Goal: Task Accomplishment & Management: Use online tool/utility

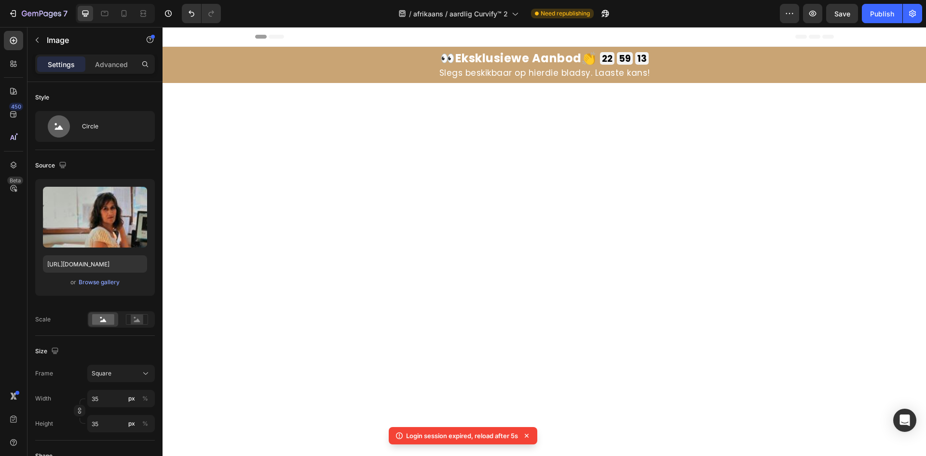
scroll to position [5827, 0]
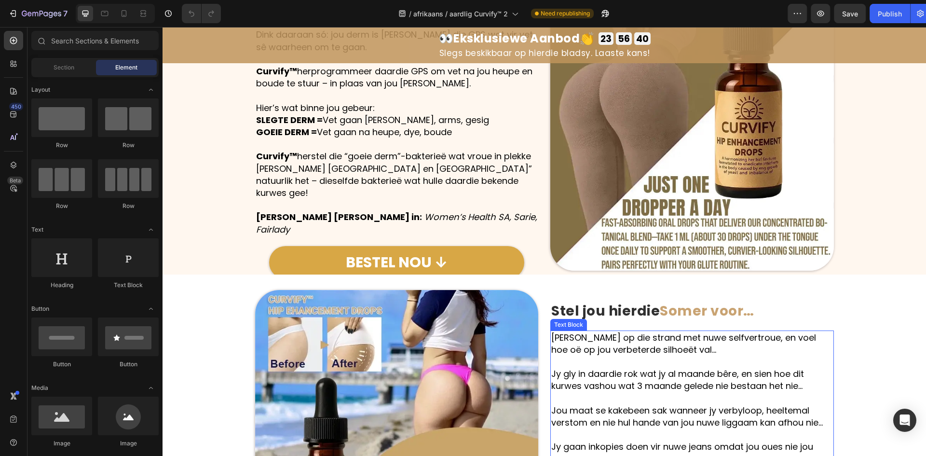
scroll to position [1447, 0]
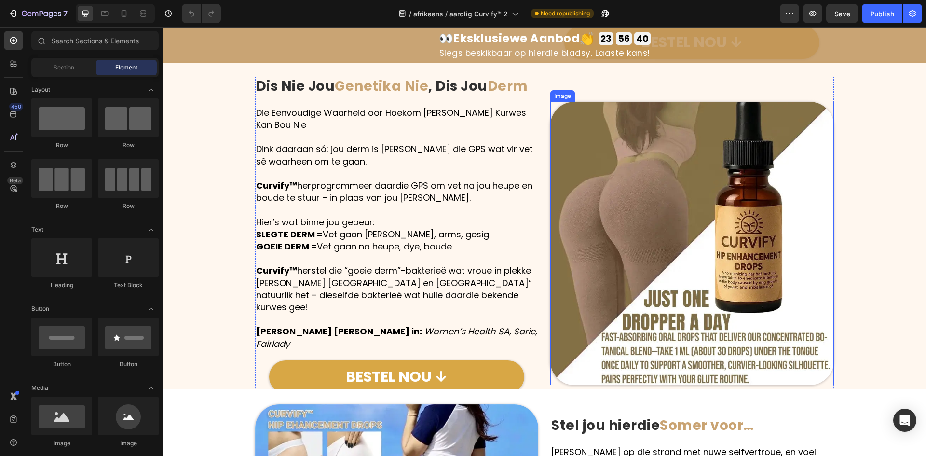
click at [639, 251] on img at bounding box center [693, 244] width 284 height 284
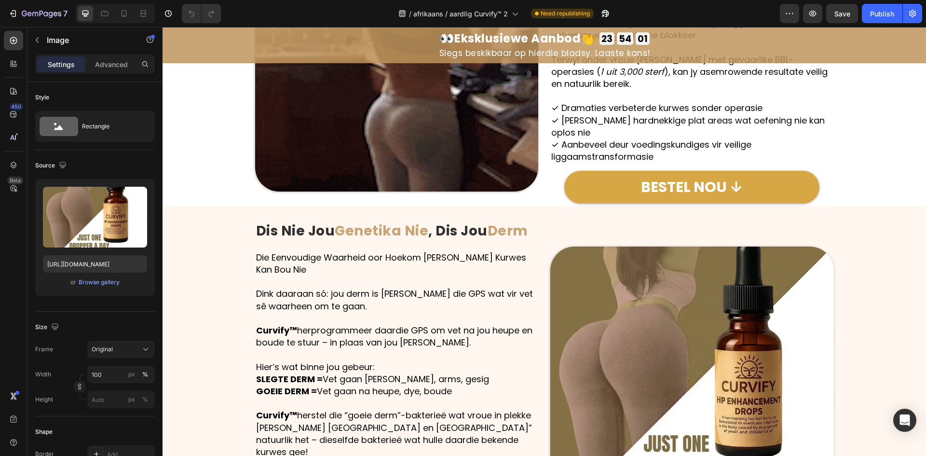
click at [687, 298] on img at bounding box center [693, 389] width 284 height 284
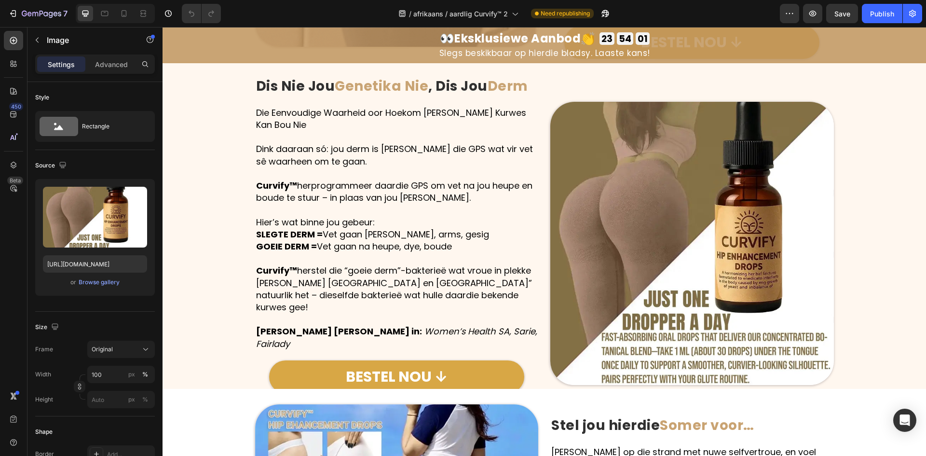
click at [410, 264] on p "Curvify™ herstel die “goeie derm”-bakterieë wat vroue in plekke soos Brasilië e…" at bounding box center [397, 288] width 282 height 49
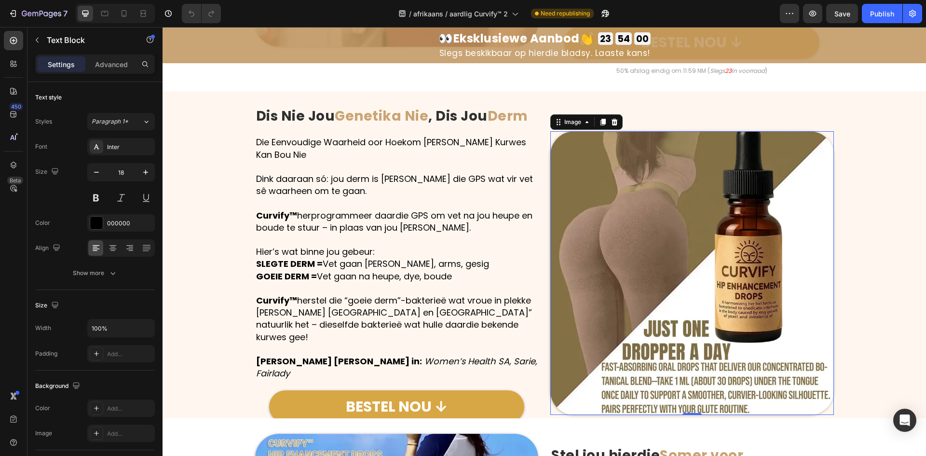
click at [662, 261] on img at bounding box center [693, 273] width 284 height 284
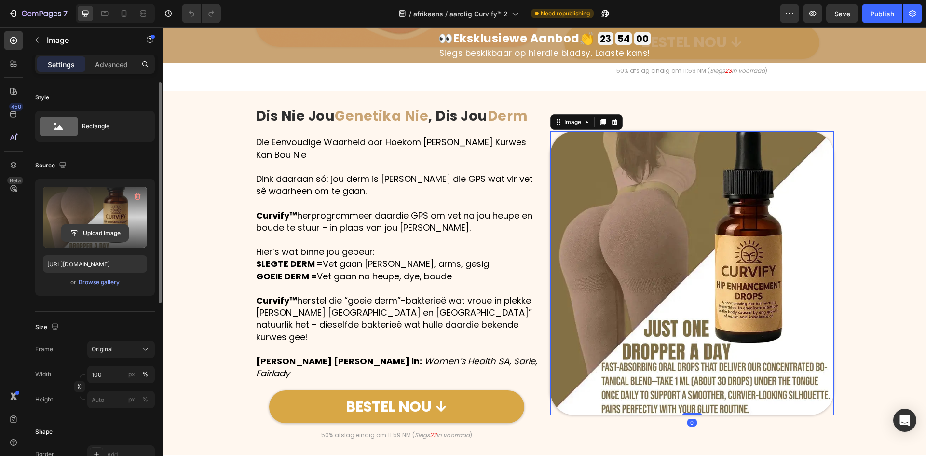
click at [70, 230] on input "file" at bounding box center [95, 233] width 67 height 16
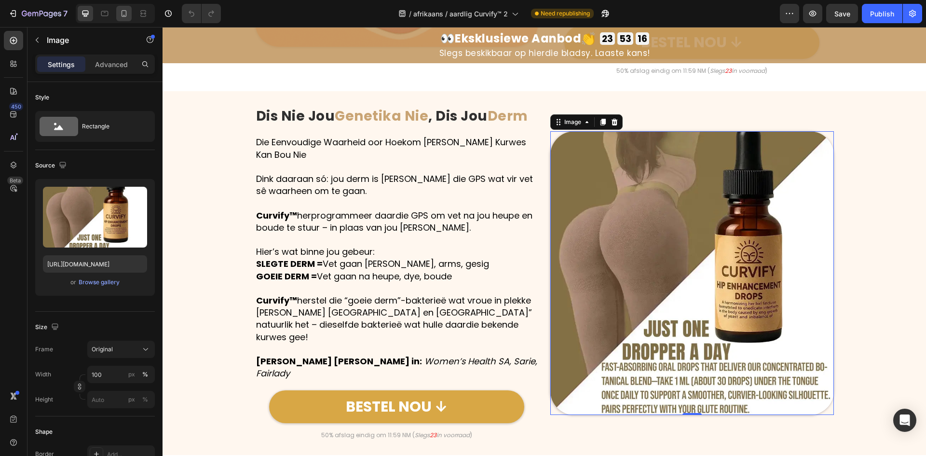
click at [121, 20] on div at bounding box center [123, 13] width 15 height 15
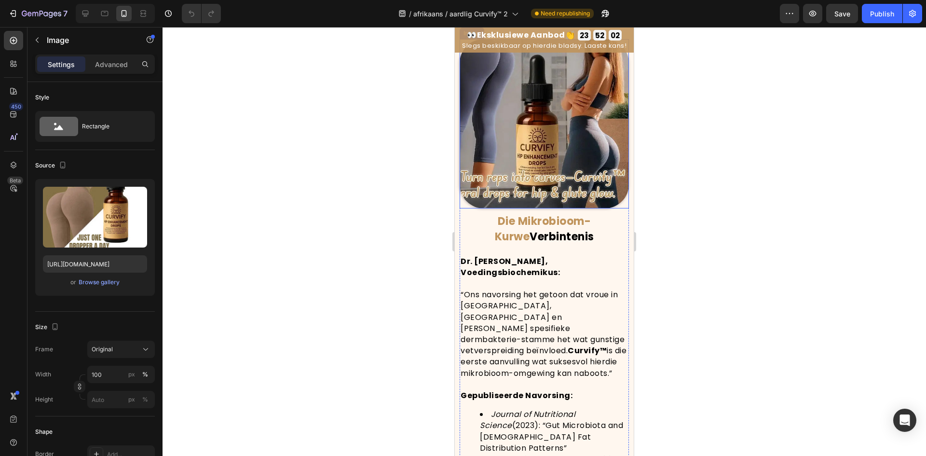
scroll to position [3956, 0]
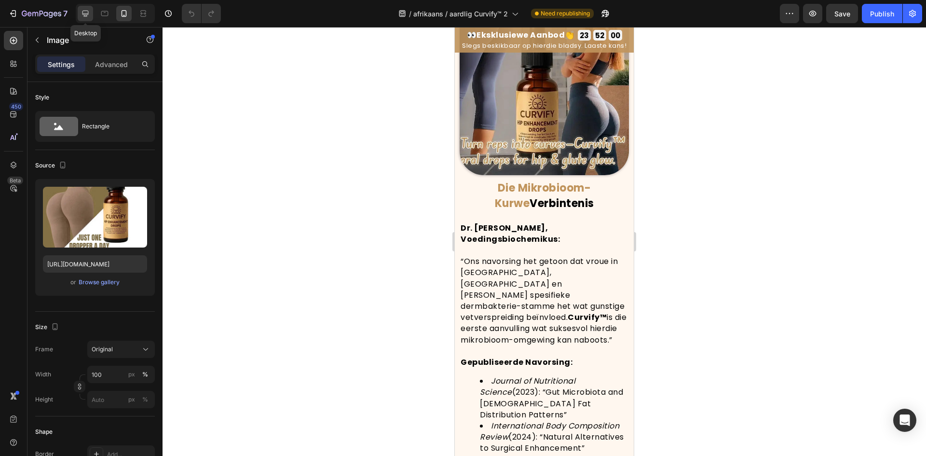
click at [84, 11] on icon at bounding box center [86, 14] width 6 height 6
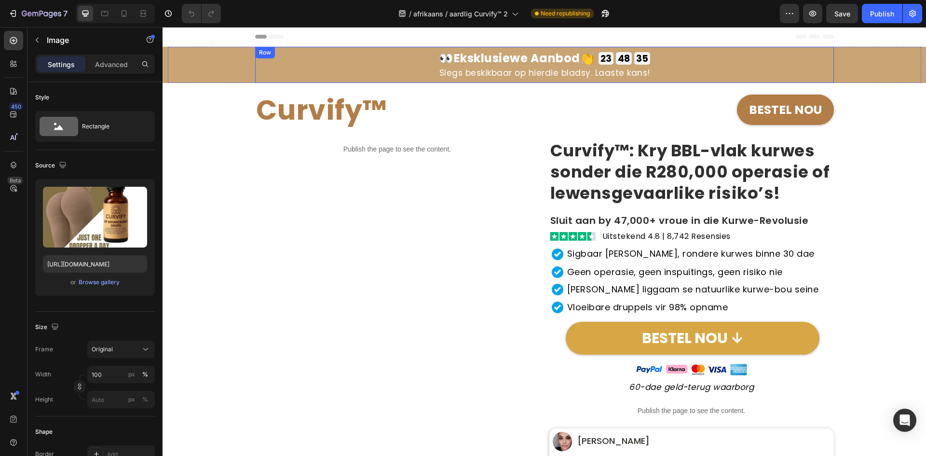
drag, startPoint x: 541, startPoint y: 89, endPoint x: 530, endPoint y: 30, distance: 59.8
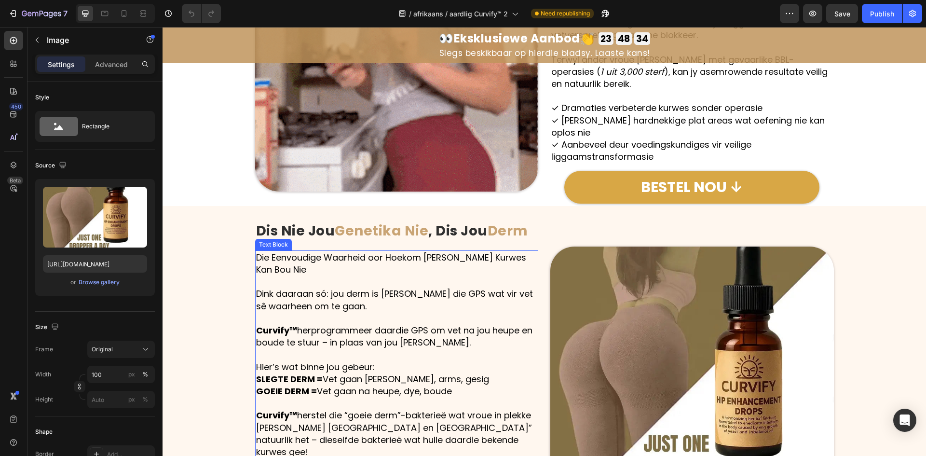
click at [457, 257] on p "Die Eenvoudige Waarheid oor Hoekom [PERSON_NAME] Kurwes Kan Bou Nie" at bounding box center [397, 263] width 282 height 24
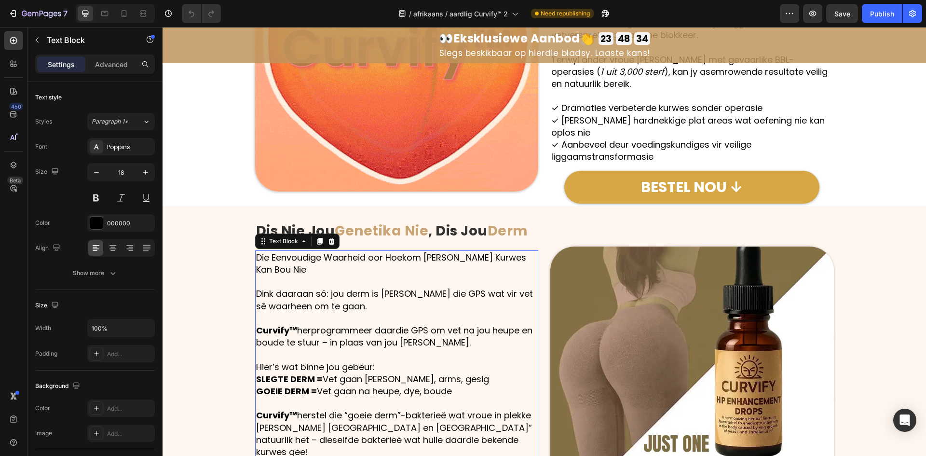
click at [597, 310] on img at bounding box center [693, 389] width 284 height 284
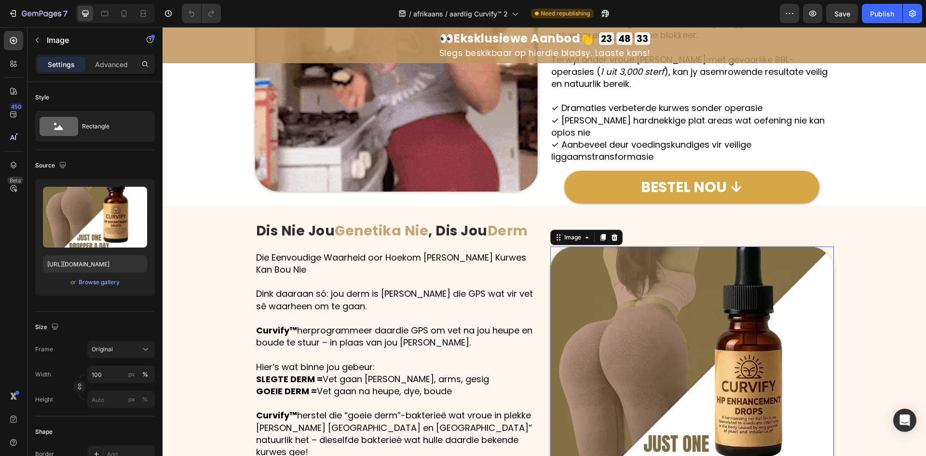
scroll to position [1447, 0]
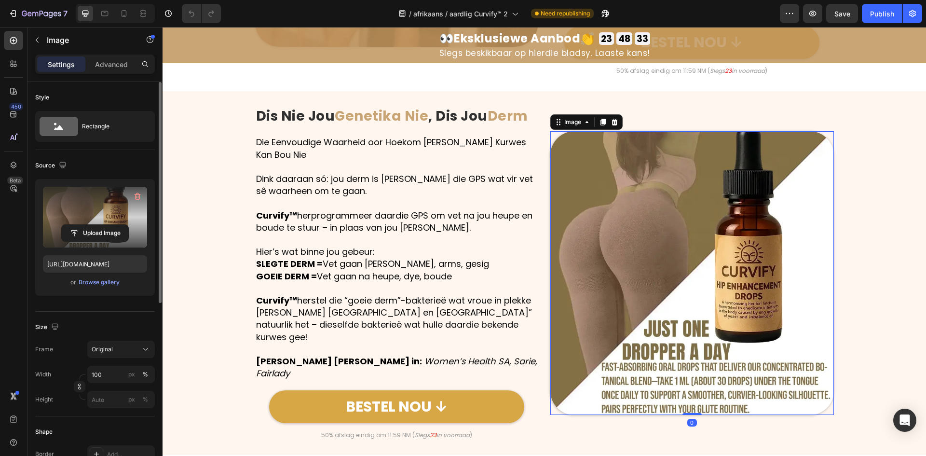
click at [49, 219] on label at bounding box center [95, 217] width 104 height 61
click at [62, 225] on input "file" at bounding box center [95, 233] width 67 height 16
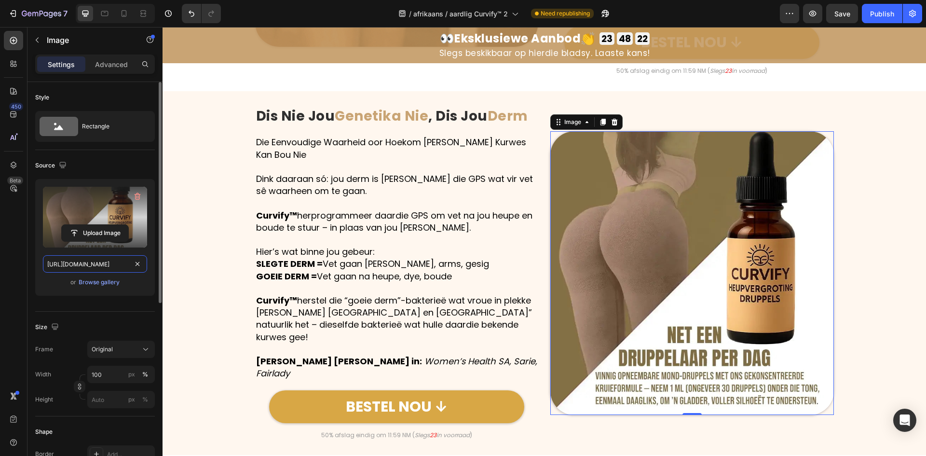
click at [88, 256] on input "https://cdn.shopify.com/s/files/1/0657/6783/3683/files/gempages_578032762192134…" at bounding box center [95, 263] width 104 height 17
click at [64, 167] on icon "button" at bounding box center [62, 165] width 6 height 6
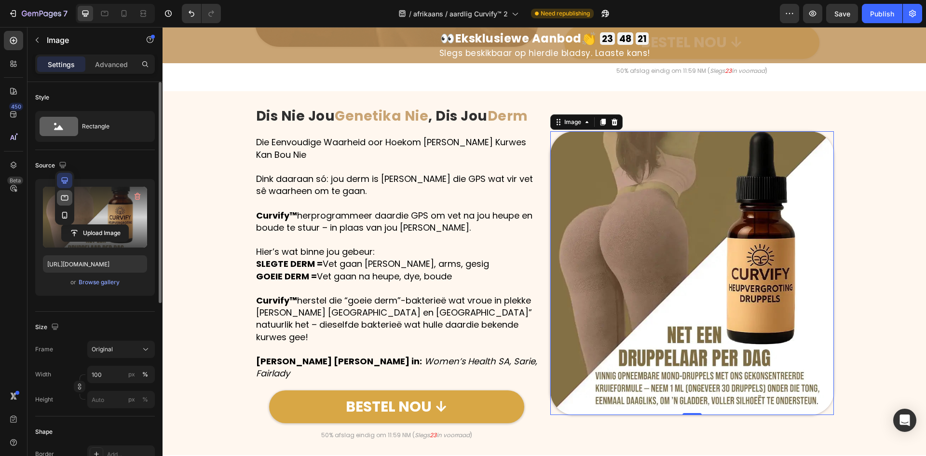
click at [68, 203] on button "button" at bounding box center [64, 197] width 15 height 15
type input "https://cdn.shopify.com/s/files/1/0657/6783/3683/files/gempages_578032762192134…"
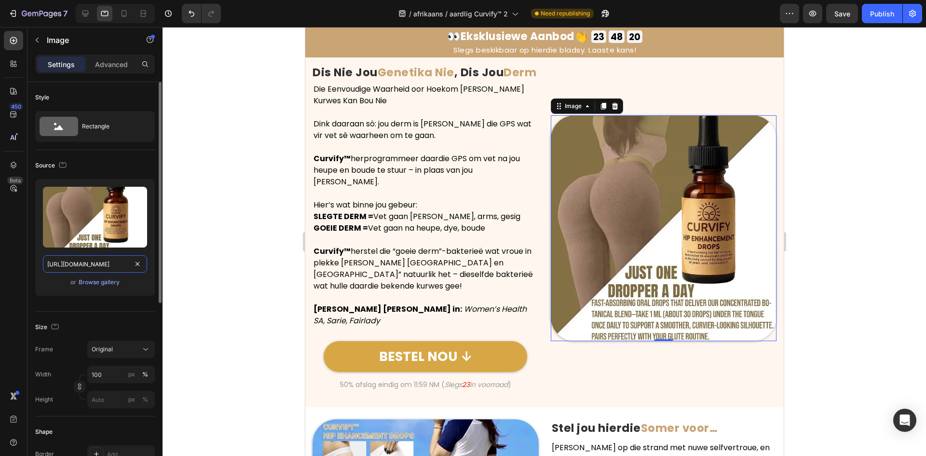
click at [85, 265] on input "https://cdn.shopify.com/s/files/1/0657/6783/3683/files/gempages_578032762192134…" at bounding box center [95, 263] width 104 height 17
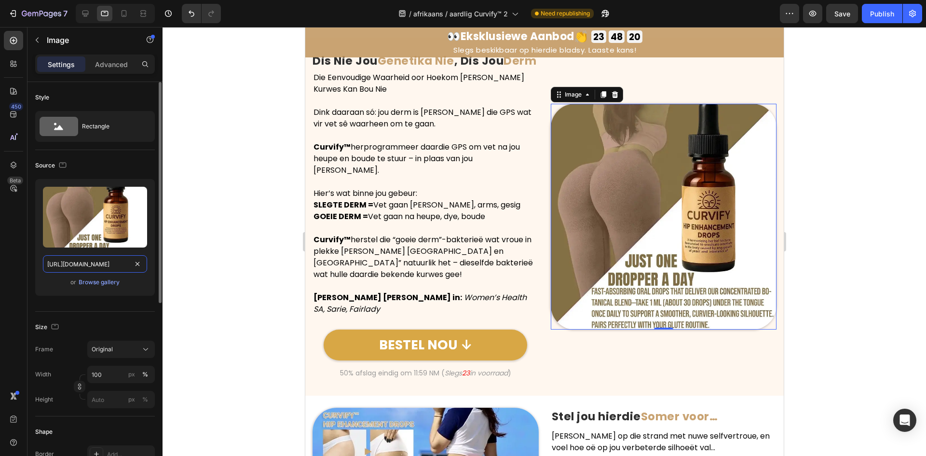
scroll to position [1531, 0]
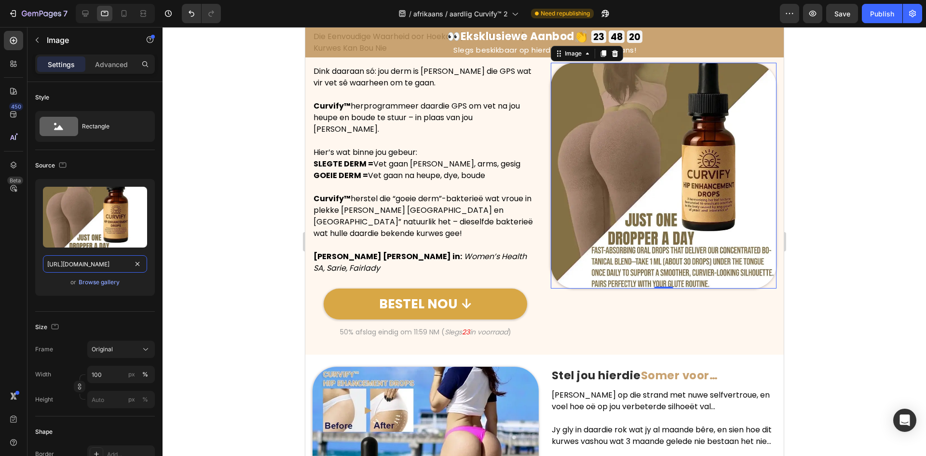
paste input "a0b43d2d-eb31-4326-a24a-5a51ed1c6ab5"
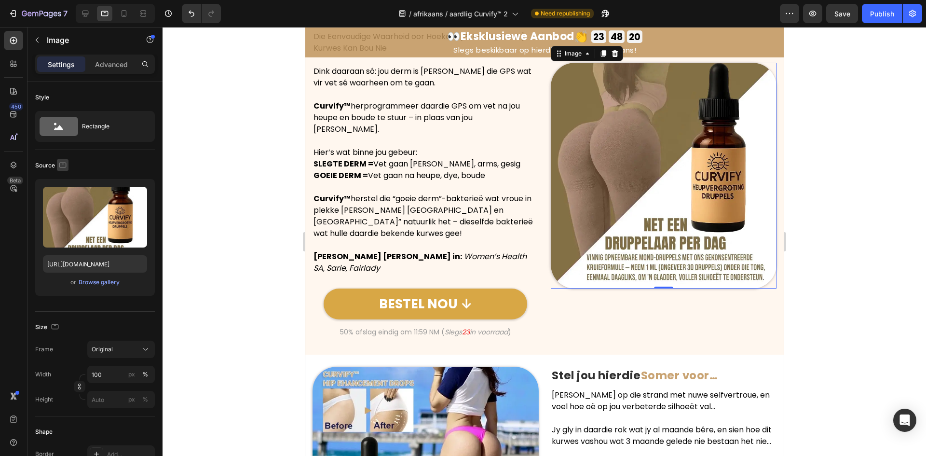
scroll to position [0, 0]
click at [63, 166] on icon "button" at bounding box center [63, 165] width 10 height 10
click at [65, 213] on icon "button" at bounding box center [65, 215] width 10 height 10
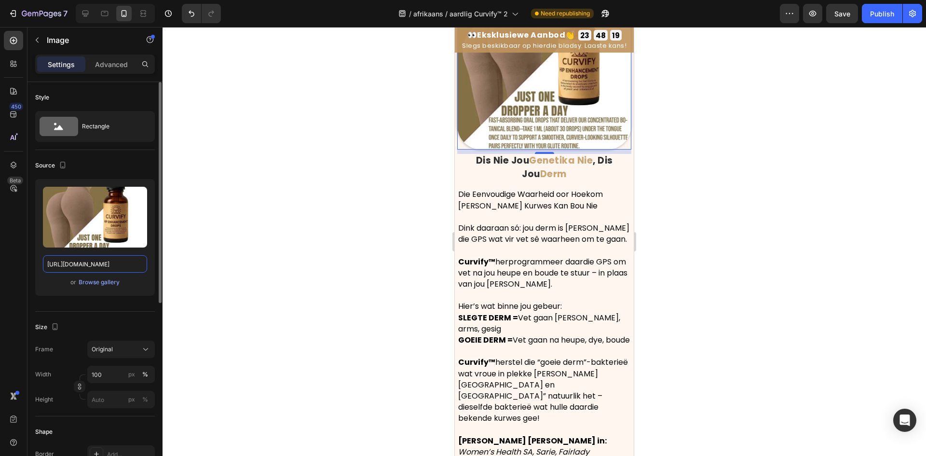
click at [81, 258] on input "https://cdn.shopify.com/s/files/1/0657/6783/3683/files/gempages_578032762192134…" at bounding box center [95, 263] width 104 height 17
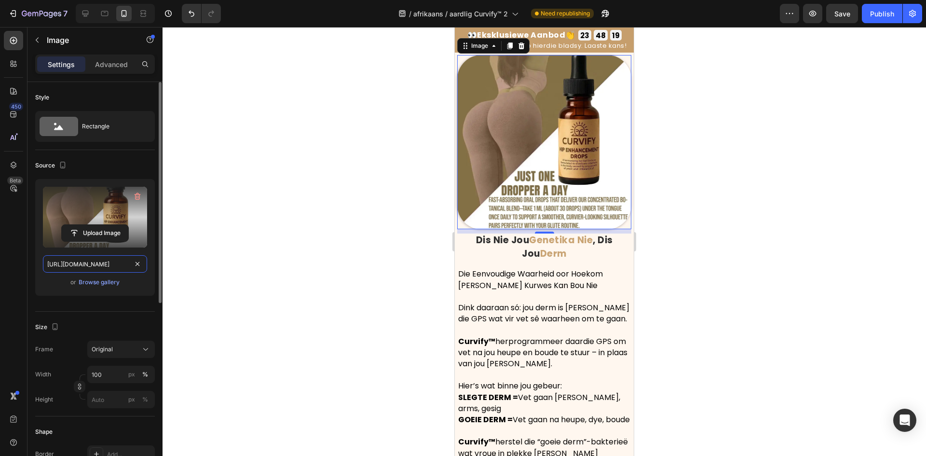
paste input "a0b43d2d-eb31-4326-a24a-5a51ed1c6ab5"
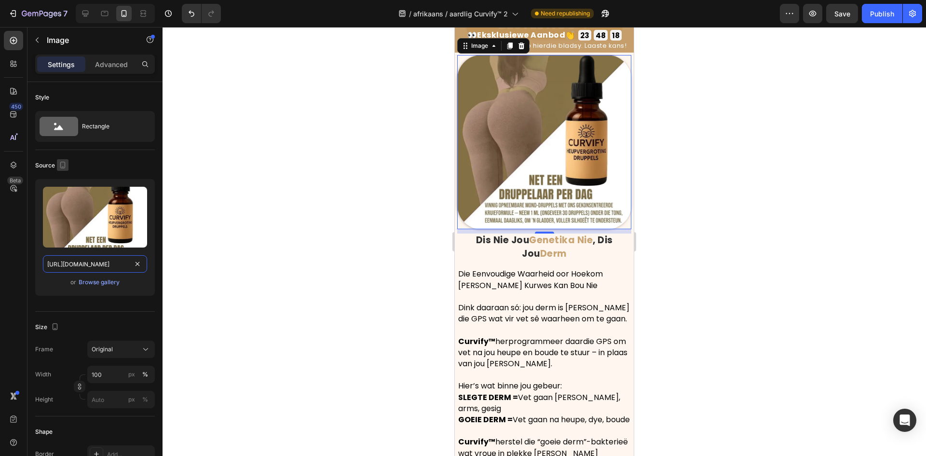
scroll to position [1474, 0]
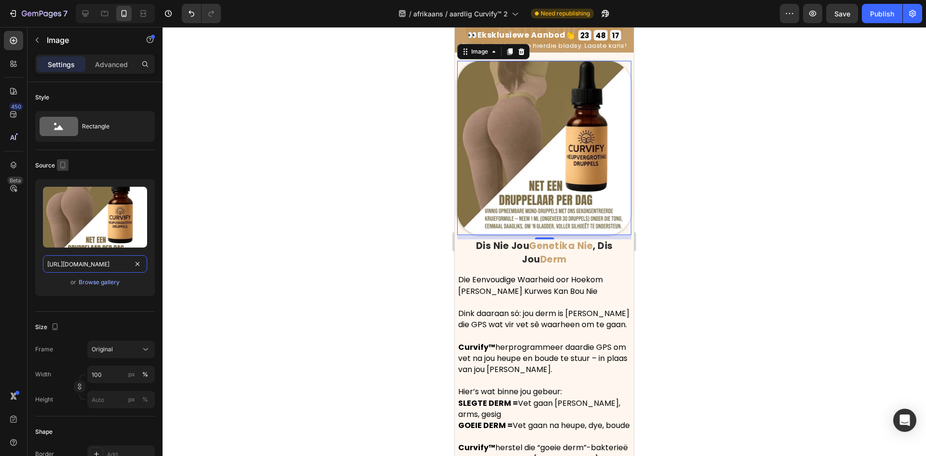
type input "https://cdn.shopify.com/s/files/1/0657/6783/3683/files/gempages_578032762192134…"
click at [62, 163] on icon "button" at bounding box center [63, 165] width 10 height 10
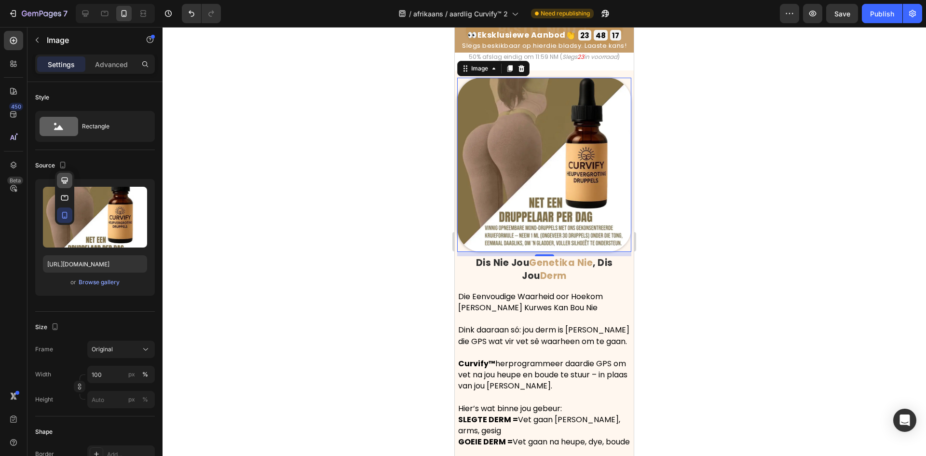
click at [69, 178] on icon "button" at bounding box center [65, 181] width 10 height 10
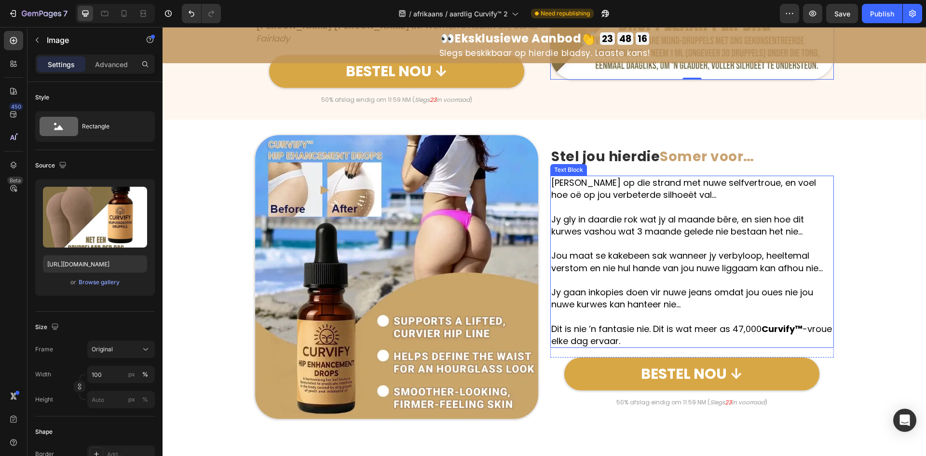
scroll to position [1847, 0]
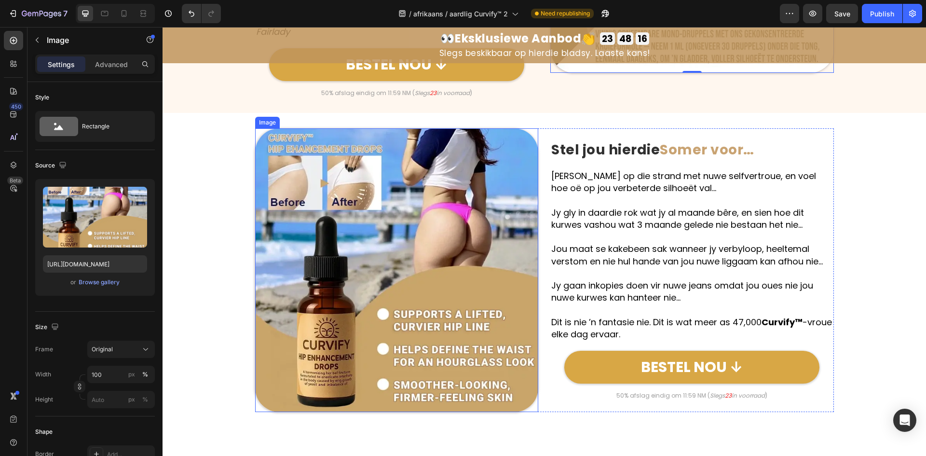
click at [450, 234] on img at bounding box center [397, 270] width 284 height 284
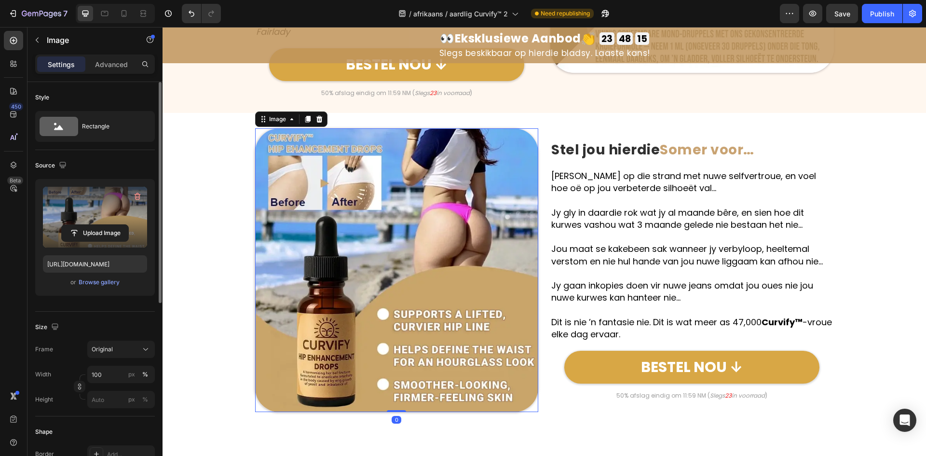
click at [117, 210] on label at bounding box center [95, 217] width 104 height 61
click at [117, 225] on input "file" at bounding box center [95, 233] width 67 height 16
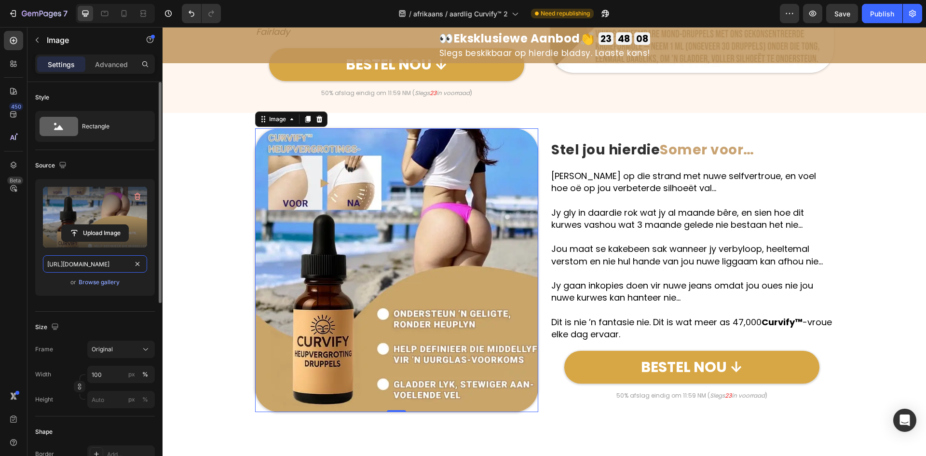
click at [93, 265] on input "https://cdn.shopify.com/s/files/1/0657/6783/3683/files/gempages_578032762192134…" at bounding box center [95, 263] width 104 height 17
click at [64, 163] on icon "button" at bounding box center [63, 165] width 10 height 10
click at [64, 201] on icon "button" at bounding box center [65, 198] width 10 height 10
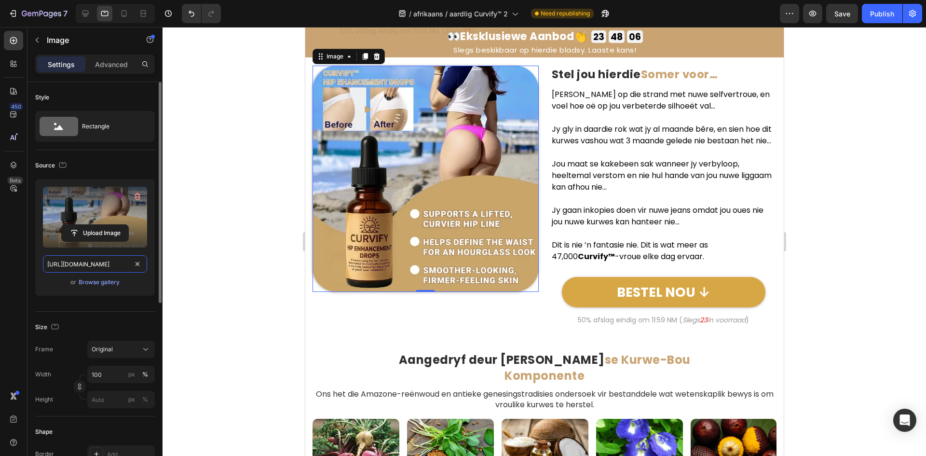
scroll to position [1888, 0]
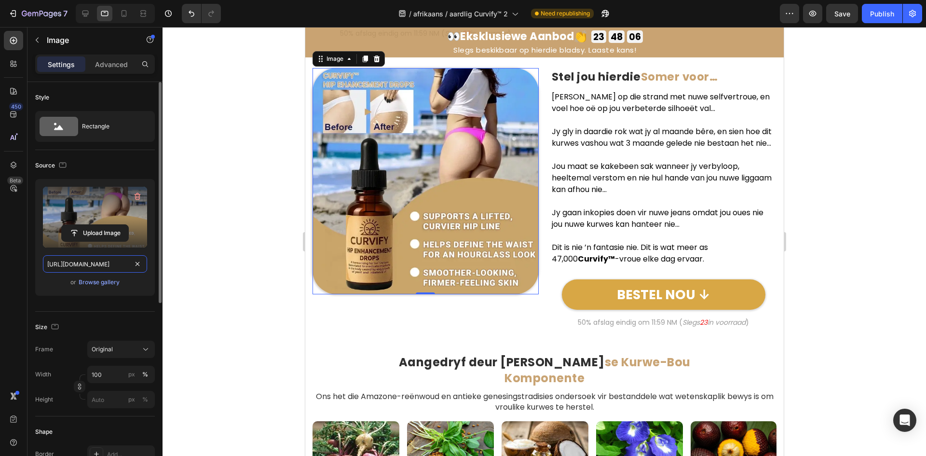
click at [85, 260] on input "https://cdn.shopify.com/s/files/1/0657/6783/3683/files/gempages_578032762192134…" at bounding box center [95, 263] width 104 height 17
paste input "f7cdd648-d8cf-42d4-ac47-7fe729aec899"
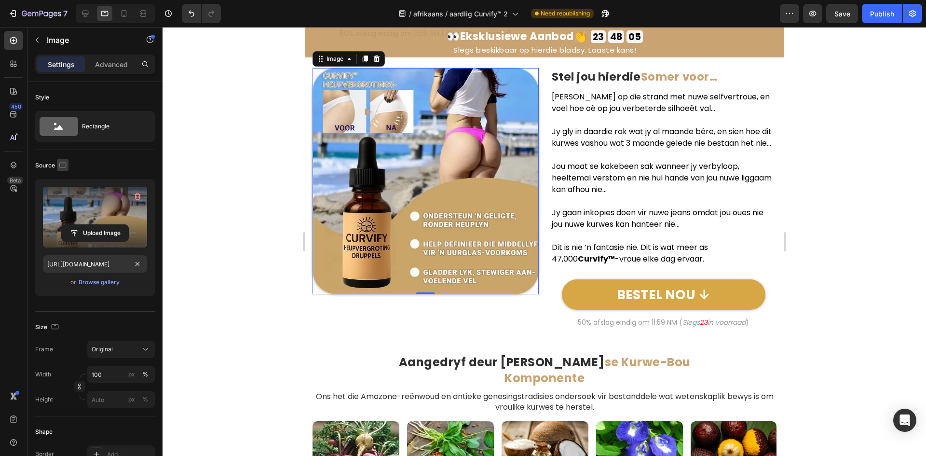
scroll to position [0, 0]
click at [64, 165] on icon "button" at bounding box center [63, 165] width 10 height 10
click at [66, 216] on icon "button" at bounding box center [65, 215] width 10 height 10
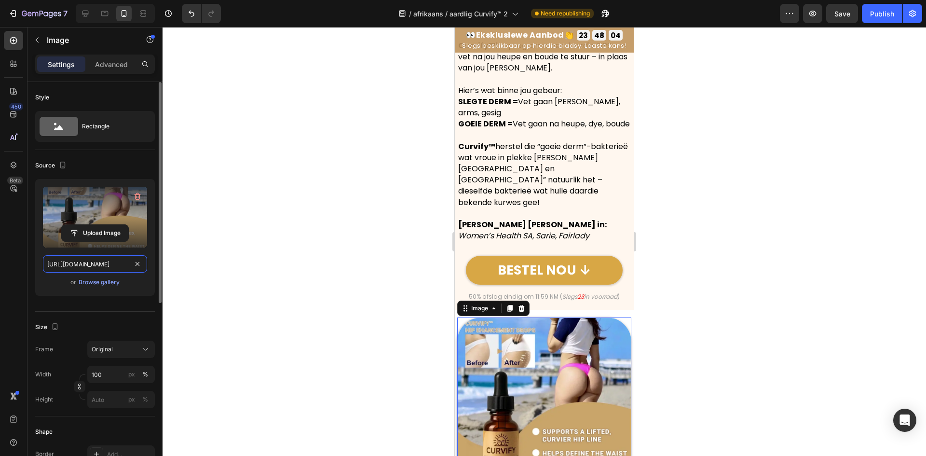
click at [83, 263] on input "https://cdn.shopify.com/s/files/1/0657/6783/3683/files/gempages_578032762192134…" at bounding box center [95, 263] width 104 height 17
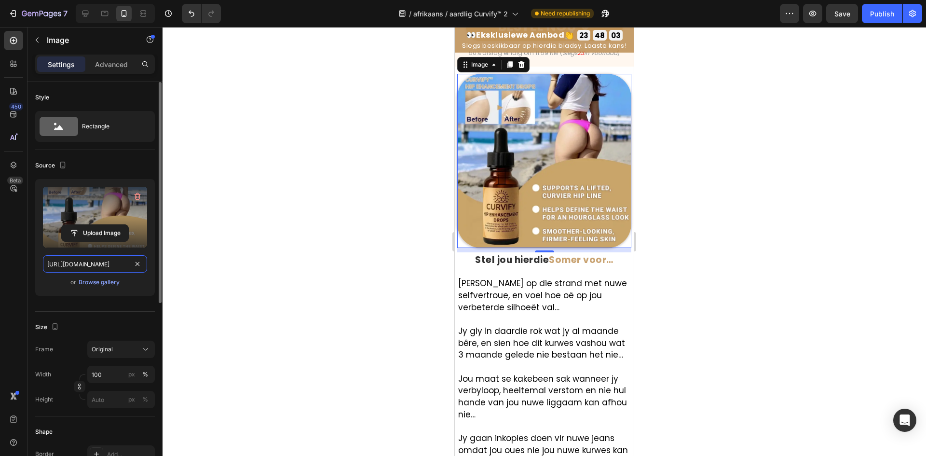
paste input "f7cdd648-d8cf-42d4-ac47-7fe729aec899"
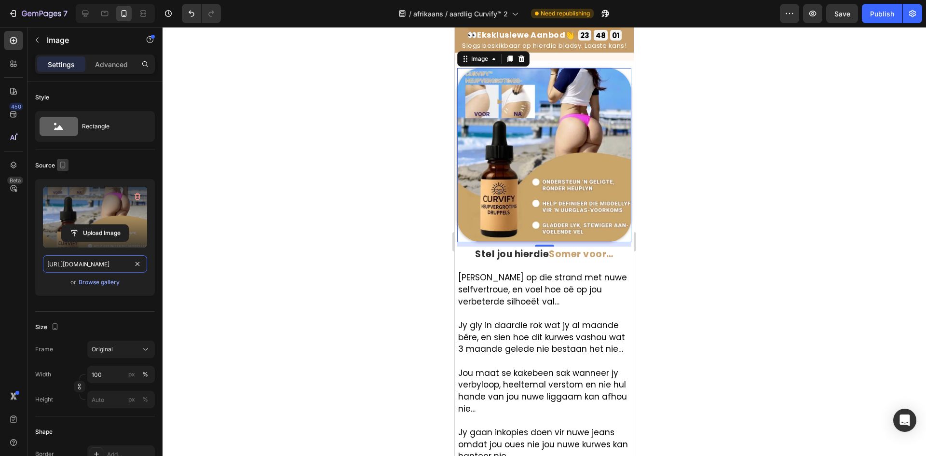
type input "https://cdn.shopify.com/s/files/1/0657/6783/3683/files/gempages_578032762192134…"
click at [62, 164] on icon "button" at bounding box center [63, 165] width 10 height 10
click at [65, 180] on icon "button" at bounding box center [65, 180] width 6 height 6
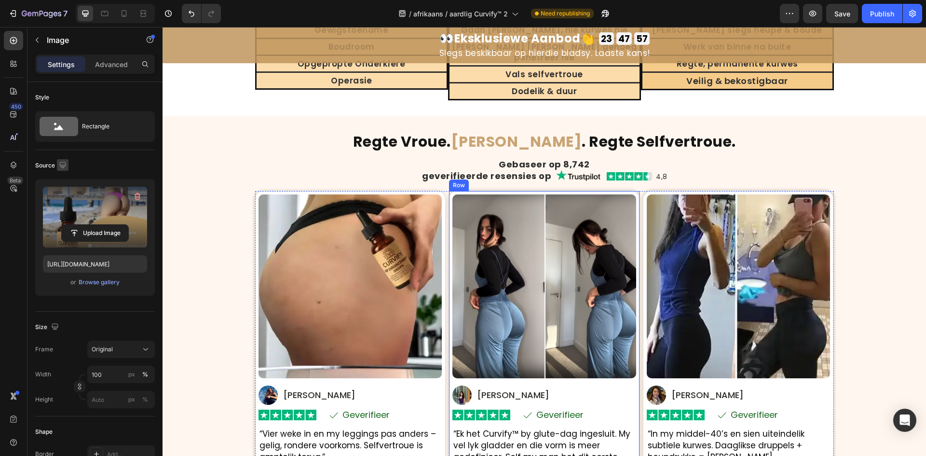
scroll to position [2602, 0]
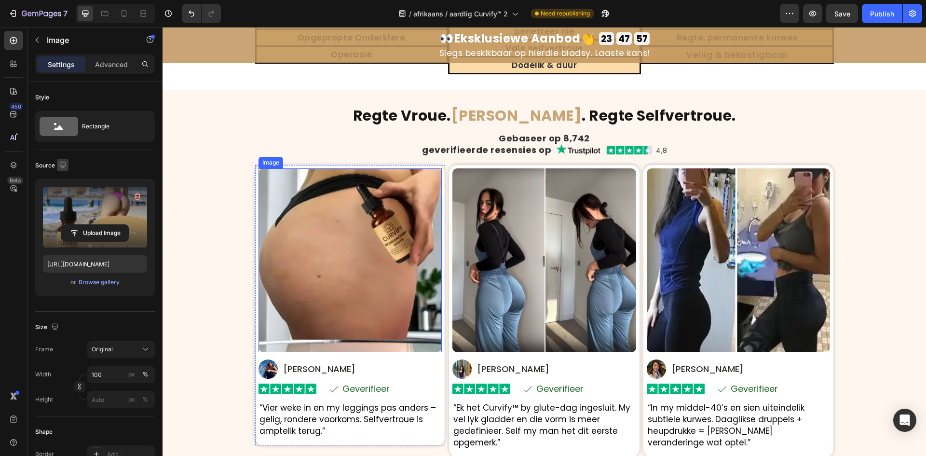
click at [379, 297] on img at bounding box center [351, 260] width 184 height 184
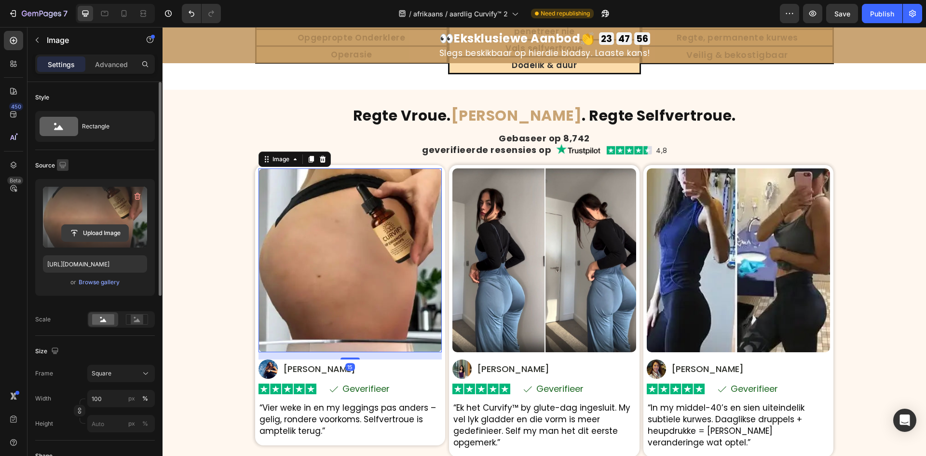
click at [101, 225] on input "file" at bounding box center [95, 233] width 67 height 16
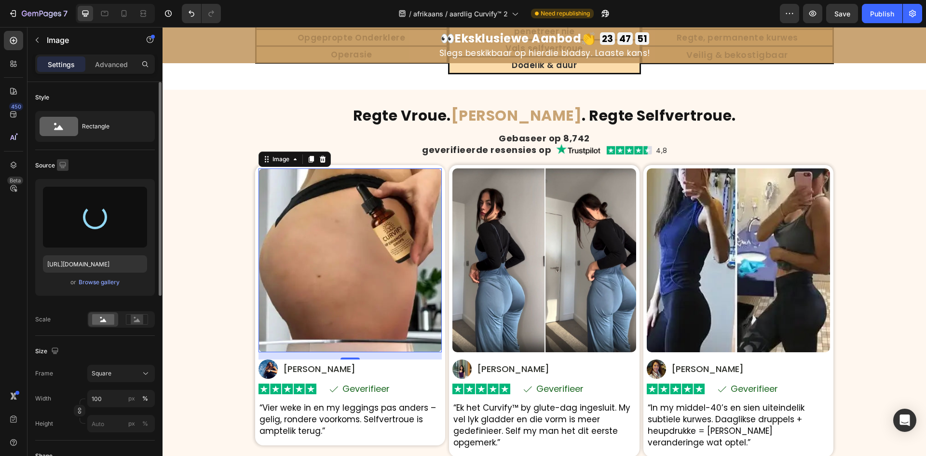
type input "https://cdn.shopify.com/s/files/1/0657/6783/3683/files/gempages_578032762192134…"
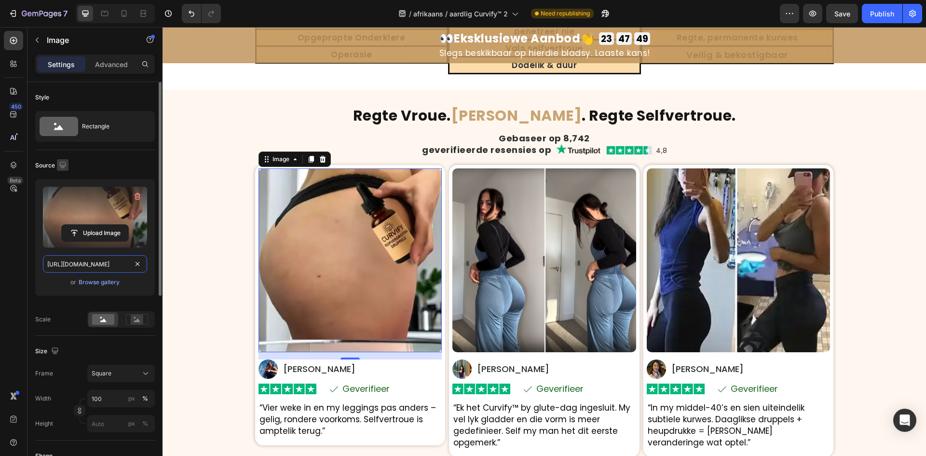
click at [87, 264] on input "https://cdn.shopify.com/s/files/1/0657/6783/3683/files/gempages_578032762192134…" at bounding box center [95, 263] width 104 height 17
click at [65, 166] on icon "button" at bounding box center [62, 165] width 6 height 6
click at [70, 194] on button "button" at bounding box center [64, 197] width 15 height 15
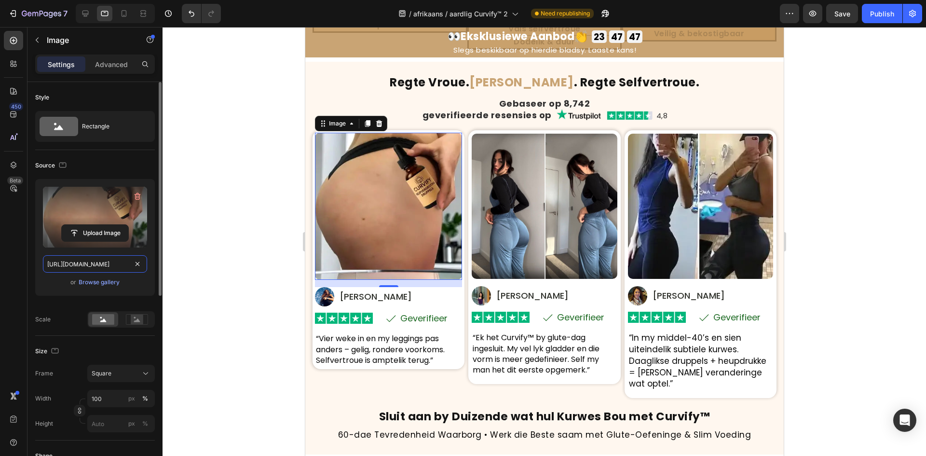
click at [85, 263] on input "https://cdn.shopify.com/s/files/1/0657/6783/3683/files/gempages_578032762192134…" at bounding box center [95, 263] width 104 height 17
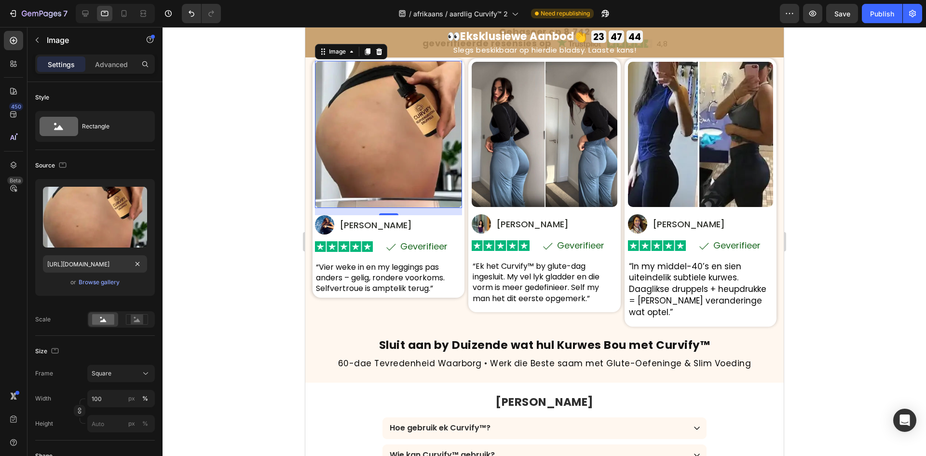
scroll to position [0, 0]
click at [69, 167] on div "Source" at bounding box center [95, 165] width 120 height 15
click at [68, 164] on button "button" at bounding box center [63, 165] width 12 height 12
click at [60, 219] on icon "button" at bounding box center [65, 215] width 10 height 10
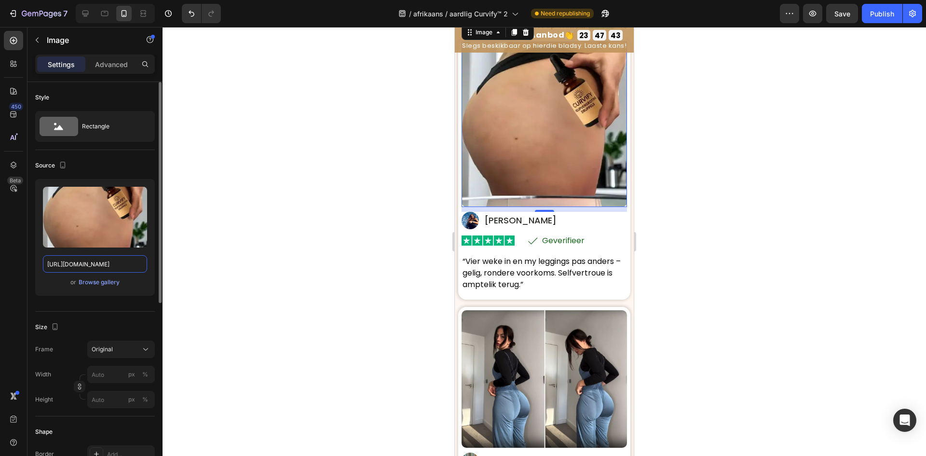
scroll to position [2657, 0]
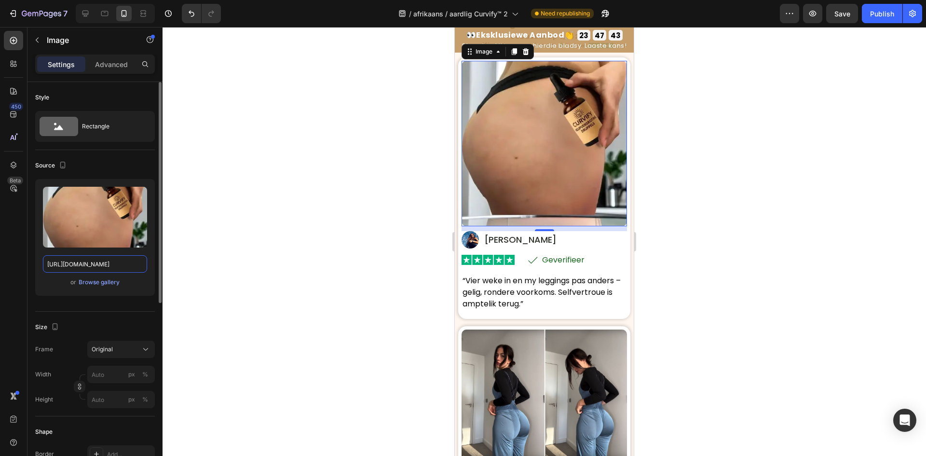
click at [79, 262] on input "https://cdn.shopify.com/s/files/1/0657/6783/3683/files/gempages_578032762192134…" at bounding box center [95, 263] width 104 height 17
click at [64, 166] on icon "button" at bounding box center [63, 165] width 10 height 10
click at [67, 179] on icon "button" at bounding box center [65, 181] width 10 height 10
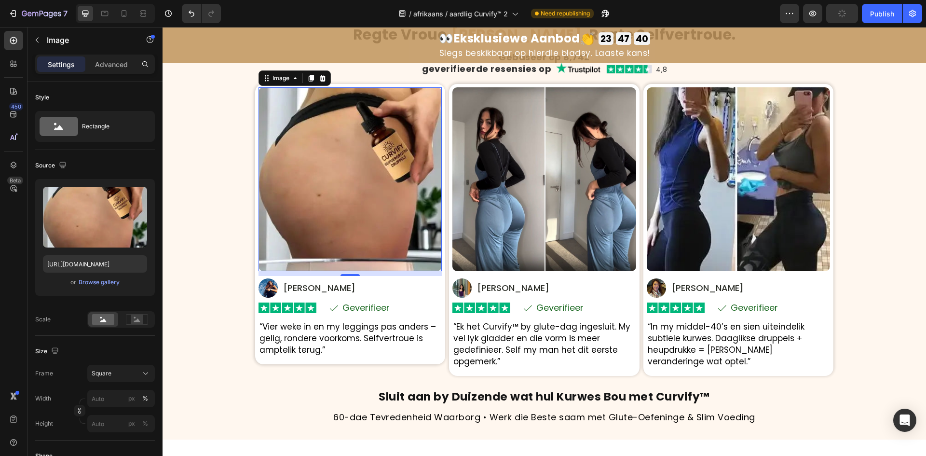
type input "100"
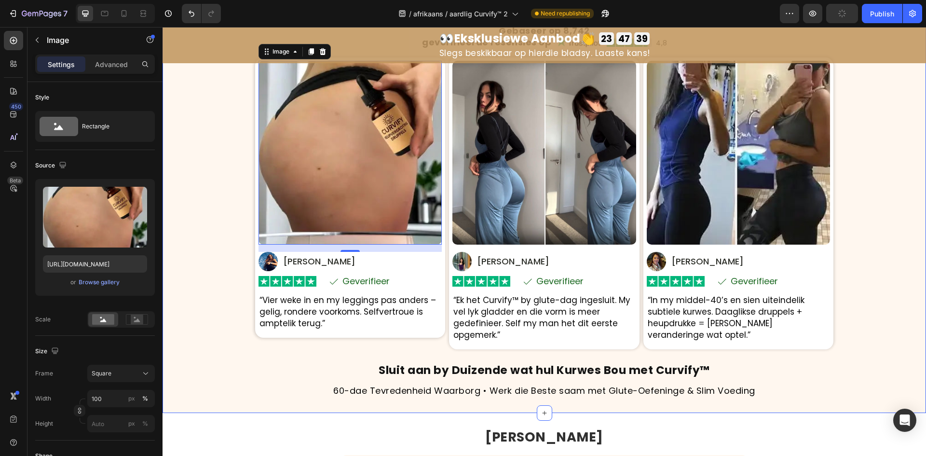
click at [233, 191] on div "Regte Vroue. Regte Kurwes . Regte Selfvertroue. Heading Gebaseer op 8,742 Headi…" at bounding box center [545, 198] width 764 height 400
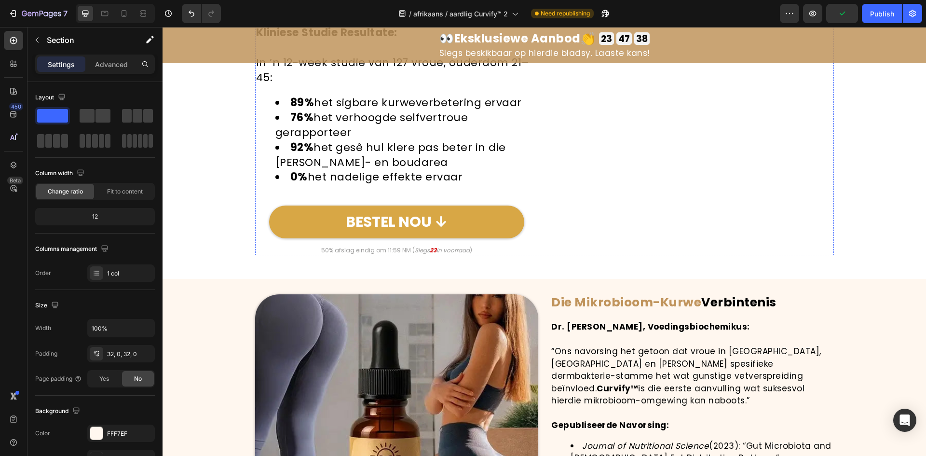
scroll to position [3263, 0]
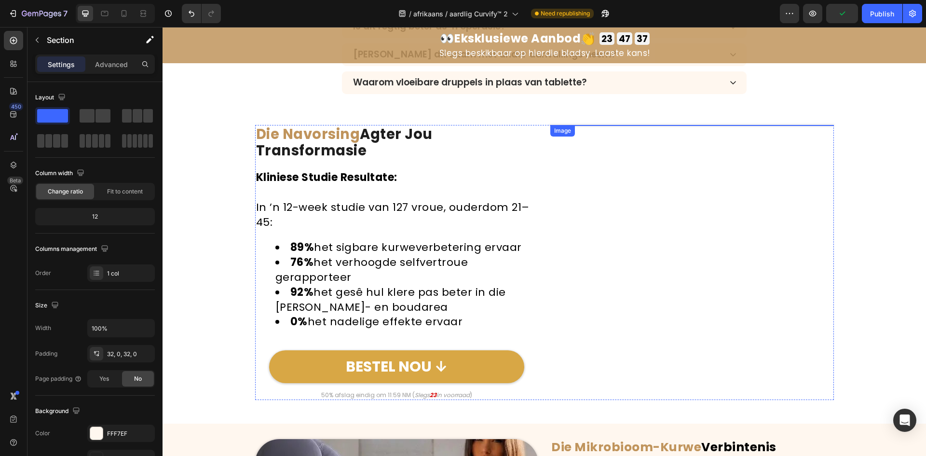
click at [672, 290] on img at bounding box center [693, 267] width 284 height 284
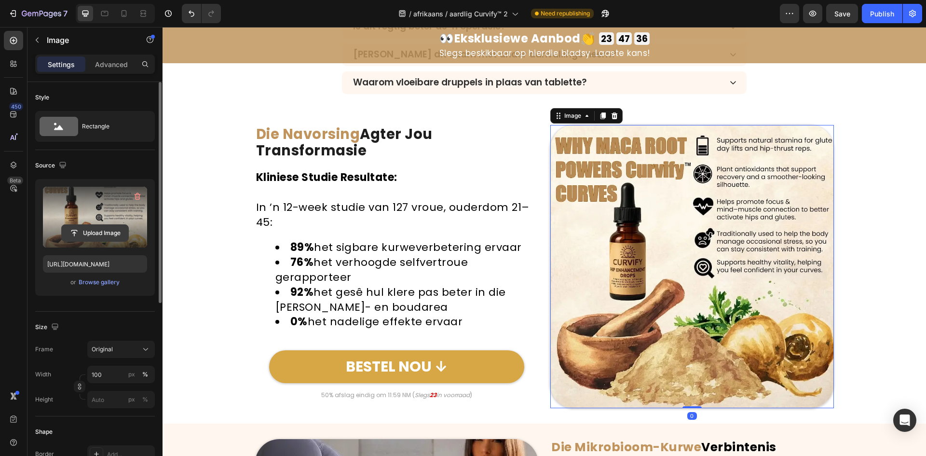
click at [109, 231] on input "file" at bounding box center [95, 233] width 67 height 16
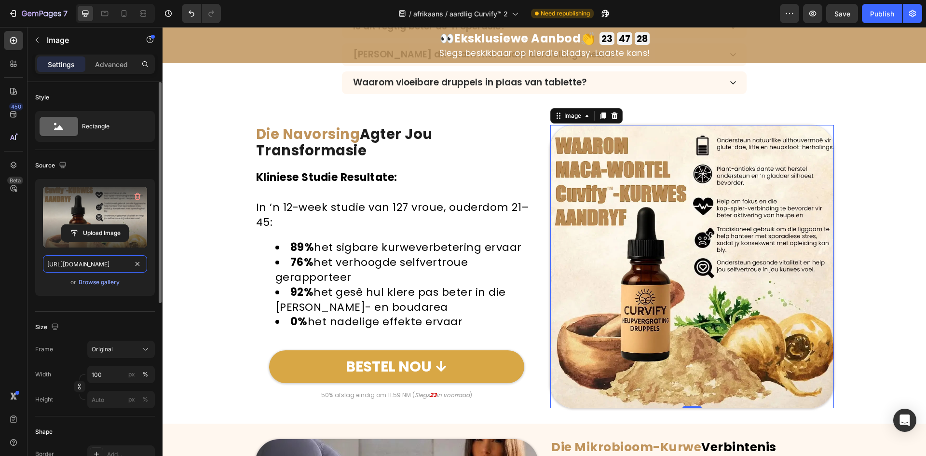
click at [56, 263] on input "https://cdn.shopify.com/s/files/1/0657/6783/3683/files/gempages_578032762192134…" at bounding box center [95, 263] width 104 height 17
click at [61, 162] on icon "button" at bounding box center [62, 165] width 6 height 6
click at [63, 199] on icon "button" at bounding box center [65, 198] width 10 height 10
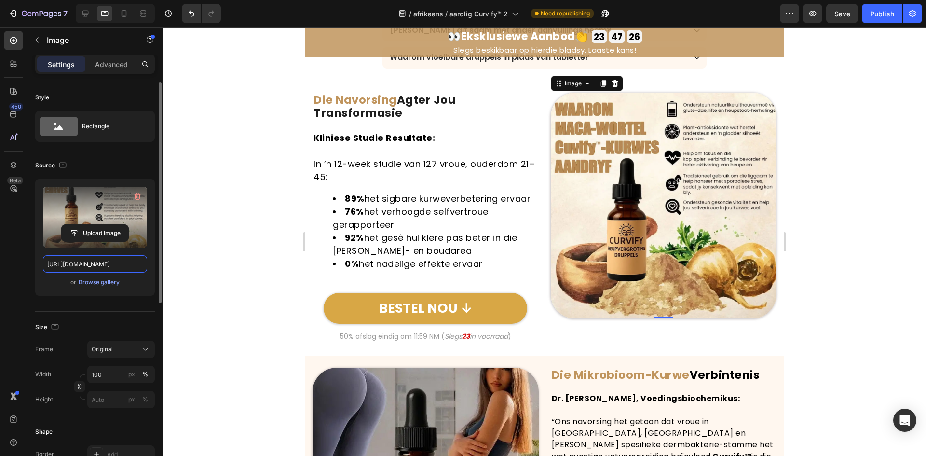
click at [77, 259] on input "https://cdn.shopify.com/s/files/1/0657/6783/3683/files/gempages_578032762192134…" at bounding box center [95, 263] width 104 height 17
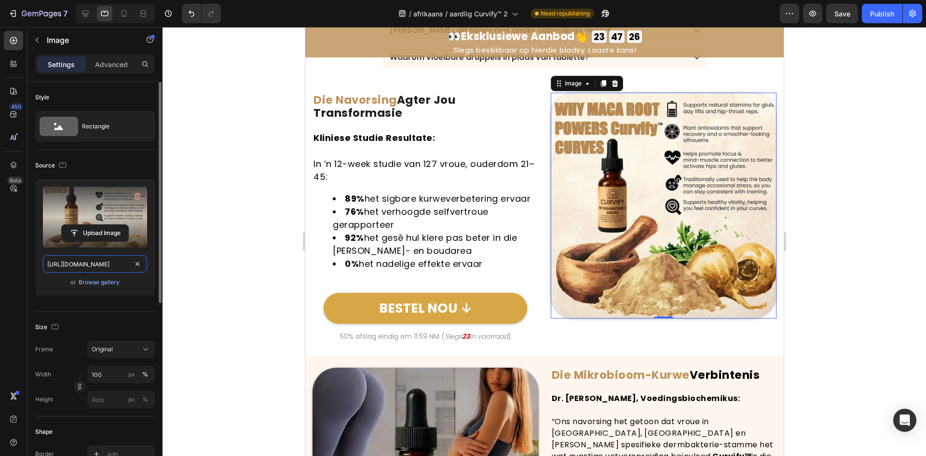
scroll to position [3294, 0]
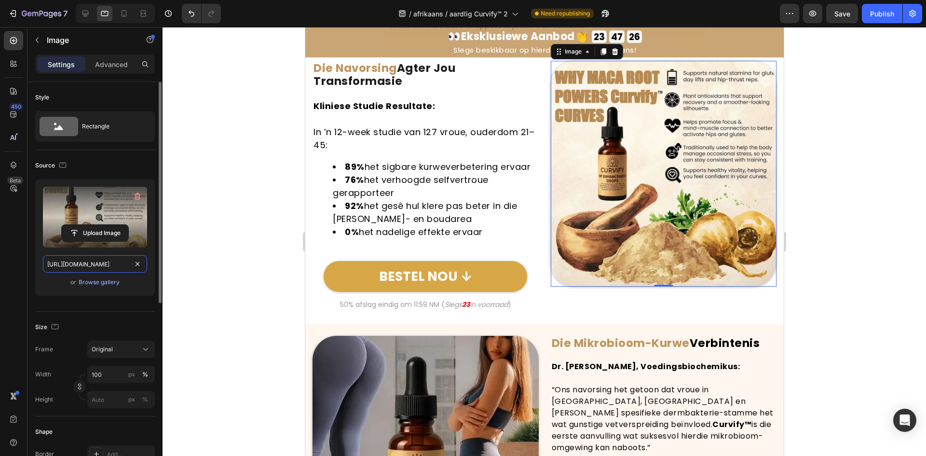
paste input "dce16222-18ed-453a-abd4-02b53b73aef3"
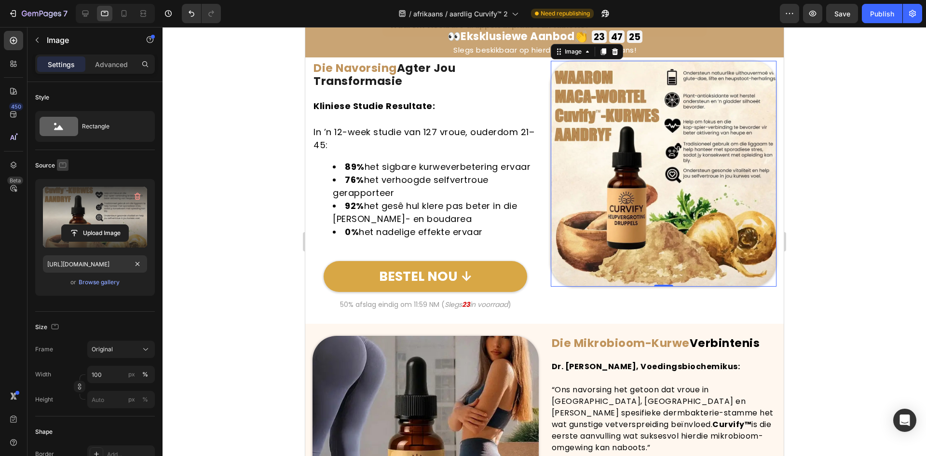
click at [60, 167] on icon "button" at bounding box center [62, 164] width 7 height 5
click at [63, 214] on icon "button" at bounding box center [65, 215] width 10 height 10
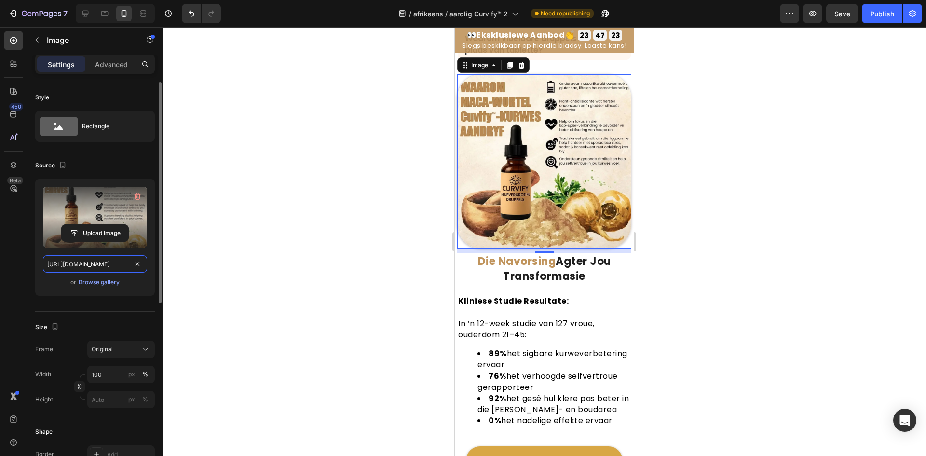
scroll to position [3296, 0]
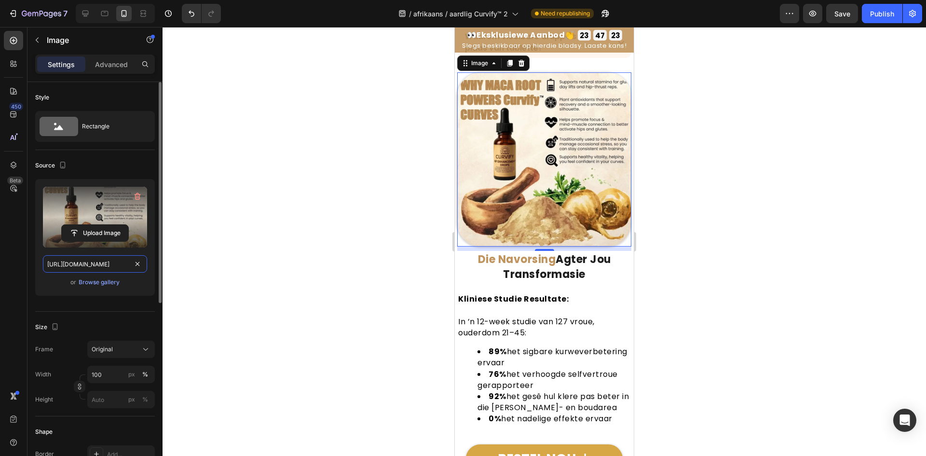
click at [69, 267] on input "https://cdn.shopify.com/s/files/1/0657/6783/3683/files/gempages_578032762192134…" at bounding box center [95, 263] width 104 height 17
paste input "dce16222-18ed-453a-abd4-02b53b73aef3"
type input "https://cdn.shopify.com/s/files/1/0657/6783/3683/files/gempages_578032762192134…"
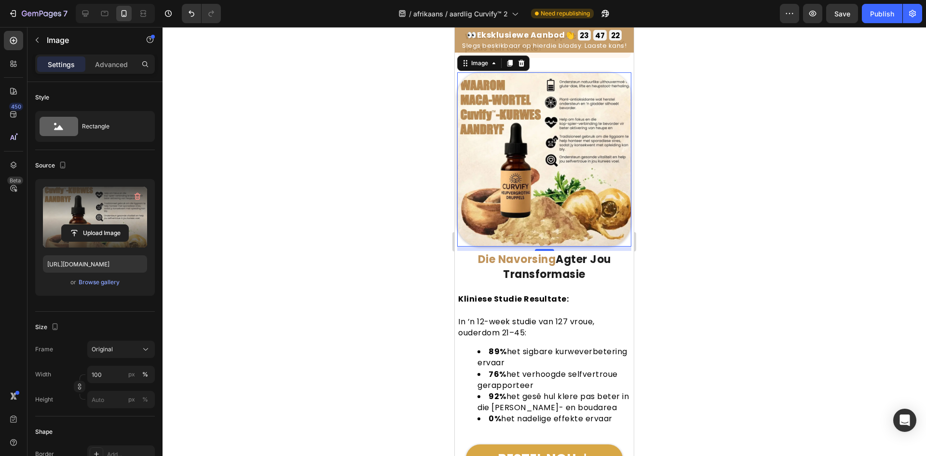
scroll to position [0, 0]
click at [63, 172] on div at bounding box center [63, 165] width 12 height 13
click at [60, 168] on icon "button" at bounding box center [63, 165] width 10 height 10
click at [60, 184] on icon "button" at bounding box center [65, 181] width 10 height 10
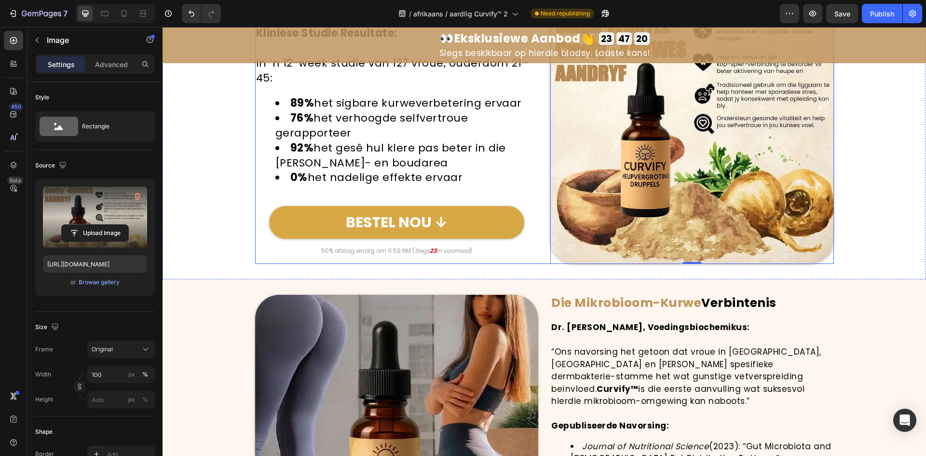
scroll to position [3616, 0]
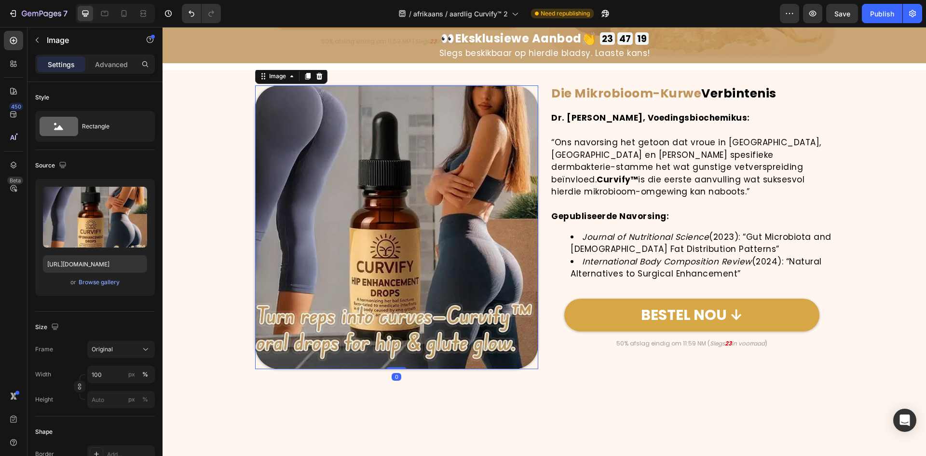
click at [451, 200] on img at bounding box center [397, 227] width 284 height 284
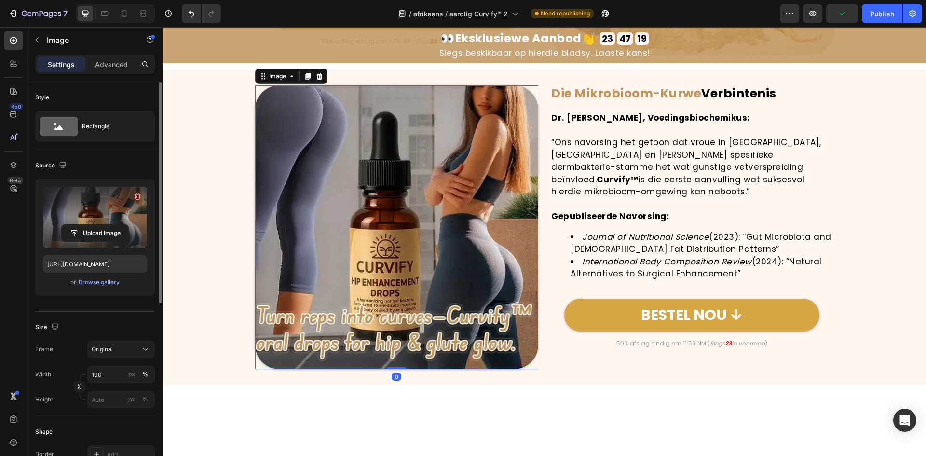
click at [119, 223] on label at bounding box center [95, 217] width 104 height 61
click at [119, 225] on input "file" at bounding box center [95, 233] width 67 height 16
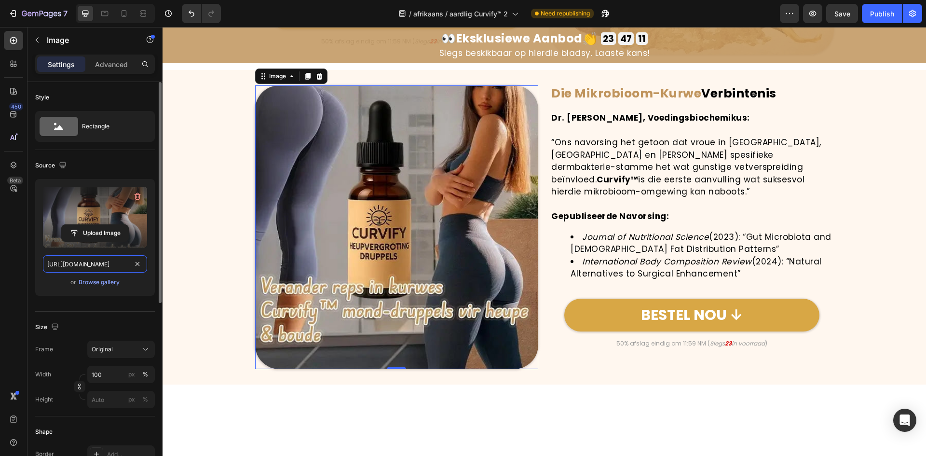
click at [89, 262] on input "https://cdn.shopify.com/s/files/1/0657/6783/3683/files/gempages_578032762192134…" at bounding box center [95, 263] width 104 height 17
click at [62, 166] on icon "button" at bounding box center [62, 165] width 6 height 6
click at [65, 196] on icon "button" at bounding box center [65, 196] width 2 height 1
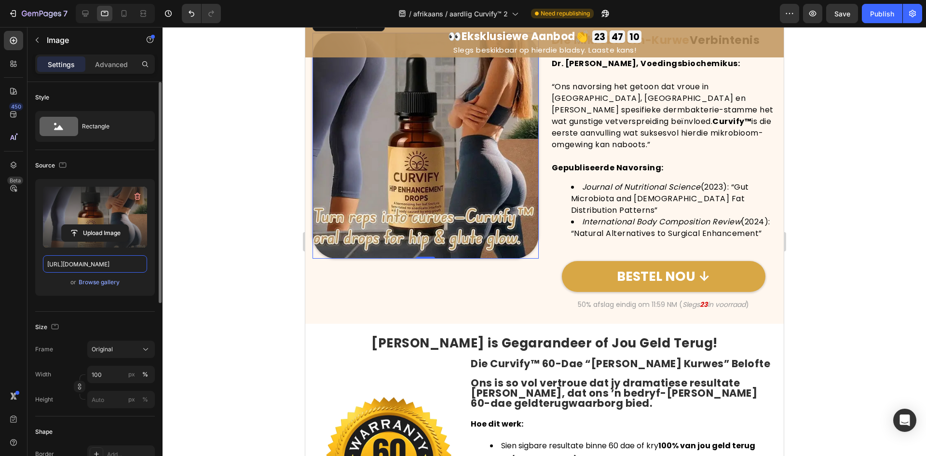
click at [81, 263] on input "https://cdn.shopify.com/s/files/1/0657/6783/3683/files/gempages_578032762192134…" at bounding box center [95, 263] width 104 height 17
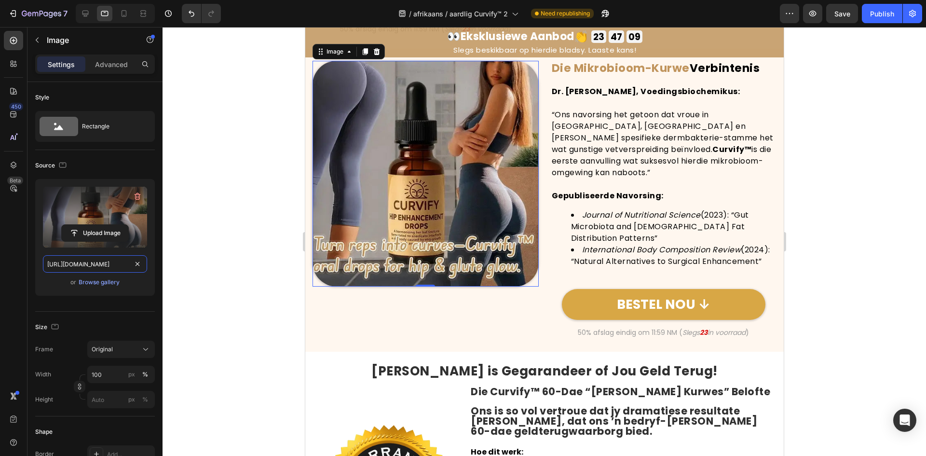
paste input "f891ed58-d5a0-484c-9172-261dae60caaf"
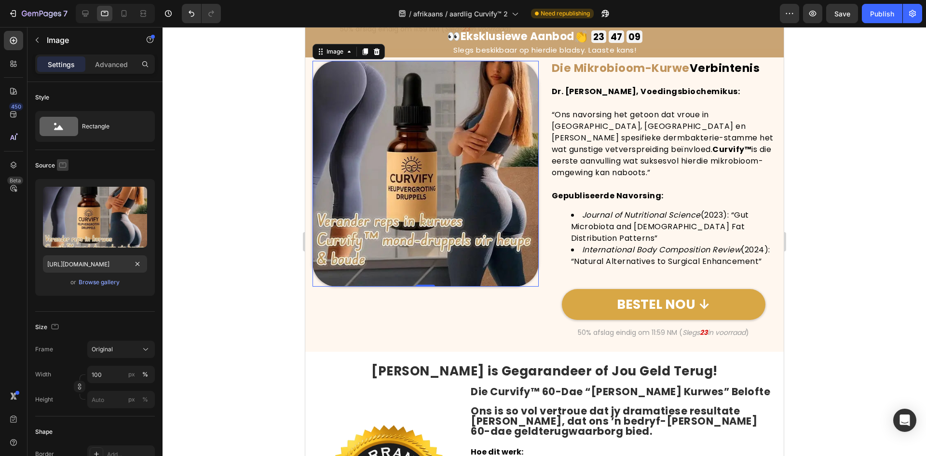
scroll to position [0, 0]
click at [64, 163] on icon "button" at bounding box center [62, 164] width 7 height 5
click at [67, 217] on icon "button" at bounding box center [65, 215] width 10 height 10
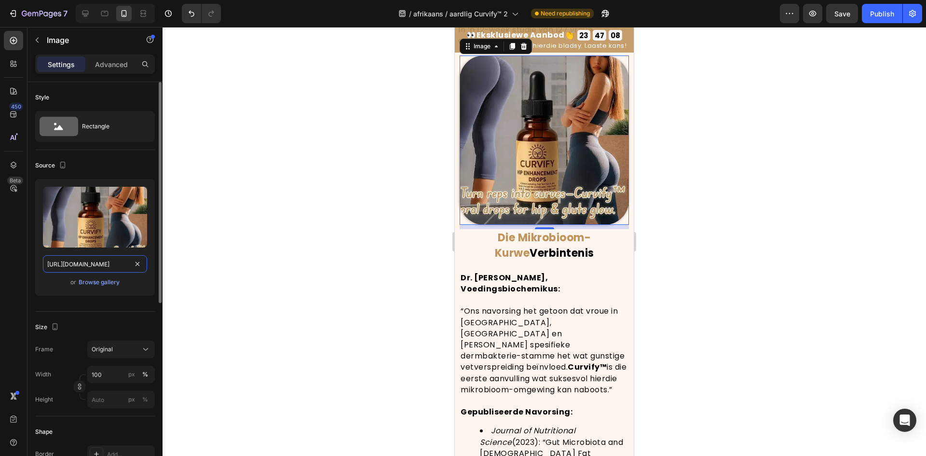
click at [75, 262] on input "https://cdn.shopify.com/s/files/1/0657/6783/3683/files/gempages_578032762192134…" at bounding box center [95, 263] width 104 height 17
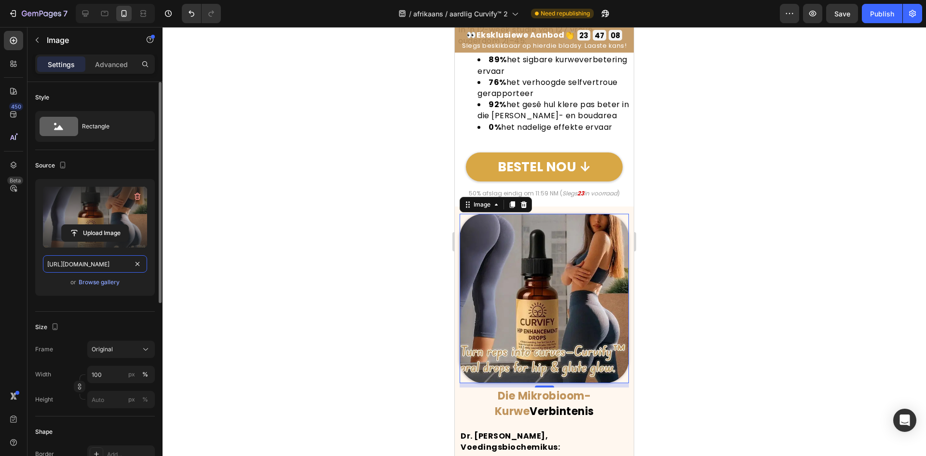
scroll to position [3734, 0]
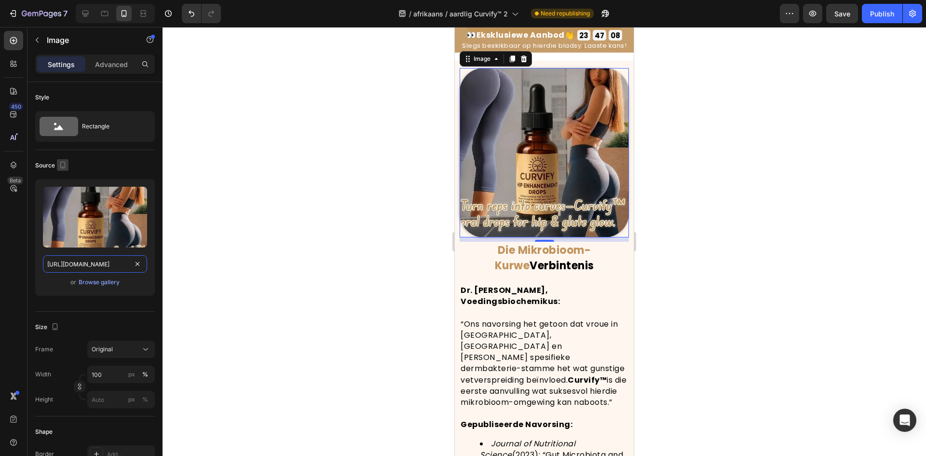
paste input "f891ed58-d5a0-484c-9172-261dae60caaf"
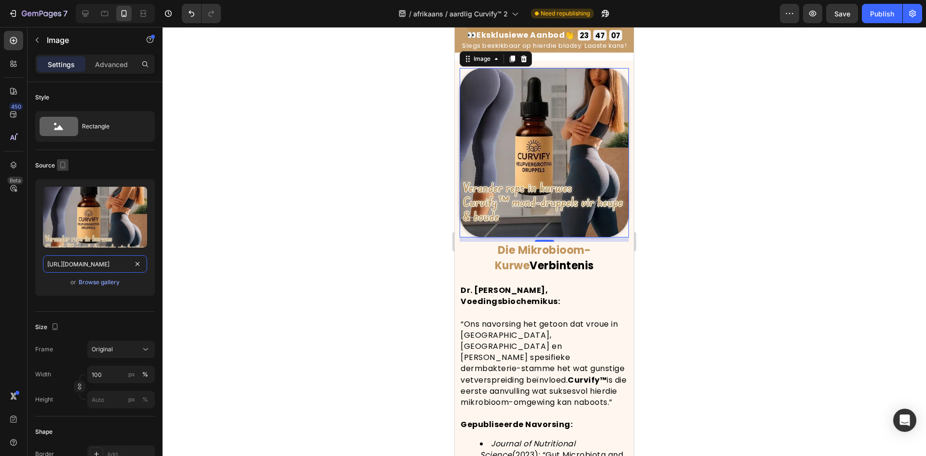
type input "https://cdn.shopify.com/s/files/1/0657/6783/3683/files/gempages_578032762192134…"
click at [65, 164] on icon "button" at bounding box center [63, 165] width 10 height 10
click at [72, 179] on button "button" at bounding box center [64, 180] width 15 height 15
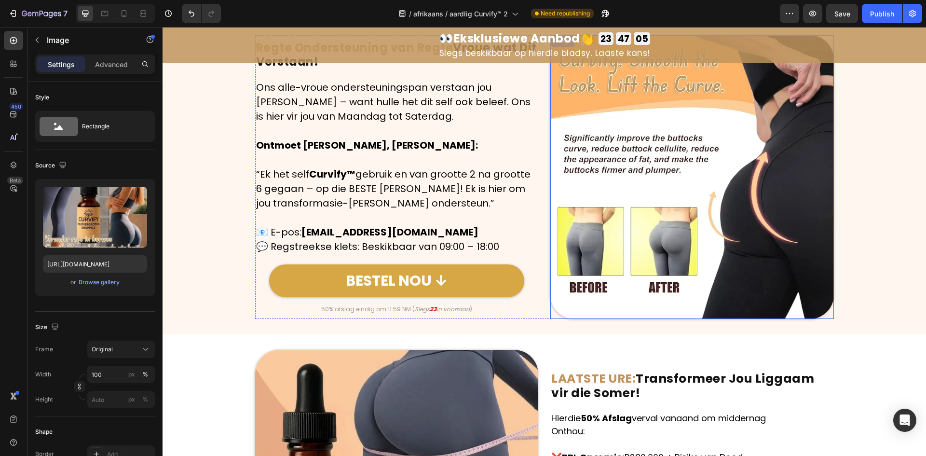
click at [647, 219] on img at bounding box center [693, 177] width 284 height 284
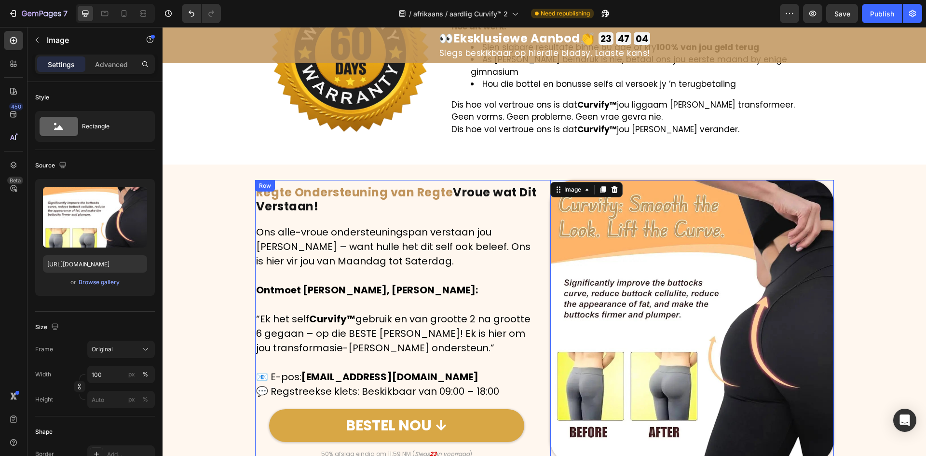
scroll to position [3930, 0]
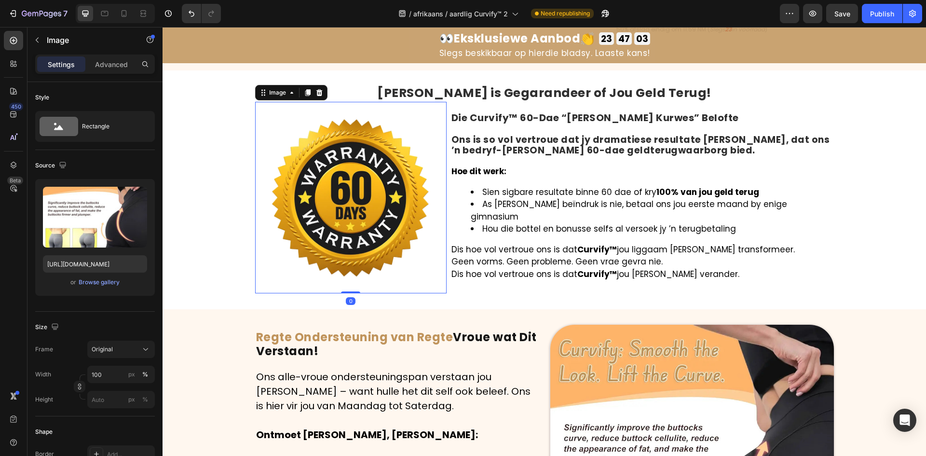
click at [319, 194] on img at bounding box center [351, 198] width 192 height 192
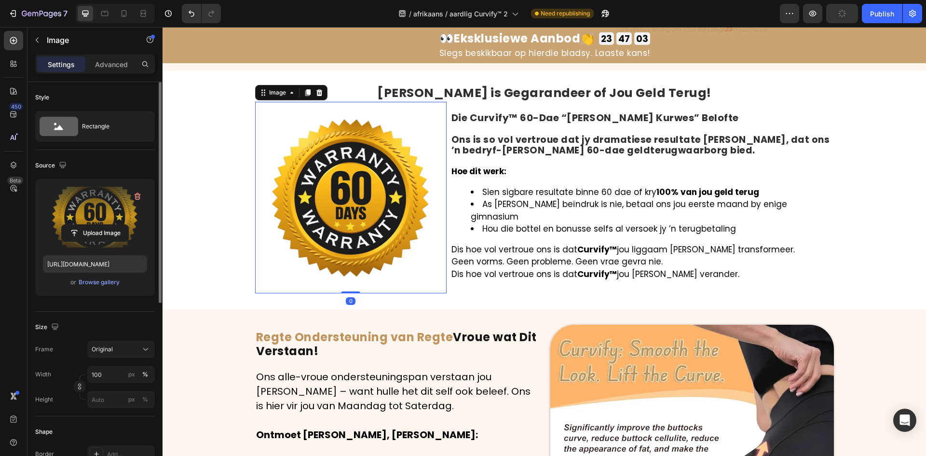
click at [131, 213] on label at bounding box center [95, 217] width 104 height 61
click at [128, 225] on input "file" at bounding box center [95, 233] width 67 height 16
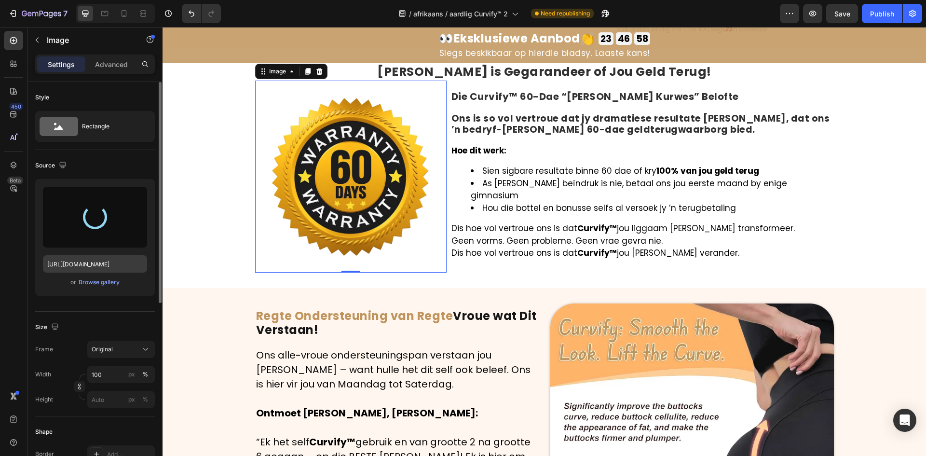
type input "https://cdn.shopify.com/s/files/1/0657/6783/3683/files/gempages_578032762192134…"
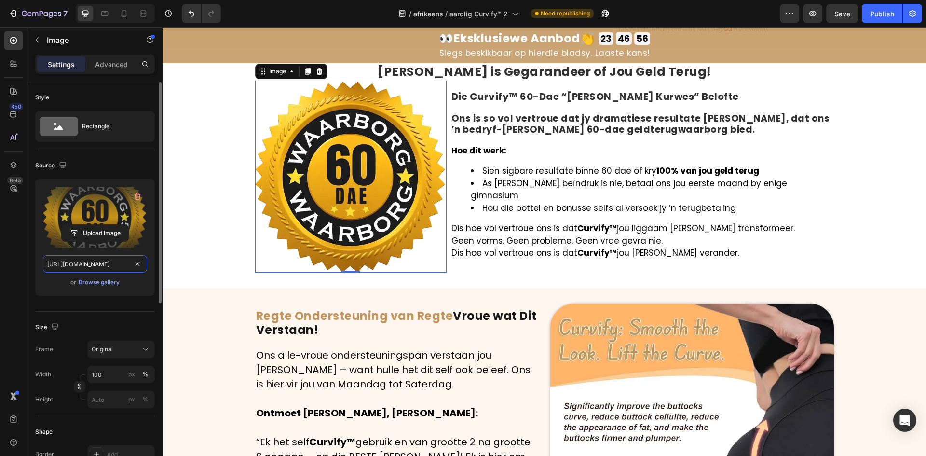
click at [75, 259] on input "https://cdn.shopify.com/s/files/1/0657/6783/3683/files/gempages_578032762192134…" at bounding box center [95, 263] width 104 height 17
click at [66, 167] on icon "button" at bounding box center [63, 165] width 10 height 10
click at [63, 202] on icon "button" at bounding box center [65, 198] width 10 height 10
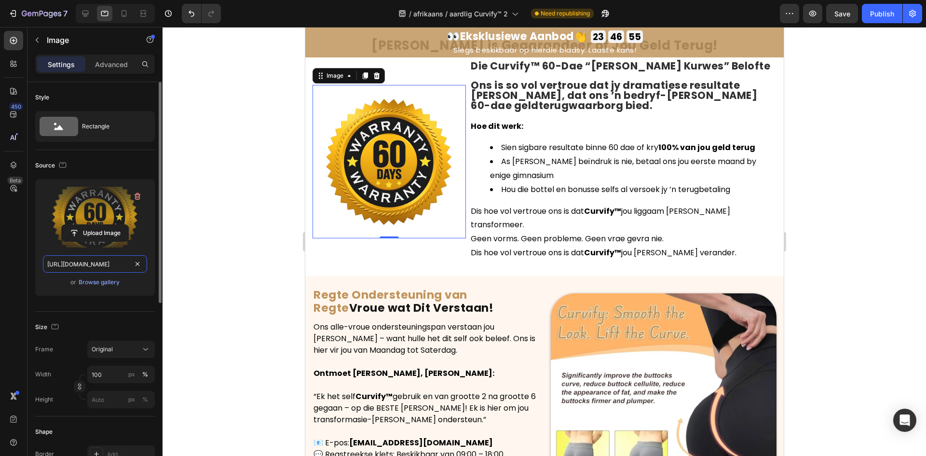
click at [82, 265] on input "https://cdn.shopify.com/s/files/1/0657/6783/3683/files/gempages_578032762192134…" at bounding box center [95, 263] width 104 height 17
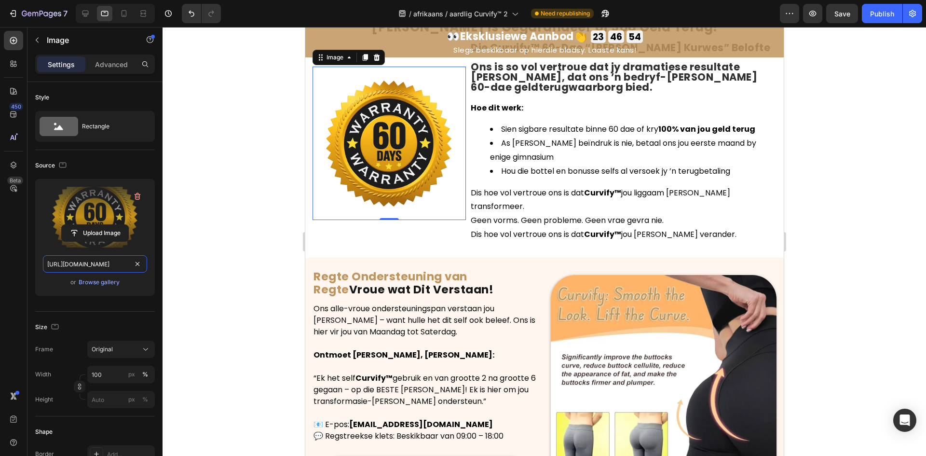
paste input "3f31c787-3ad6-4e93-8f1b-fa397e4164b0"
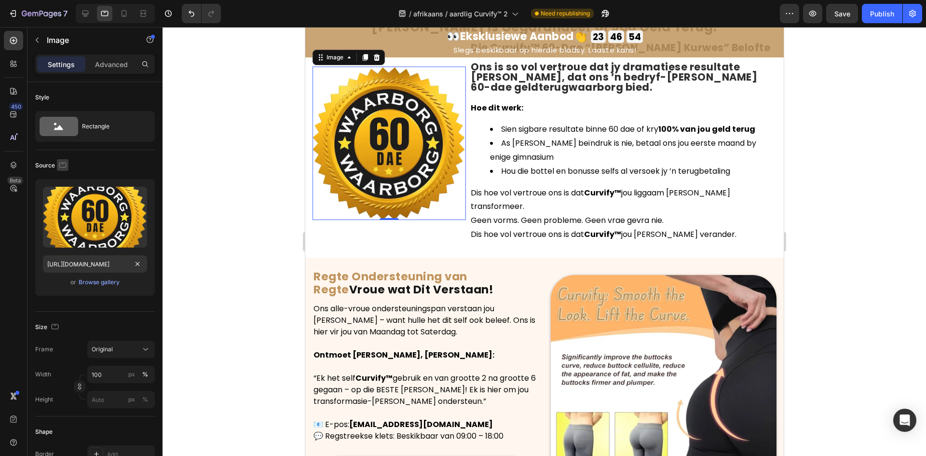
scroll to position [0, 0]
click at [67, 165] on icon "button" at bounding box center [63, 165] width 10 height 10
click at [63, 215] on icon "button" at bounding box center [65, 215] width 10 height 10
type input "https://cdn.shopify.com/s/files/1/0657/6783/3683/files/gempages_578032762192134…"
type input "150"
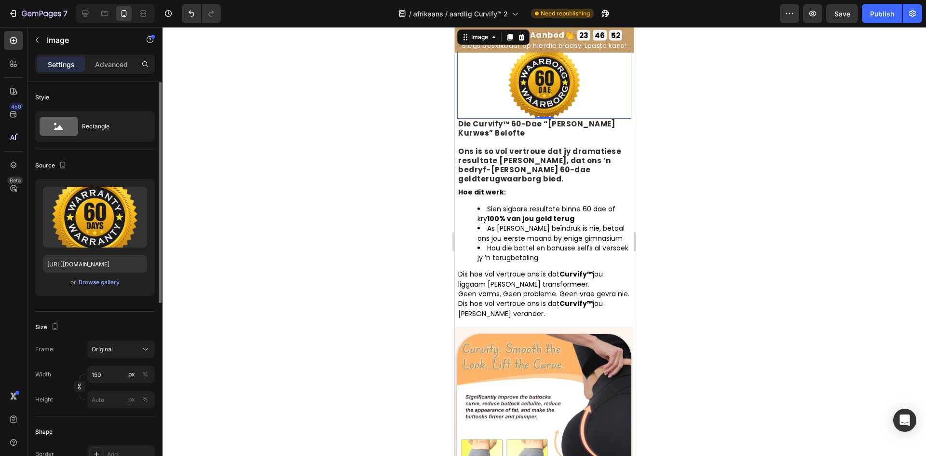
scroll to position [3934, 0]
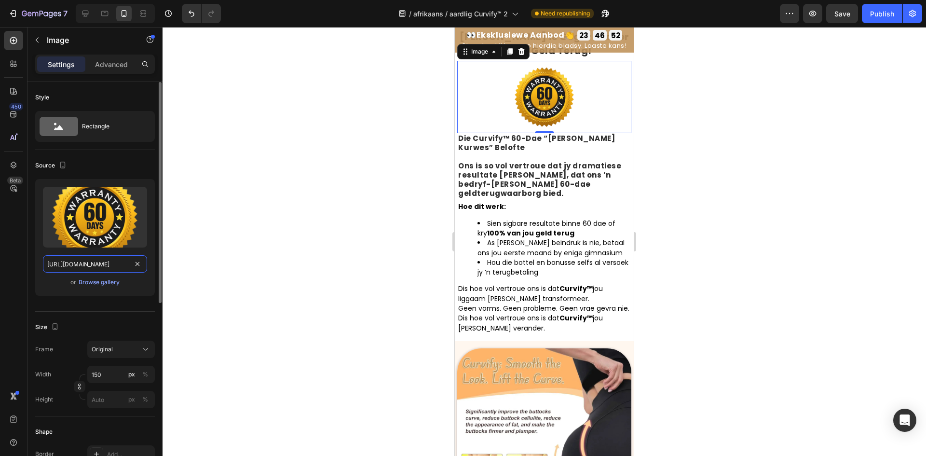
click at [85, 258] on input "https://cdn.shopify.com/s/files/1/0657/6783/3683/files/gempages_578032762192134…" at bounding box center [95, 263] width 104 height 17
paste input "3f31c787-3ad6-4e93-8f1b-fa397e4164b0"
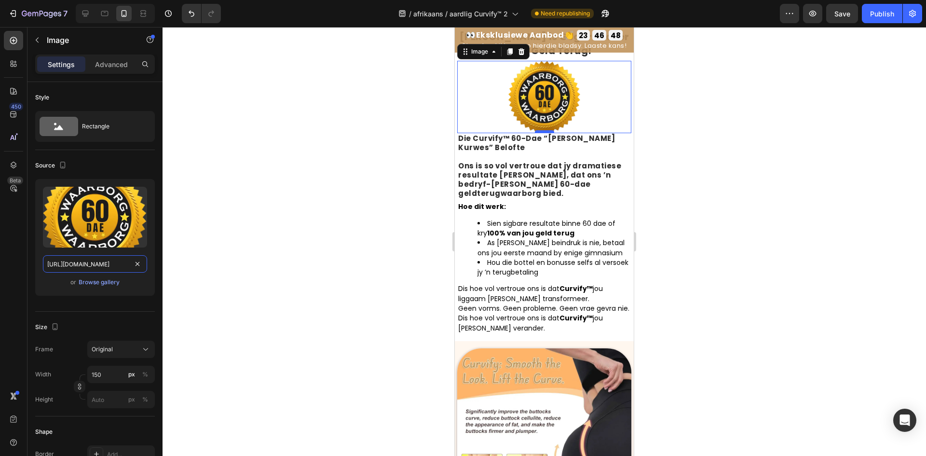
type input "https://cdn.shopify.com/s/files/1/0657/6783/3683/files/gempages_578032762192134…"
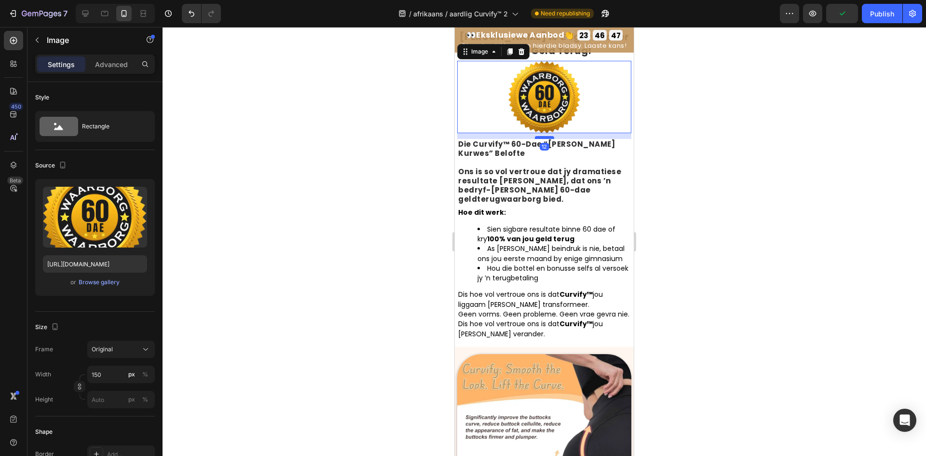
drag, startPoint x: 544, startPoint y: 132, endPoint x: 547, endPoint y: 138, distance: 6.3
click at [547, 138] on div at bounding box center [544, 137] width 19 height 3
click at [378, 132] on div at bounding box center [545, 241] width 764 height 429
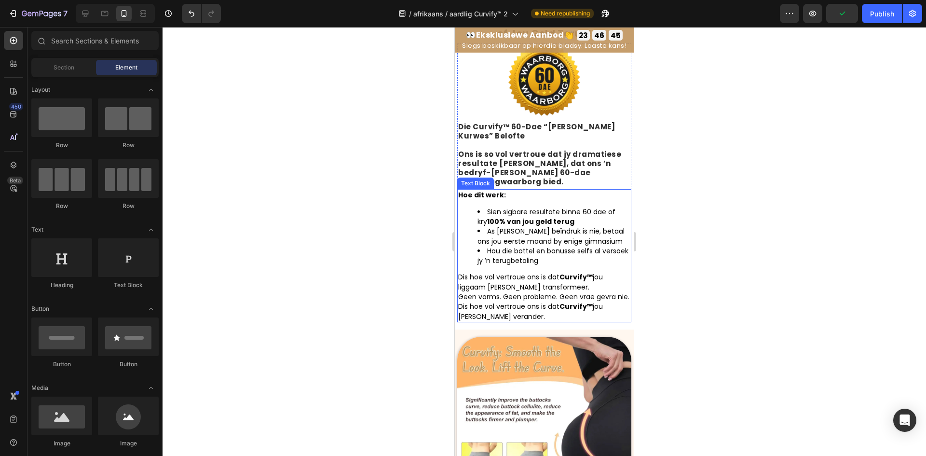
scroll to position [4096, 0]
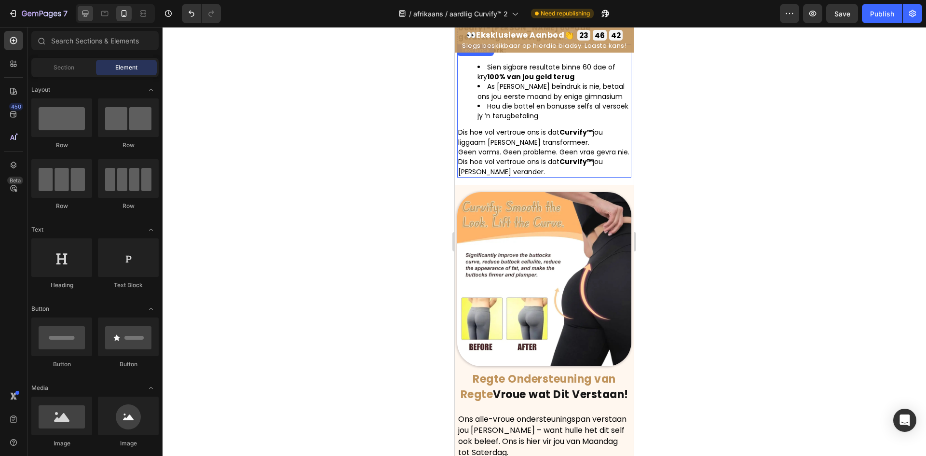
drag, startPoint x: 96, startPoint y: 15, endPoint x: 86, endPoint y: 14, distance: 10.3
click at [94, 15] on div at bounding box center [115, 13] width 79 height 19
click at [86, 14] on icon at bounding box center [86, 14] width 6 height 6
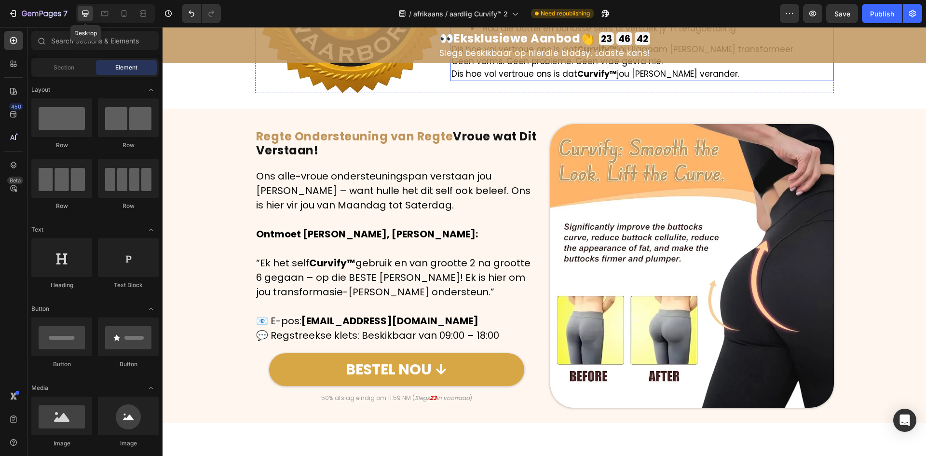
scroll to position [4074, 0]
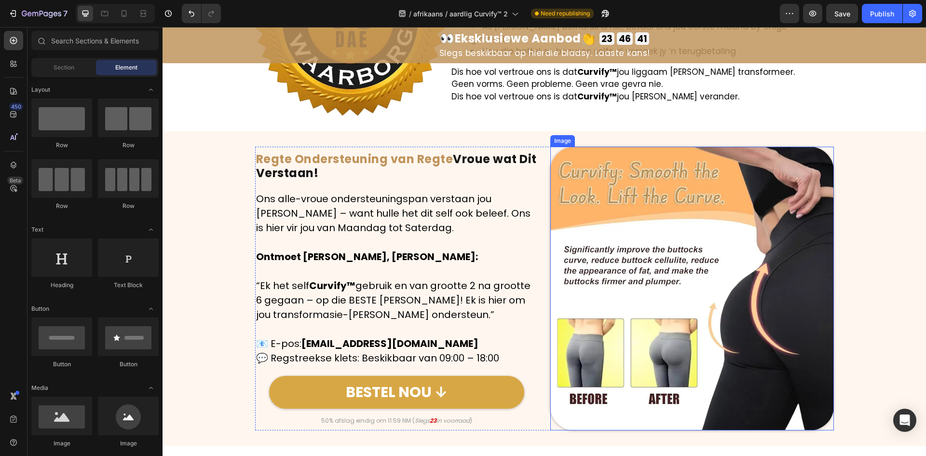
click at [623, 232] on img at bounding box center [693, 289] width 284 height 284
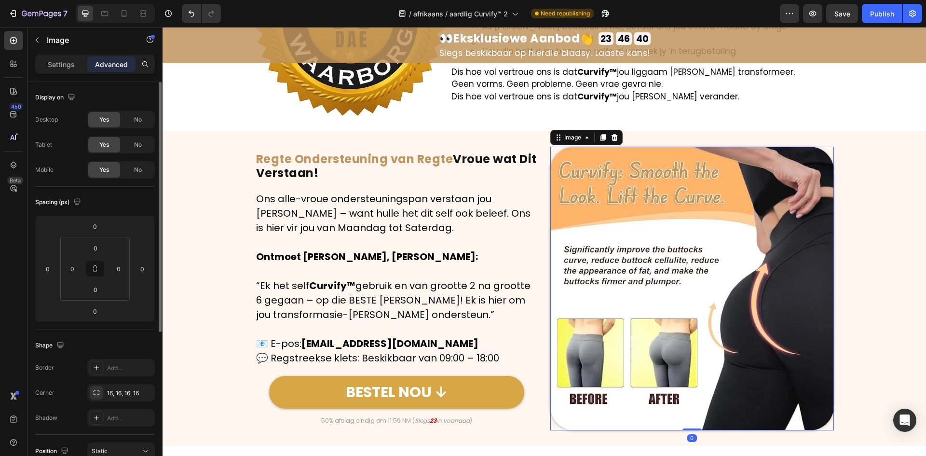
click at [62, 64] on p "Settings" at bounding box center [61, 64] width 27 height 10
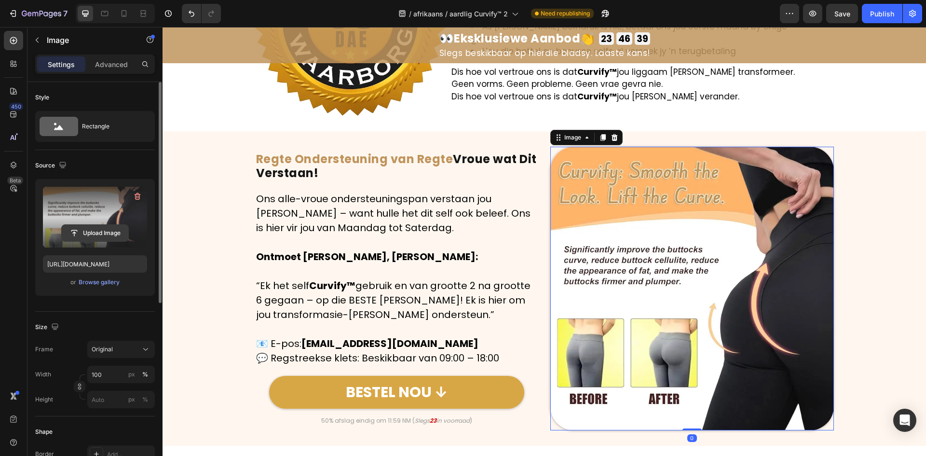
click at [126, 233] on input "file" at bounding box center [95, 233] width 67 height 16
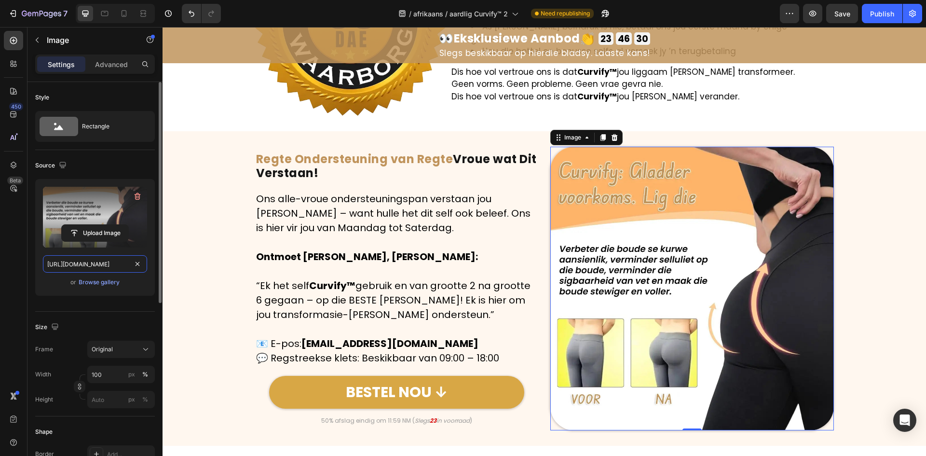
click at [87, 259] on input "https://cdn.shopify.com/s/files/1/0657/6783/3683/files/gempages_578032762192134…" at bounding box center [95, 263] width 104 height 17
click at [63, 165] on icon "button" at bounding box center [63, 165] width 10 height 10
click at [69, 205] on button "button" at bounding box center [64, 197] width 15 height 15
type input "https://cdn.shopify.com/s/files/1/0657/6783/3683/files/gempages_578032762192134…"
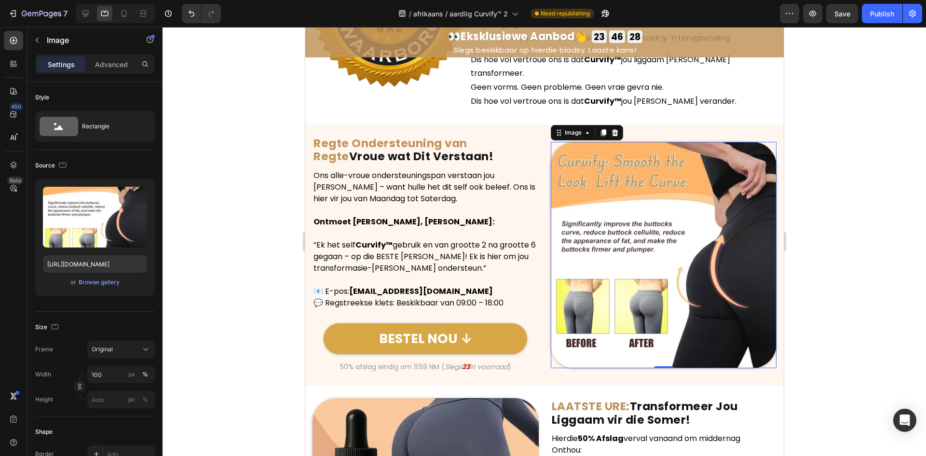
click at [85, 251] on div "Upload Image https://cdn.shopify.com/s/files/1/0657/6783/3683/files/gempages_57…" at bounding box center [95, 237] width 120 height 117
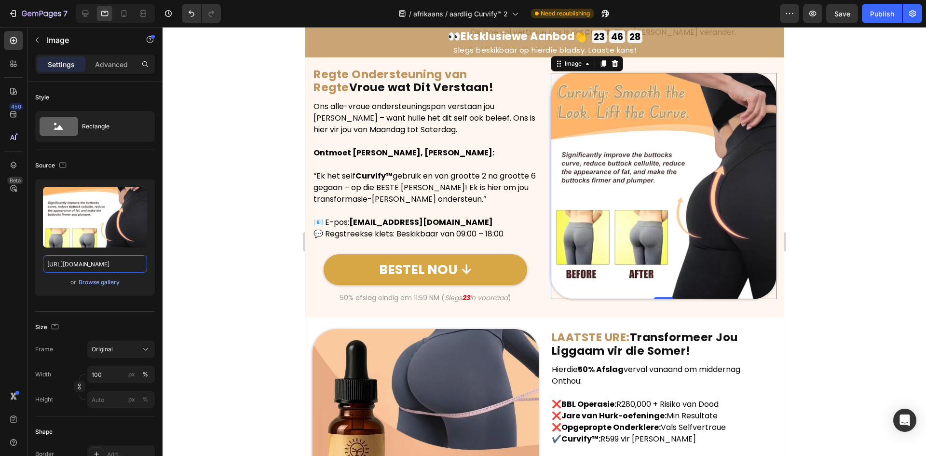
click at [83, 260] on input "https://cdn.shopify.com/s/files/1/0657/6783/3683/files/gempages_578032762192134…" at bounding box center [95, 263] width 104 height 17
paste input "8ad2f842-1453-4e61-b91c-8c8716ca03e6"
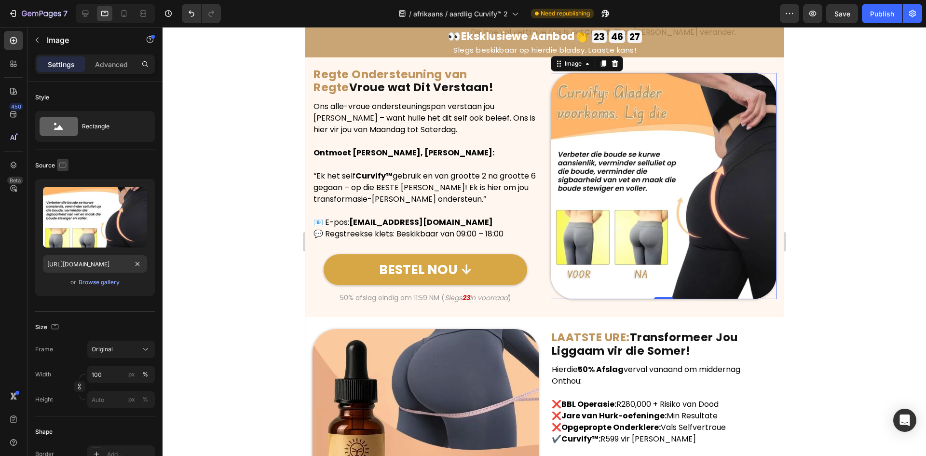
scroll to position [0, 0]
click at [58, 165] on icon "button" at bounding box center [63, 165] width 10 height 10
click at [63, 212] on icon "button" at bounding box center [64, 215] width 5 height 7
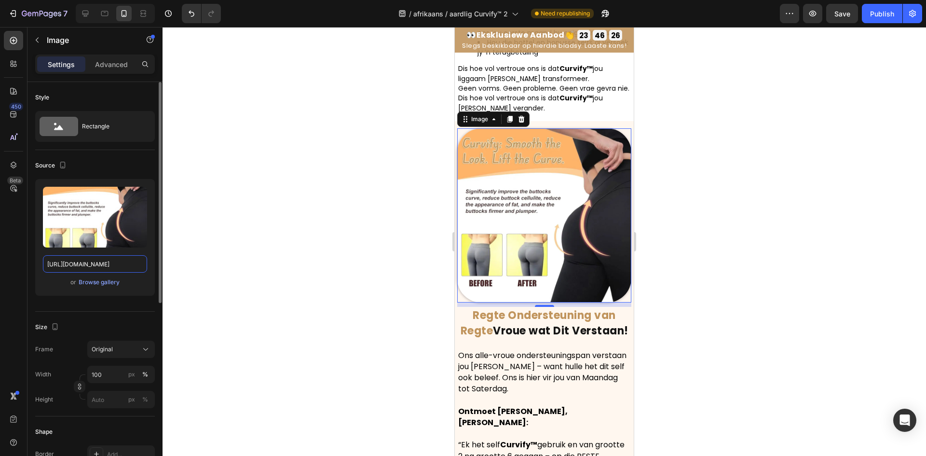
click at [76, 256] on input "https://cdn.shopify.com/s/files/1/0657/6783/3683/files/gempages_578032762192134…" at bounding box center [95, 263] width 104 height 17
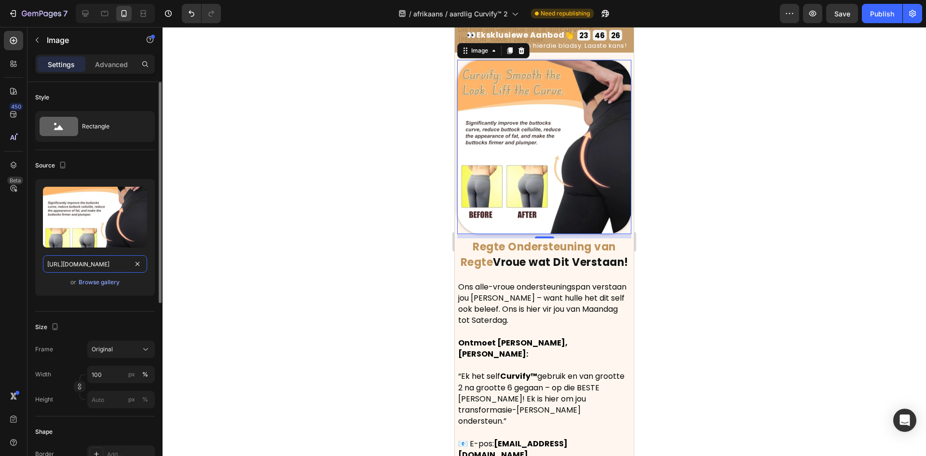
paste input "8ad2f842-1453-4e61-b91c-8c8716ca03e6"
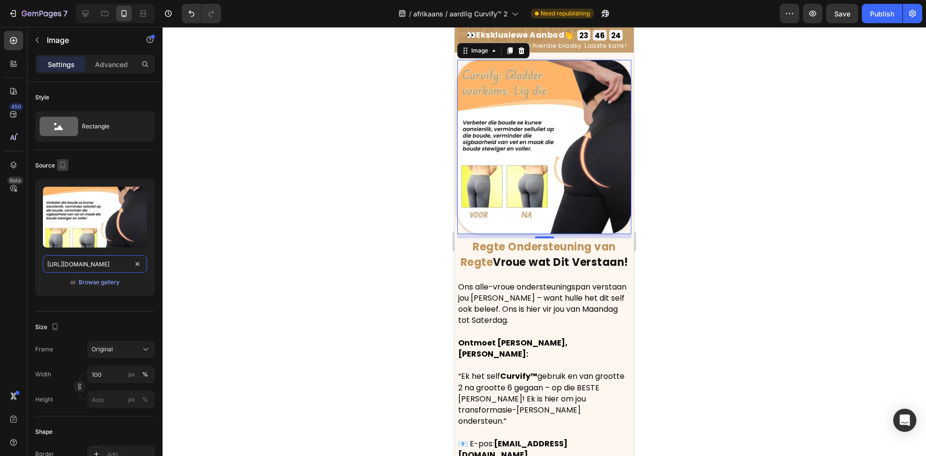
type input "https://cdn.shopify.com/s/files/1/0657/6783/3683/files/gempages_578032762192134…"
drag, startPoint x: 65, startPoint y: 162, endPoint x: 63, endPoint y: 169, distance: 7.4
click at [64, 162] on icon "button" at bounding box center [63, 165] width 10 height 10
click at [63, 179] on icon "button" at bounding box center [65, 181] width 10 height 10
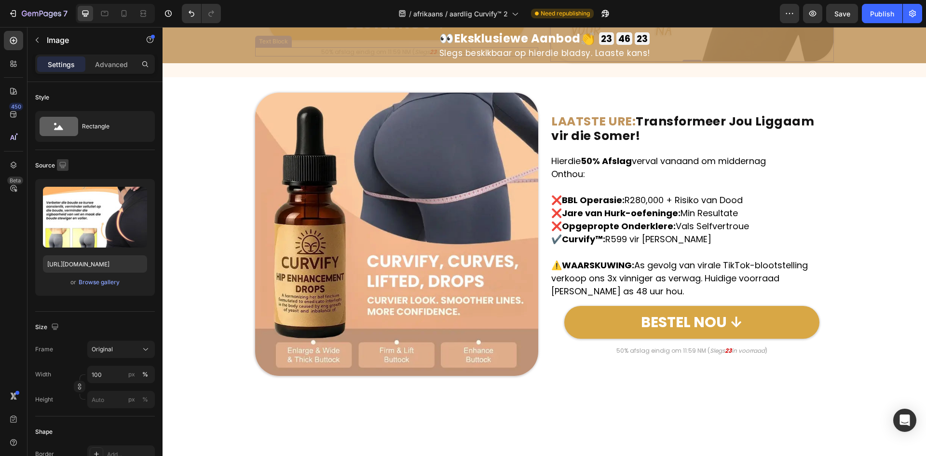
scroll to position [4449, 0]
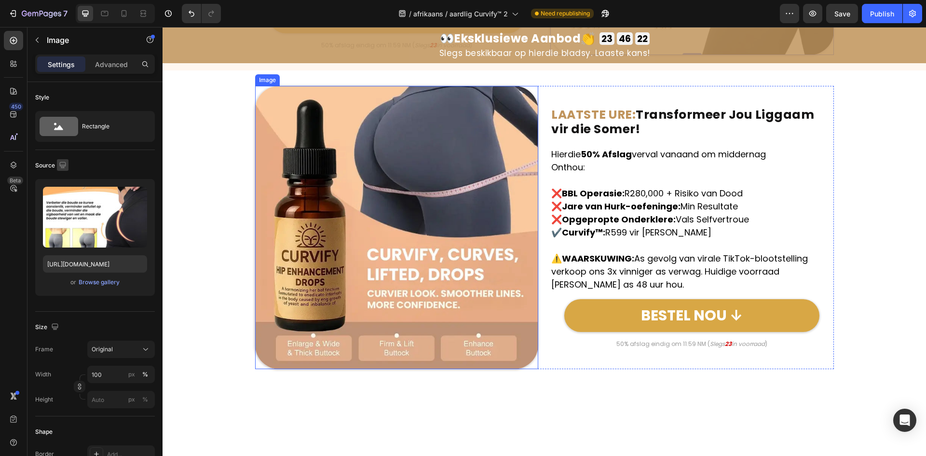
click at [359, 210] on img at bounding box center [397, 228] width 284 height 284
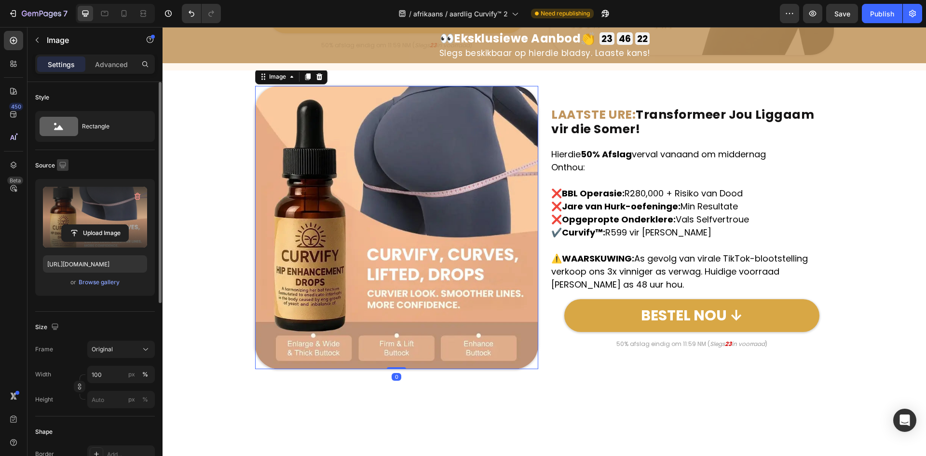
click at [105, 220] on label at bounding box center [95, 217] width 104 height 61
click at [105, 225] on input "file" at bounding box center [95, 233] width 67 height 16
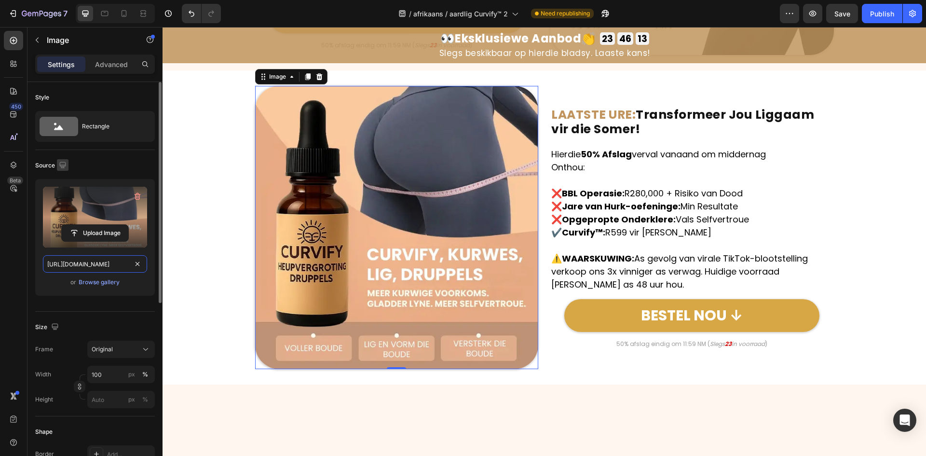
click at [92, 263] on input "https://cdn.shopify.com/s/files/1/0657/6783/3683/files/gempages_578032762192134…" at bounding box center [95, 263] width 104 height 17
click at [62, 161] on icon "button" at bounding box center [63, 165] width 10 height 10
click at [69, 196] on icon "button" at bounding box center [65, 198] width 10 height 10
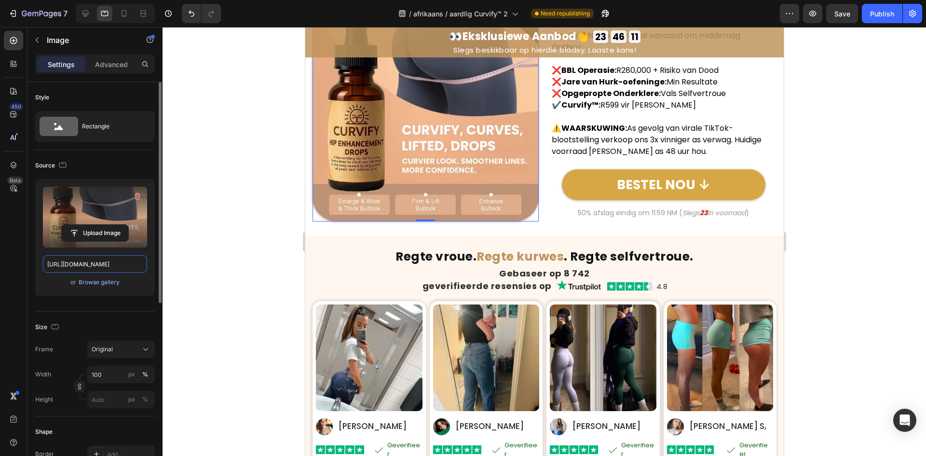
click at [85, 264] on input "https://cdn.shopify.com/s/files/1/0657/6783/3683/files/gempages_578032762192134…" at bounding box center [95, 263] width 104 height 17
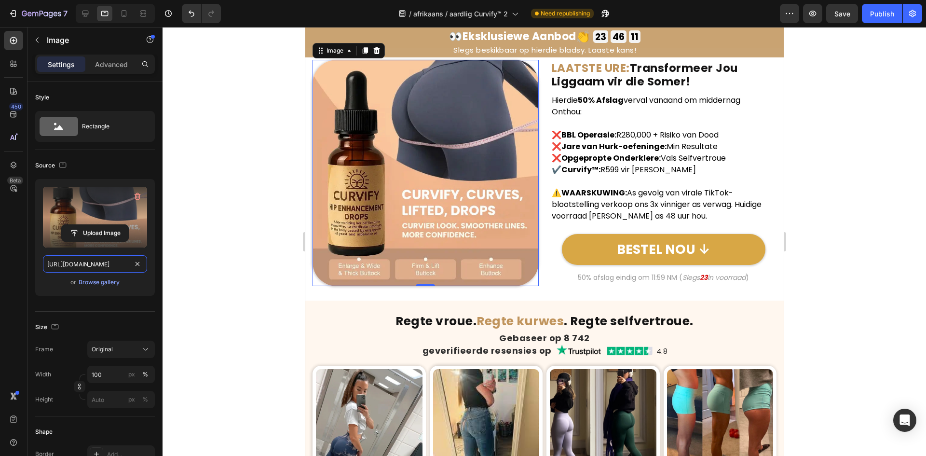
paste input "048b93a5-1a85-461a-ac6d-48ba1a29b016"
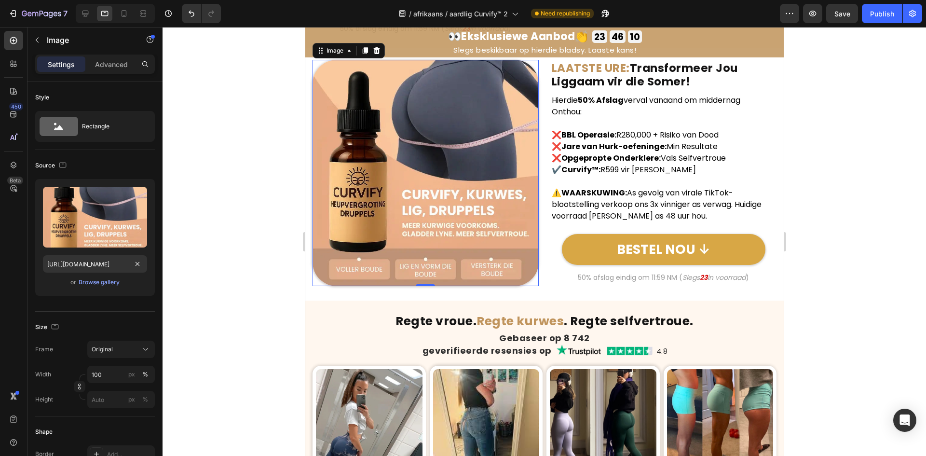
scroll to position [0, 0]
click at [58, 172] on div at bounding box center [63, 165] width 12 height 13
click at [61, 173] on div "Source Upload Image https://cdn.shopify.com/s/files/1/0657/6783/3683/files/gemp…" at bounding box center [95, 231] width 120 height 162
click at [64, 171] on div at bounding box center [63, 165] width 12 height 13
click at [65, 168] on icon "button" at bounding box center [63, 165] width 10 height 10
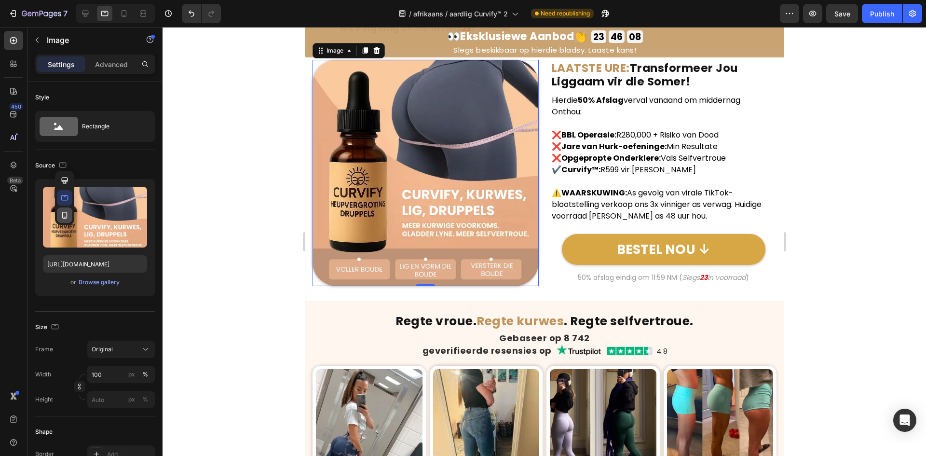
click at [66, 220] on button "button" at bounding box center [64, 214] width 15 height 15
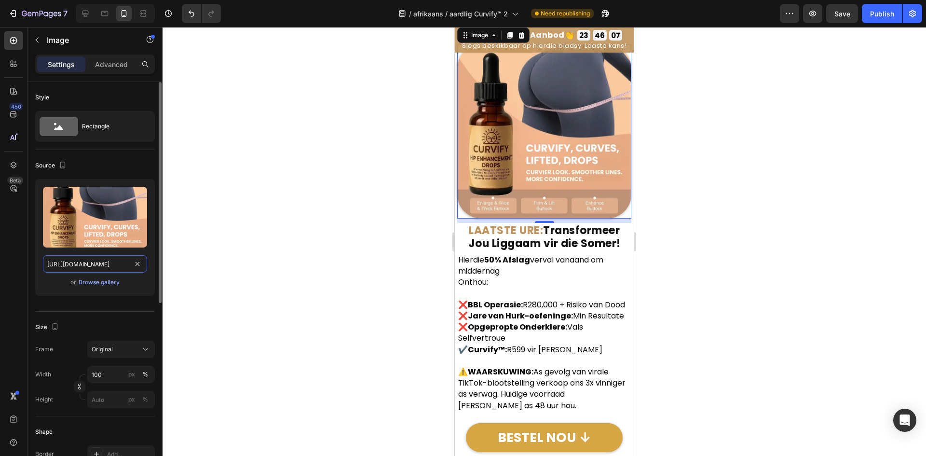
click at [87, 258] on input "https://cdn.shopify.com/s/files/1/0657/6783/3683/files/gempages_578032762192134…" at bounding box center [95, 263] width 104 height 17
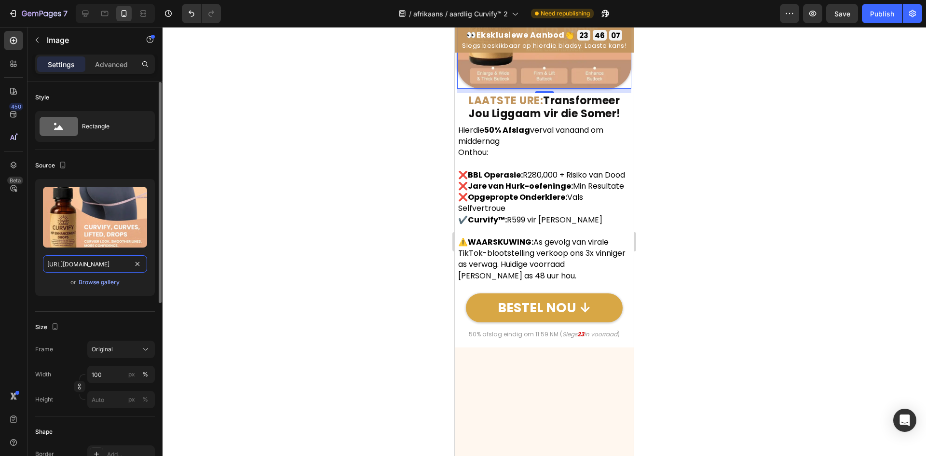
scroll to position [4626, 0]
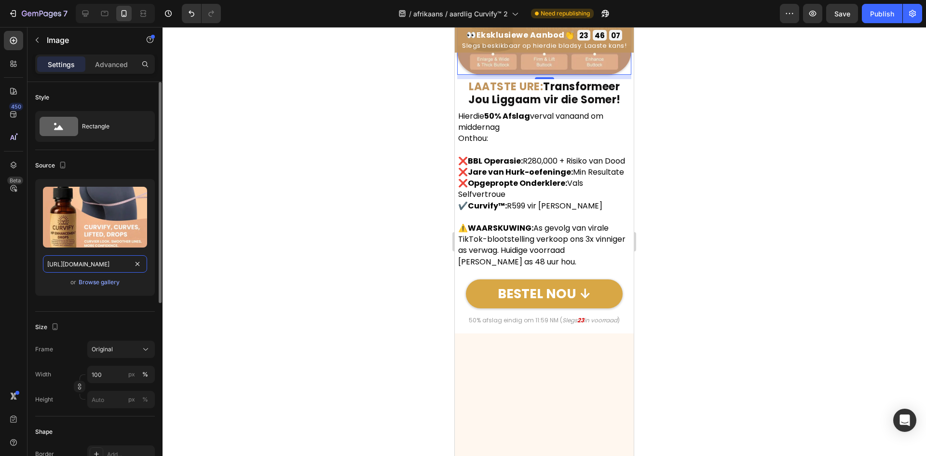
paste input "048b93a5-1a85-461a-ac6d-48ba1a29b016"
type input "https://cdn.shopify.com/s/files/1/0657/6783/3683/files/gempages_578032762192134…"
click at [64, 162] on icon "button" at bounding box center [62, 165] width 5 height 7
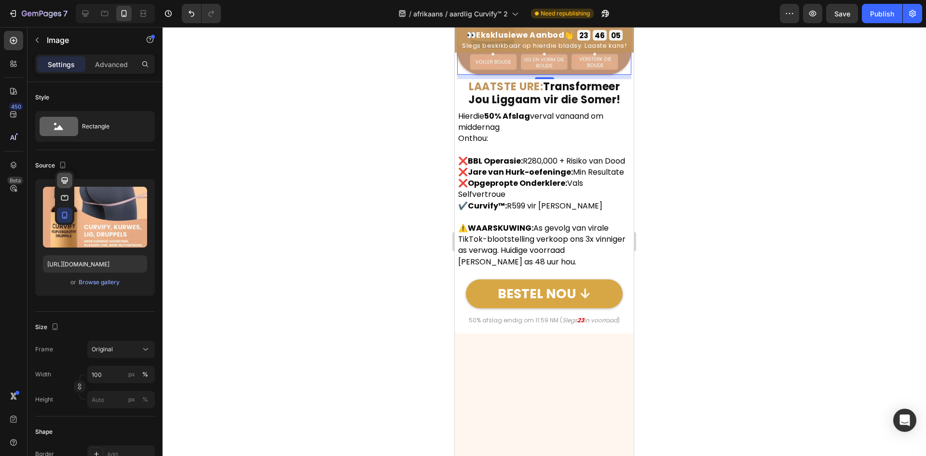
click at [65, 178] on icon "button" at bounding box center [65, 181] width 10 height 10
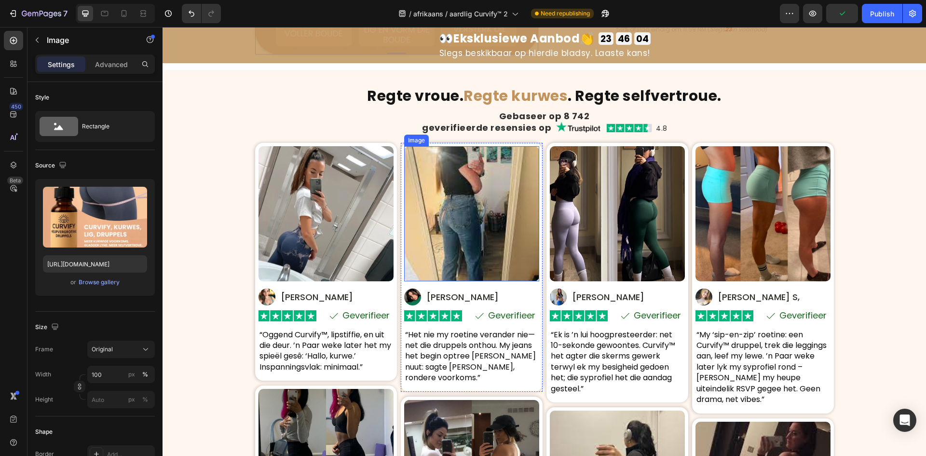
click at [336, 232] on img at bounding box center [326, 213] width 135 height 135
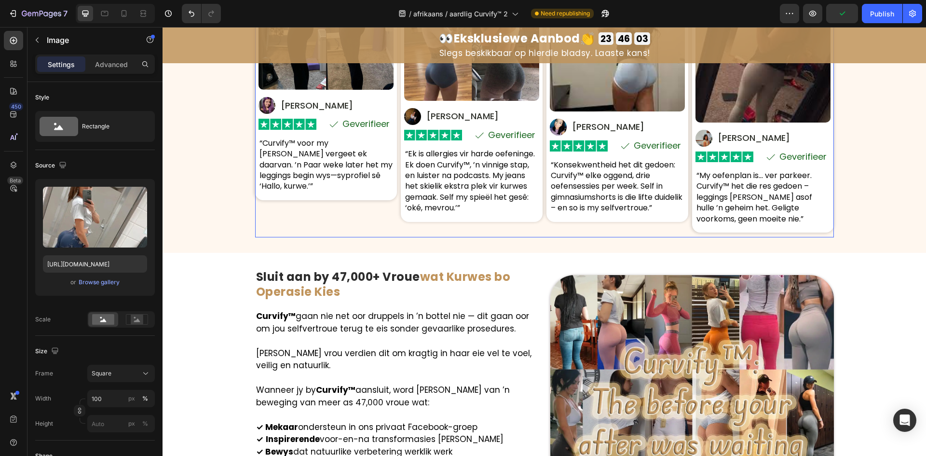
scroll to position [5343, 0]
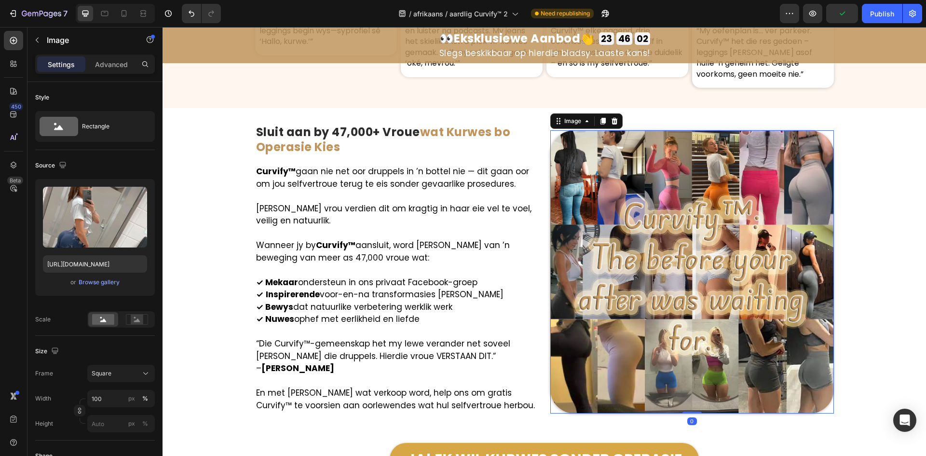
click at [697, 186] on img at bounding box center [693, 272] width 284 height 284
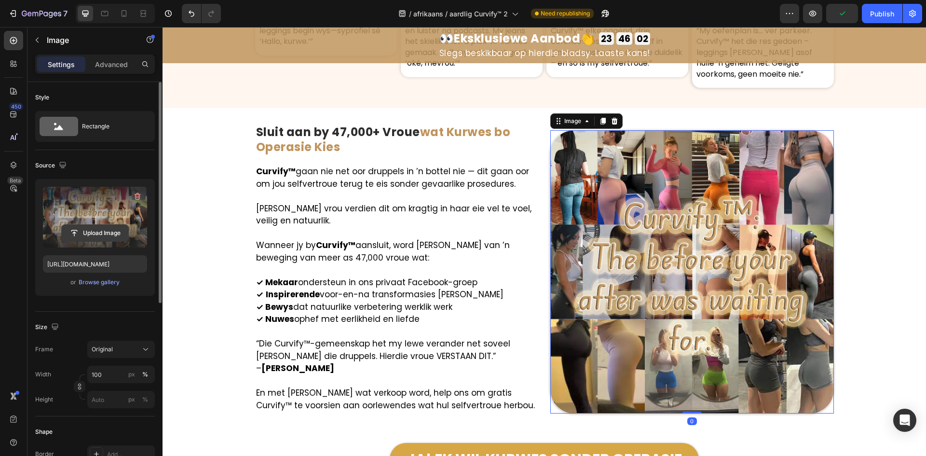
click at [84, 229] on input "file" at bounding box center [95, 233] width 67 height 16
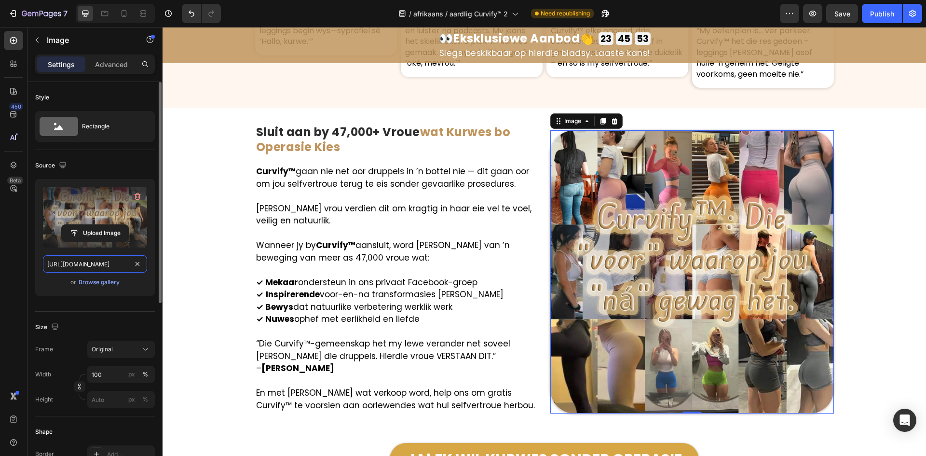
click at [87, 266] on input "https://cdn.shopify.com/s/files/1/0657/6783/3683/files/gempages_578032762192134…" at bounding box center [95, 263] width 104 height 17
click at [66, 164] on icon "button" at bounding box center [62, 165] width 6 height 6
click at [70, 196] on button "button" at bounding box center [64, 197] width 15 height 15
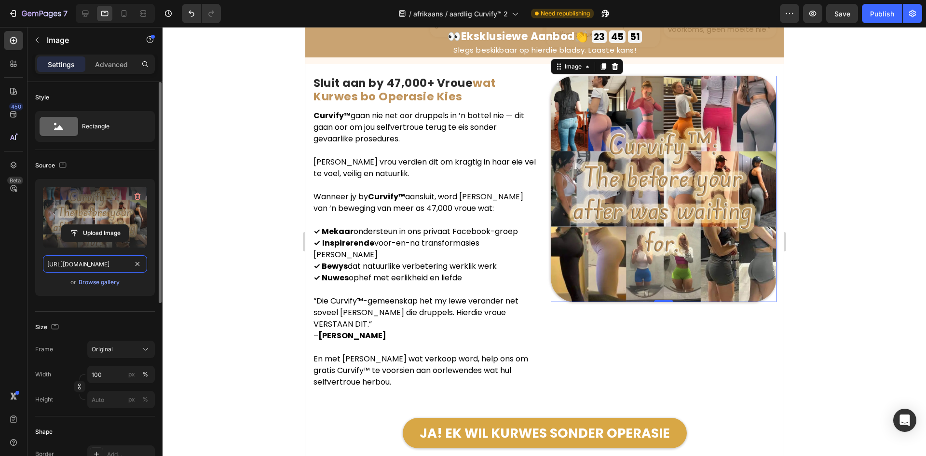
scroll to position [5349, 0]
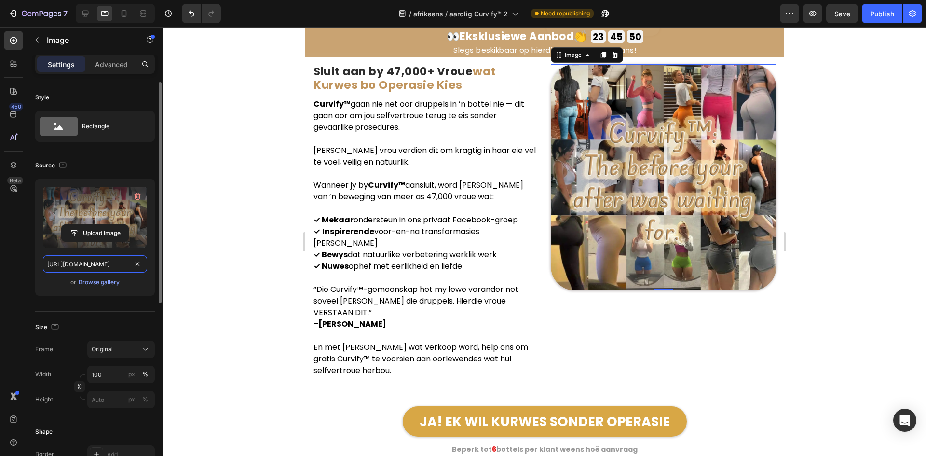
click at [86, 263] on input "https://cdn.shopify.com/s/files/1/0657/6783/3683/files/gempages_578032762192134…" at bounding box center [95, 263] width 104 height 17
paste input "5b5fc0e2-2aeb-4a25-b5b1-912b9083dac3"
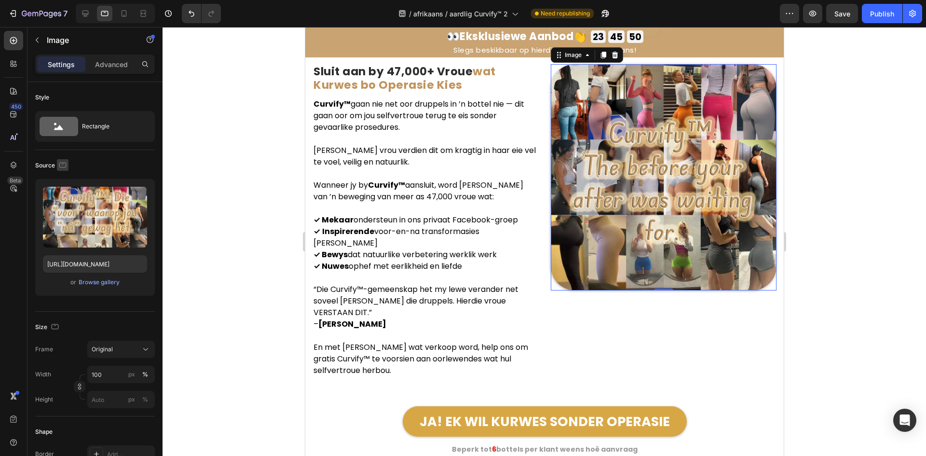
scroll to position [0, 0]
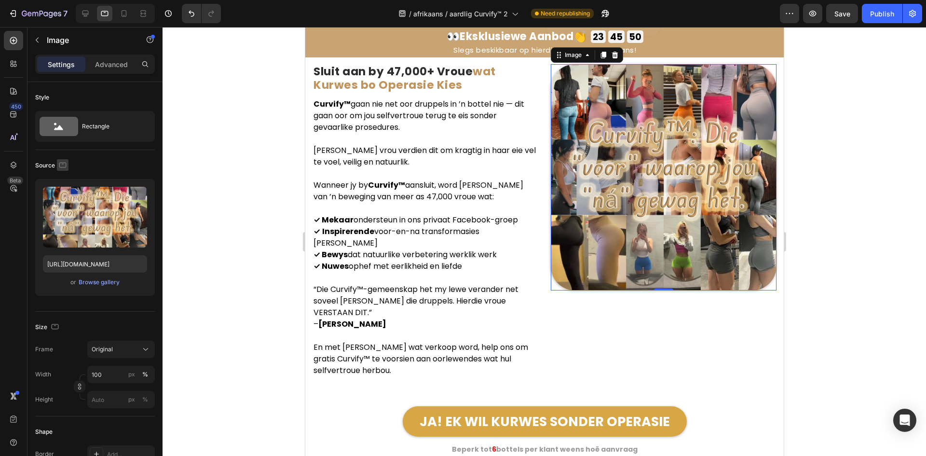
click at [58, 166] on icon "button" at bounding box center [63, 165] width 10 height 10
click at [61, 214] on icon "button" at bounding box center [65, 215] width 10 height 10
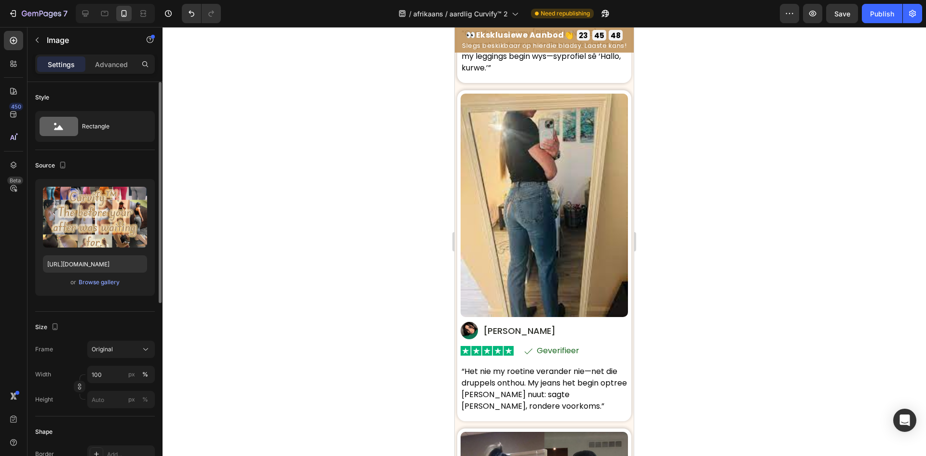
scroll to position [5328, 0]
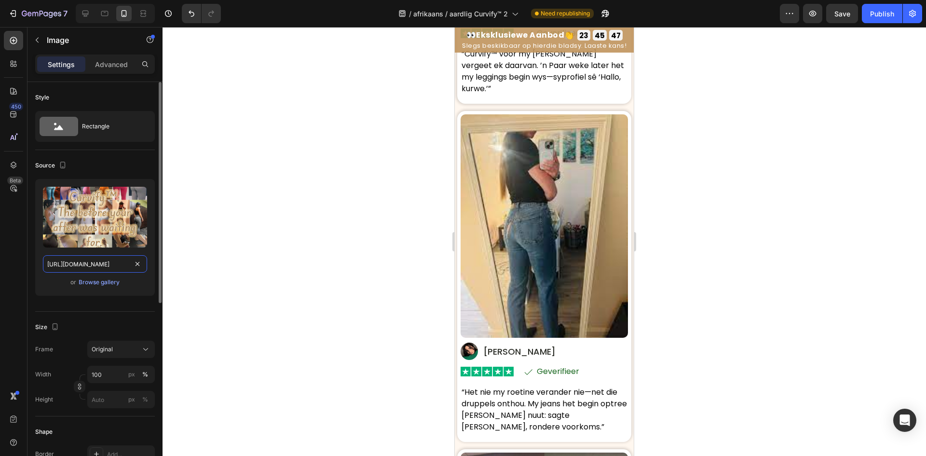
click at [81, 256] on input "https://cdn.shopify.com/s/files/1/0657/6783/3683/files/gempages_578032762192134…" at bounding box center [95, 263] width 104 height 17
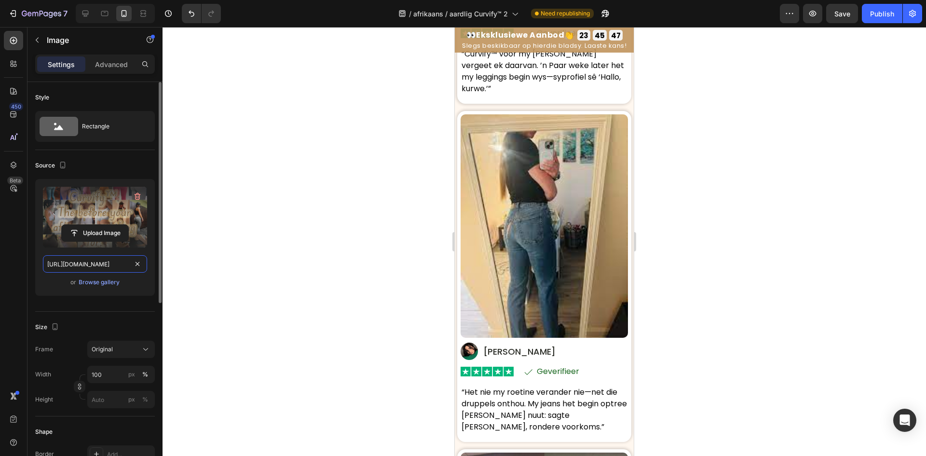
paste input "5b5fc0e2-2aeb-4a25-b5b1-912b9083dac3"
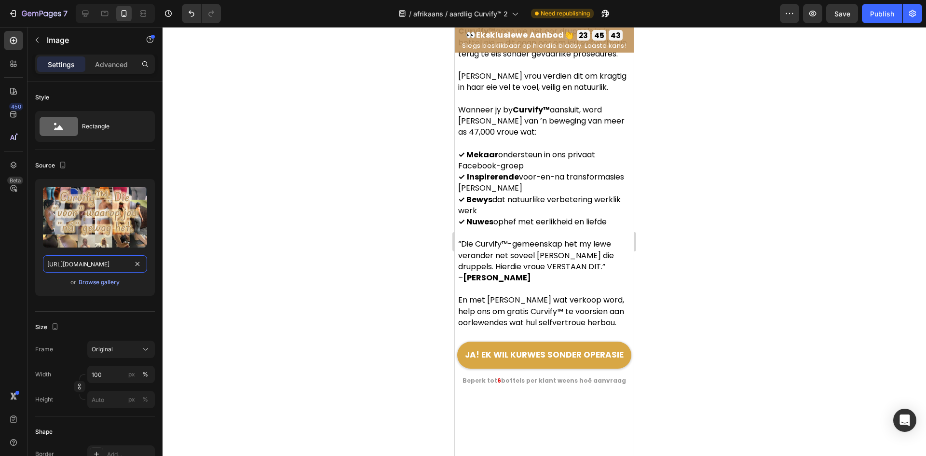
scroll to position [7080, 0]
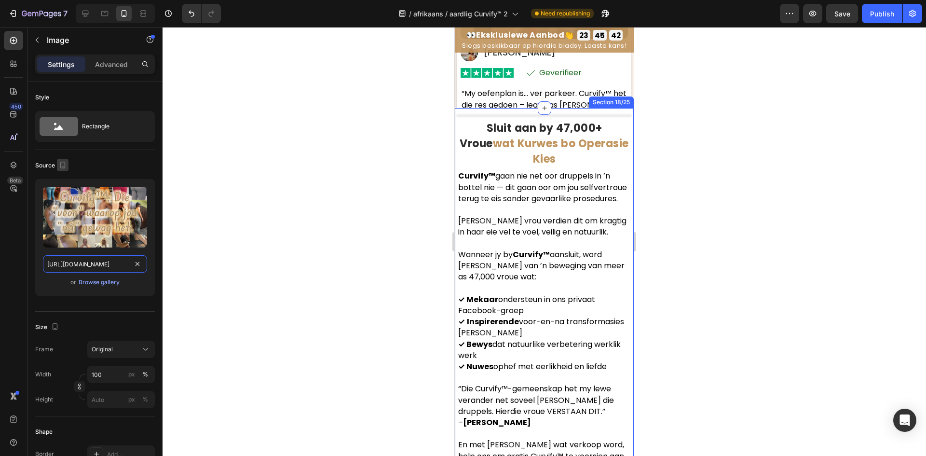
type input "https://cdn.shopify.com/s/files/1/0657/6783/3683/files/gempages_578032762192134…"
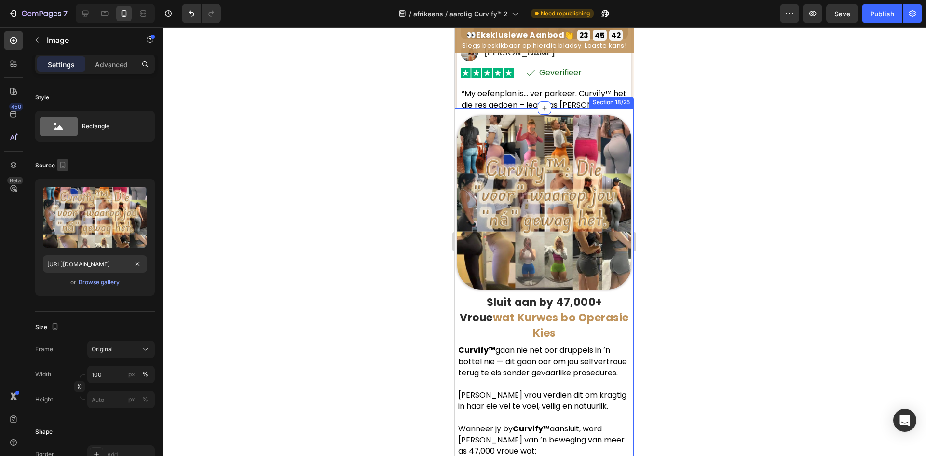
scroll to position [0, 0]
click at [57, 164] on button "button" at bounding box center [63, 165] width 12 height 12
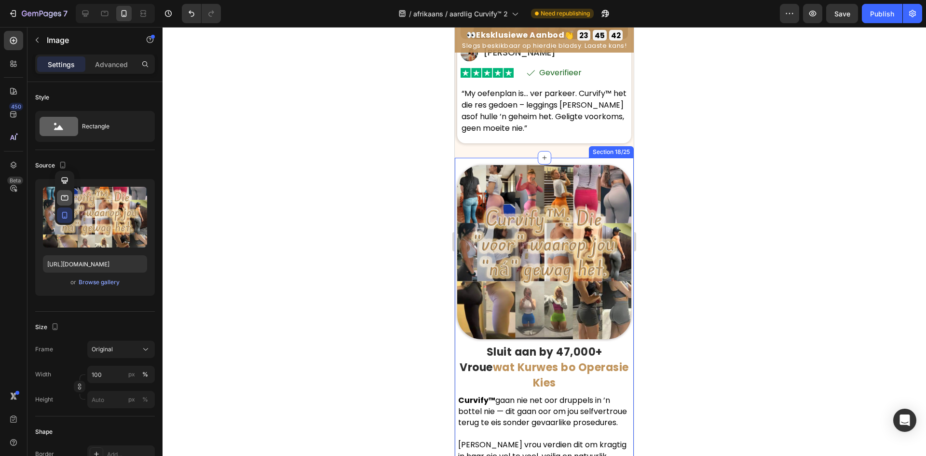
click at [62, 202] on icon "button" at bounding box center [65, 198] width 10 height 10
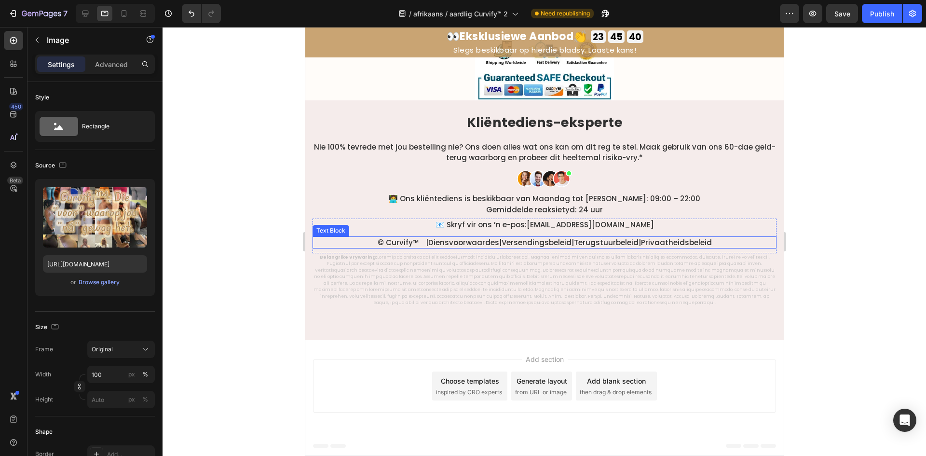
scroll to position [5641, 0]
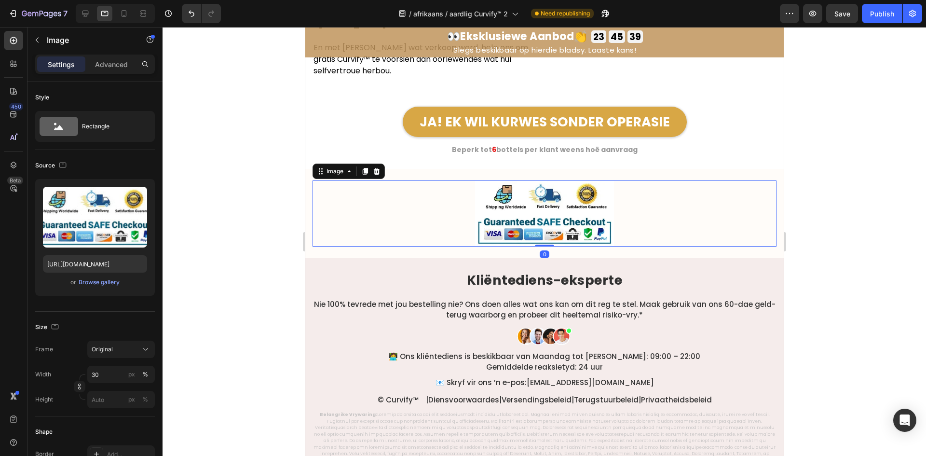
click at [579, 212] on img at bounding box center [544, 213] width 139 height 66
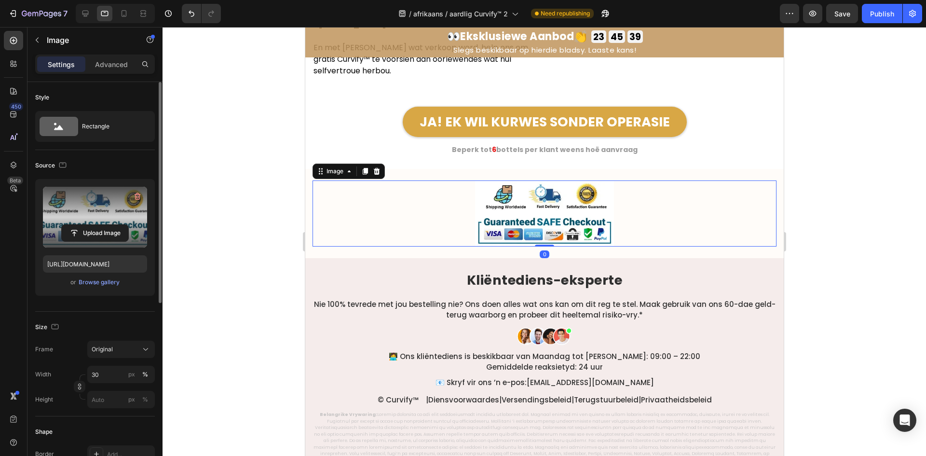
click at [109, 216] on label at bounding box center [95, 217] width 104 height 61
click at [109, 225] on input "file" at bounding box center [95, 233] width 67 height 16
click at [73, 255] on input "https://cdn.shopify.com/s/files/1/0657/6783/3683/files/gempages_578032762192134…" at bounding box center [95, 263] width 104 height 17
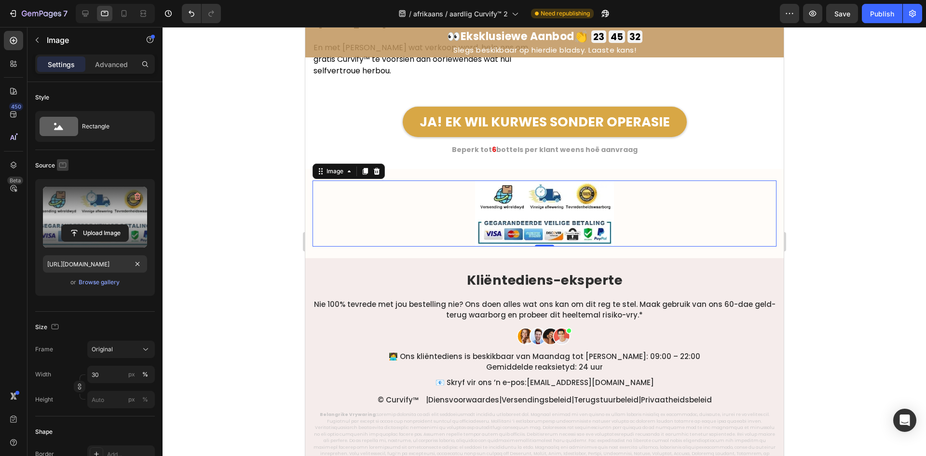
click at [57, 165] on div "Source" at bounding box center [51, 165] width 33 height 13
click at [59, 166] on icon "button" at bounding box center [62, 164] width 7 height 5
click at [65, 202] on icon "button" at bounding box center [65, 198] width 10 height 10
drag, startPoint x: 62, startPoint y: 162, endPoint x: 61, endPoint y: 170, distance: 8.3
click at [62, 162] on icon "button" at bounding box center [63, 165] width 10 height 10
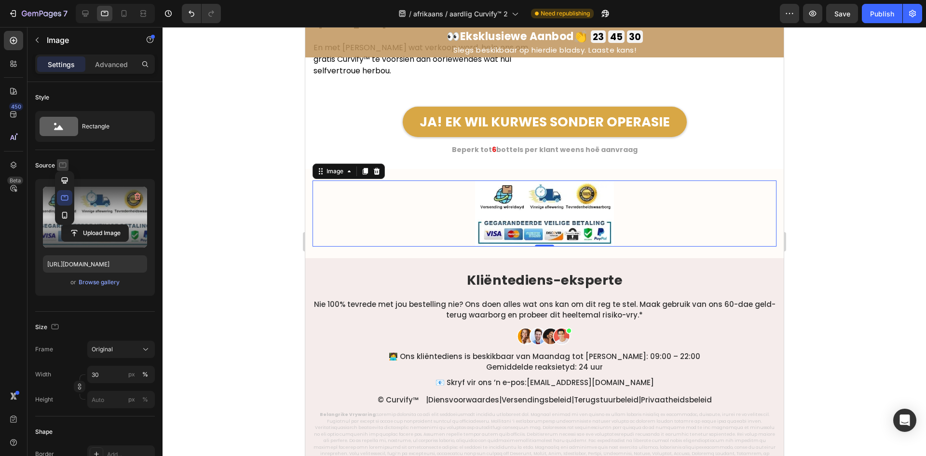
click at [62, 178] on icon "button" at bounding box center [65, 181] width 10 height 10
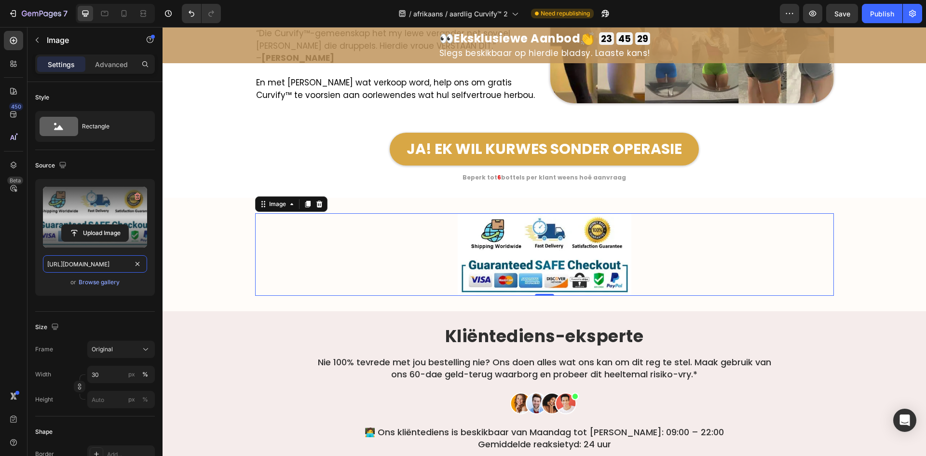
click at [75, 256] on input "https://cdn.shopify.com/s/files/1/0657/6783/3683/files/gempages_578032762192134…" at bounding box center [95, 263] width 104 height 17
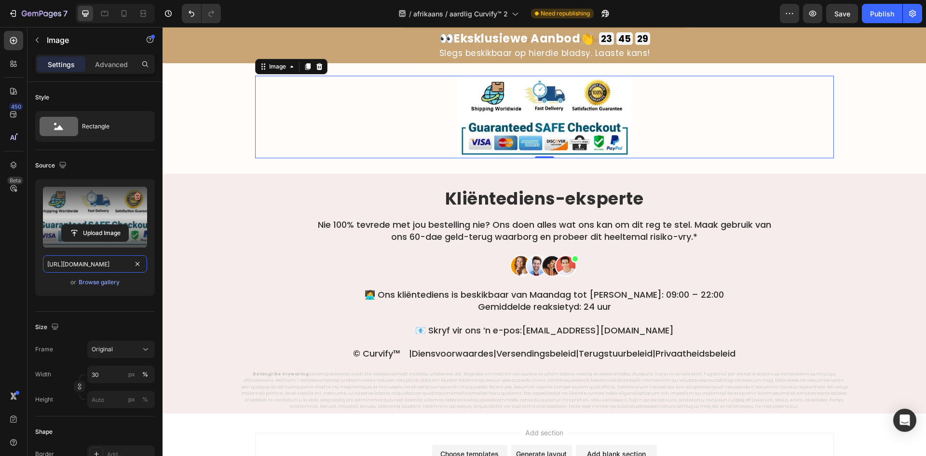
scroll to position [5759, 0]
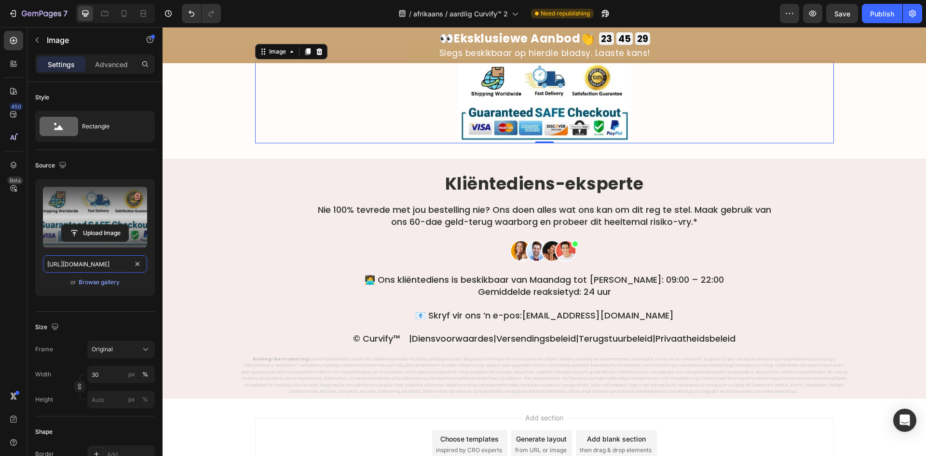
paste input "83a8bb13-14a2-4134-a734-a834f914773b"
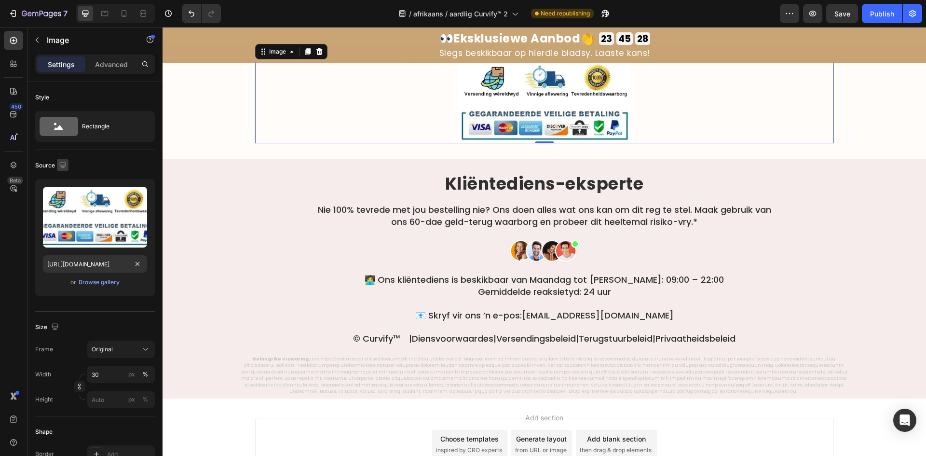
scroll to position [0, 0]
click at [65, 169] on icon "button" at bounding box center [63, 165] width 10 height 10
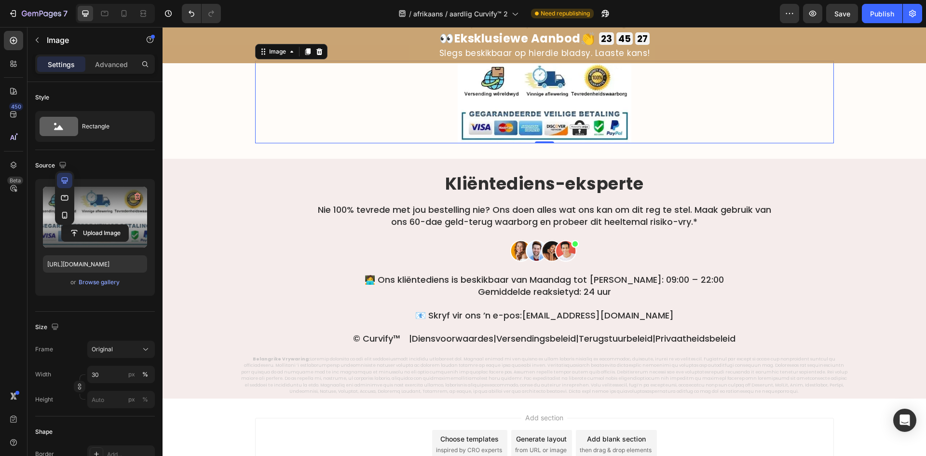
drag, startPoint x: 66, startPoint y: 212, endPoint x: 67, endPoint y: 222, distance: 10.2
click at [65, 212] on icon "button" at bounding box center [64, 215] width 5 height 7
type input "https://cdn.shopify.com/s/files/1/0657/6783/3683/files/gempages_578032762192134…"
type input "80"
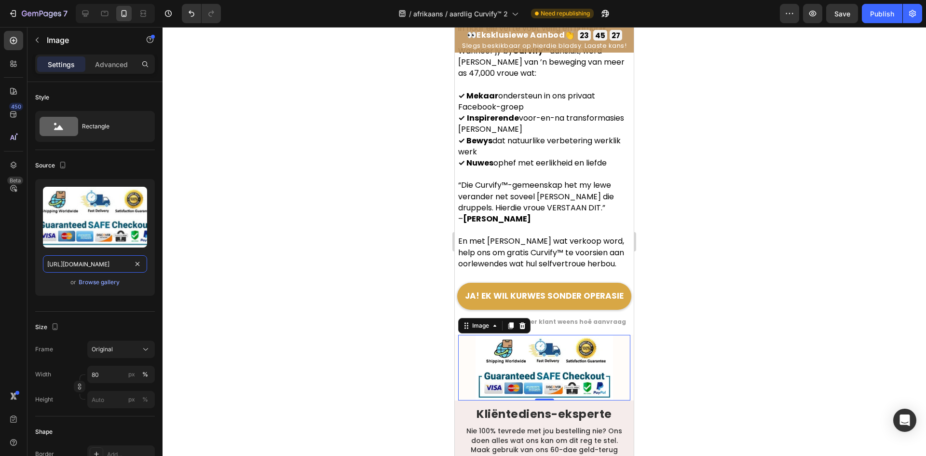
click at [78, 265] on input "https://cdn.shopify.com/s/files/1/0657/6783/3683/files/gempages_578032762192134…" at bounding box center [95, 263] width 104 height 17
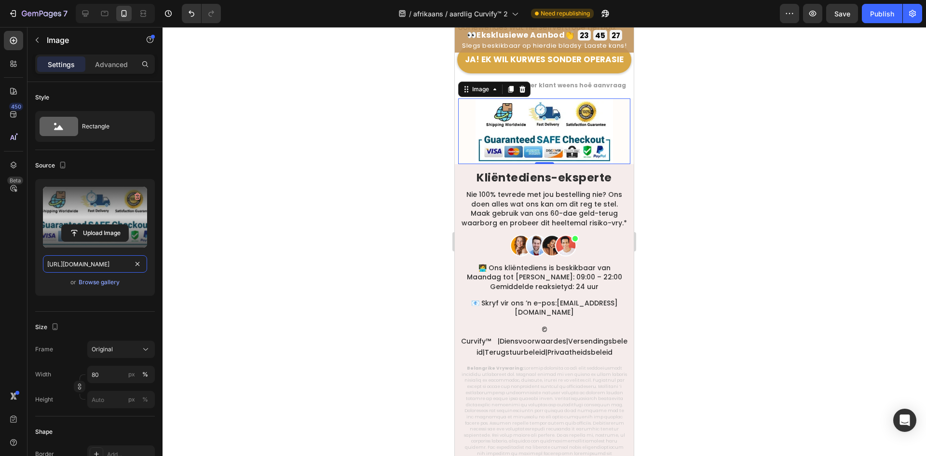
paste input "83a8bb13-14a2-4134-a734-a834f914773b"
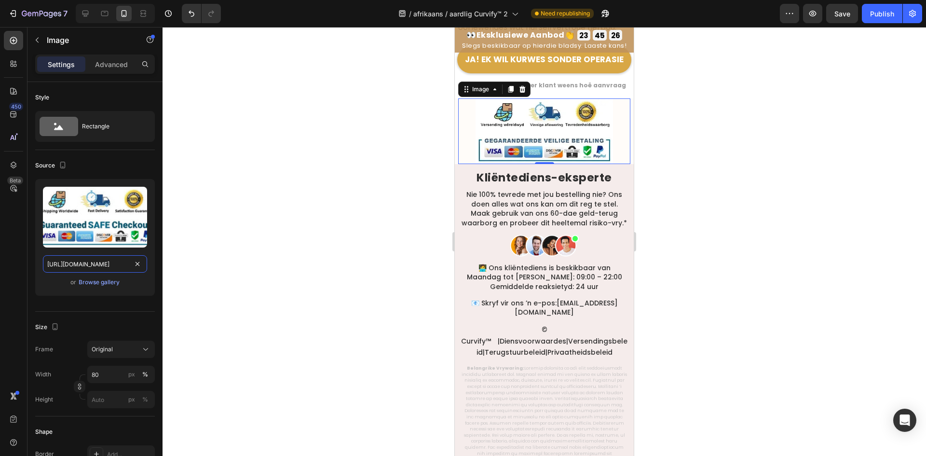
scroll to position [5927, 0]
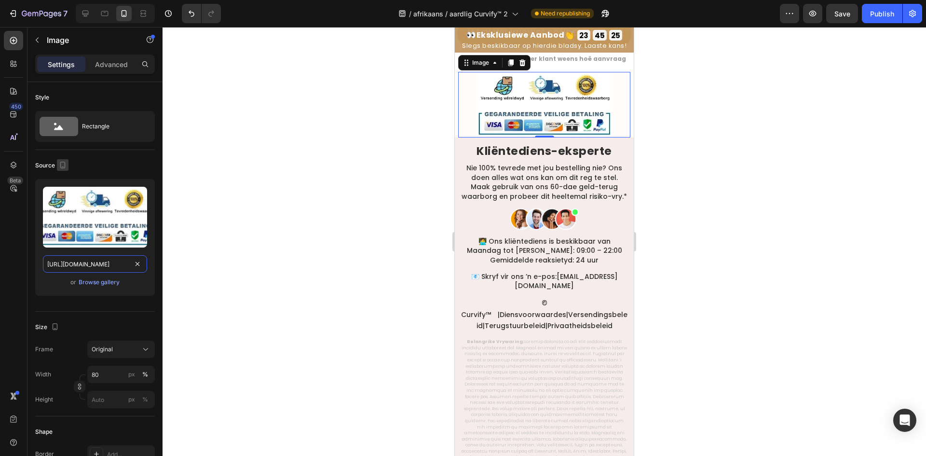
type input "https://cdn.shopify.com/s/files/1/0657/6783/3683/files/gempages_578032762192134…"
click at [63, 161] on icon "button" at bounding box center [63, 165] width 10 height 10
click at [67, 179] on icon "button" at bounding box center [65, 181] width 10 height 10
type input "30"
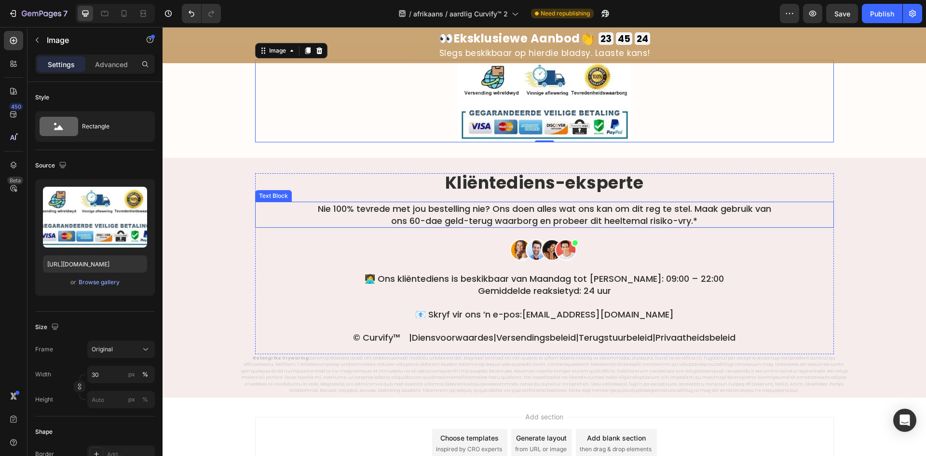
scroll to position [5759, 0]
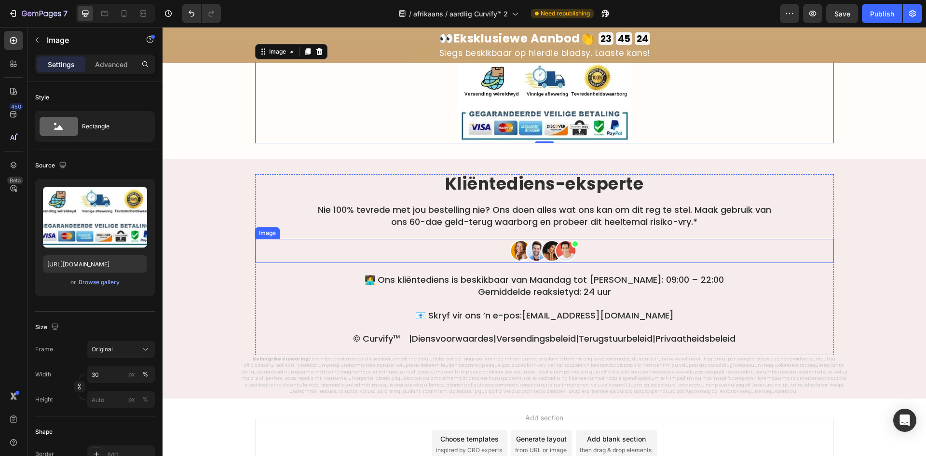
click at [413, 272] on div "Kliëntediens-eksperte Heading Nie 100% tevrede met jou bestelling nie? Ons doen…" at bounding box center [544, 264] width 579 height 181
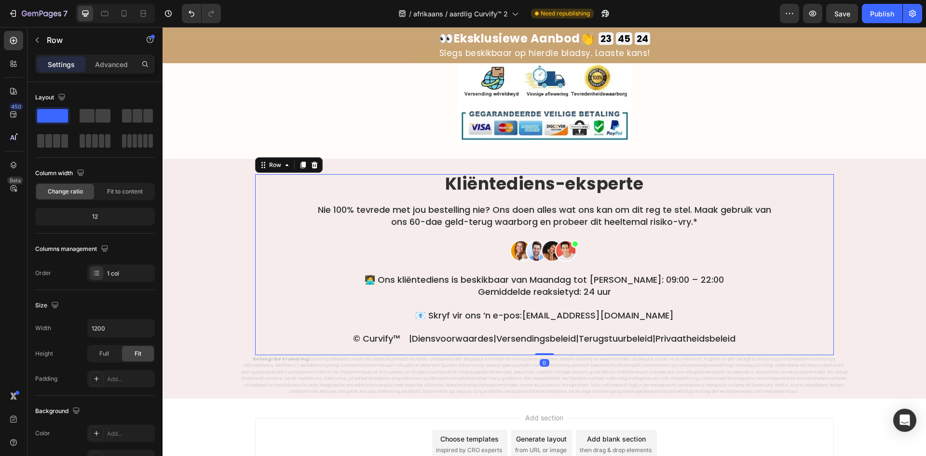
click at [294, 289] on div "🧑‍💻 Ons kliëntediens is beskikbaar van Maandag tot Sondag: 09:00 – 22:00 Gemidd…" at bounding box center [544, 286] width 579 height 26
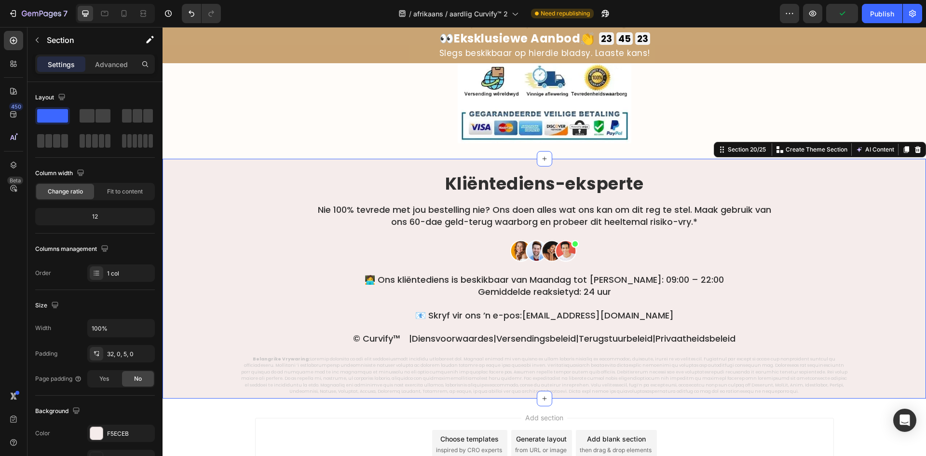
click at [212, 266] on div "Kliëntediens-eksperte Heading Nie 100% tevrede met jou bestelling nie? Ons doen…" at bounding box center [545, 285] width 764 height 222
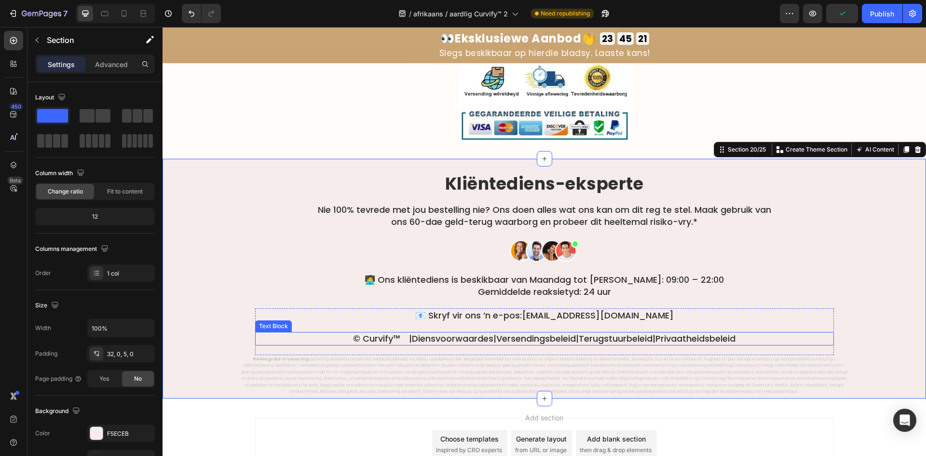
click at [428, 338] on link "Diensvoorwaardes" at bounding box center [453, 338] width 82 height 12
click at [427, 338] on link "Diensvoorwaardes" at bounding box center [453, 338] width 82 height 12
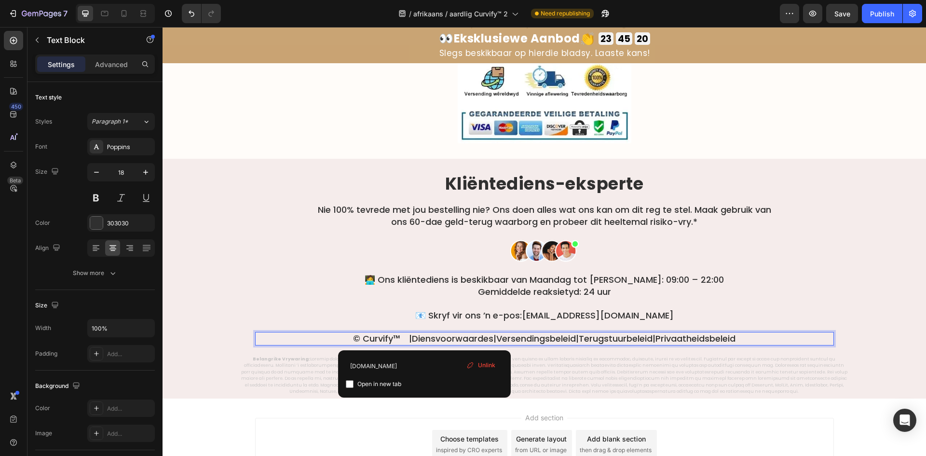
click at [425, 338] on link "Diensvoorwaardes" at bounding box center [453, 338] width 82 height 12
click at [506, 345] on div "© Curvify™ |  Diensvoorwaardes  |  Versendingsbeleid  |  Terugstuurbeleid  |  P…" at bounding box center [544, 338] width 579 height 13
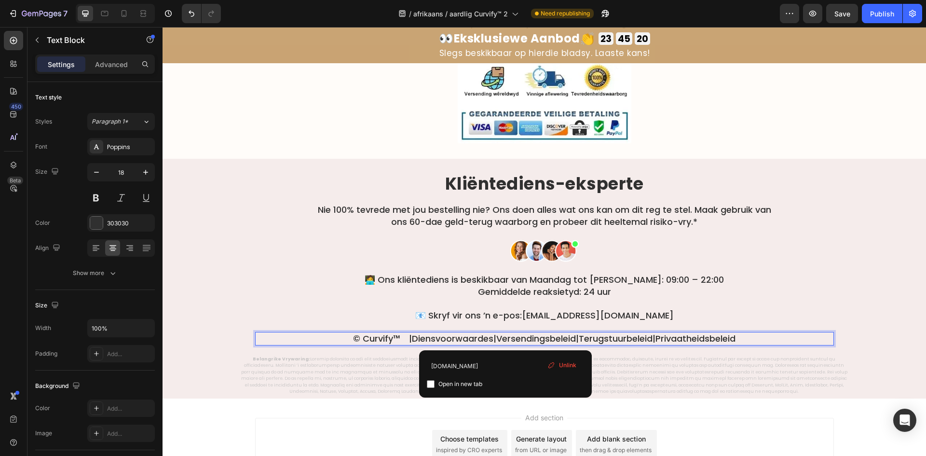
click at [510, 338] on link "Versendingsbeleid" at bounding box center [536, 338] width 80 height 12
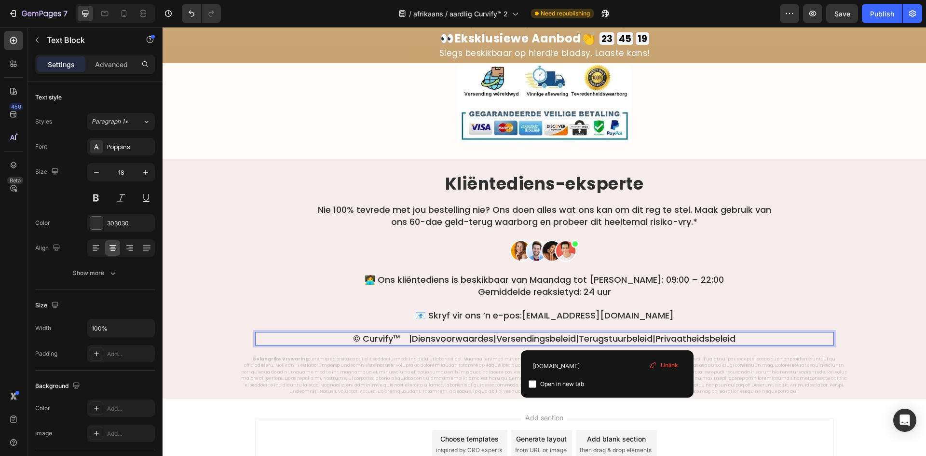
click at [609, 344] on link "Terugstuurbeleid" at bounding box center [616, 338] width 74 height 12
click at [703, 338] on link "Privaatheidsbeleid" at bounding box center [696, 338] width 80 height 12
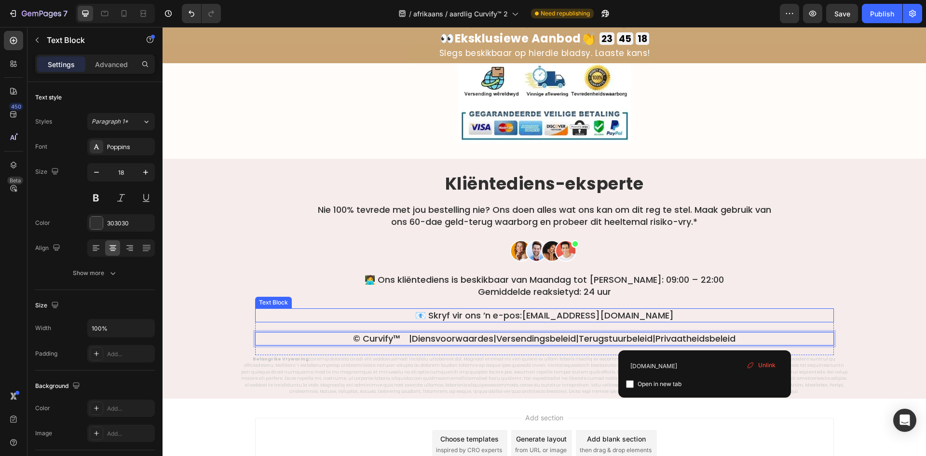
click at [573, 315] on link "hallo@aardlig.com" at bounding box center [598, 315] width 152 height 12
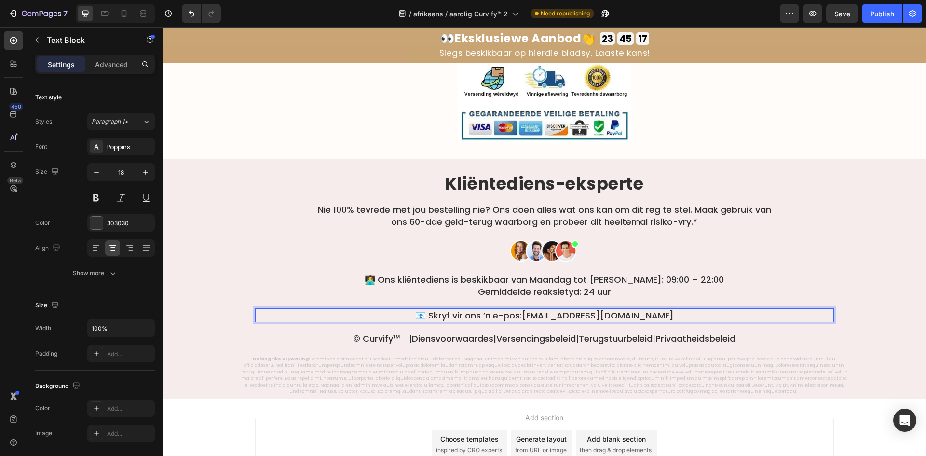
click at [566, 315] on link "hallo@aardlig.com" at bounding box center [598, 315] width 152 height 12
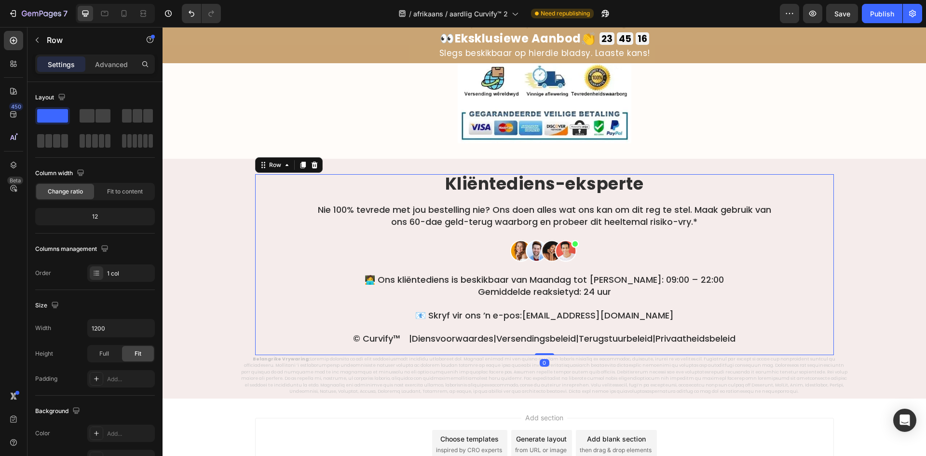
click at [743, 271] on div "Kliëntediens-eksperte Heading Nie 100% tevrede met jou bestelling nie? Ons doen…" at bounding box center [544, 264] width 579 height 181
click at [839, 253] on div "Kliëntediens-eksperte Heading Nie 100% tevrede met jou bestelling nie? Ons doen…" at bounding box center [545, 285] width 764 height 222
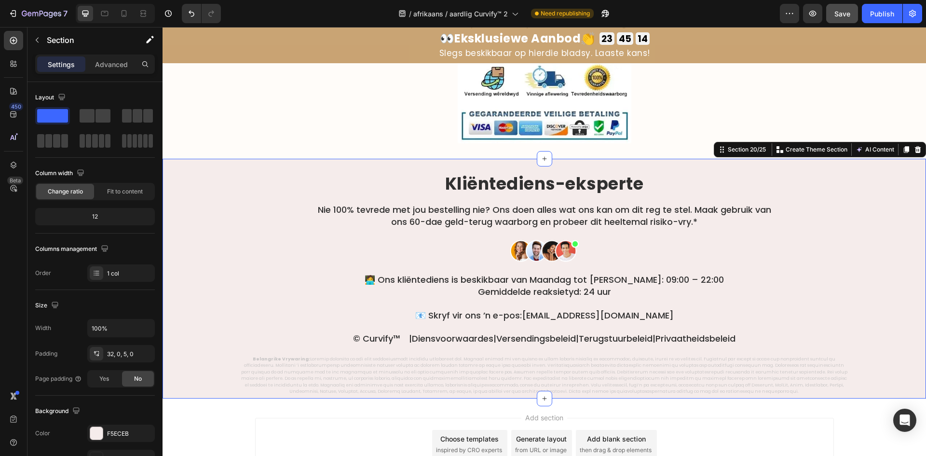
drag, startPoint x: 840, startPoint y: 15, endPoint x: 851, endPoint y: 12, distance: 12.1
click at [840, 14] on span "Save" at bounding box center [843, 14] width 16 height 8
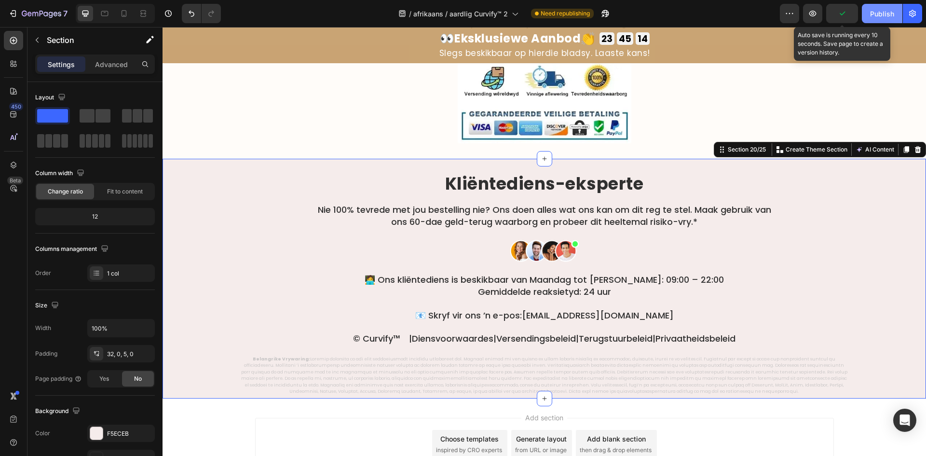
click at [871, 11] on div "Publish" at bounding box center [882, 14] width 24 height 10
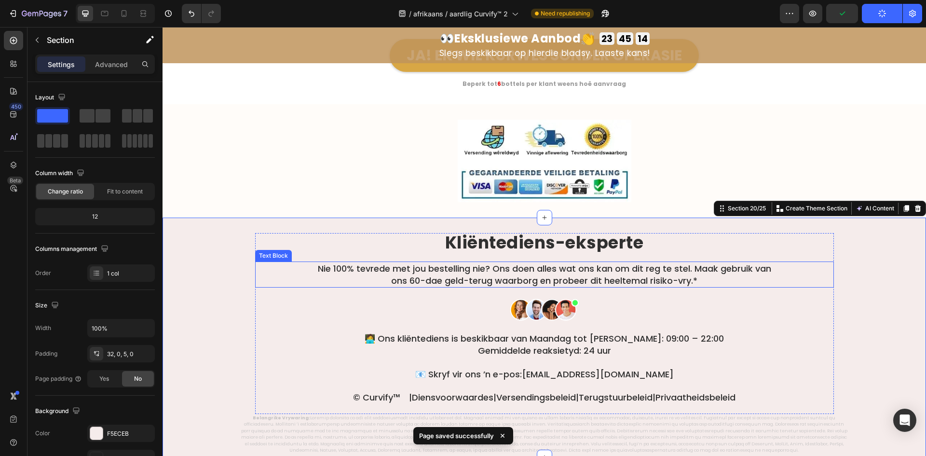
scroll to position [5615, 0]
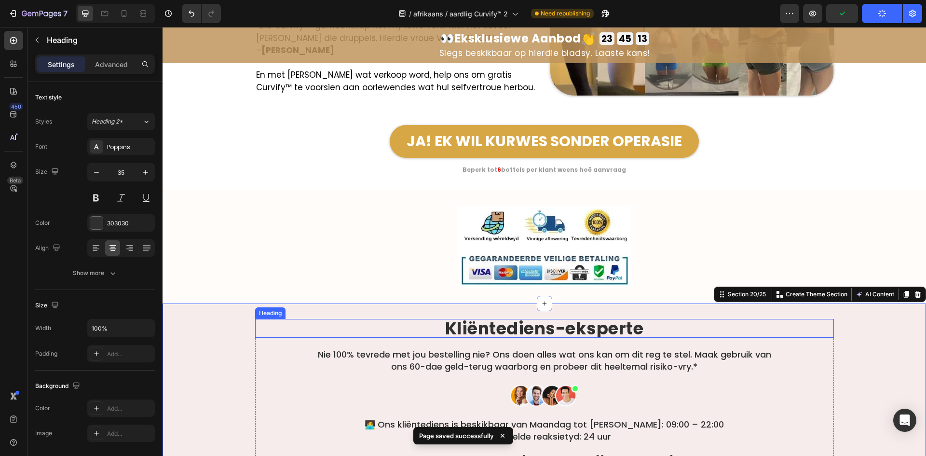
click at [410, 329] on h2 "Kliëntediens-eksperte" at bounding box center [544, 328] width 579 height 19
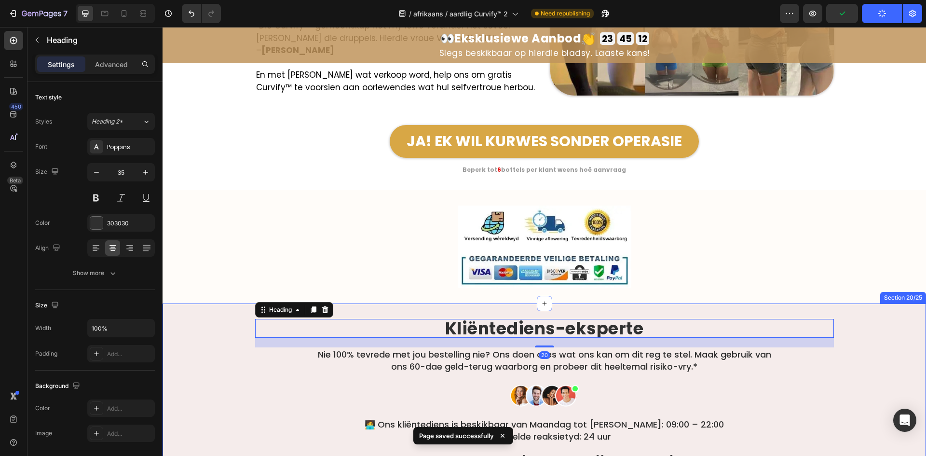
click at [197, 351] on div "Kliëntediens-eksperte Heading 20 Nie 100% tevrede met jou bestelling nie? Ons d…" at bounding box center [545, 430] width 764 height 222
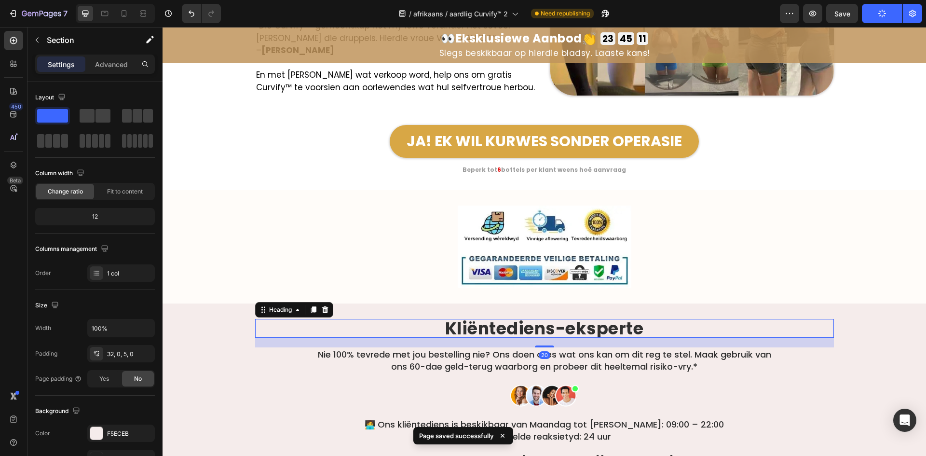
click at [450, 331] on strong "Kliëntediens-eksperte" at bounding box center [544, 329] width 199 height 24
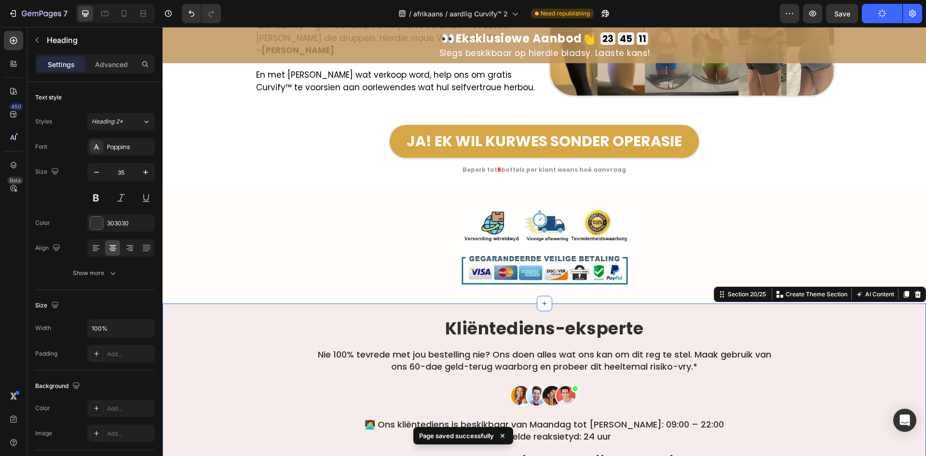
click at [248, 377] on div "Kliëntediens-eksperte Heading Nie 100% tevrede met jou bestelling nie? Ons doen…" at bounding box center [545, 430] width 764 height 222
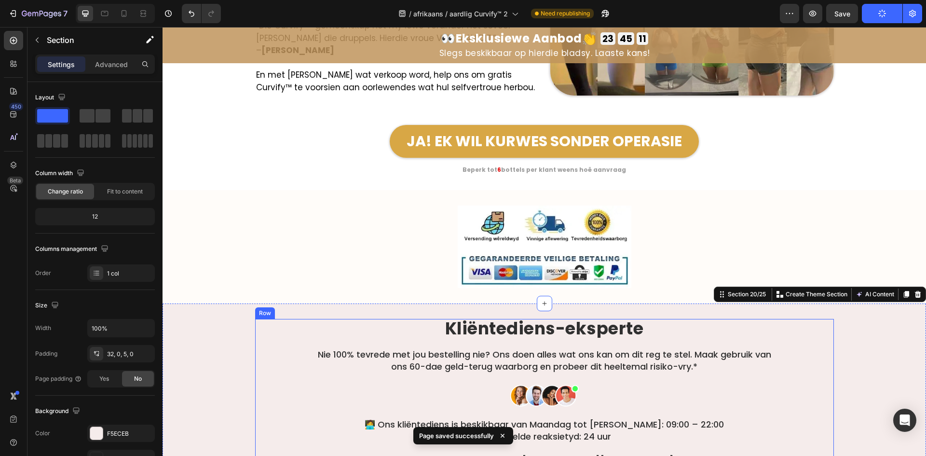
scroll to position [5759, 0]
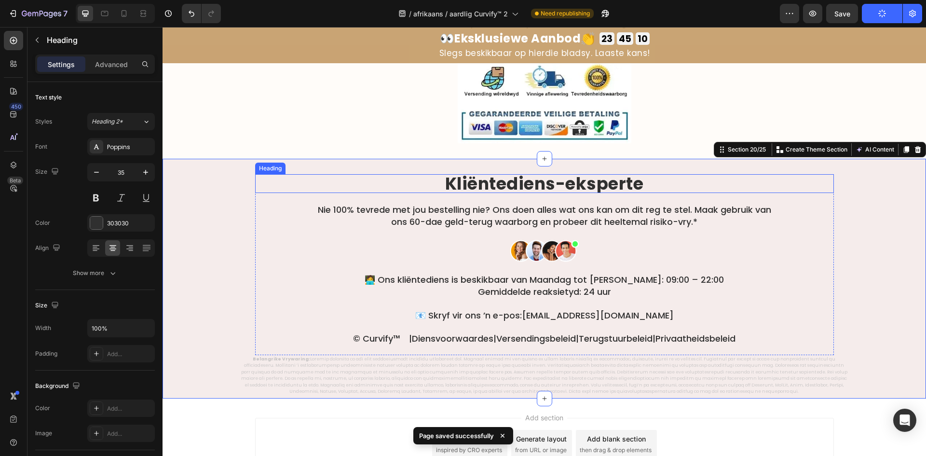
click at [498, 183] on strong "Kliëntediens-eksperte" at bounding box center [544, 184] width 199 height 24
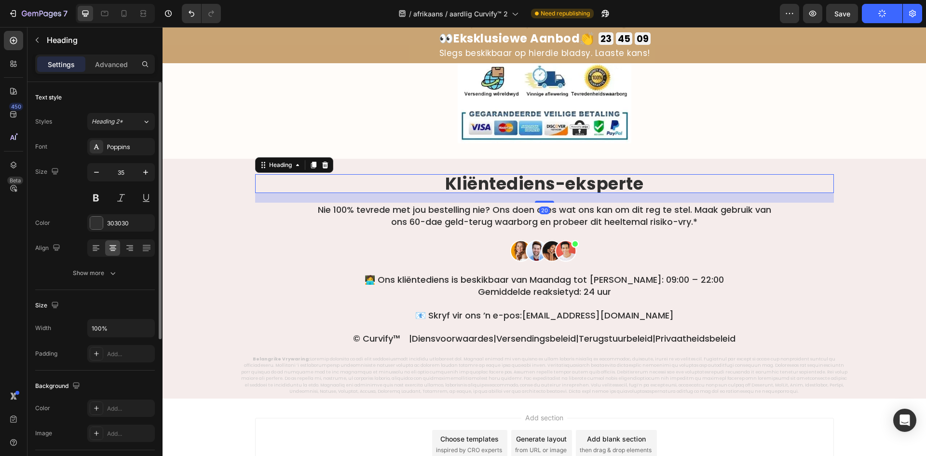
click at [93, 289] on div "Text style Styles Heading 2* Font Poppins Size 35 Color 303030 Align Show more" at bounding box center [95, 186] width 120 height 208
click at [95, 274] on div "Show more" at bounding box center [95, 273] width 45 height 10
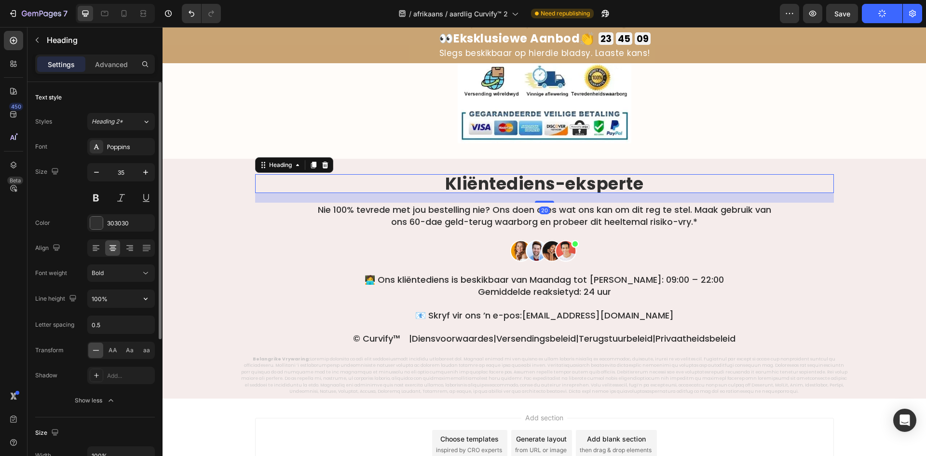
click at [98, 294] on input "100%" at bounding box center [121, 298] width 67 height 17
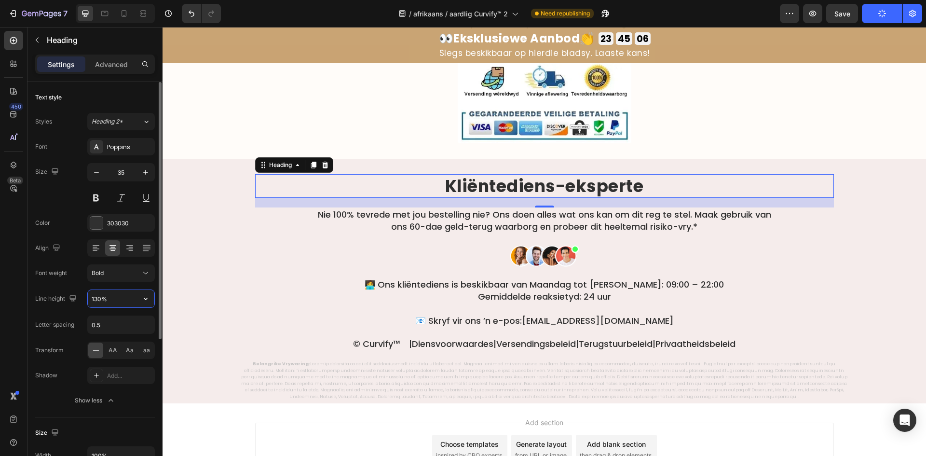
click at [97, 301] on input "130%" at bounding box center [121, 298] width 67 height 17
type input "135%"
click at [74, 303] on icon "button" at bounding box center [73, 298] width 10 height 10
click at [75, 327] on icon "button" at bounding box center [75, 331] width 10 height 10
type input "27"
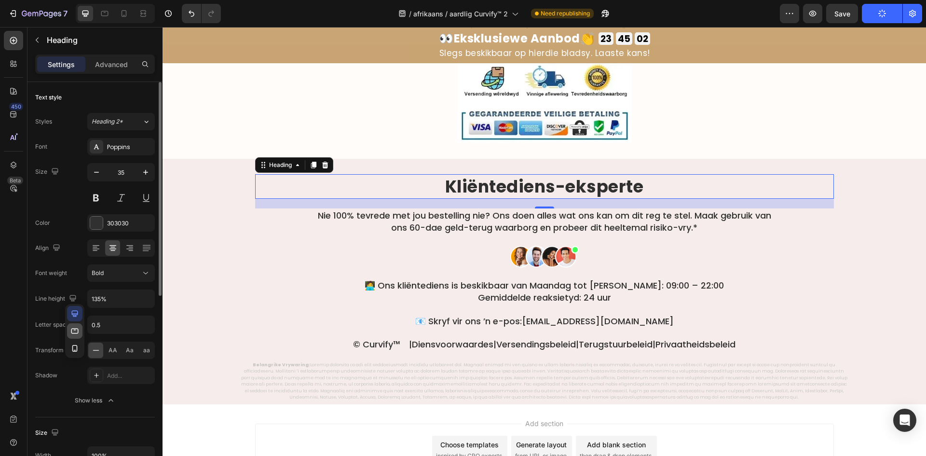
type input "149%"
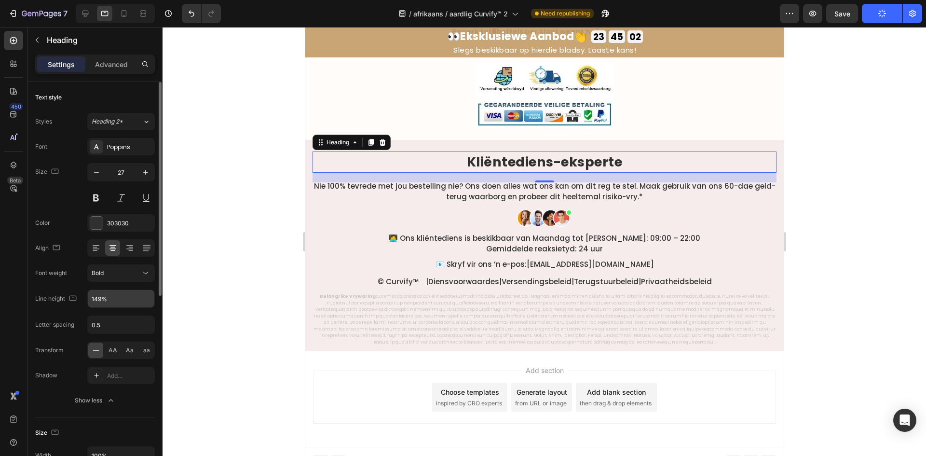
scroll to position [5746, 0]
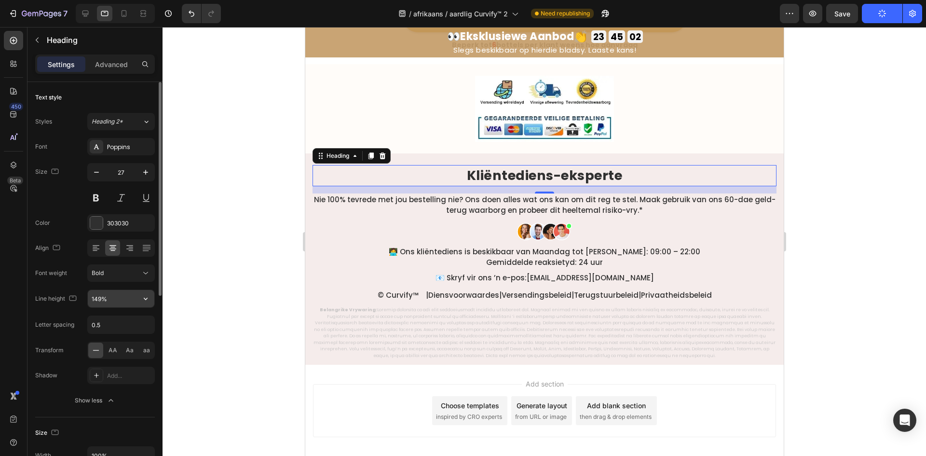
click at [109, 300] on input "149%" at bounding box center [121, 298] width 67 height 17
click at [261, 180] on div at bounding box center [545, 241] width 764 height 429
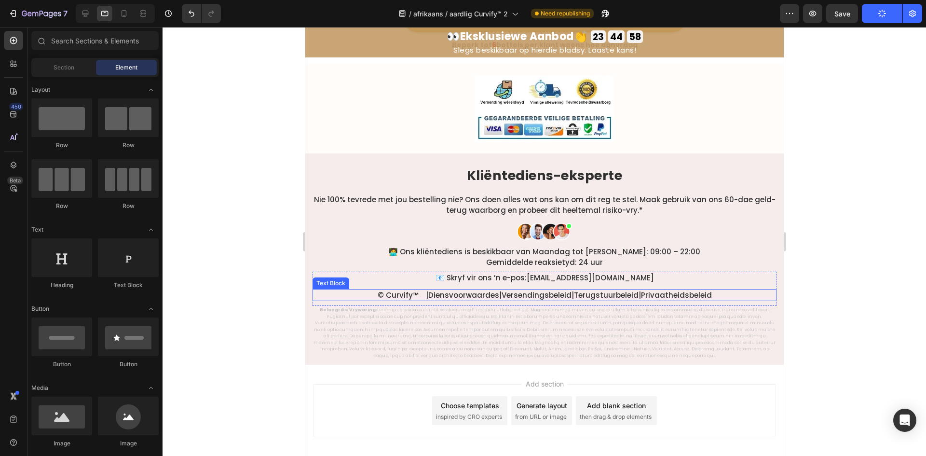
click at [544, 290] on link "Versendingsbeleid" at bounding box center [536, 295] width 70 height 10
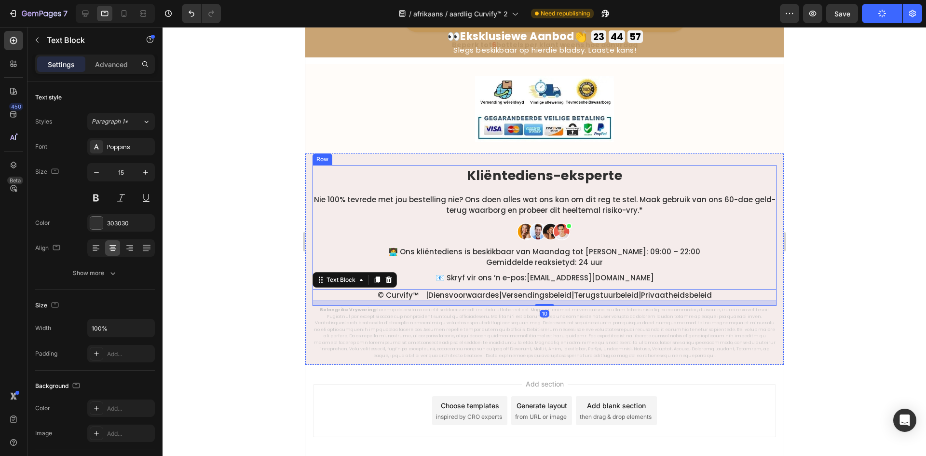
click at [400, 168] on div "Kliëntediens-eksperte Heading Nie 100% tevrede met jou bestelling nie? Ons doen…" at bounding box center [544, 235] width 464 height 141
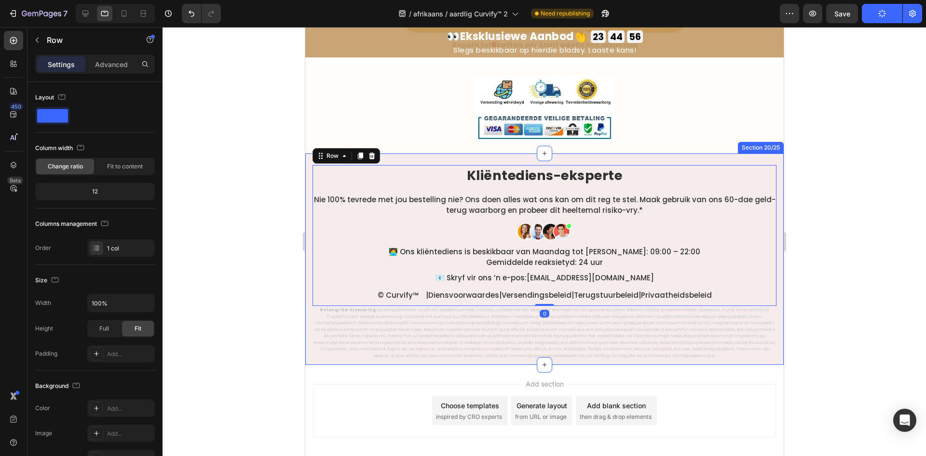
click at [256, 274] on div at bounding box center [545, 241] width 764 height 429
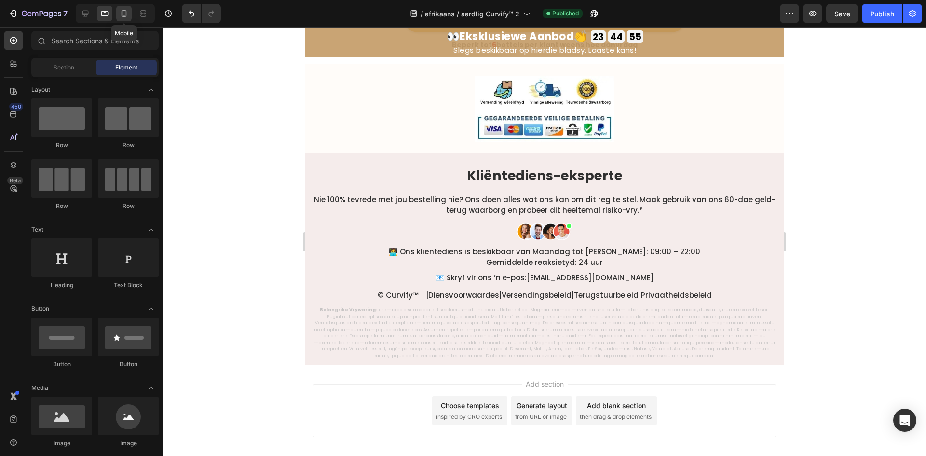
click at [120, 15] on icon at bounding box center [124, 14] width 10 height 10
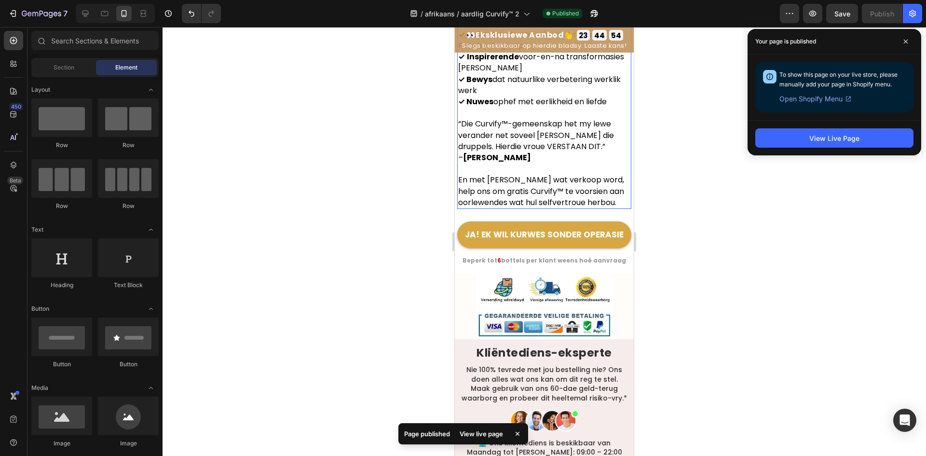
scroll to position [5726, 0]
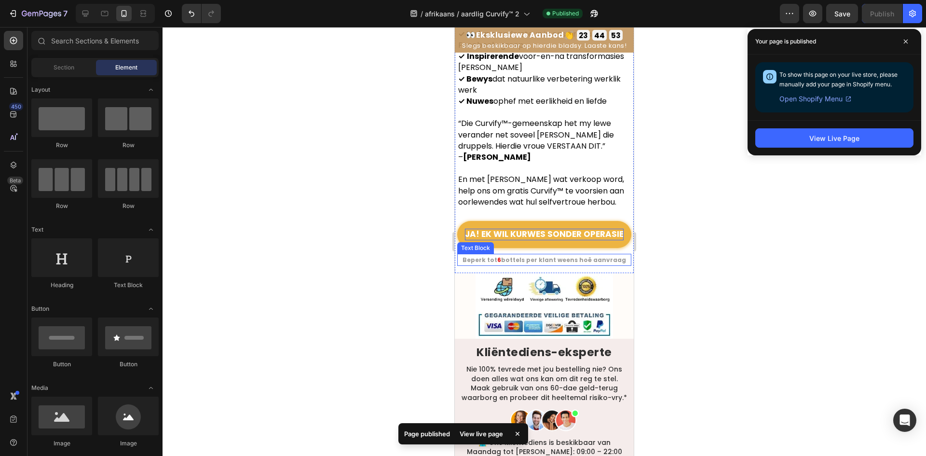
click at [534, 229] on p "JA! EK WIL KURWES SONDER OPERASIE" at bounding box center [544, 235] width 159 height 12
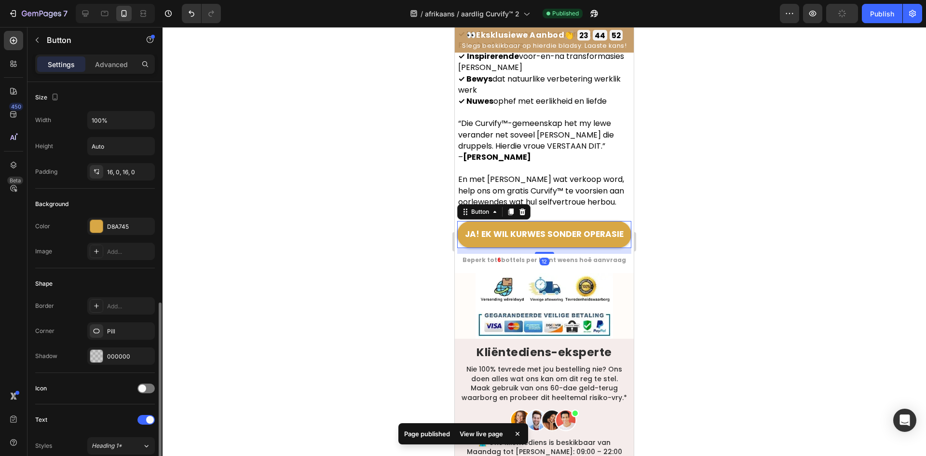
scroll to position [145, 0]
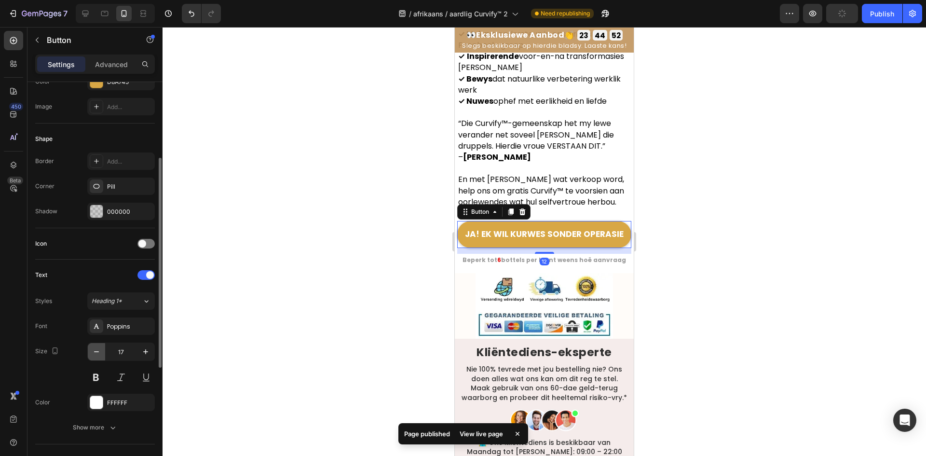
click at [96, 352] on icon "button" at bounding box center [97, 352] width 10 height 10
type input "16"
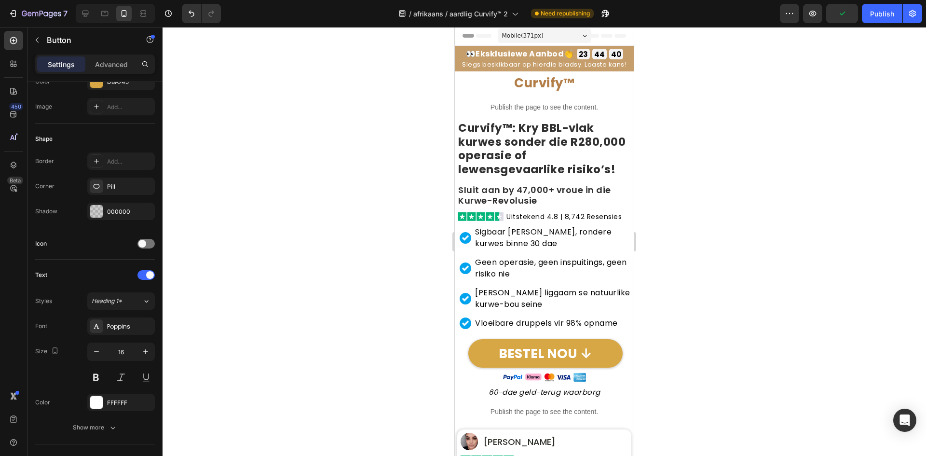
scroll to position [0, 0]
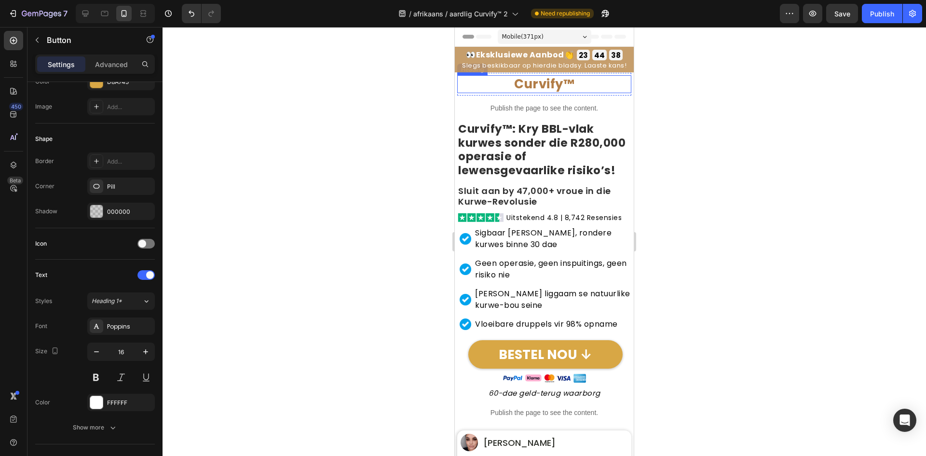
click at [543, 90] on h2 "Curvify™" at bounding box center [544, 84] width 174 height 18
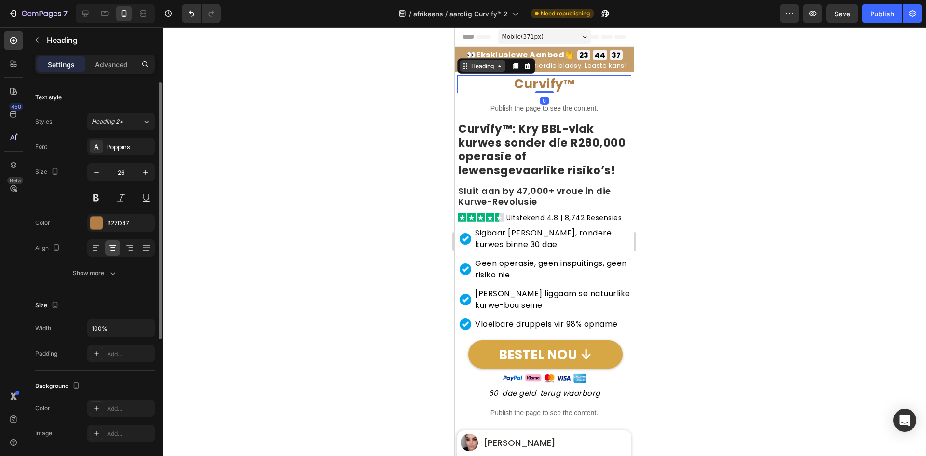
click at [482, 66] on div "Heading" at bounding box center [482, 66] width 27 height 9
click at [479, 82] on div "Row 2 cols" at bounding box center [478, 84] width 33 height 6
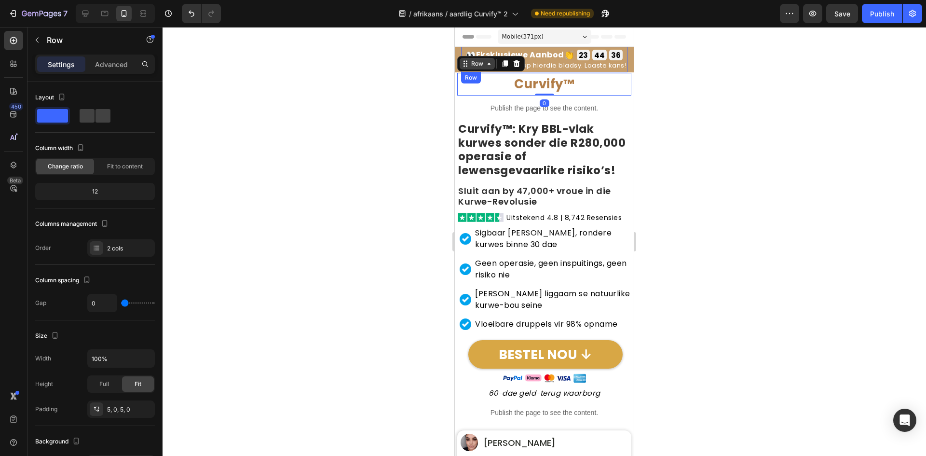
click at [486, 69] on div "Row" at bounding box center [477, 64] width 35 height 12
click at [539, 85] on h2 "Curvify™" at bounding box center [544, 84] width 174 height 18
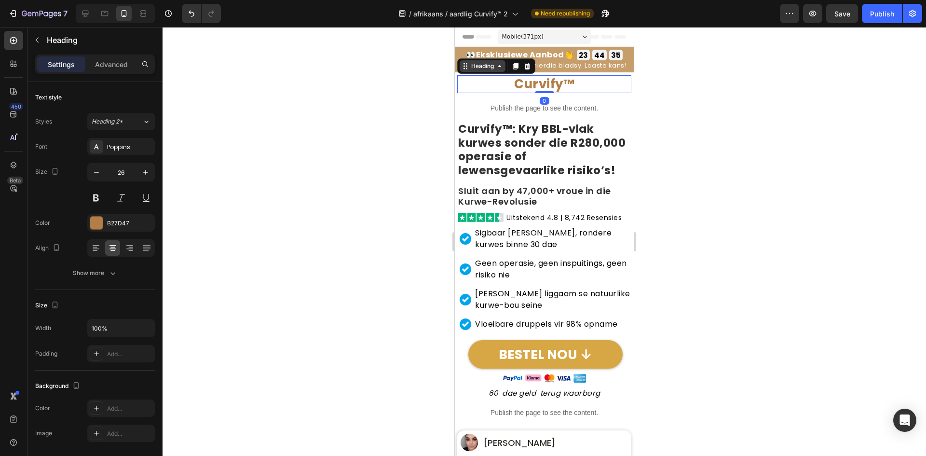
click at [486, 69] on div "Heading" at bounding box center [482, 66] width 27 height 9
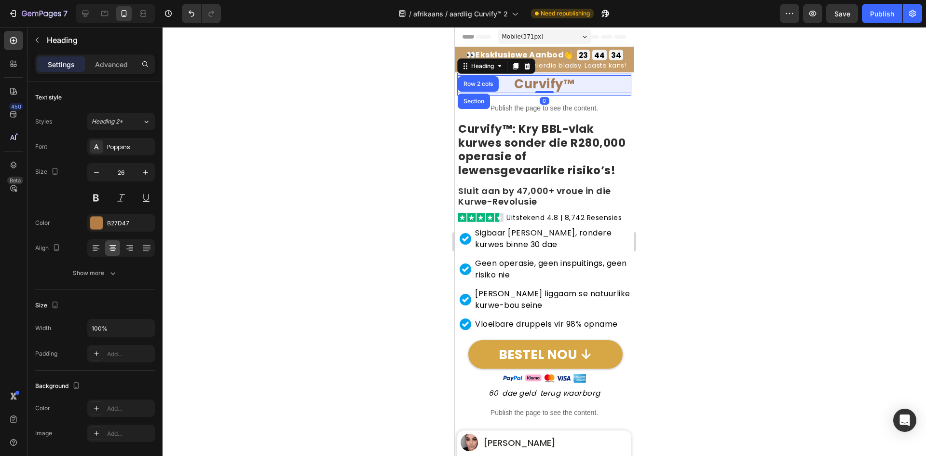
drag, startPoint x: 481, startPoint y: 88, endPoint x: 499, endPoint y: 86, distance: 18.4
click at [481, 88] on div "Row 2 cols" at bounding box center [478, 83] width 41 height 15
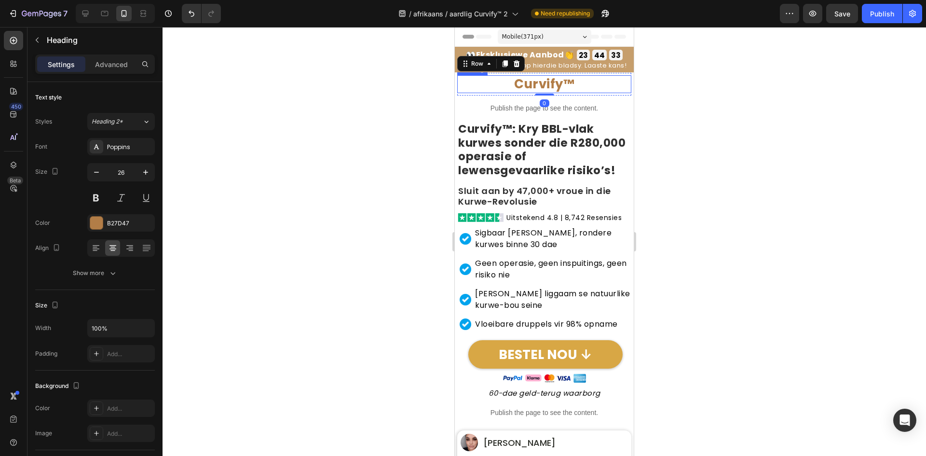
click at [553, 83] on h2 "Curvify™" at bounding box center [544, 84] width 174 height 18
drag, startPoint x: 356, startPoint y: 86, endPoint x: 448, endPoint y: 91, distance: 92.3
click at [356, 85] on div at bounding box center [545, 241] width 764 height 429
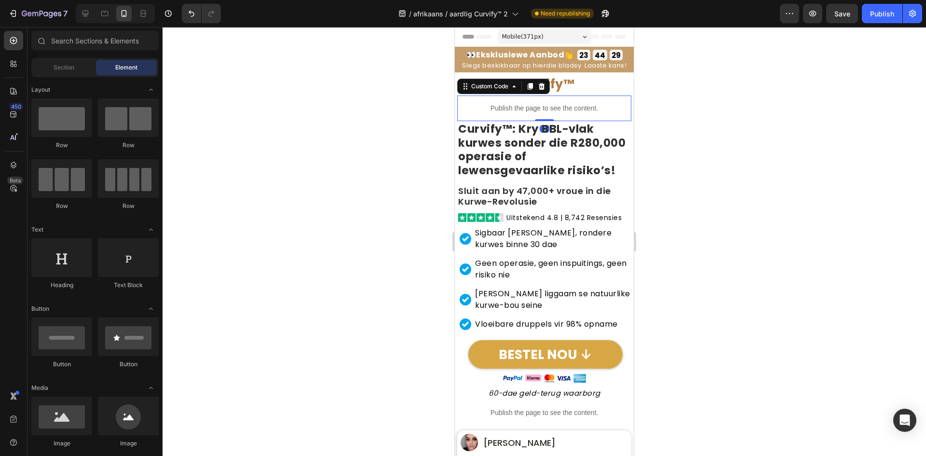
click at [511, 108] on p "Publish the page to see the content." at bounding box center [544, 108] width 174 height 10
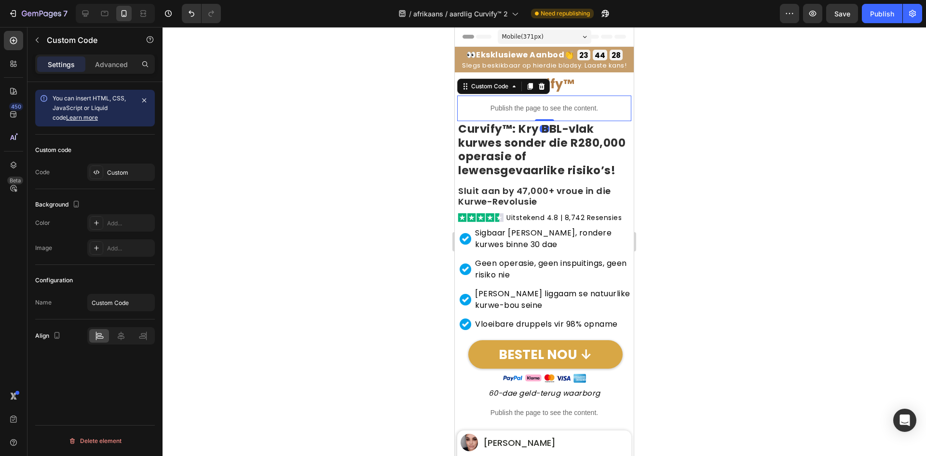
click at [731, 167] on div at bounding box center [545, 241] width 764 height 429
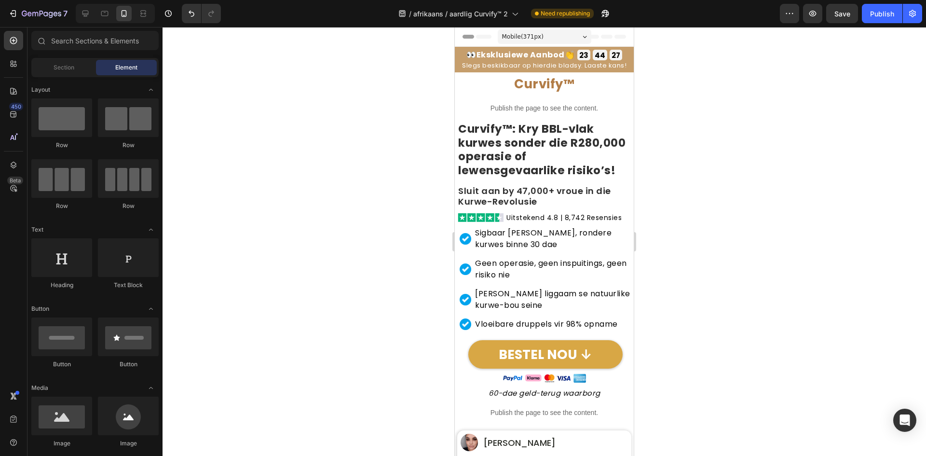
click at [567, 112] on p "Publish the page to see the content." at bounding box center [544, 108] width 174 height 10
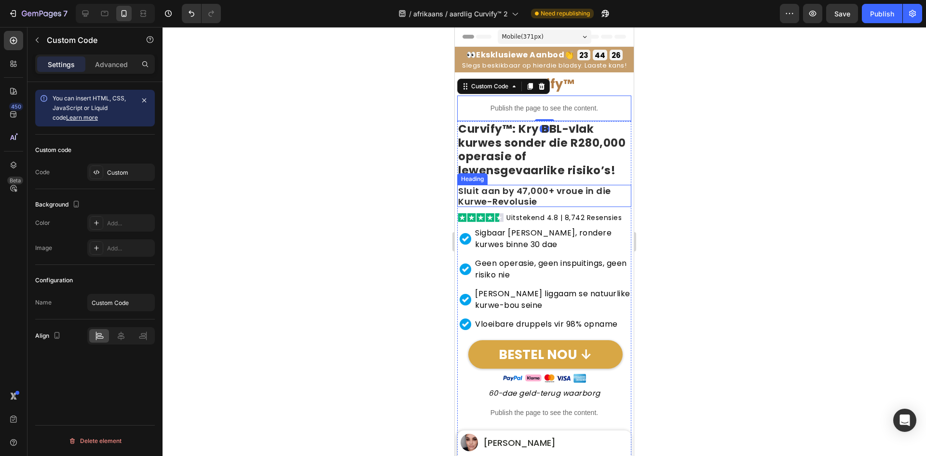
click at [355, 147] on div at bounding box center [545, 241] width 764 height 429
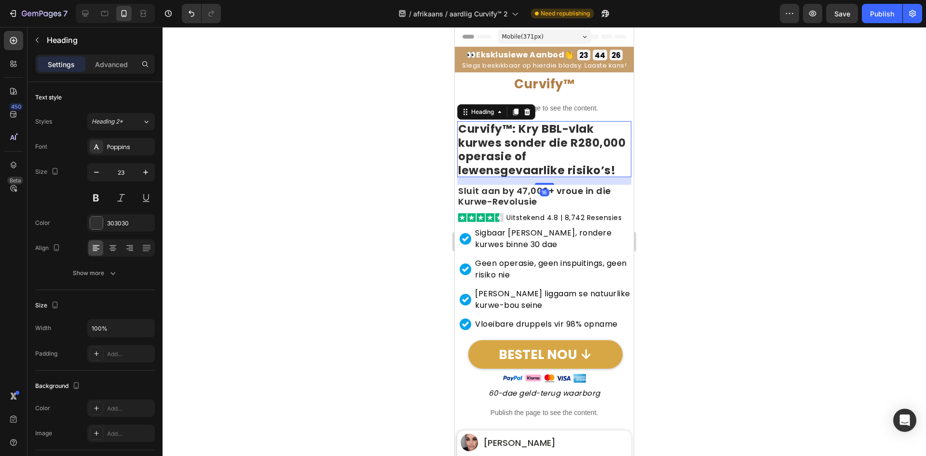
click at [615, 126] on h2 "Curvify™: Kry BBL-vlak kurwes sonder die R280,000 operasie of lewensgevaarlike …" at bounding box center [544, 149] width 174 height 56
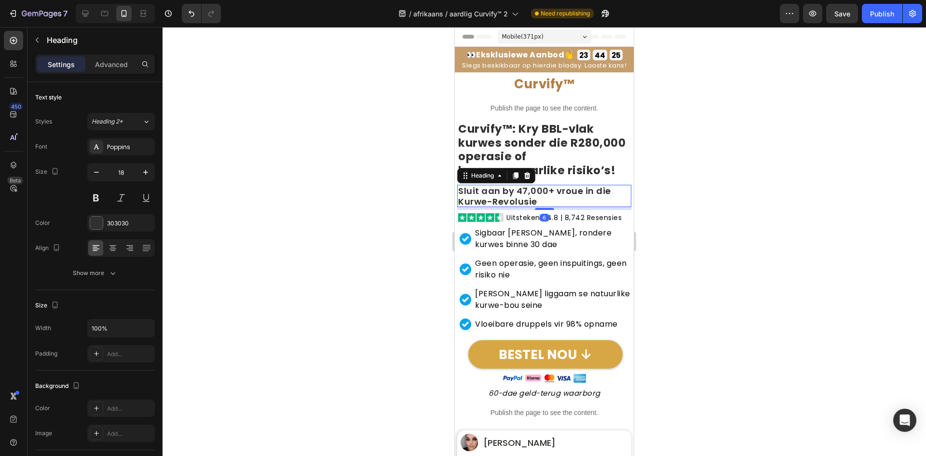
click at [549, 201] on h2 "Sluit aan by 47,000+ vroue in die Kurwe-Revolusie" at bounding box center [544, 196] width 174 height 22
click at [712, 142] on div at bounding box center [545, 241] width 764 height 429
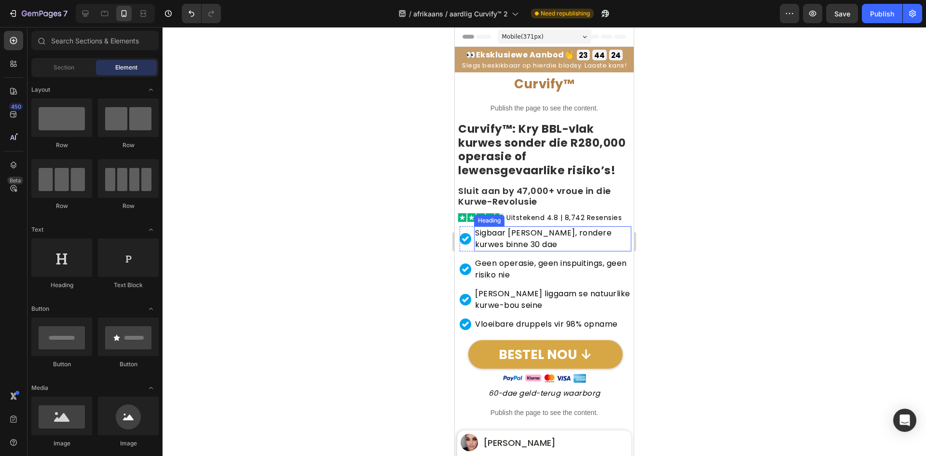
click at [533, 235] on h2 "Sigbaar voller, rondere kurwes binne 30 dae" at bounding box center [552, 238] width 157 height 25
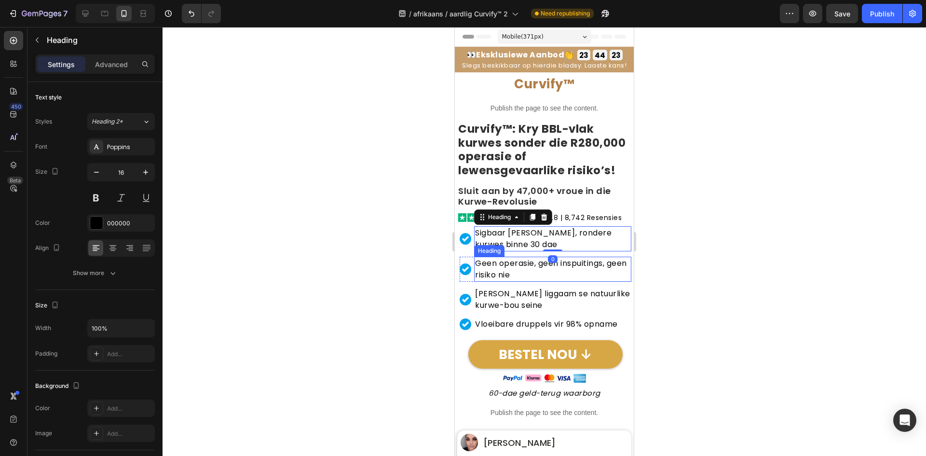
click at [506, 264] on h2 "Geen operasie, geen inspuitings, geen risiko nie" at bounding box center [552, 269] width 157 height 25
click at [407, 248] on div at bounding box center [545, 241] width 764 height 429
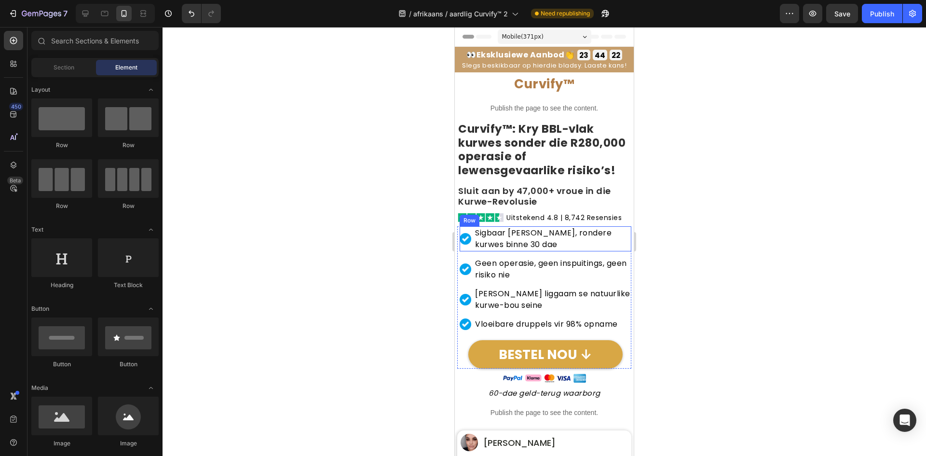
click at [472, 247] on div "Image Sigbaar voller, rondere kurwes binne 30 dae Heading Row" at bounding box center [546, 238] width 172 height 25
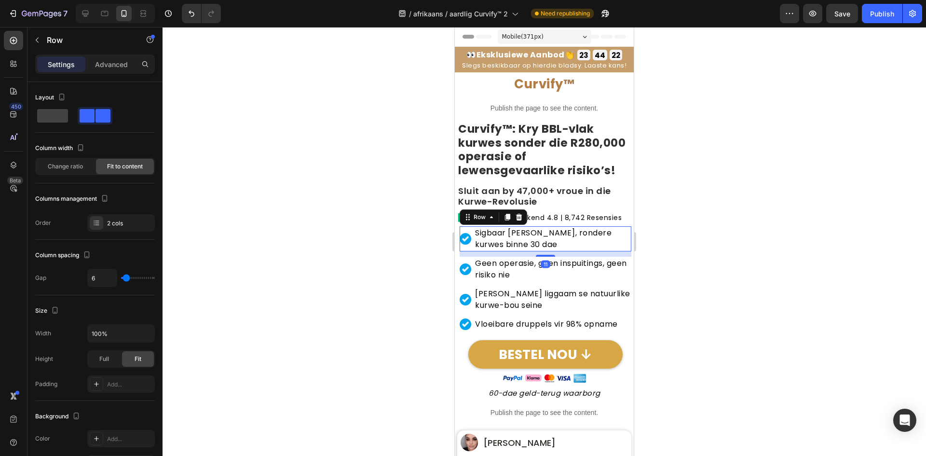
click at [378, 241] on div at bounding box center [545, 241] width 764 height 429
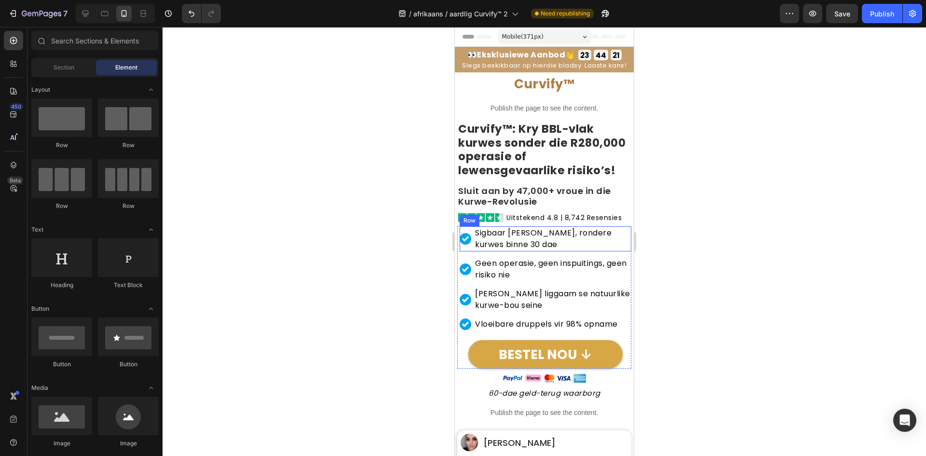
click at [474, 243] on div "Image Sigbaar voller, rondere kurwes binne 30 dae Heading Row" at bounding box center [546, 238] width 172 height 25
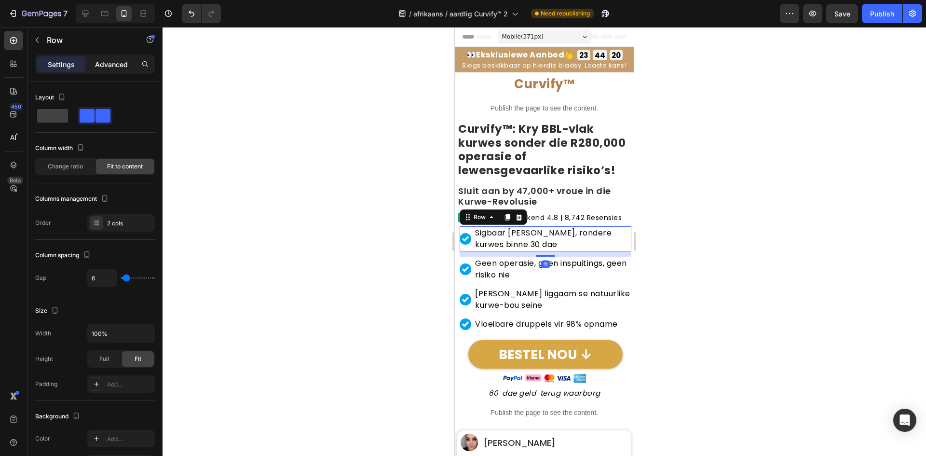
click at [108, 61] on p "Advanced" at bounding box center [111, 64] width 33 height 10
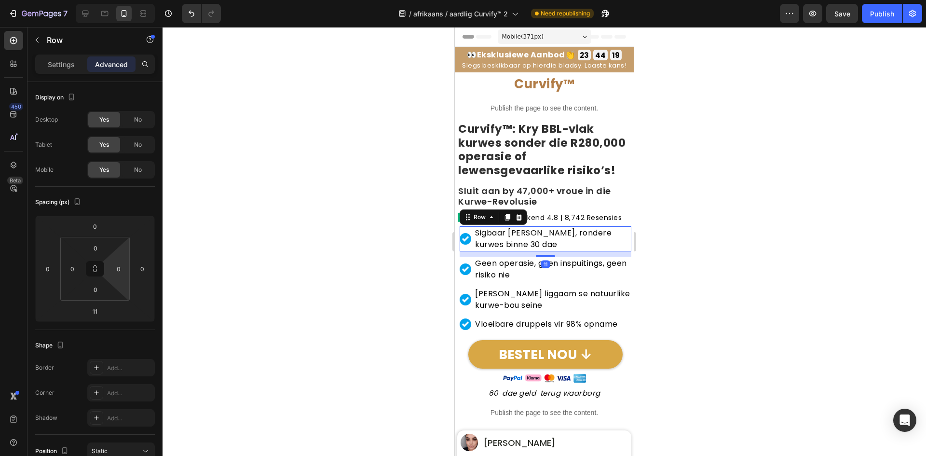
click at [323, 214] on div at bounding box center [545, 241] width 764 height 429
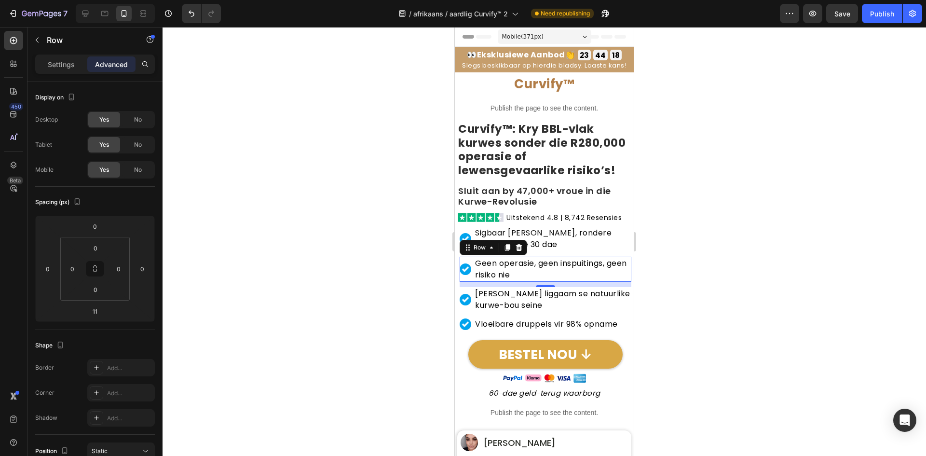
click at [469, 277] on div "Image" at bounding box center [466, 269] width 12 height 25
click at [372, 255] on div at bounding box center [545, 241] width 764 height 429
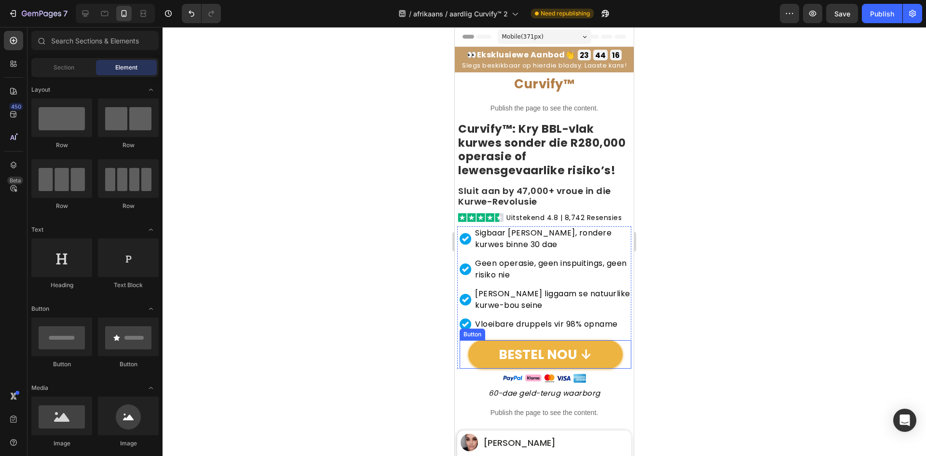
click at [555, 344] on link "BESTEL NOU ↓" at bounding box center [545, 354] width 154 height 29
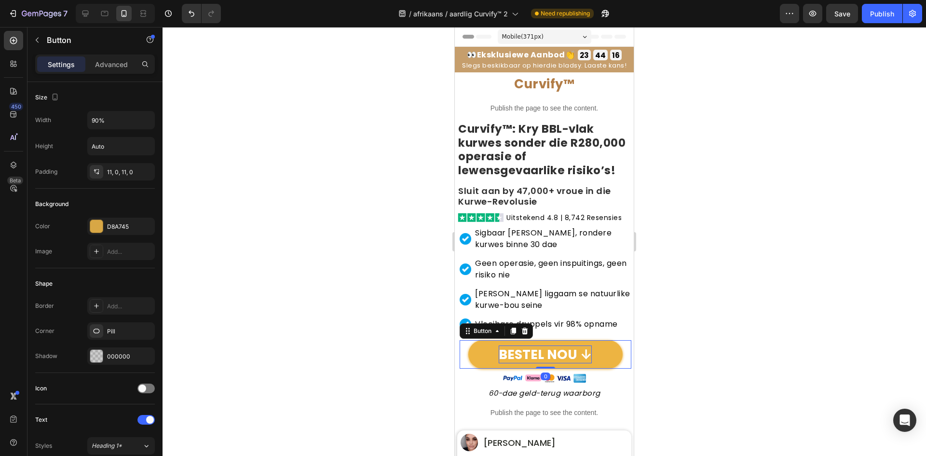
click at [551, 354] on p "BESTEL NOU ↓" at bounding box center [545, 354] width 93 height 18
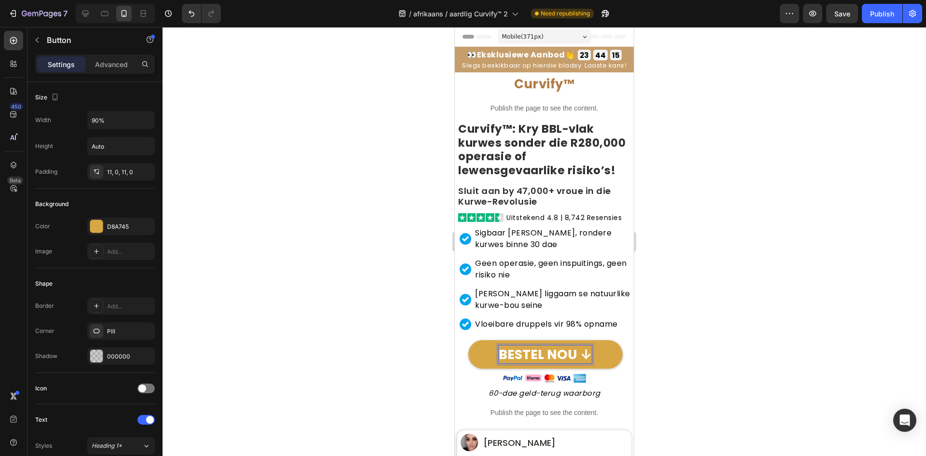
click at [347, 288] on div at bounding box center [545, 241] width 764 height 429
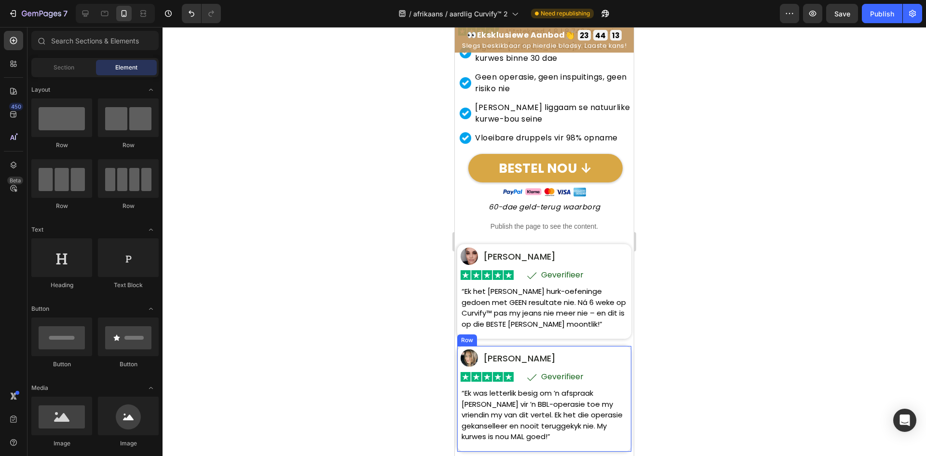
scroll to position [145, 0]
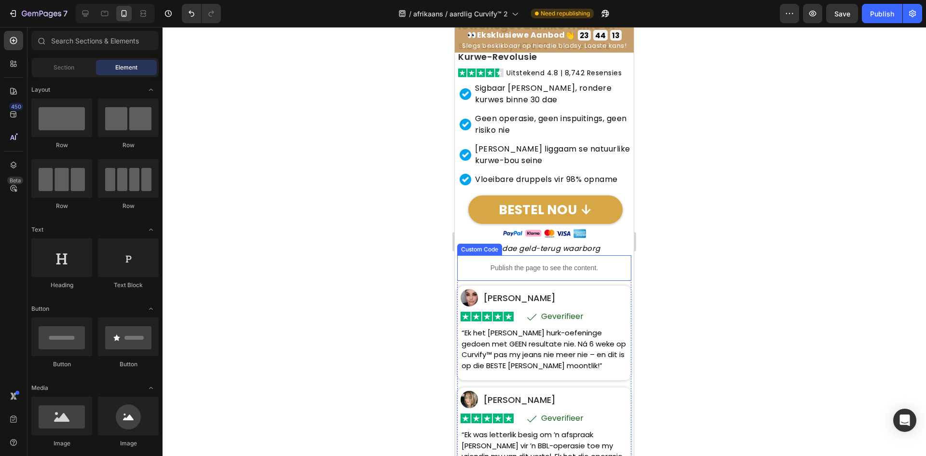
click at [558, 251] on h2 "60-dae geld-terug waarborg" at bounding box center [544, 249] width 174 height 12
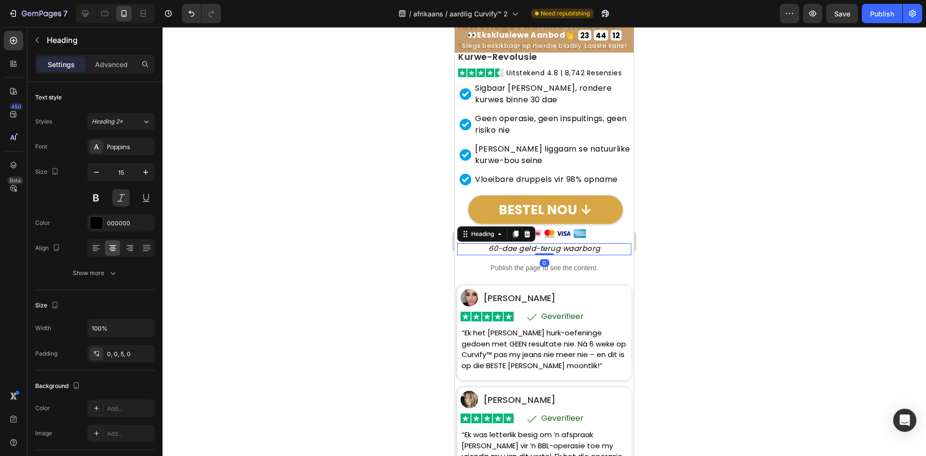
drag, startPoint x: 351, startPoint y: 220, endPoint x: 349, endPoint y: 214, distance: 6.1
click at [351, 219] on div at bounding box center [545, 241] width 764 height 429
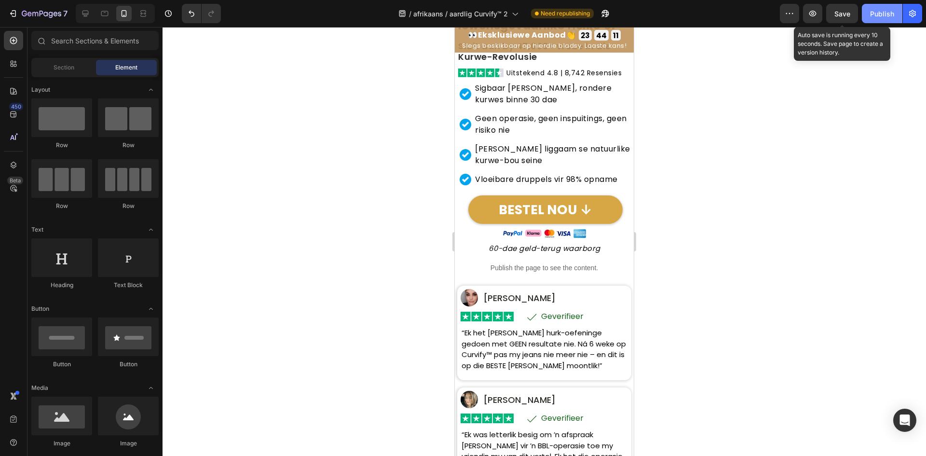
click at [846, 14] on span "Save" at bounding box center [843, 14] width 16 height 8
click at [880, 14] on div "Publish" at bounding box center [882, 14] width 24 height 10
drag, startPoint x: 105, startPoint y: 14, endPoint x: 93, endPoint y: 14, distance: 12.6
click at [105, 14] on icon at bounding box center [105, 14] width 10 height 10
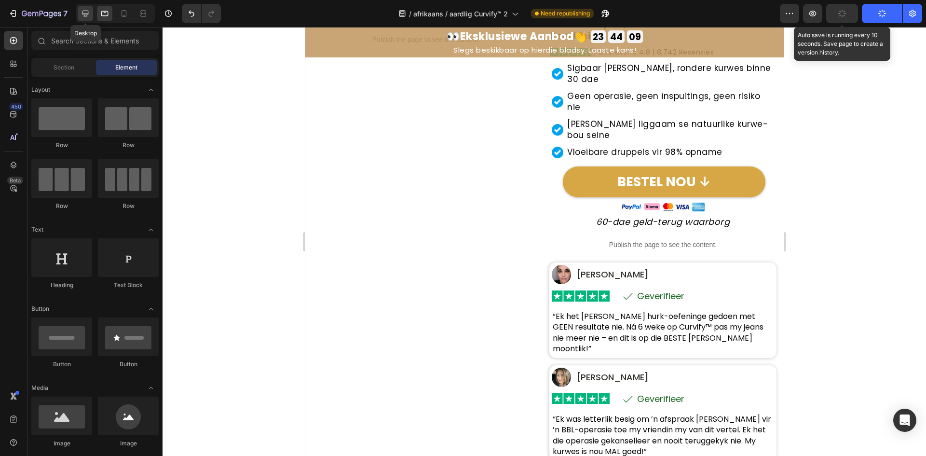
click at [89, 14] on icon at bounding box center [86, 14] width 10 height 10
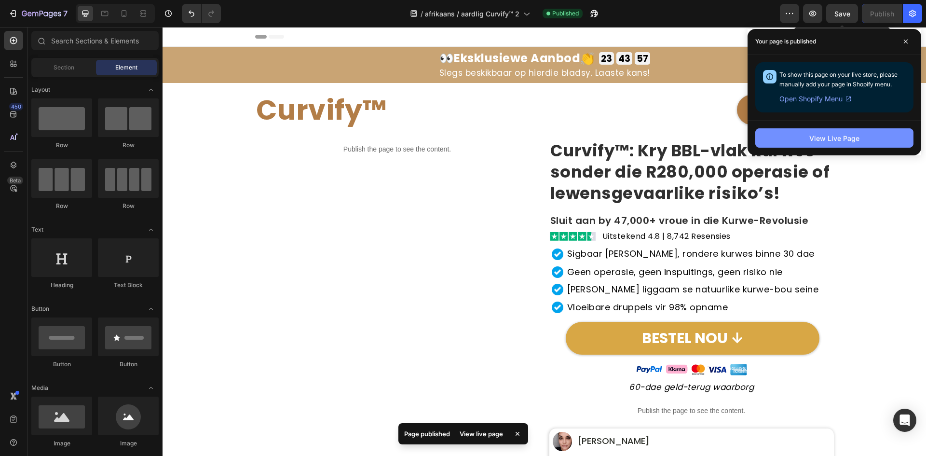
click at [842, 143] on button "View Live Page" at bounding box center [835, 137] width 158 height 19
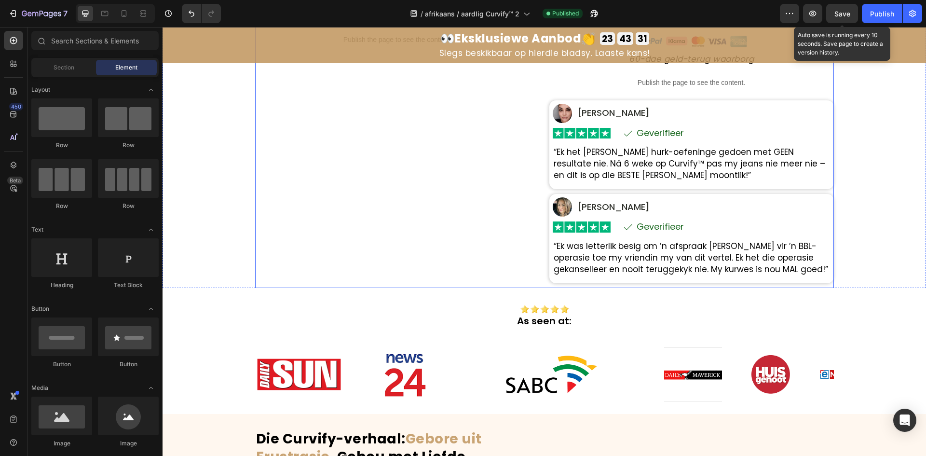
scroll to position [434, 0]
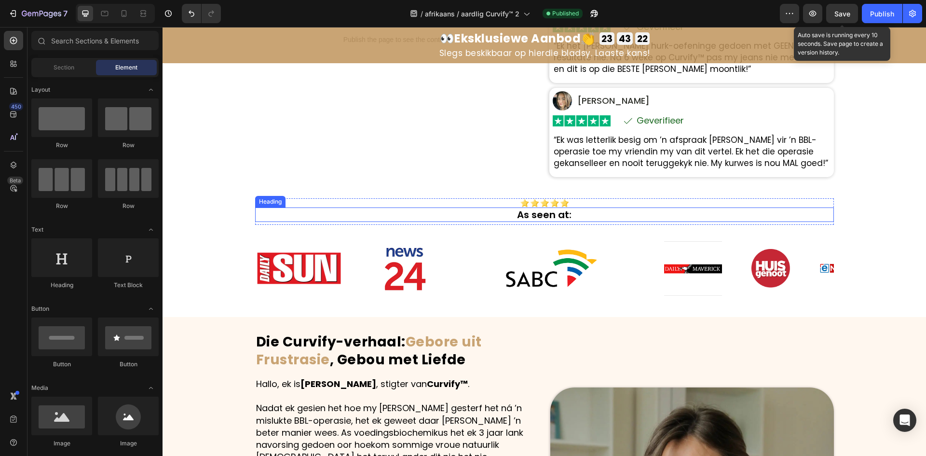
click at [538, 211] on h2 "As seen at:" at bounding box center [544, 214] width 579 height 14
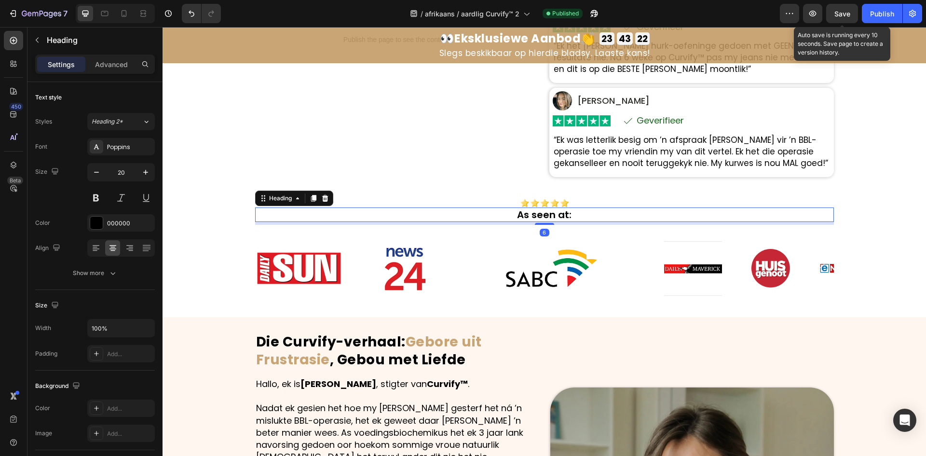
click at [544, 217] on h2 "As seen at:" at bounding box center [544, 214] width 579 height 14
click at [561, 214] on p "As seen at:" at bounding box center [544, 214] width 577 height 13
drag, startPoint x: 564, startPoint y: 215, endPoint x: 478, endPoint y: 220, distance: 86.5
click at [479, 220] on p "As seen at:" at bounding box center [544, 214] width 577 height 13
click at [847, 17] on span "Save" at bounding box center [843, 14] width 16 height 8
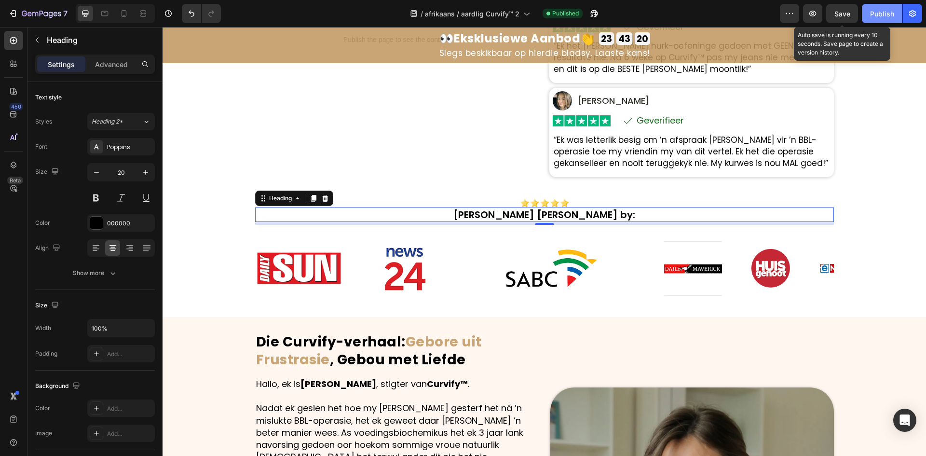
click at [865, 15] on button "Publish" at bounding box center [882, 13] width 41 height 19
click at [878, 17] on button "Publish" at bounding box center [882, 13] width 41 height 19
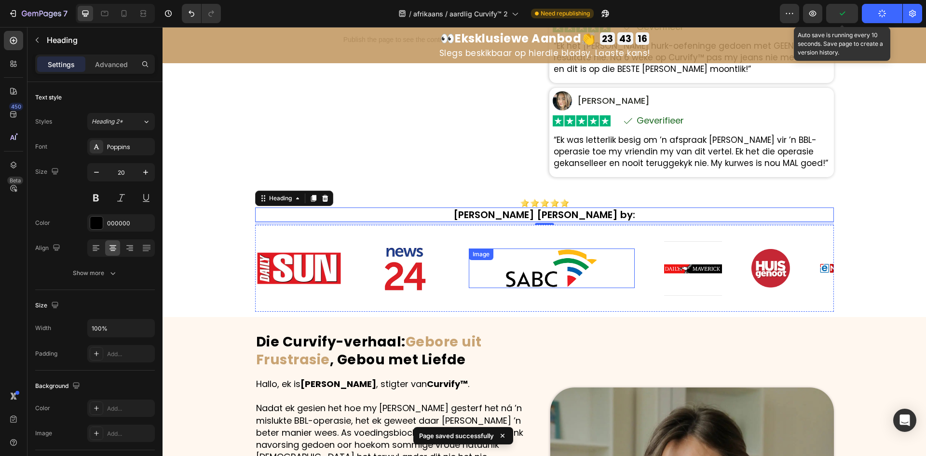
click at [617, 278] on div at bounding box center [552, 268] width 166 height 40
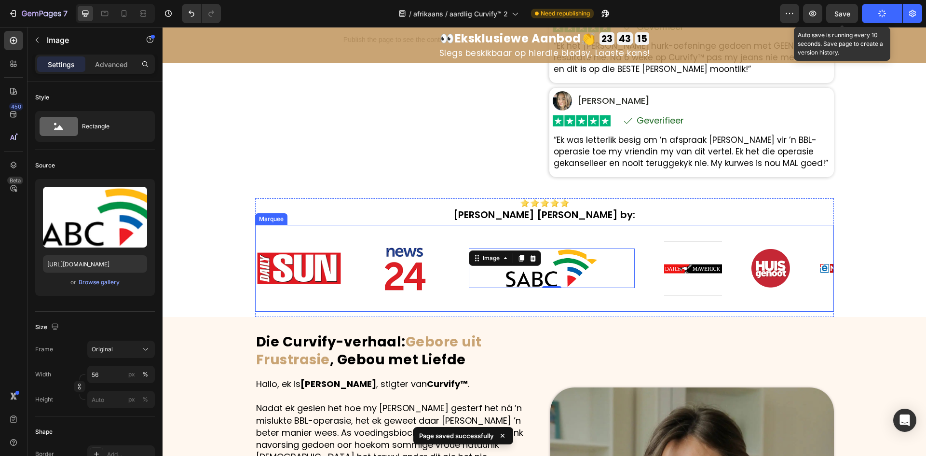
click at [513, 289] on div "Image Image Image 0 Image Image Image Image" at bounding box center [596, 268] width 681 height 87
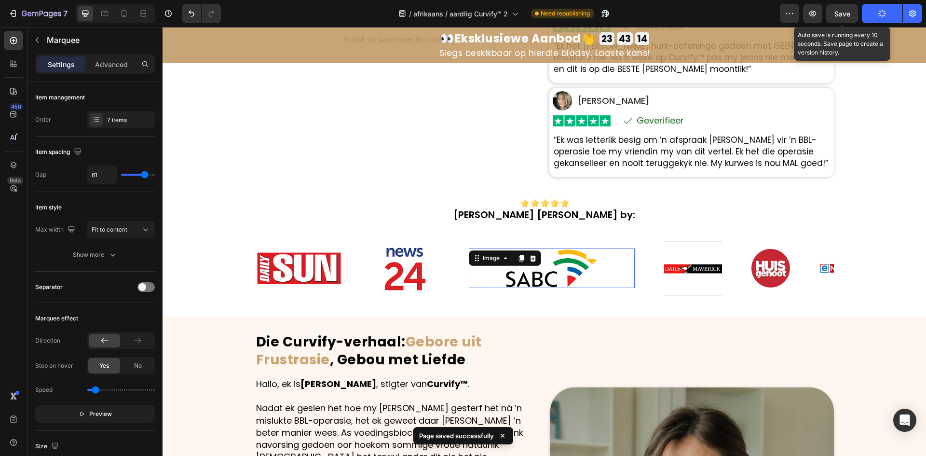
click at [514, 286] on img at bounding box center [551, 268] width 93 height 40
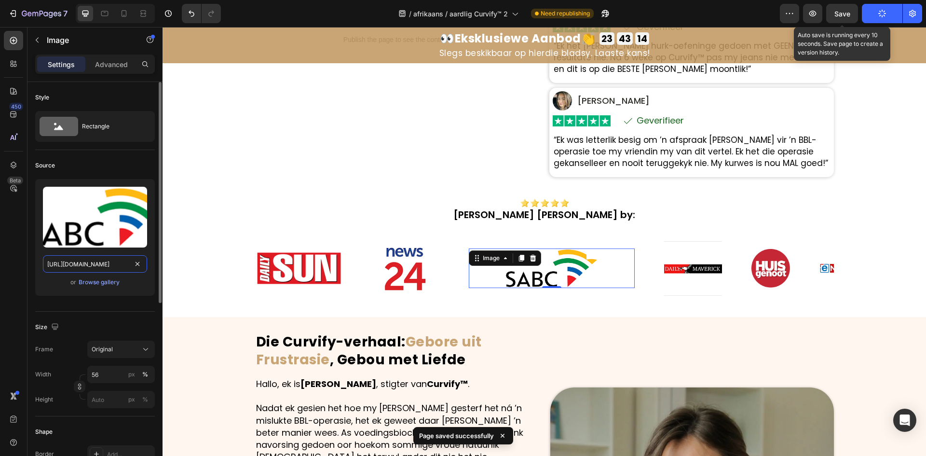
click at [75, 266] on input "https://cdn.shopify.com/s/files/1/0657/6783/3683/files/gempages_578032762192134…" at bounding box center [95, 263] width 104 height 17
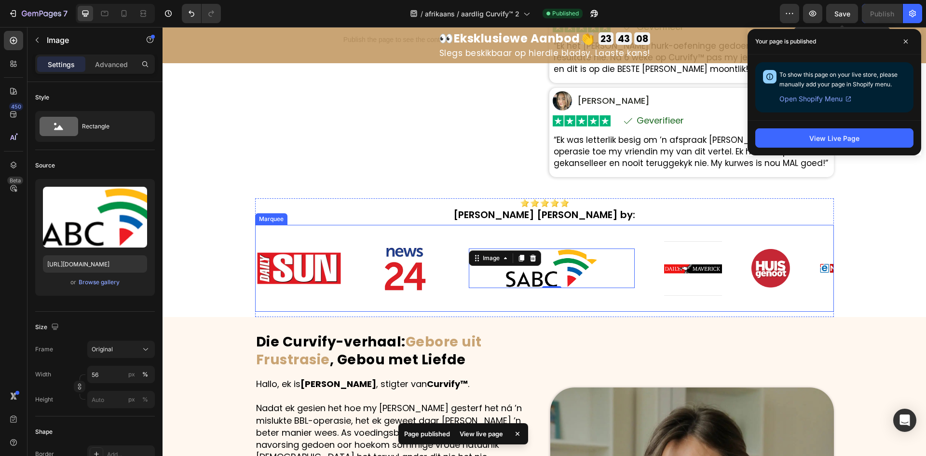
click at [682, 267] on img at bounding box center [693, 268] width 58 height 55
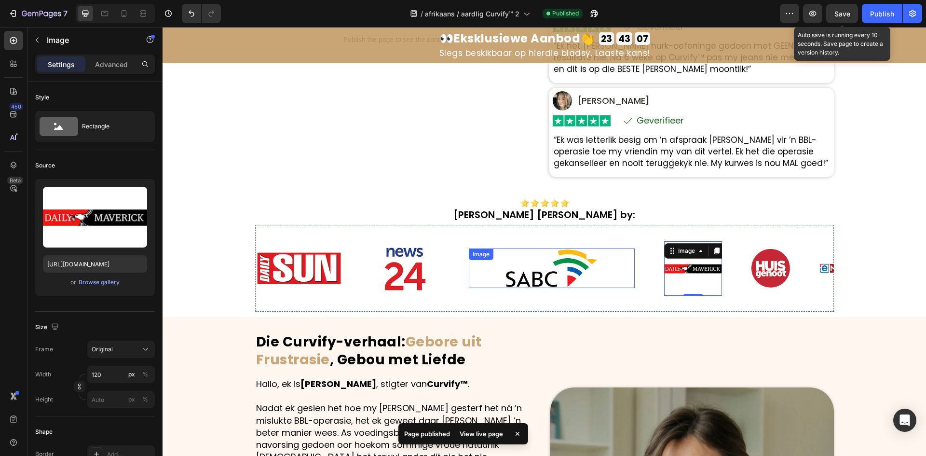
click at [496, 268] on div at bounding box center [552, 268] width 166 height 40
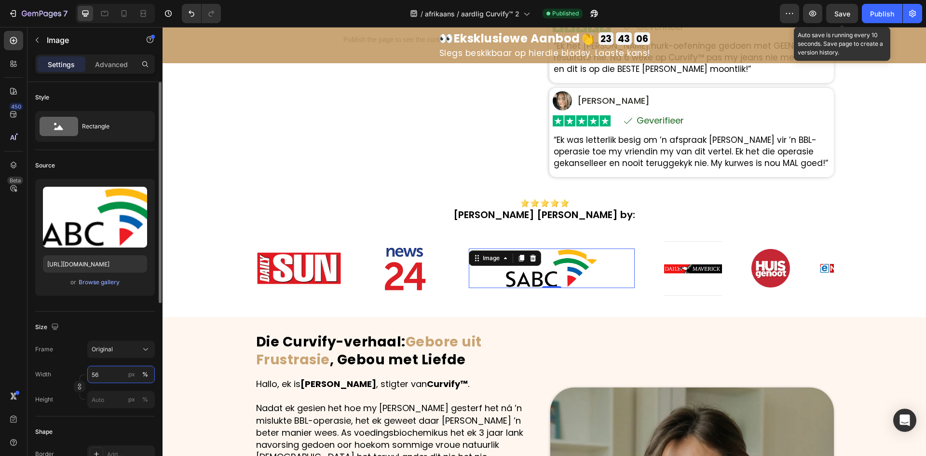
click at [105, 372] on input "56" at bounding box center [121, 374] width 68 height 17
click at [128, 374] on div "px" at bounding box center [131, 374] width 7 height 9
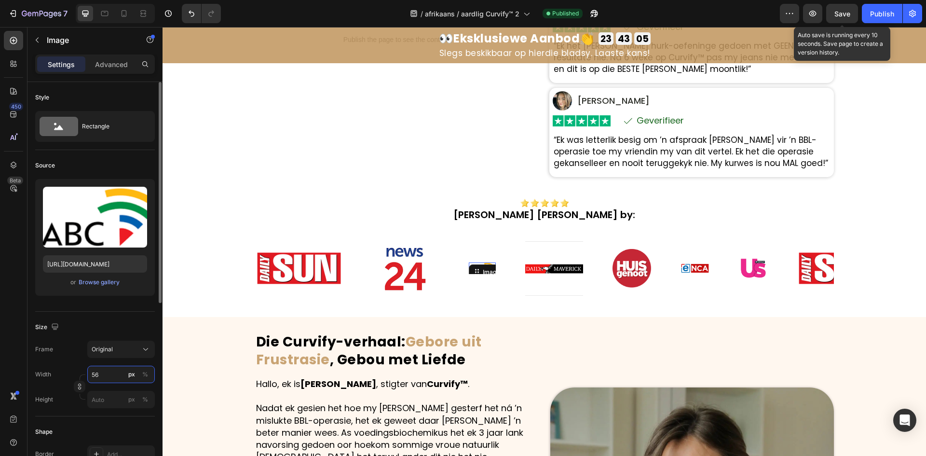
click at [113, 375] on input "56" at bounding box center [121, 374] width 68 height 17
type input "5"
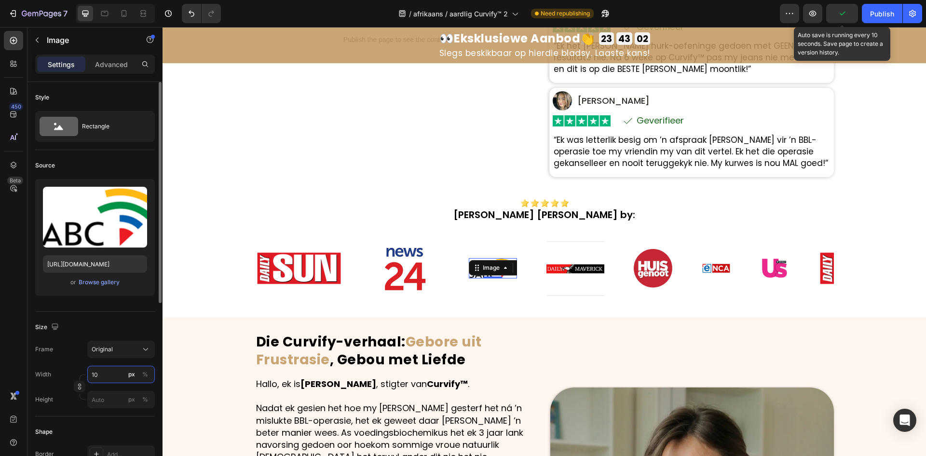
type input "1"
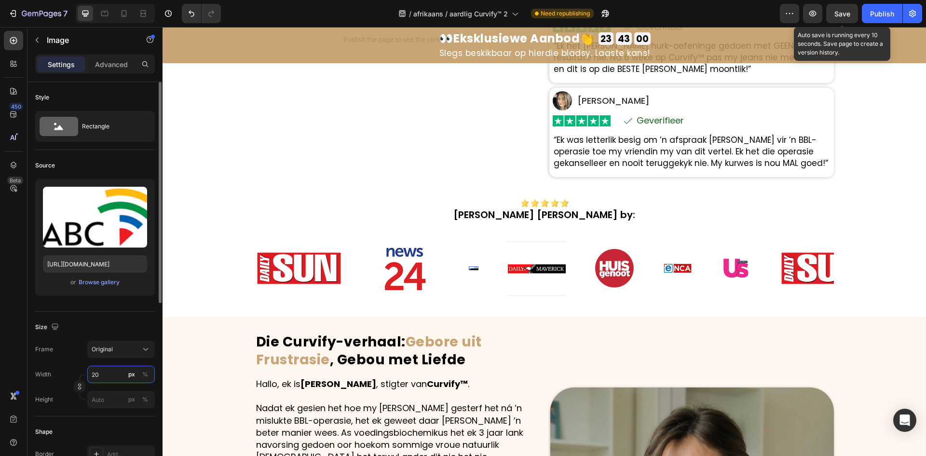
type input "2"
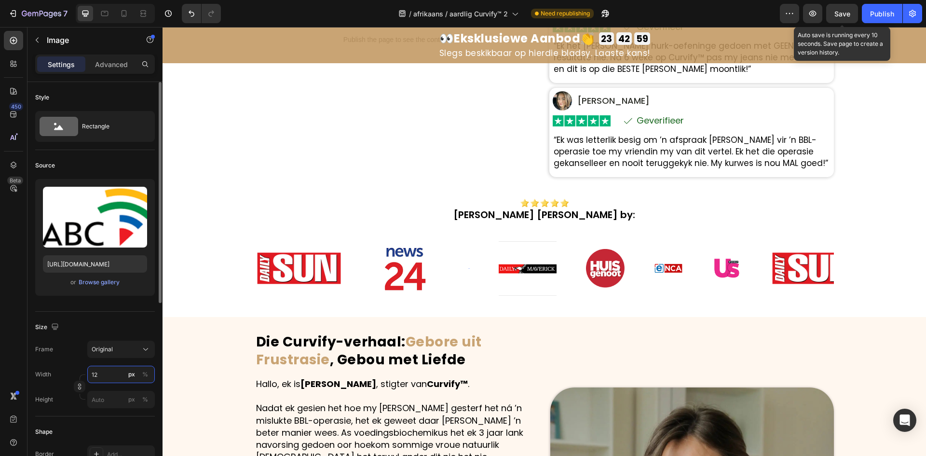
type input "120"
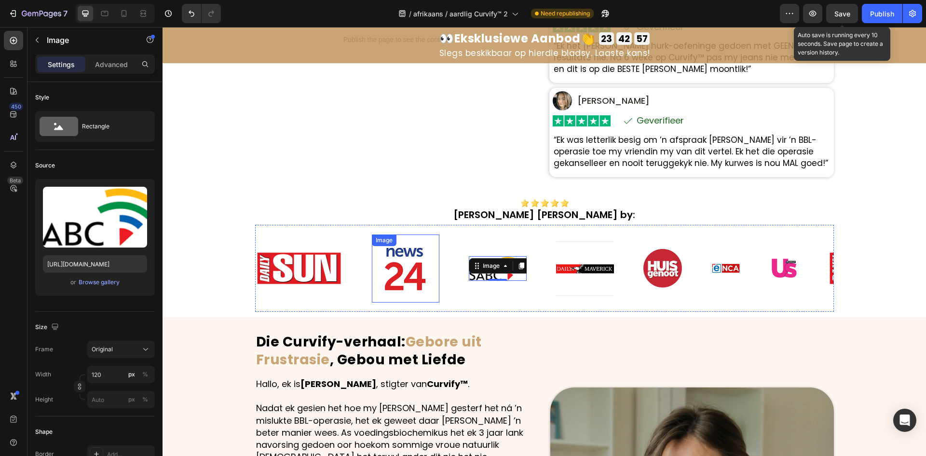
click at [411, 281] on img at bounding box center [406, 268] width 68 height 68
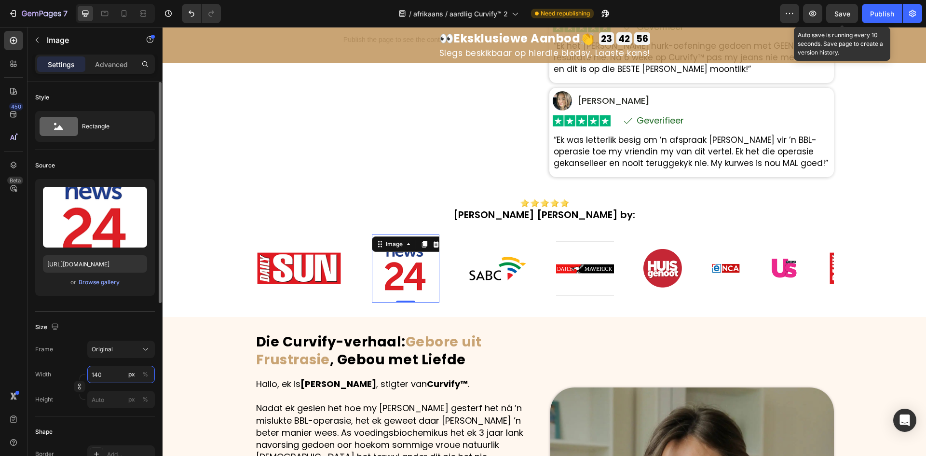
click at [107, 378] on input "140" at bounding box center [121, 374] width 68 height 17
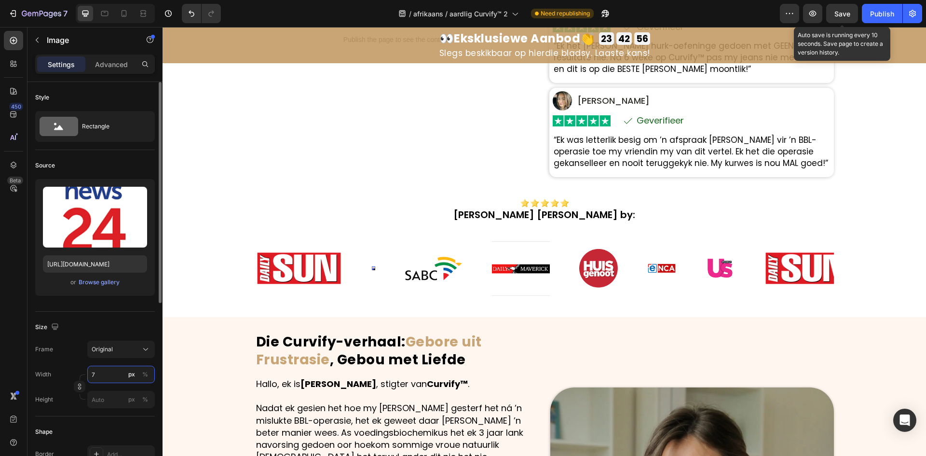
type input "70"
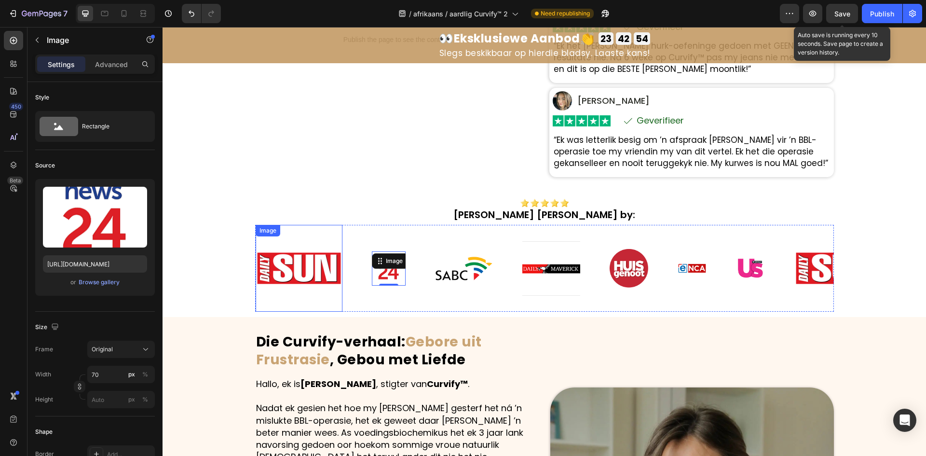
click at [311, 263] on img at bounding box center [299, 268] width 87 height 87
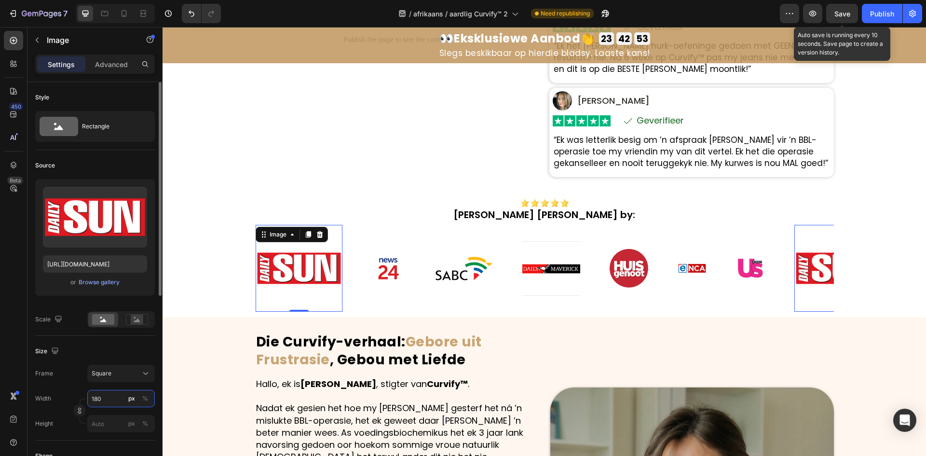
click at [116, 404] on input "180" at bounding box center [121, 398] width 68 height 17
type input "1"
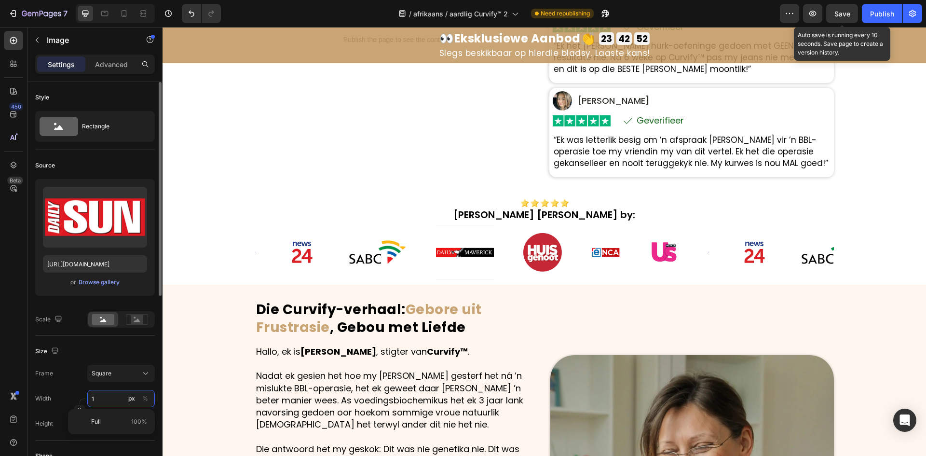
type input "13"
type input "130"
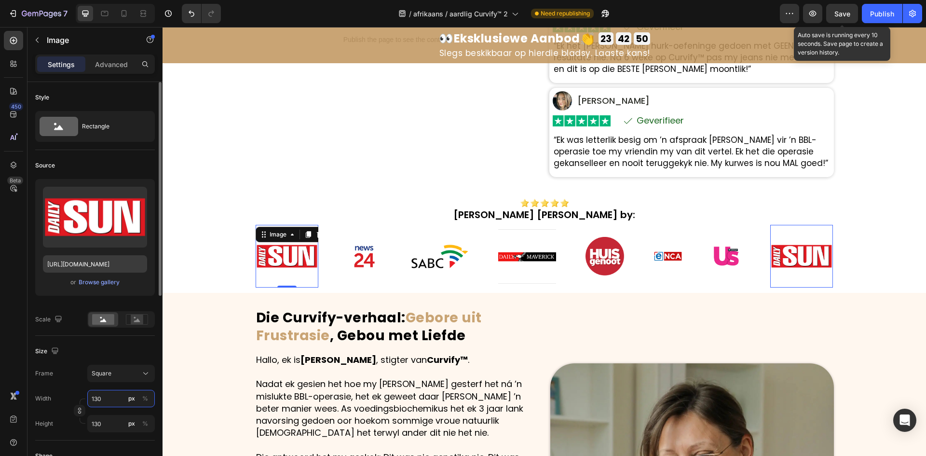
type input "130"
click at [82, 256] on input "https://cdn.shopify.com/s/files/1/0657/6783/3683/files/gempages_578032762192134…" at bounding box center [95, 263] width 104 height 17
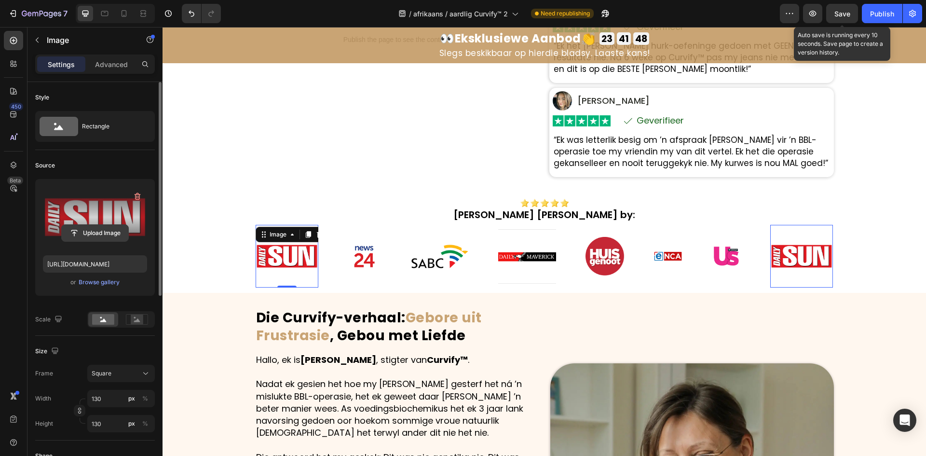
click at [85, 235] on input "file" at bounding box center [95, 233] width 67 height 16
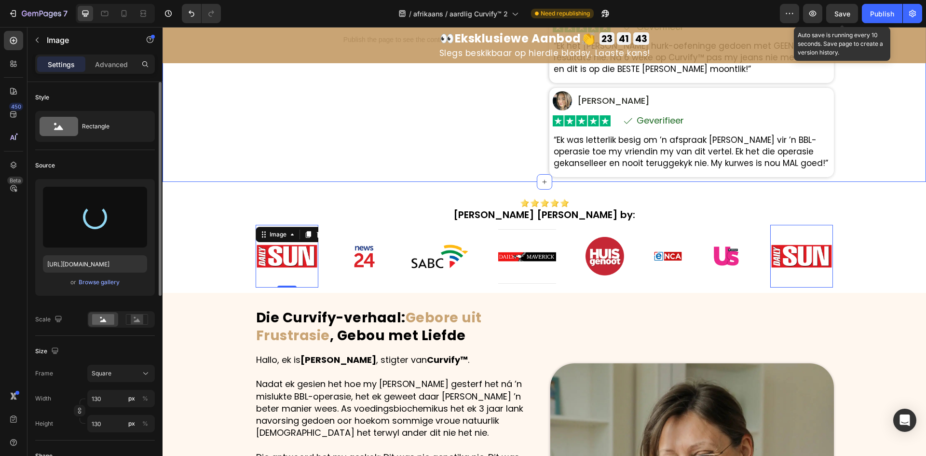
type input "https://cdn.shopify.com/s/files/1/0657/6783/3683/files/gempages_578032762192134…"
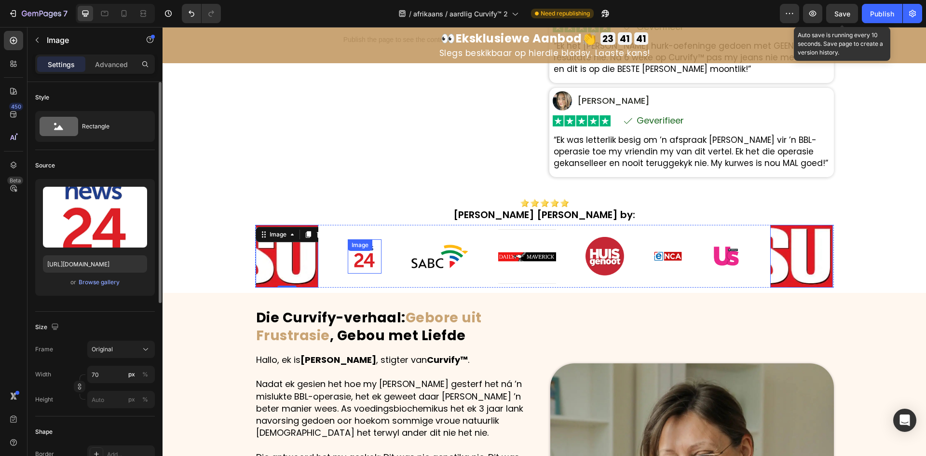
click at [357, 260] on img at bounding box center [365, 256] width 34 height 34
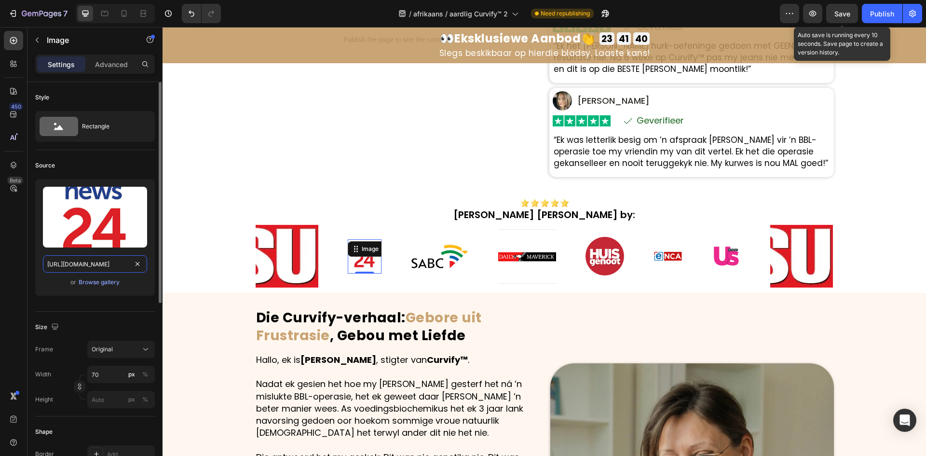
click at [96, 267] on input "https://cdn.shopify.com/s/files/1/0657/6783/3683/files/gempages_578032762192134…" at bounding box center [95, 263] width 104 height 17
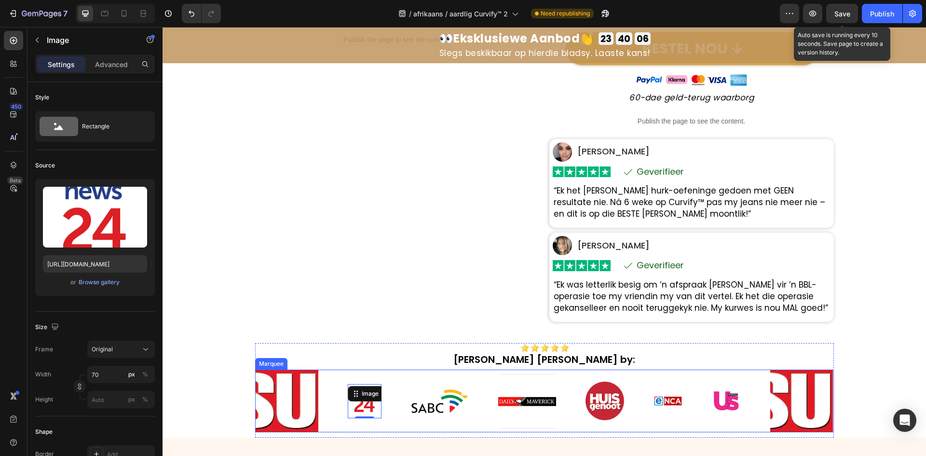
scroll to position [579, 0]
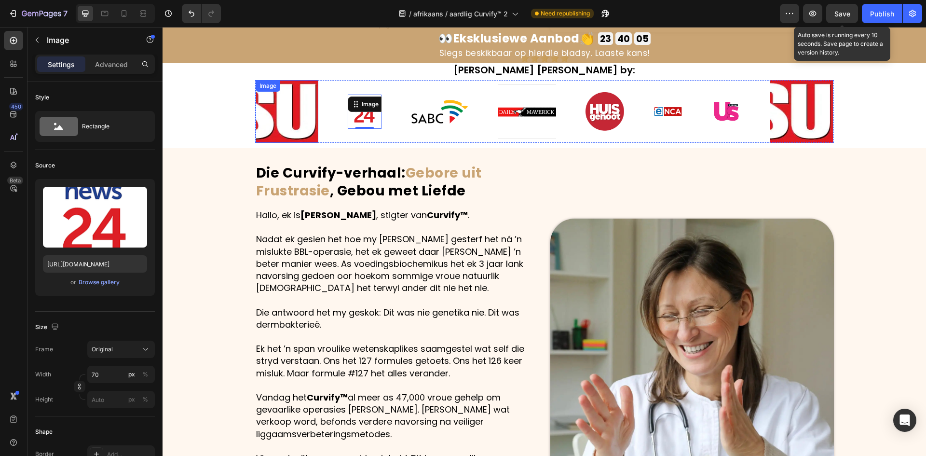
click at [256, 129] on img at bounding box center [287, 111] width 63 height 63
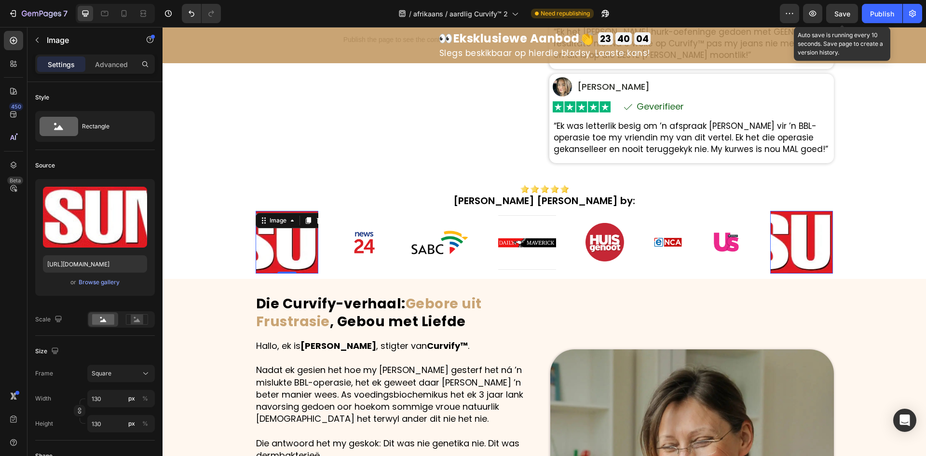
scroll to position [434, 0]
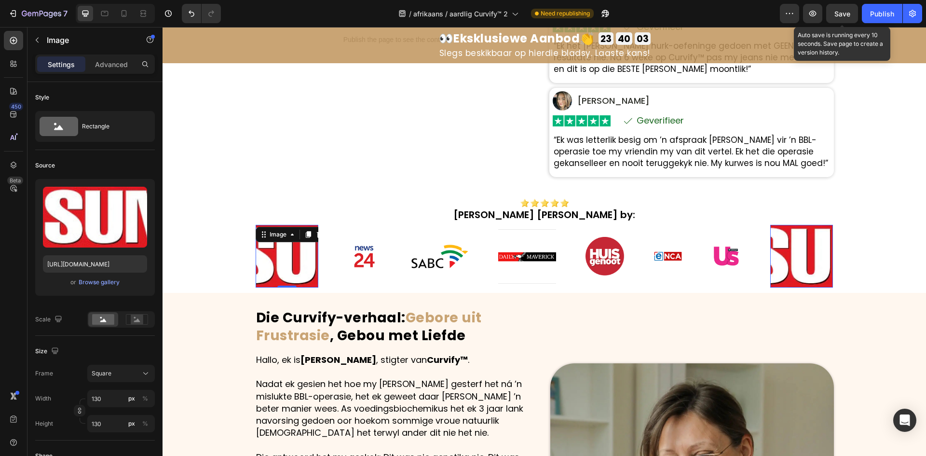
click at [277, 265] on img at bounding box center [287, 256] width 63 height 63
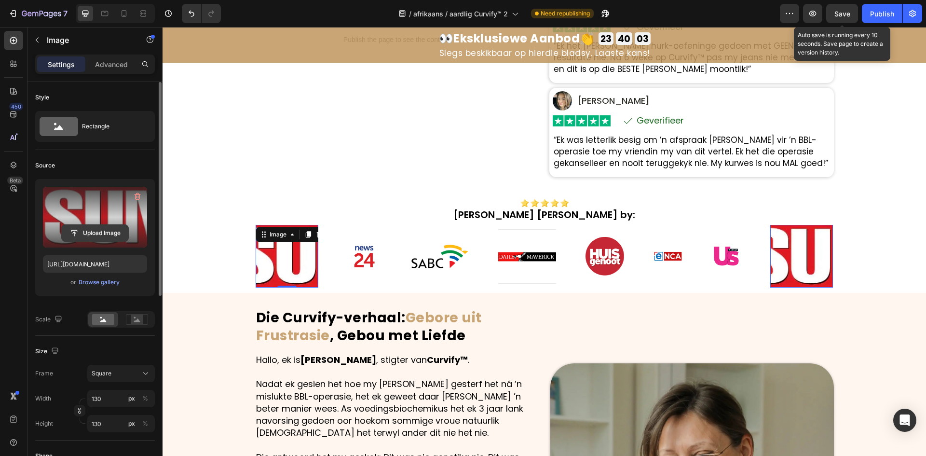
click at [91, 232] on input "file" at bounding box center [95, 233] width 67 height 16
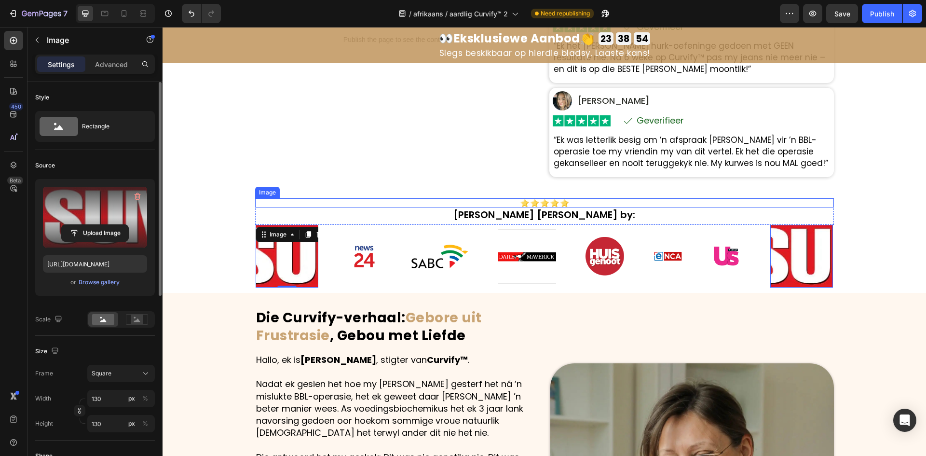
scroll to position [0, 0]
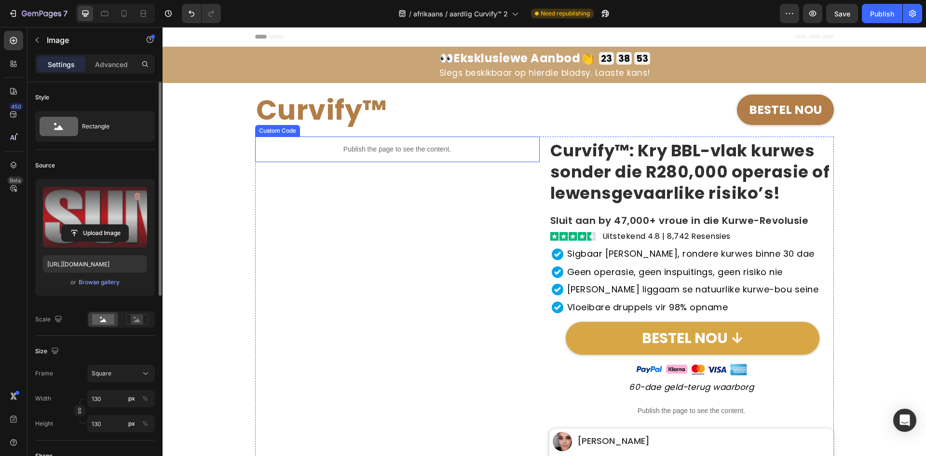
click at [382, 147] on p "Publish the page to see the content." at bounding box center [397, 149] width 285 height 10
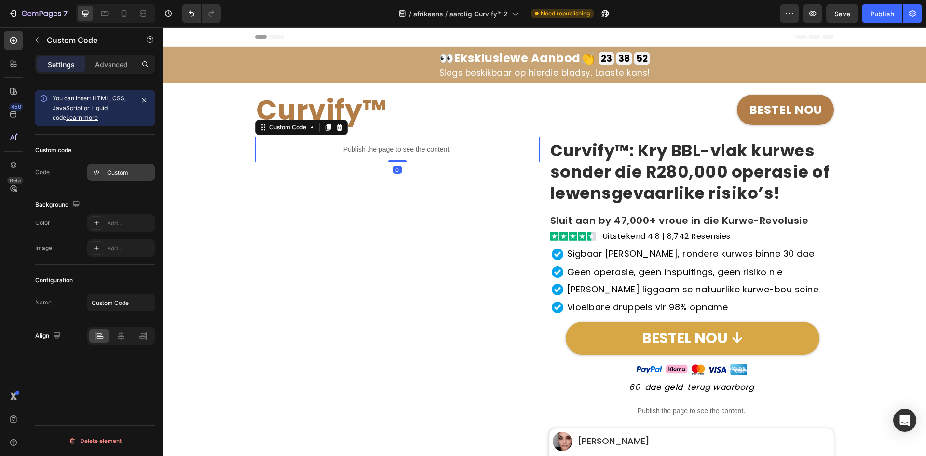
click at [110, 169] on div "Custom" at bounding box center [129, 172] width 45 height 9
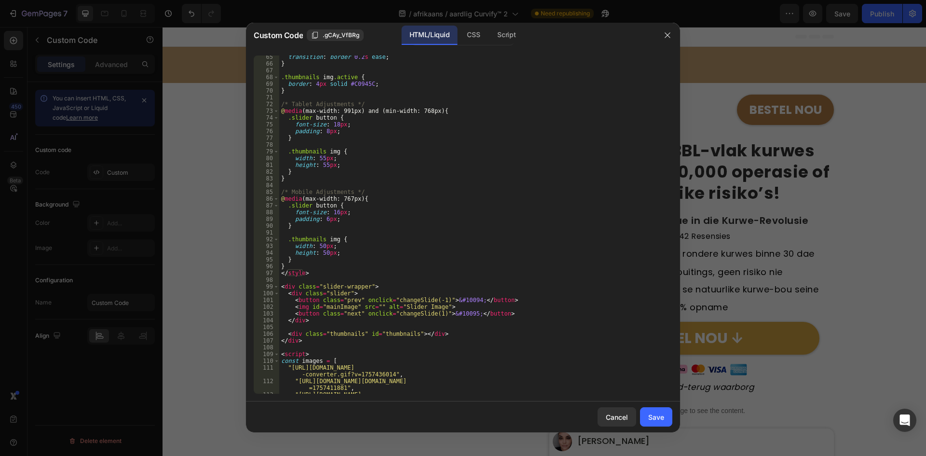
scroll to position [521, 0]
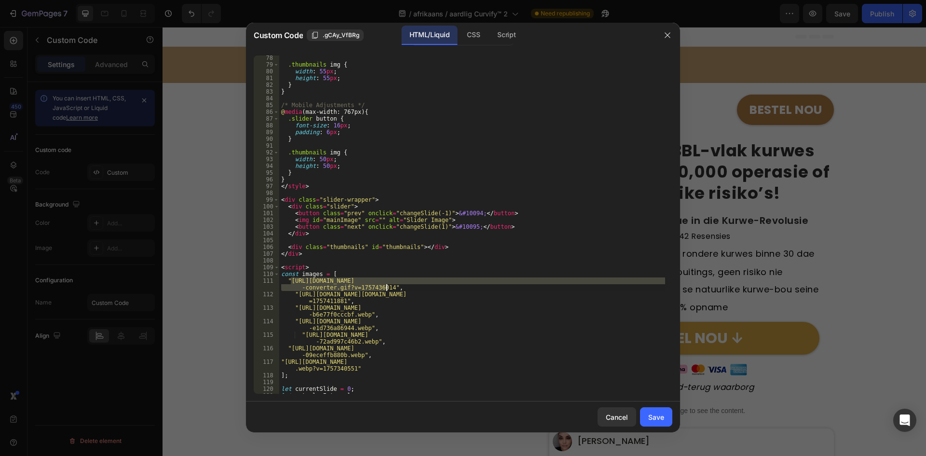
drag, startPoint x: 290, startPoint y: 281, endPoint x: 387, endPoint y: 286, distance: 97.1
click at [387, 286] on div ".thumbnails img { width : 55 px ; height : 55 px ; } } /* Mobile Adjustments */…" at bounding box center [472, 231] width 386 height 352
paste textarea "GIFtopslidercopy-ezgif.com-optimize_3.gif?v=1759063363"
type textarea ""https://cdn.shopify.com/s/files/1/0657/6783/3683/files/GIFtopslidercopy-ezgif.…"
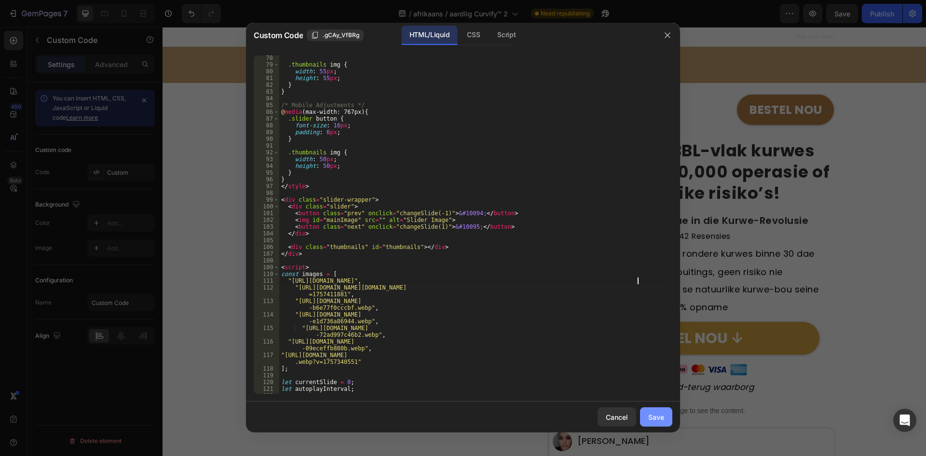
click at [667, 417] on button "Save" at bounding box center [656, 416] width 32 height 19
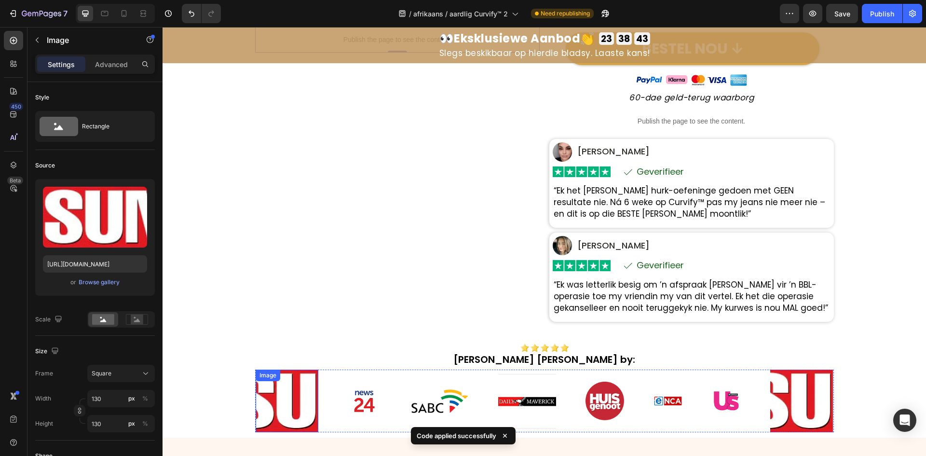
click at [298, 379] on div "Image" at bounding box center [287, 401] width 63 height 63
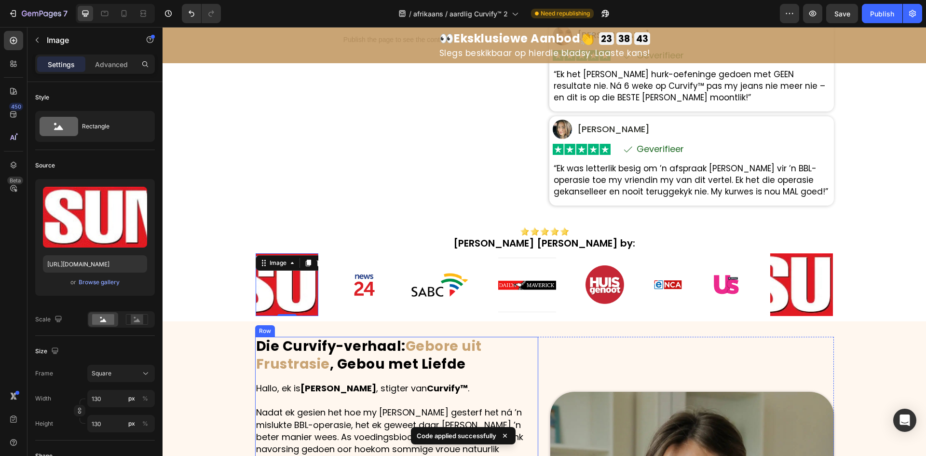
scroll to position [434, 0]
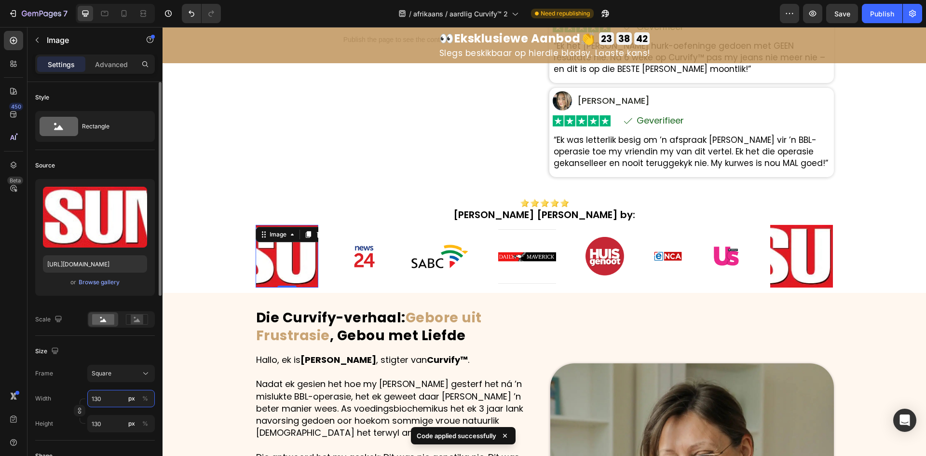
click at [103, 391] on input "130" at bounding box center [121, 398] width 68 height 17
type input "1"
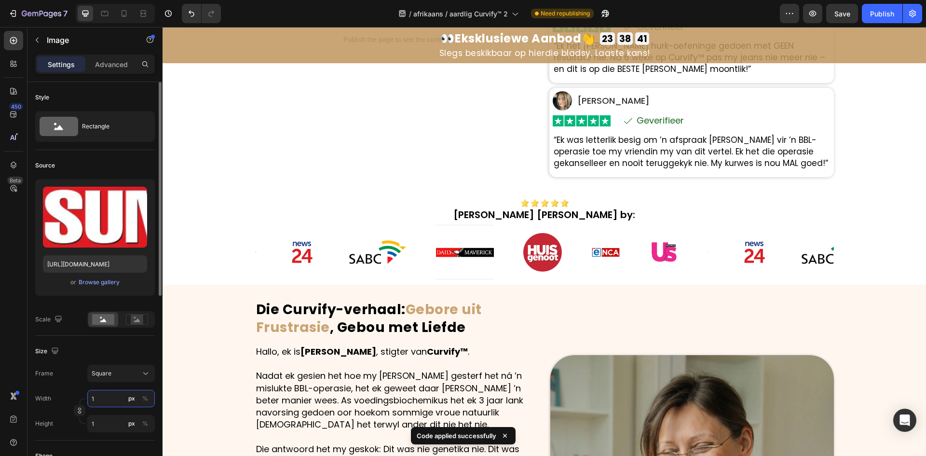
type input "12"
type input "120"
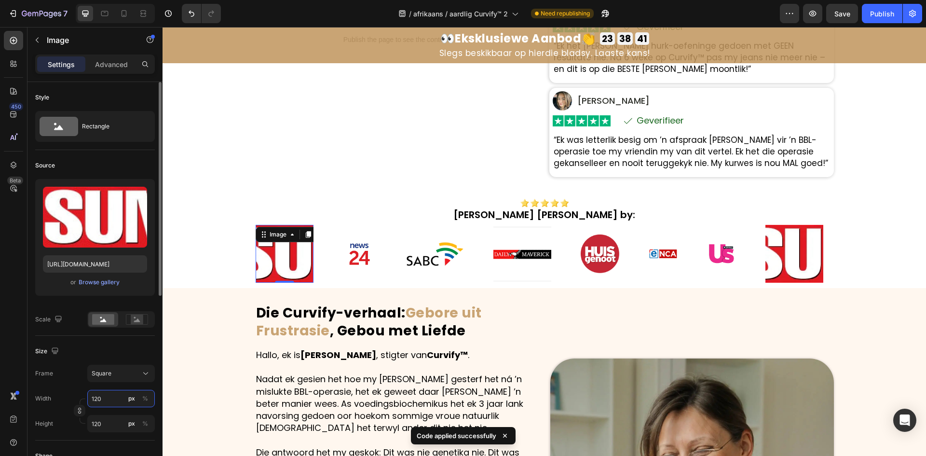
type input "1200"
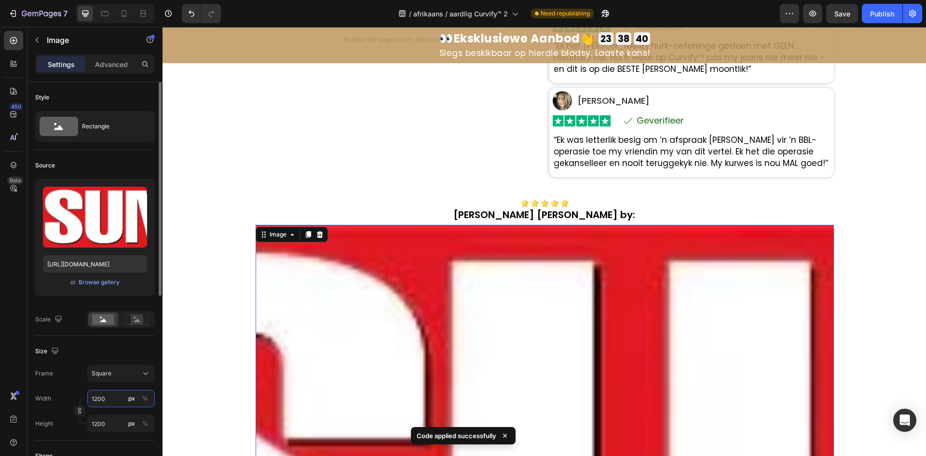
type input "120"
type input "12"
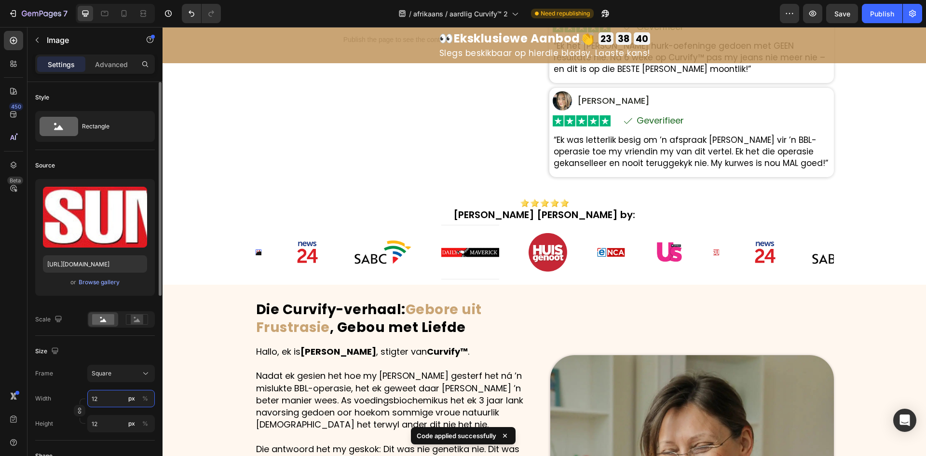
type input "1"
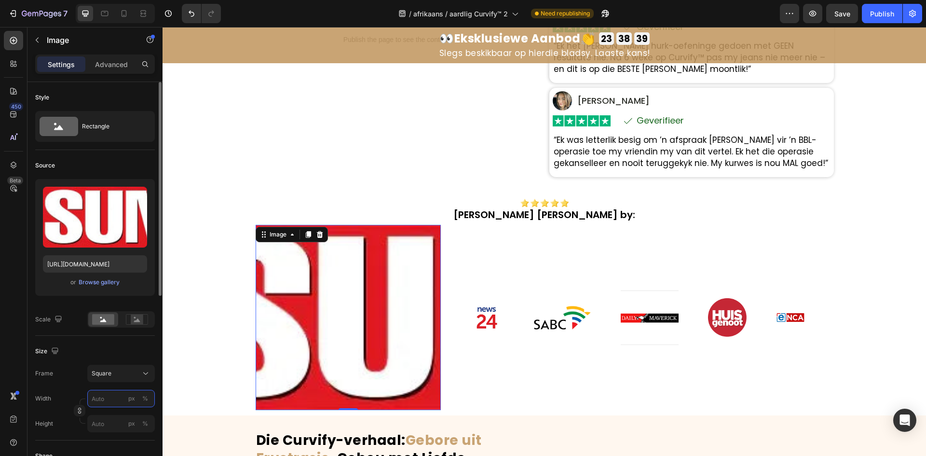
type input "1"
type input "18"
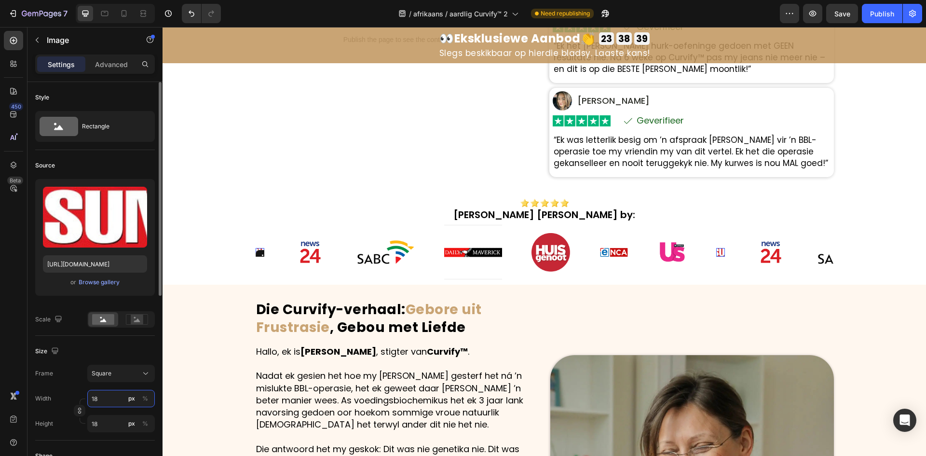
type input "180"
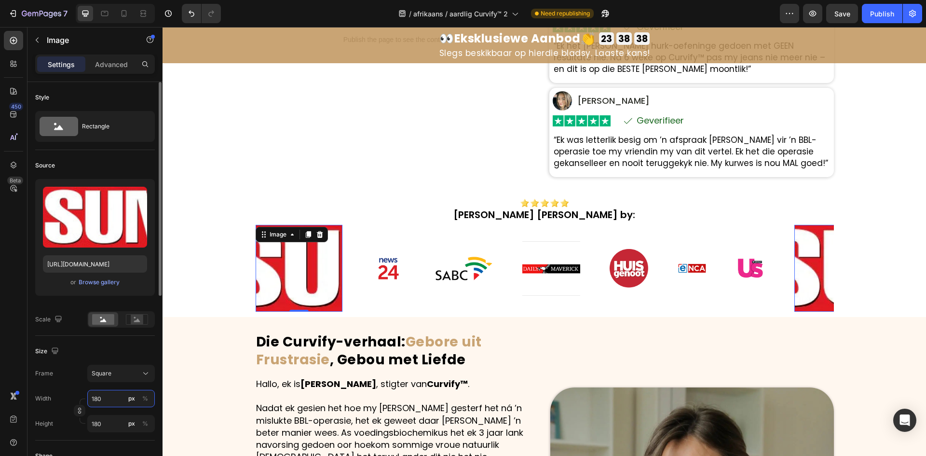
type input "18"
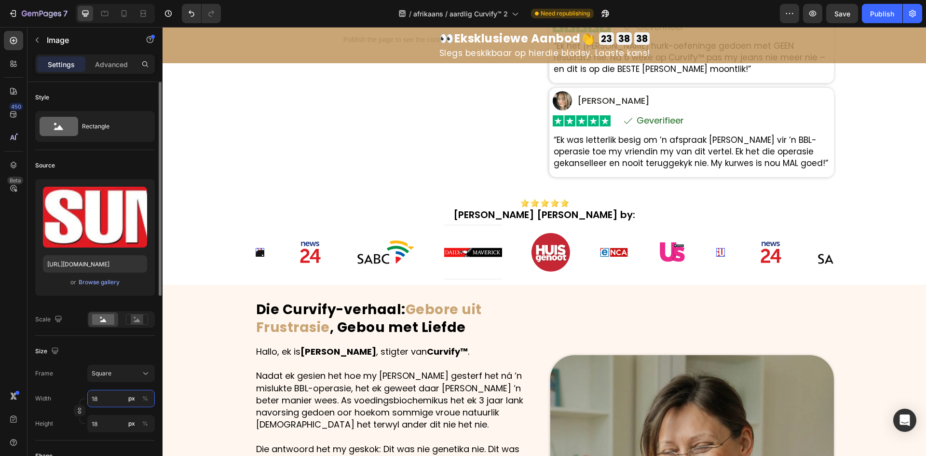
type input "1"
type input "19"
type input "190"
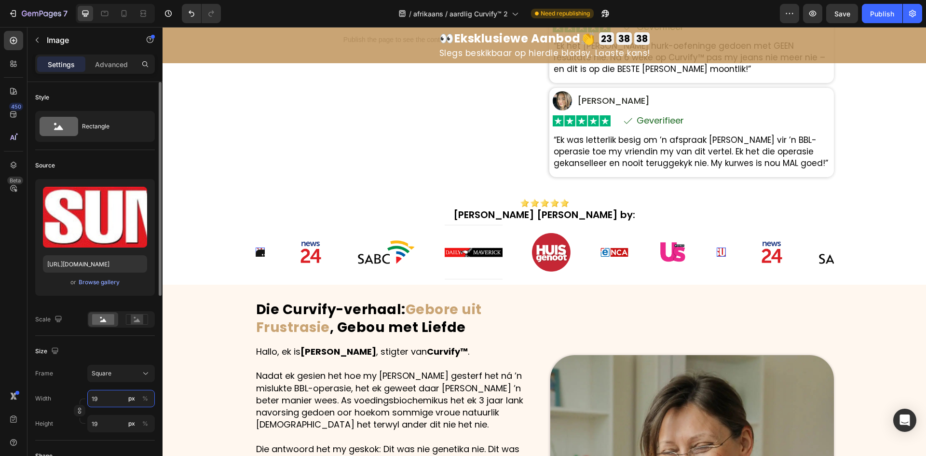
type input "190"
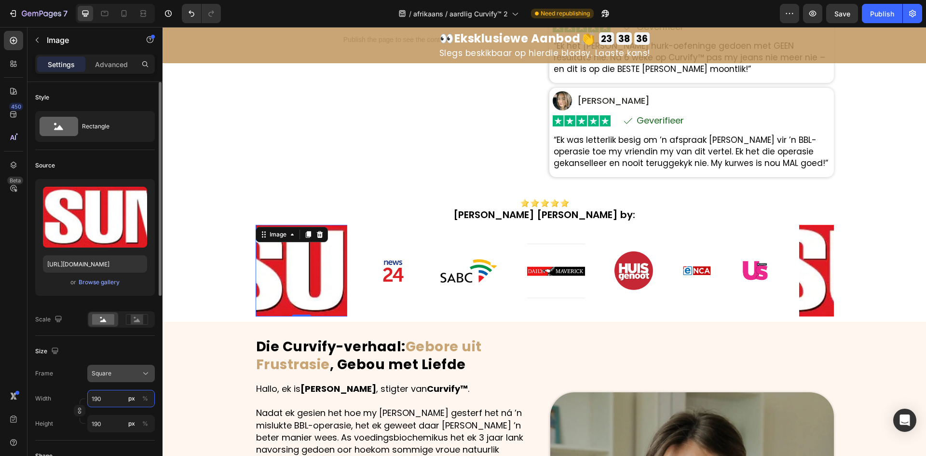
type input "190"
click at [150, 374] on icon at bounding box center [146, 374] width 10 height 10
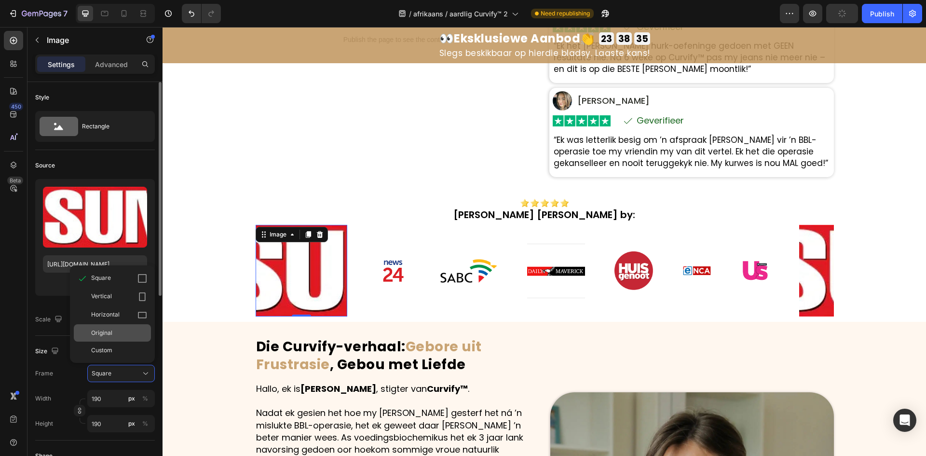
click at [118, 332] on div "Original" at bounding box center [119, 333] width 56 height 9
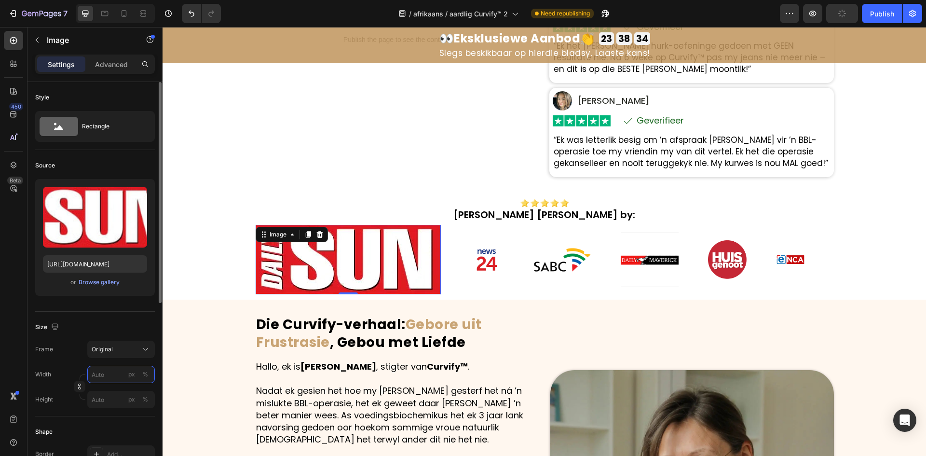
click at [115, 371] on input "px %" at bounding box center [121, 374] width 68 height 17
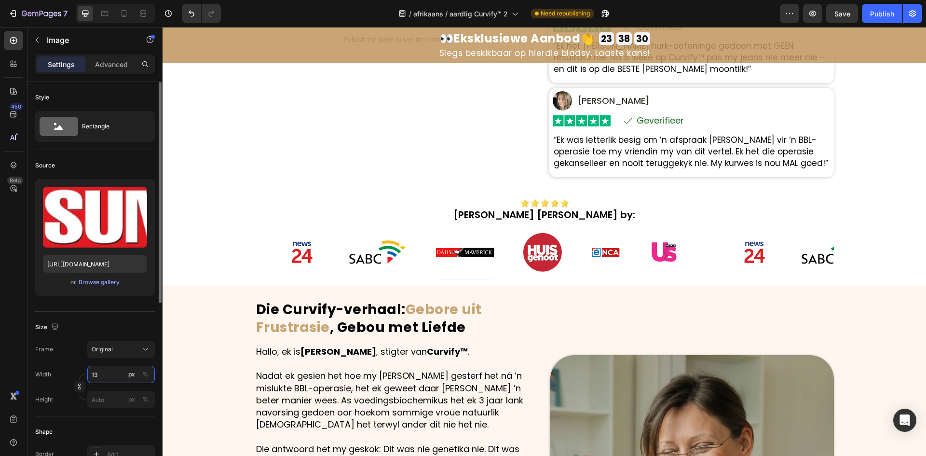
type input "130"
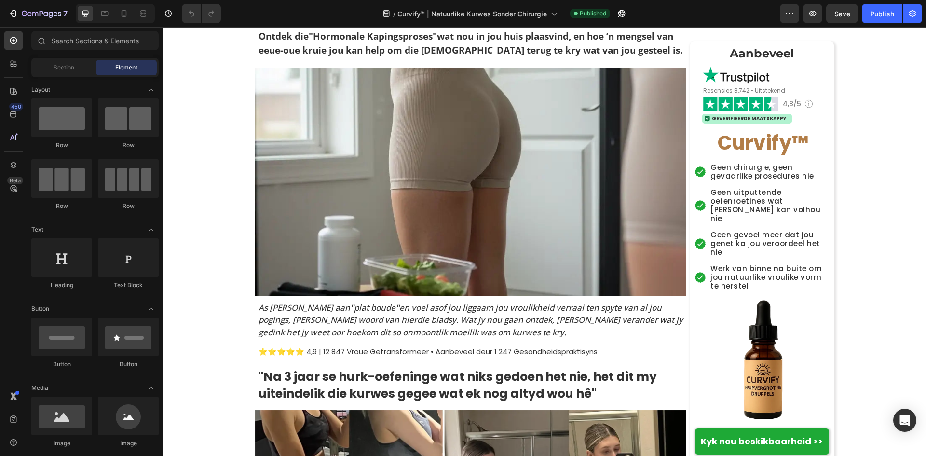
scroll to position [145, 0]
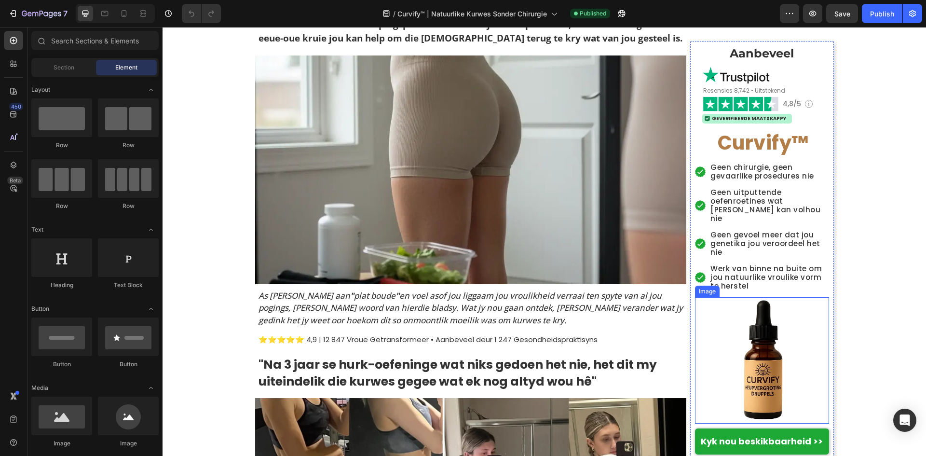
click at [762, 367] on img at bounding box center [762, 360] width 121 height 121
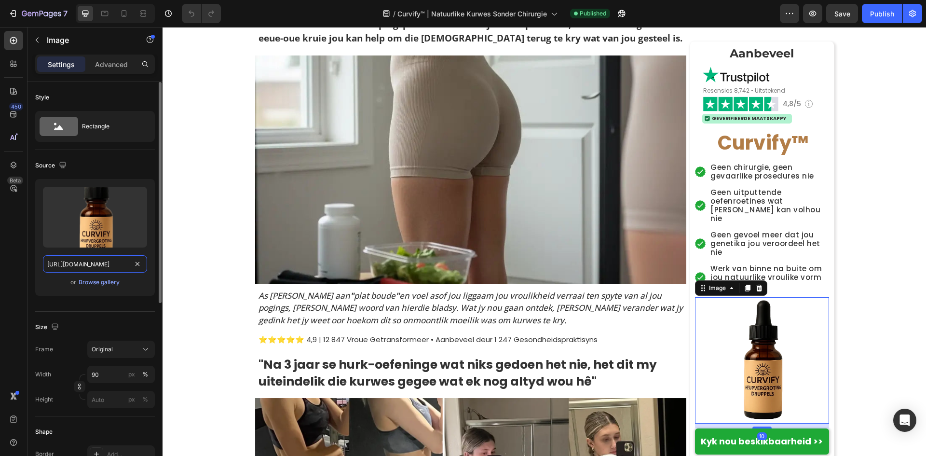
click at [91, 262] on input "https://cdn.shopify.com/s/files/1/0657/6783/3683/files/gempages_578032762192134…" at bounding box center [95, 263] width 104 height 17
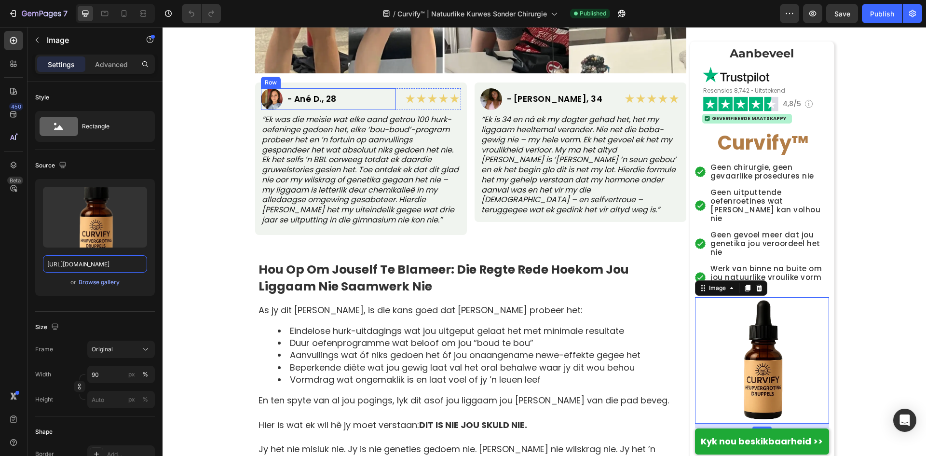
scroll to position [868, 0]
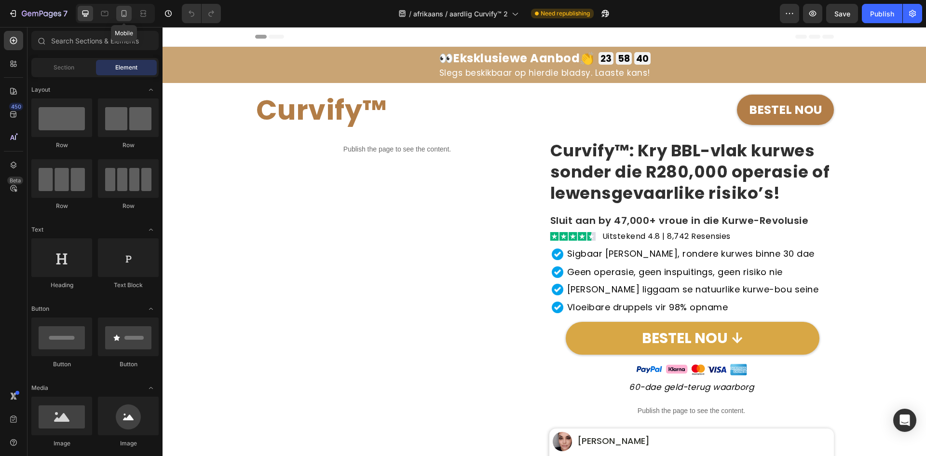
click at [121, 17] on icon at bounding box center [124, 14] width 10 height 10
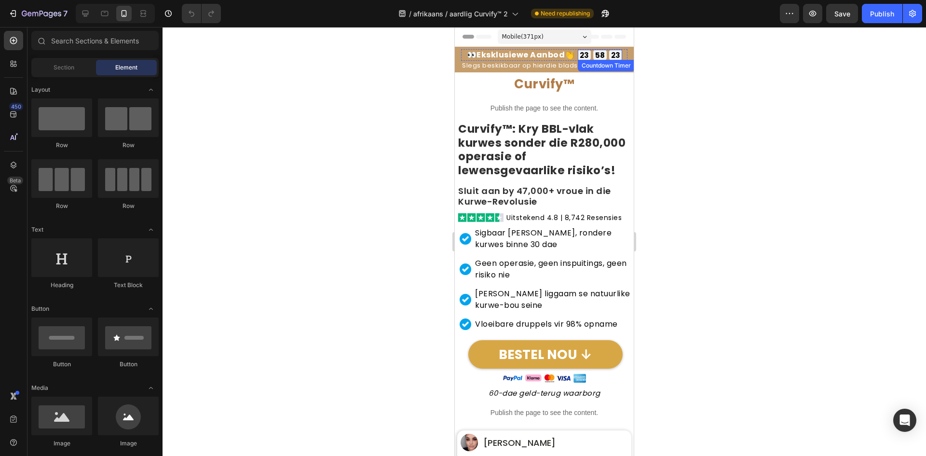
click at [593, 57] on div "58" at bounding box center [600, 55] width 14 height 11
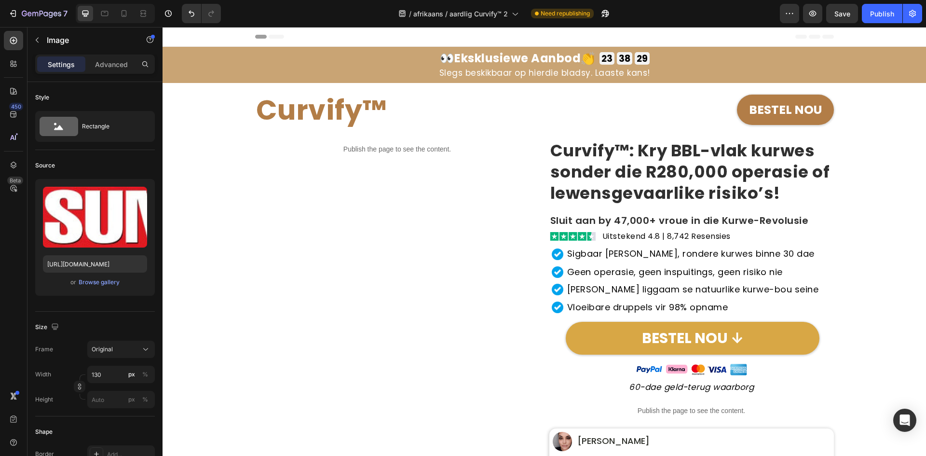
scroll to position [434, 0]
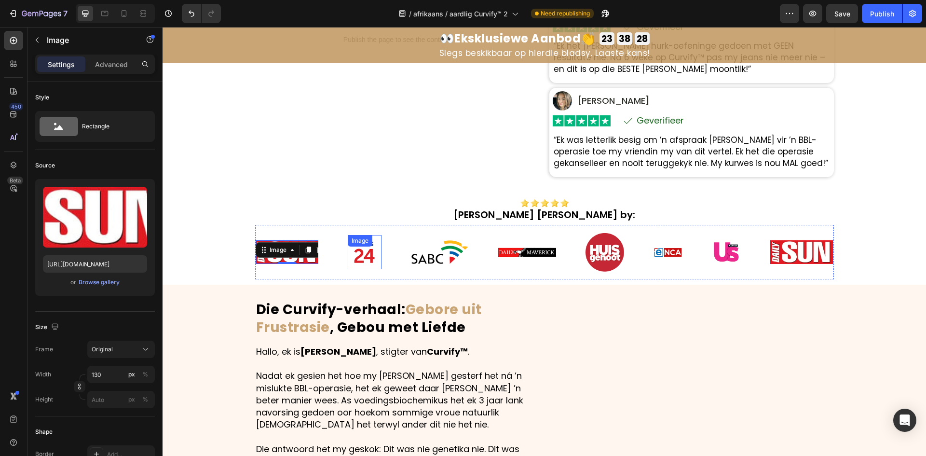
click at [363, 250] on div "Image" at bounding box center [365, 252] width 34 height 34
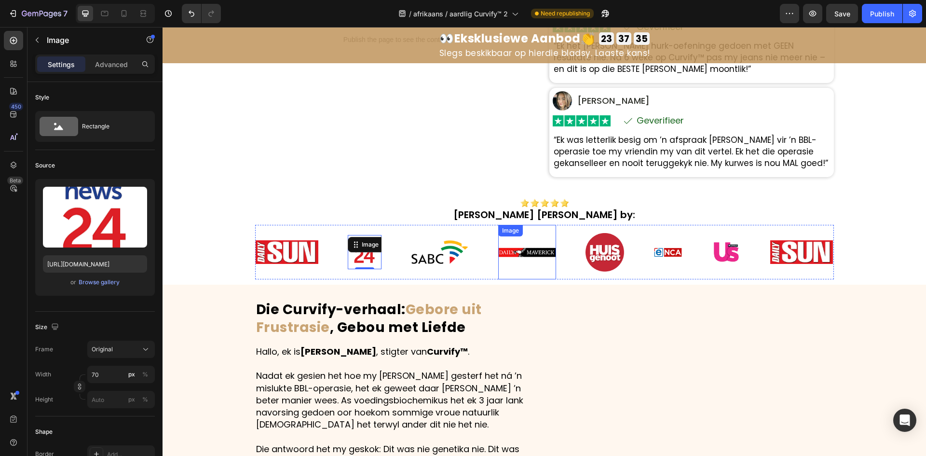
click at [526, 252] on img at bounding box center [527, 252] width 58 height 55
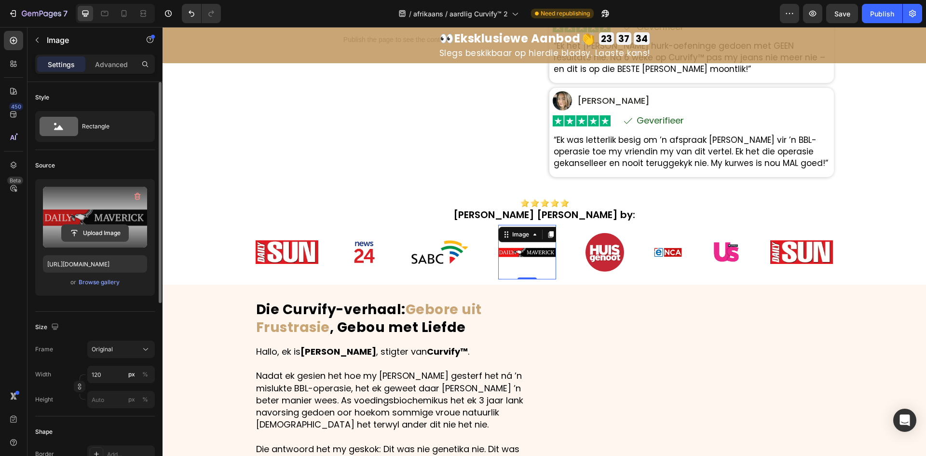
click at [108, 237] on input "file" at bounding box center [95, 233] width 67 height 16
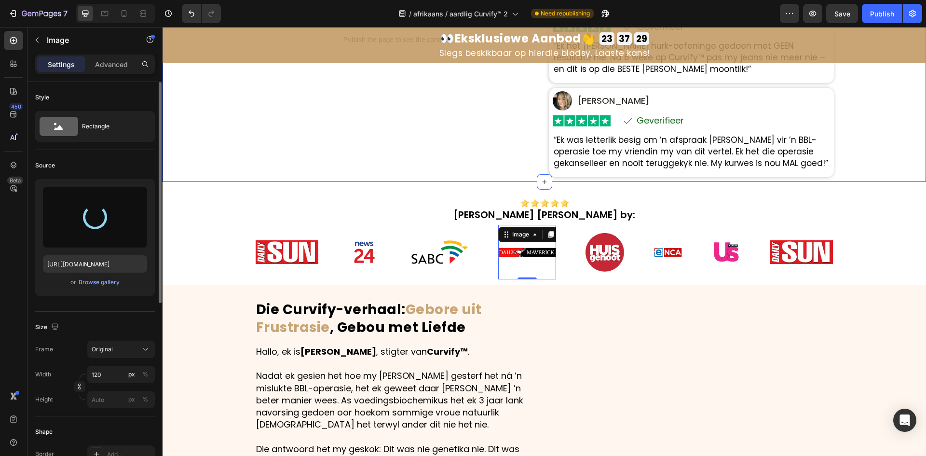
type input "https://cdn.shopify.com/s/files/1/0657/6783/3683/files/gempages_578032762192134…"
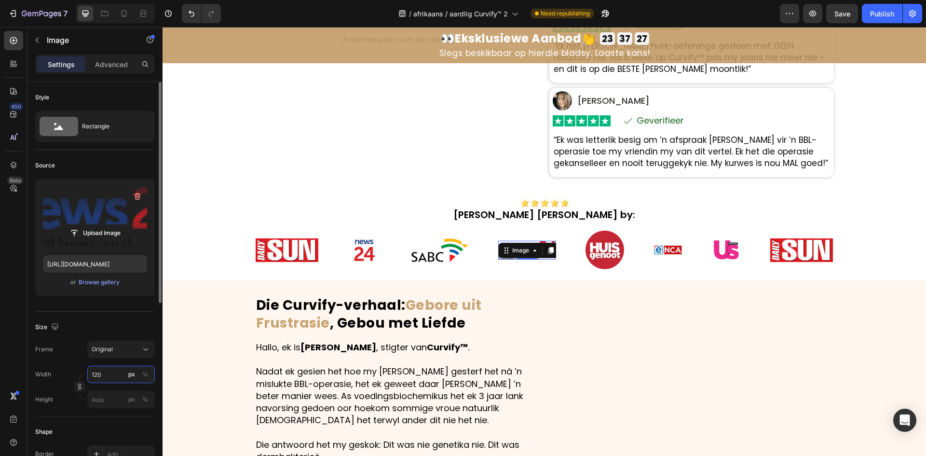
click at [107, 372] on input "120" at bounding box center [121, 374] width 68 height 17
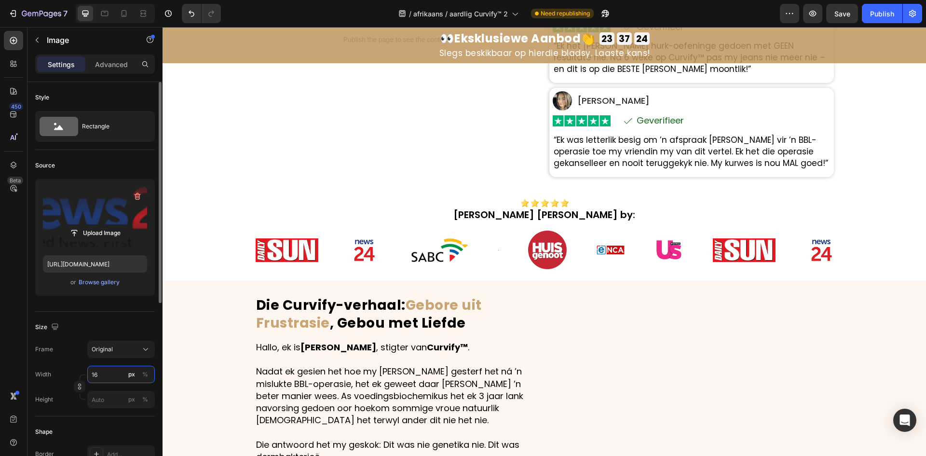
type input "160"
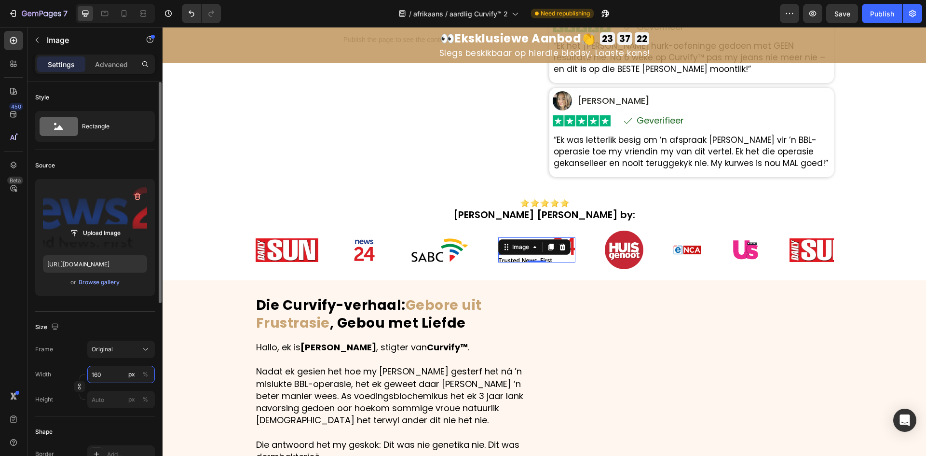
click at [112, 376] on input "160" at bounding box center [121, 374] width 68 height 17
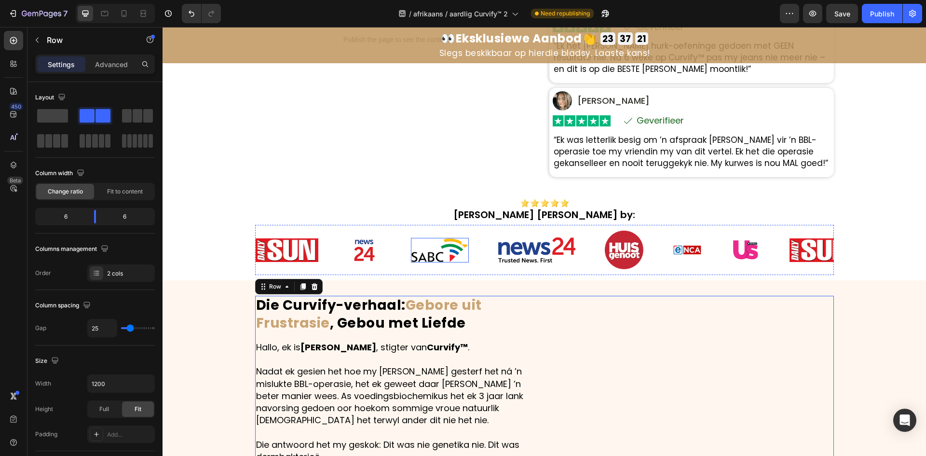
click at [418, 248] on img at bounding box center [440, 250] width 58 height 25
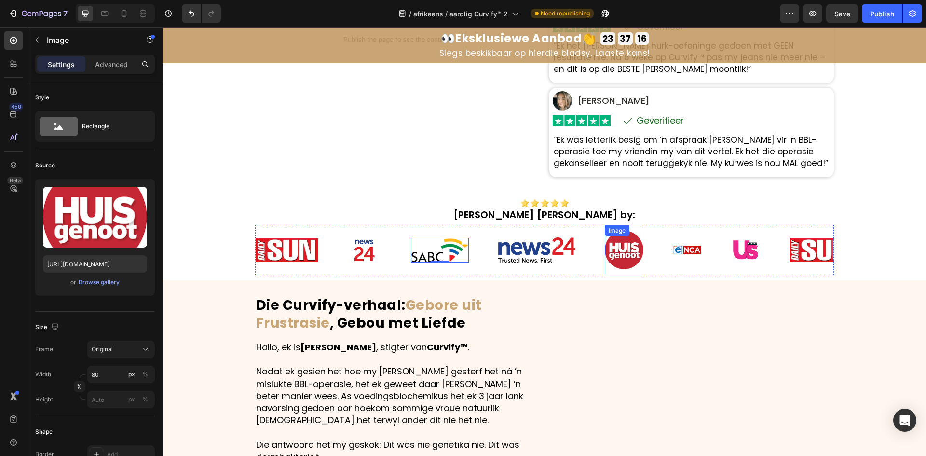
click at [619, 254] on img at bounding box center [624, 250] width 39 height 39
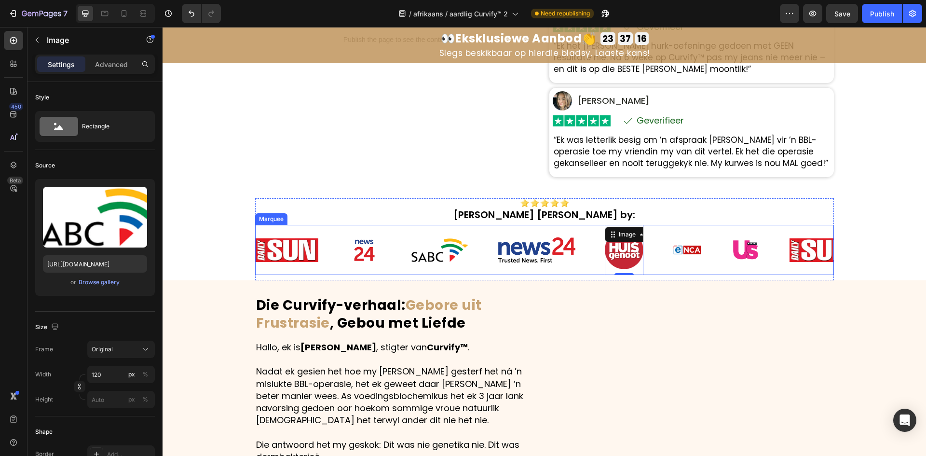
click at [458, 245] on img at bounding box center [440, 250] width 58 height 25
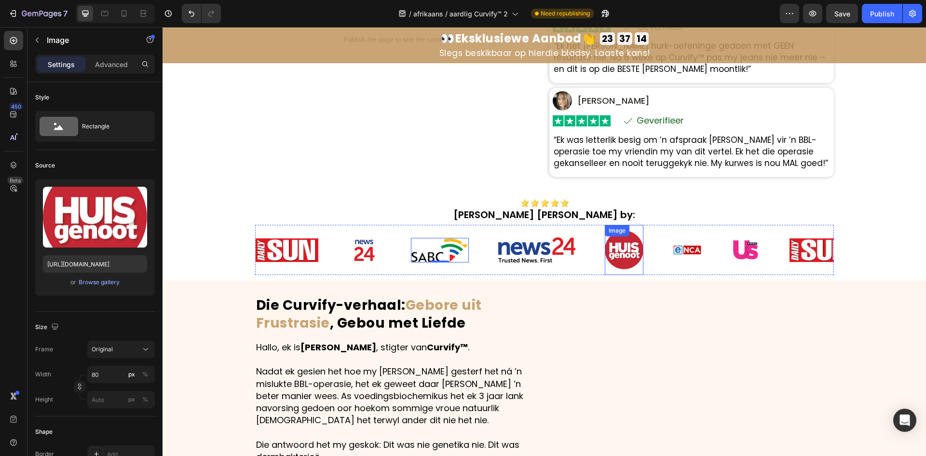
click at [619, 253] on img at bounding box center [624, 250] width 39 height 39
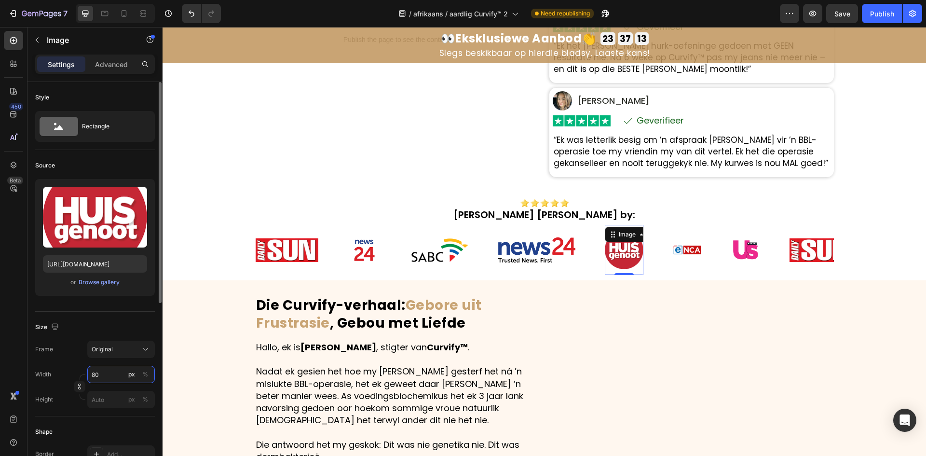
click at [122, 369] on input "80" at bounding box center [121, 374] width 68 height 17
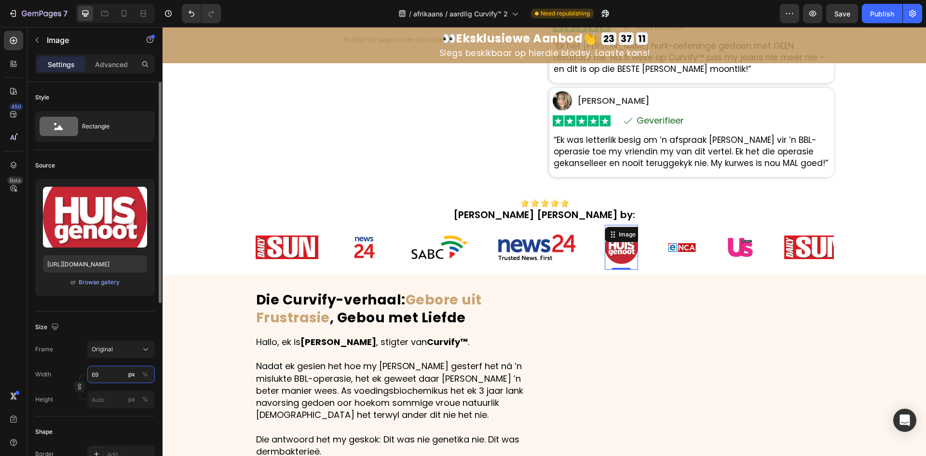
type input "6"
type input "70"
drag, startPoint x: 112, startPoint y: 71, endPoint x: 109, endPoint y: 78, distance: 7.6
click at [112, 68] on div "Advanced" at bounding box center [111, 63] width 48 height 15
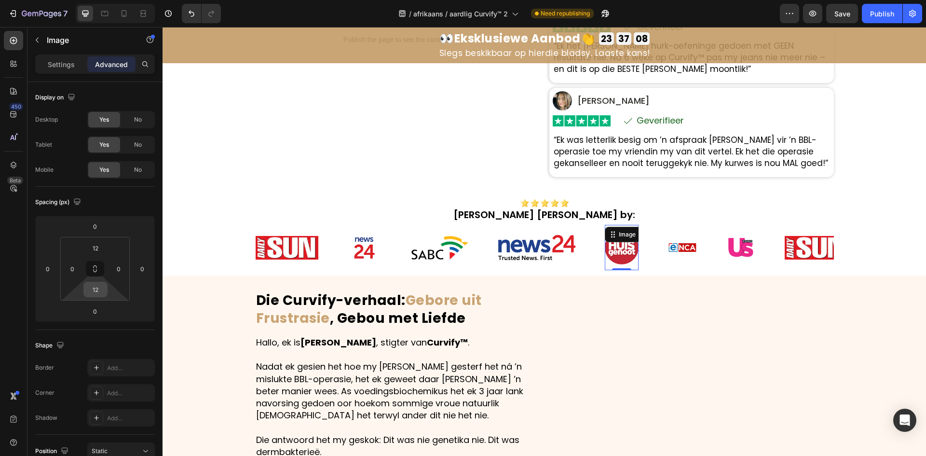
click at [95, 284] on input "12" at bounding box center [95, 289] width 19 height 14
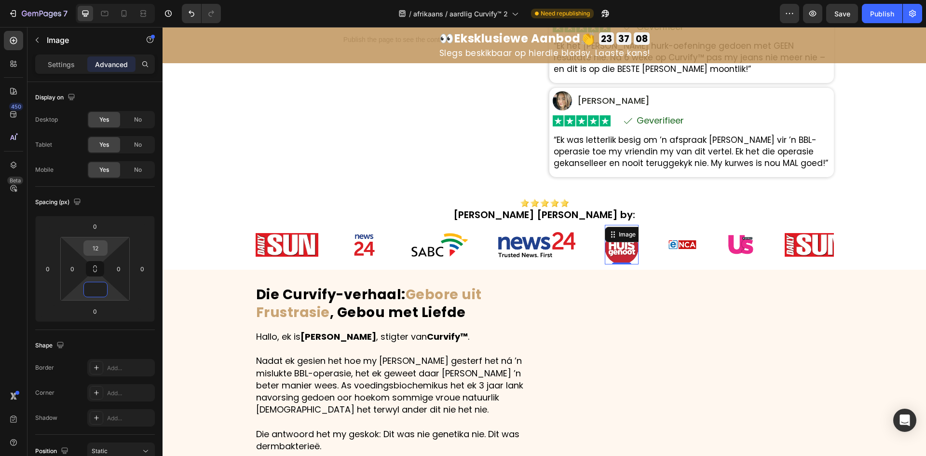
type input "0"
click at [98, 248] on input "12" at bounding box center [95, 248] width 19 height 14
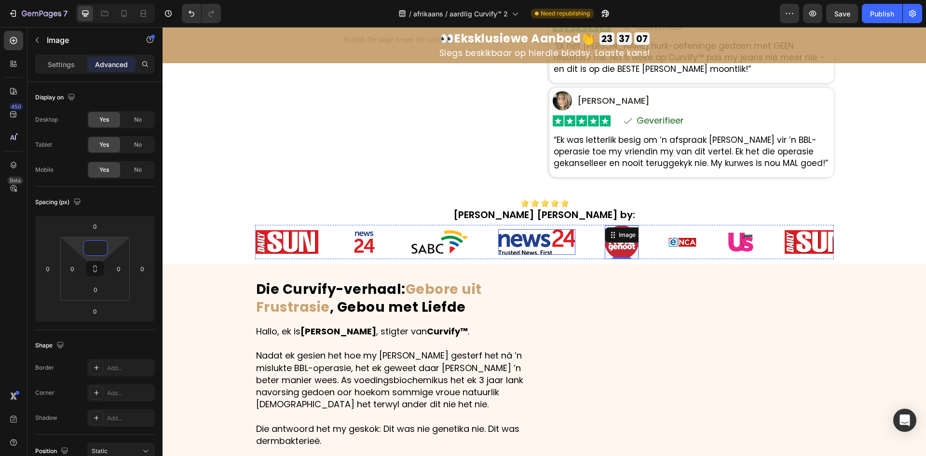
click at [531, 240] on img at bounding box center [536, 241] width 77 height 25
click at [675, 242] on img at bounding box center [682, 242] width 29 height 29
click at [73, 66] on p "Settings" at bounding box center [61, 64] width 27 height 10
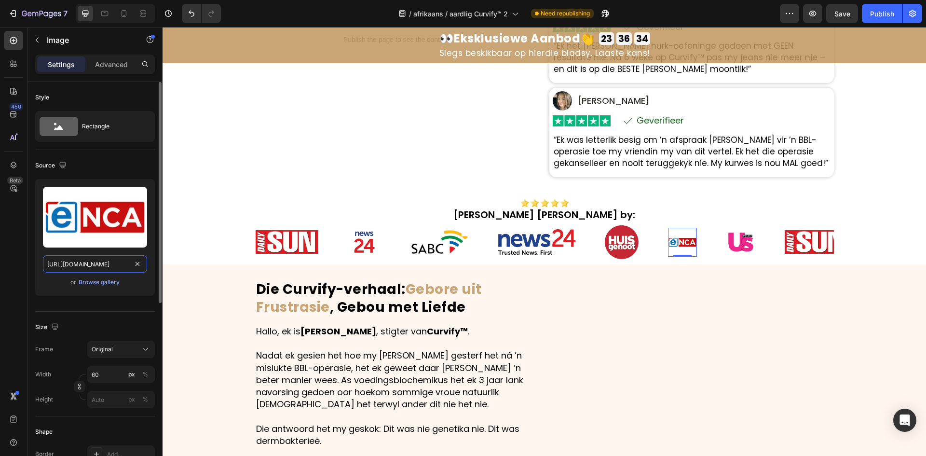
click at [75, 263] on input "https://cdn.shopify.com/s/files/1/0657/6783/3683/files/gempages_578032762192134…" at bounding box center [95, 263] width 104 height 17
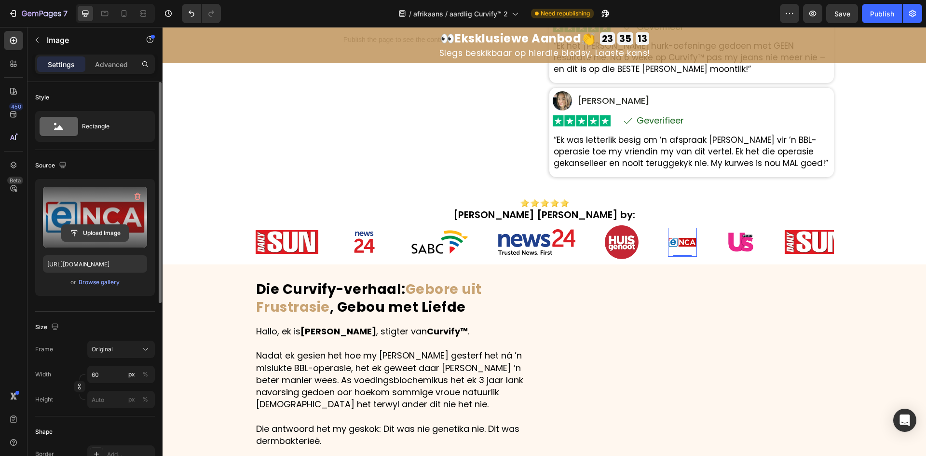
click at [87, 228] on input "file" at bounding box center [95, 233] width 67 height 16
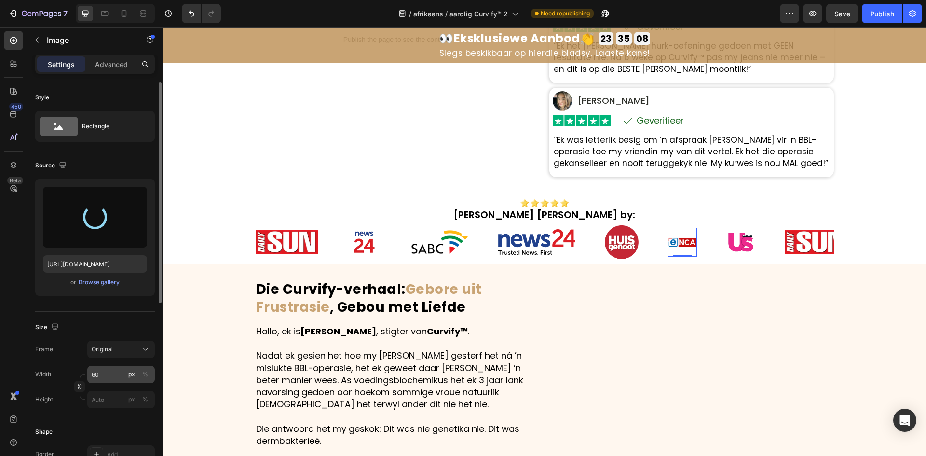
type input "https://cdn.shopify.com/s/files/1/0657/6783/3683/files/gempages_578032762192134…"
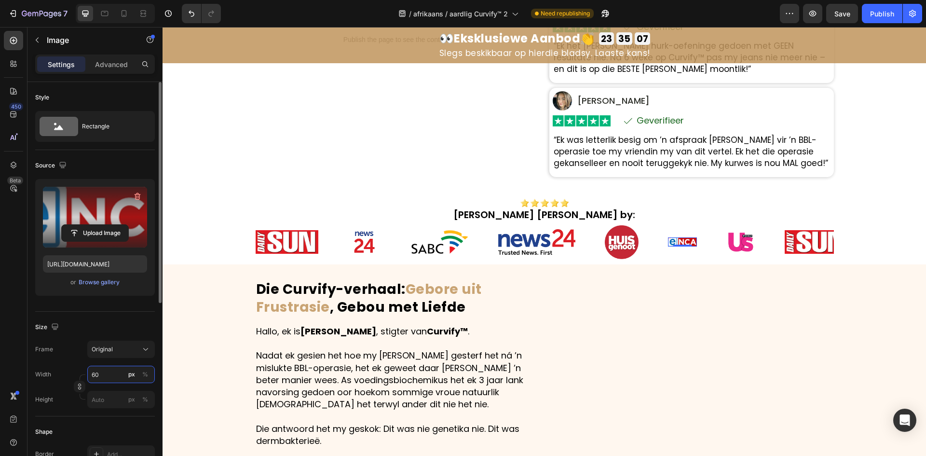
click at [119, 369] on input "60" at bounding box center [121, 374] width 68 height 17
click at [108, 373] on input "140" at bounding box center [121, 374] width 68 height 17
type input "145"
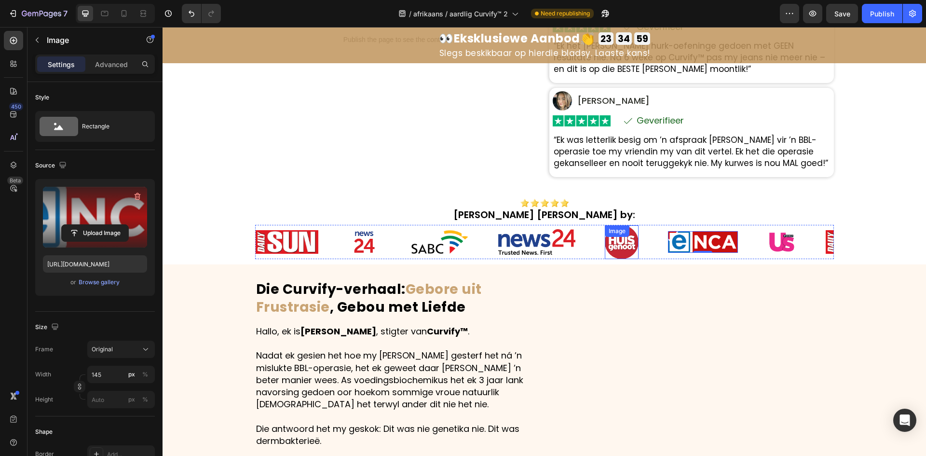
click at [616, 238] on div "Image" at bounding box center [622, 242] width 34 height 34
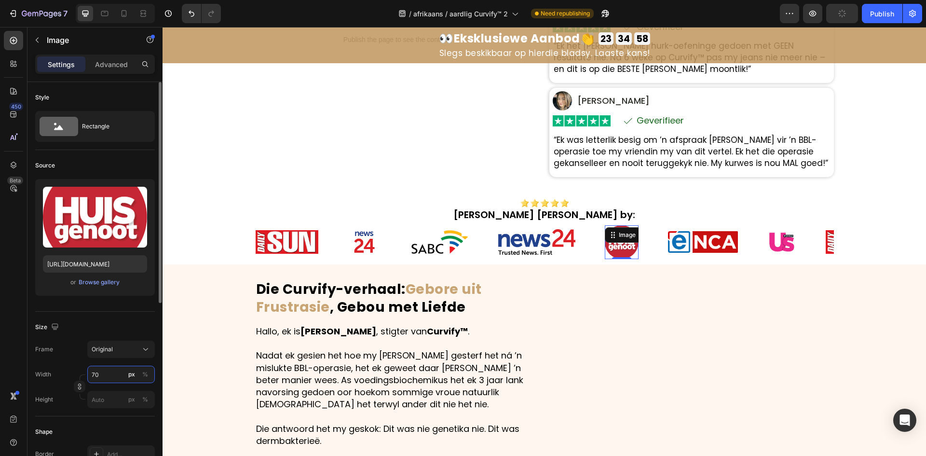
click at [101, 379] on input "70" at bounding box center [121, 374] width 68 height 17
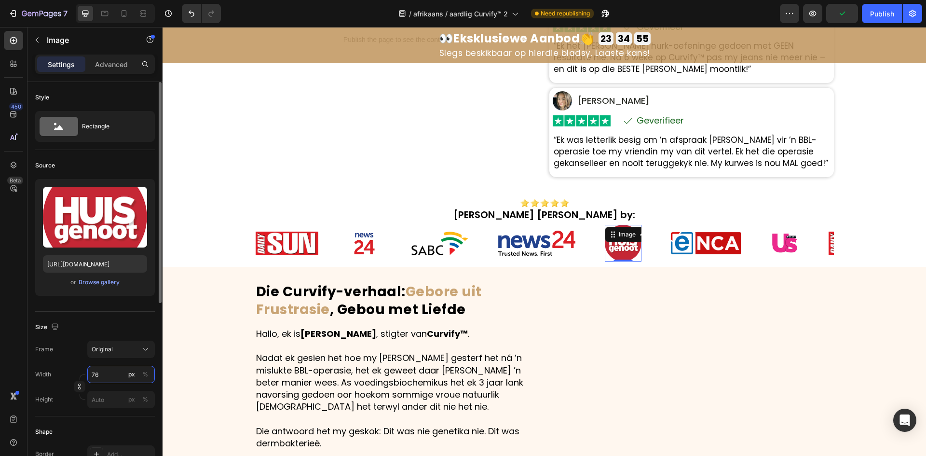
type input "7"
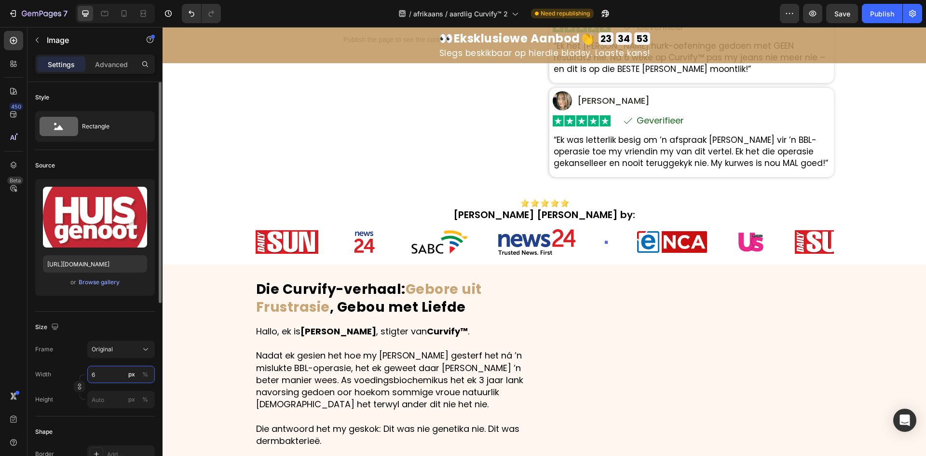
type input "65"
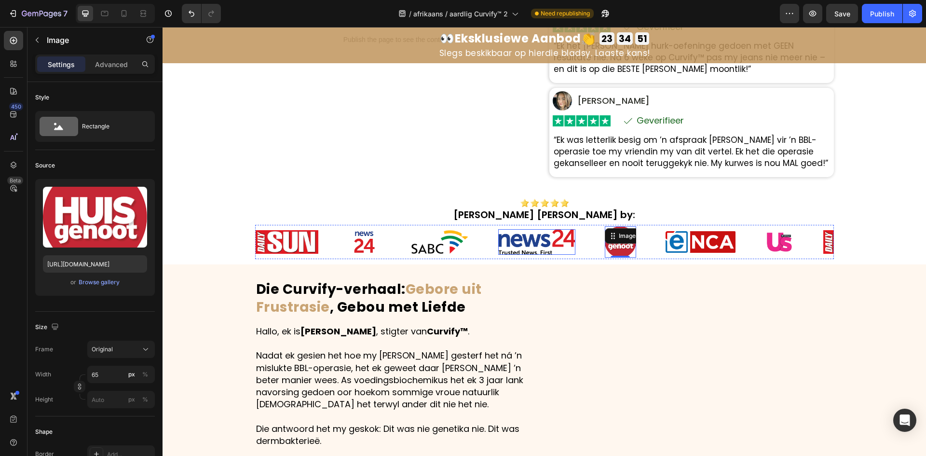
click at [543, 236] on img at bounding box center [536, 241] width 77 height 25
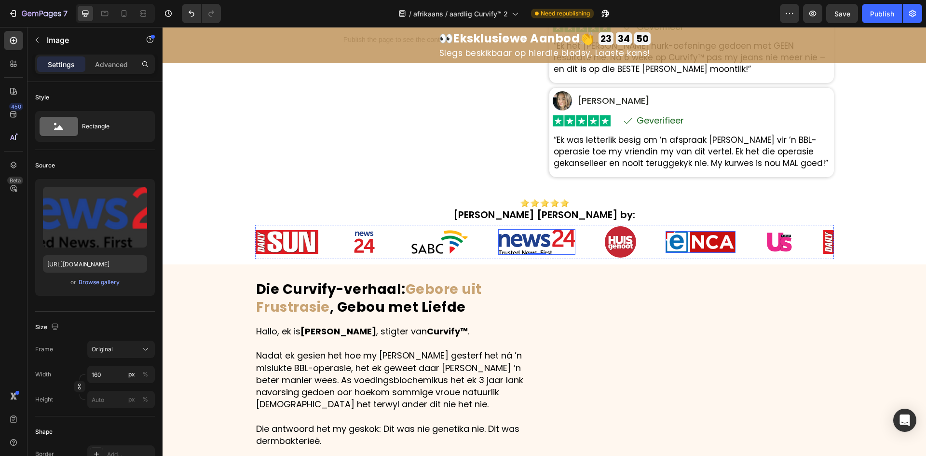
click at [687, 248] on img at bounding box center [701, 242] width 70 height 22
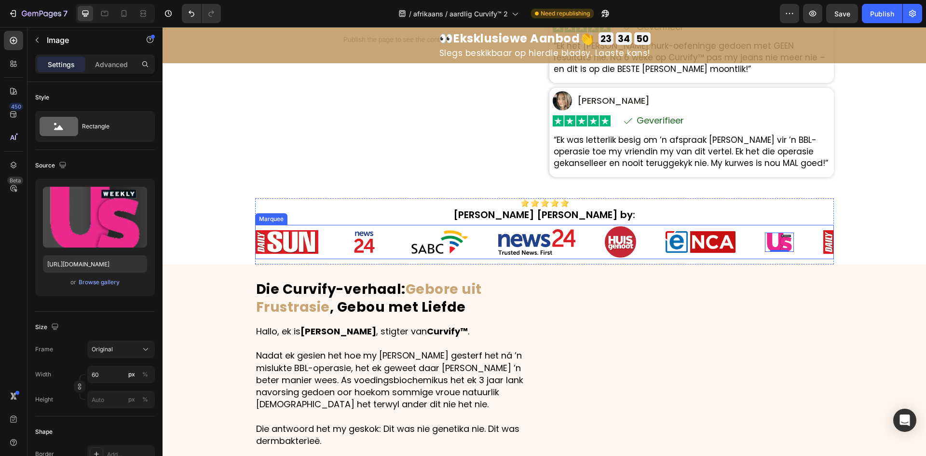
drag, startPoint x: 790, startPoint y: 235, endPoint x: 818, endPoint y: 234, distance: 28.0
click at [791, 235] on div "Image 0" at bounding box center [794, 242] width 58 height 19
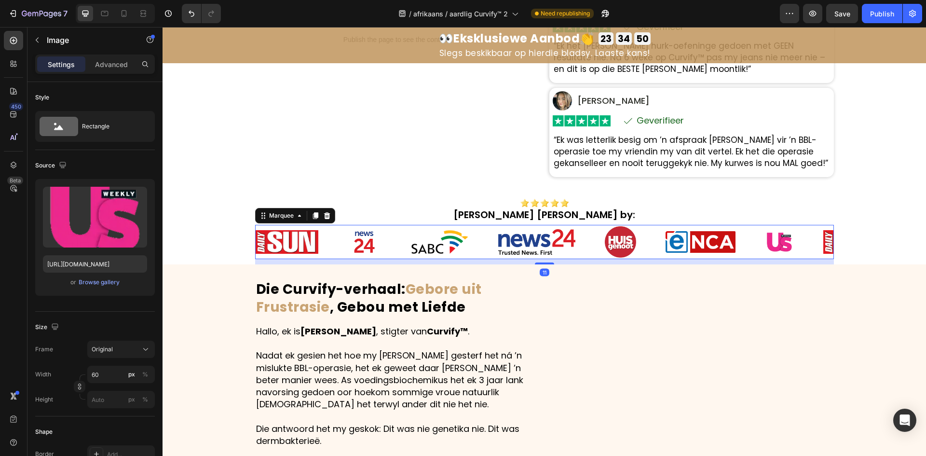
click at [819, 235] on div "Image" at bounding box center [794, 242] width 58 height 19
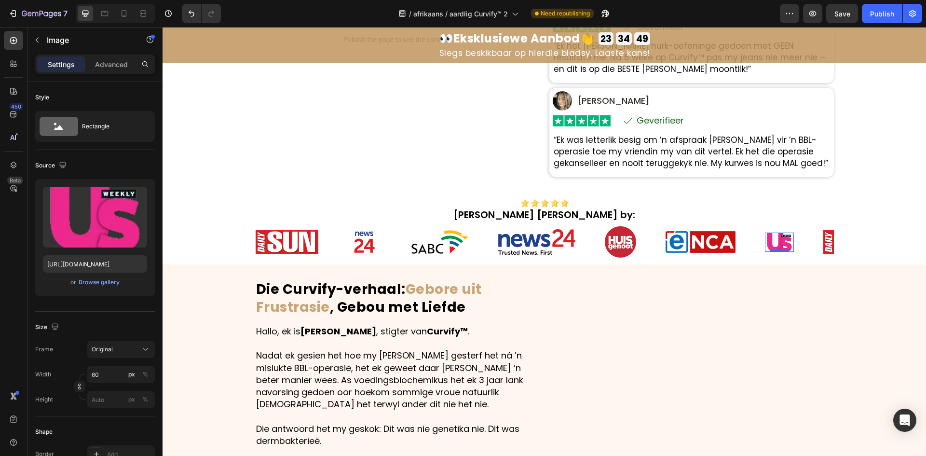
click at [787, 244] on img at bounding box center [779, 242] width 29 height 19
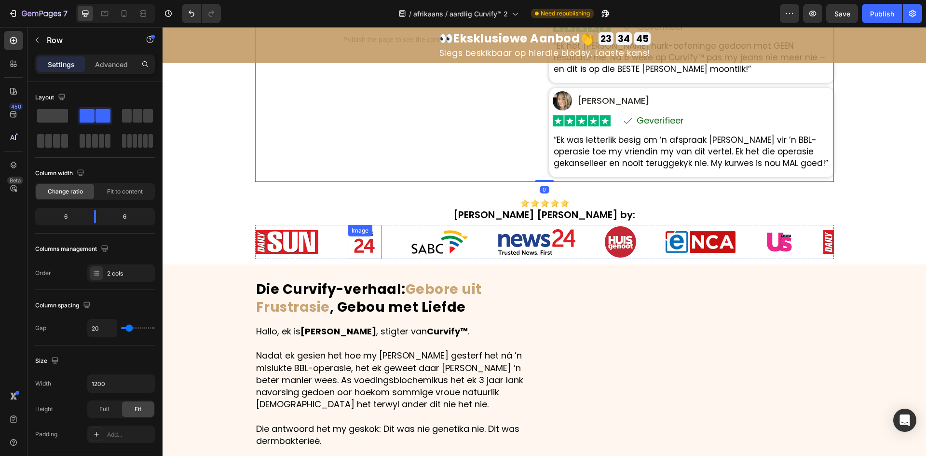
click at [361, 240] on div "Image" at bounding box center [365, 242] width 34 height 34
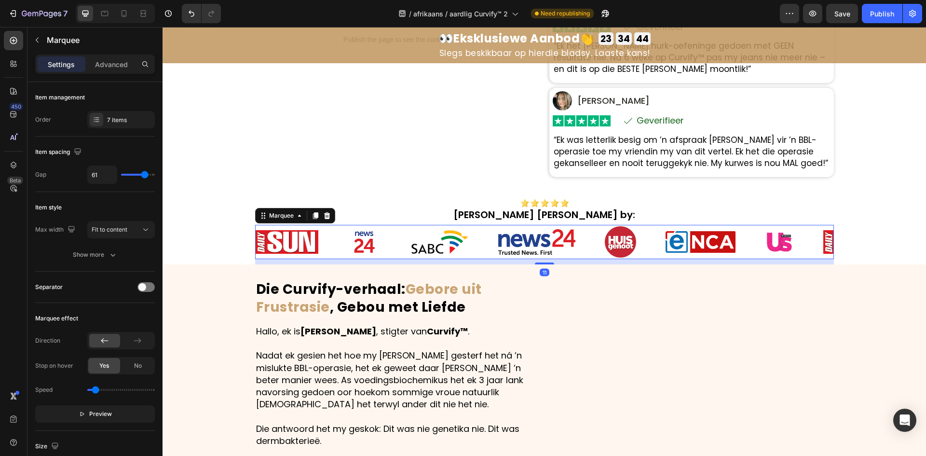
click at [516, 259] on div "Image Image Image Image Image Image Image Image Image Image Image Image Image I…" at bounding box center [544, 242] width 579 height 34
click at [527, 245] on img at bounding box center [536, 241] width 77 height 25
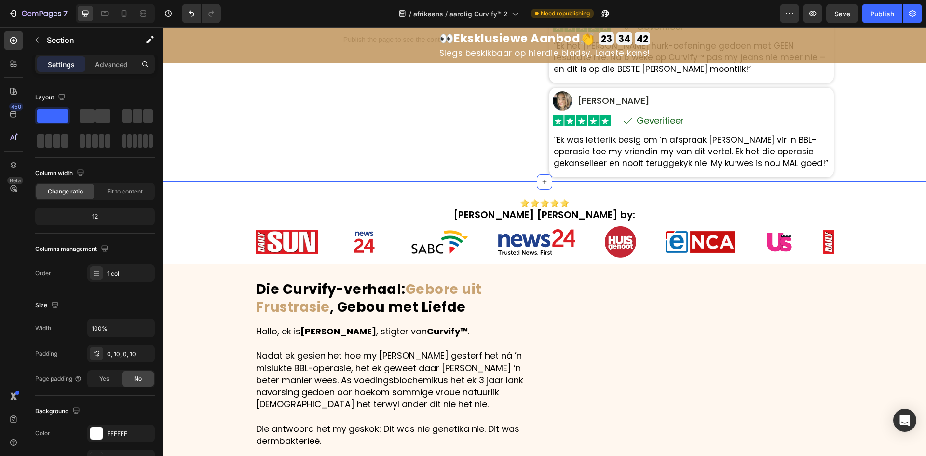
click at [367, 245] on img at bounding box center [365, 242] width 34 height 34
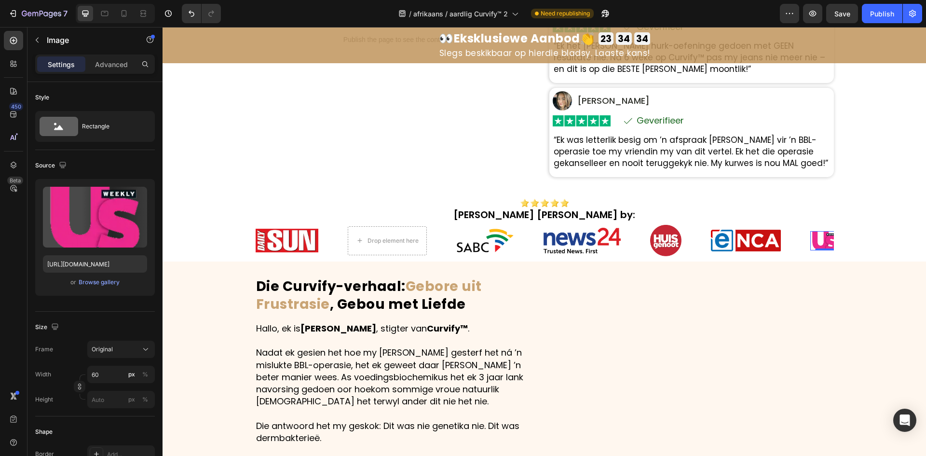
click at [821, 235] on img at bounding box center [825, 240] width 29 height 19
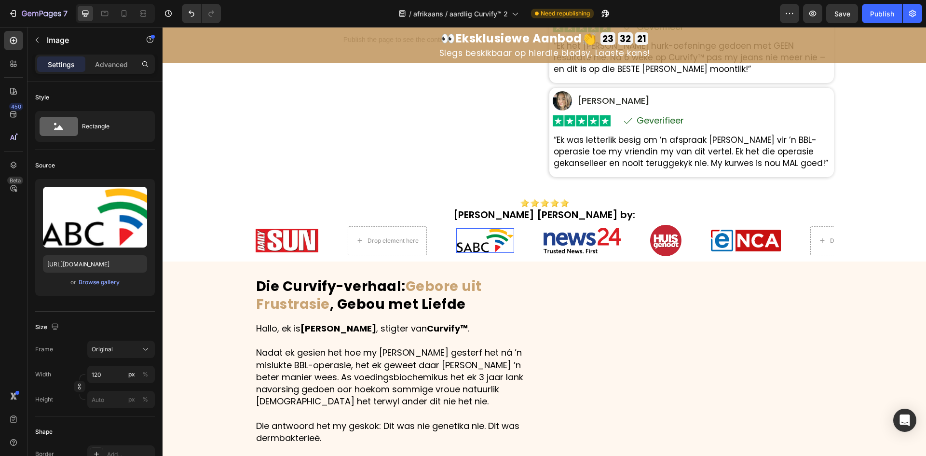
click at [469, 244] on img at bounding box center [485, 240] width 58 height 25
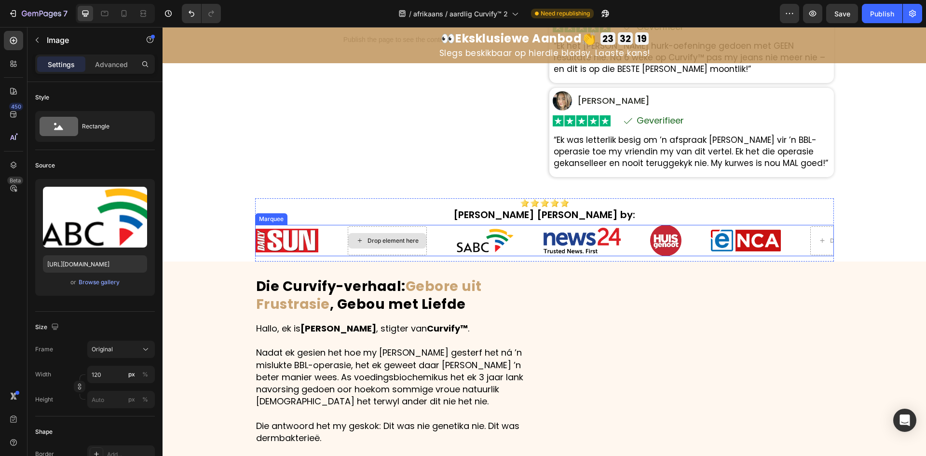
click at [370, 246] on div "Drop element here" at bounding box center [387, 240] width 78 height 15
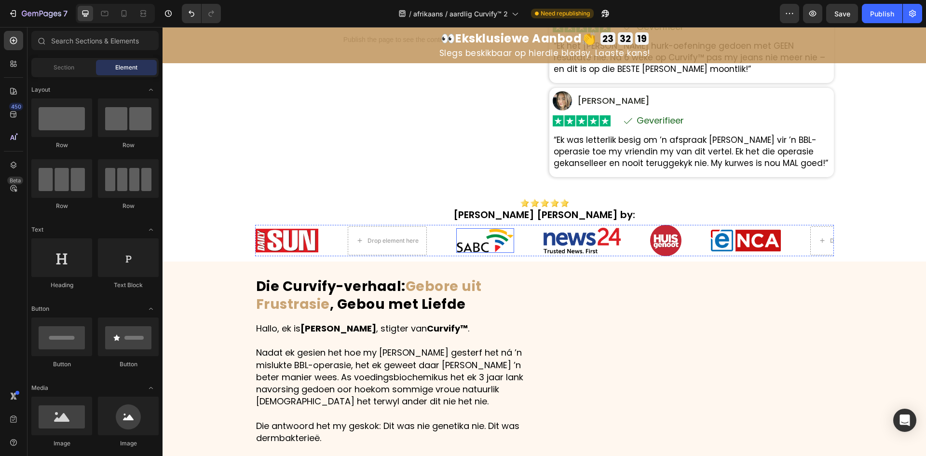
click at [481, 233] on img at bounding box center [485, 240] width 58 height 25
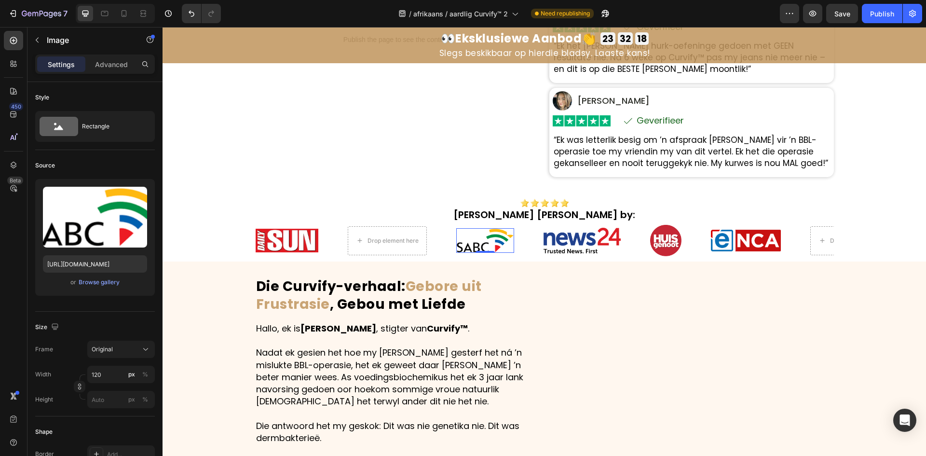
click at [483, 234] on img at bounding box center [485, 240] width 58 height 25
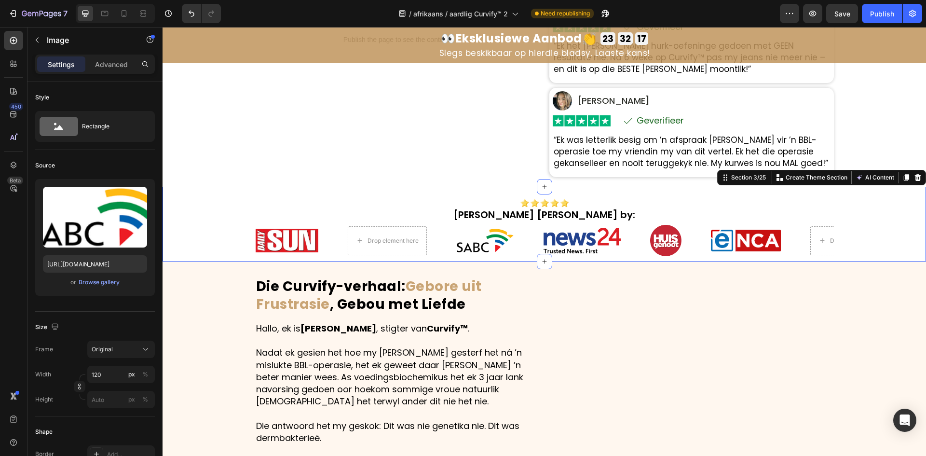
click at [243, 232] on div "Image Soos te sien by: Heading Row Image Drop element here Image Image Image Im…" at bounding box center [545, 224] width 764 height 75
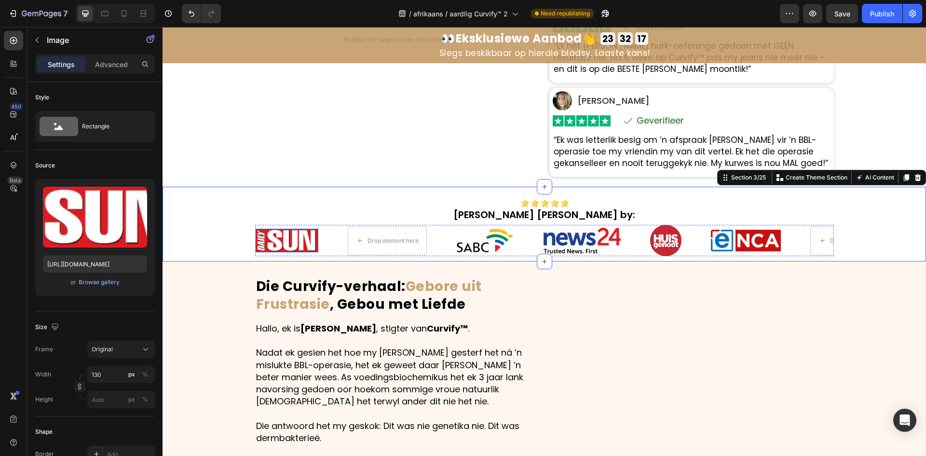
click at [290, 239] on img at bounding box center [287, 241] width 63 height 24
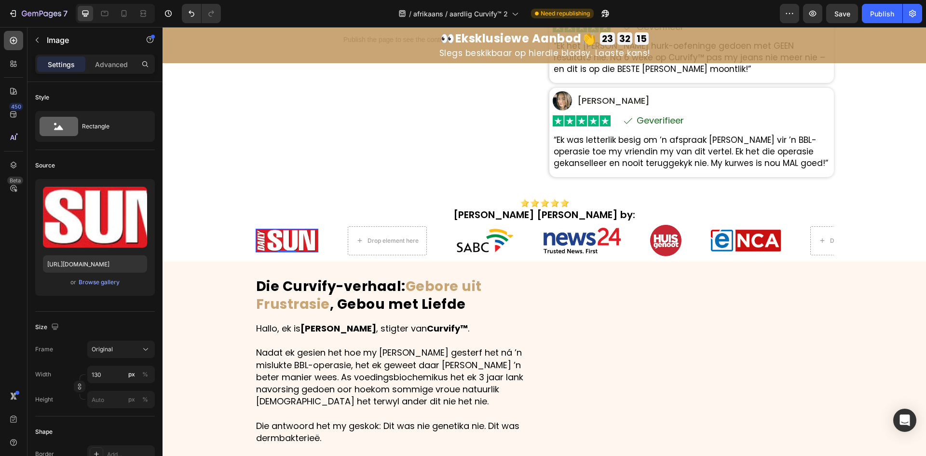
click at [13, 34] on div at bounding box center [13, 40] width 19 height 19
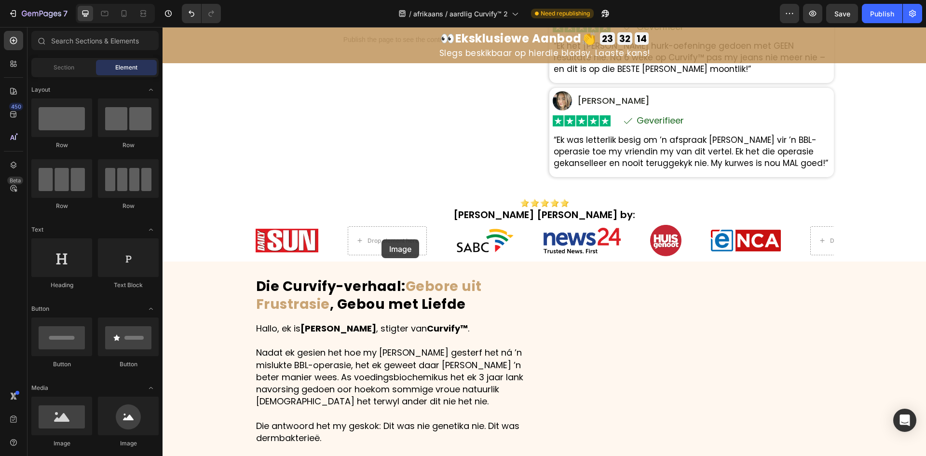
scroll to position [515, 0]
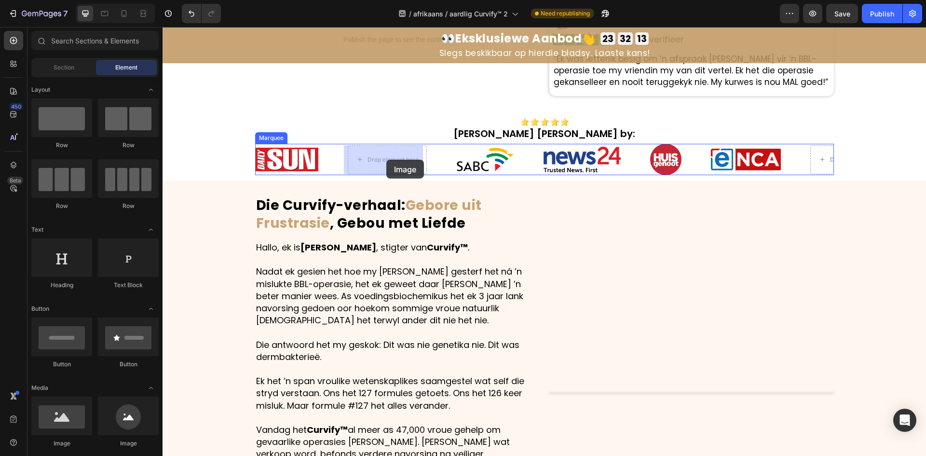
drag, startPoint x: 245, startPoint y: 459, endPoint x: 386, endPoint y: 160, distance: 330.6
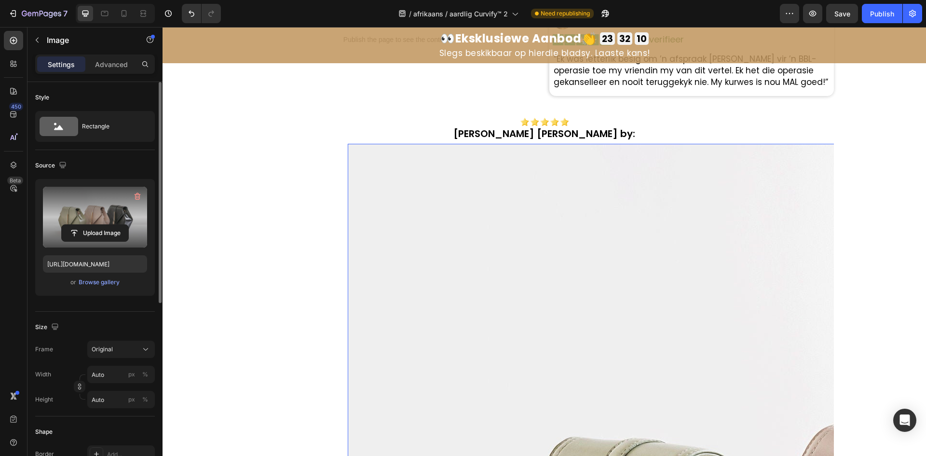
click at [79, 205] on label at bounding box center [95, 217] width 104 height 61
click at [79, 225] on input "file" at bounding box center [95, 233] width 67 height 16
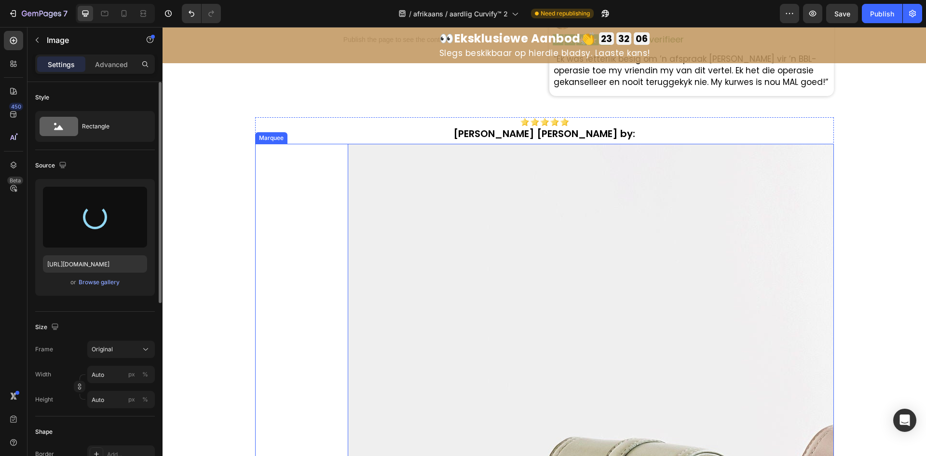
type input "https://cdn.shopify.com/s/files/1/0657/6783/3683/files/gempages_578032762192134…"
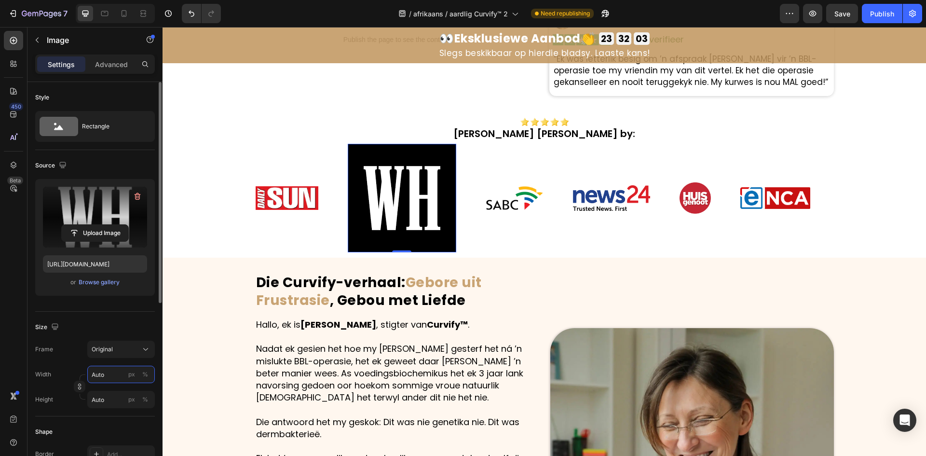
click at [114, 376] on input "Auto" at bounding box center [121, 374] width 68 height 17
type input "4"
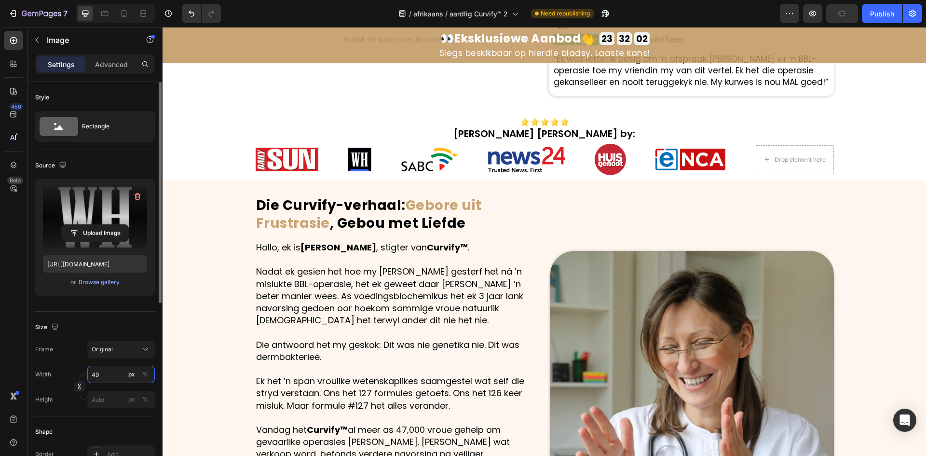
type input "4"
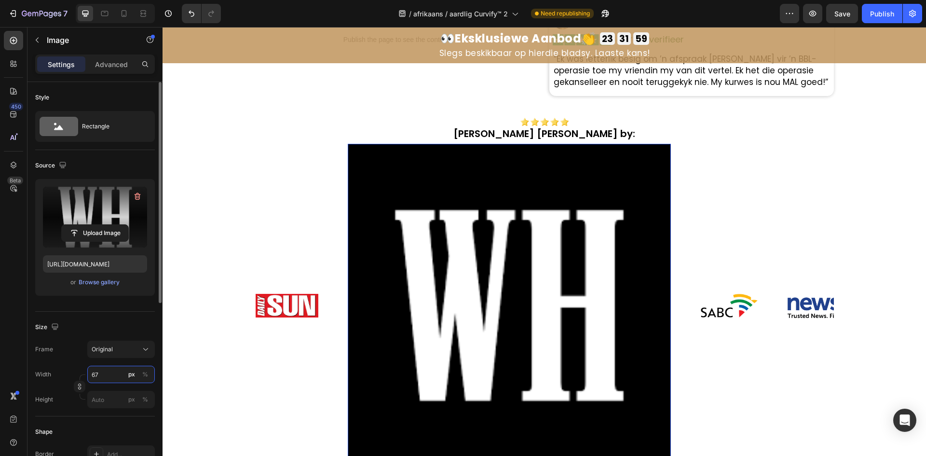
type input "6"
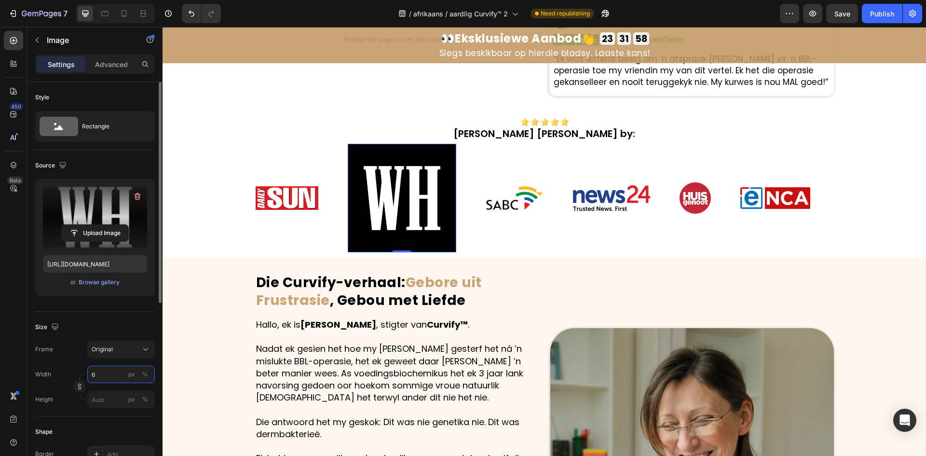
type input "65"
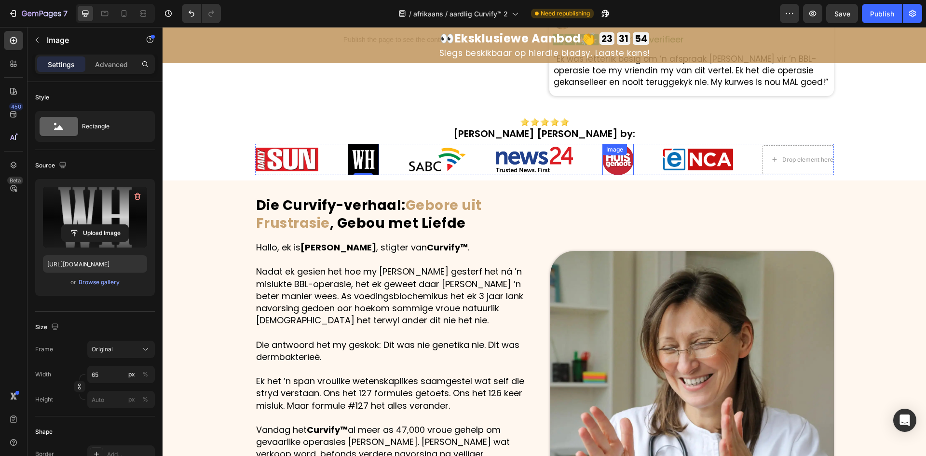
click at [617, 156] on div "Image" at bounding box center [618, 159] width 31 height 31
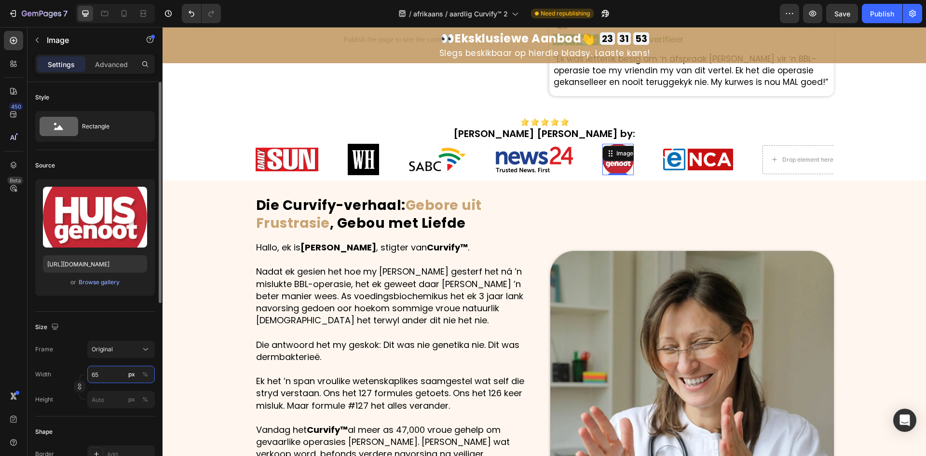
click at [114, 373] on input "65" at bounding box center [121, 374] width 68 height 17
type input "60"
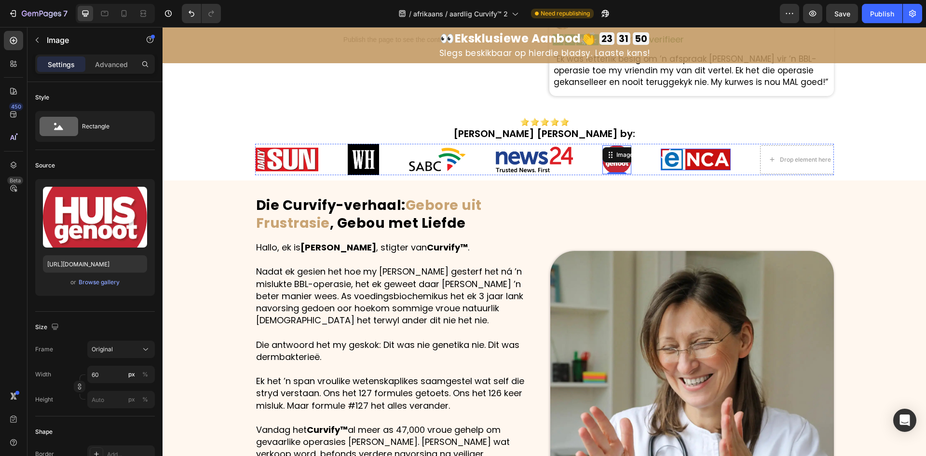
click at [698, 157] on img at bounding box center [696, 160] width 70 height 22
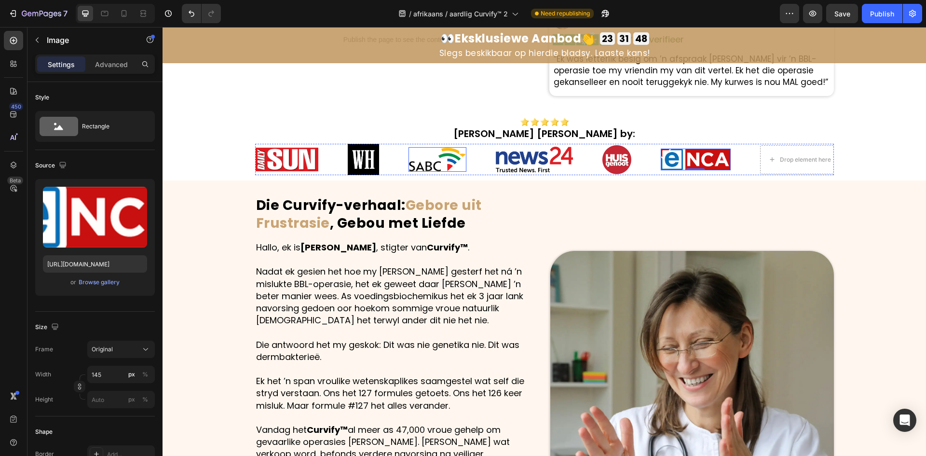
click at [418, 161] on img at bounding box center [438, 159] width 58 height 25
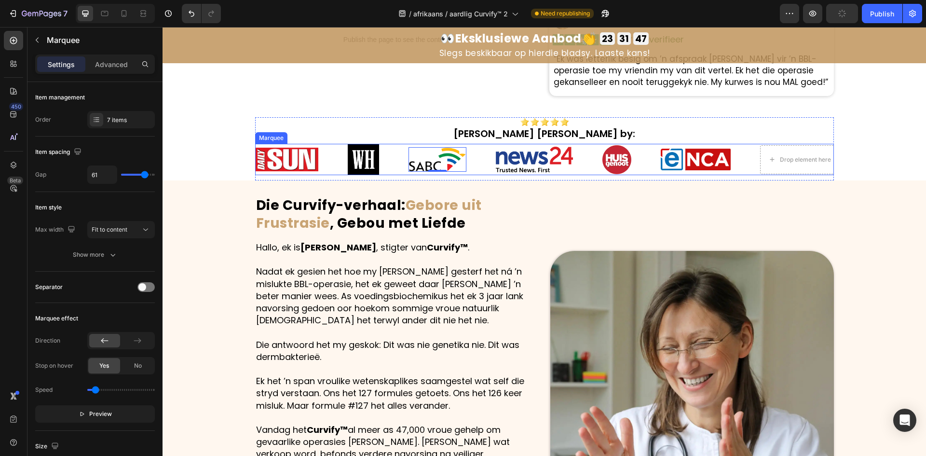
drag, startPoint x: 329, startPoint y: 170, endPoint x: 337, endPoint y: 165, distance: 9.5
click at [331, 168] on div "Image" at bounding box center [302, 160] width 92 height 24
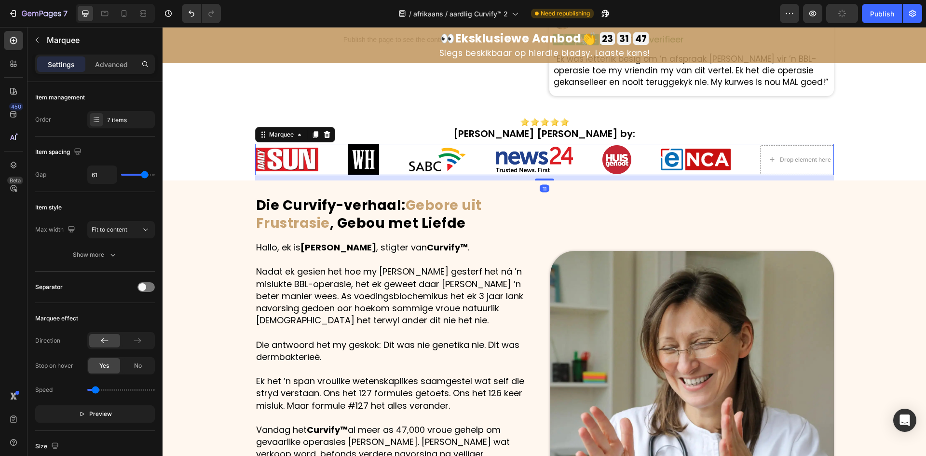
click at [350, 157] on div "Image" at bounding box center [363, 159] width 31 height 31
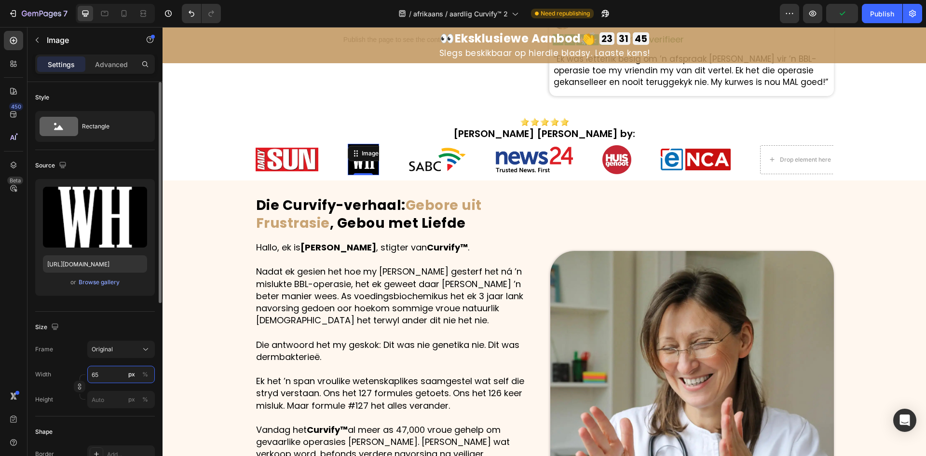
click at [117, 376] on input "65" at bounding box center [121, 374] width 68 height 17
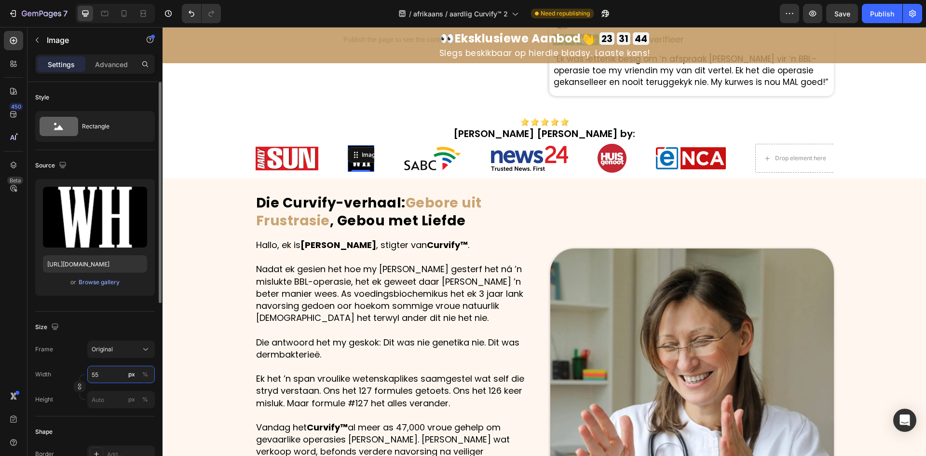
click at [120, 378] on input "55" at bounding box center [121, 374] width 68 height 17
type input "60"
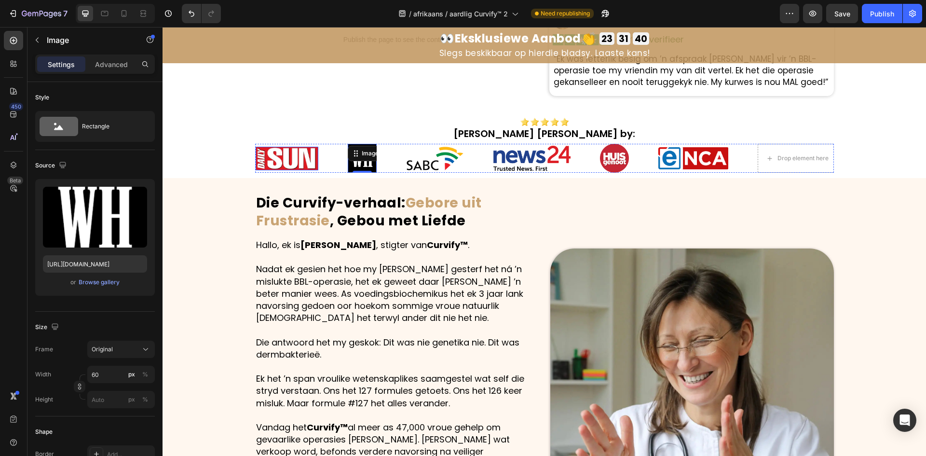
click at [301, 154] on img at bounding box center [287, 159] width 63 height 24
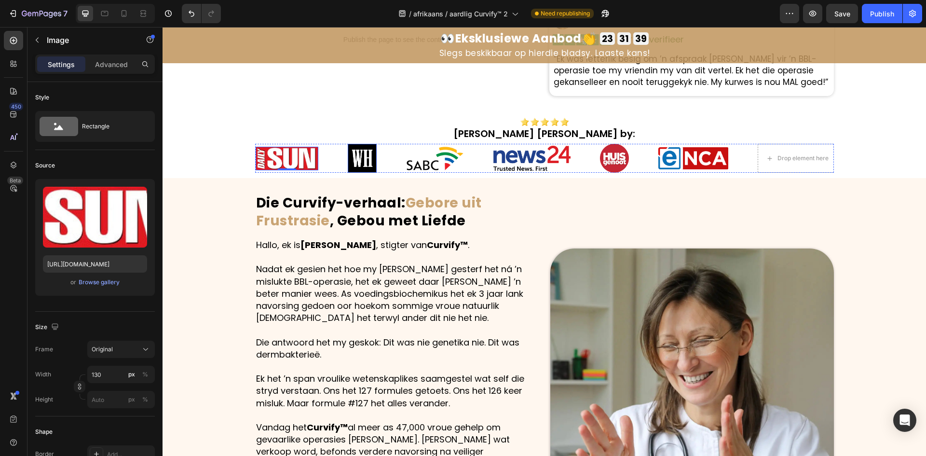
drag, startPoint x: 349, startPoint y: 156, endPoint x: 367, endPoint y: 155, distance: 17.9
click at [351, 156] on img at bounding box center [362, 158] width 29 height 29
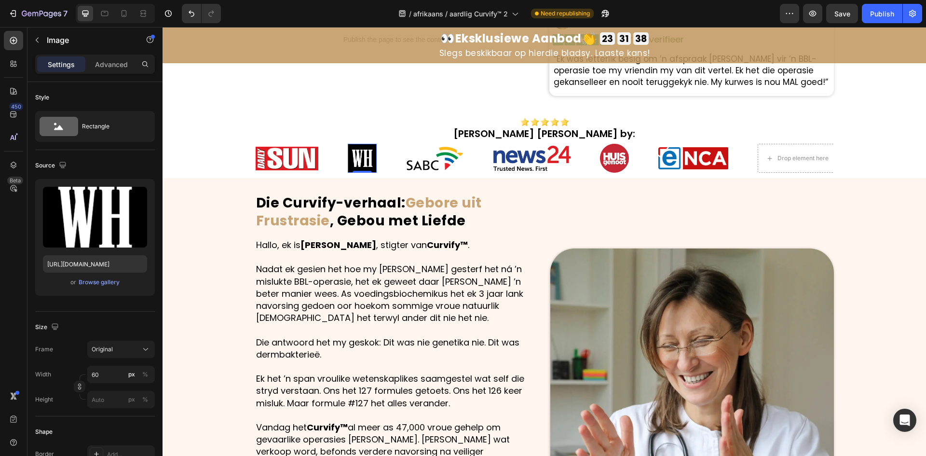
click at [363, 152] on img at bounding box center [362, 158] width 29 height 29
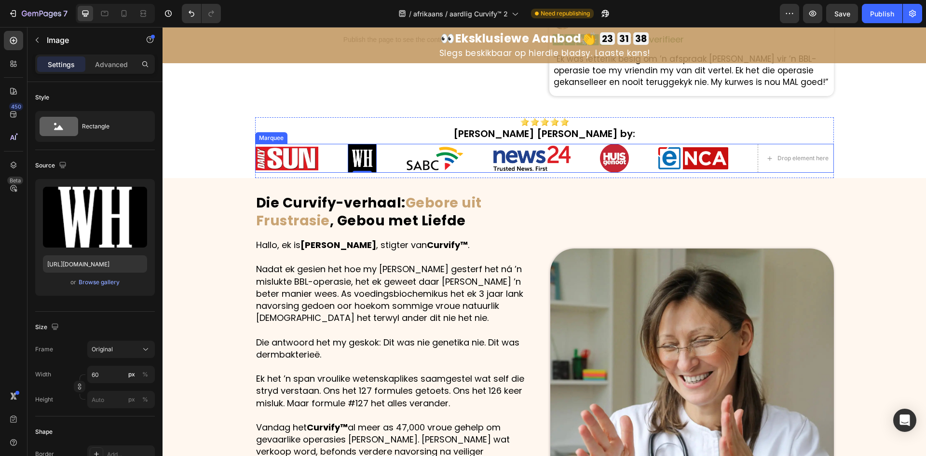
click at [278, 153] on img at bounding box center [287, 159] width 63 height 24
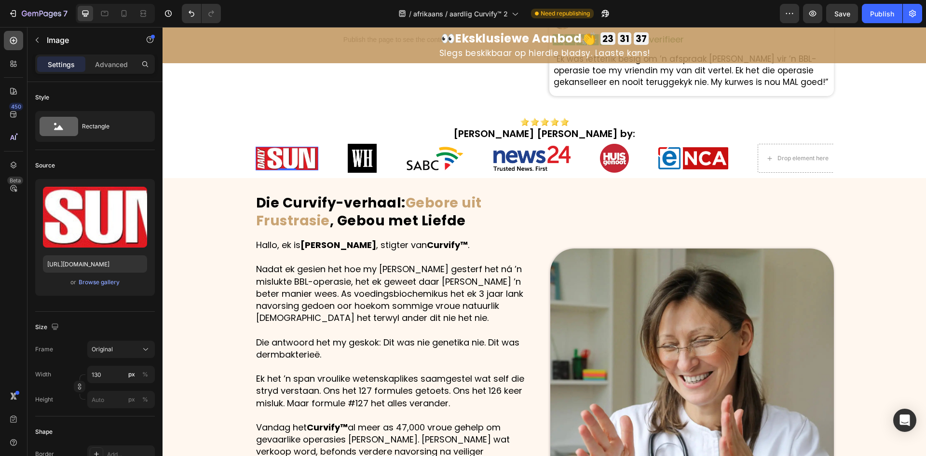
click at [15, 39] on icon at bounding box center [14, 41] width 10 height 10
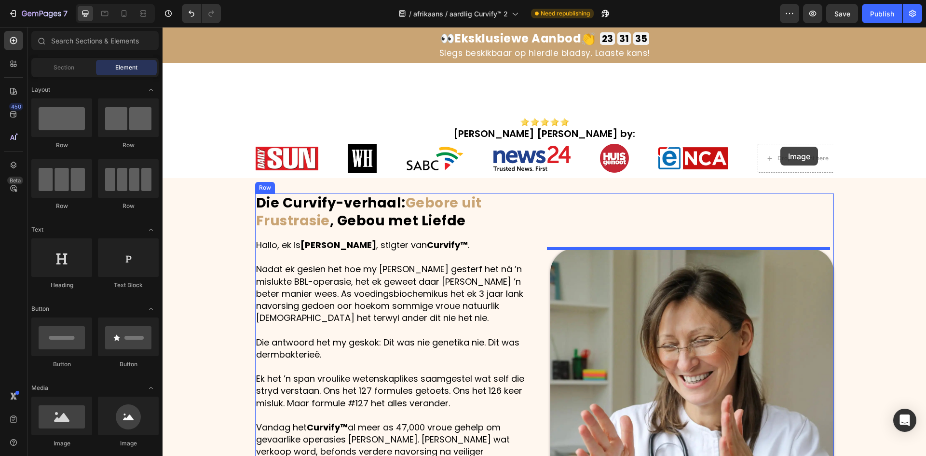
scroll to position [592, 0]
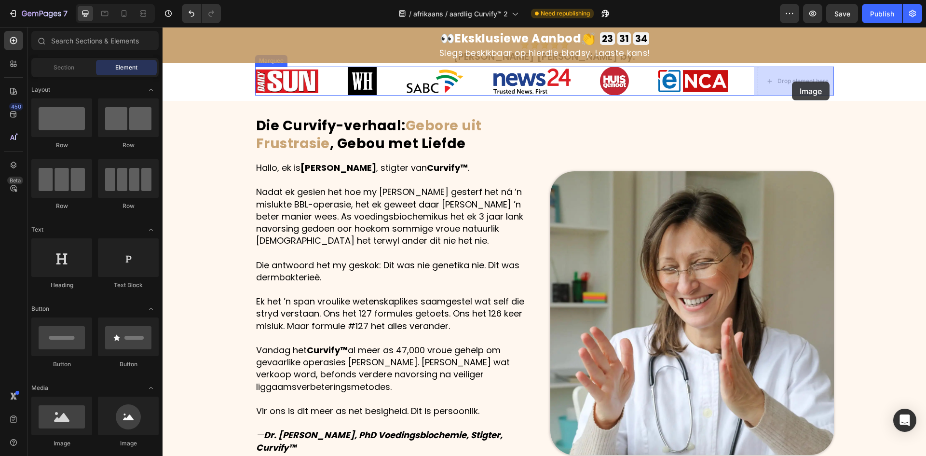
drag, startPoint x: 247, startPoint y: 456, endPoint x: 792, endPoint y: 82, distance: 661.1
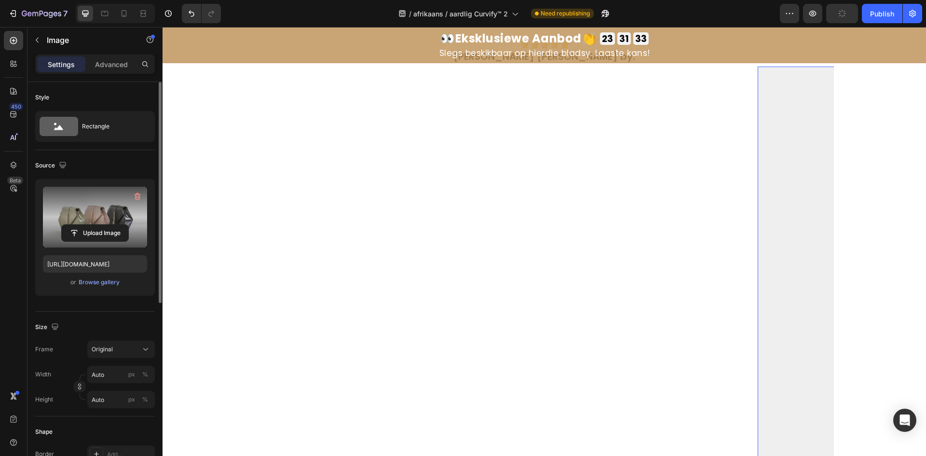
scroll to position [303, 0]
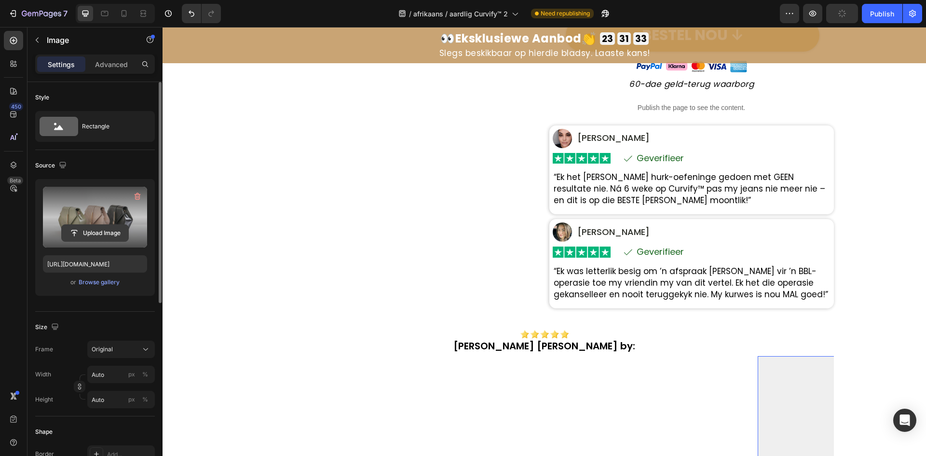
click at [89, 226] on input "file" at bounding box center [95, 233] width 67 height 16
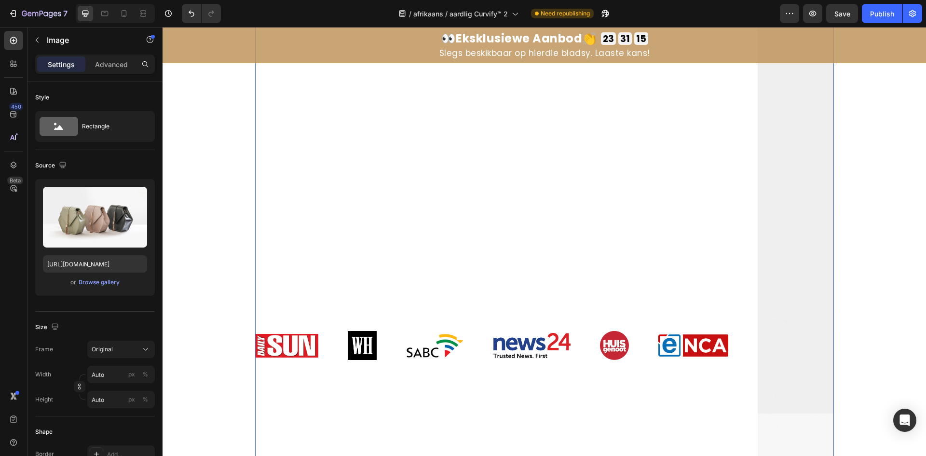
scroll to position [724, 0]
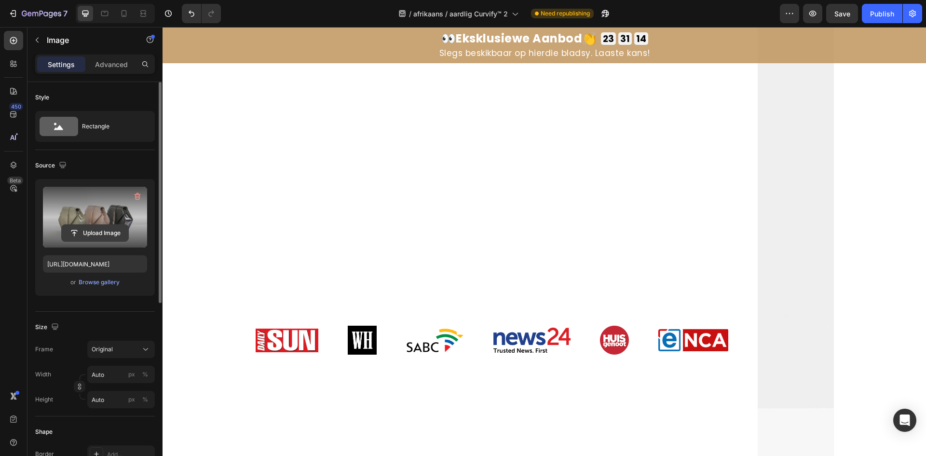
click at [95, 236] on input "file" at bounding box center [95, 233] width 67 height 16
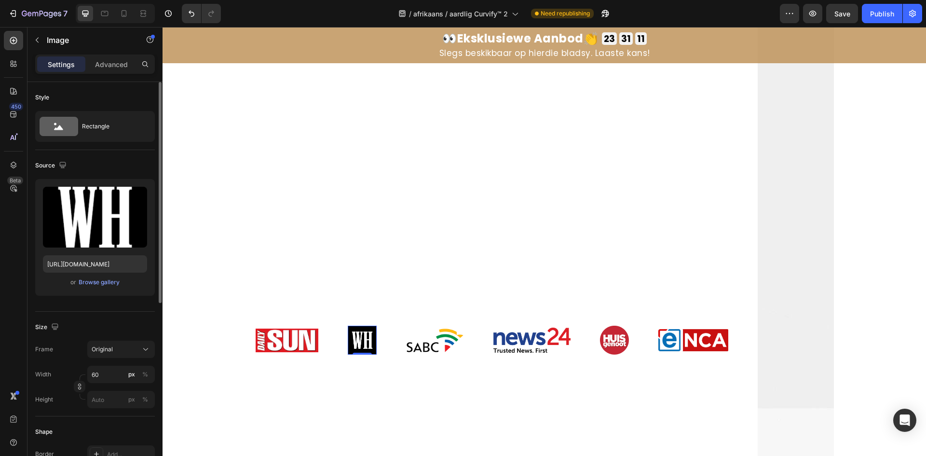
click at [355, 333] on img at bounding box center [362, 340] width 29 height 29
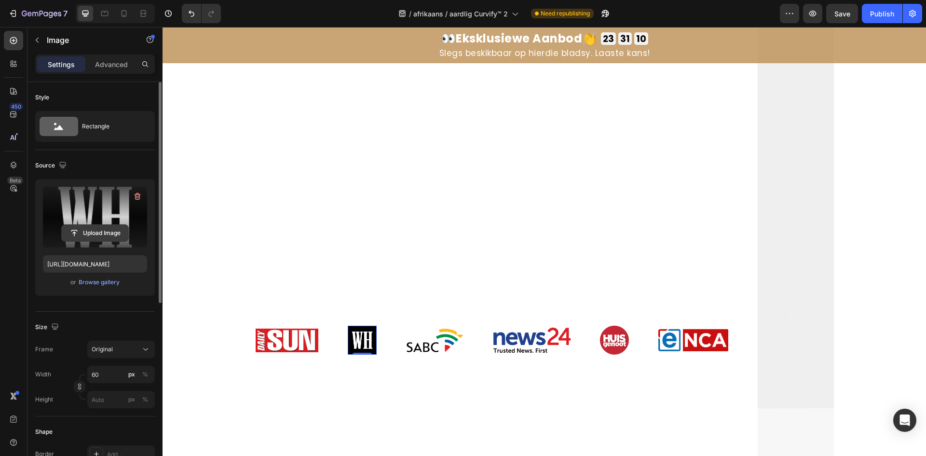
click at [81, 230] on input "file" at bounding box center [95, 233] width 67 height 16
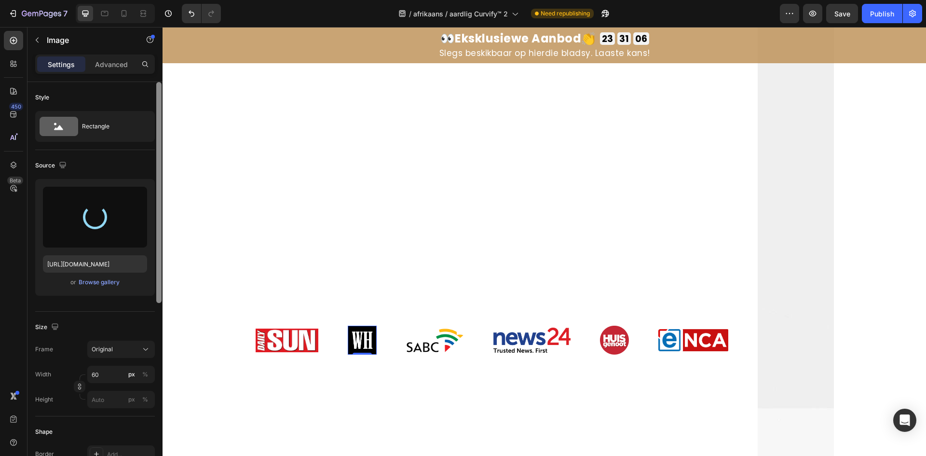
type input "https://cdn.shopify.com/s/files/1/0657/6783/3683/files/gempages_578032762192134…"
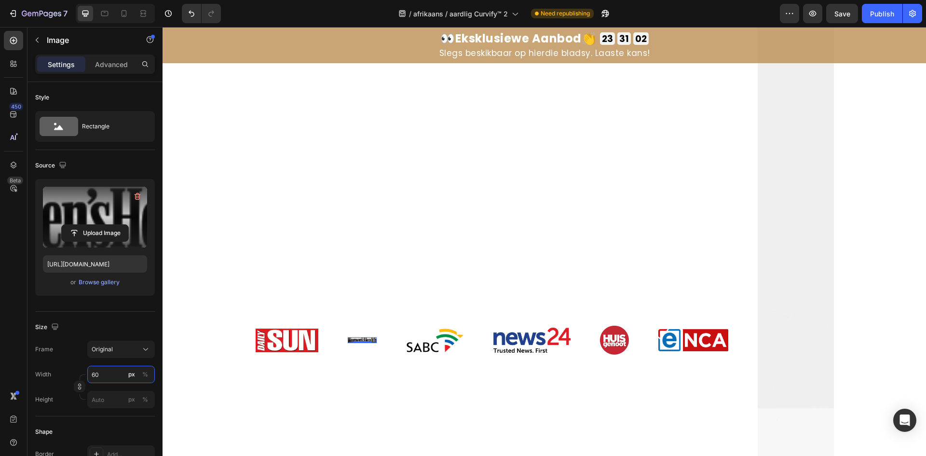
click at [110, 375] on input "60" at bounding box center [121, 374] width 68 height 17
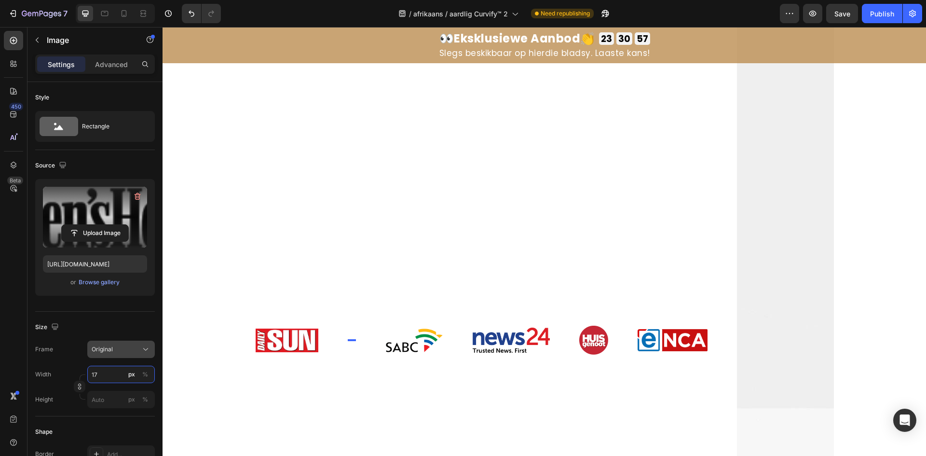
type input "170"
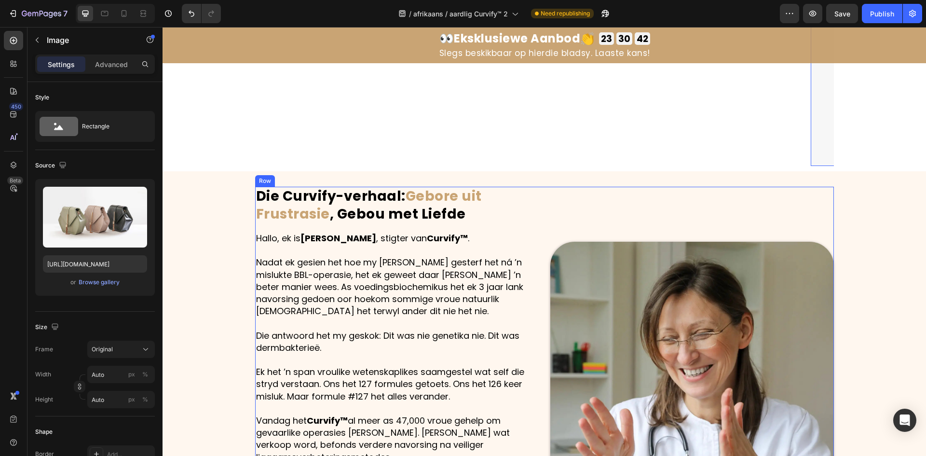
click at [816, 238] on div "Image" at bounding box center [693, 383] width 284 height 393
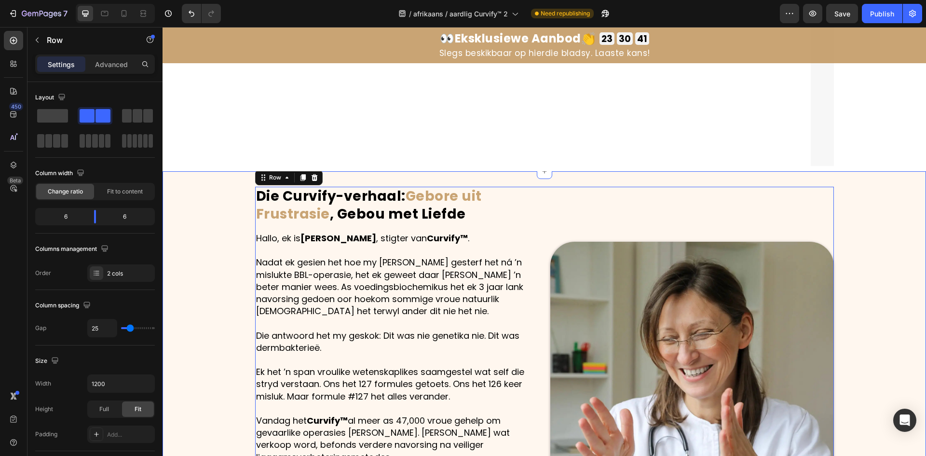
scroll to position [1158, 0]
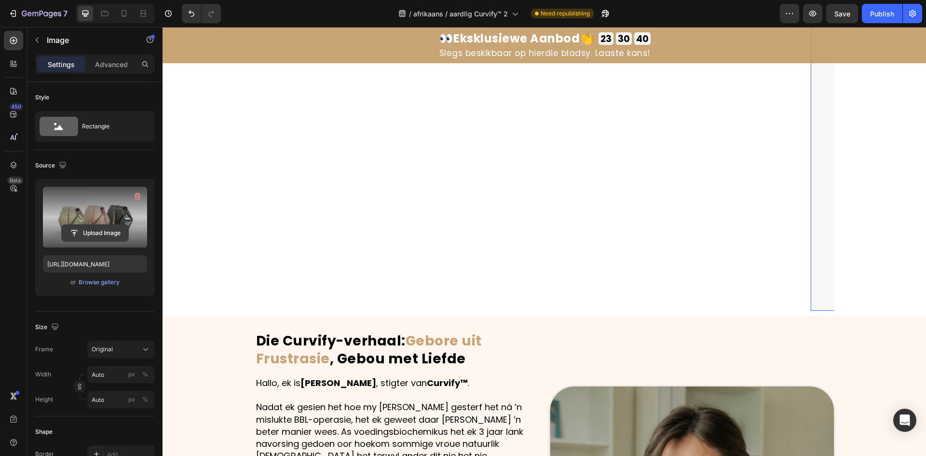
click at [86, 229] on input "file" at bounding box center [95, 233] width 67 height 16
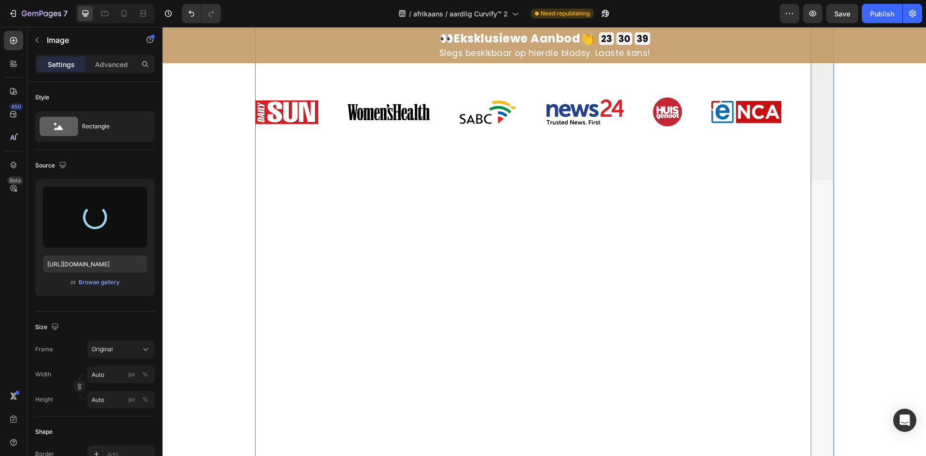
scroll to position [868, 0]
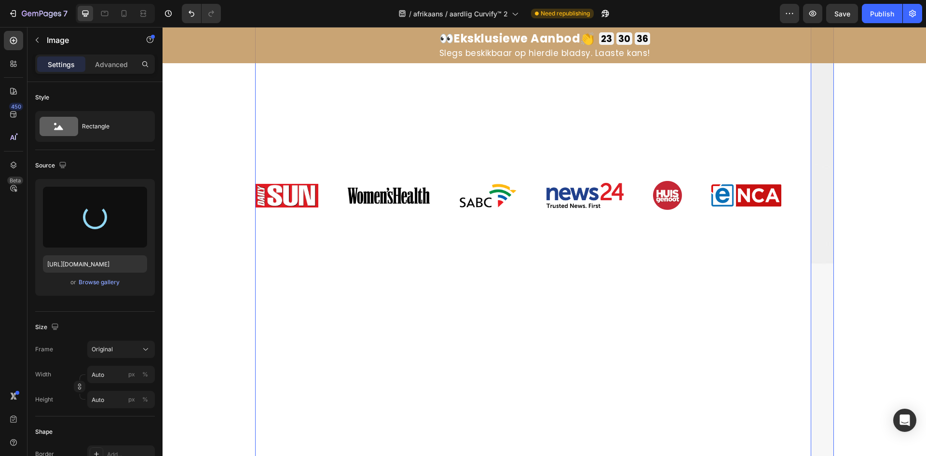
type input "https://cdn.shopify.com/s/files/1/0657/6783/3683/files/gempages_578032762192134…"
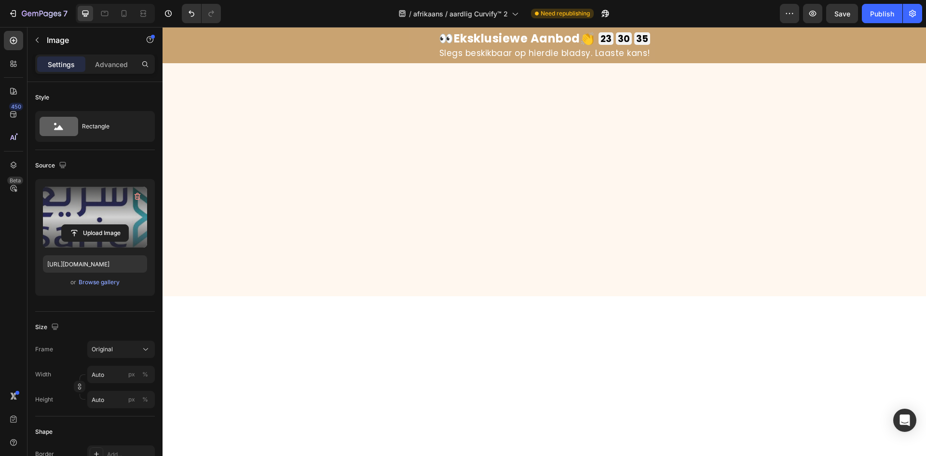
scroll to position [502, 0]
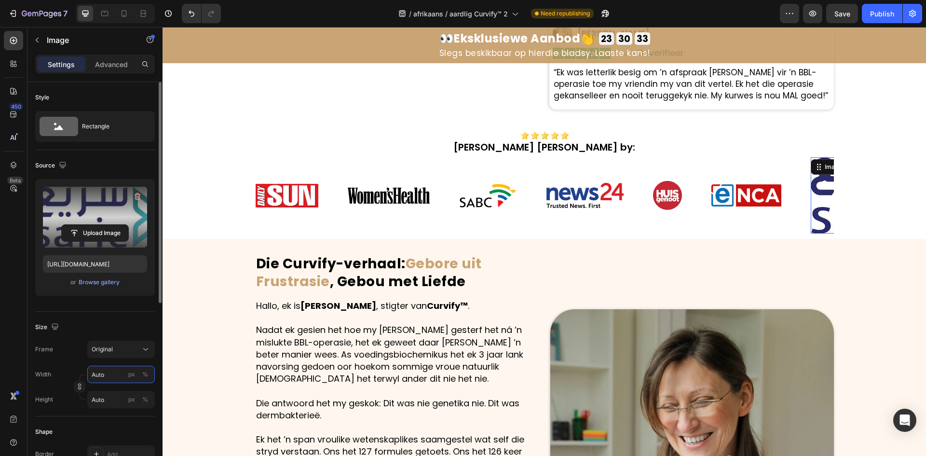
click at [105, 374] on input "Auto" at bounding box center [121, 374] width 68 height 17
type input "7"
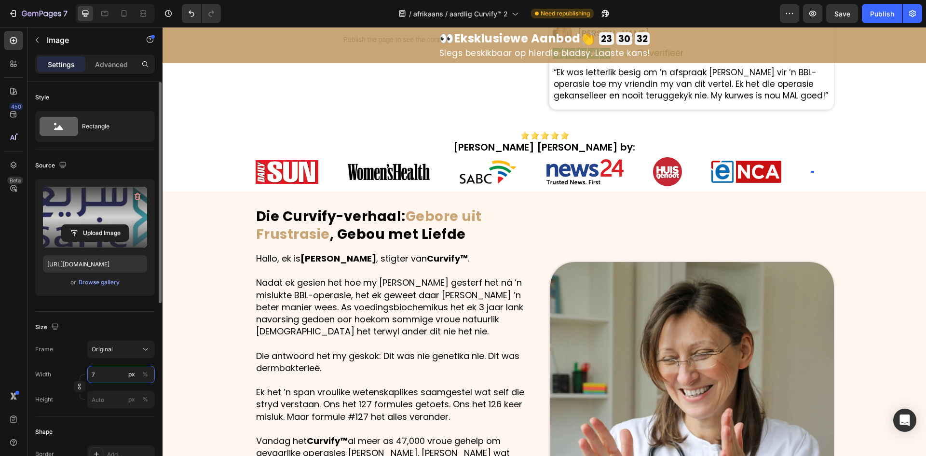
scroll to position [478, 0]
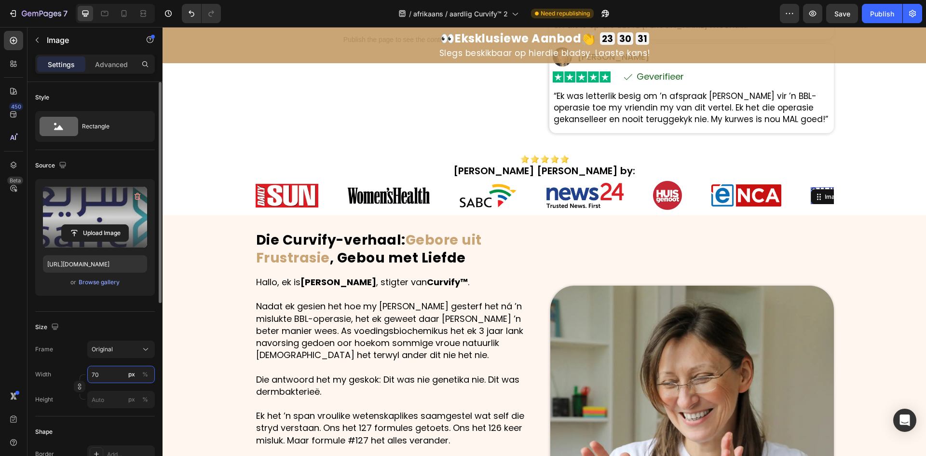
type input "7"
type input "80"
click at [846, 175] on div "Image Soos te sien by: Heading Row Image Image Image Image Image Image Image 0 …" at bounding box center [545, 179] width 764 height 72
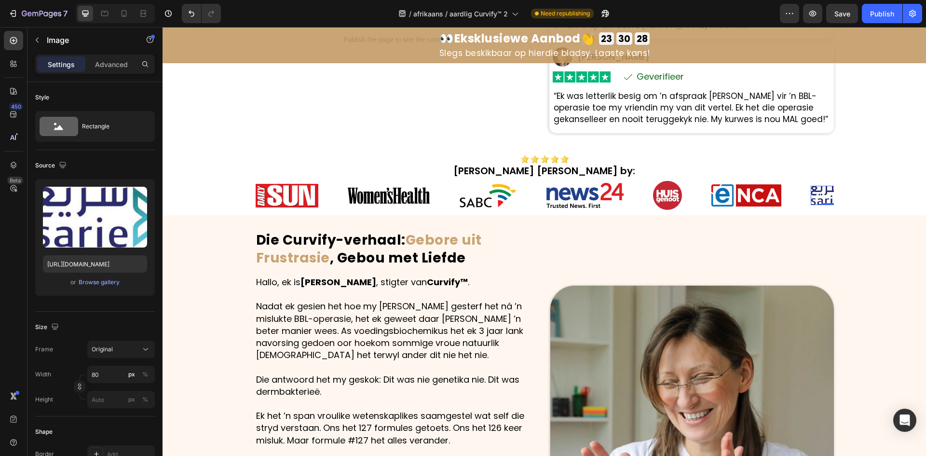
click at [811, 203] on img at bounding box center [830, 195] width 39 height 19
click at [128, 375] on button "px" at bounding box center [132, 375] width 12 height 12
click at [116, 373] on input "80" at bounding box center [121, 374] width 68 height 17
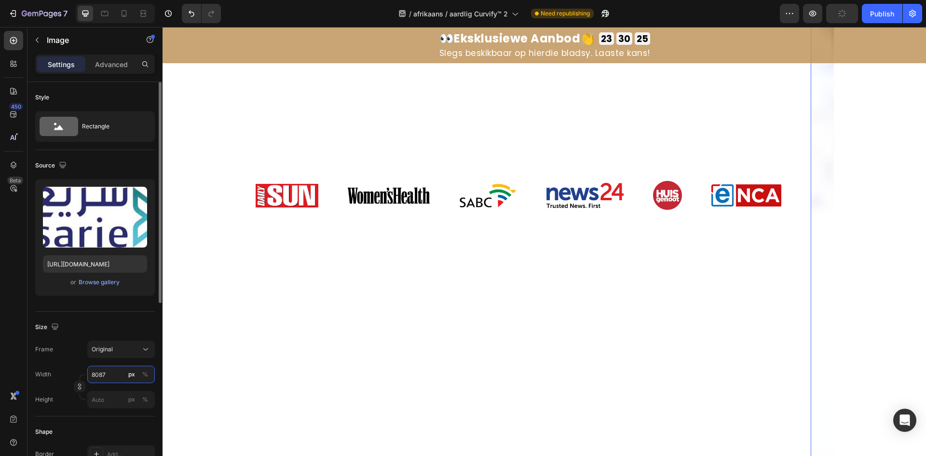
click at [114, 372] on input "8087" at bounding box center [121, 374] width 68 height 17
type input "86"
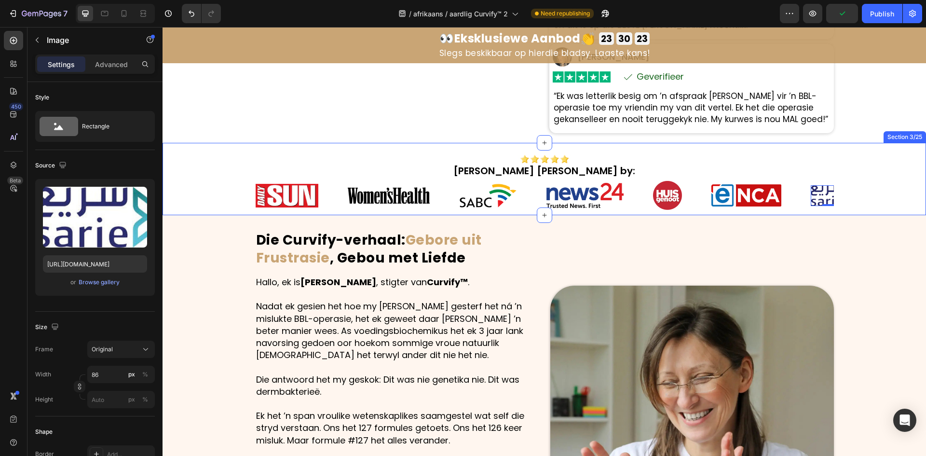
click at [223, 193] on div "Image Soos te sien by: Heading Row Image Image Image Image Image Image Image 0 …" at bounding box center [545, 179] width 764 height 72
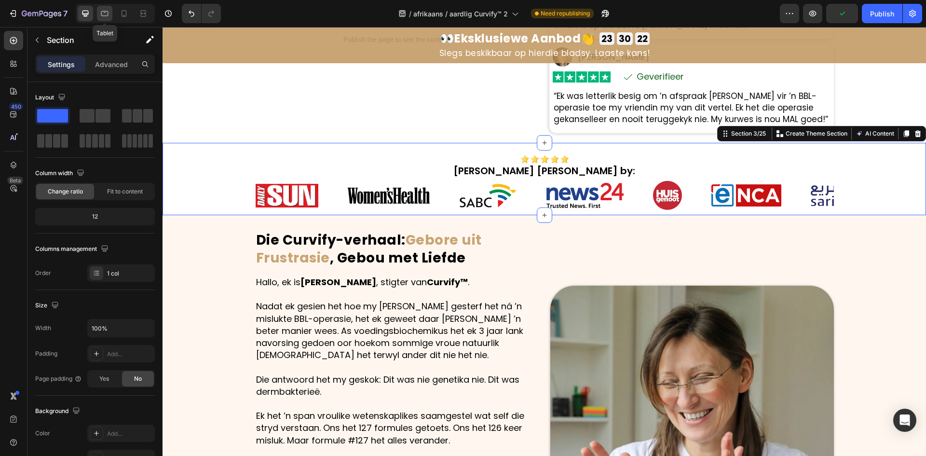
click at [102, 16] on icon at bounding box center [105, 14] width 10 height 10
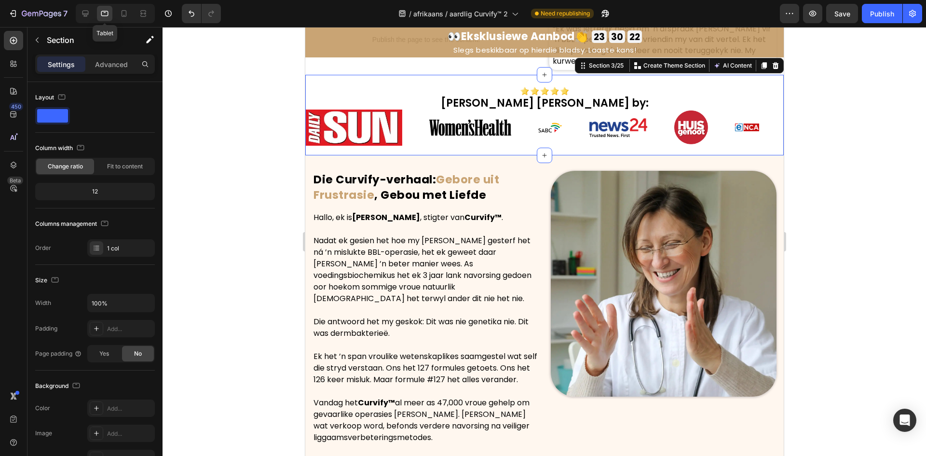
scroll to position [527, 0]
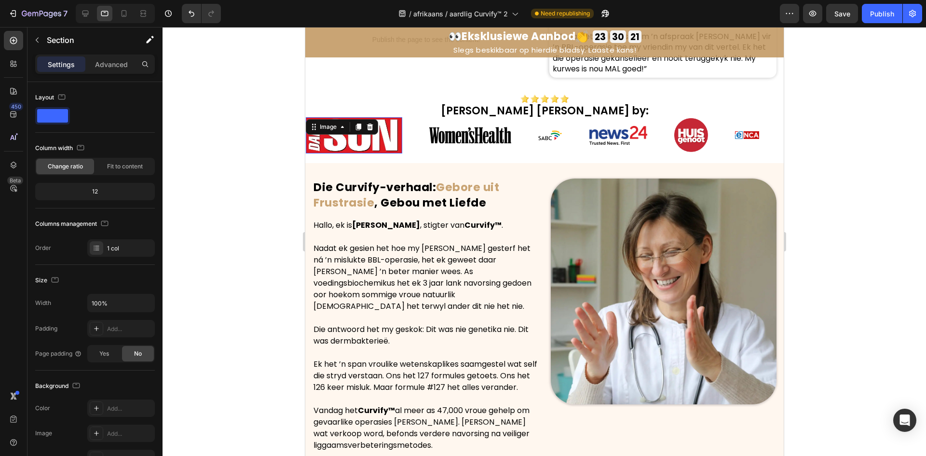
drag, startPoint x: 347, startPoint y: 115, endPoint x: 517, endPoint y: 241, distance: 210.8
click at [347, 117] on img at bounding box center [353, 135] width 96 height 36
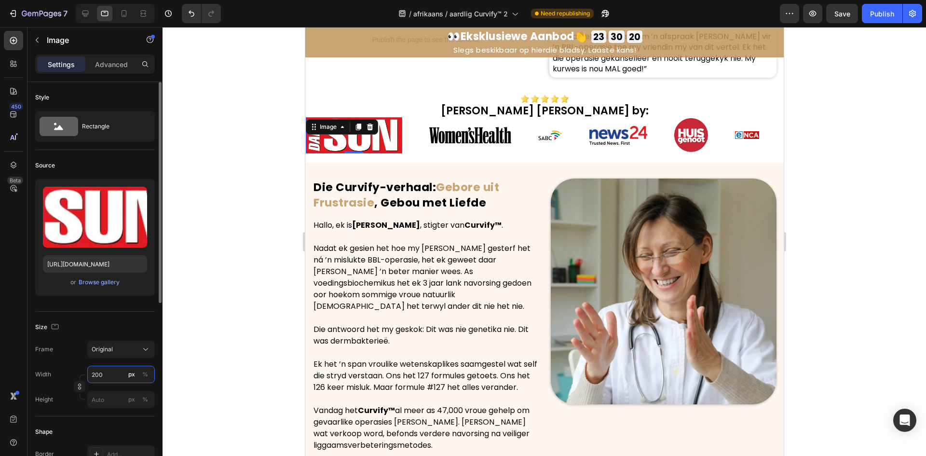
click at [105, 383] on input "200" at bounding box center [121, 374] width 68 height 17
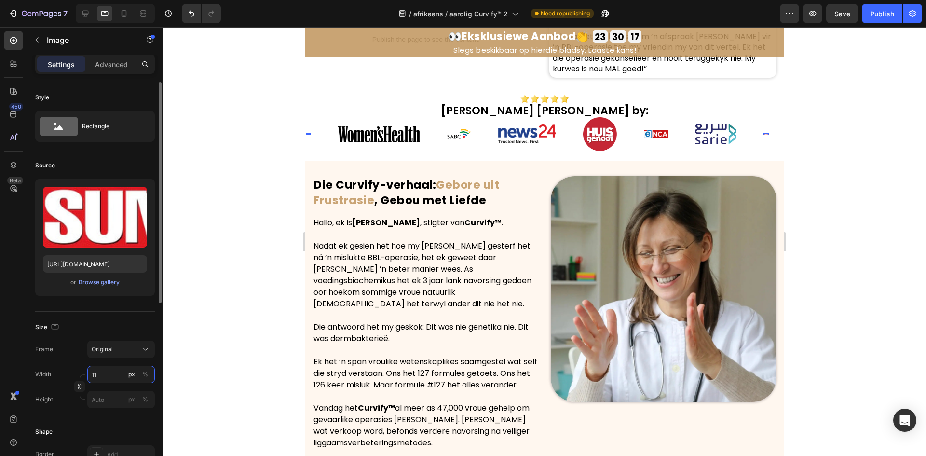
type input "110"
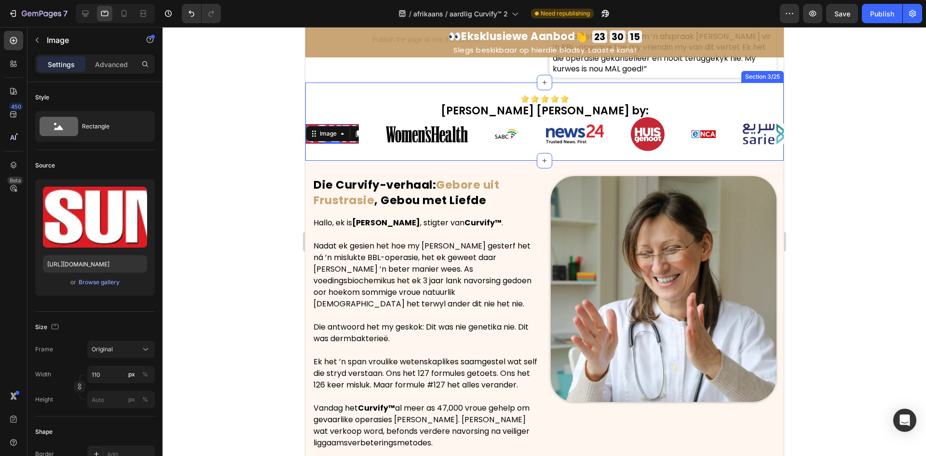
click at [440, 126] on img at bounding box center [427, 134] width 82 height 16
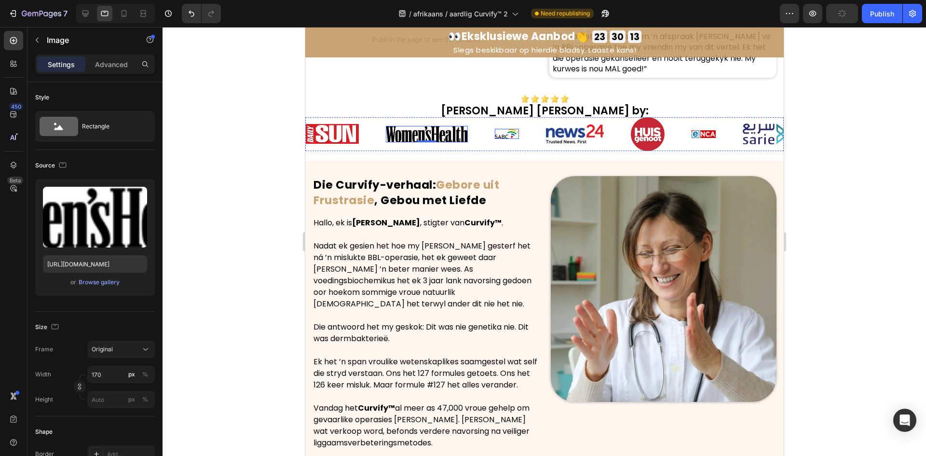
click at [510, 129] on div "Image" at bounding box center [507, 134] width 24 height 10
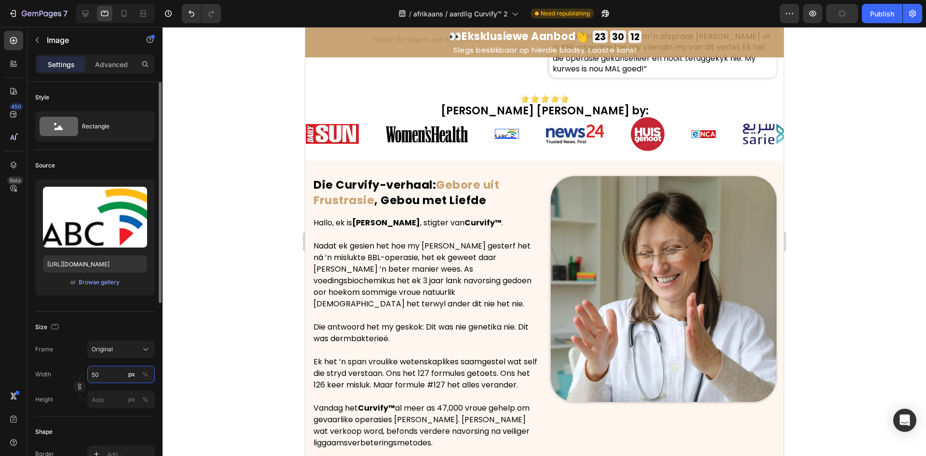
click at [116, 374] on input "50" at bounding box center [121, 374] width 68 height 17
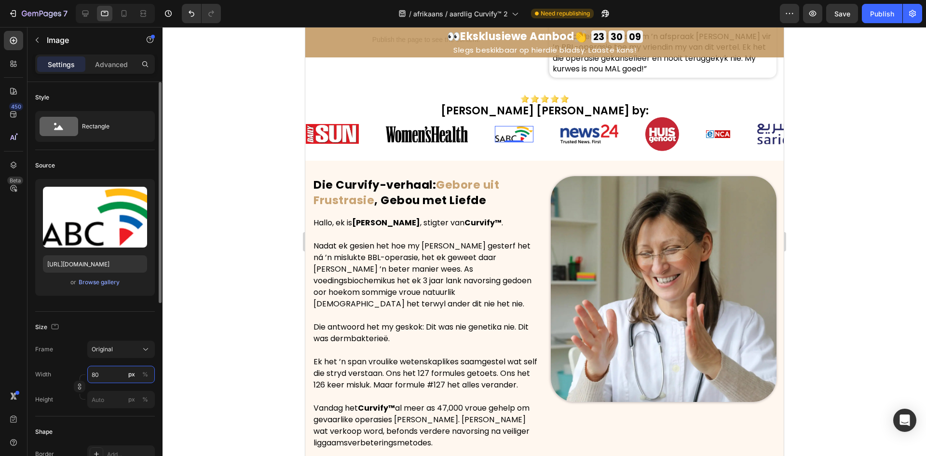
type input "8"
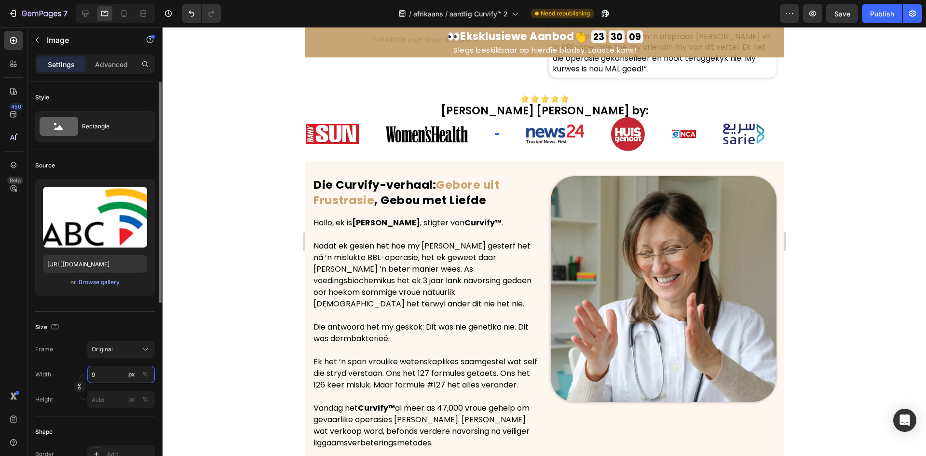
type input "90"
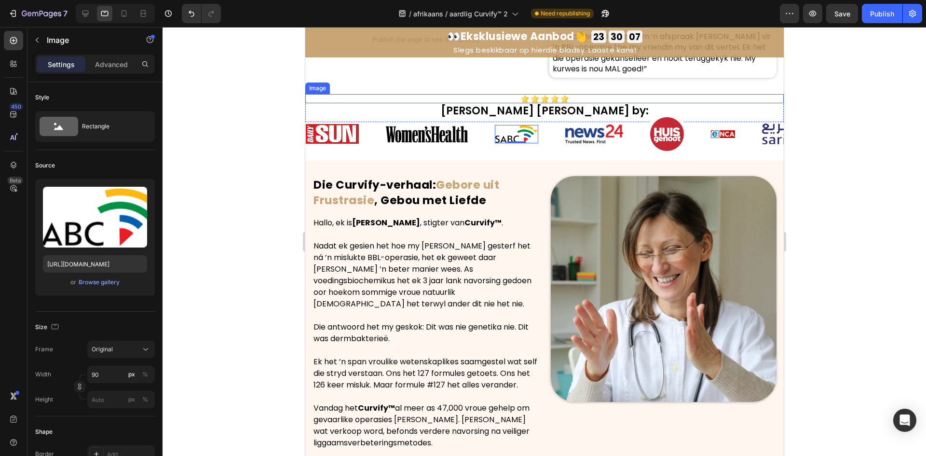
click at [583, 124] on img at bounding box center [594, 133] width 58 height 19
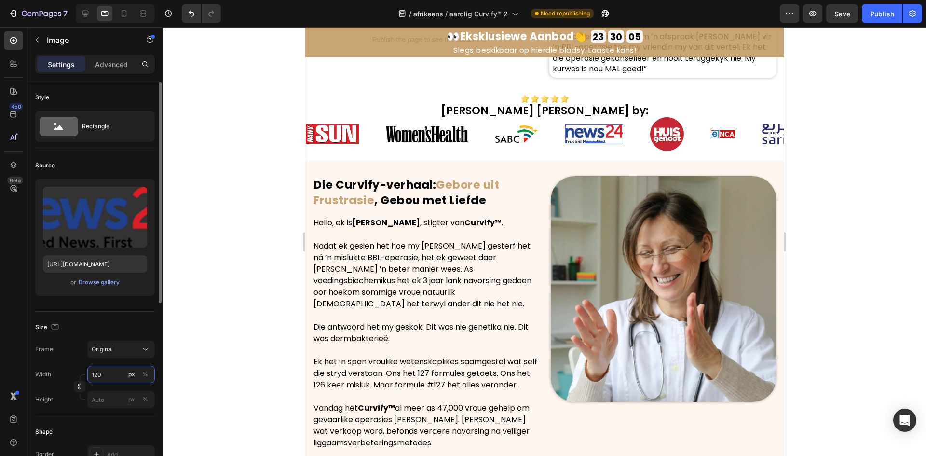
click at [104, 375] on input "120" at bounding box center [121, 374] width 68 height 17
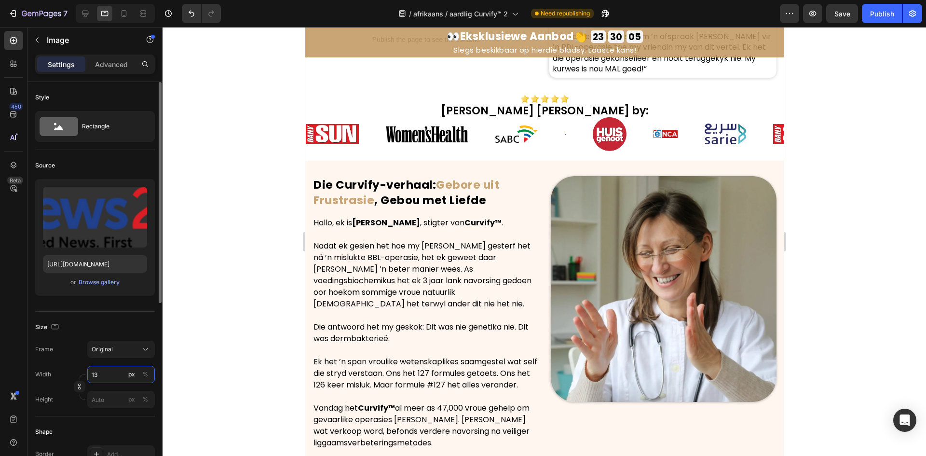
type input "130"
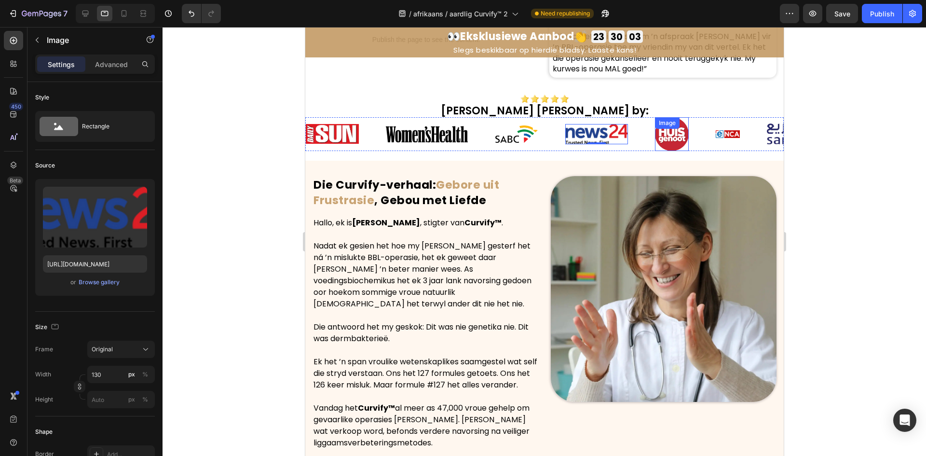
click at [676, 117] on div "Image" at bounding box center [672, 134] width 34 height 34
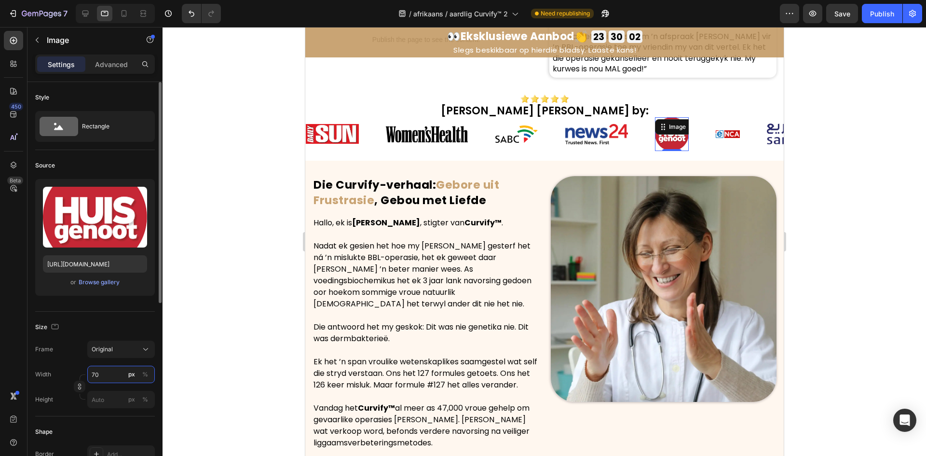
click at [110, 369] on input "70" at bounding box center [121, 374] width 68 height 17
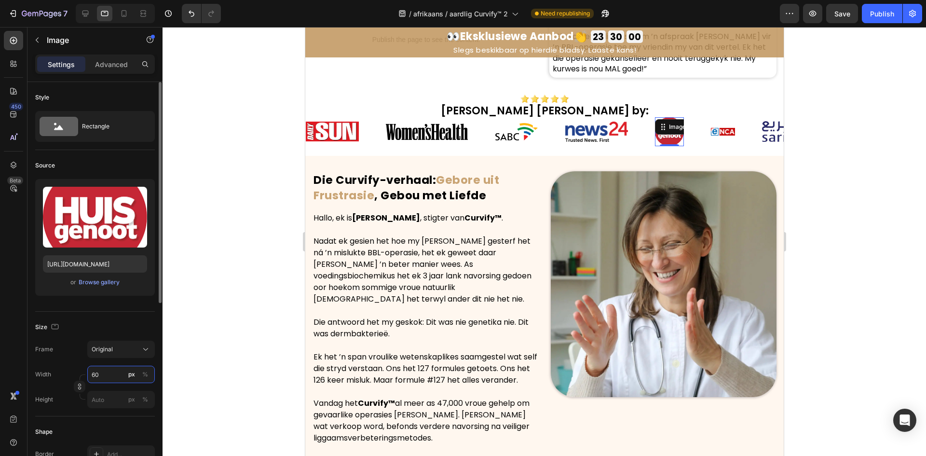
type input "6"
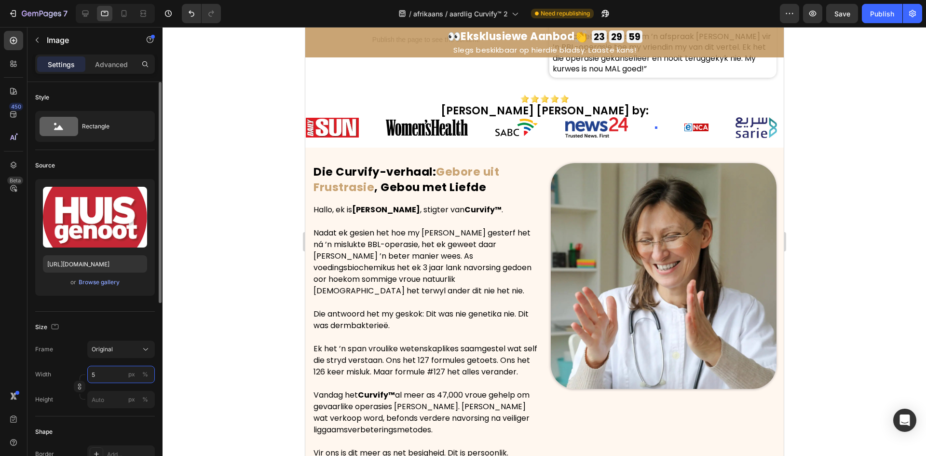
type input "55"
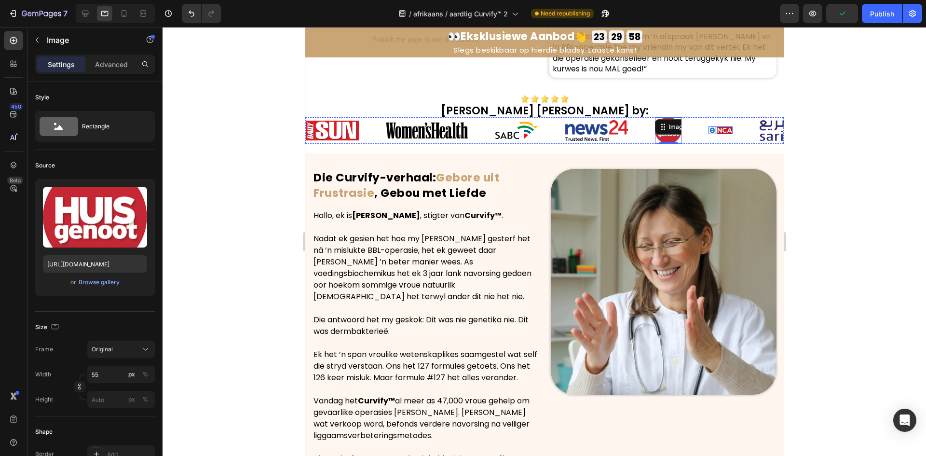
click at [720, 126] on img at bounding box center [720, 130] width 24 height 8
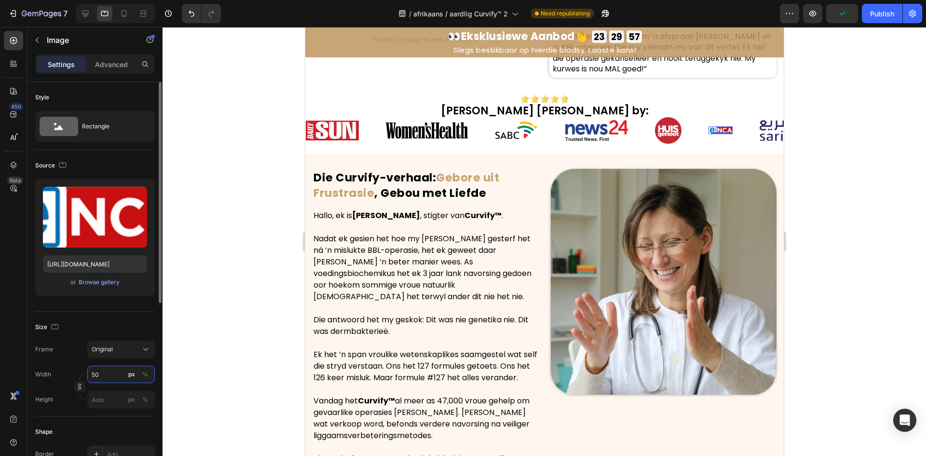
click at [111, 374] on input "50" at bounding box center [121, 374] width 68 height 17
type input "130"
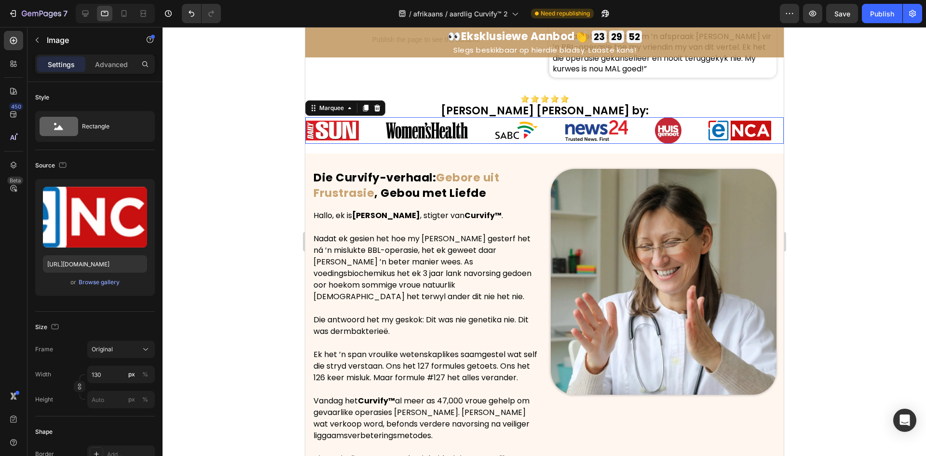
click at [547, 120] on div "Image Image Image Image Image Image Image" at bounding box center [585, 130] width 561 height 27
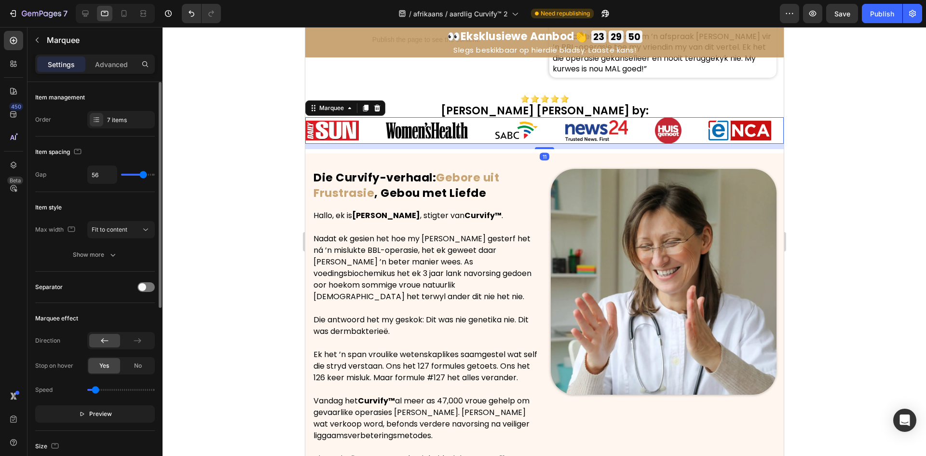
scroll to position [145, 0]
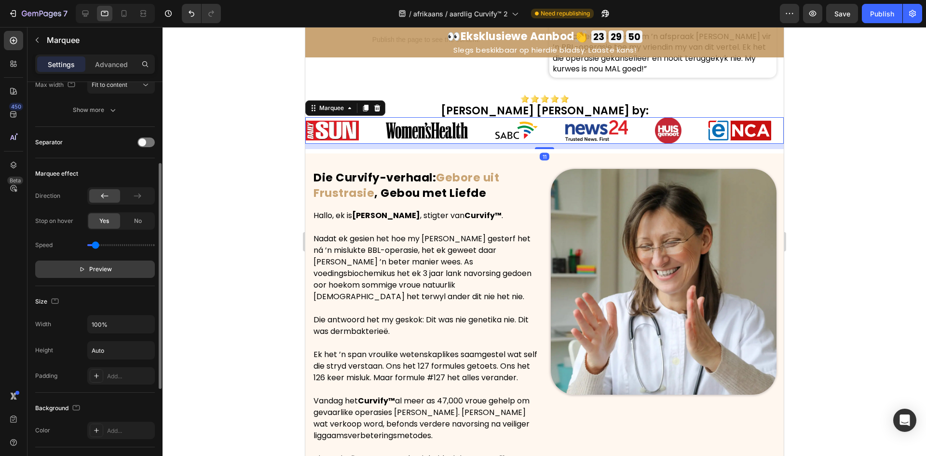
click at [106, 272] on span "Preview" at bounding box center [100, 269] width 23 height 10
click at [797, 120] on img at bounding box center [817, 130] width 41 height 21
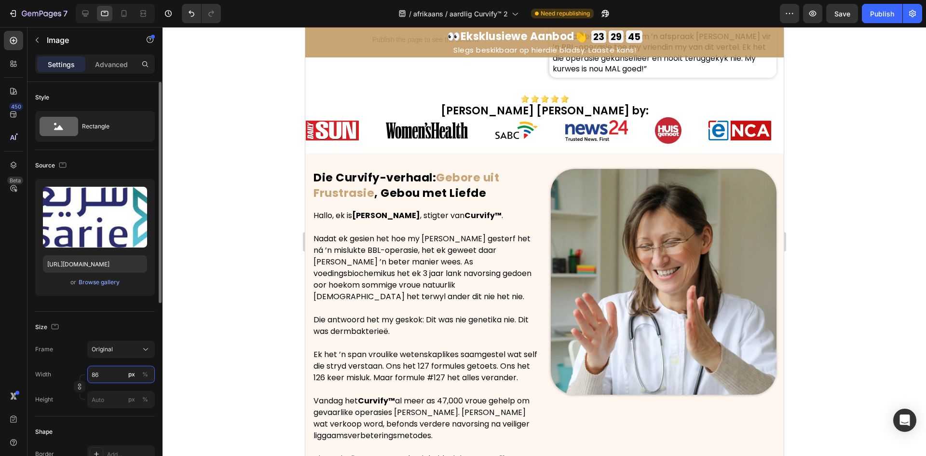
click at [120, 379] on input "86" at bounding box center [121, 374] width 68 height 17
type input "6"
type input "9"
type input "80"
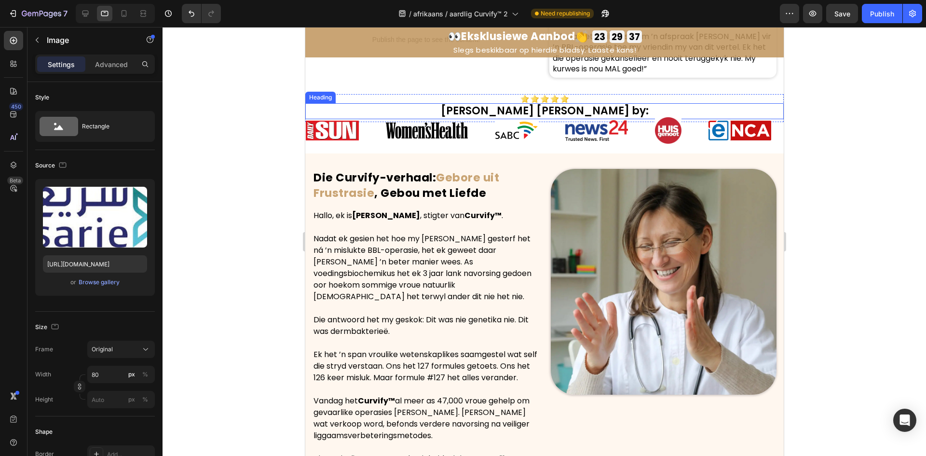
click at [603, 103] on h2 "Soos te sien by:" at bounding box center [544, 111] width 479 height 16
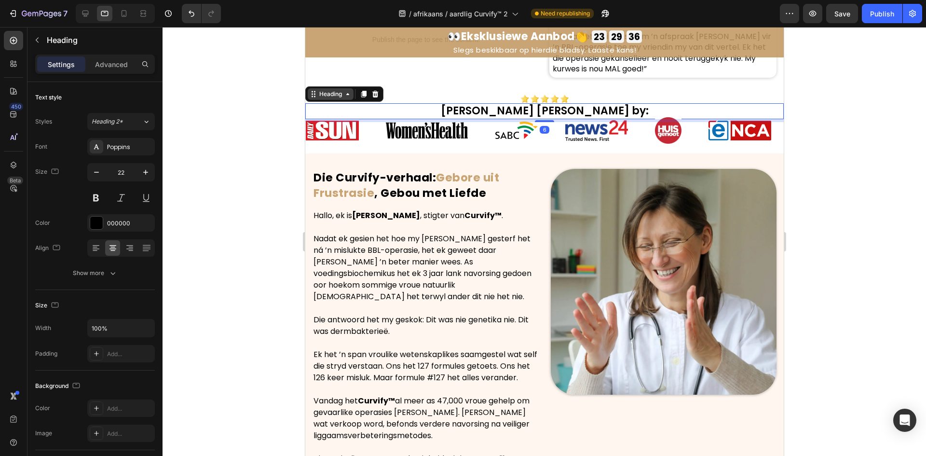
click at [332, 90] on div "Heading" at bounding box center [330, 94] width 27 height 9
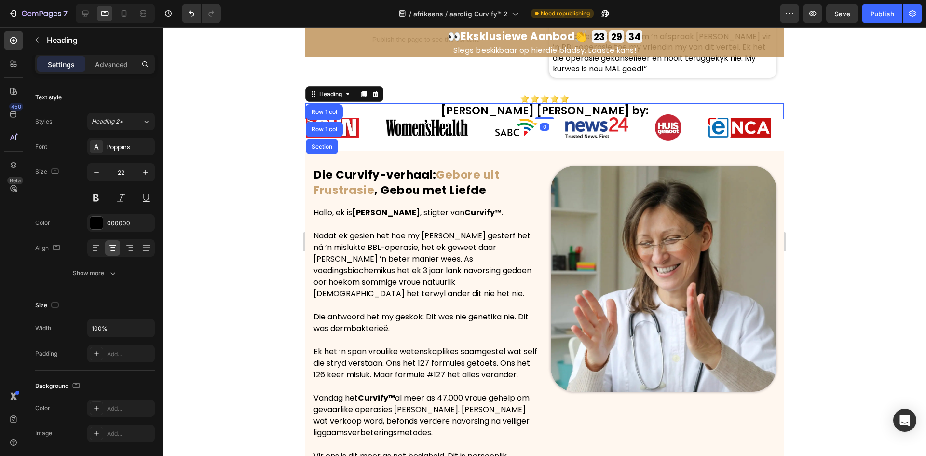
drag, startPoint x: 535, startPoint y: 100, endPoint x: 477, endPoint y: 70, distance: 65.4
click at [557, 94] on div "Image Soos te sien by: Heading Row 1 col Row 1 col Section 0" at bounding box center [544, 106] width 479 height 25
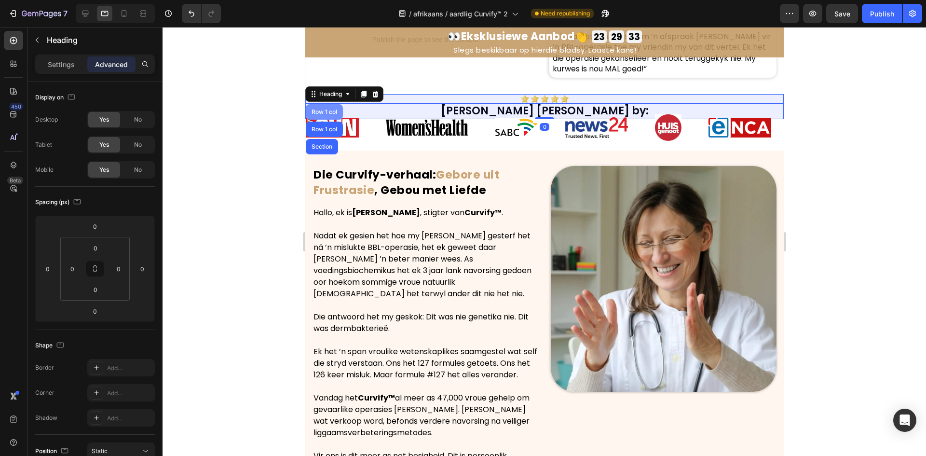
click at [314, 104] on div "Row 1 col" at bounding box center [323, 111] width 37 height 15
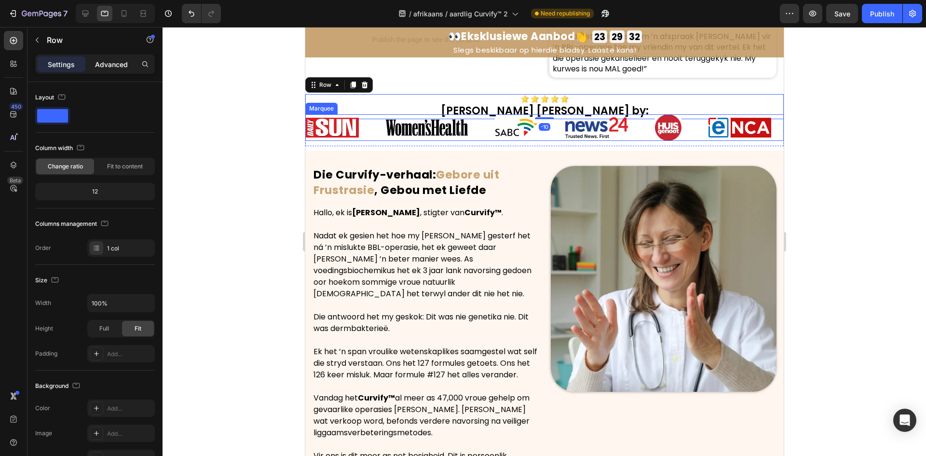
click at [118, 65] on p "Advanced" at bounding box center [111, 64] width 33 height 10
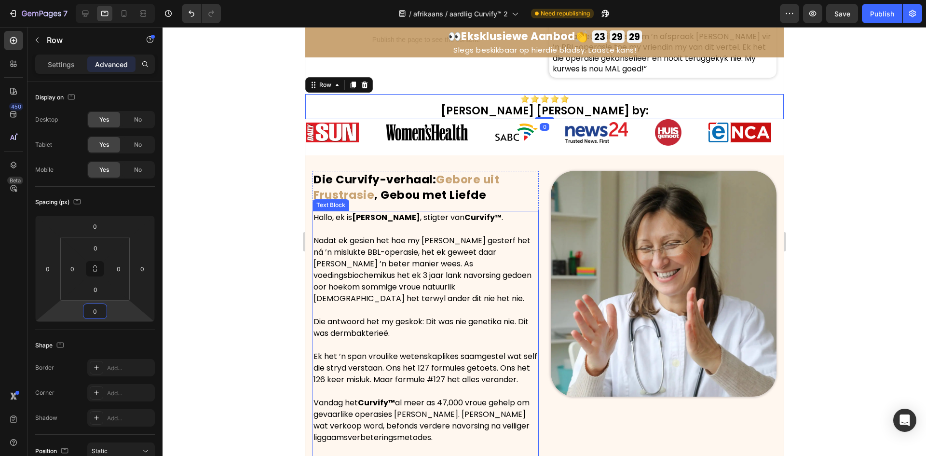
click at [279, 242] on div at bounding box center [545, 241] width 764 height 429
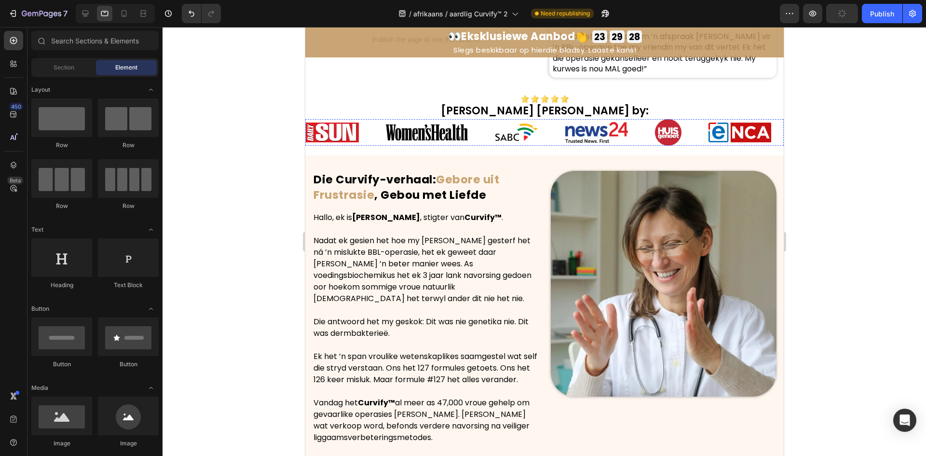
scroll to position [383, 0]
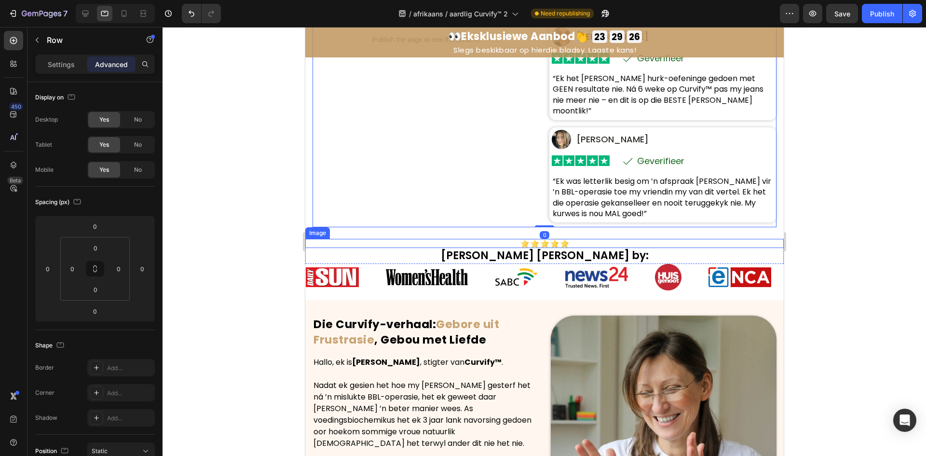
click at [327, 239] on div at bounding box center [544, 243] width 479 height 9
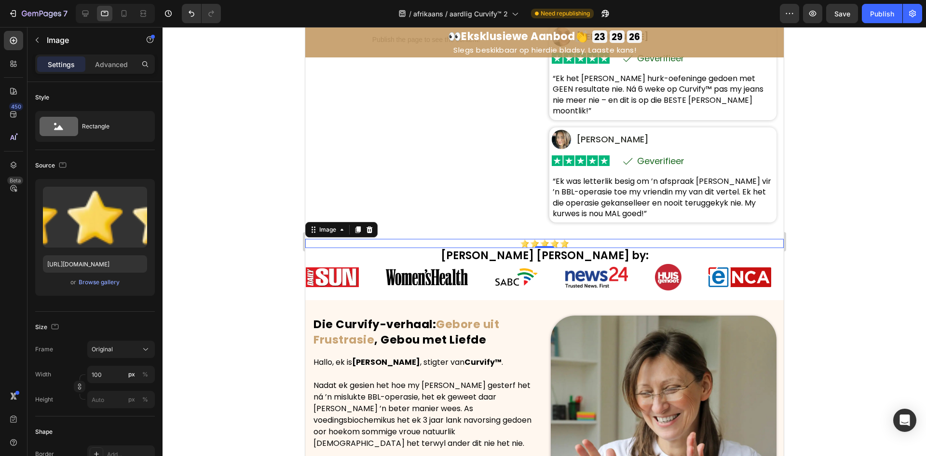
click at [325, 225] on div "Image" at bounding box center [327, 229] width 21 height 9
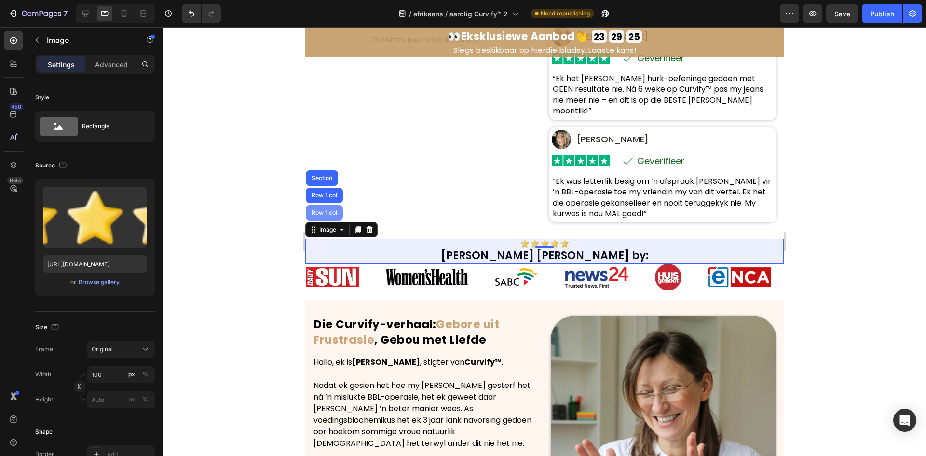
click at [322, 210] on div "Row 1 col" at bounding box center [323, 213] width 29 height 6
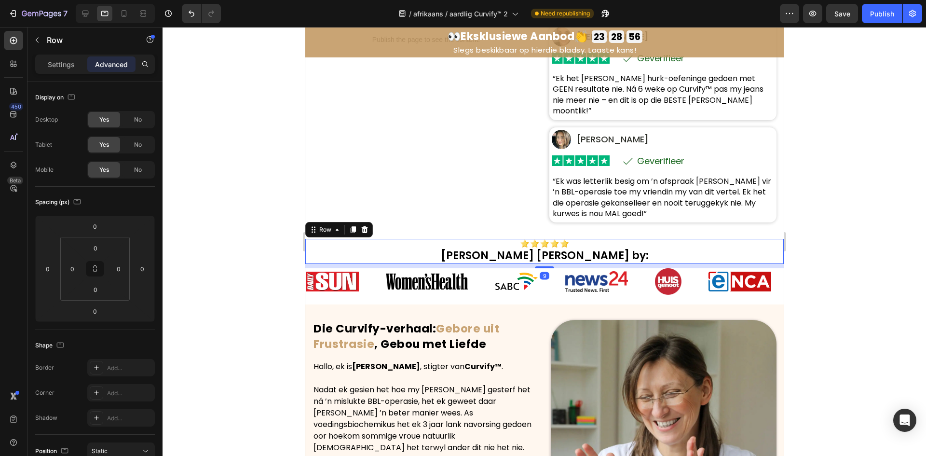
drag, startPoint x: 538, startPoint y: 240, endPoint x: 484, endPoint y: 168, distance: 90.3
click at [542, 266] on div at bounding box center [544, 267] width 19 height 2
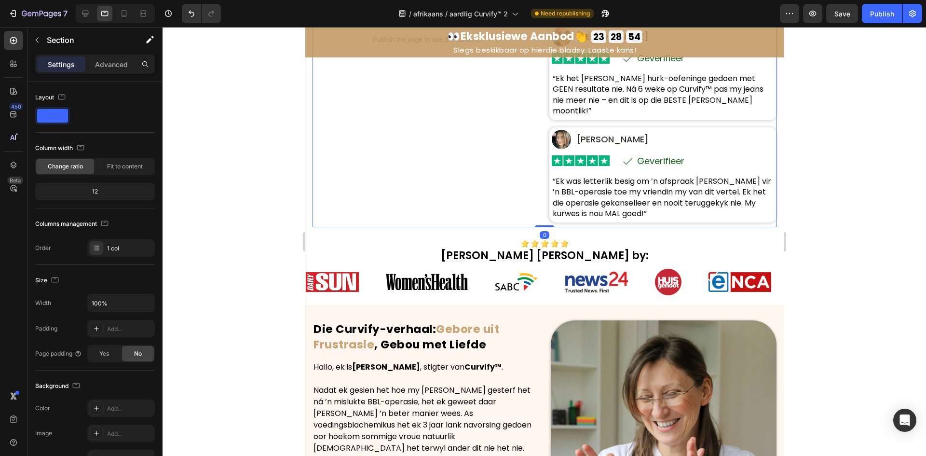
click at [388, 227] on div "Image Soos te sien by: Heading Row Image Image Image Image Image Image Image Im…" at bounding box center [544, 265] width 479 height 77
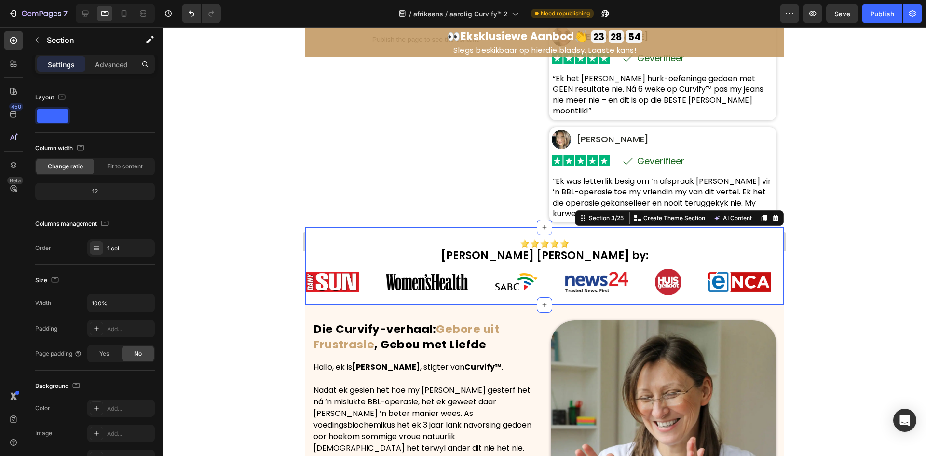
click at [389, 227] on div "Image Soos te sien by: Heading Row Image Image Image Image Image Image Image Im…" at bounding box center [544, 265] width 479 height 77
click at [103, 63] on p "Advanced" at bounding box center [111, 64] width 33 height 10
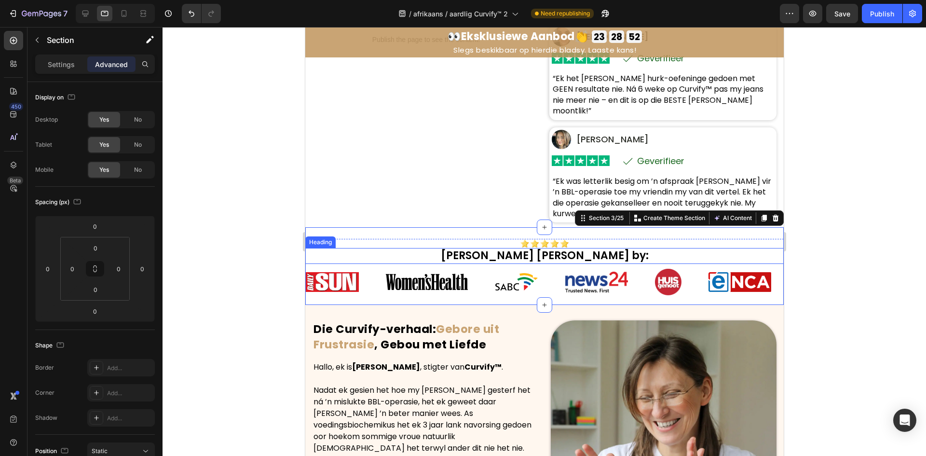
click at [337, 248] on h2 "Soos te sien by:" at bounding box center [544, 256] width 479 height 16
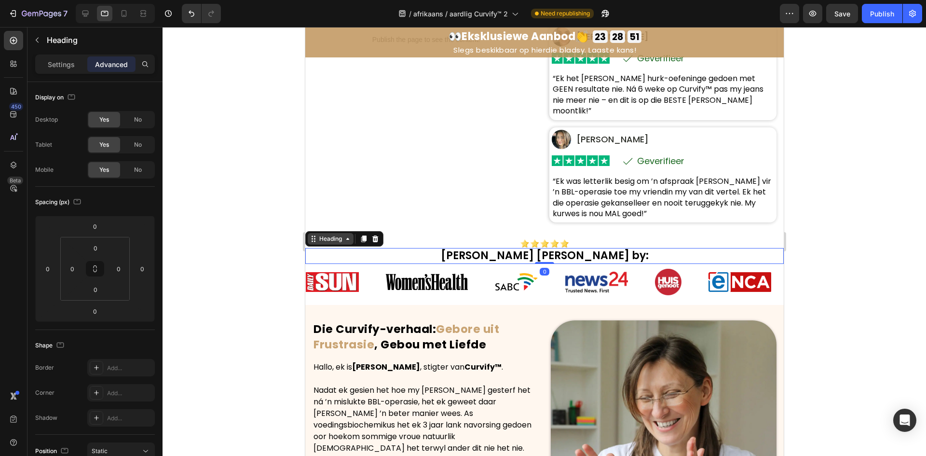
click at [332, 234] on div "Heading" at bounding box center [330, 238] width 27 height 9
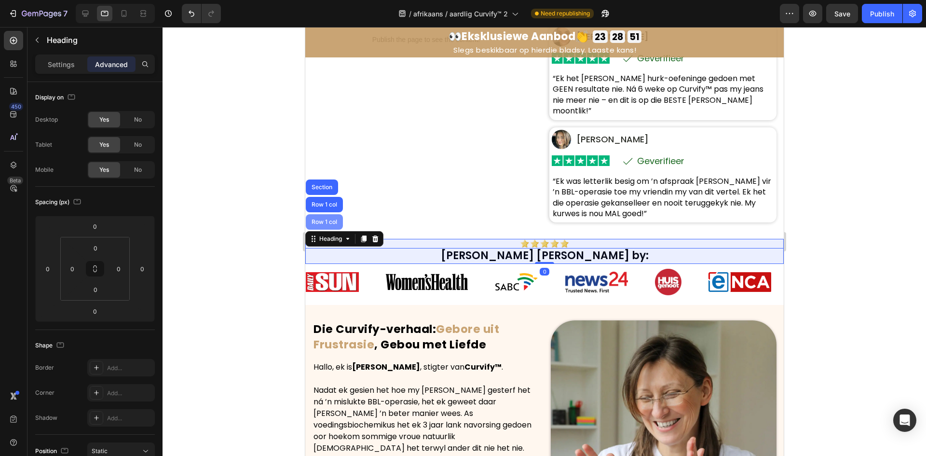
drag, startPoint x: 328, startPoint y: 206, endPoint x: 470, endPoint y: 252, distance: 149.1
click at [328, 214] on div "Row 1 col" at bounding box center [323, 221] width 37 height 15
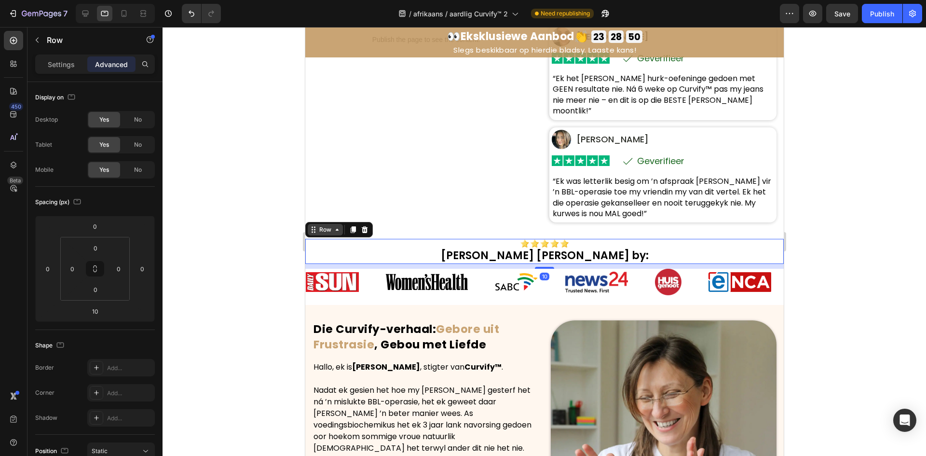
drag, startPoint x: 325, startPoint y: 210, endPoint x: 331, endPoint y: 209, distance: 6.4
click at [326, 225] on div "Row" at bounding box center [325, 229] width 16 height 9
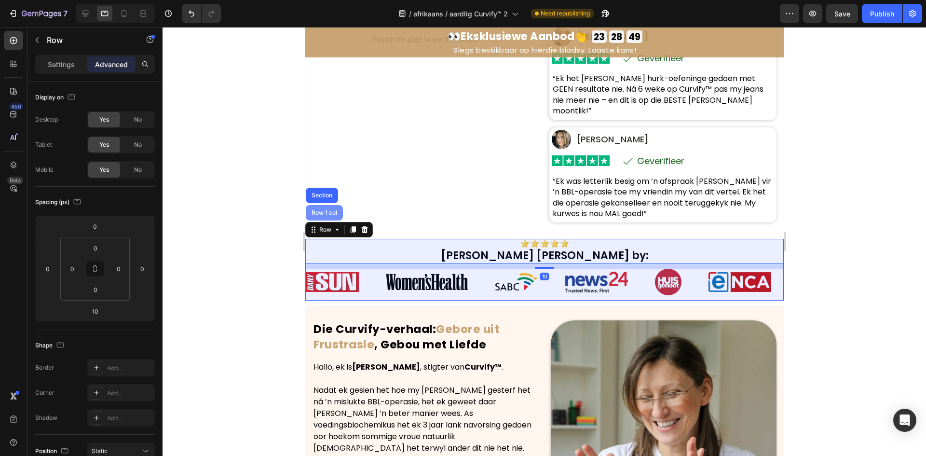
drag, startPoint x: 332, startPoint y: 194, endPoint x: 493, endPoint y: 261, distance: 174.4
click at [332, 210] on div "Row 1 col" at bounding box center [323, 213] width 29 height 6
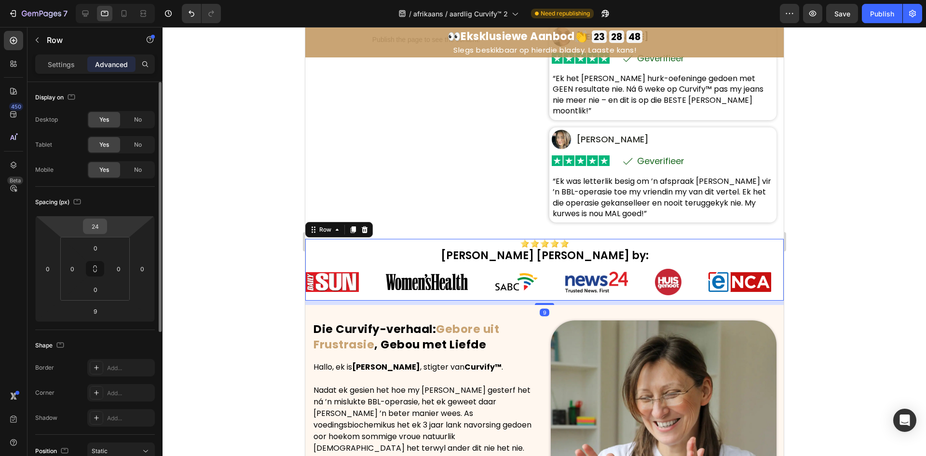
click at [105, 229] on div "24" at bounding box center [95, 226] width 24 height 15
click at [101, 226] on input "24" at bounding box center [94, 226] width 19 height 14
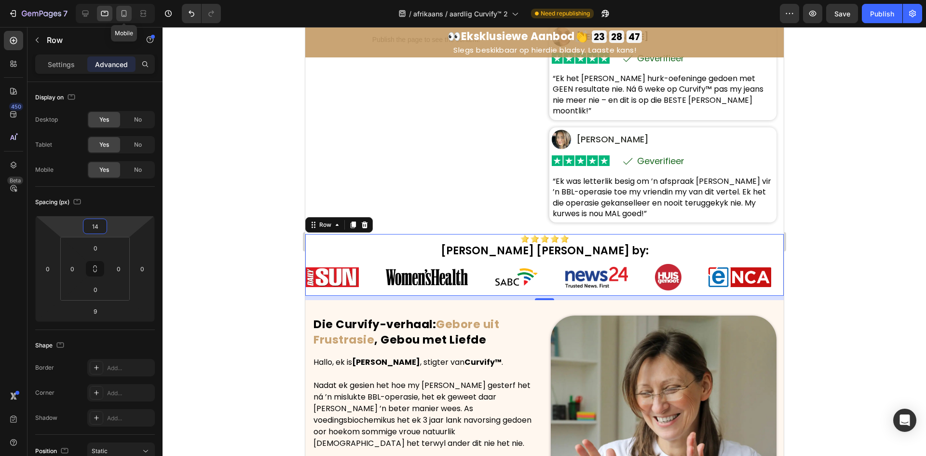
type input "14"
click at [126, 10] on icon at bounding box center [124, 14] width 10 height 10
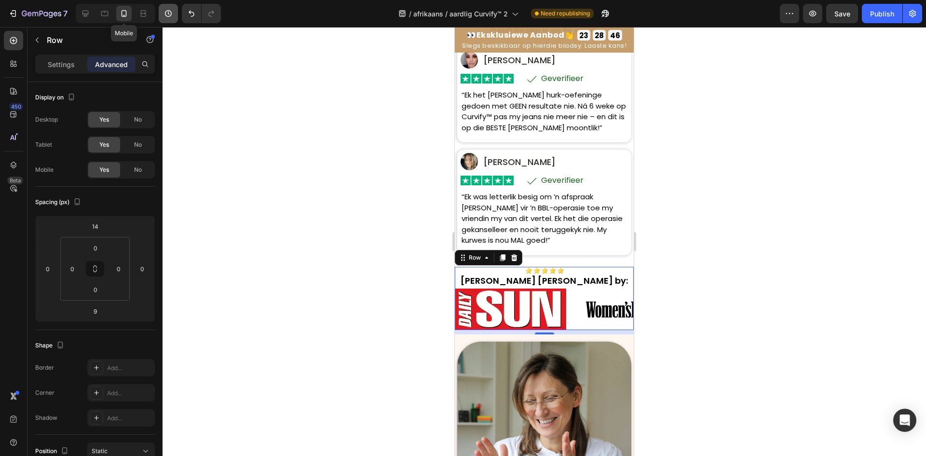
scroll to position [589, 0]
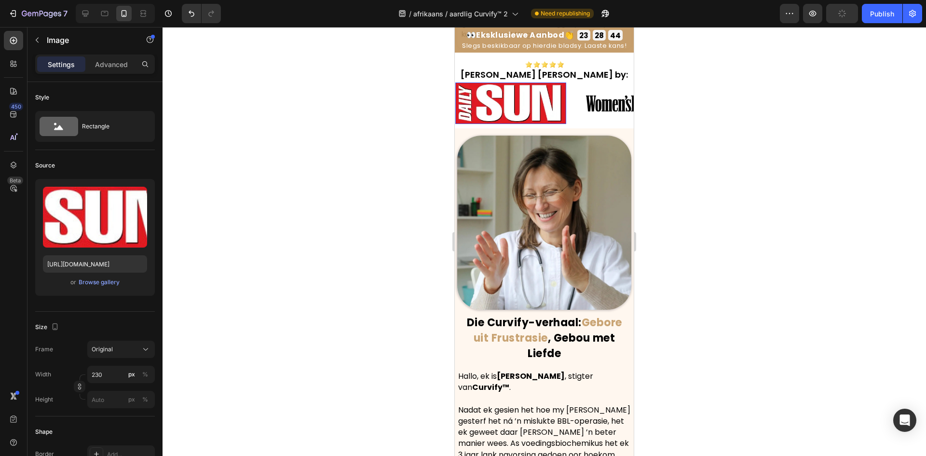
click at [113, 371] on input "230" at bounding box center [121, 374] width 68 height 17
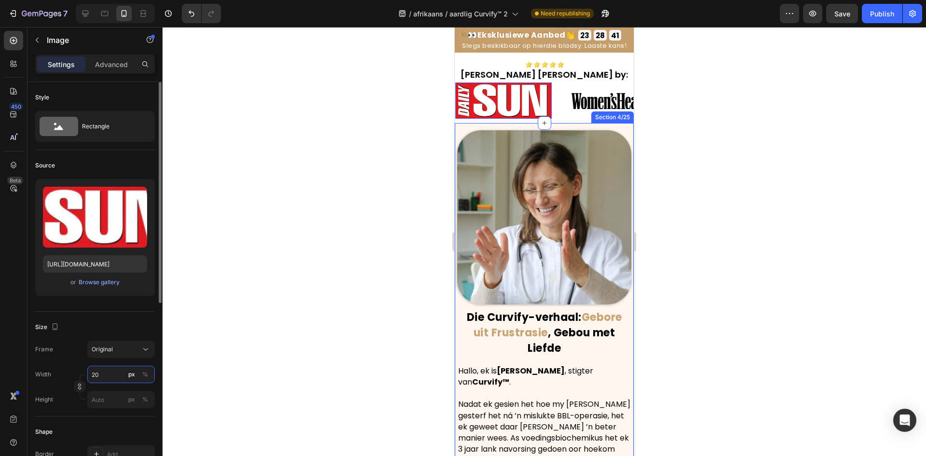
type input "2"
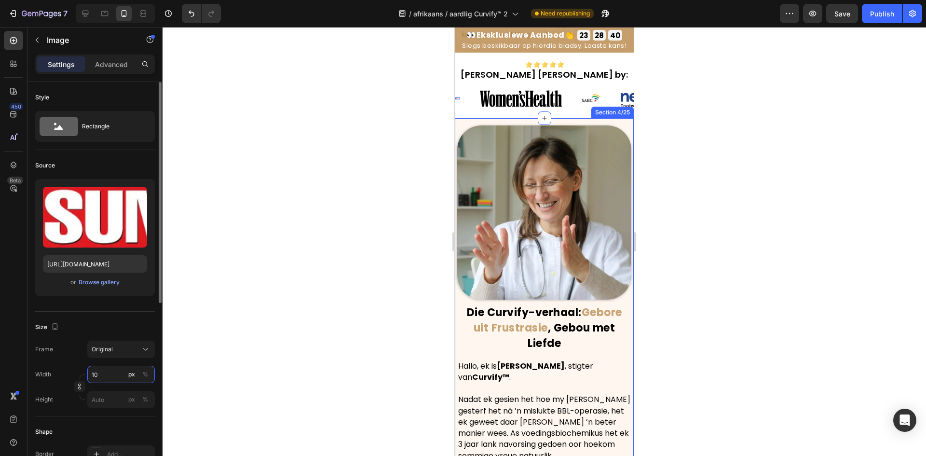
type input "100"
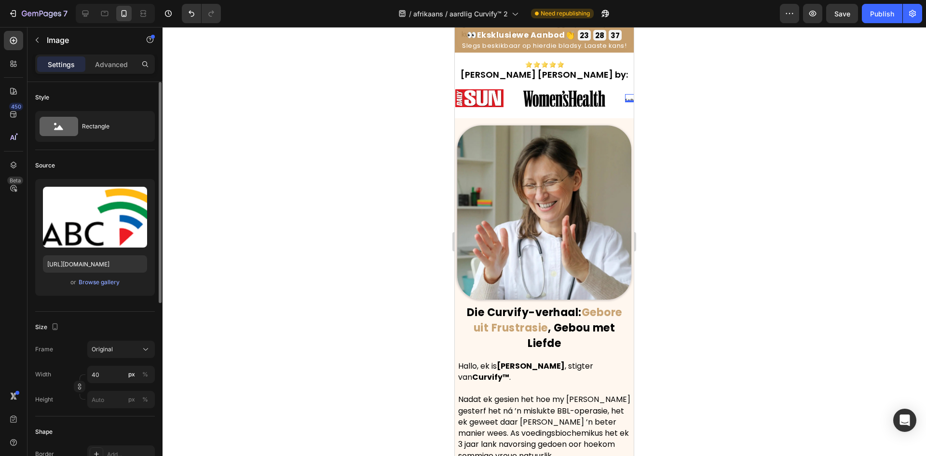
click at [625, 96] on img at bounding box center [634, 98] width 19 height 8
drag, startPoint x: 101, startPoint y: 376, endPoint x: 104, endPoint y: 372, distance: 5.2
click at [102, 376] on input "40" at bounding box center [121, 374] width 68 height 17
type input "100"
click at [692, 99] on img at bounding box center [718, 98] width 53 height 17
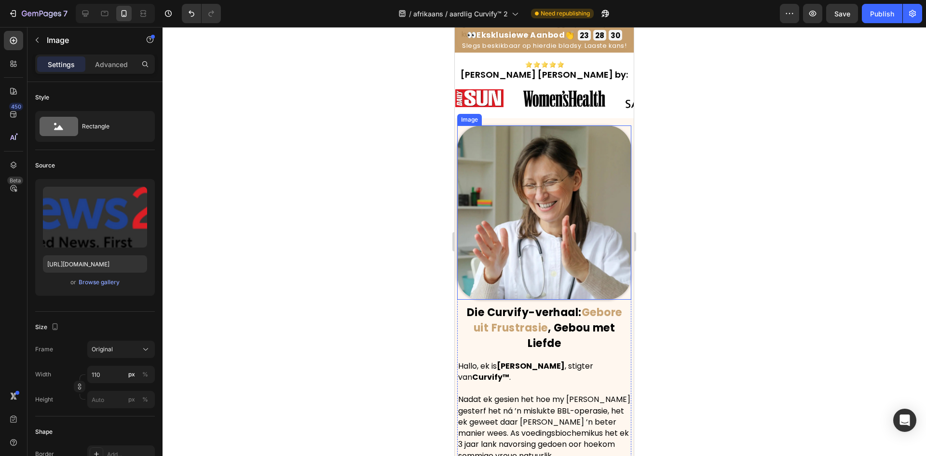
click at [774, 132] on div at bounding box center [545, 241] width 764 height 429
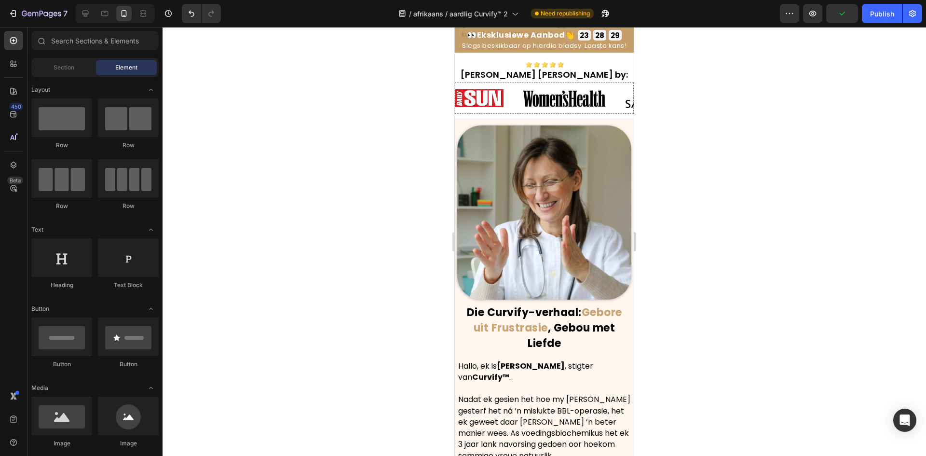
click at [765, 102] on img at bounding box center [780, 98] width 31 height 31
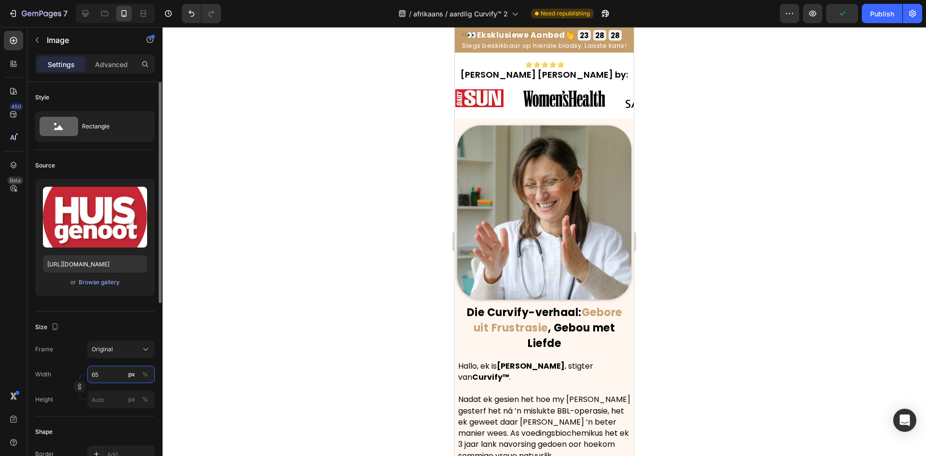
click at [110, 374] on input "65" at bounding box center [121, 374] width 68 height 17
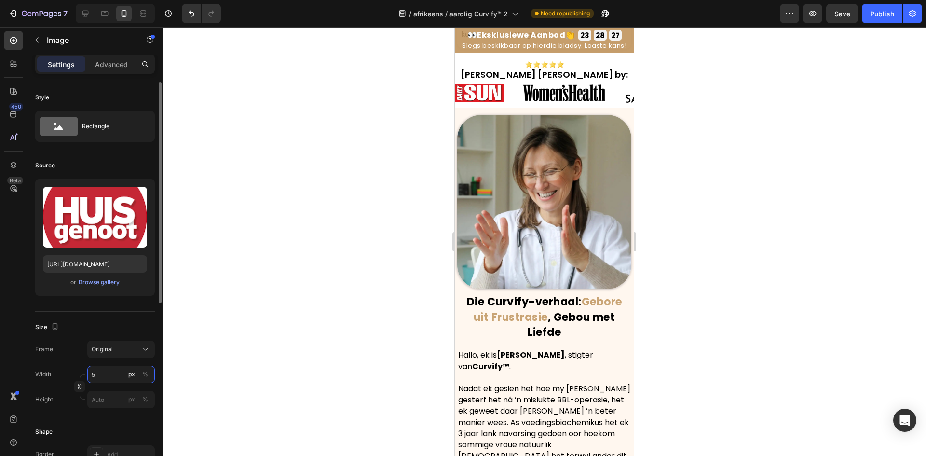
type input "55"
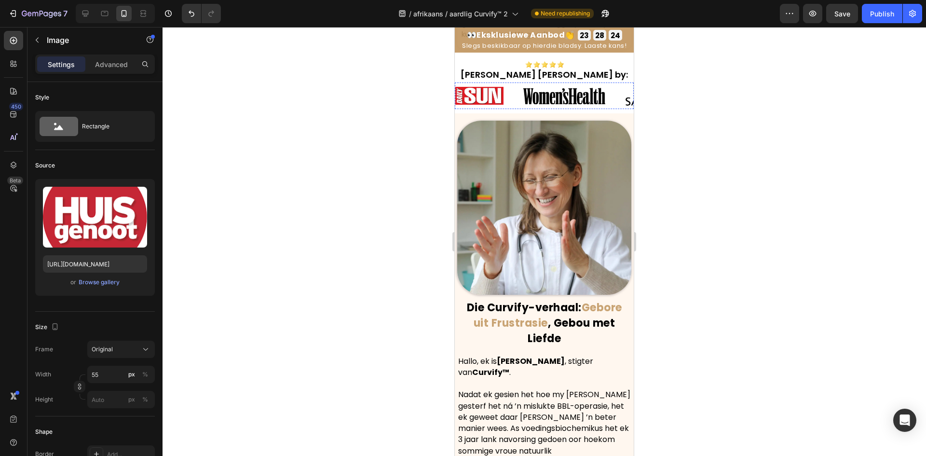
click at [810, 94] on img at bounding box center [822, 96] width 24 height 8
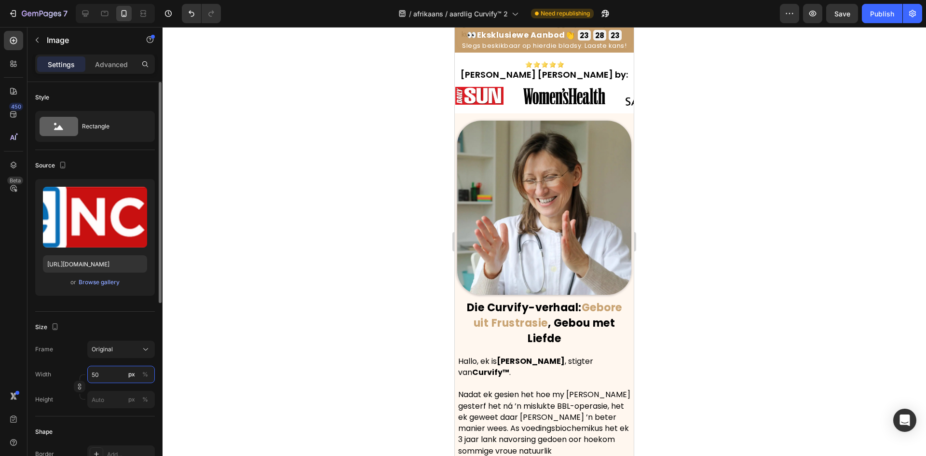
click at [111, 375] on input "50" at bounding box center [121, 374] width 68 height 17
type input "120"
click at [765, 94] on img at bounding box center [778, 96] width 27 height 27
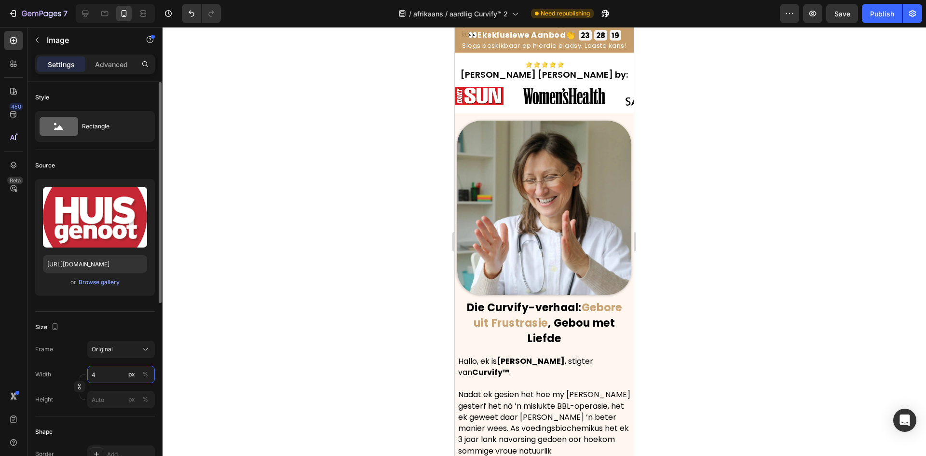
type input "45"
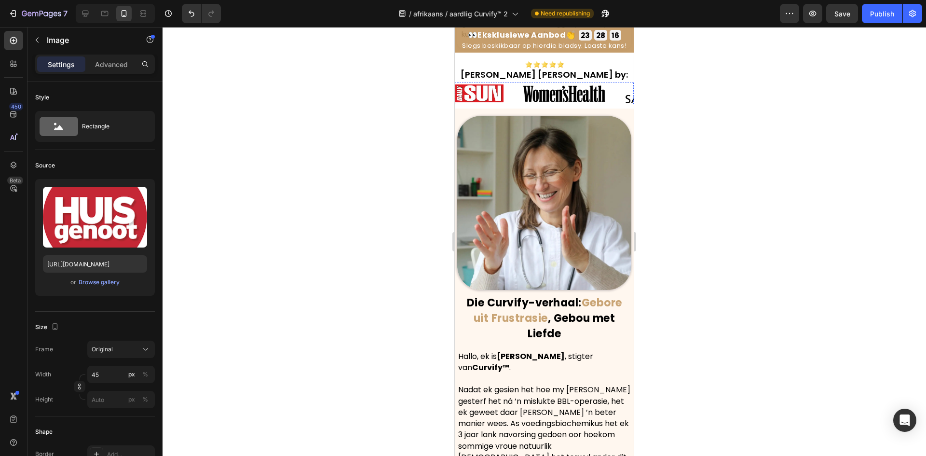
click at [884, 94] on img at bounding box center [903, 93] width 39 height 19
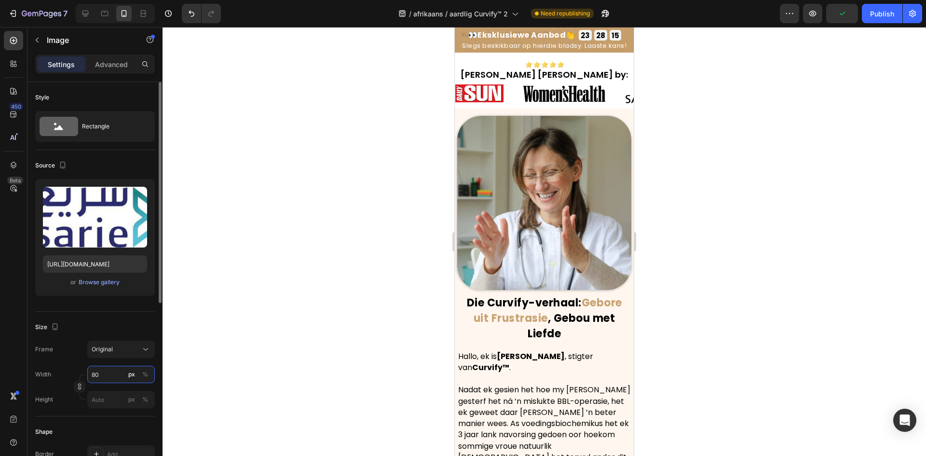
click at [100, 375] on input "80" at bounding box center [121, 374] width 68 height 17
type input "70"
click at [718, 124] on div at bounding box center [545, 241] width 764 height 429
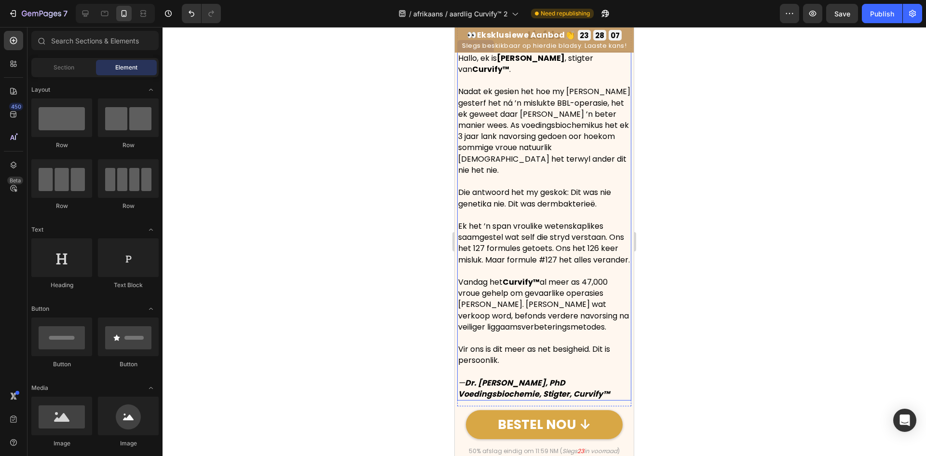
scroll to position [1023, 0]
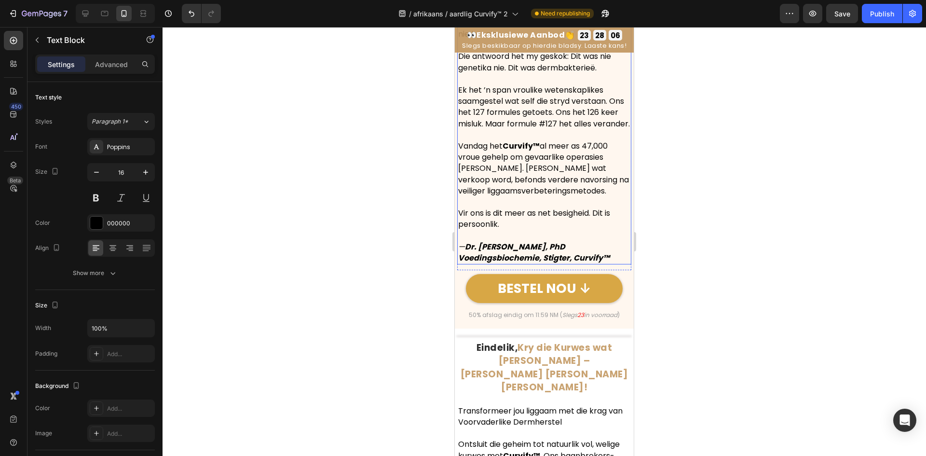
click at [493, 241] on strong "Dr. Natalie van der Merwe, PhD Voedingsbiochemie, Stigter, Curvify™" at bounding box center [534, 252] width 152 height 22
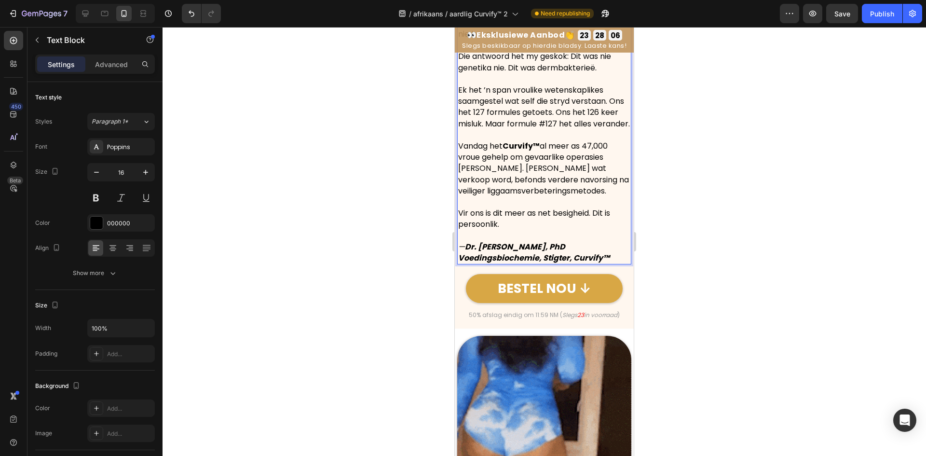
click at [483, 241] on strong "Dr. Natalie van der Merwe, PhD Voedingsbiochemie, Stigter, Curvify™" at bounding box center [534, 252] width 152 height 22
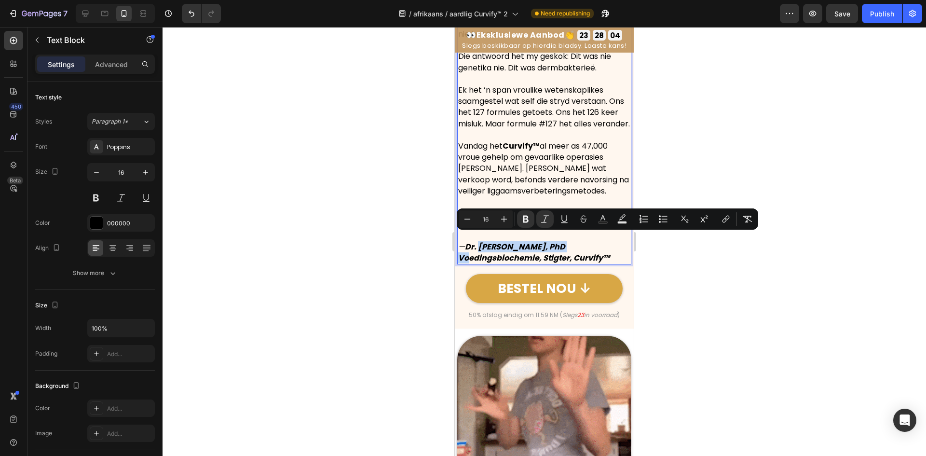
drag, startPoint x: 482, startPoint y: 240, endPoint x: 568, endPoint y: 237, distance: 85.4
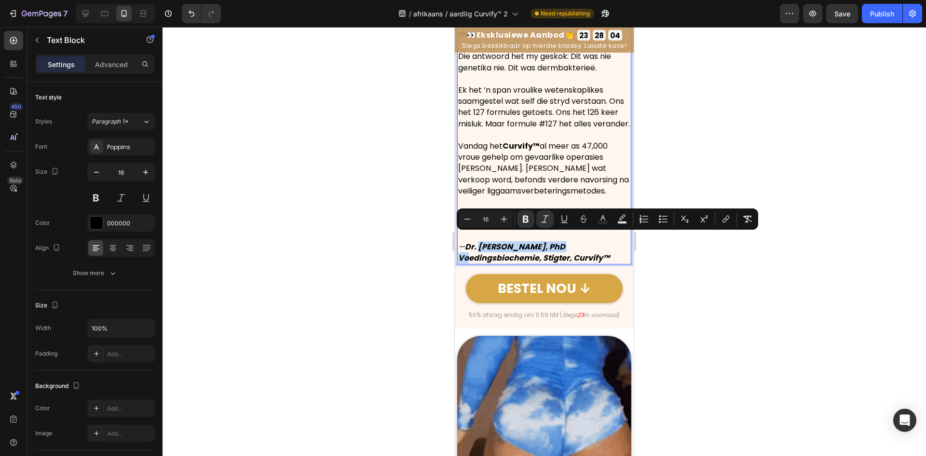
click at [568, 241] on strong "Dr. Natalie van der Merwe, PhD Voedingsbiochemie, Stigter, Curvify™" at bounding box center [534, 252] width 152 height 22
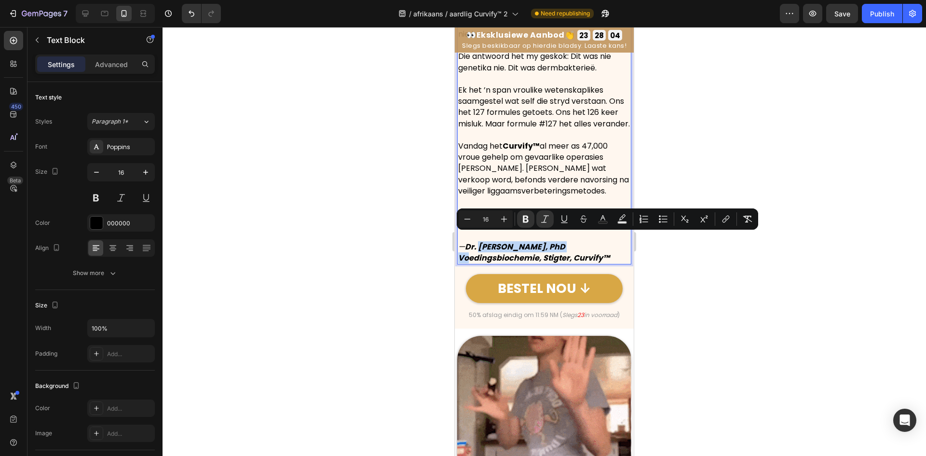
copy strong "Natalie van der Merwe"
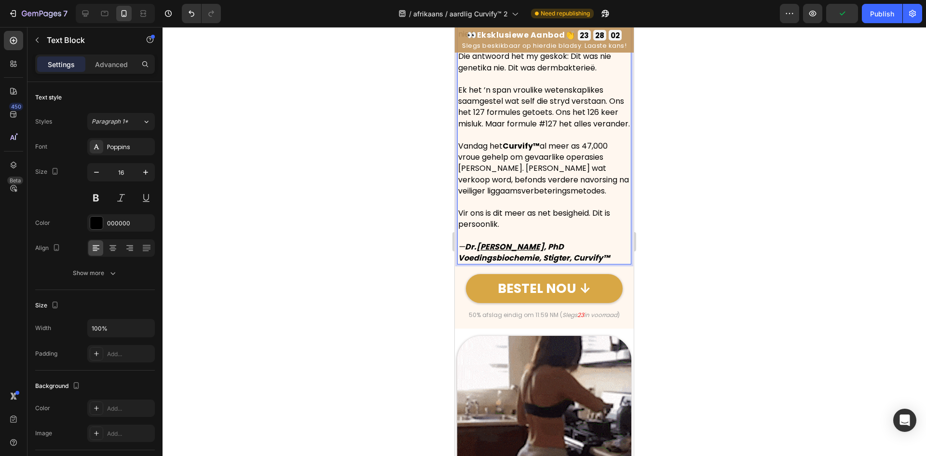
click at [545, 158] on p "Vandag het Curvify™ al meer as 47,000 vroue gehelp om gevaarlike operasies te v…" at bounding box center [544, 168] width 172 height 56
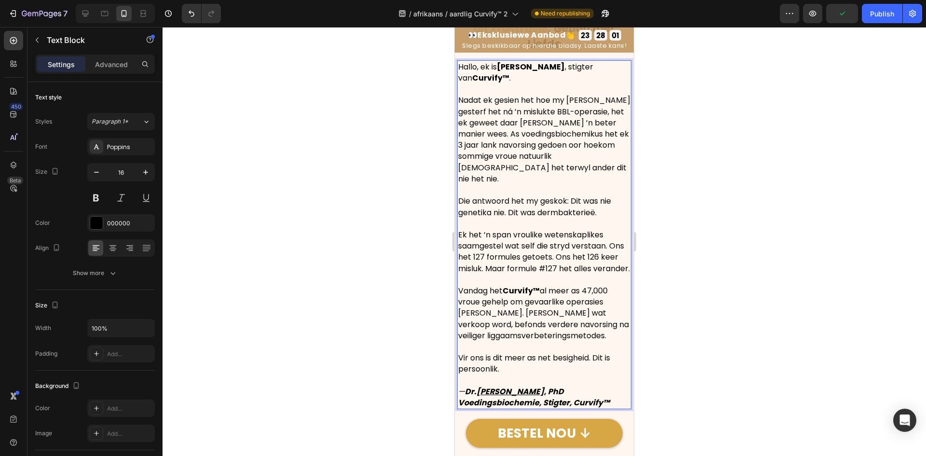
scroll to position [733, 0]
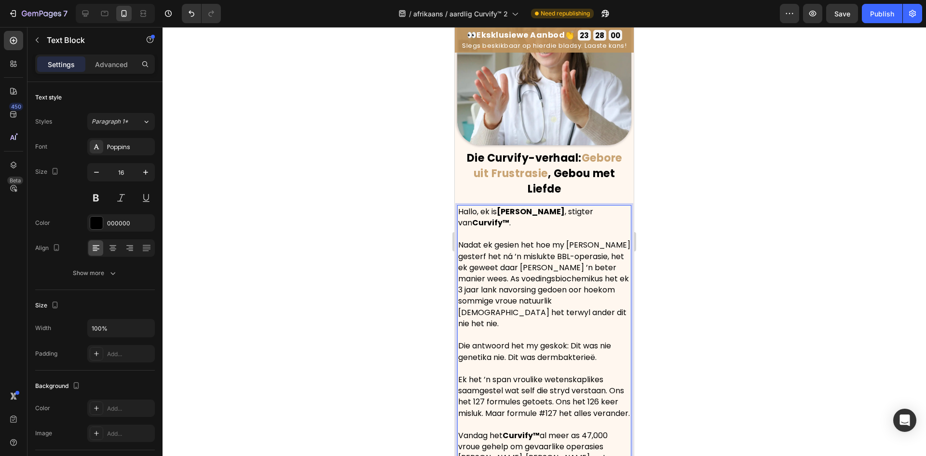
click at [516, 206] on strong "Dr. Natalie Jacobs" at bounding box center [531, 211] width 68 height 11
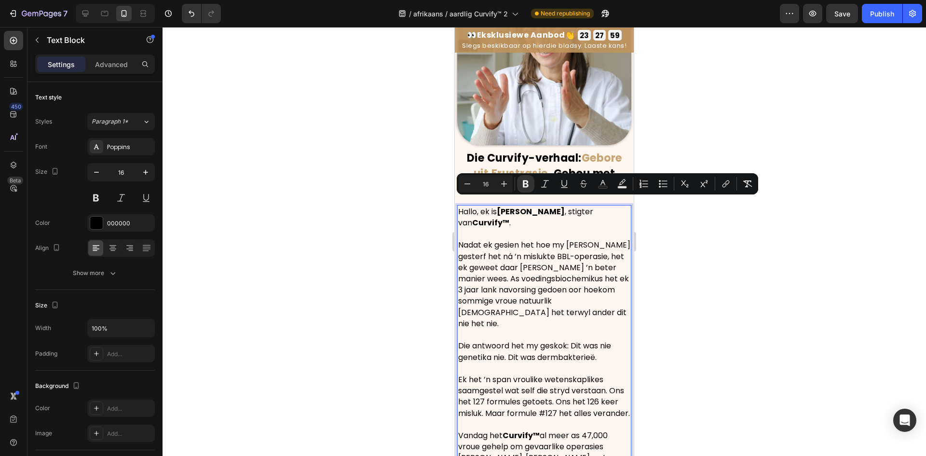
drag, startPoint x: 513, startPoint y: 205, endPoint x: 570, endPoint y: 208, distance: 57.0
click at [565, 208] on strong "Dr. Natalie Jacobs" at bounding box center [531, 211] width 68 height 11
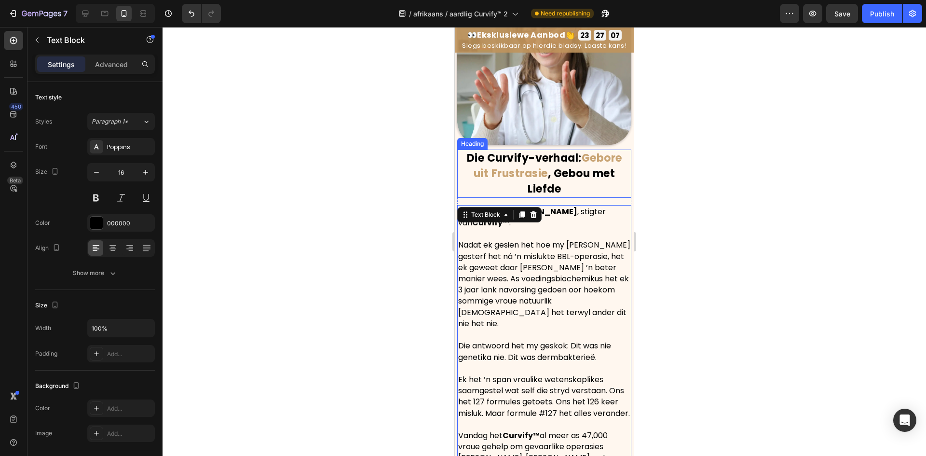
click at [548, 166] on strong ", Gebou met Liefde" at bounding box center [571, 181] width 87 height 30
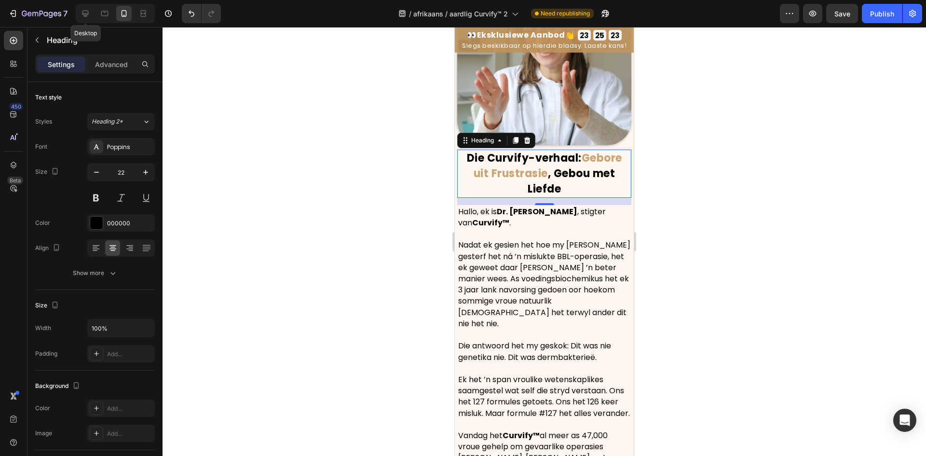
drag, startPoint x: 84, startPoint y: 16, endPoint x: 230, endPoint y: 3, distance: 146.3
click at [84, 15] on icon at bounding box center [86, 14] width 6 height 6
type input "28"
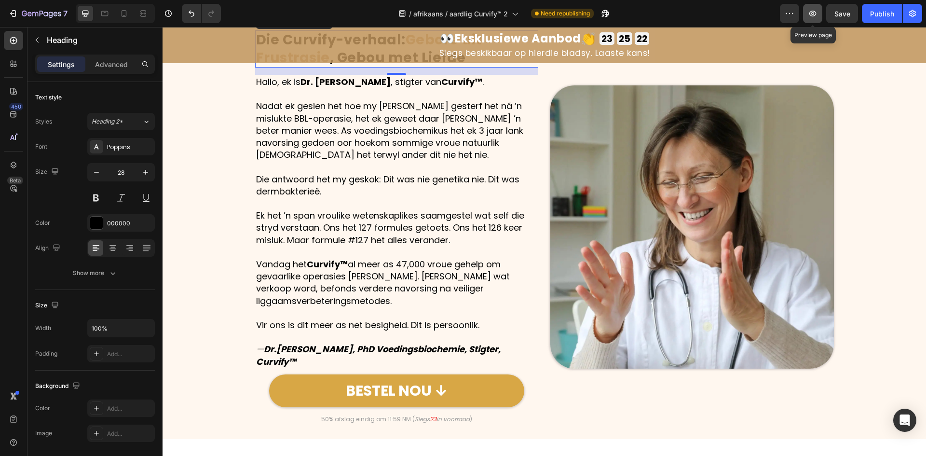
scroll to position [662, 0]
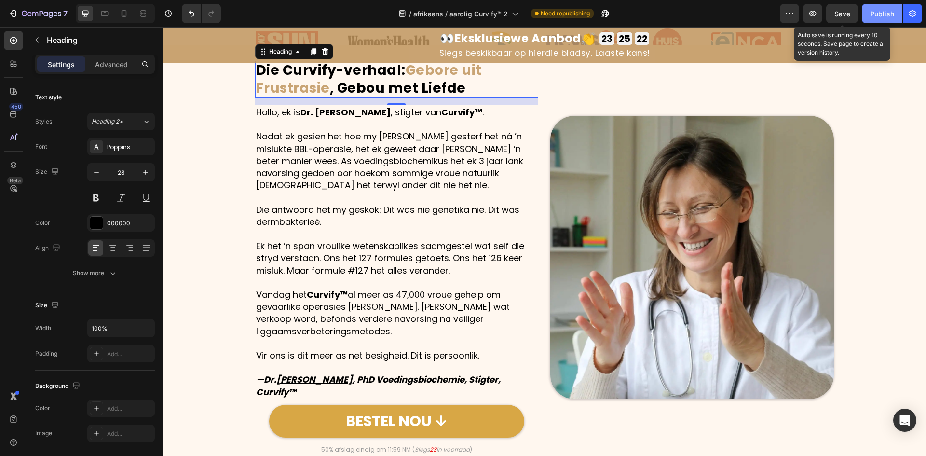
drag, startPoint x: 844, startPoint y: 19, endPoint x: 888, endPoint y: 12, distance: 45.0
click at [846, 18] on button "Save" at bounding box center [843, 13] width 32 height 19
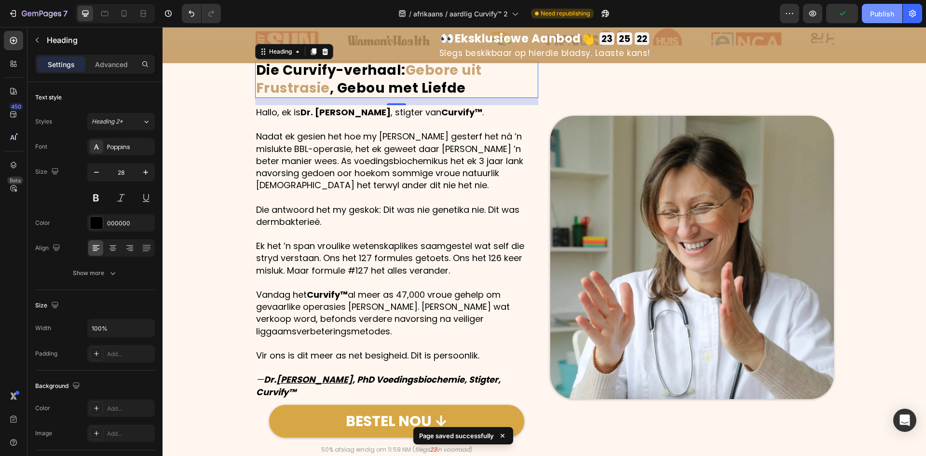
click at [888, 12] on div "Publish" at bounding box center [882, 14] width 24 height 10
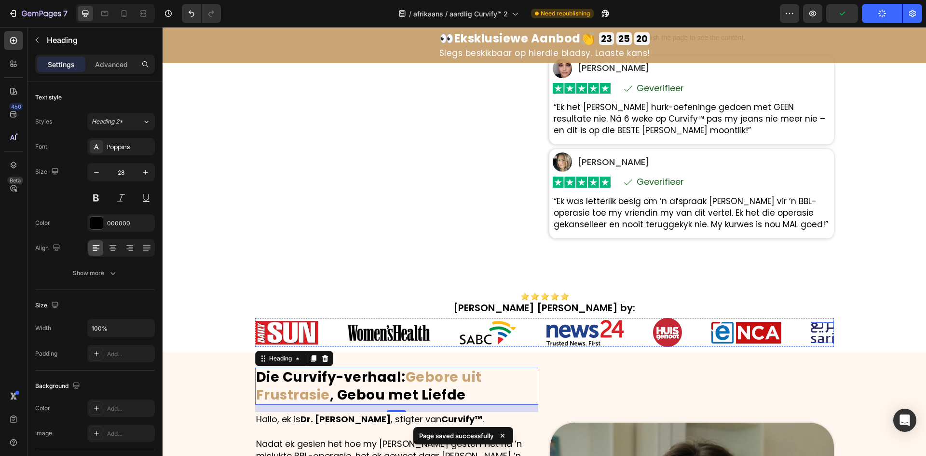
click at [819, 342] on div "Image" at bounding box center [831, 332] width 41 height 21
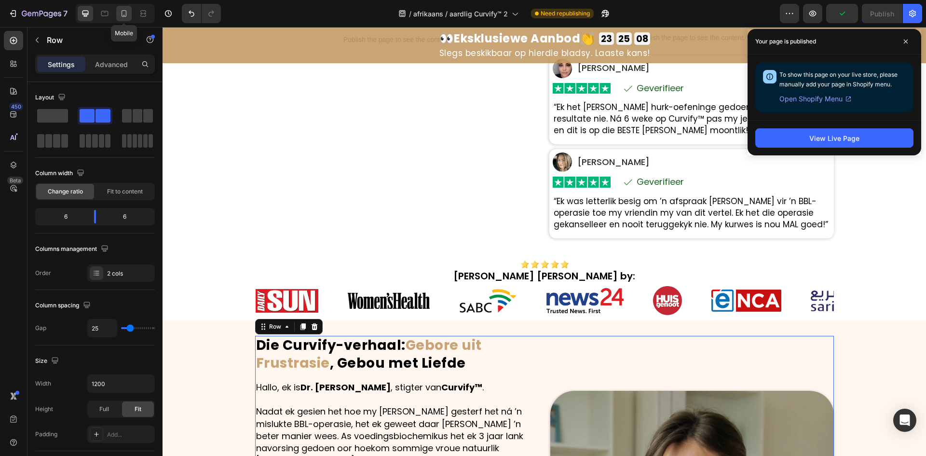
click at [124, 12] on icon at bounding box center [124, 14] width 10 height 10
type input "0"
type input "100%"
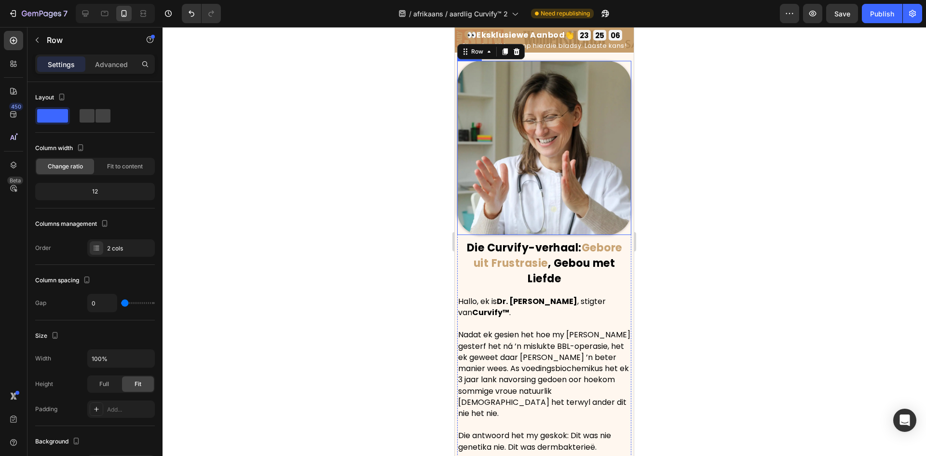
scroll to position [354, 0]
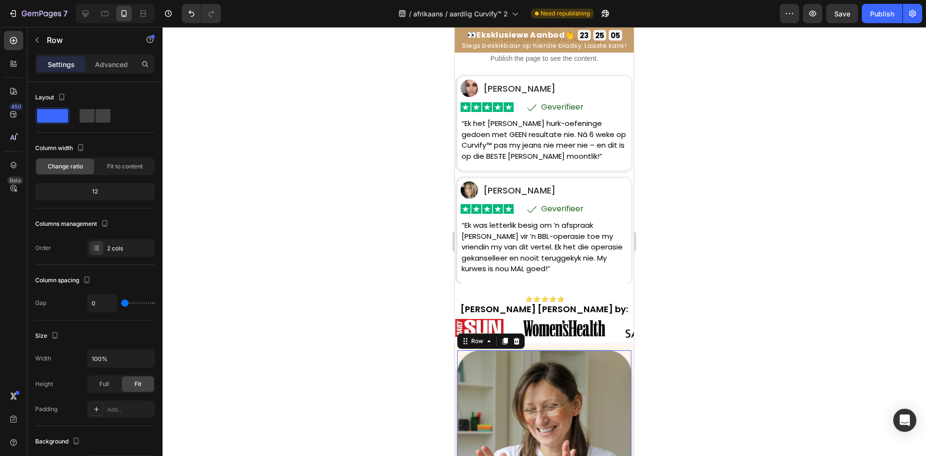
click at [493, 291] on div "Image Soos te sien by: Heading Row Image Image Image Image Image Image Image Im…" at bounding box center [544, 316] width 179 height 55
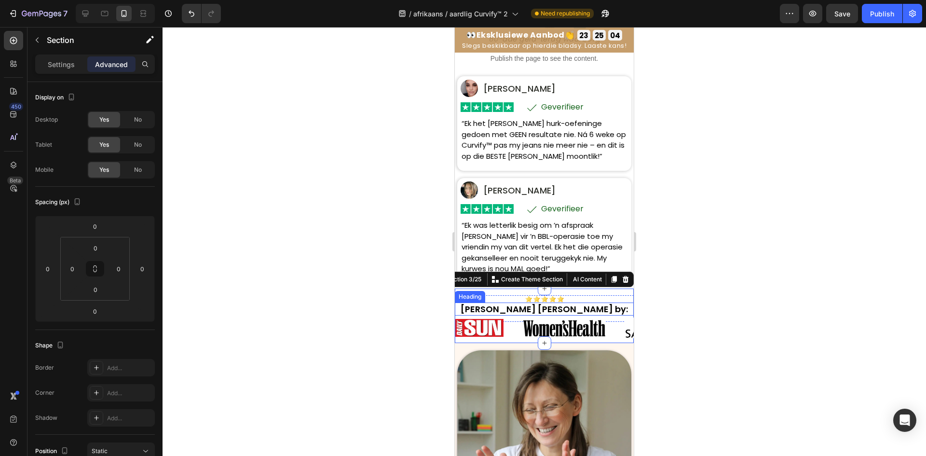
click at [513, 310] on h2 "Soos te sien by:" at bounding box center [544, 309] width 179 height 13
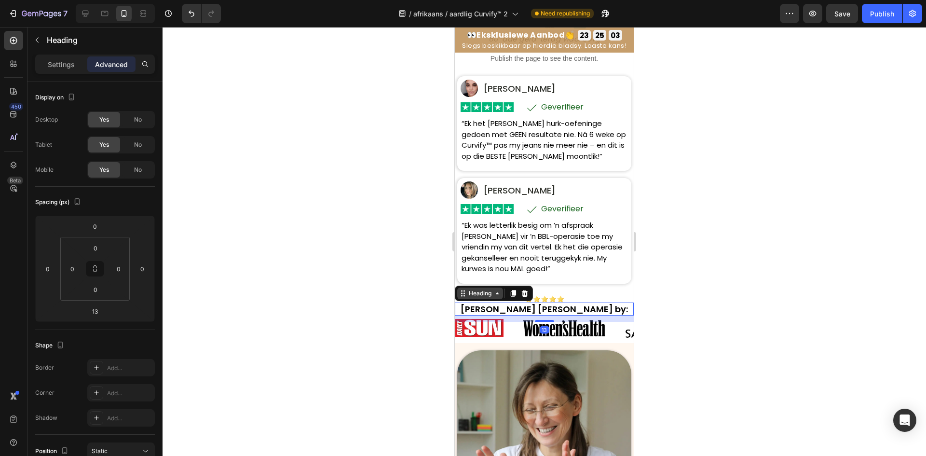
drag, startPoint x: 476, startPoint y: 298, endPoint x: 478, endPoint y: 286, distance: 11.7
click at [476, 297] on div "Heading" at bounding box center [480, 294] width 46 height 12
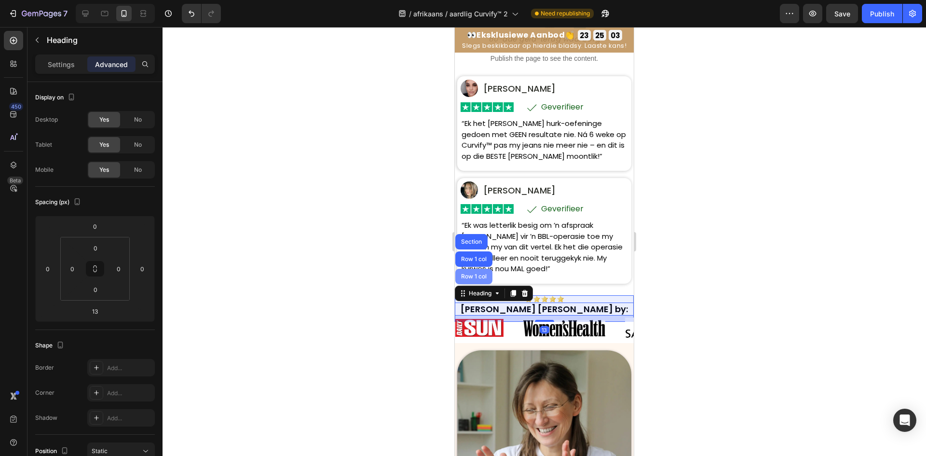
drag, startPoint x: 479, startPoint y: 279, endPoint x: 730, endPoint y: 267, distance: 251.2
click at [479, 279] on div "Row 1 col" at bounding box center [473, 276] width 37 height 15
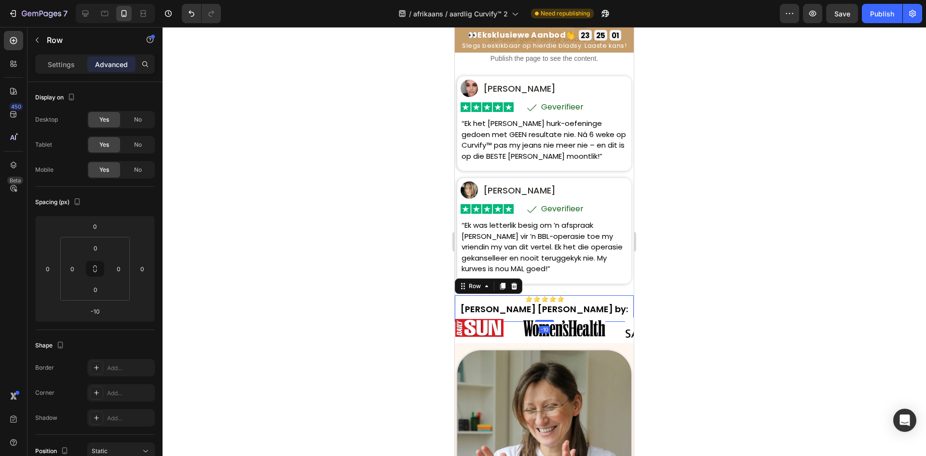
drag, startPoint x: 469, startPoint y: 283, endPoint x: 472, endPoint y: 279, distance: 5.2
click at [470, 283] on div "Row" at bounding box center [475, 286] width 16 height 9
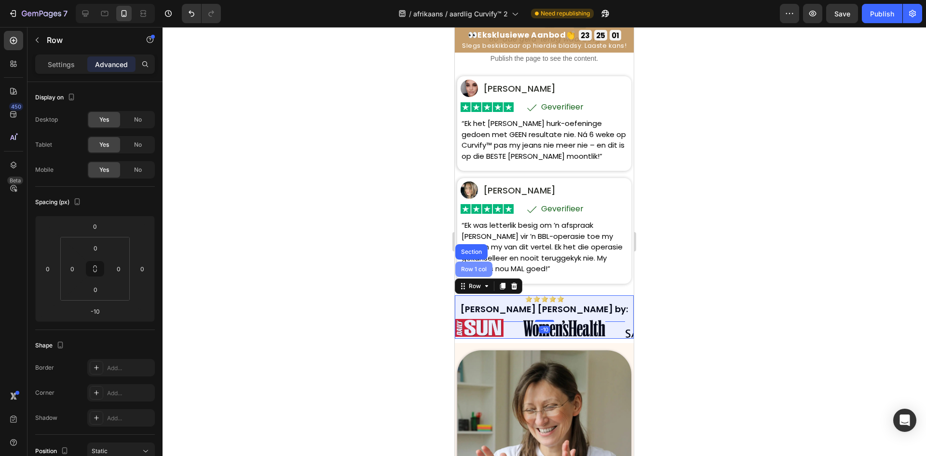
drag, startPoint x: 474, startPoint y: 273, endPoint x: 856, endPoint y: 286, distance: 382.4
click at [474, 273] on div "Row 1 col" at bounding box center [473, 269] width 37 height 15
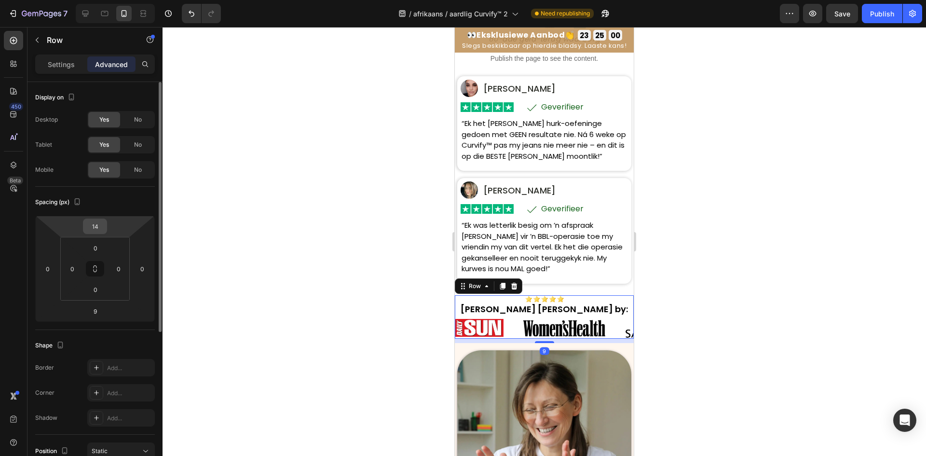
click at [99, 228] on input "14" at bounding box center [94, 226] width 19 height 14
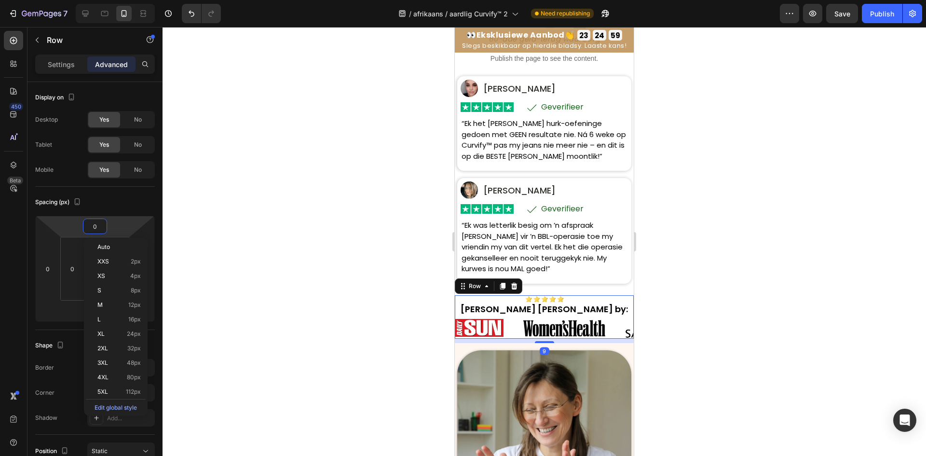
click at [247, 193] on div at bounding box center [545, 241] width 764 height 429
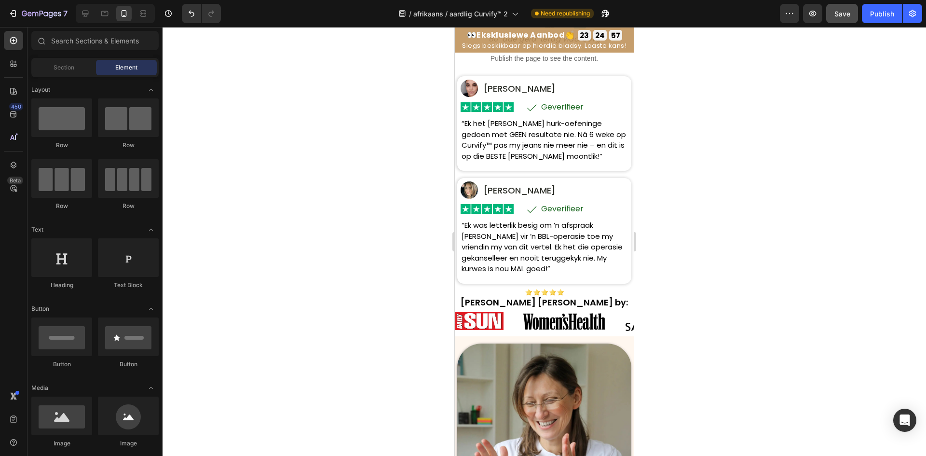
drag, startPoint x: 849, startPoint y: 23, endPoint x: 856, endPoint y: 16, distance: 9.6
click at [849, 23] on div "7 Version history / afrikaans / aardlig Curvify™ 2 Need republishing Preview Sa…" at bounding box center [463, 14] width 926 height 28
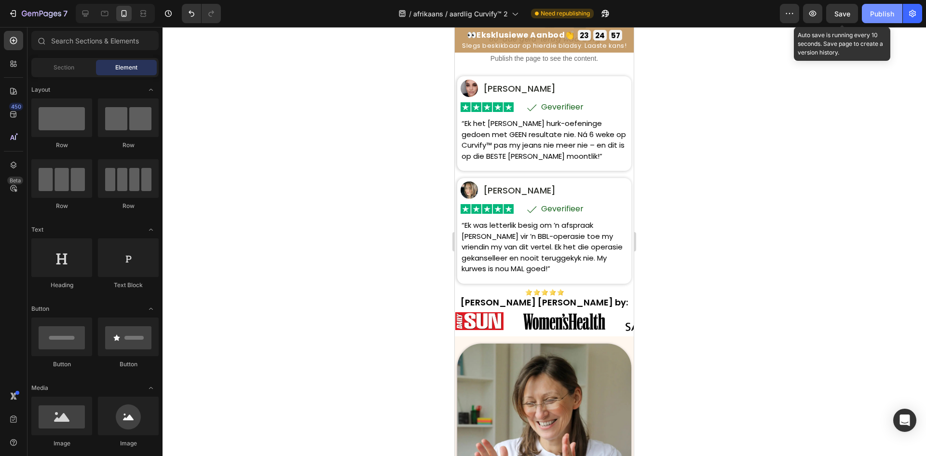
drag, startPoint x: 856, startPoint y: 16, endPoint x: 871, endPoint y: 19, distance: 15.2
click at [857, 16] on button "Save" at bounding box center [843, 13] width 32 height 19
click at [879, 18] on div "Publish" at bounding box center [882, 14] width 24 height 10
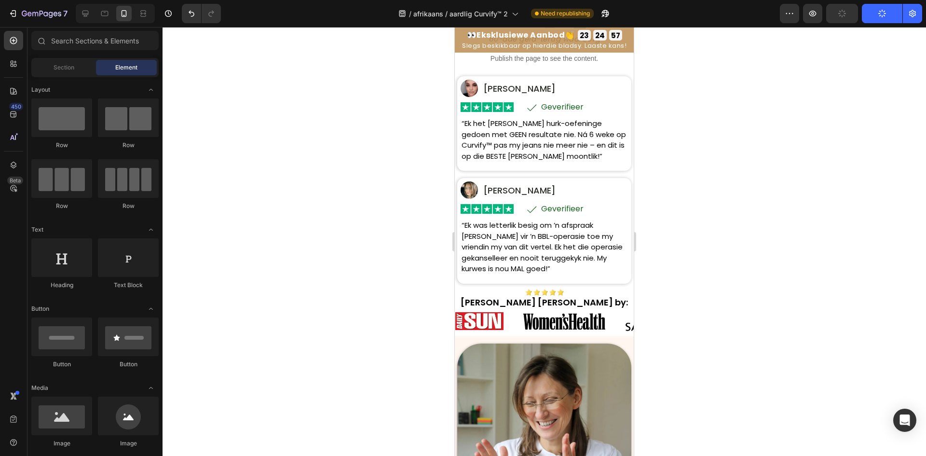
click at [860, 20] on div "Preview Publish" at bounding box center [851, 13] width 142 height 19
click at [844, 16] on icon "button" at bounding box center [842, 13] width 11 height 11
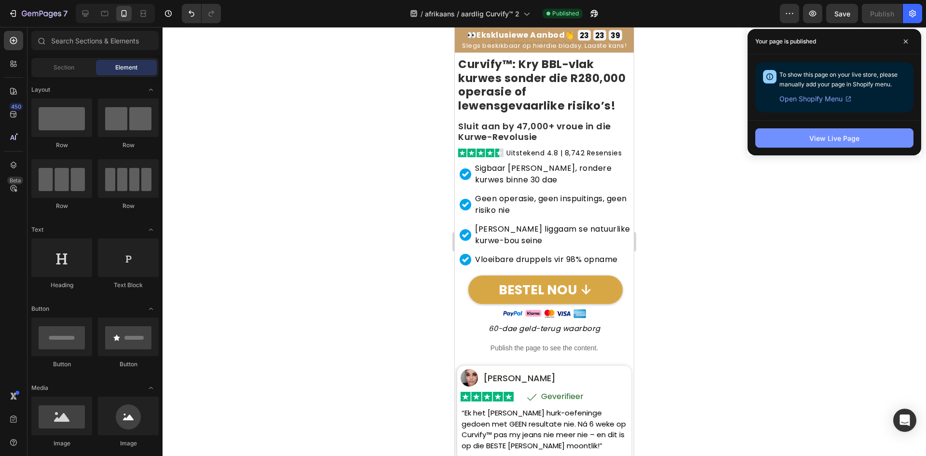
click at [804, 133] on button "View Live Page" at bounding box center [835, 137] width 158 height 19
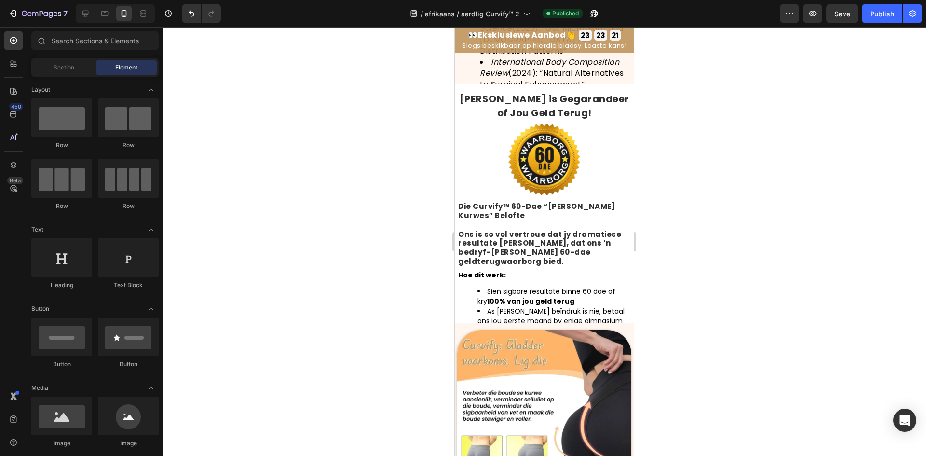
scroll to position [4799, 0]
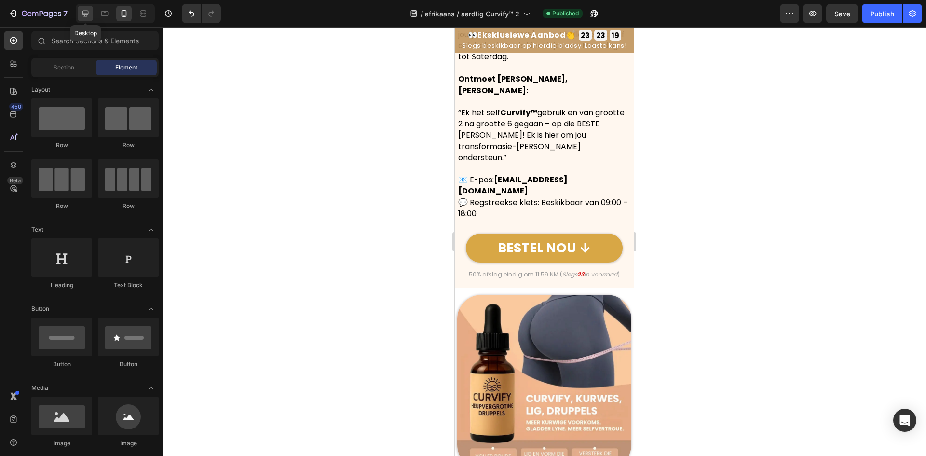
click at [78, 12] on div at bounding box center [85, 13] width 15 height 15
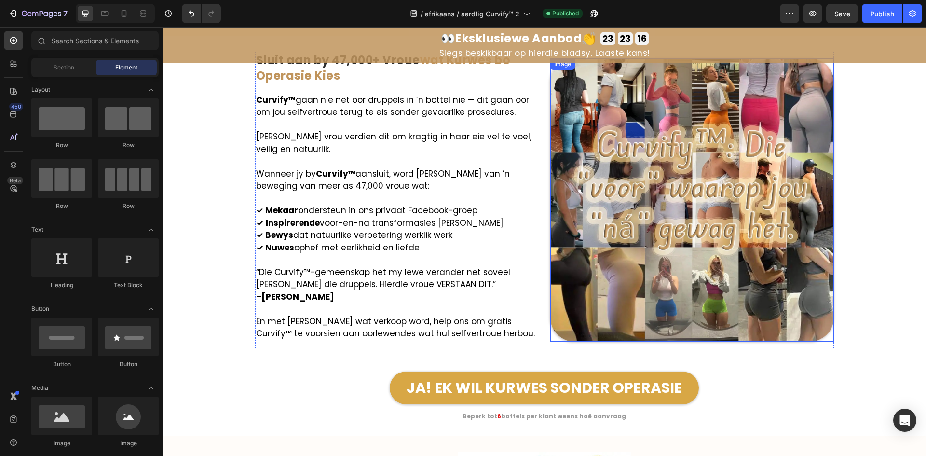
scroll to position [5805, 0]
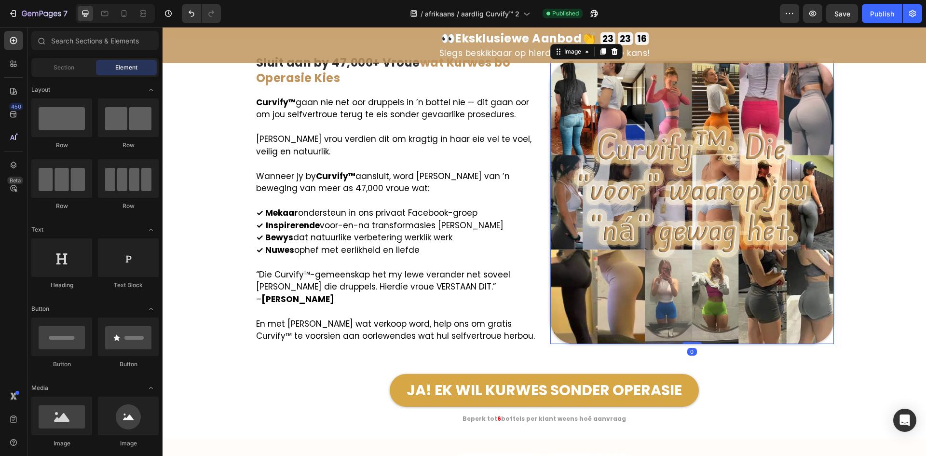
click at [648, 220] on img at bounding box center [693, 203] width 284 height 284
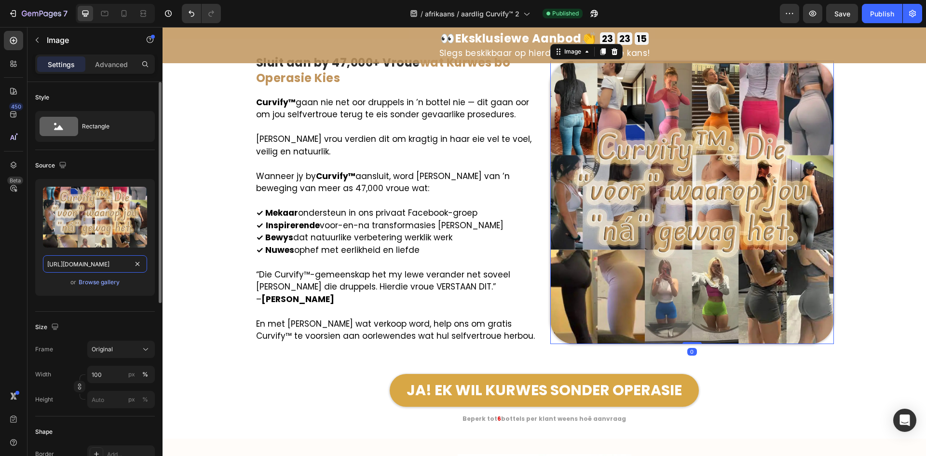
click at [109, 259] on input "https://cdn.shopify.com/s/files/1/0657/6783/3683/files/gempages_578032762192134…" at bounding box center [95, 263] width 104 height 17
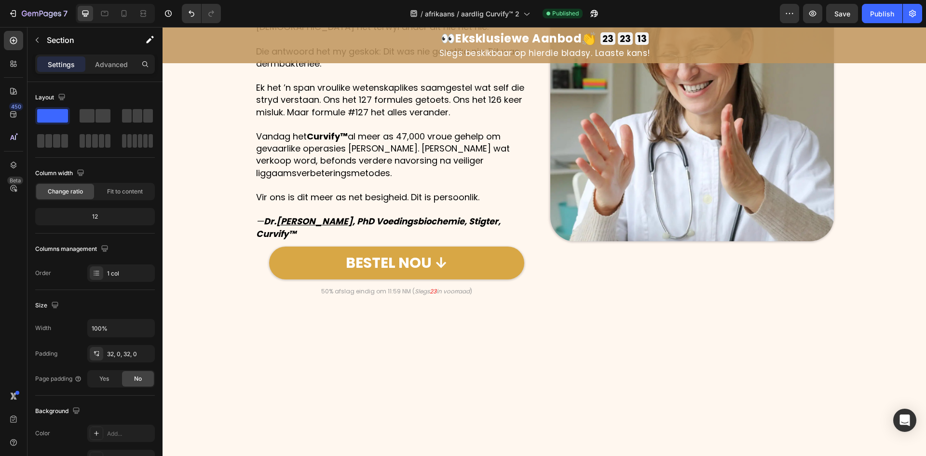
scroll to position [0, 0]
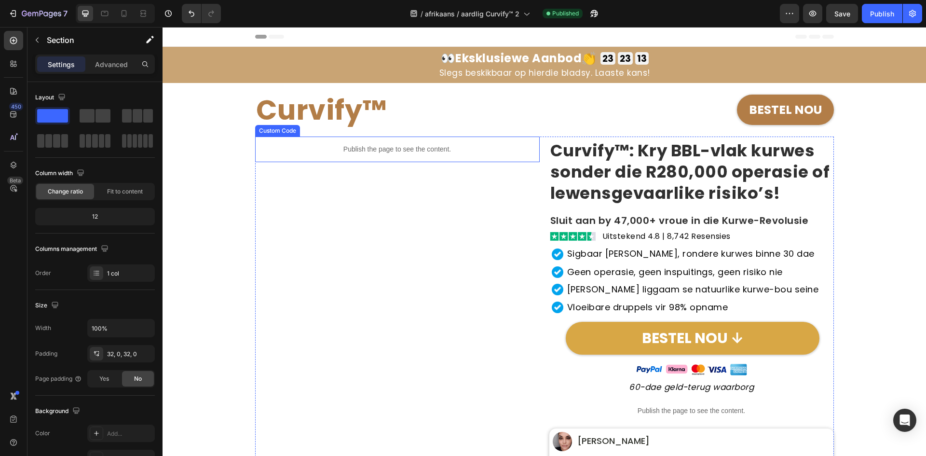
click at [346, 155] on div "Publish the page to see the content." at bounding box center [397, 150] width 285 height 26
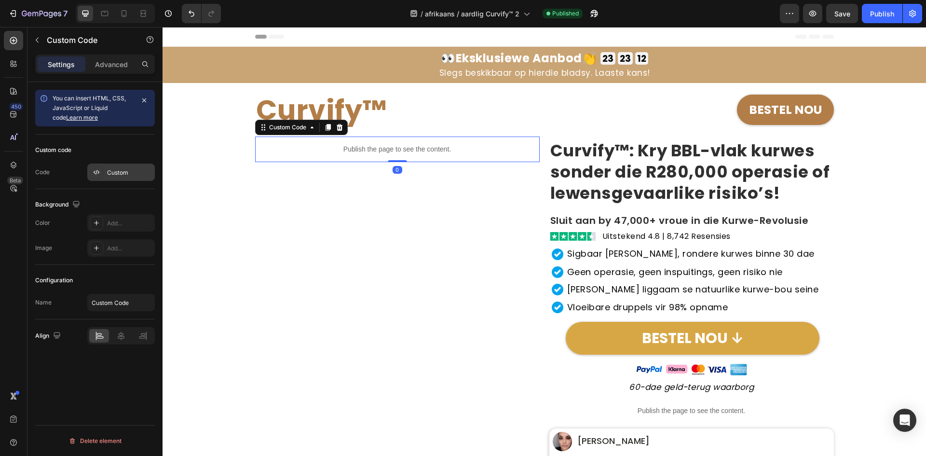
click at [117, 169] on div "Custom" at bounding box center [129, 172] width 45 height 9
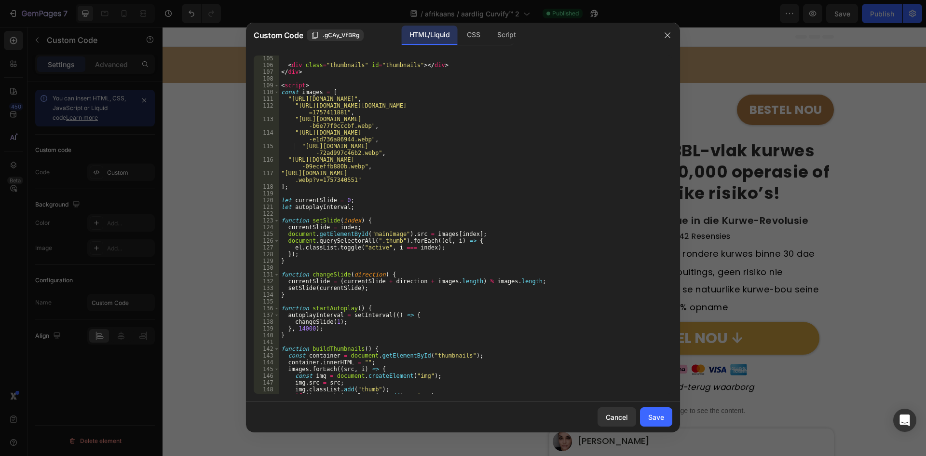
scroll to position [616, 0]
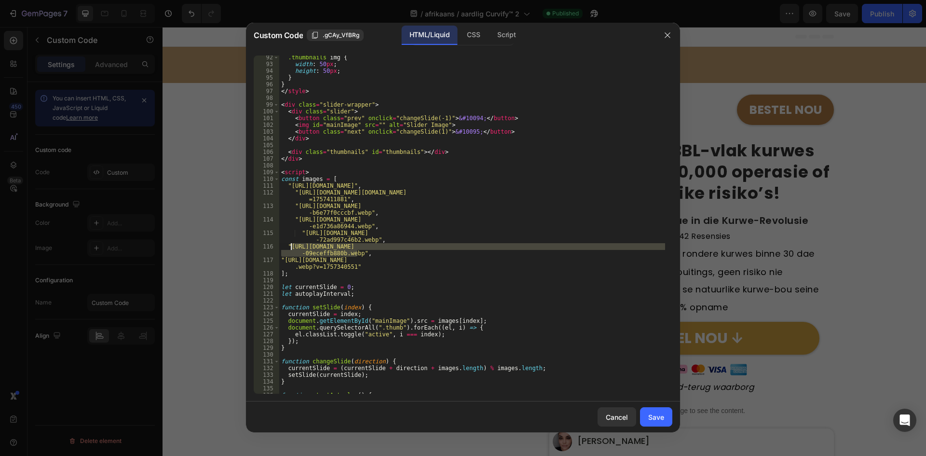
drag, startPoint x: 357, startPoint y: 252, endPoint x: 290, endPoint y: 248, distance: 66.3
click at [290, 248] on div ".thumbnails img { width : 50 px ; height : 50 px ; } } </ style > < div class =…" at bounding box center [472, 230] width 386 height 352
paste textarea "5b5fc0e2-2aeb-4a25-b5b1-912b9083dac3"
type textarea ""https://cdn.shopify.com/s/files/1/0657/6783/3683/files/gempages_57803276219213…"
click at [667, 416] on button "Save" at bounding box center [656, 416] width 32 height 19
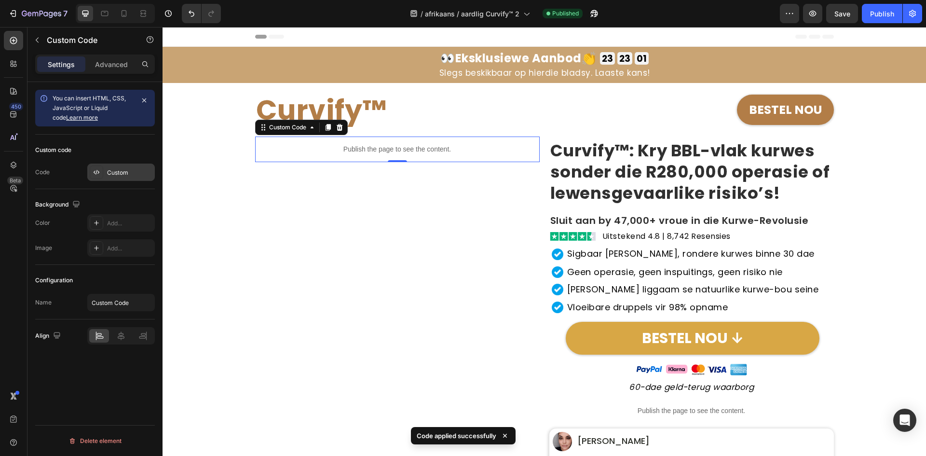
click at [115, 165] on div "Custom" at bounding box center [121, 172] width 68 height 17
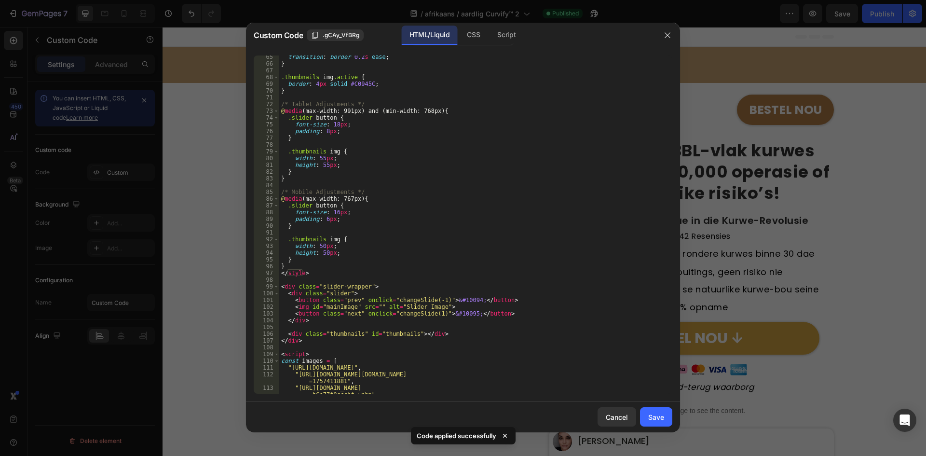
scroll to position [790, 0]
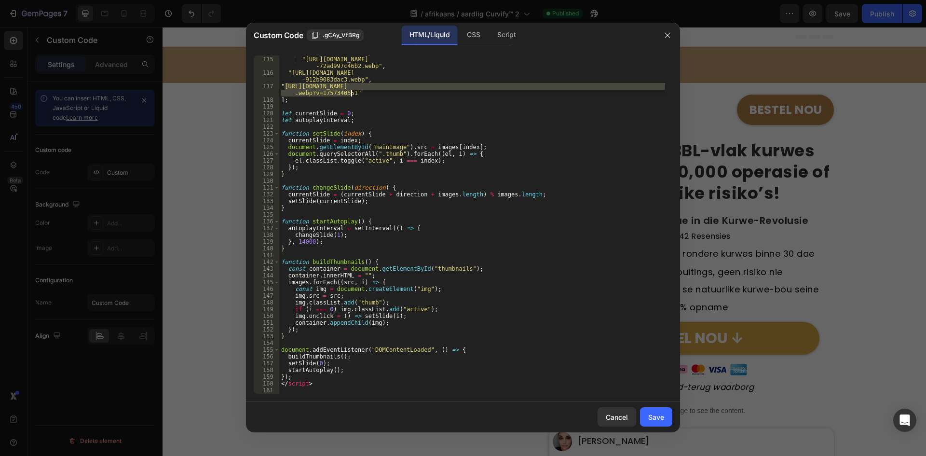
drag, startPoint x: 286, startPoint y: 85, endPoint x: 352, endPoint y: 93, distance: 66.5
click at [352, 93] on div ""https://cdn.shopify.com/s/files/1/0657/6783/3683/files/gempages_57803276219213…" at bounding box center [472, 221] width 386 height 358
paste textarea "78032762192134844-65341f57-aa8b-4582-8c20-8e1e8a06160d.webp"
type textarea ""https://cdn.shopify.com/s/files/1/0657/6783/3683/files/gempages_57803276219213…"
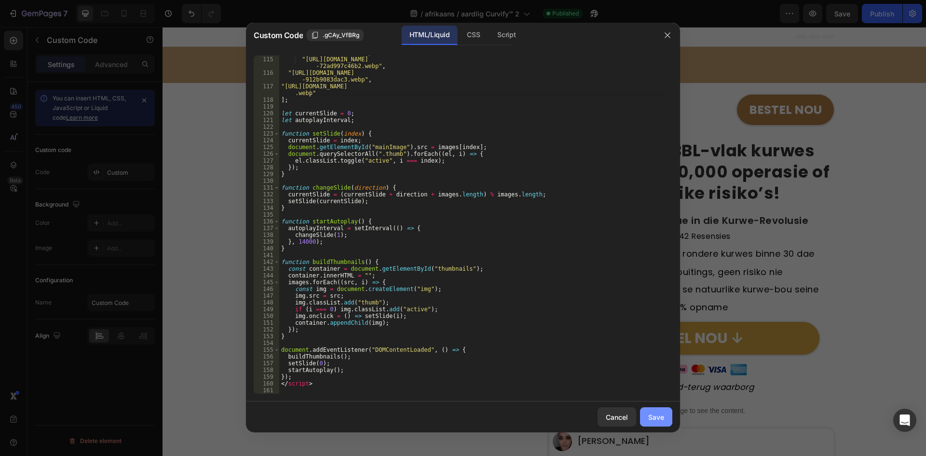
click at [660, 412] on div "Save" at bounding box center [656, 417] width 16 height 10
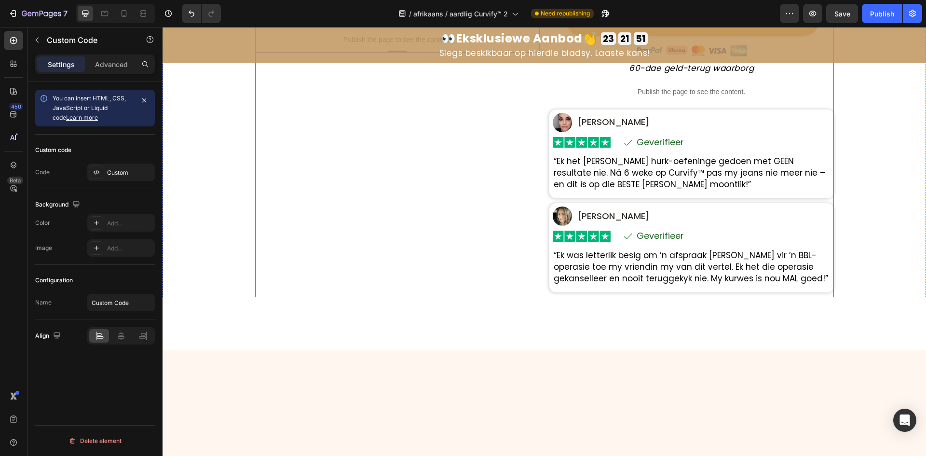
scroll to position [434, 0]
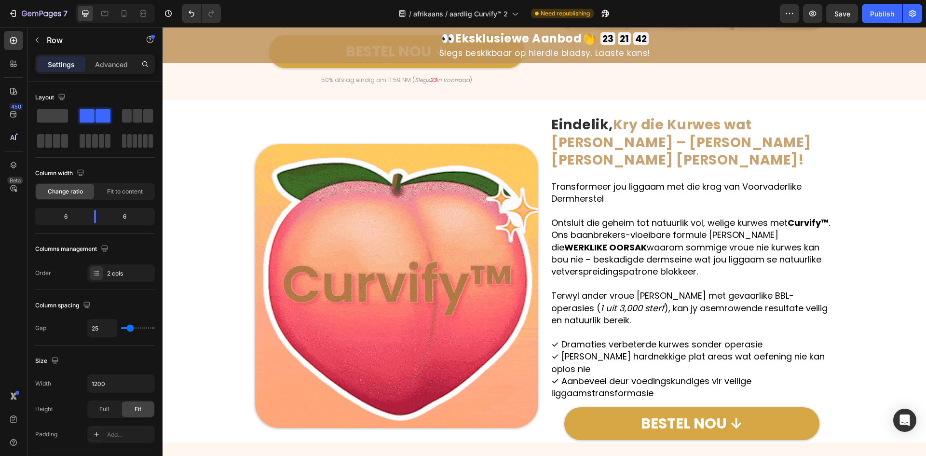
scroll to position [1013, 0]
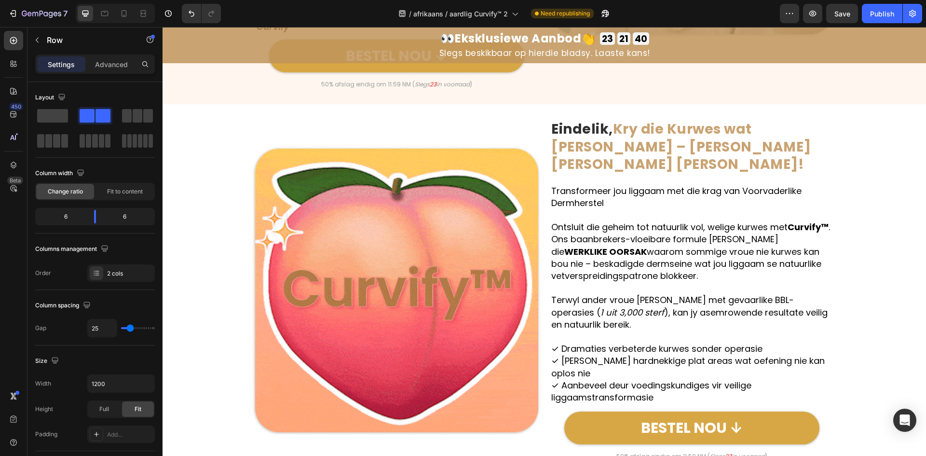
click at [113, 14] on div at bounding box center [115, 13] width 79 height 19
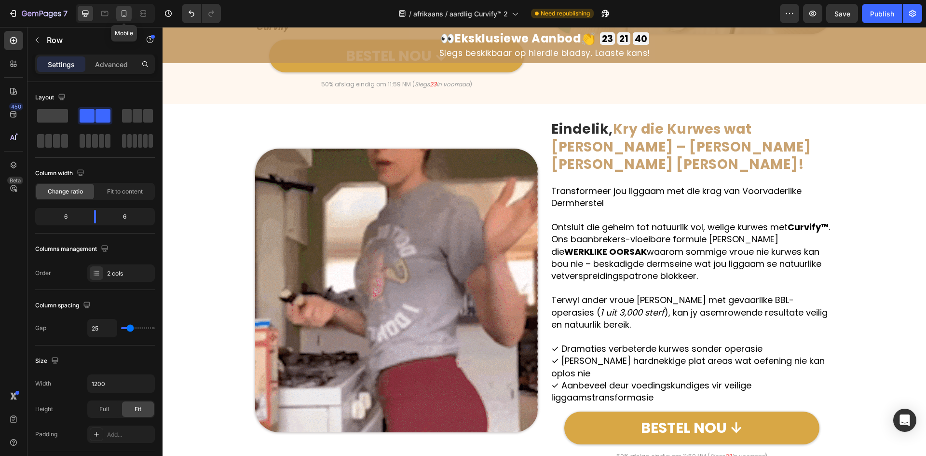
click at [118, 15] on div at bounding box center [123, 13] width 15 height 15
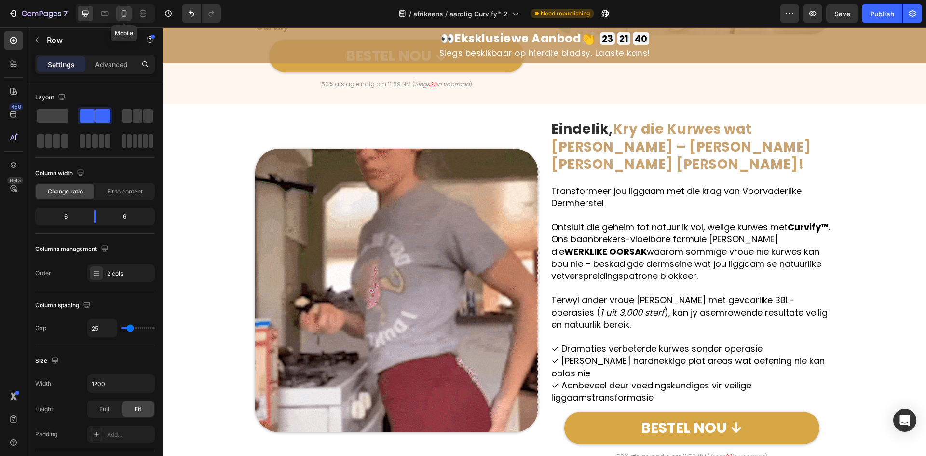
type input "0"
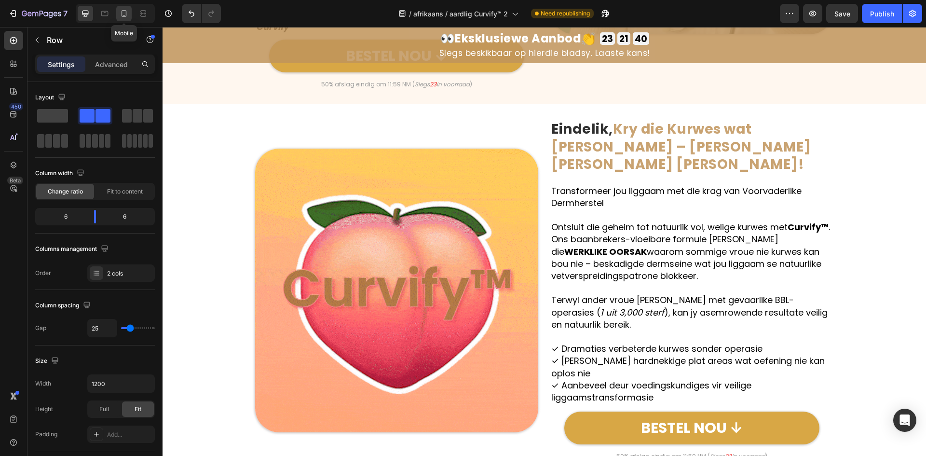
type input "0"
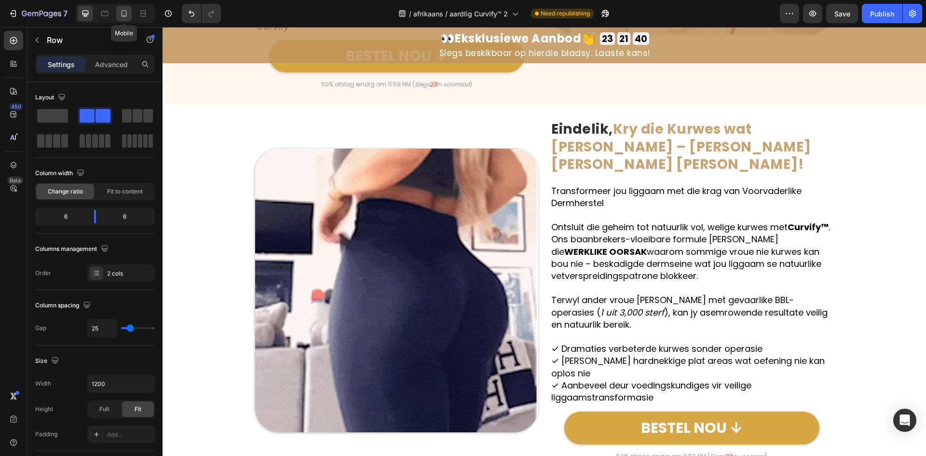
type input "100%"
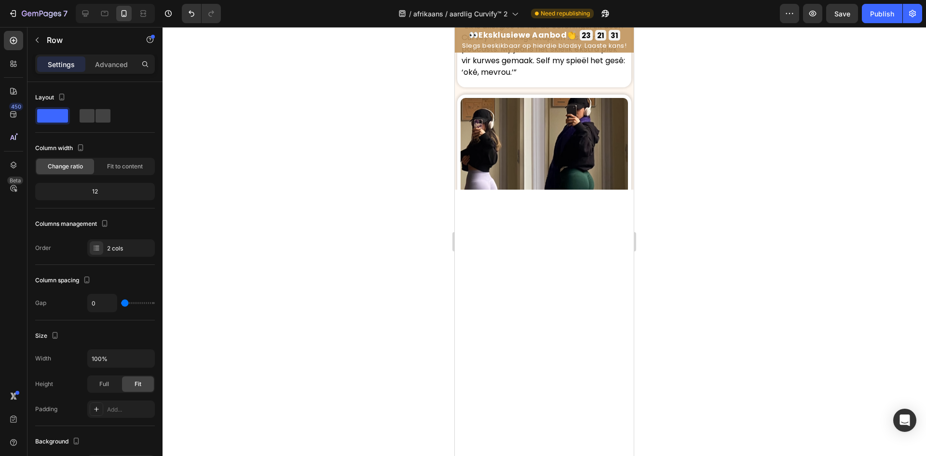
scroll to position [6292, 0]
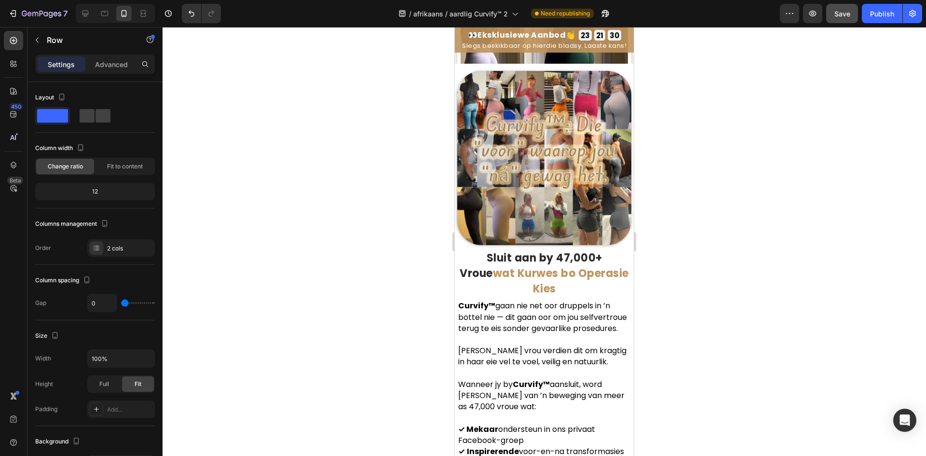
drag, startPoint x: 840, startPoint y: 14, endPoint x: 854, endPoint y: 12, distance: 14.2
click at [843, 12] on span "Save" at bounding box center [843, 14] width 16 height 8
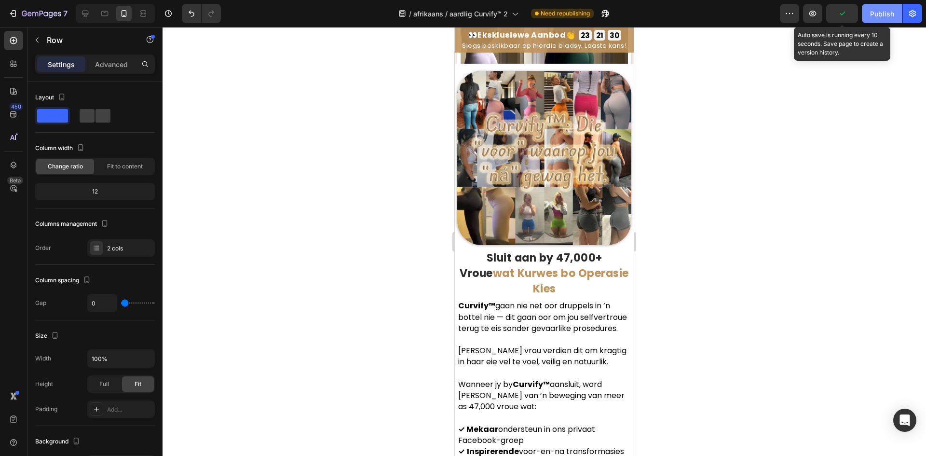
click at [866, 13] on button "Publish" at bounding box center [882, 13] width 41 height 19
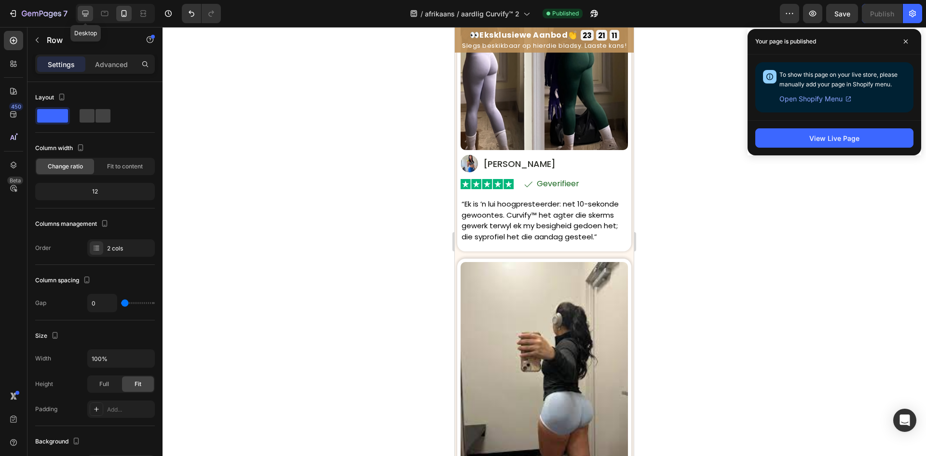
click at [86, 8] on div at bounding box center [85, 13] width 15 height 15
type input "25"
type input "1200"
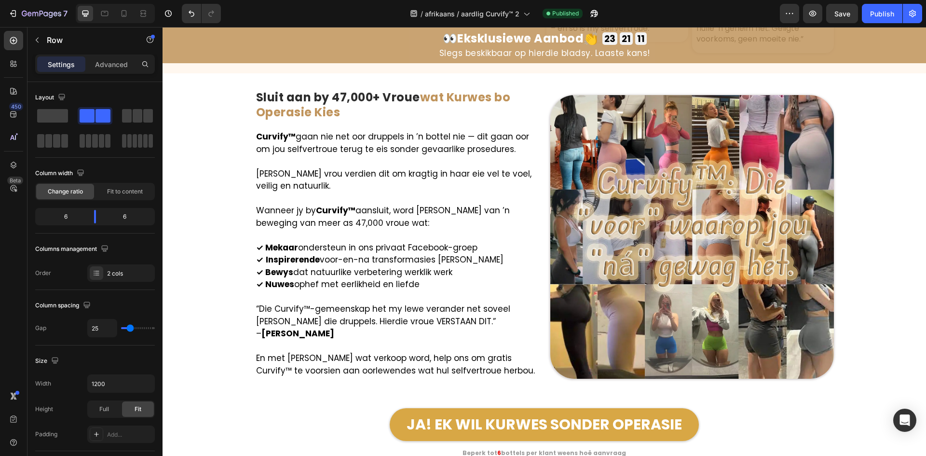
scroll to position [6298, 0]
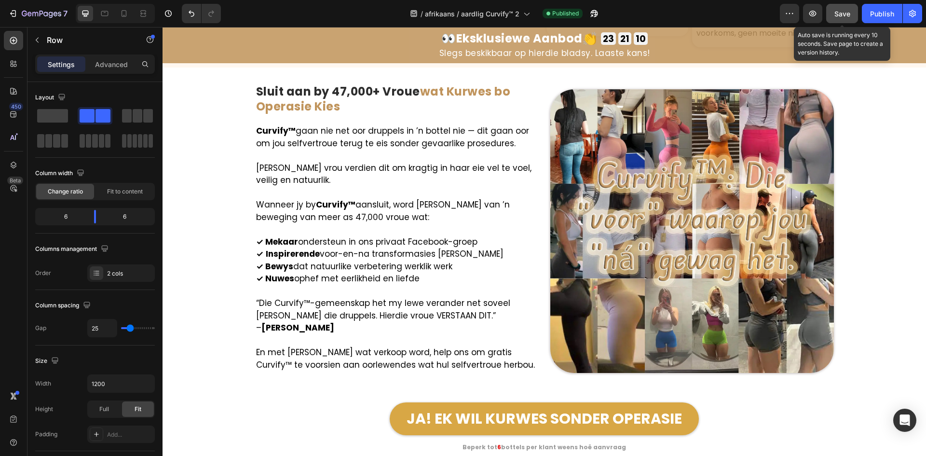
drag, startPoint x: 842, startPoint y: 22, endPoint x: 854, endPoint y: 21, distance: 12.1
click at [843, 21] on button "Save" at bounding box center [843, 13] width 32 height 19
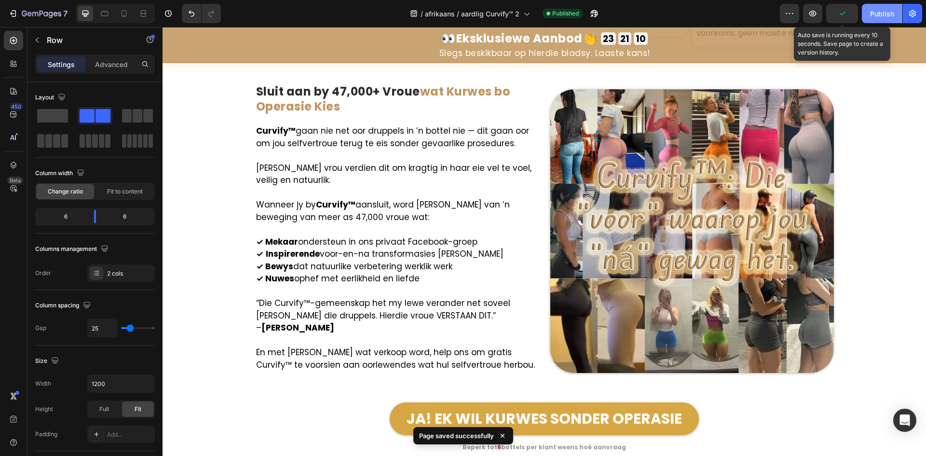
click at [866, 20] on button "Publish" at bounding box center [882, 13] width 41 height 19
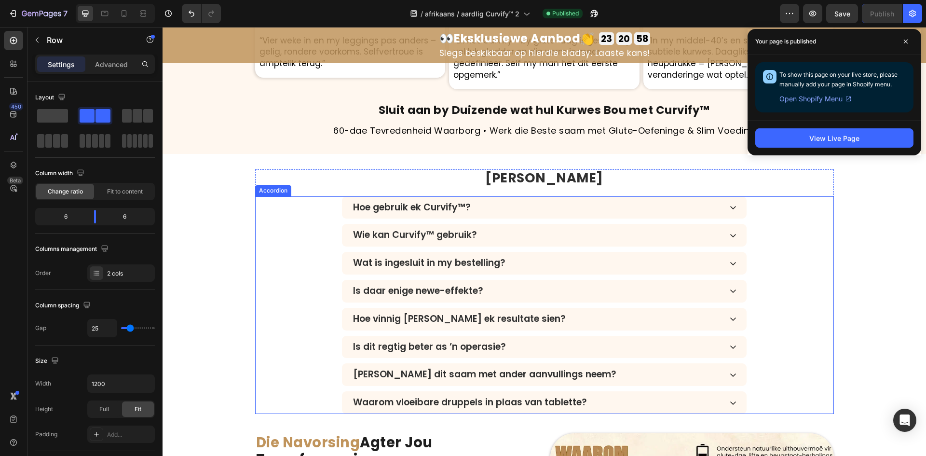
scroll to position [3547, 0]
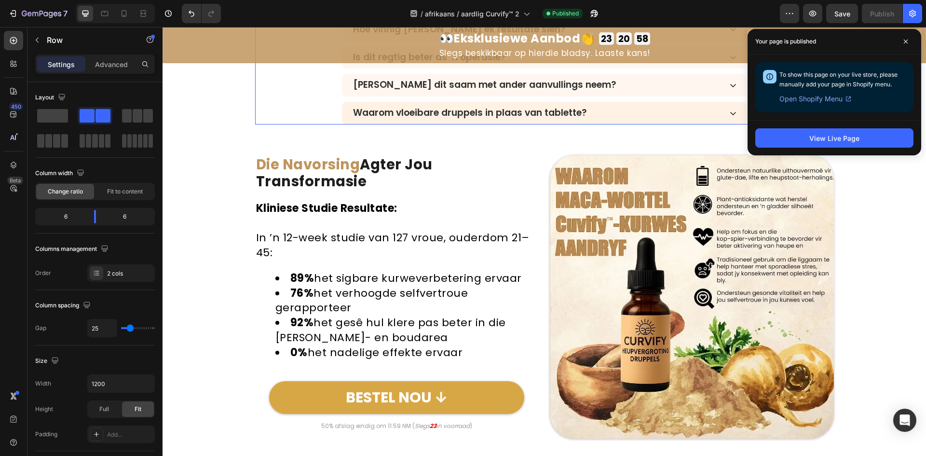
drag, startPoint x: 613, startPoint y: 113, endPoint x: 604, endPoint y: 119, distance: 11.0
click at [613, 113] on div "Waarom vloeibare druppels in plaas van tablette?" at bounding box center [537, 113] width 370 height 14
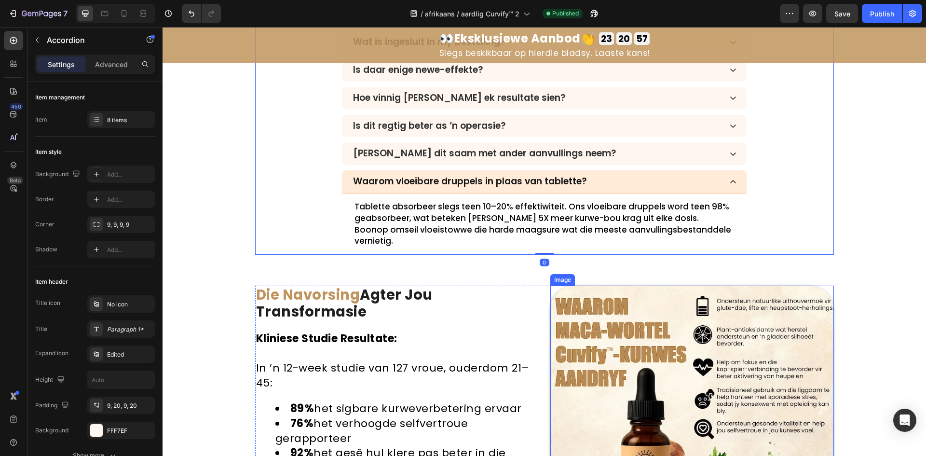
scroll to position [3403, 0]
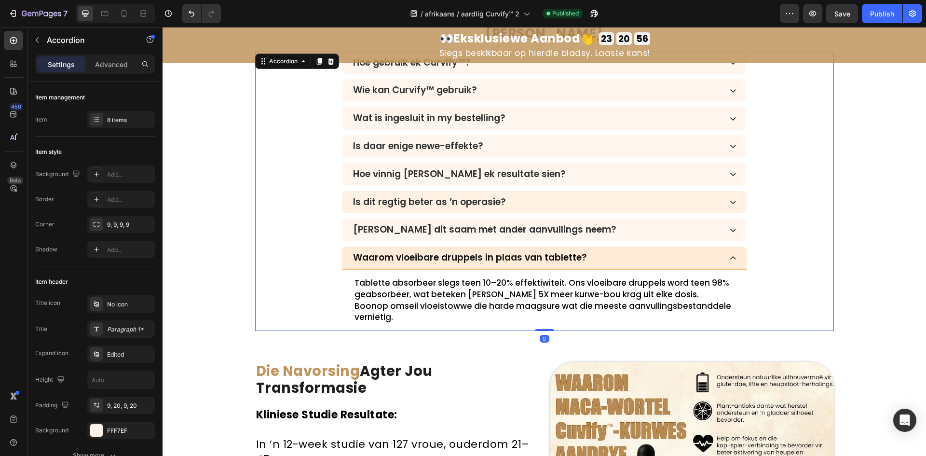
drag, startPoint x: 600, startPoint y: 231, endPoint x: 591, endPoint y: 194, distance: 37.8
click at [600, 230] on div "Kan ek dit saam met ander aanvullings neem?" at bounding box center [537, 230] width 370 height 14
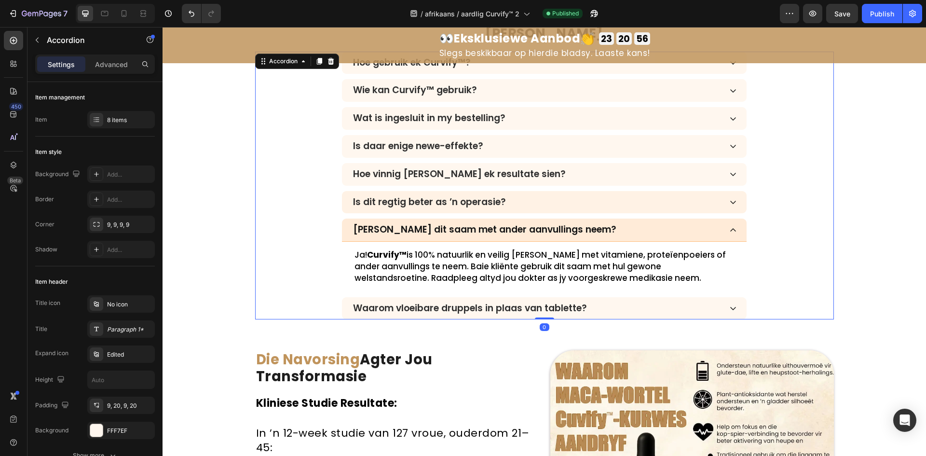
click at [590, 193] on div "Is dit regtig beter as ’n operasie?" at bounding box center [544, 202] width 405 height 23
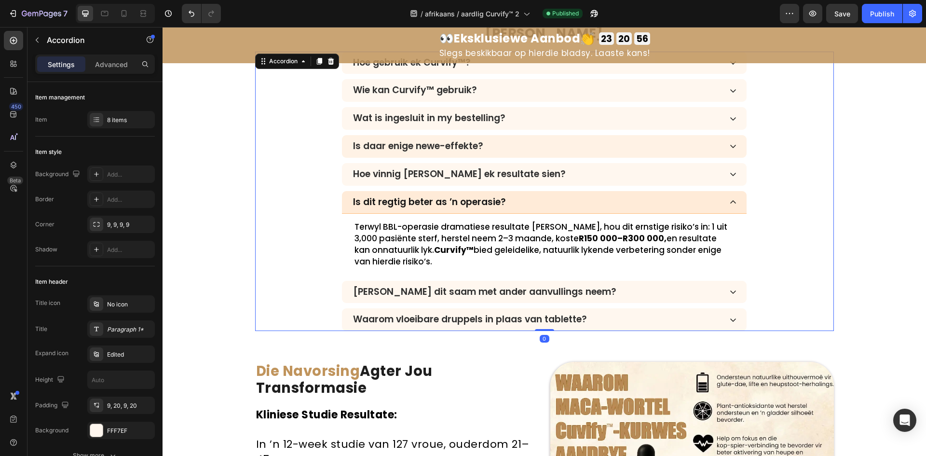
drag, startPoint x: 588, startPoint y: 167, endPoint x: 589, endPoint y: 148, distance: 19.8
click at [588, 166] on div "Hoe vinnig sal ek resultate sien?" at bounding box center [544, 174] width 405 height 23
click at [589, 148] on div "Is daar enige newe-effekte?" at bounding box center [537, 146] width 370 height 14
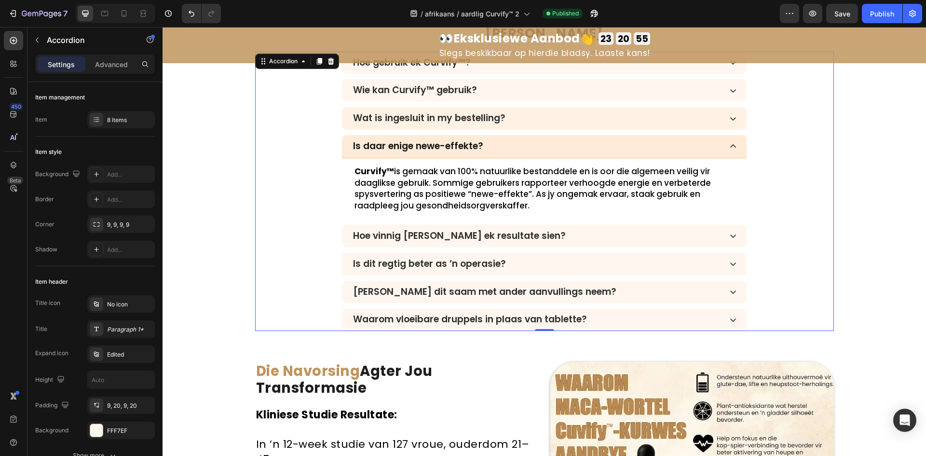
click at [586, 125] on div "Wat is ingesluit in my bestelling?" at bounding box center [537, 118] width 370 height 14
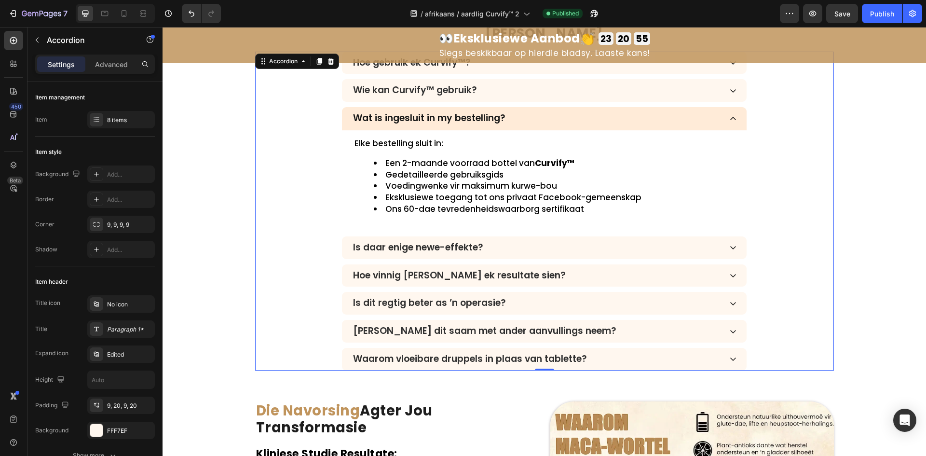
click at [591, 102] on div "Hoe gebruik ek Curvify™? Wie kan Curvify™ gebruik? Wat is ingesluit in my beste…" at bounding box center [544, 211] width 579 height 319
click at [586, 91] on div "Wie kan Curvify™ gebruik?" at bounding box center [537, 90] width 370 height 14
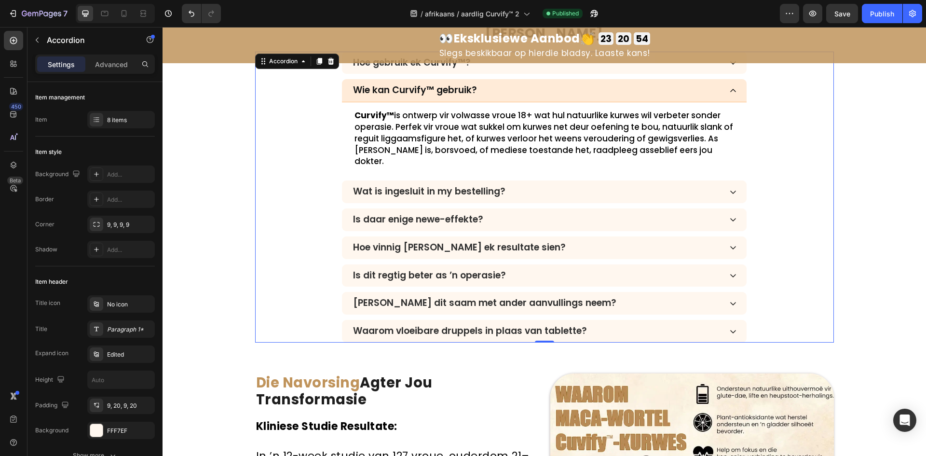
scroll to position [3259, 0]
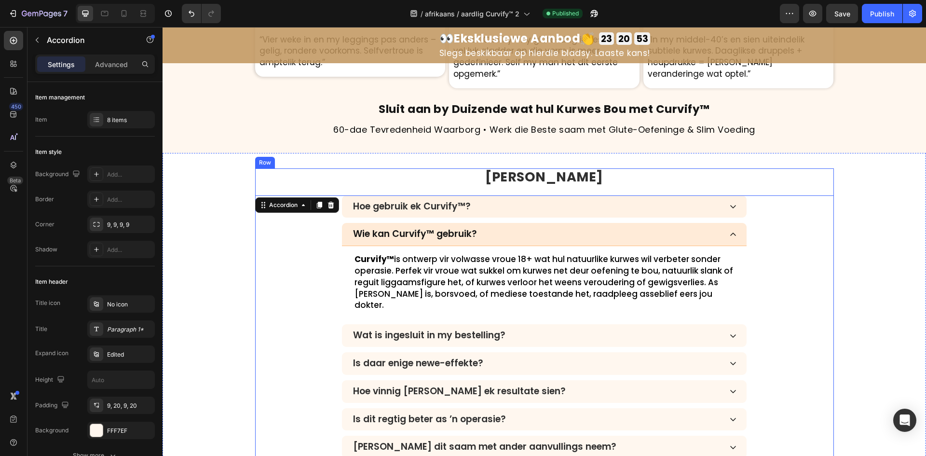
click at [564, 209] on div "Hoe gebruik ek Curvify™?" at bounding box center [537, 207] width 370 height 14
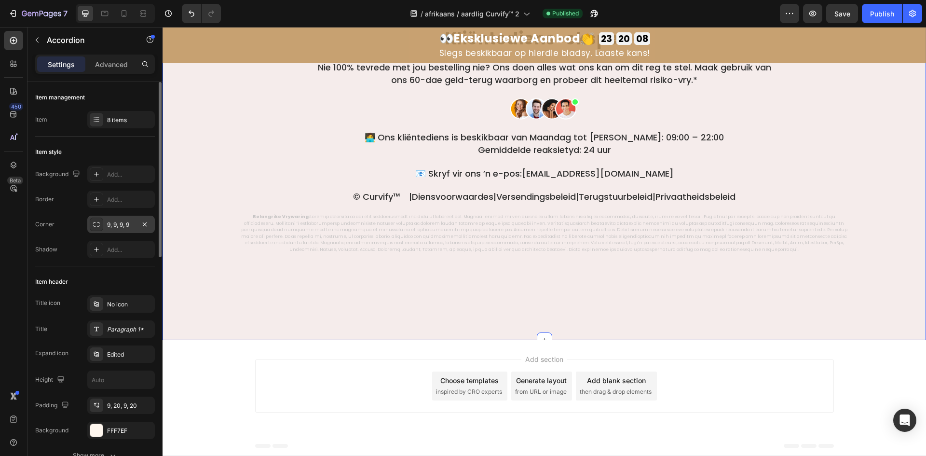
scroll to position [6228, 0]
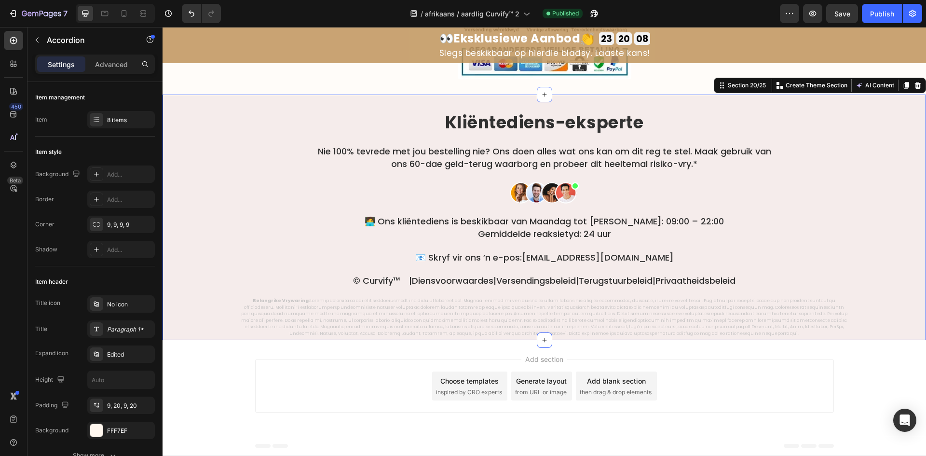
click at [217, 199] on div "Kliëntediens-eksperte Heading Nie 100% tevrede met jou bestelling nie? Ons doen…" at bounding box center [545, 224] width 764 height 228
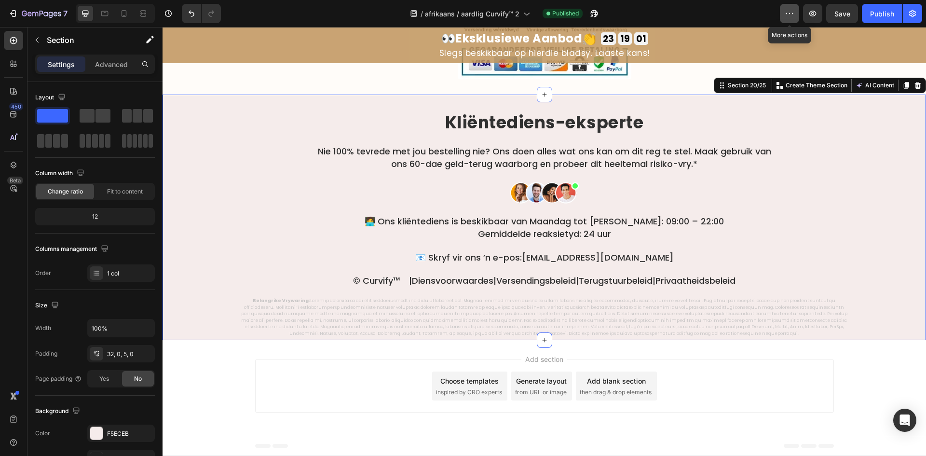
click at [791, 8] on button "button" at bounding box center [789, 13] width 19 height 19
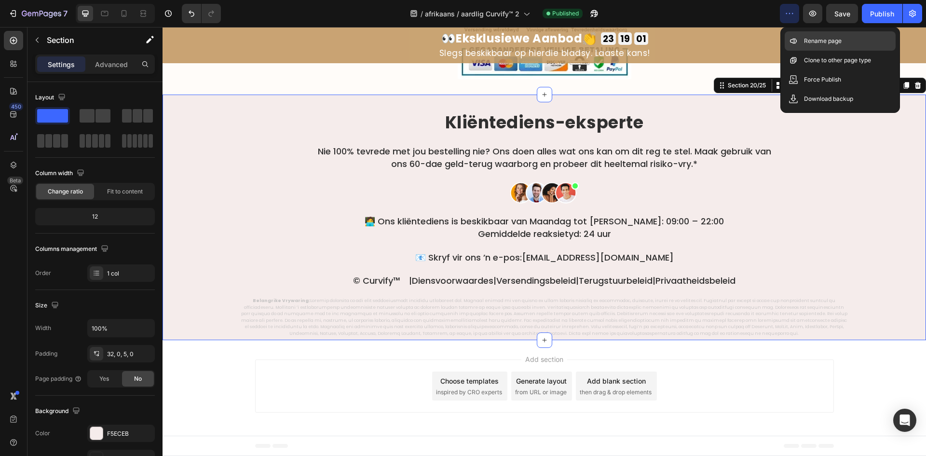
click at [793, 38] on icon at bounding box center [794, 41] width 10 height 10
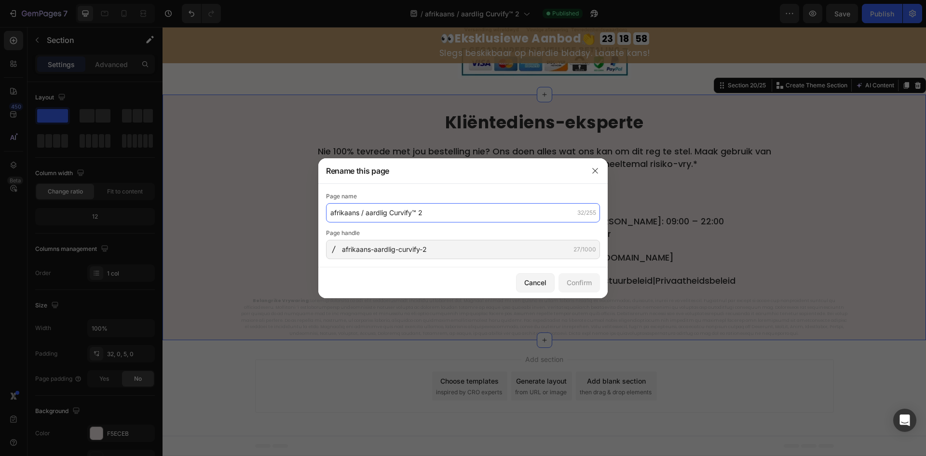
click at [441, 212] on input "afrikaans / aardlig Curvify™ 2" at bounding box center [463, 212] width 274 height 19
paste input "Curvify™ – Natuurlike Kurwes in 30 Dae, Sonder Operasie"
type input "Curvify™ – Natuurlike Kurwes in 30 Dae, Sonder Operasie"
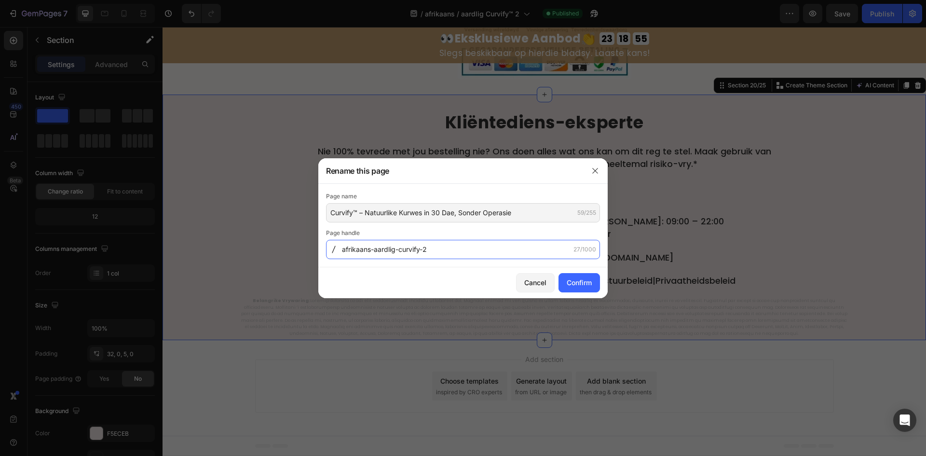
click at [444, 245] on input "afrikaans-aardlig-curvify-2" at bounding box center [463, 249] width 274 height 19
paste input "curvify-natuurlike-kurwes-in-30-dae"
type input "curvify-natuurlike-kurwes-in-30-dae"
click at [591, 278] on div "Confirm" at bounding box center [579, 282] width 25 height 10
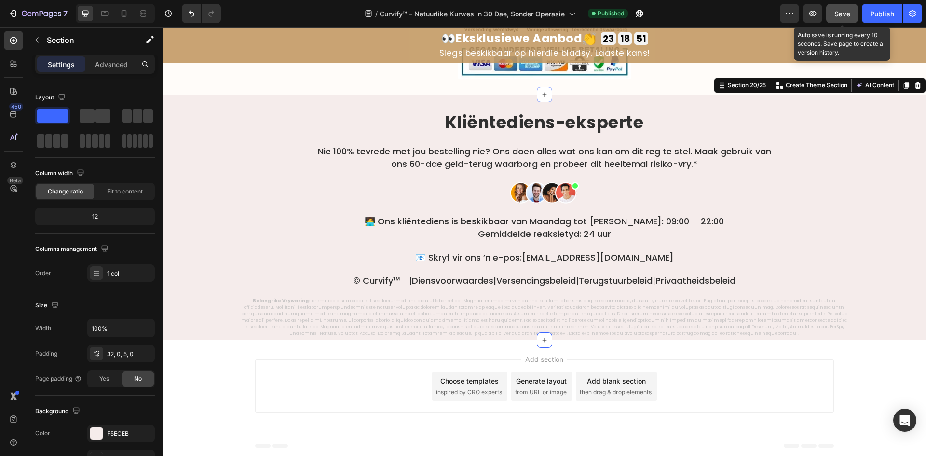
click at [844, 12] on button "Save" at bounding box center [843, 13] width 32 height 19
click at [846, 11] on icon "button" at bounding box center [843, 14] width 10 height 10
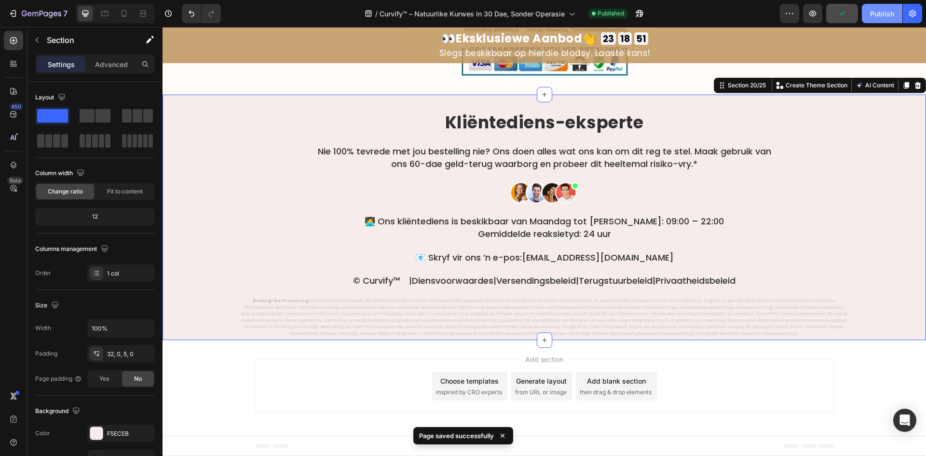
click at [875, 12] on div "Publish" at bounding box center [882, 14] width 24 height 10
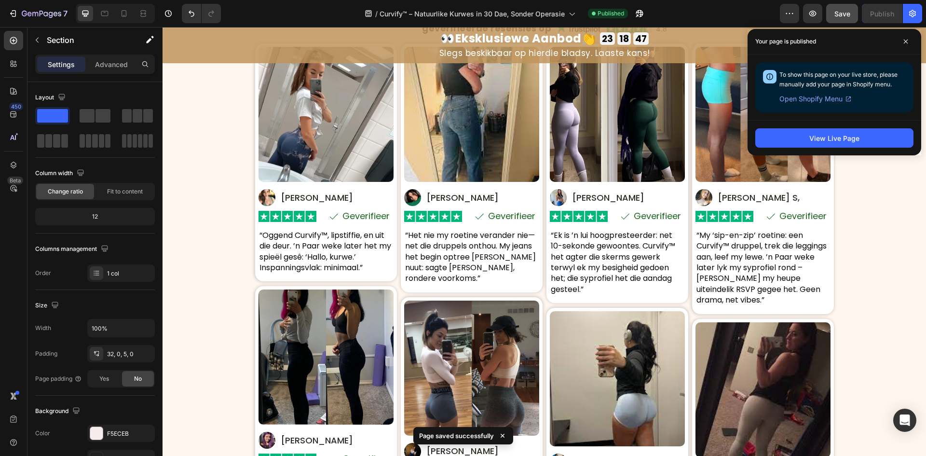
scroll to position [5077, 0]
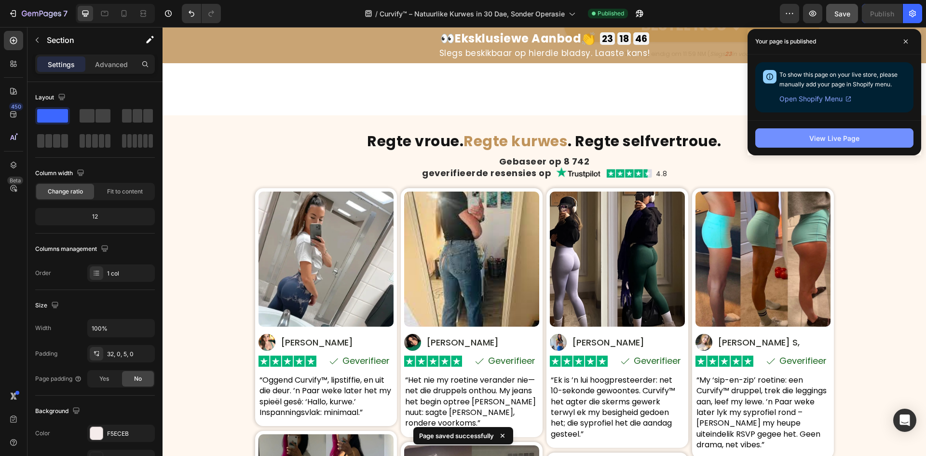
click at [804, 144] on button "View Live Page" at bounding box center [835, 137] width 158 height 19
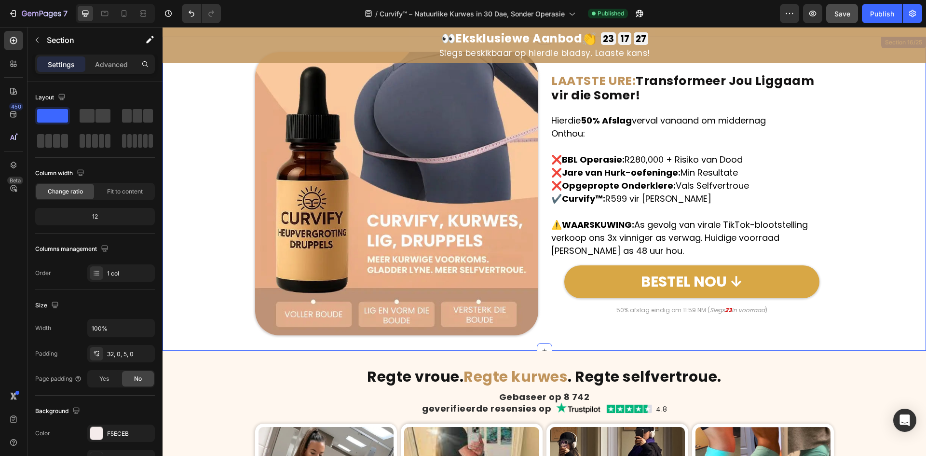
scroll to position [4792, 0]
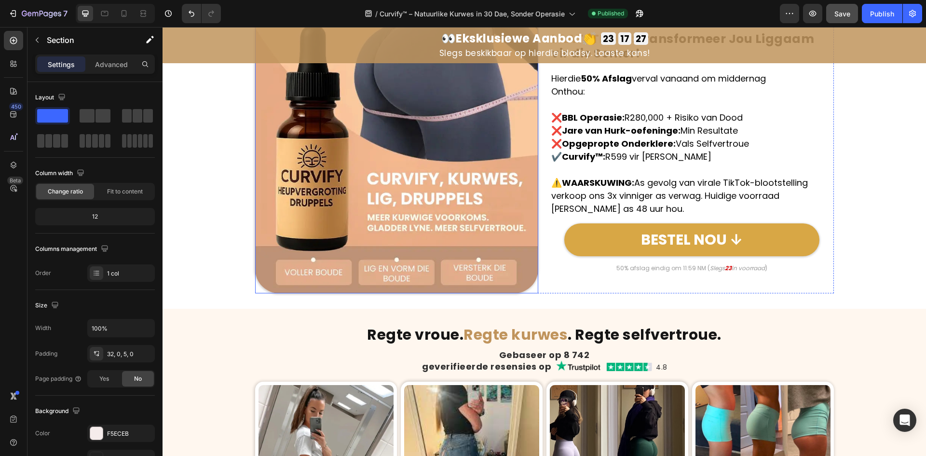
click at [407, 188] on img at bounding box center [397, 152] width 284 height 284
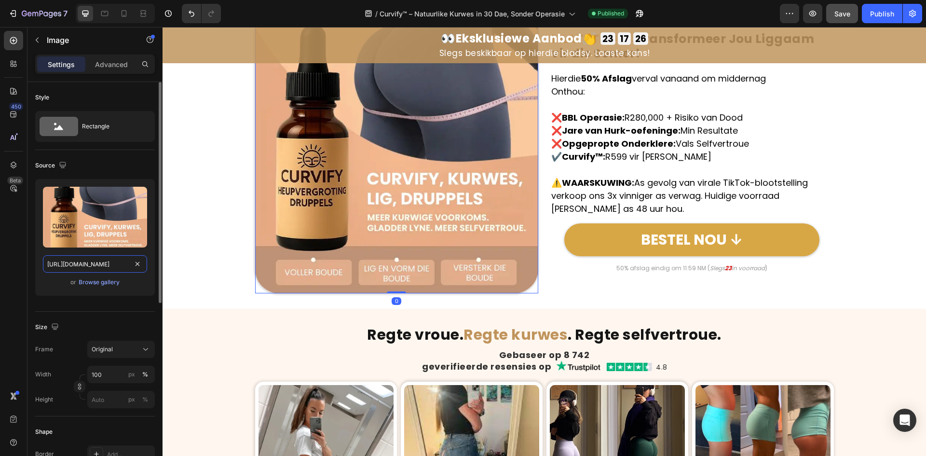
click at [74, 270] on input "https://cdn.shopify.com/s/files/1/0657/6783/3683/files/gempages_578032762192134…" at bounding box center [95, 263] width 104 height 17
click at [65, 165] on icon "button" at bounding box center [62, 165] width 6 height 6
click at [64, 197] on icon "button" at bounding box center [65, 198] width 10 height 10
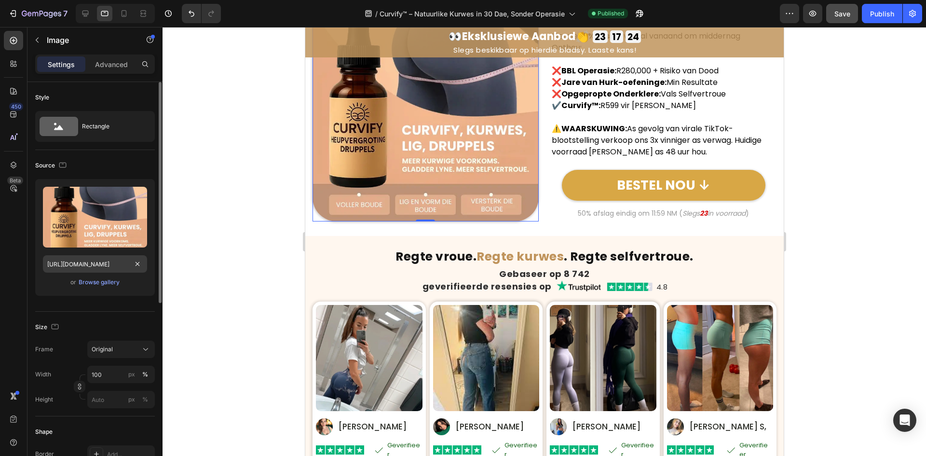
scroll to position [4728, 0]
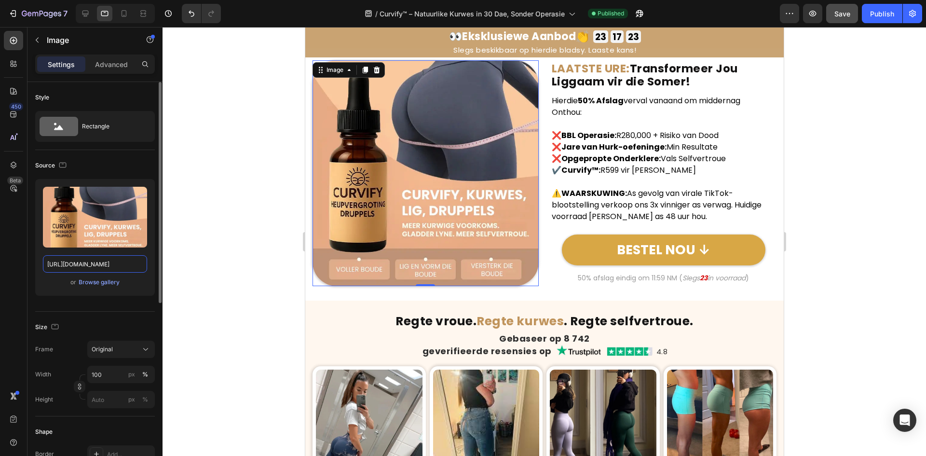
click at [69, 266] on input "https://cdn.shopify.com/s/files/1/0657/6783/3683/files/gempages_578032762192134…" at bounding box center [95, 263] width 104 height 17
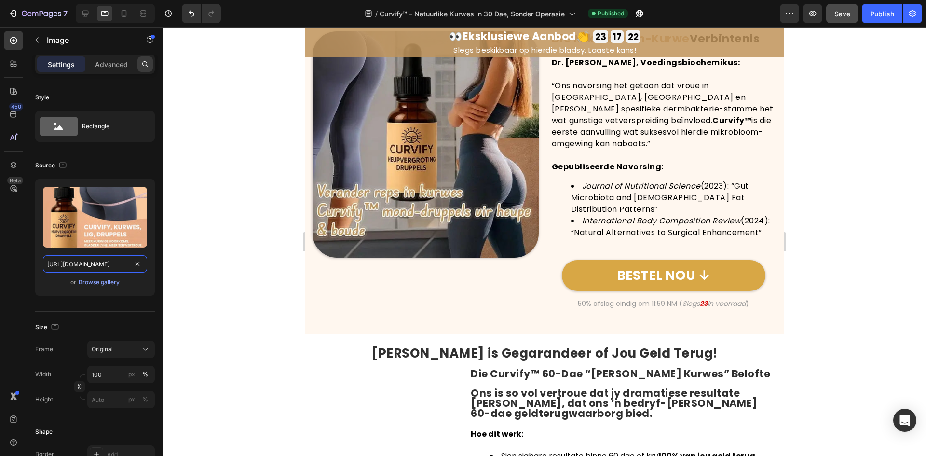
scroll to position [3715, 0]
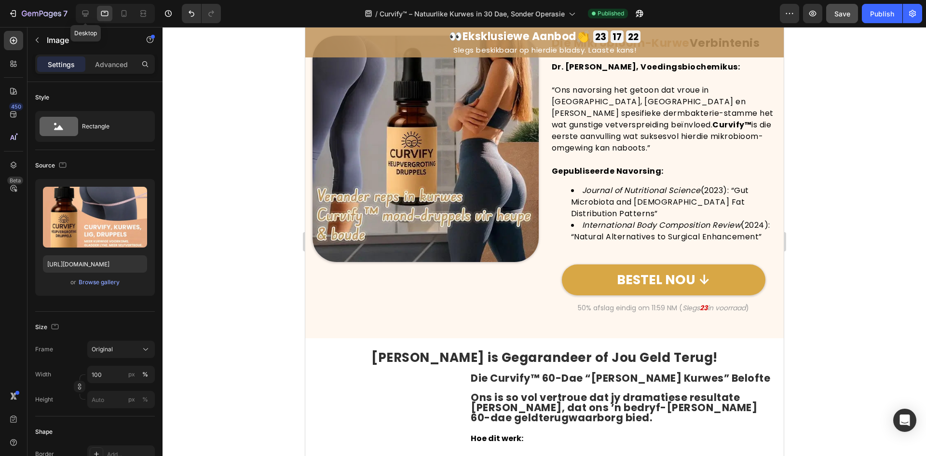
drag, startPoint x: 84, startPoint y: 18, endPoint x: 174, endPoint y: 46, distance: 94.0
click at [84, 18] on div at bounding box center [85, 13] width 15 height 15
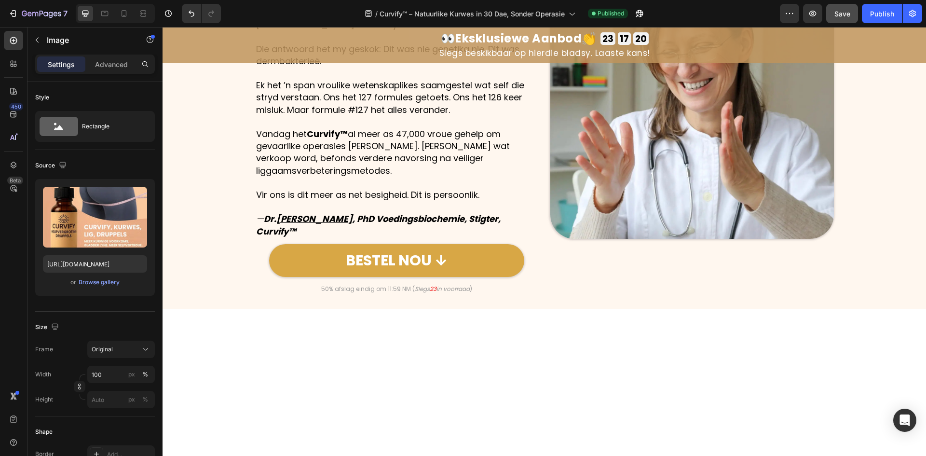
scroll to position [0, 0]
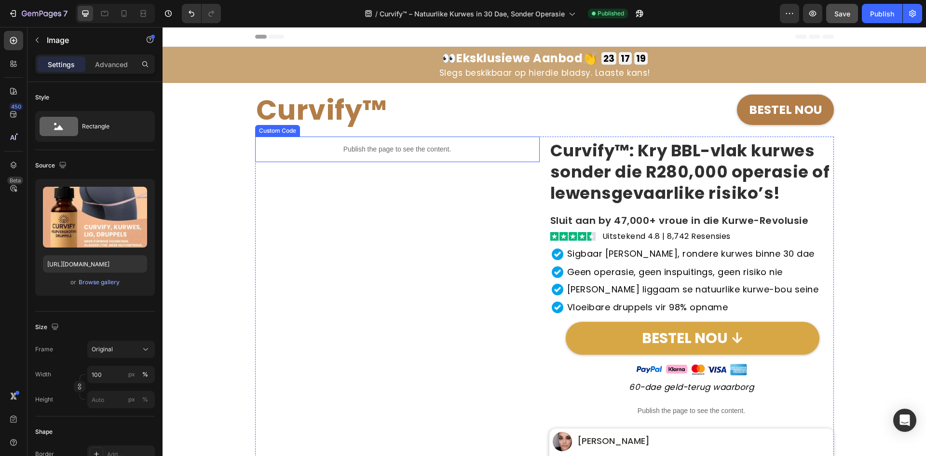
click at [384, 146] on p "Publish the page to see the content." at bounding box center [397, 149] width 285 height 10
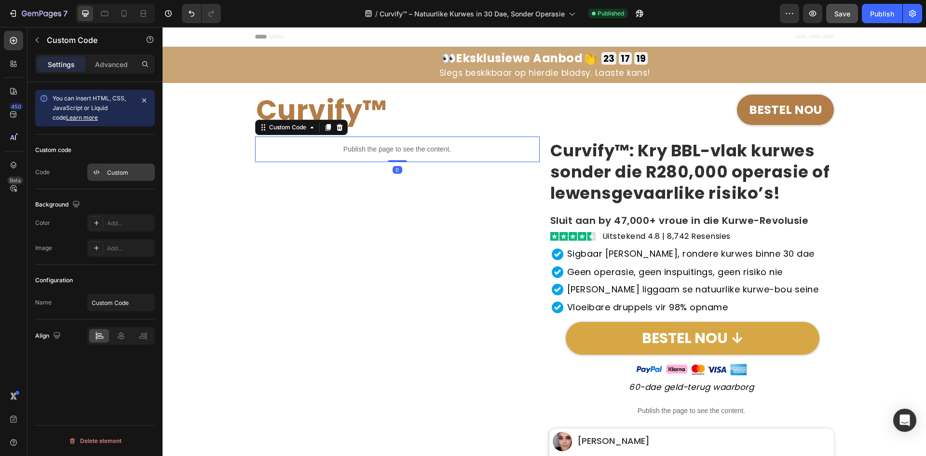
click at [115, 174] on div "Custom" at bounding box center [129, 172] width 45 height 9
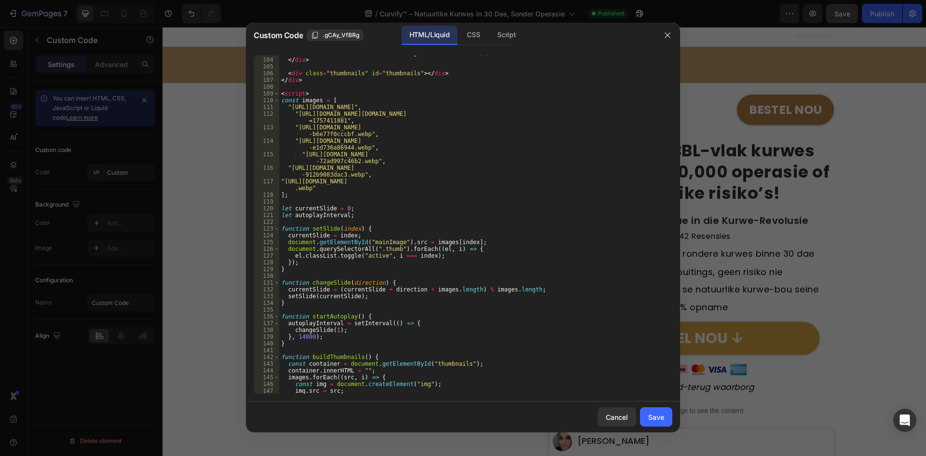
scroll to position [695, 0]
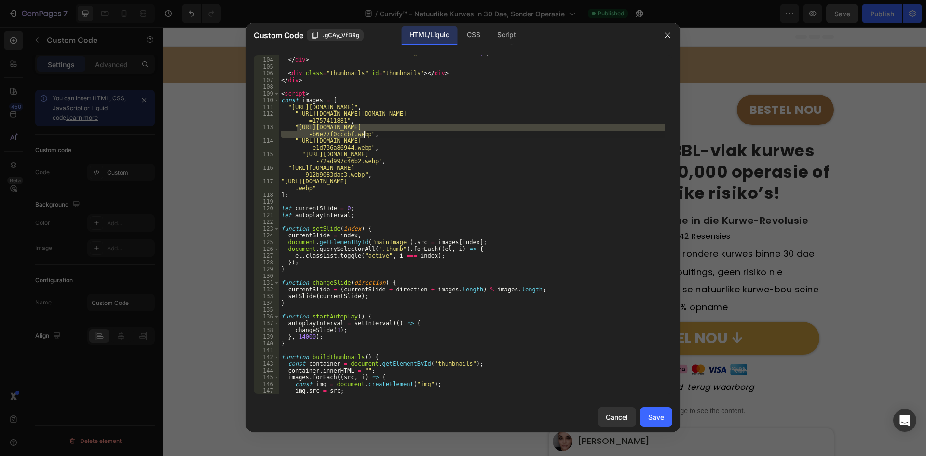
drag, startPoint x: 297, startPoint y: 130, endPoint x: 364, endPoint y: 136, distance: 67.8
click at [364, 136] on div "< button class = "next" onclick = "changeSlide(1)" > &#10095; </ button > </ di…" at bounding box center [472, 226] width 386 height 352
paste textarea "048b93a5-1a85-461a-ac6d-48ba1a29b016"
type textarea ""https://cdn.shopify.com/s/files/1/0657/6783/3683/files/gempages_57803276219213…"
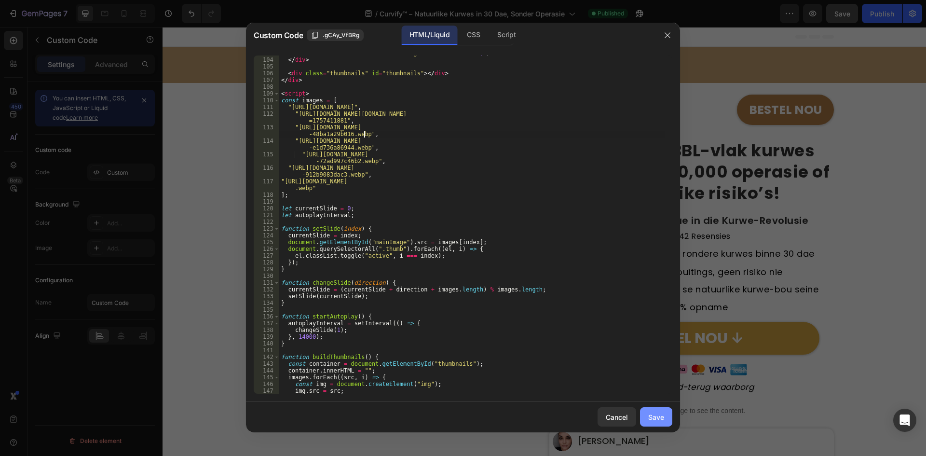
click at [650, 412] on div "Save" at bounding box center [656, 417] width 16 height 10
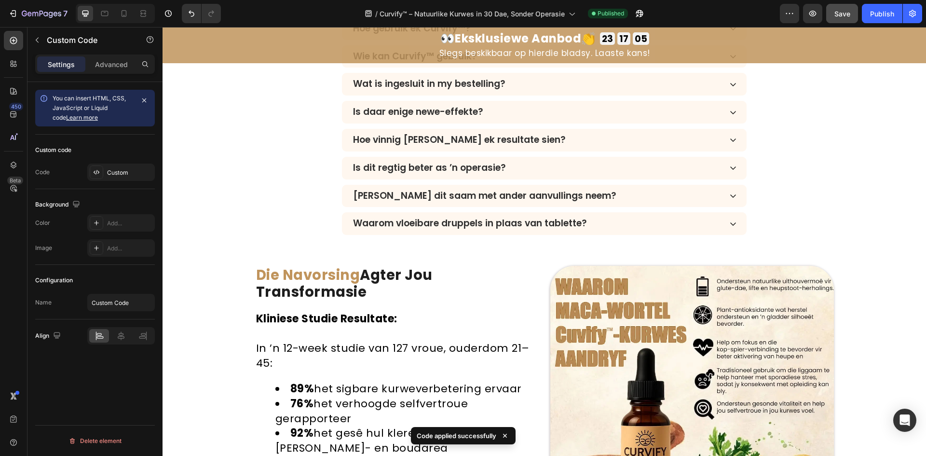
scroll to position [3474, 0]
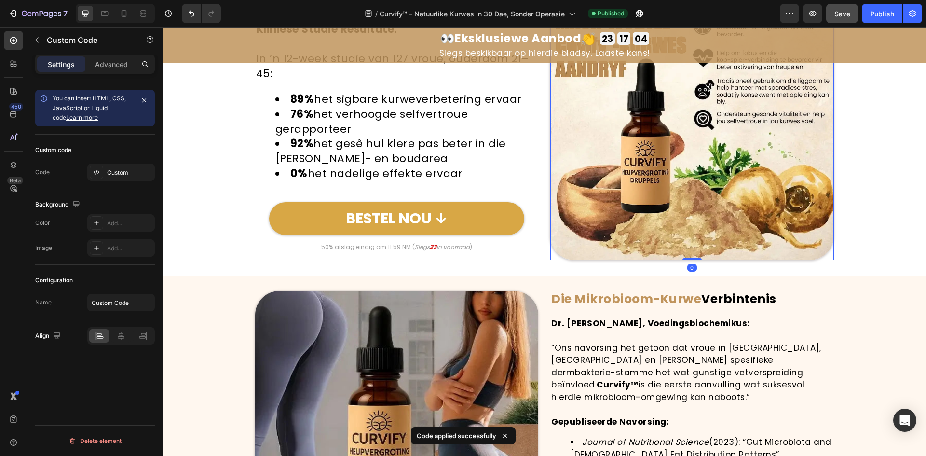
click at [667, 201] on img at bounding box center [693, 118] width 284 height 284
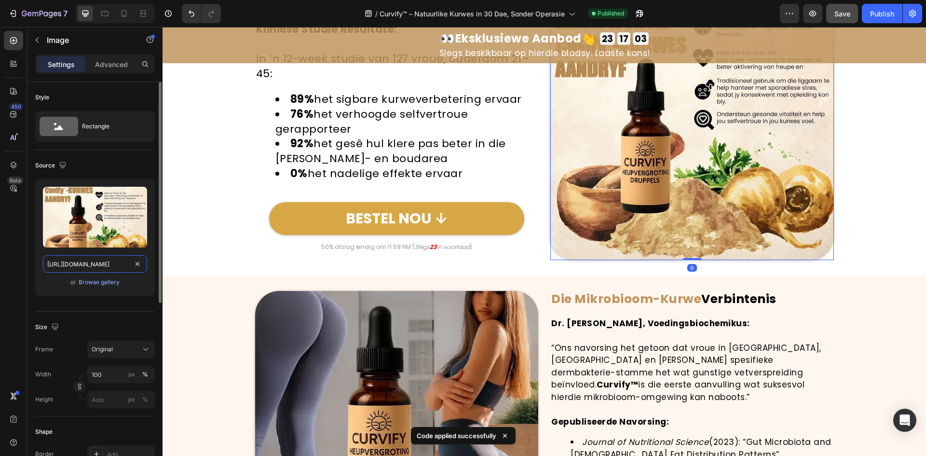
click at [57, 263] on input "https://cdn.shopify.com/s/files/1/0657/6783/3683/files/gempages_578032762192134…" at bounding box center [95, 263] width 104 height 17
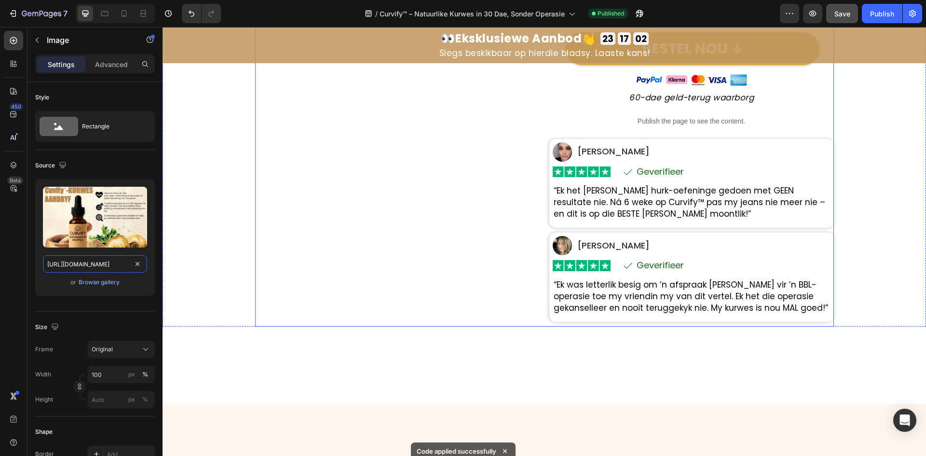
scroll to position [0, 0]
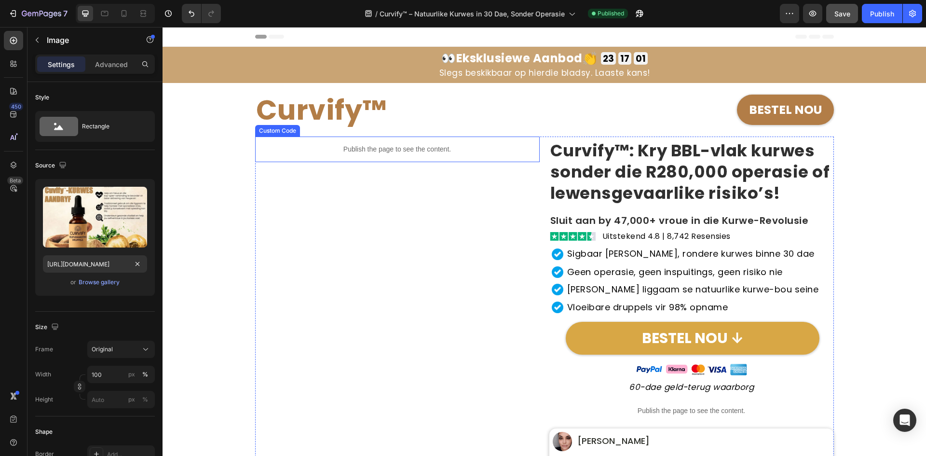
drag, startPoint x: 376, startPoint y: 147, endPoint x: 230, endPoint y: 154, distance: 146.4
click at [376, 146] on p "Publish the page to see the content." at bounding box center [397, 149] width 285 height 10
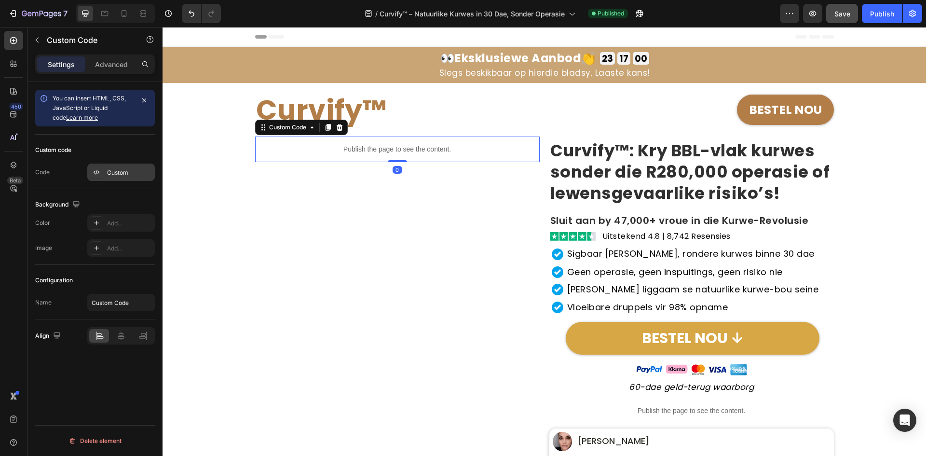
click at [129, 172] on div "Custom" at bounding box center [129, 172] width 45 height 9
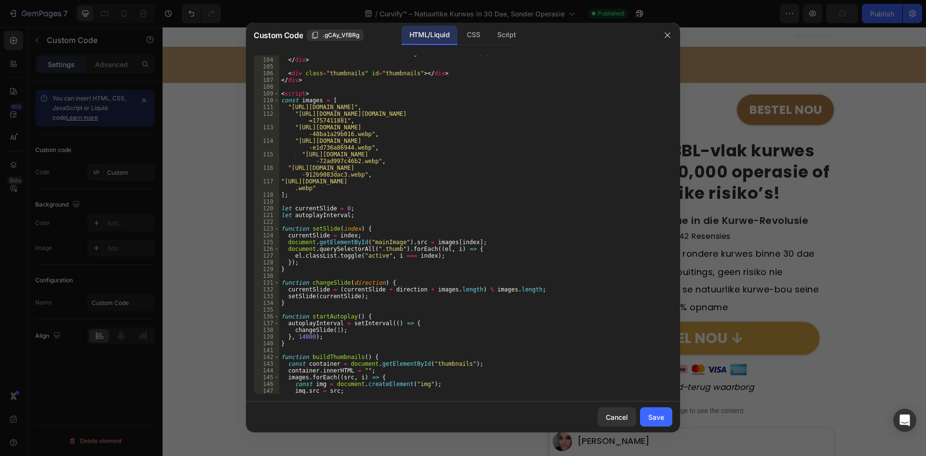
scroll to position [695, 0]
click at [355, 107] on div "< button class = "next" onclick = "changeSlide(1)" > &#10095; </ button > </ di…" at bounding box center [472, 226] width 386 height 352
click at [341, 114] on div "< button class = "next" onclick = "changeSlide(1)" > &#10095; </ button > </ di…" at bounding box center [472, 226] width 386 height 352
click at [323, 126] on div "< button class = "next" onclick = "changeSlide(1)" > &#10095; </ button > </ di…" at bounding box center [472, 226] width 386 height 352
click at [320, 140] on div "< button class = "next" onclick = "changeSlide(1)" > &#10095; </ button > </ di…" at bounding box center [472, 226] width 386 height 352
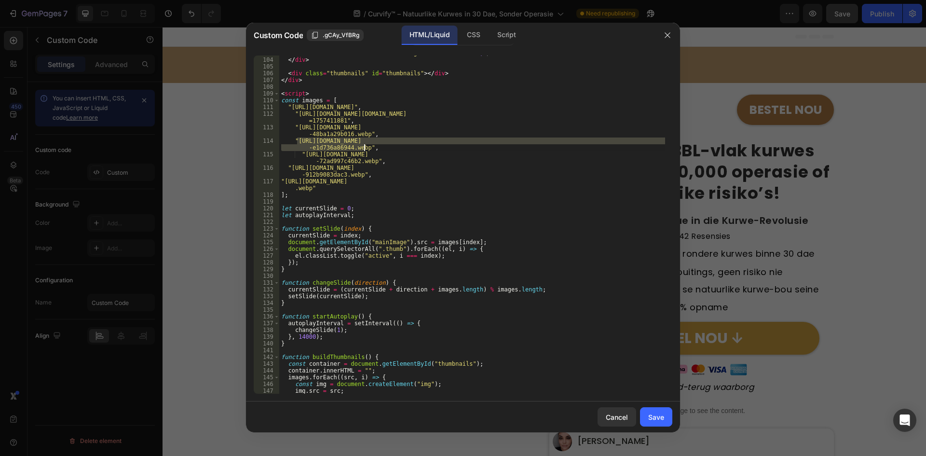
drag, startPoint x: 297, startPoint y: 140, endPoint x: 363, endPoint y: 149, distance: 66.6
click at [363, 149] on div "< button class = "next" onclick = "changeSlide(1)" > &#10095; </ button > </ di…" at bounding box center [472, 226] width 386 height 352
paste textarea "dce16222-18ed-453a-abd4-02b53b73aef3"
type textarea ""https://cdn.shopify.com/s/files/1/0657/6783/3683/files/gempages_57803276219213…"
drag, startPoint x: 666, startPoint y: 417, endPoint x: 342, endPoint y: 0, distance: 528.0
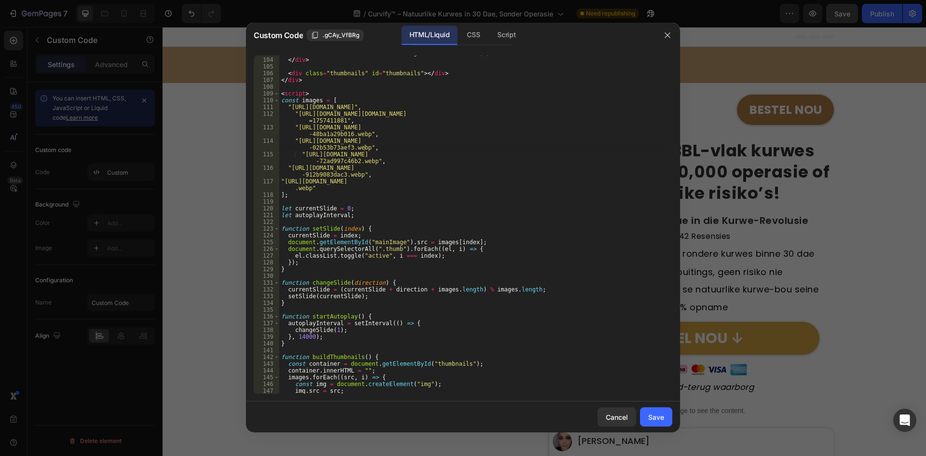
click at [666, 417] on button "Save" at bounding box center [656, 416] width 32 height 19
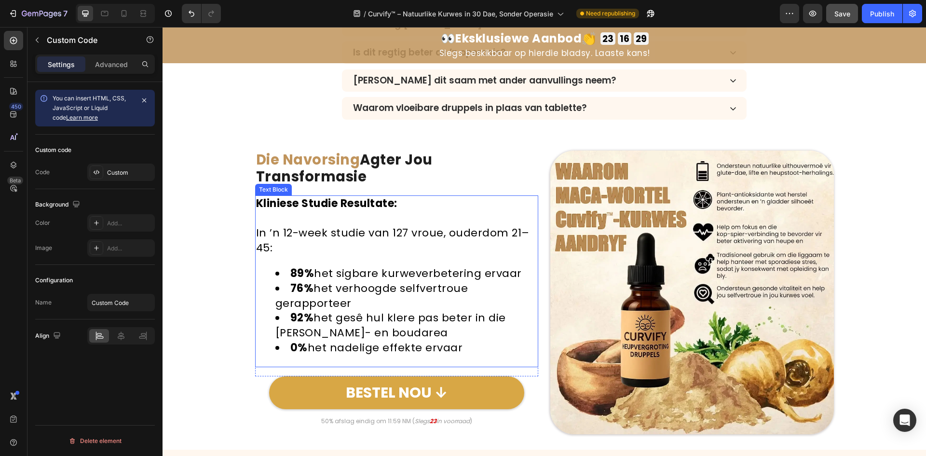
scroll to position [3474, 0]
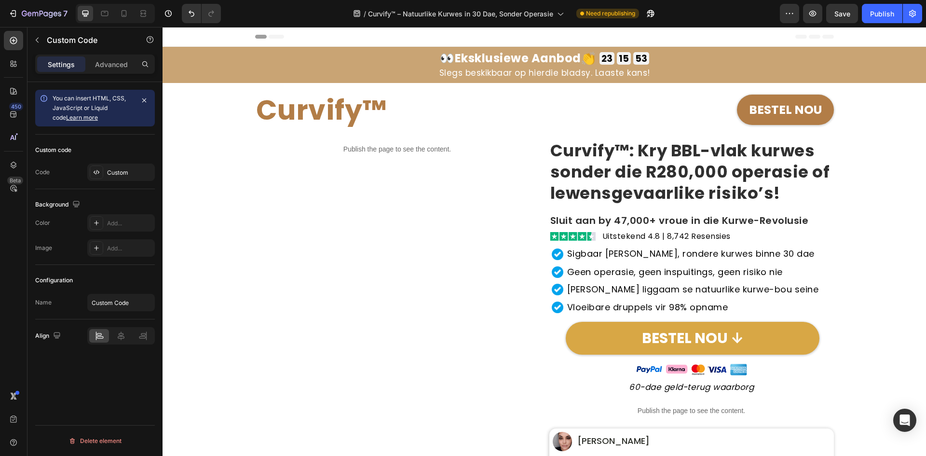
click at [348, 157] on div "Publish the page to see the content." at bounding box center [397, 150] width 285 height 26
click at [366, 152] on p "Publish the page to see the content." at bounding box center [397, 149] width 285 height 10
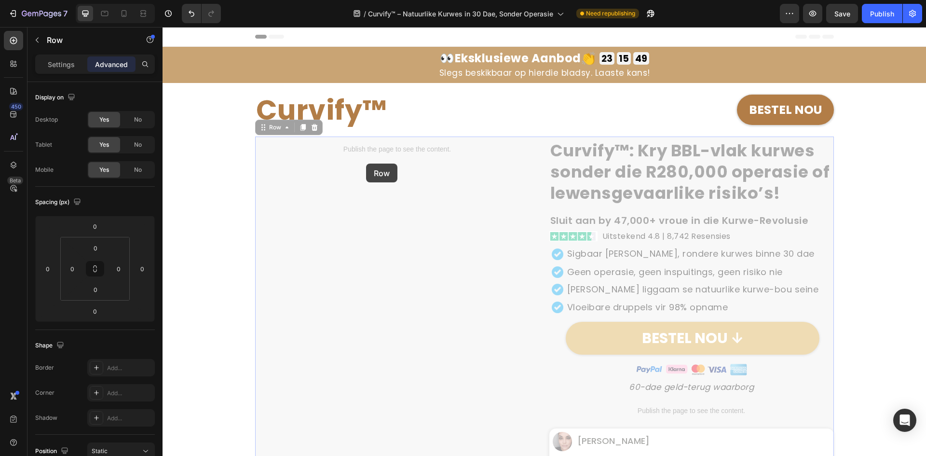
click at [163, 27] on p "Publish the page to see the content." at bounding box center [163, 27] width 0 height 0
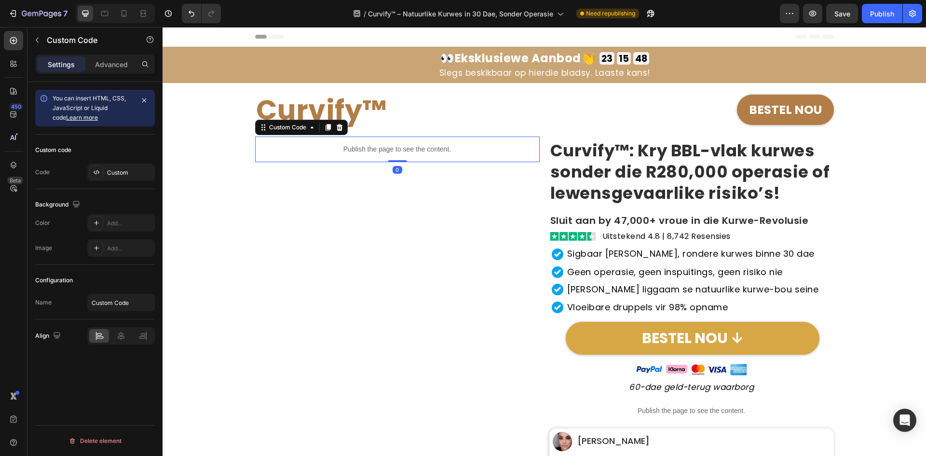
click at [371, 153] on p "Publish the page to see the content." at bounding box center [397, 149] width 285 height 10
click at [144, 164] on div "Custom code Code Custom" at bounding box center [95, 162] width 120 height 55
click at [138, 168] on div "Custom" at bounding box center [129, 172] width 45 height 9
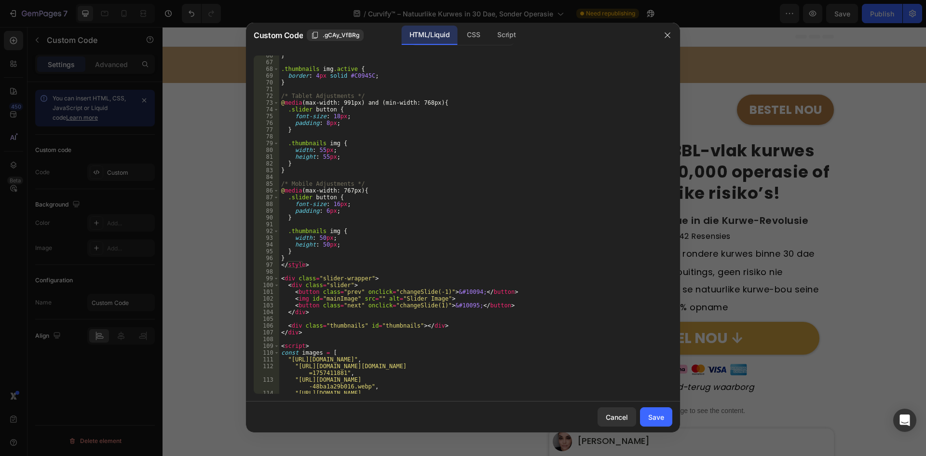
scroll to position [529, 0]
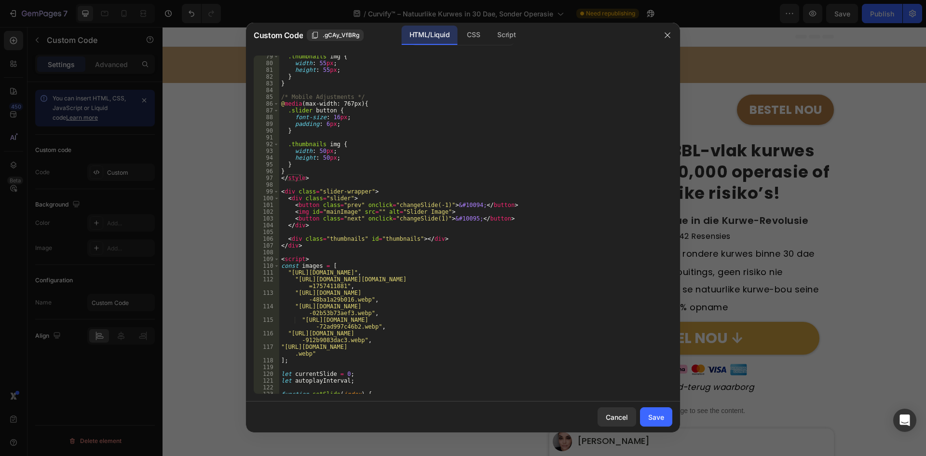
click at [360, 350] on div ".thumbnails img { width : 55 px ; height : 55 px ; } } /* Mobile Adjustments */…" at bounding box center [472, 229] width 386 height 352
click at [374, 342] on div ".thumbnails img { width : 55 px ; height : 55 px ; } } /* Mobile Adjustments */…" at bounding box center [472, 229] width 386 height 352
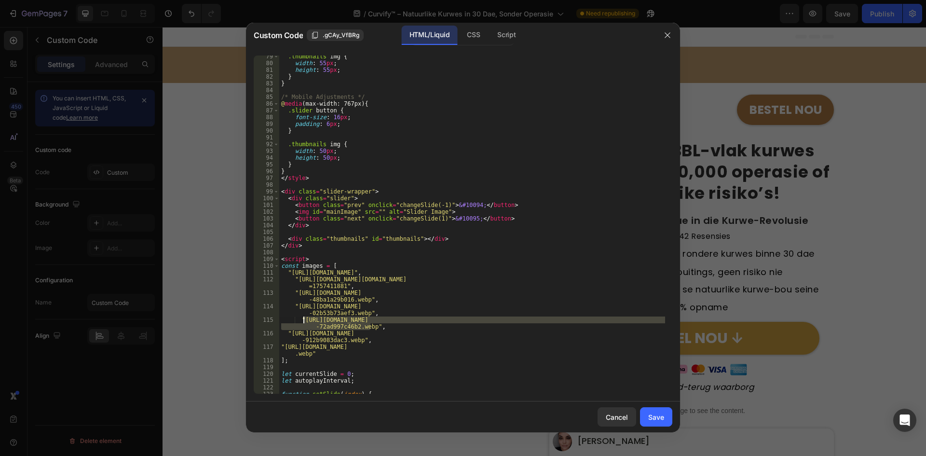
drag, startPoint x: 370, startPoint y: 325, endPoint x: 303, endPoint y: 321, distance: 67.2
click at [303, 321] on div ".thumbnails img { width : 55 px ; height : 55 px ; } } /* Mobile Adjustments */…" at bounding box center [472, 229] width 386 height 352
paste textarea "6_copy_3b147ff3-478d-40da-95b0-f64a9445a400.webp?v=1759064805"
type textarea ""[URL][DOMAIN_NAME]","
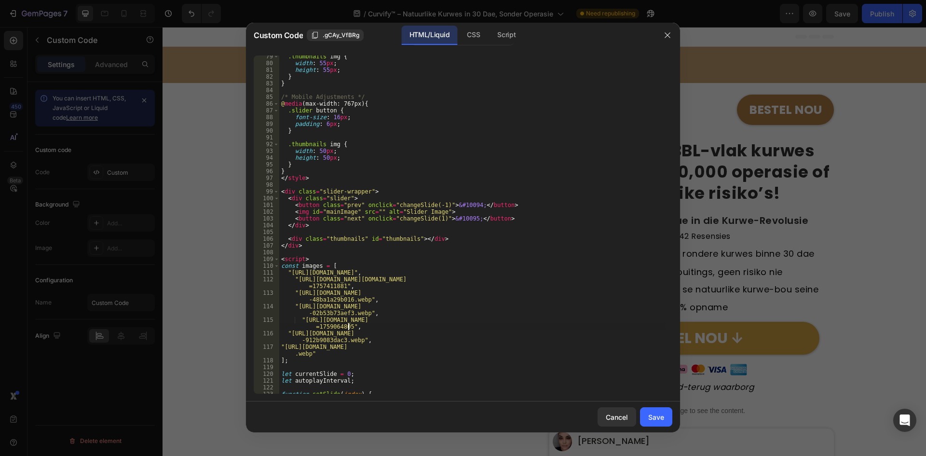
click at [666, 420] on button "Save" at bounding box center [656, 416] width 32 height 19
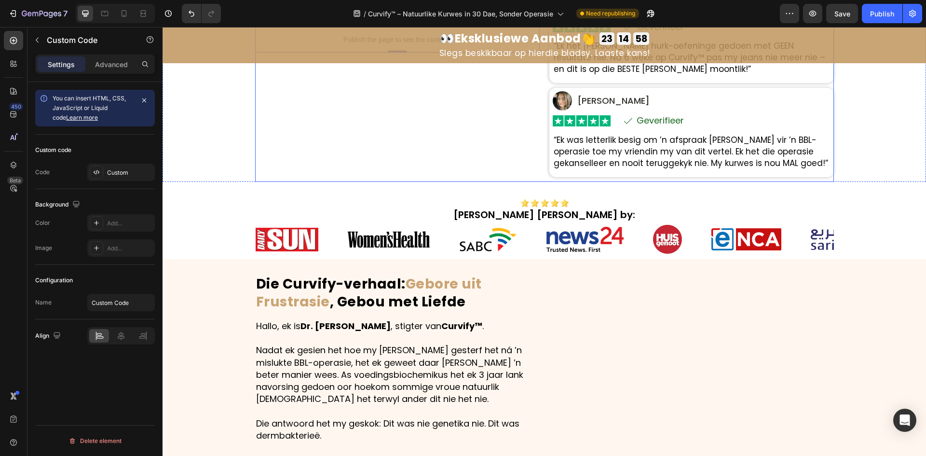
scroll to position [0, 0]
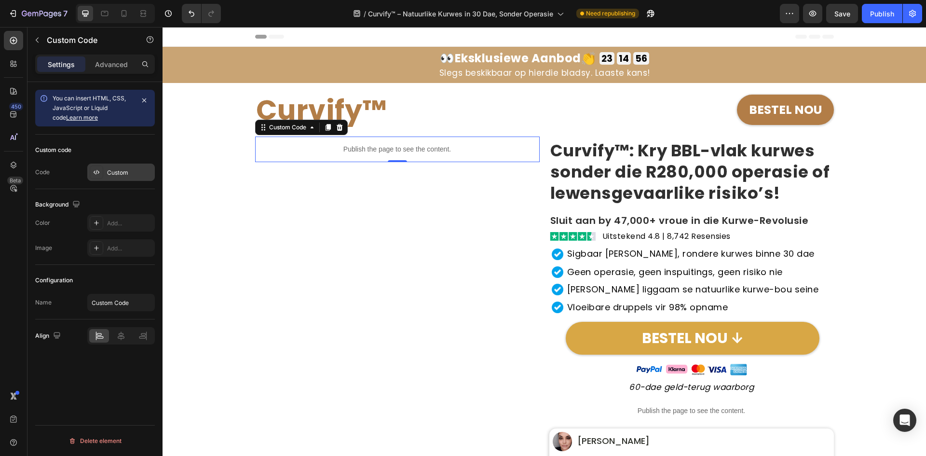
click at [113, 165] on div "Custom" at bounding box center [121, 172] width 68 height 17
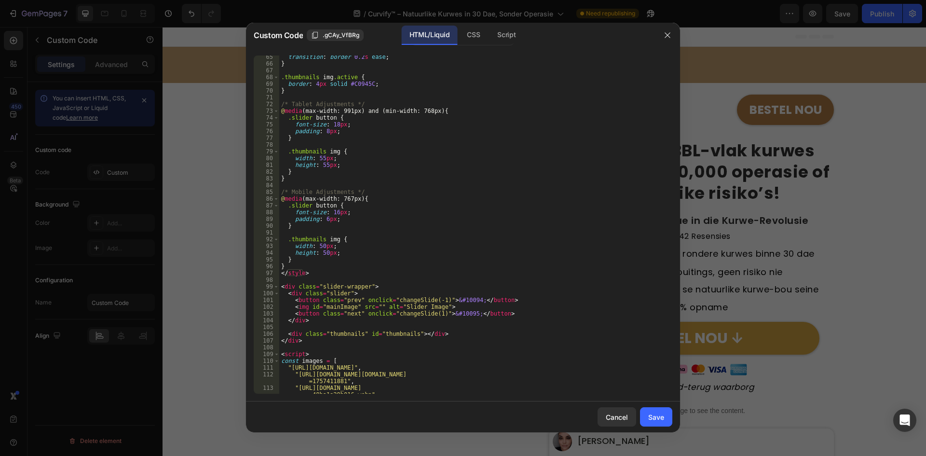
scroll to position [782, 0]
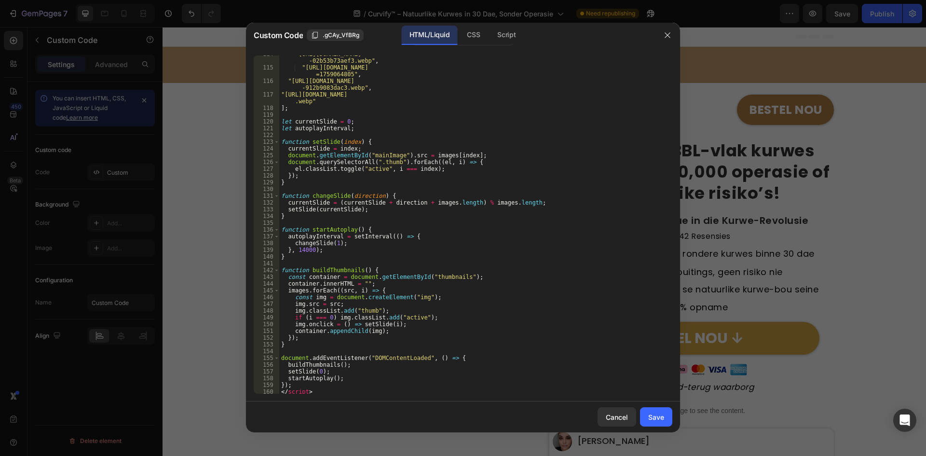
type textarea ""[URL][DOMAIN_NAME]""
drag, startPoint x: 310, startPoint y: 102, endPoint x: 284, endPoint y: 97, distance: 26.6
click at [284, 97] on div ""[URL][DOMAIN_NAME] -02b53b73aef3.webp" , "[URL][DOMAIN_NAME] =1759064805" , "[…" at bounding box center [472, 230] width 386 height 358
click at [672, 417] on div "Cancel Save" at bounding box center [463, 416] width 434 height 31
click at [663, 416] on button "Save" at bounding box center [656, 416] width 32 height 19
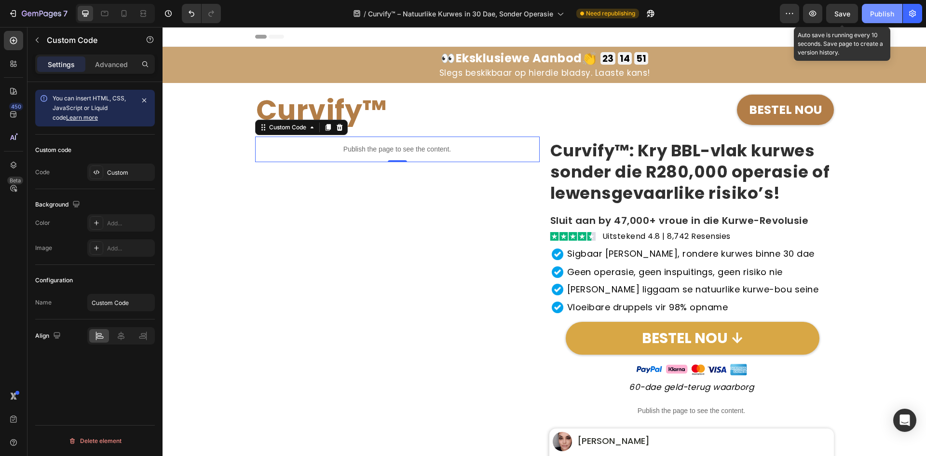
click at [852, 17] on button "Save" at bounding box center [843, 13] width 32 height 19
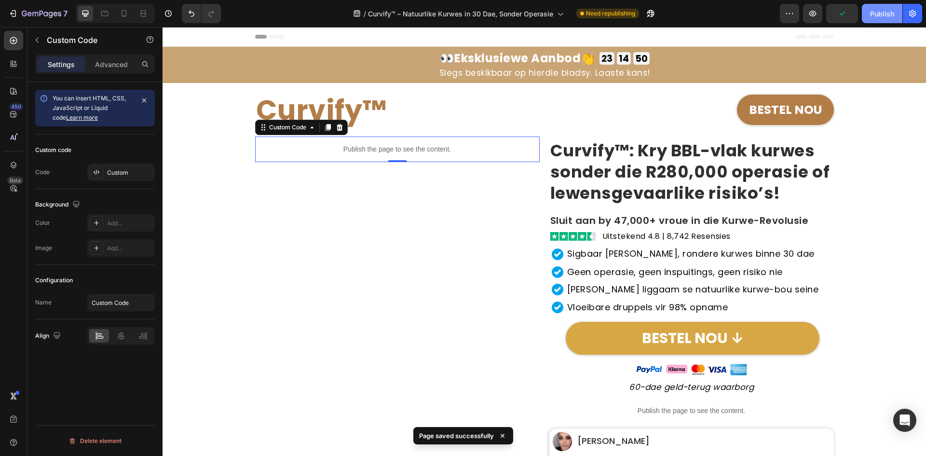
click at [878, 18] on div "Publish" at bounding box center [882, 14] width 24 height 10
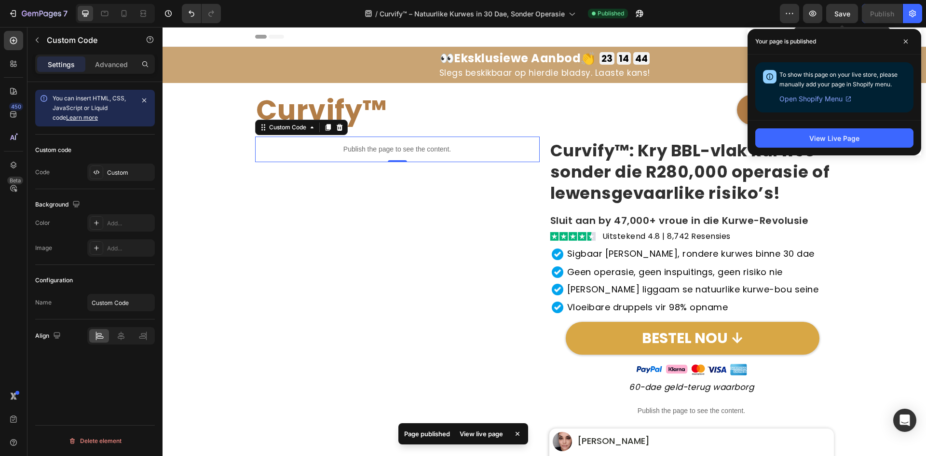
drag, startPoint x: 832, startPoint y: 15, endPoint x: 863, endPoint y: 16, distance: 31.4
click at [834, 14] on button "Save" at bounding box center [843, 13] width 32 height 19
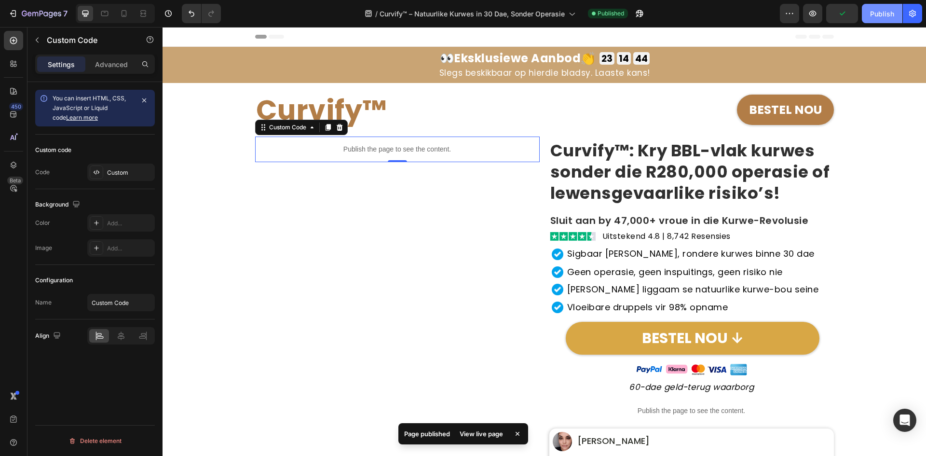
click at [864, 16] on button "Publish" at bounding box center [882, 13] width 41 height 19
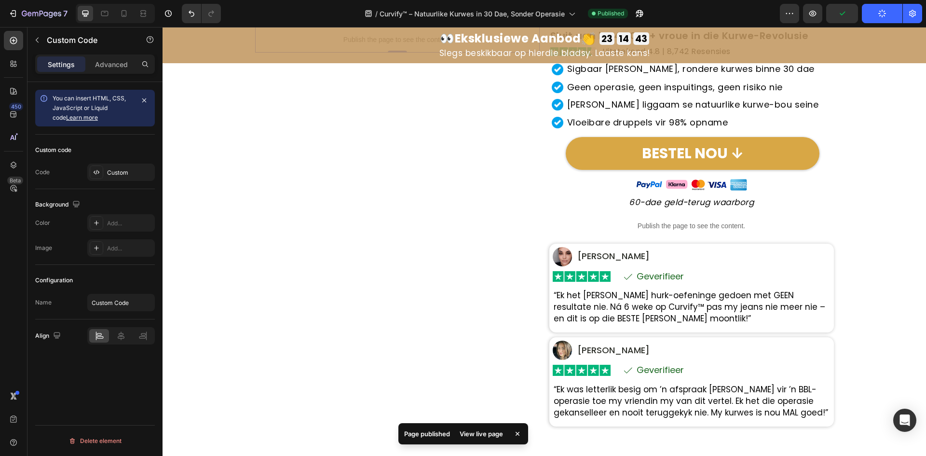
scroll to position [0, 0]
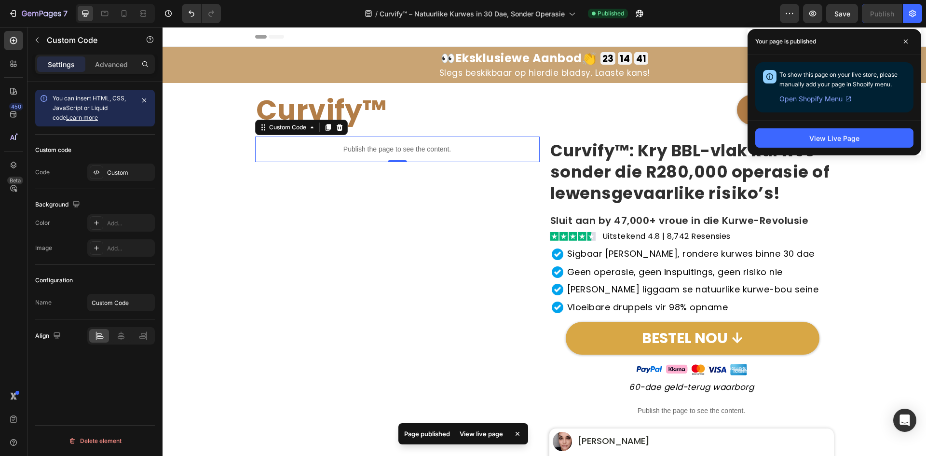
click at [828, 127] on div "View Live Page" at bounding box center [835, 137] width 174 height 35
click at [824, 142] on div "View Live Page" at bounding box center [835, 138] width 50 height 10
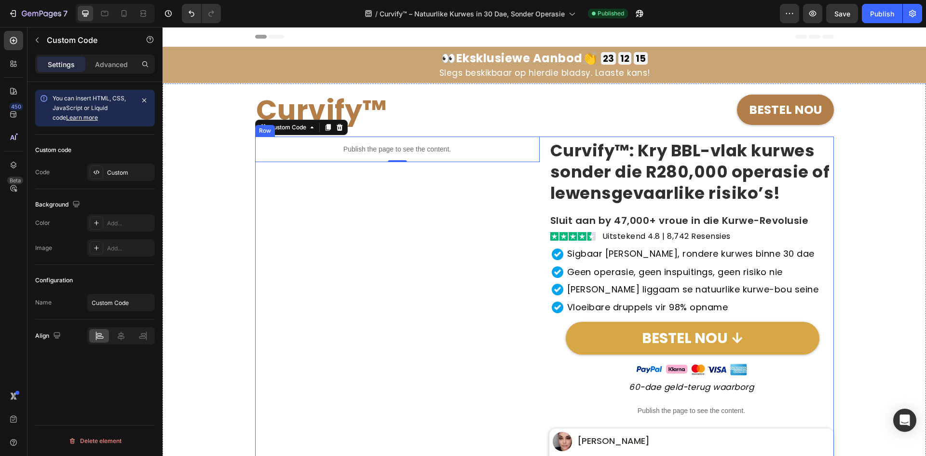
scroll to position [434, 0]
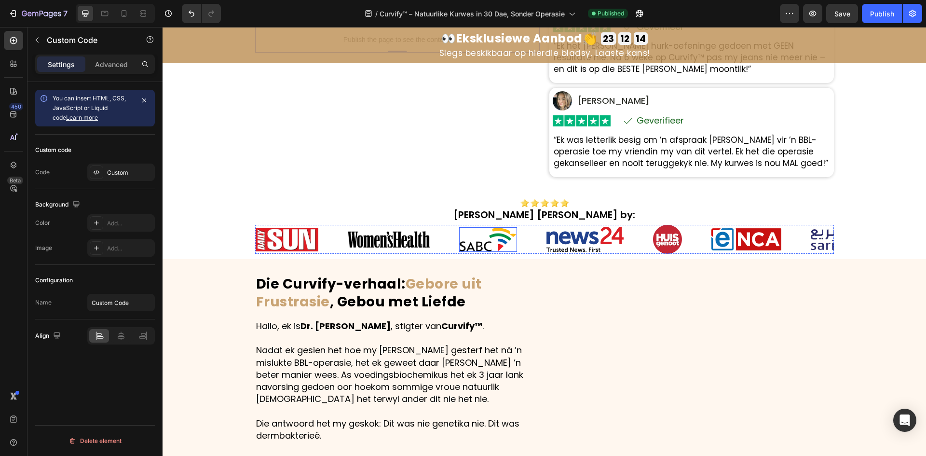
click at [469, 235] on img at bounding box center [488, 239] width 58 height 25
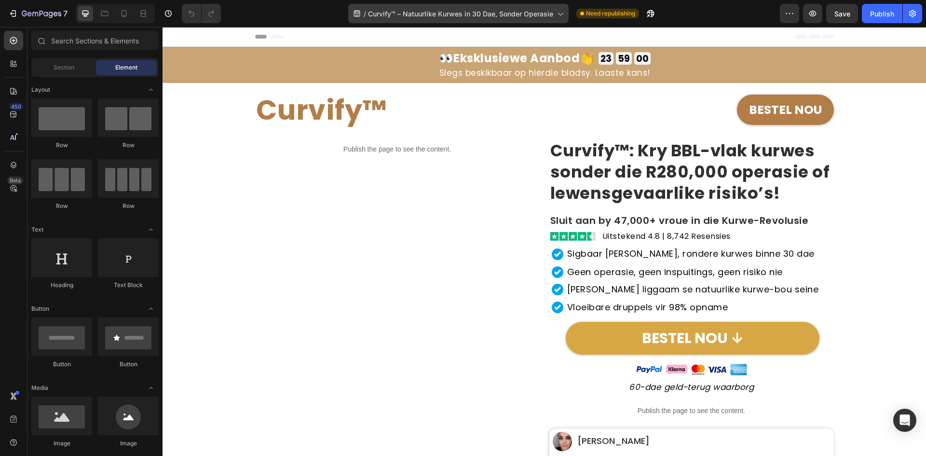
click at [449, 16] on span "Curvify™ – Natuurlike Kurwes in 30 Dae, Sonder Operasie" at bounding box center [460, 14] width 185 height 10
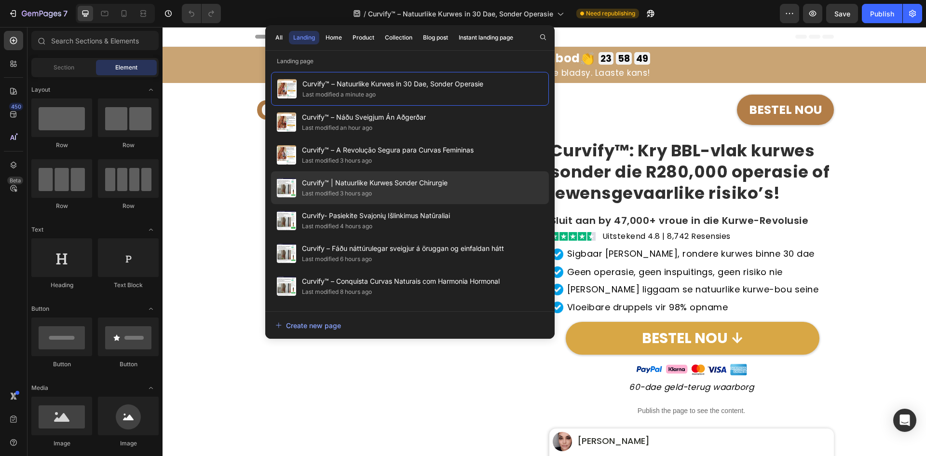
click at [431, 186] on span "Curvify™ | Natuurlike Kurwes Sonder Chirurgie" at bounding box center [375, 183] width 146 height 12
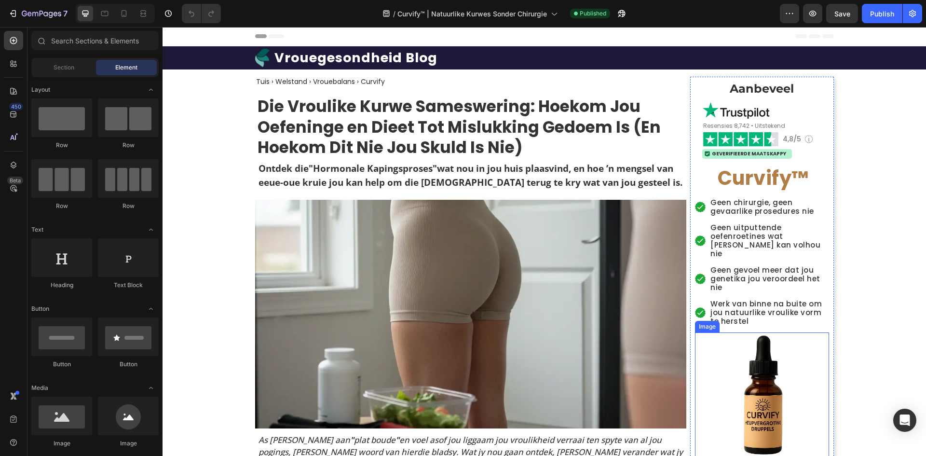
scroll to position [145, 0]
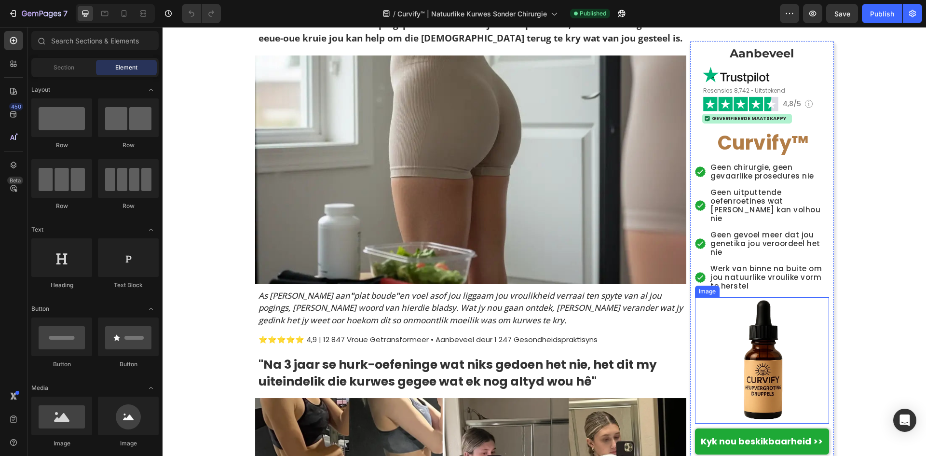
click at [748, 300] on img at bounding box center [762, 360] width 121 height 121
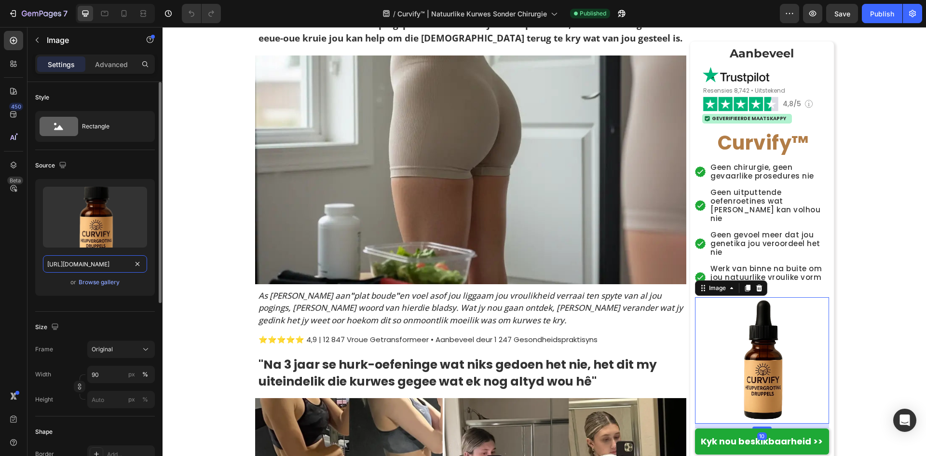
click at [107, 261] on input "[URL][DOMAIN_NAME]" at bounding box center [95, 263] width 104 height 17
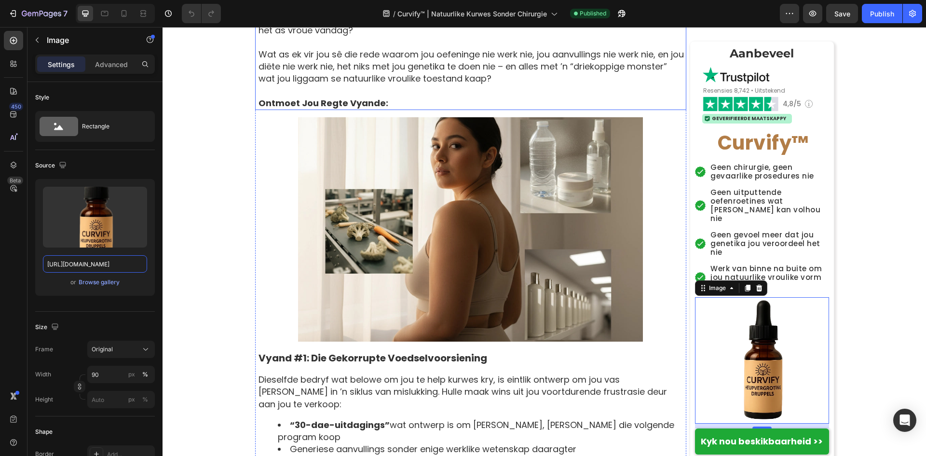
scroll to position [1592, 0]
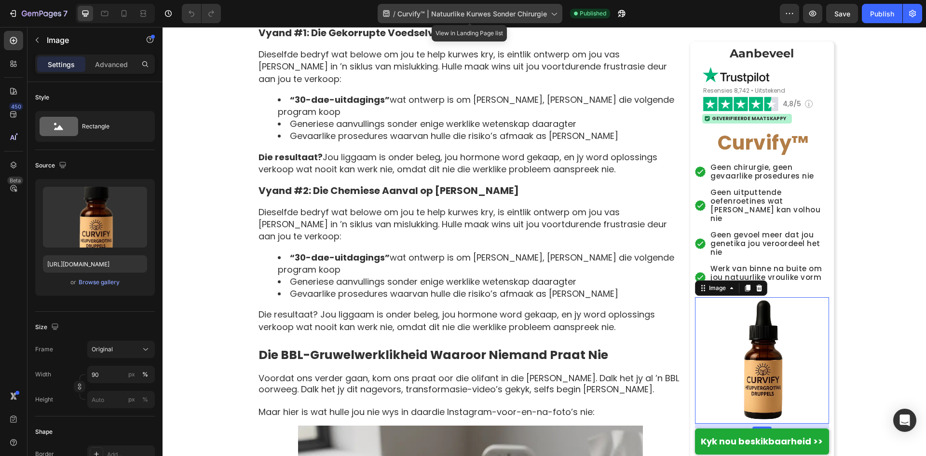
click at [418, 14] on span "Curvify™ | Natuurlike Kurwes Sonder Chirurgie" at bounding box center [473, 14] width 150 height 10
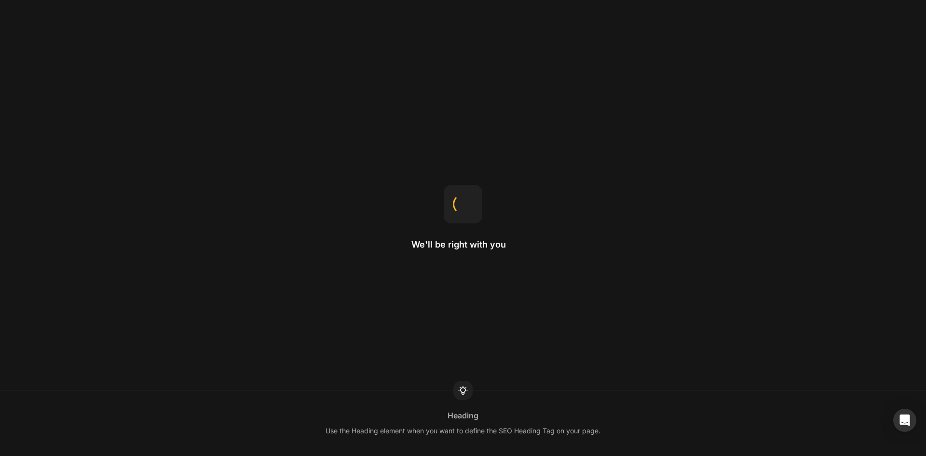
drag, startPoint x: 734, startPoint y: 313, endPoint x: 733, endPoint y: 265, distance: 48.3
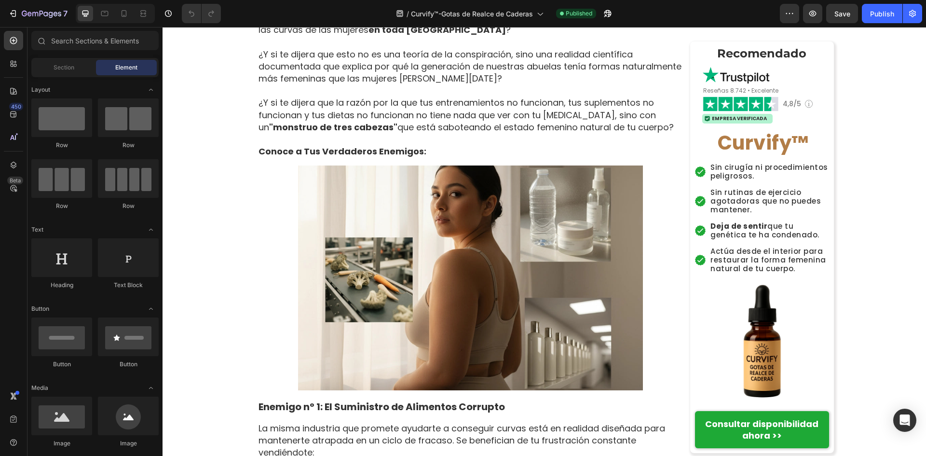
scroll to position [868, 0]
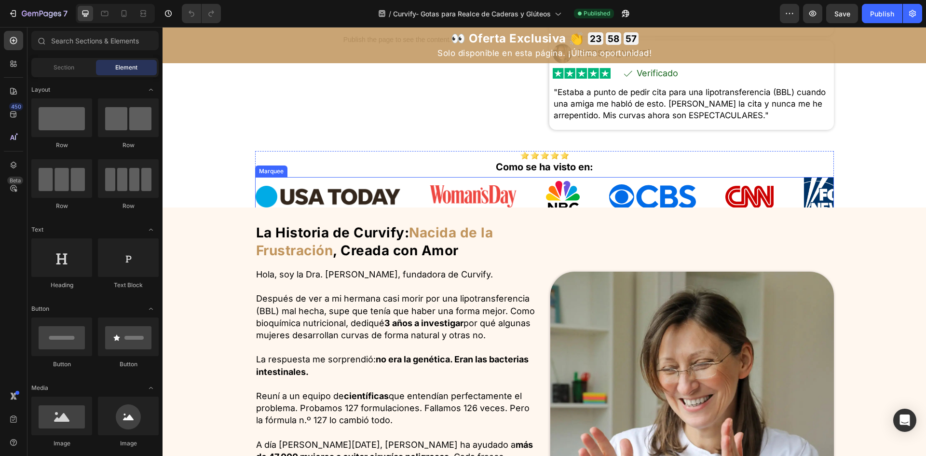
scroll to position [579, 0]
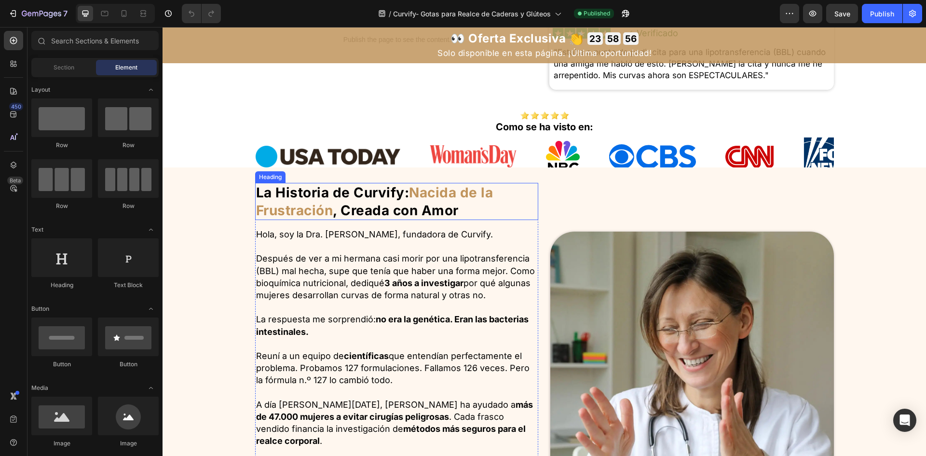
click at [392, 213] on strong ", Creada con Amor" at bounding box center [396, 210] width 126 height 16
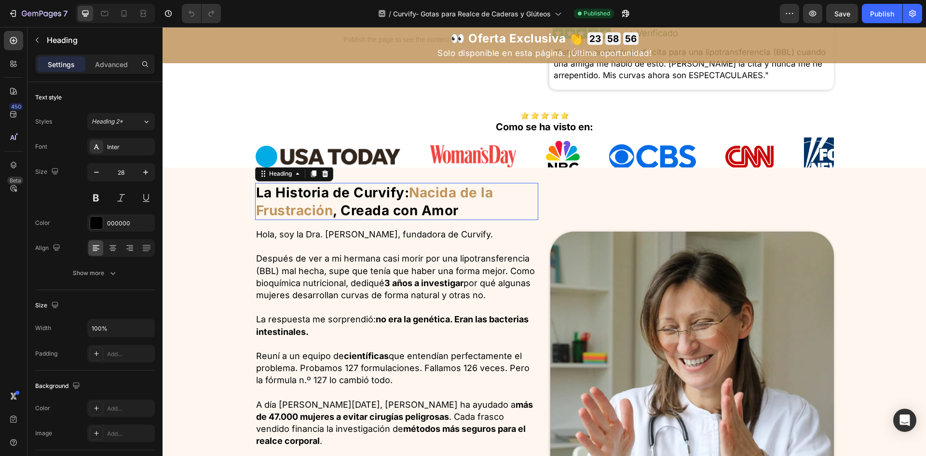
click at [429, 190] on div "La Historia de Curvify: Nacida de la Frustración , Creada con Amor Heading 0 Ho…" at bounding box center [545, 367] width 764 height 400
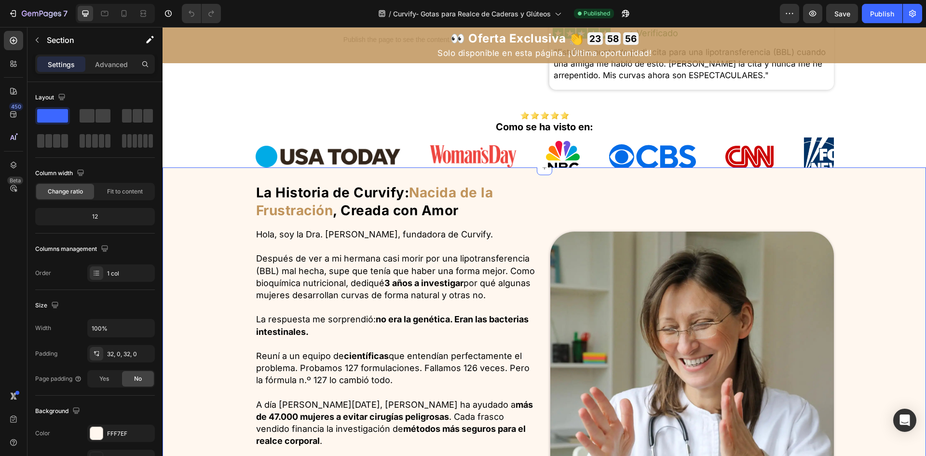
click at [505, 167] on img at bounding box center [473, 156] width 87 height 22
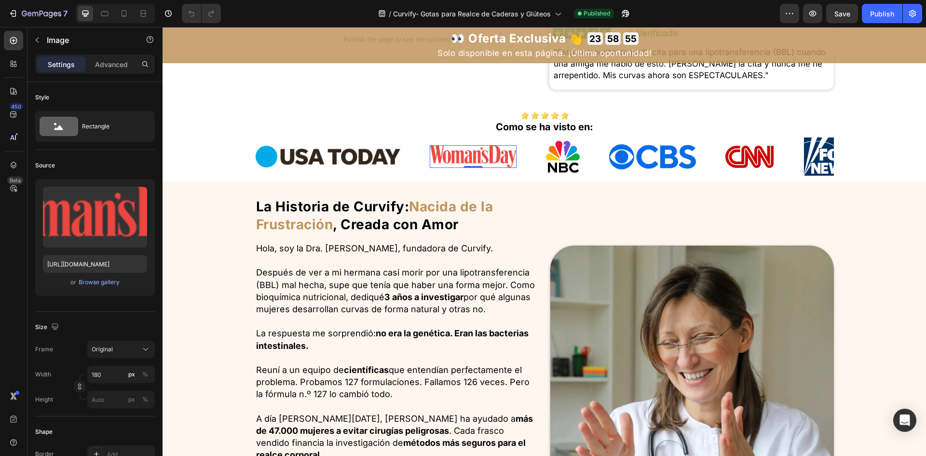
click at [491, 167] on img at bounding box center [473, 156] width 87 height 22
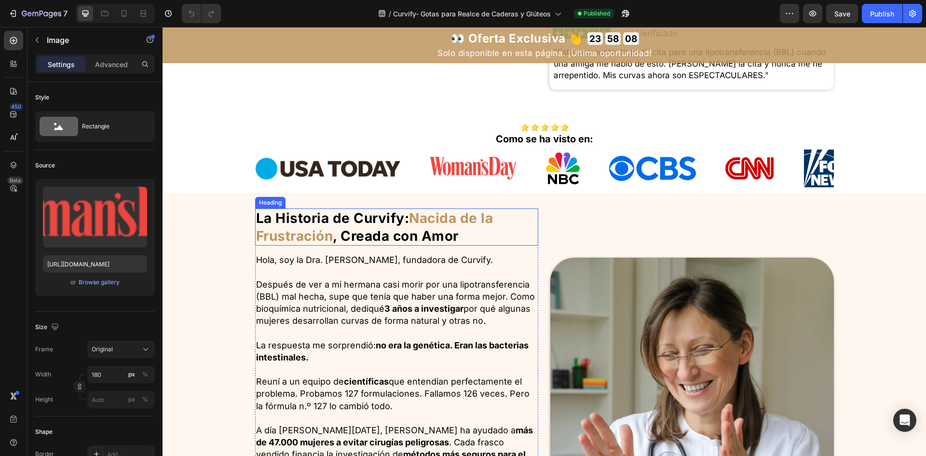
click at [562, 235] on div "Image" at bounding box center [693, 398] width 284 height 381
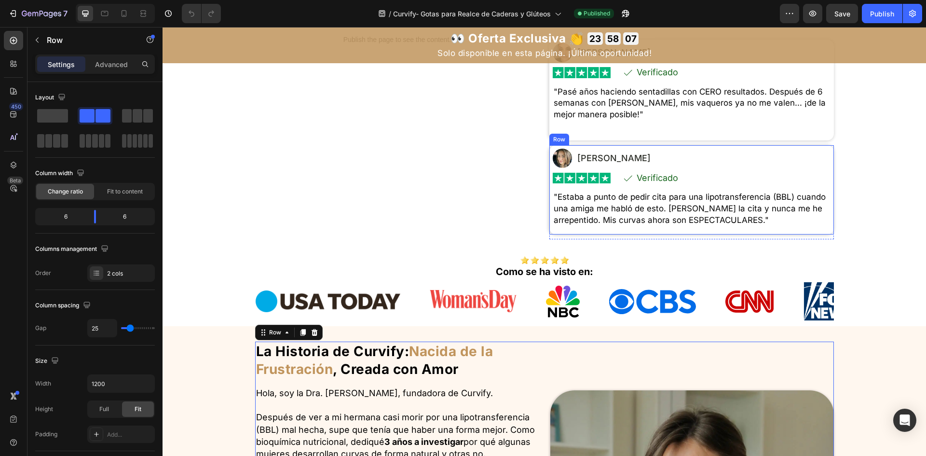
scroll to position [289, 0]
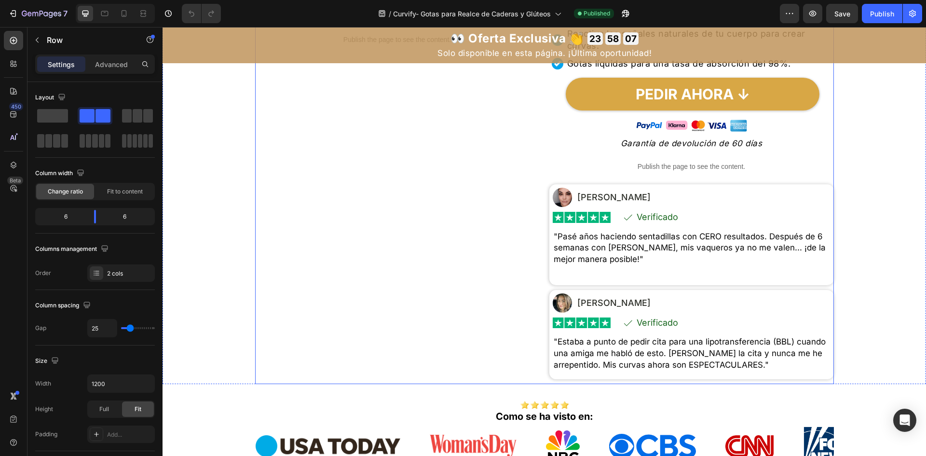
click at [357, 126] on div "Publish the page to see the content. Custom Code" at bounding box center [397, 115] width 285 height 537
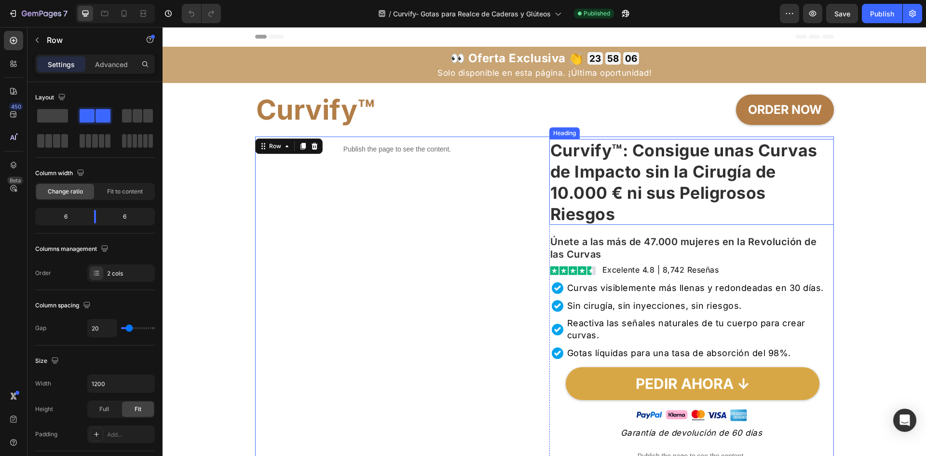
click at [565, 181] on strong "Curvify™: Consigue unas Curvas de Impacto sin la Cirugía de 10.000 € ni sus Pel…" at bounding box center [684, 182] width 267 height 84
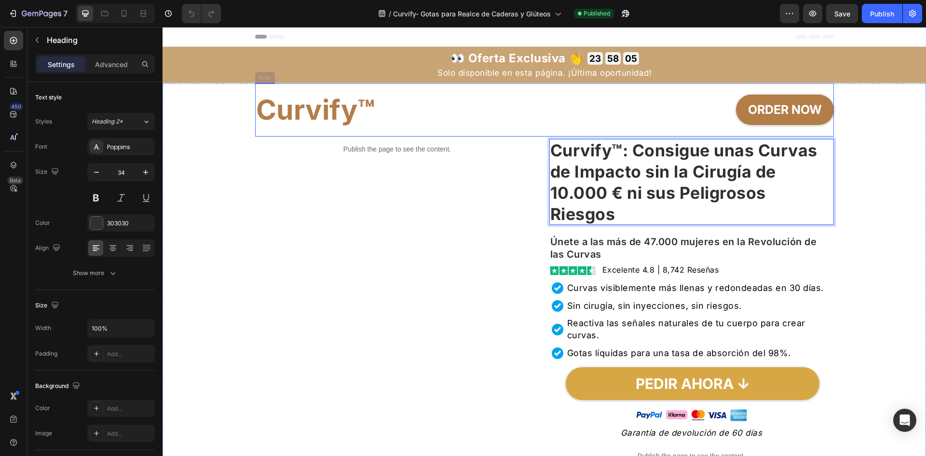
click at [698, 116] on div "ORDER NOW Button" at bounding box center [691, 110] width 288 height 30
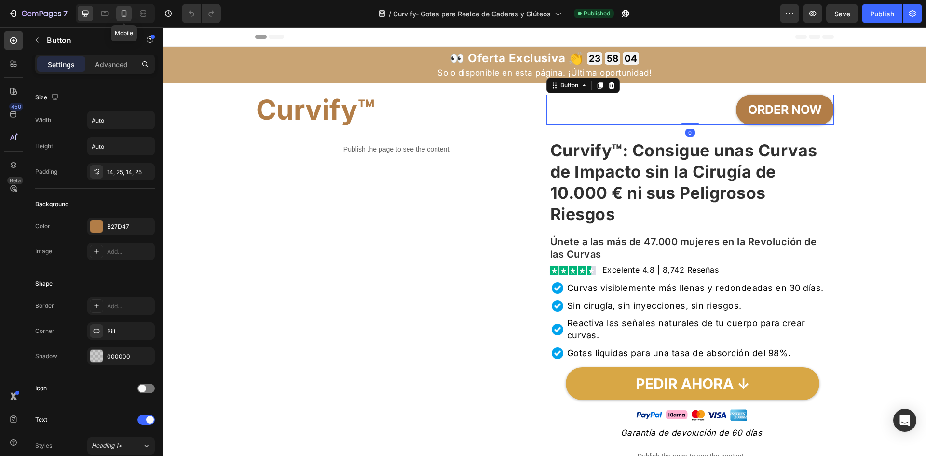
click at [122, 14] on icon at bounding box center [124, 13] width 5 height 7
type input "19"
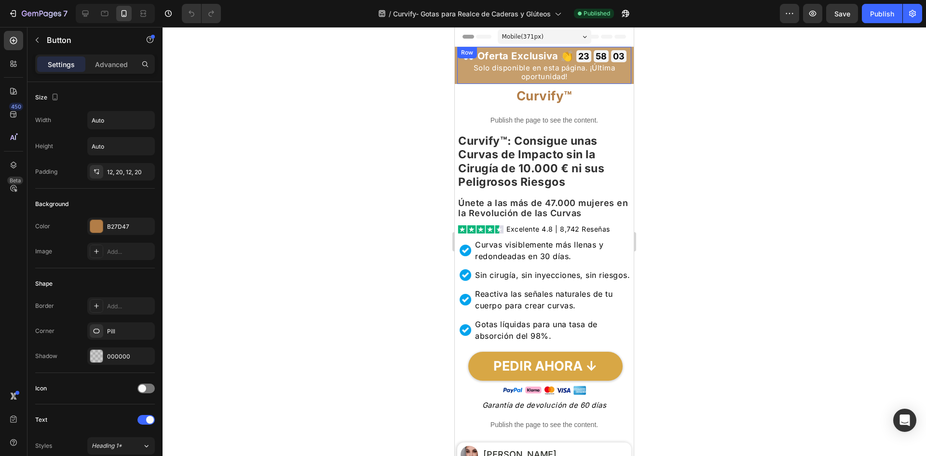
click at [537, 62] on h2 "👀 Oferta Exclusiva 👏" at bounding box center [518, 56] width 111 height 14
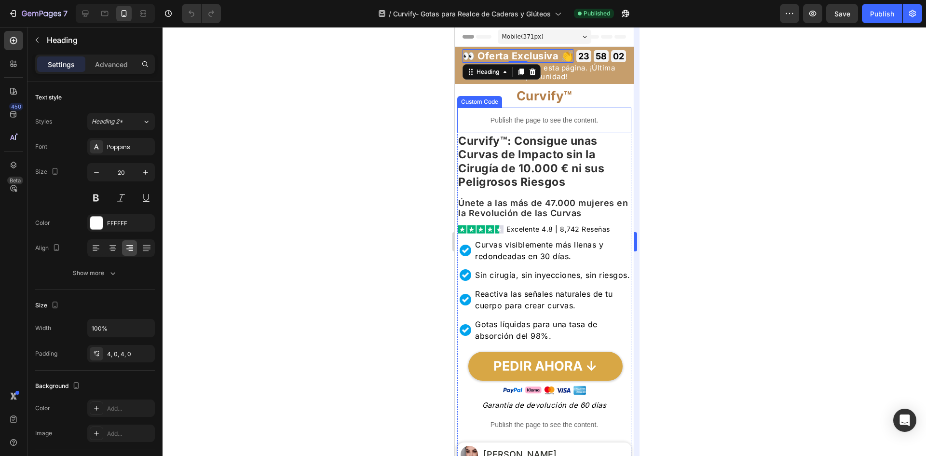
click at [641, 236] on div at bounding box center [545, 241] width 764 height 429
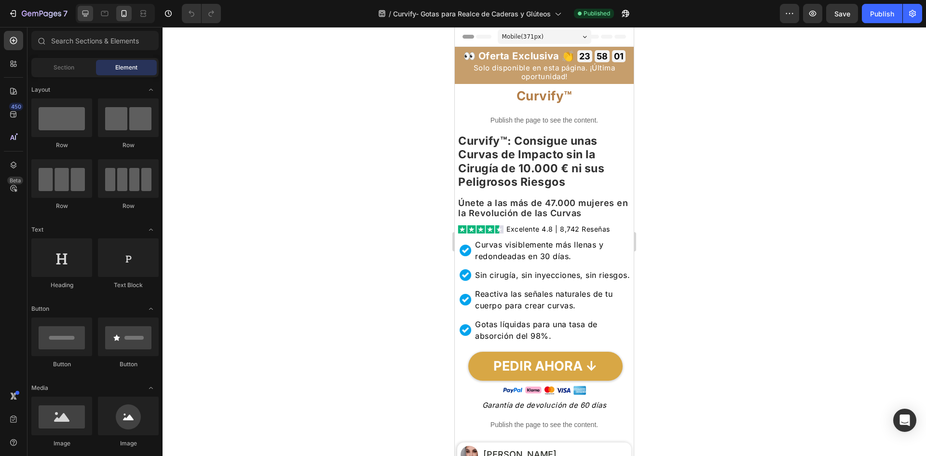
click at [78, 19] on div at bounding box center [85, 13] width 15 height 15
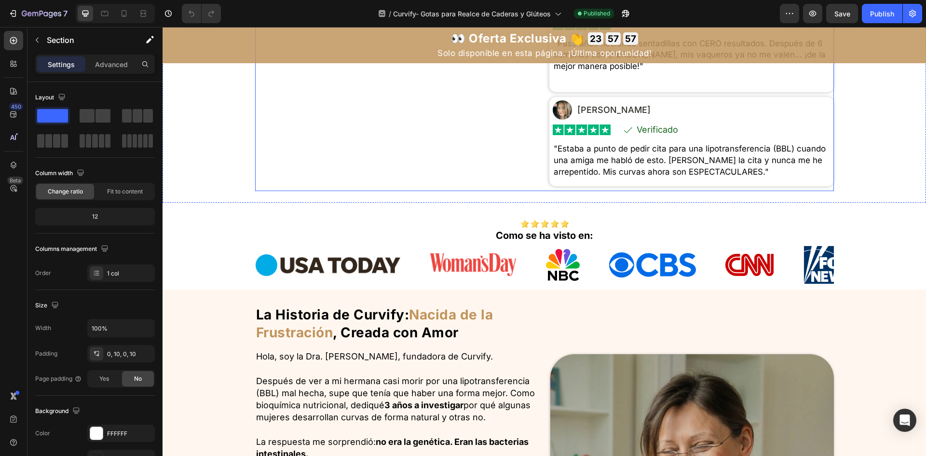
scroll to position [434, 0]
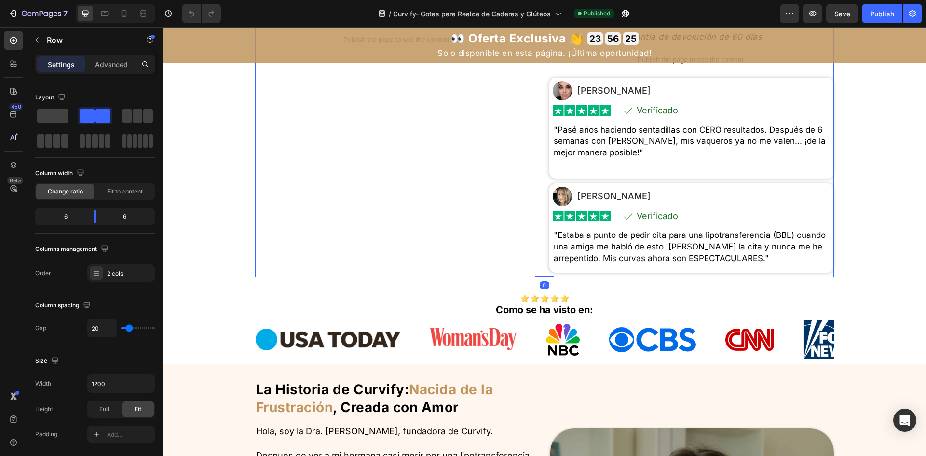
drag, startPoint x: 533, startPoint y: 215, endPoint x: 535, endPoint y: 242, distance: 26.6
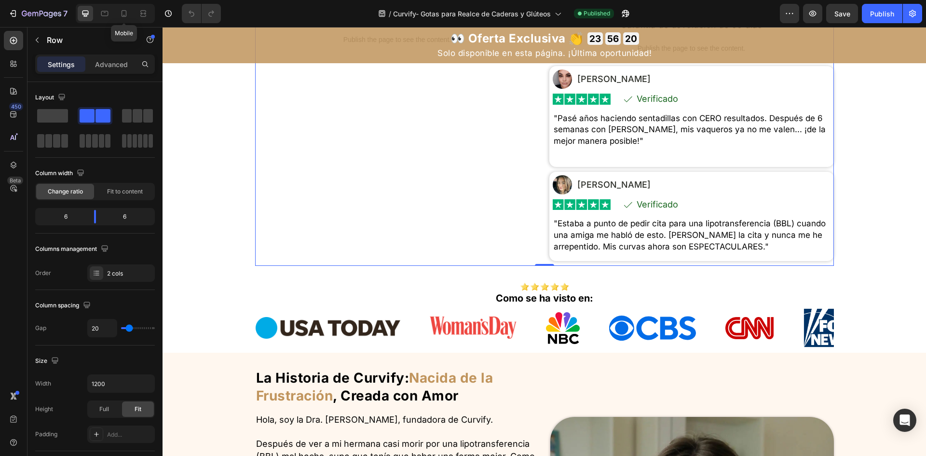
drag, startPoint x: 127, startPoint y: 19, endPoint x: 174, endPoint y: 62, distance: 63.2
click at [127, 18] on div at bounding box center [123, 13] width 15 height 15
type input "0"
type input "100%"
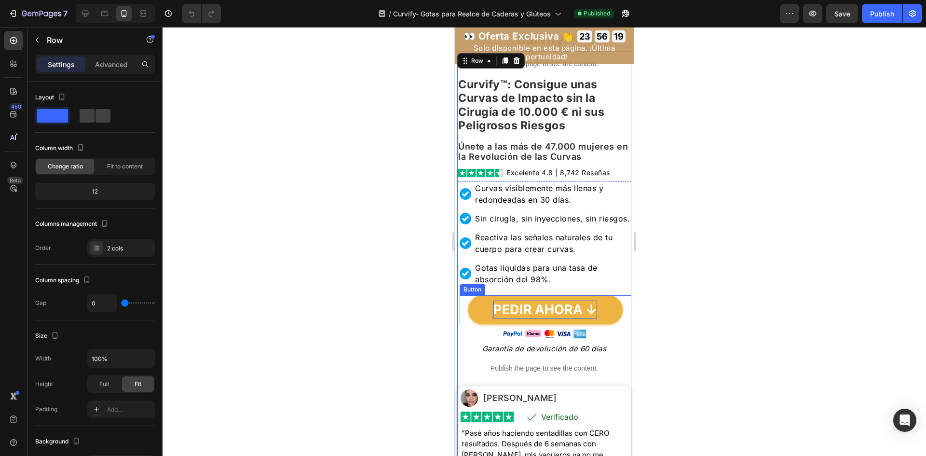
click at [557, 317] on p "PEDIR AHORA ↓" at bounding box center [546, 310] width 104 height 18
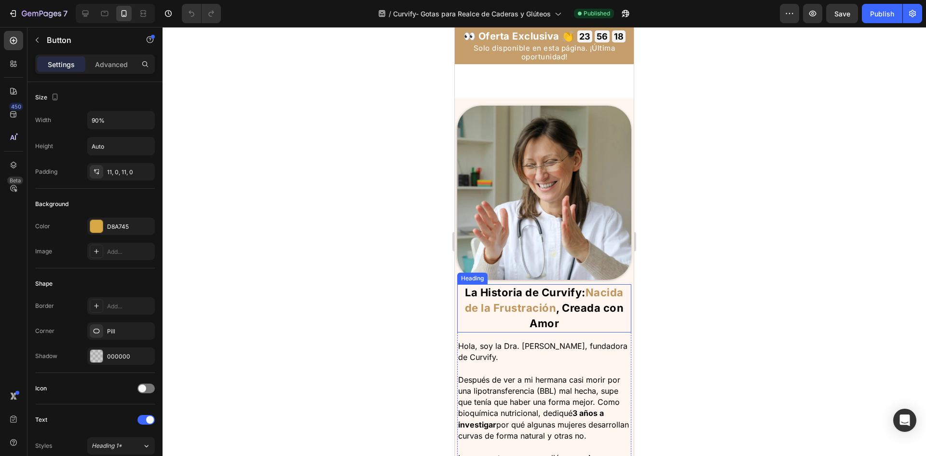
scroll to position [1070, 0]
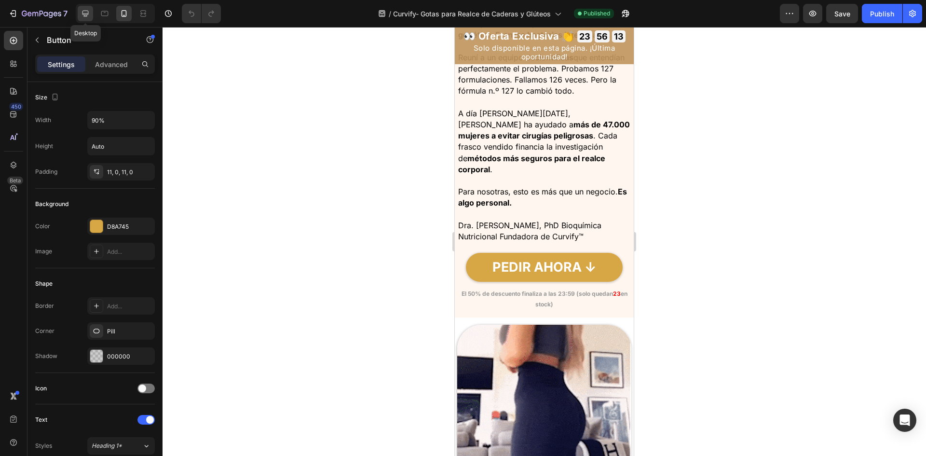
click at [90, 20] on div at bounding box center [85, 13] width 15 height 15
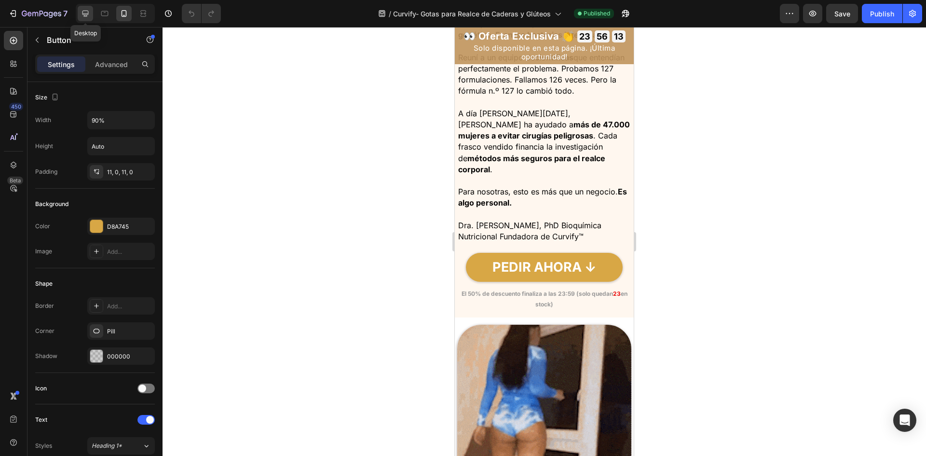
type input "30"
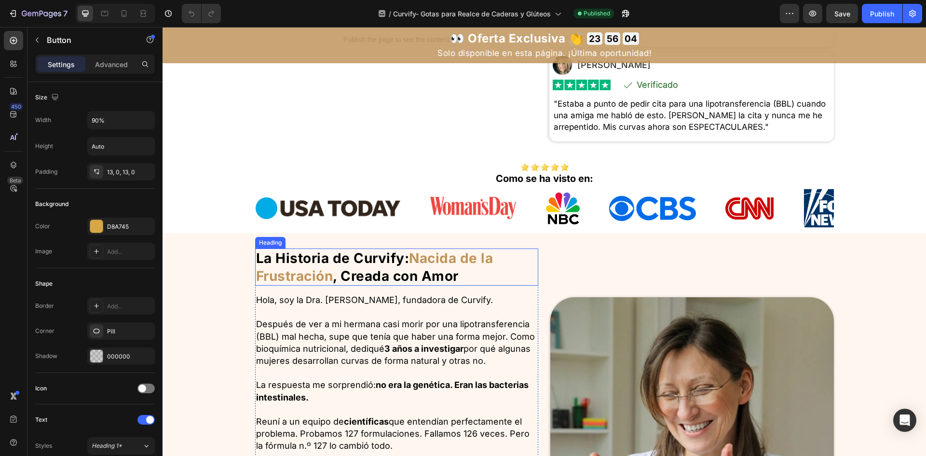
scroll to position [452, 0]
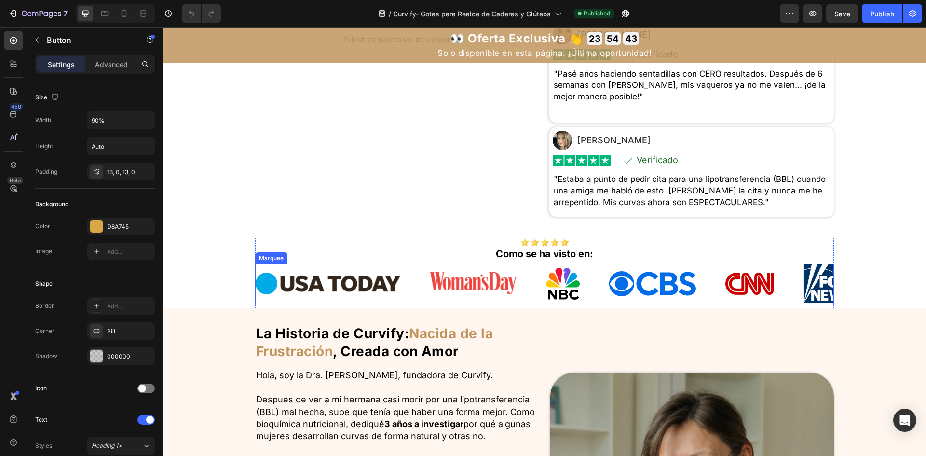
click at [413, 294] on div "Image" at bounding box center [343, 284] width 174 height 22
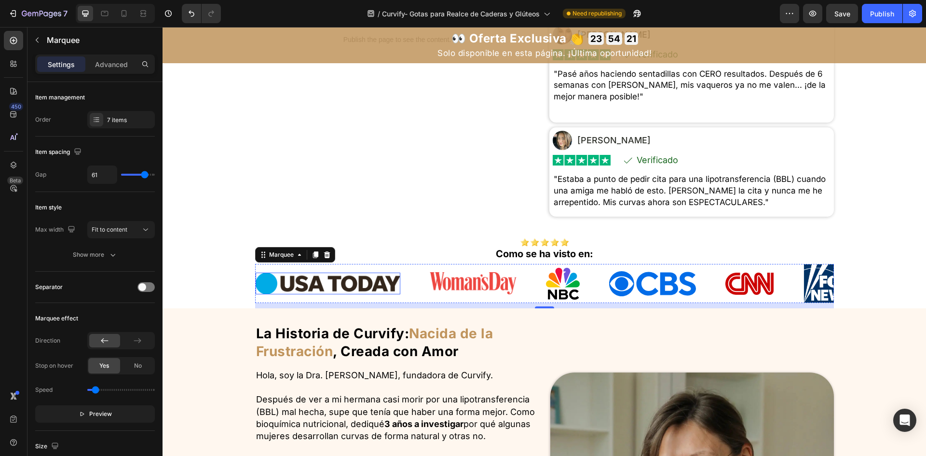
click at [373, 294] on img at bounding box center [328, 284] width 145 height 22
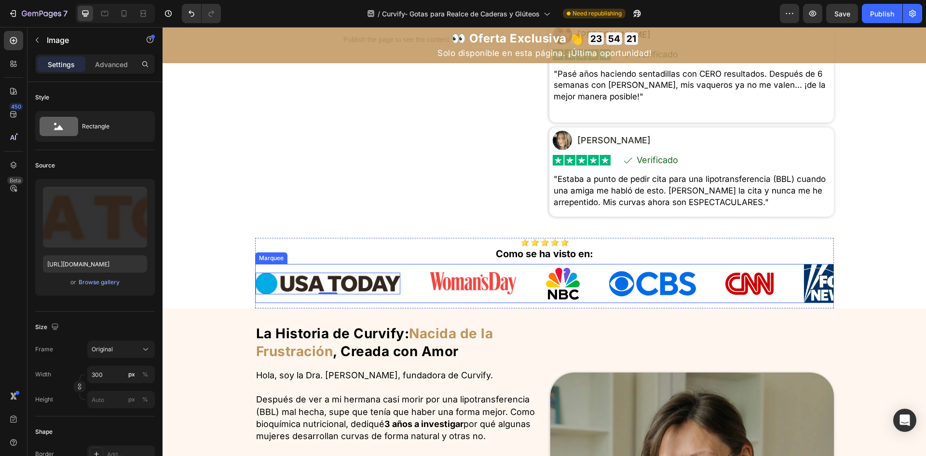
click at [397, 294] on div "Image 0" at bounding box center [343, 284] width 174 height 22
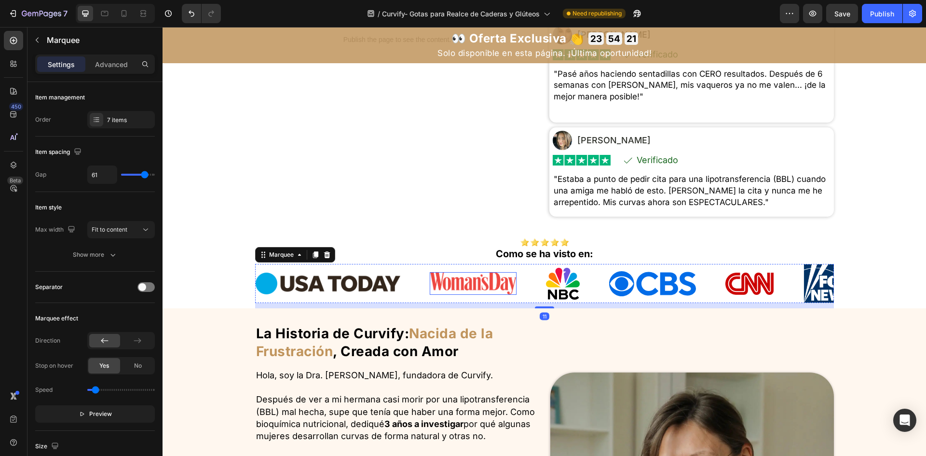
drag, startPoint x: 430, startPoint y: 297, endPoint x: 459, endPoint y: 295, distance: 29.5
click at [430, 294] on img at bounding box center [473, 283] width 87 height 22
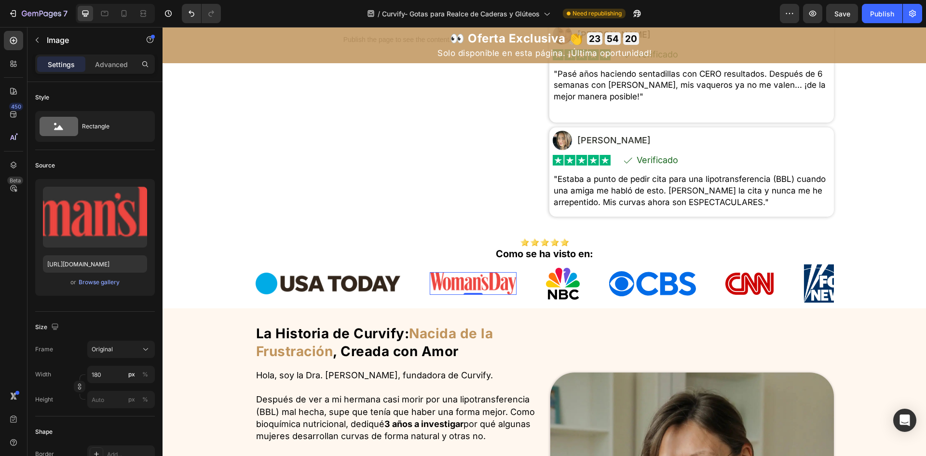
click at [460, 294] on img at bounding box center [473, 283] width 87 height 22
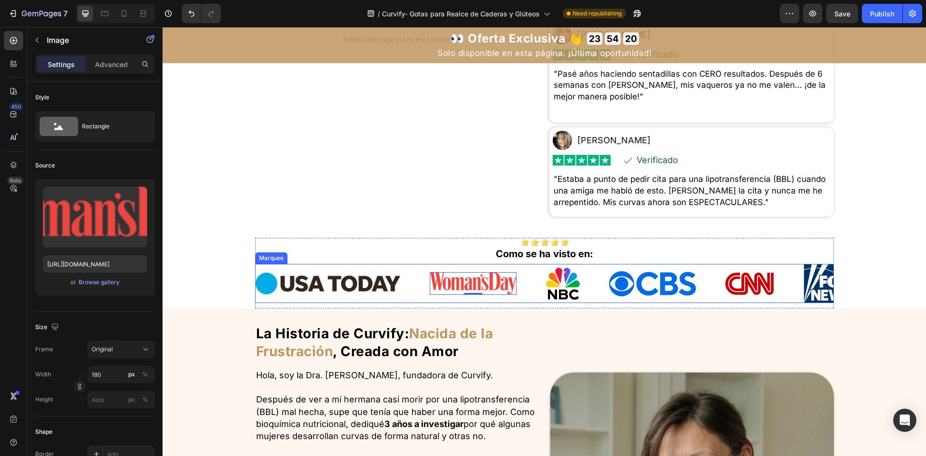
click at [533, 291] on div "Image 0" at bounding box center [488, 283] width 116 height 23
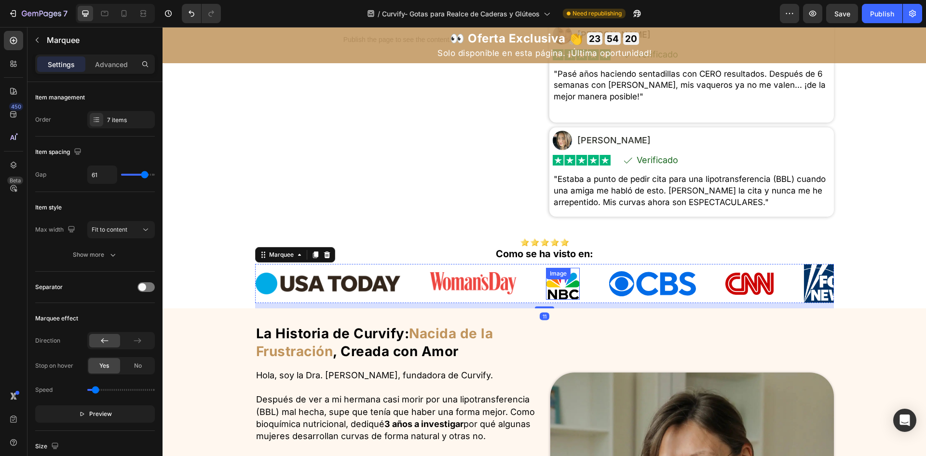
click at [546, 291] on div "Image" at bounding box center [563, 284] width 34 height 32
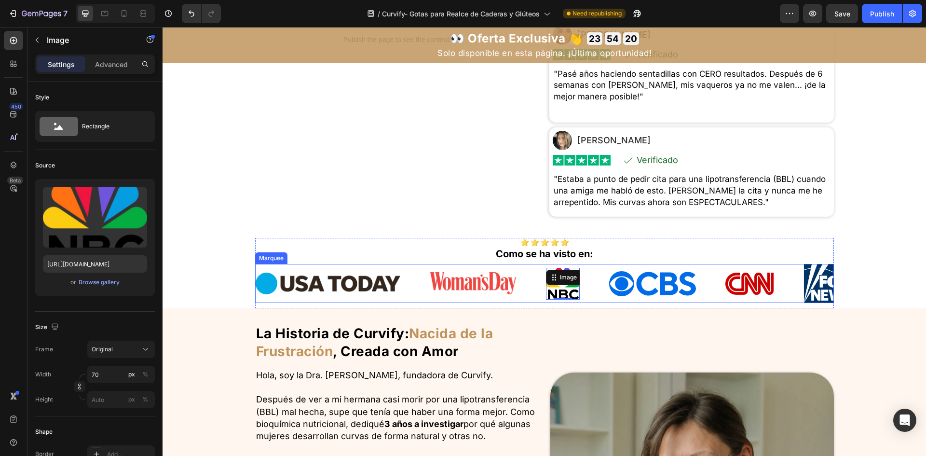
drag, startPoint x: 589, startPoint y: 294, endPoint x: 633, endPoint y: 294, distance: 43.9
click at [589, 294] on div "Image 0" at bounding box center [577, 284] width 63 height 32
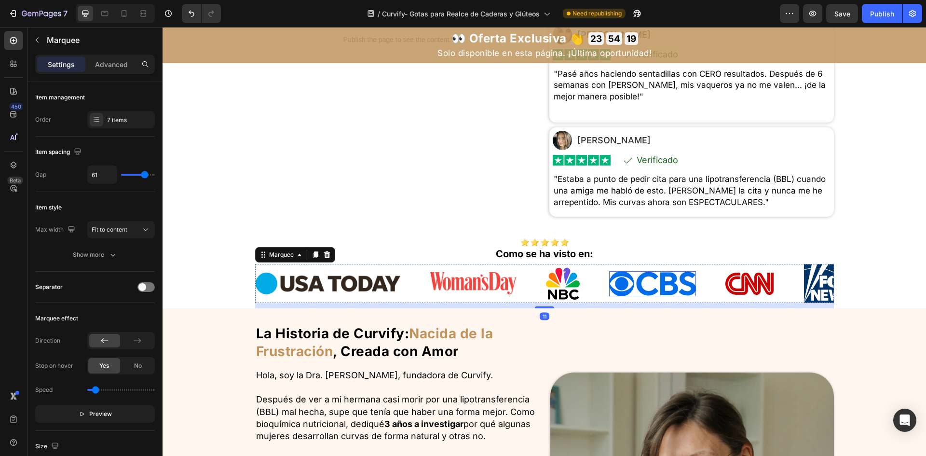
drag, startPoint x: 674, startPoint y: 298, endPoint x: 682, endPoint y: 296, distance: 8.4
click at [675, 296] on img at bounding box center [652, 283] width 87 height 25
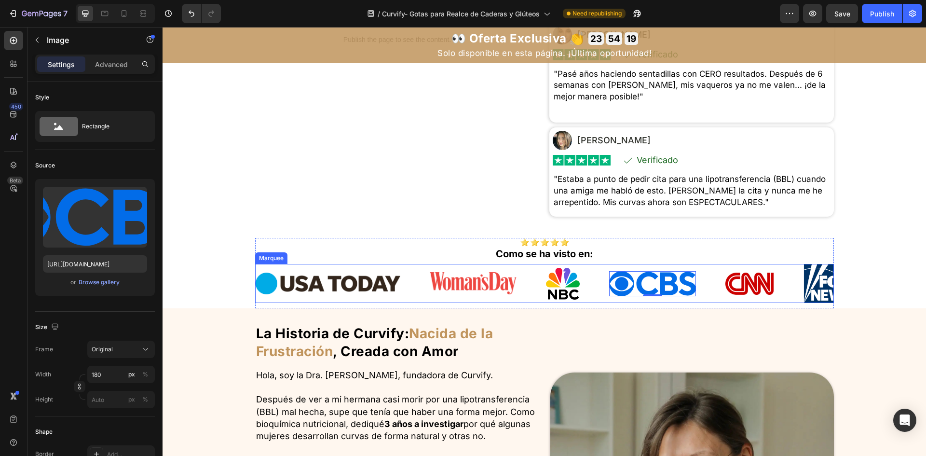
click at [726, 295] on img at bounding box center [750, 284] width 48 height 23
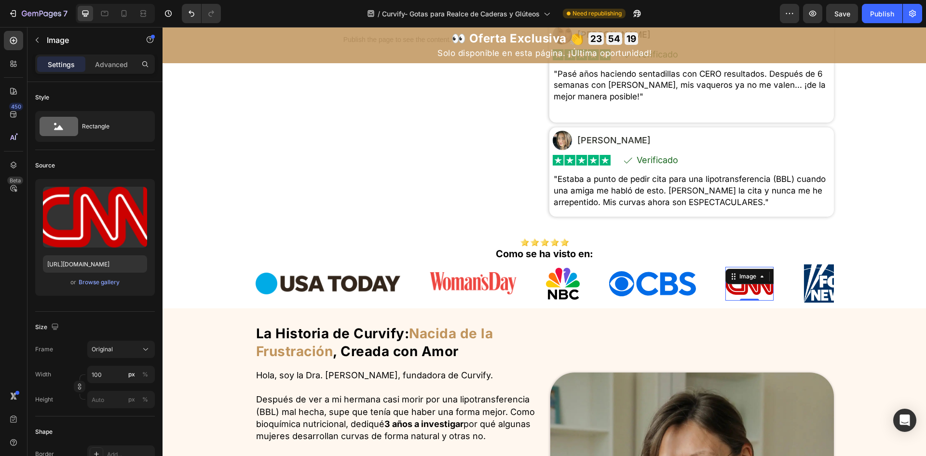
click at [752, 284] on div "Image" at bounding box center [762, 276] width 72 height 15
click at [341, 294] on img at bounding box center [328, 284] width 145 height 22
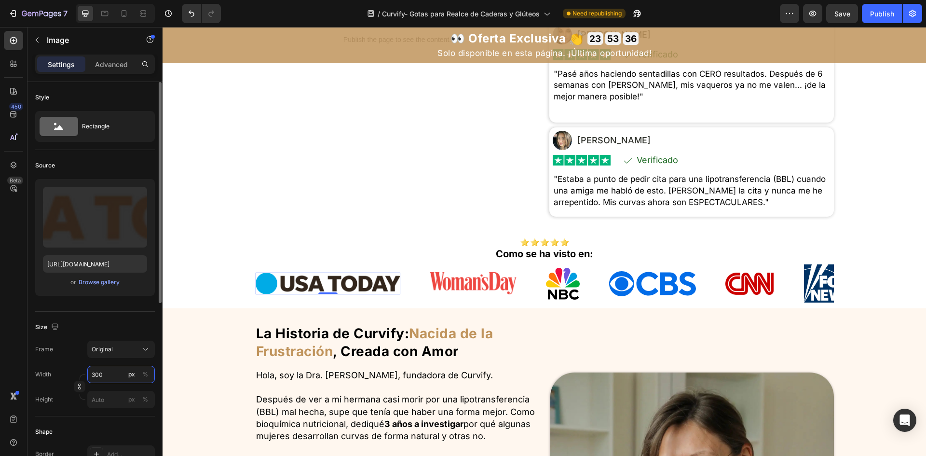
click at [110, 375] on input "300" at bounding box center [121, 374] width 68 height 17
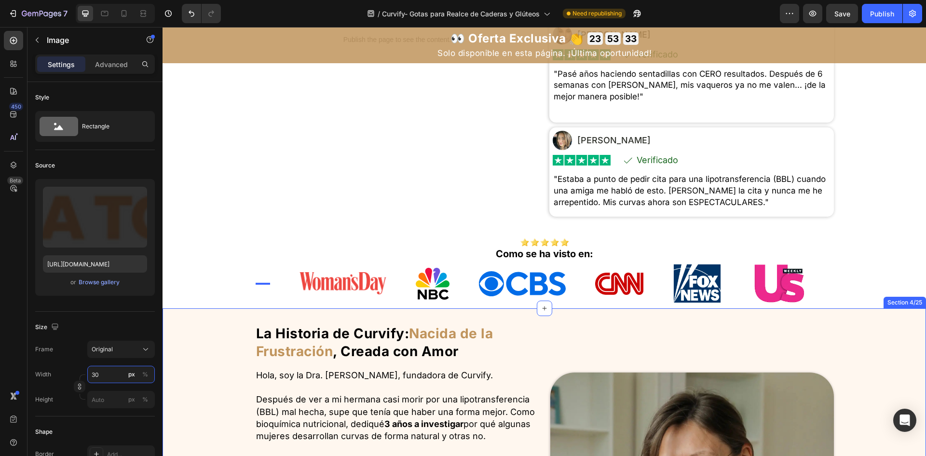
type input "3"
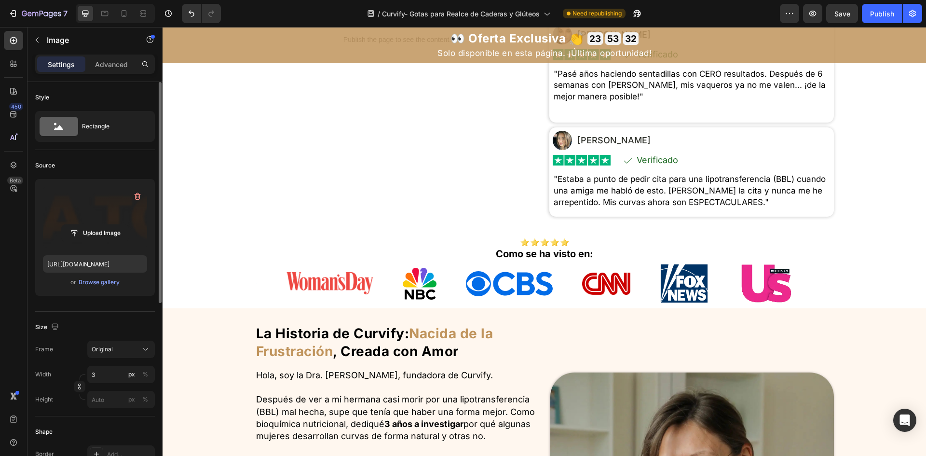
click at [81, 245] on label at bounding box center [95, 217] width 104 height 61
click at [81, 241] on input "file" at bounding box center [95, 233] width 67 height 16
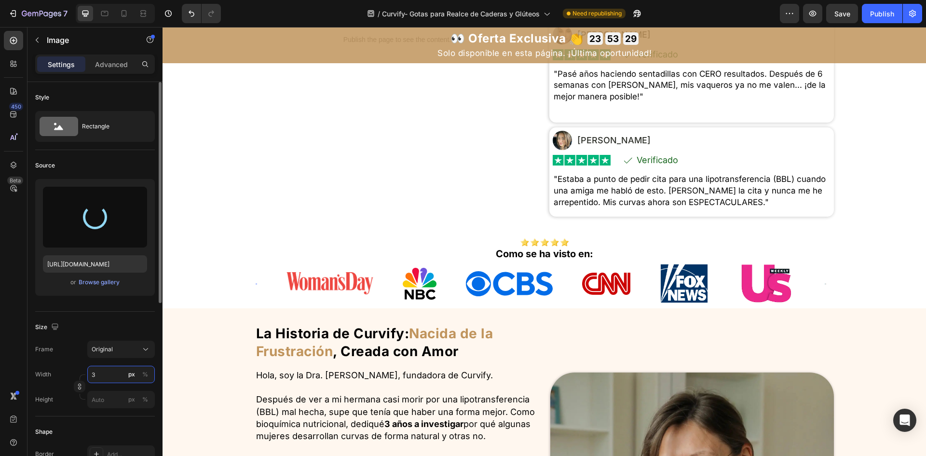
click at [104, 379] on input "3" at bounding box center [121, 374] width 68 height 17
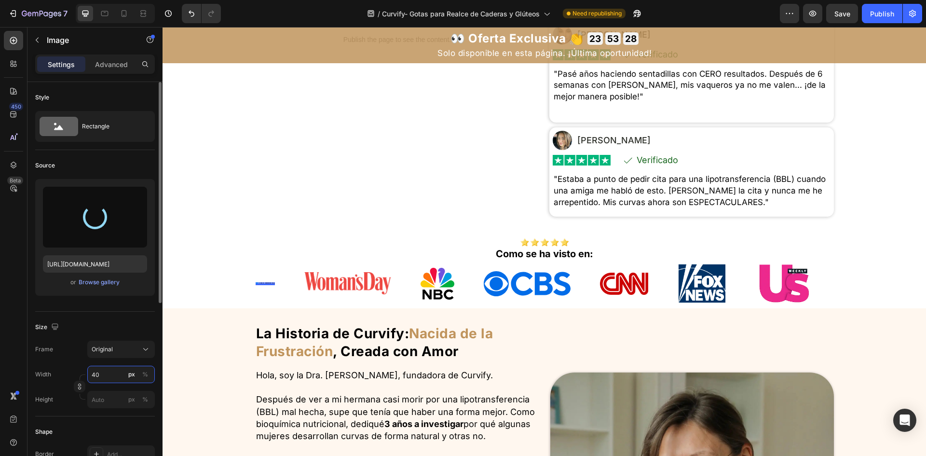
type input "400"
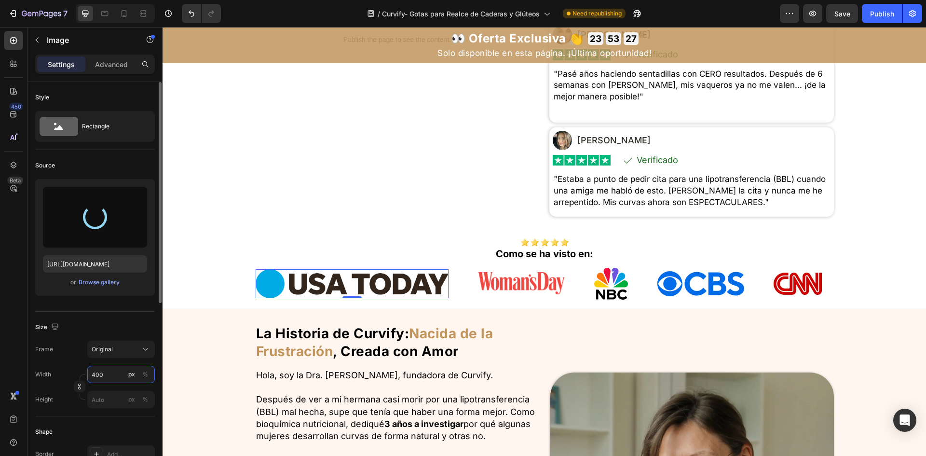
type input "https://cdn.shopify.com/s/files/1/0657/6783/3683/files/gempages_578032762192134…"
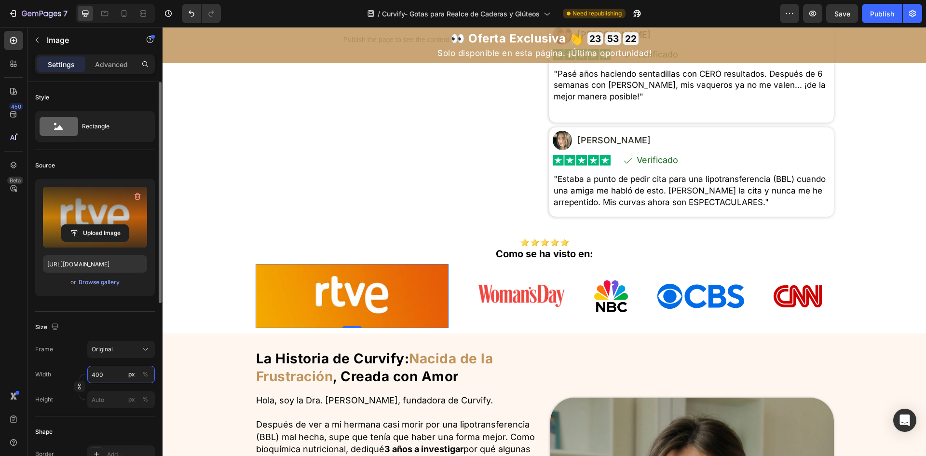
click at [116, 379] on input "400" at bounding box center [121, 374] width 68 height 17
type input "4"
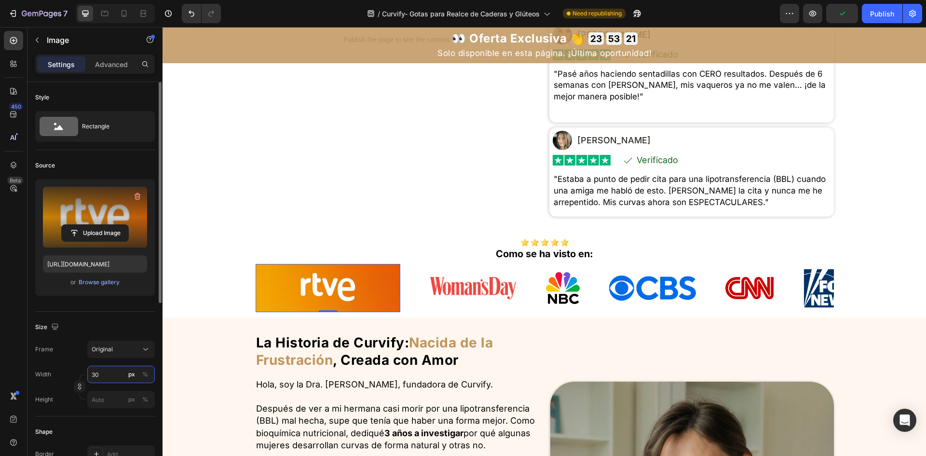
type input "3"
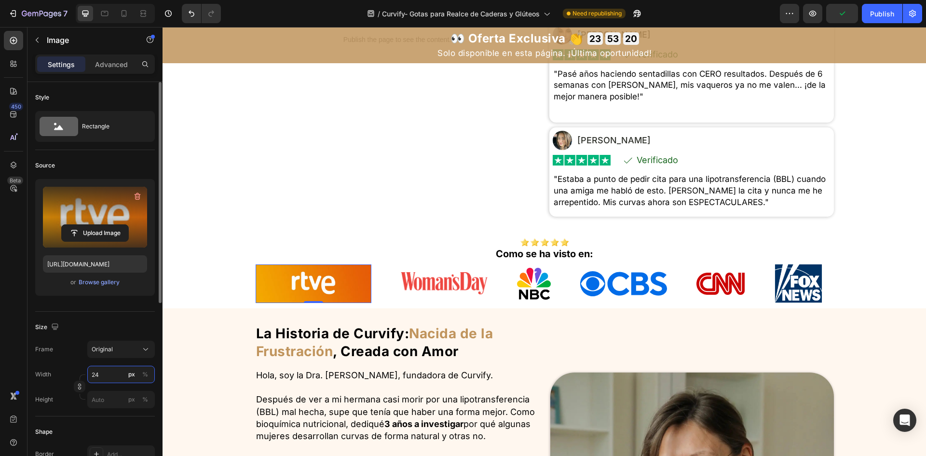
type input "2"
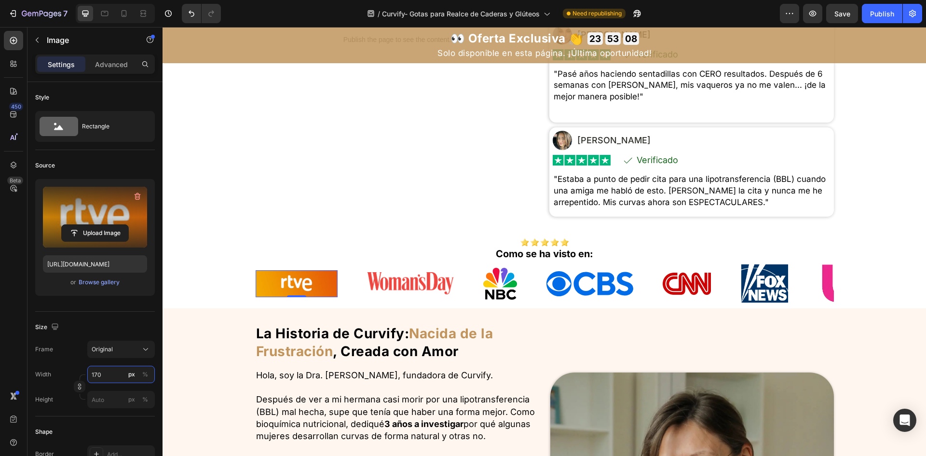
type input "170"
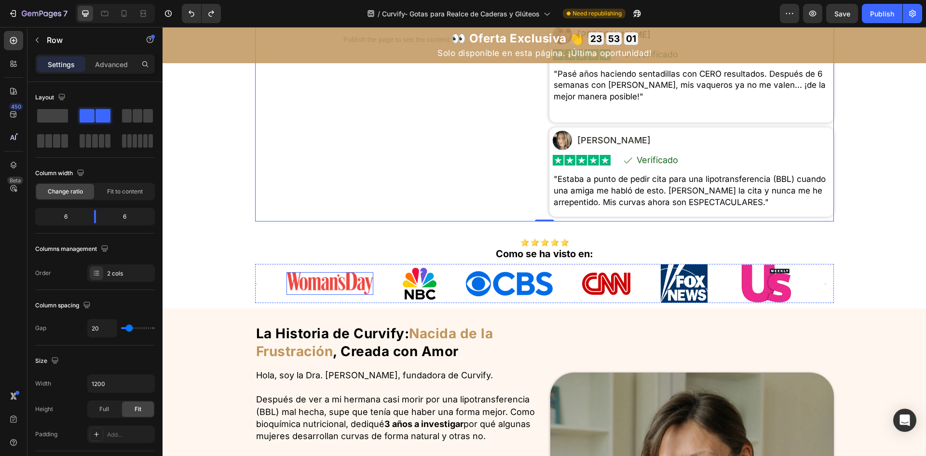
click at [314, 294] on img at bounding box center [330, 283] width 87 height 22
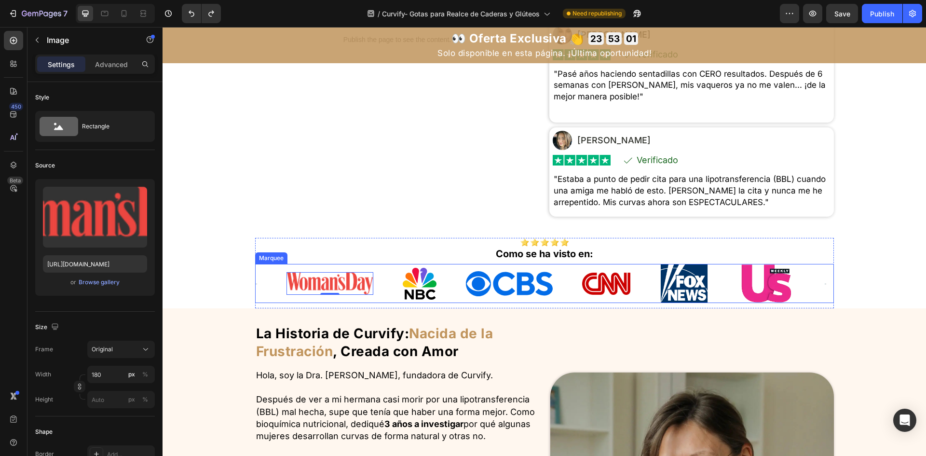
click at [267, 298] on div "Image Image 0 Image Image Image Image Image" at bounding box center [540, 283] width 569 height 39
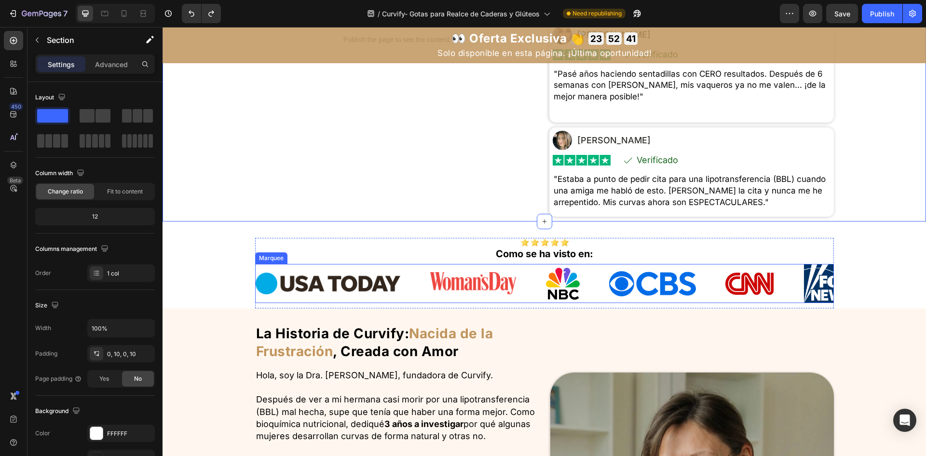
click at [363, 294] on img at bounding box center [328, 284] width 145 height 22
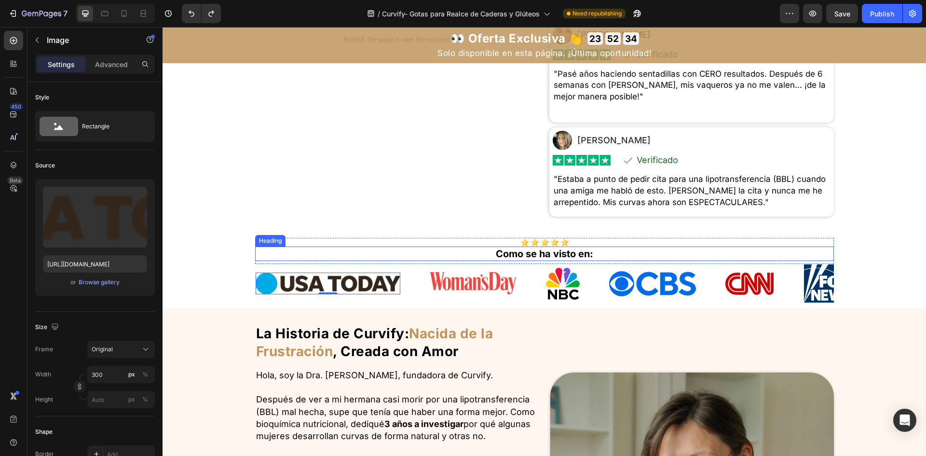
click at [436, 261] on h2 "Como se ha visto en:" at bounding box center [544, 254] width 579 height 14
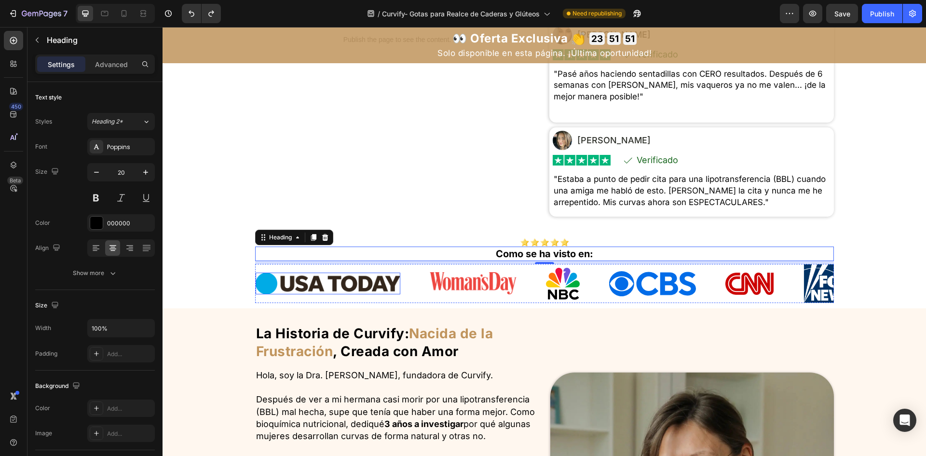
click at [369, 294] on img at bounding box center [328, 284] width 145 height 22
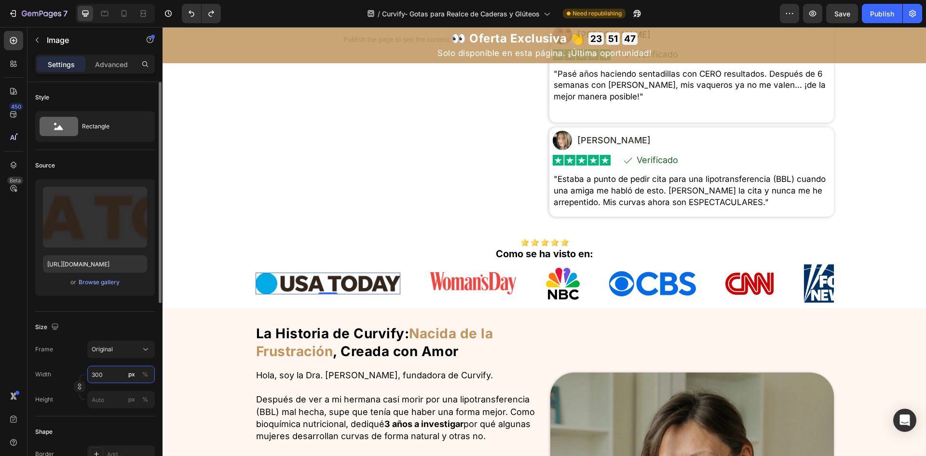
click at [125, 369] on input "300" at bounding box center [121, 374] width 68 height 17
click at [444, 294] on img at bounding box center [473, 283] width 87 height 22
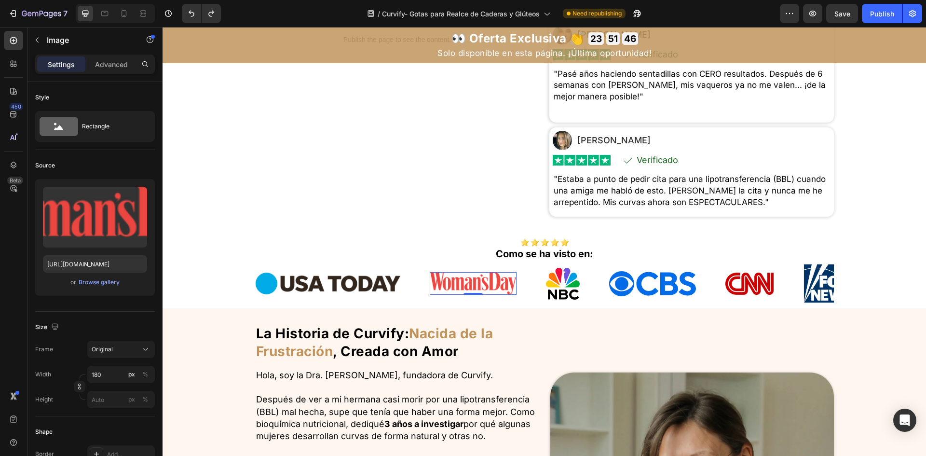
click at [358, 290] on img at bounding box center [328, 284] width 145 height 22
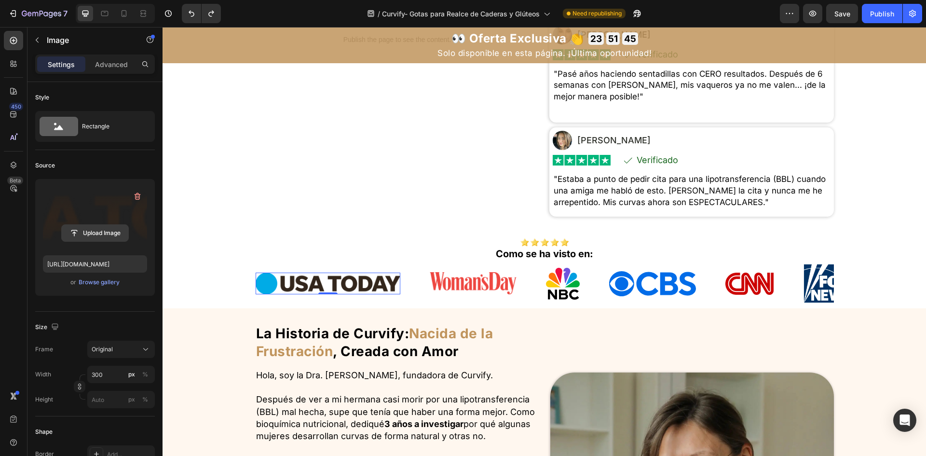
click at [104, 226] on input "file" at bounding box center [95, 233] width 67 height 16
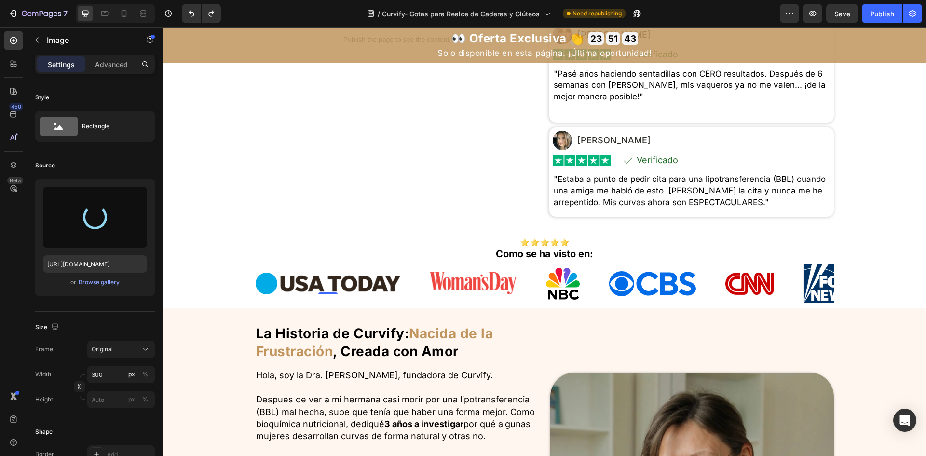
click at [387, 355] on strong ", Creada con Amor" at bounding box center [396, 351] width 126 height 16
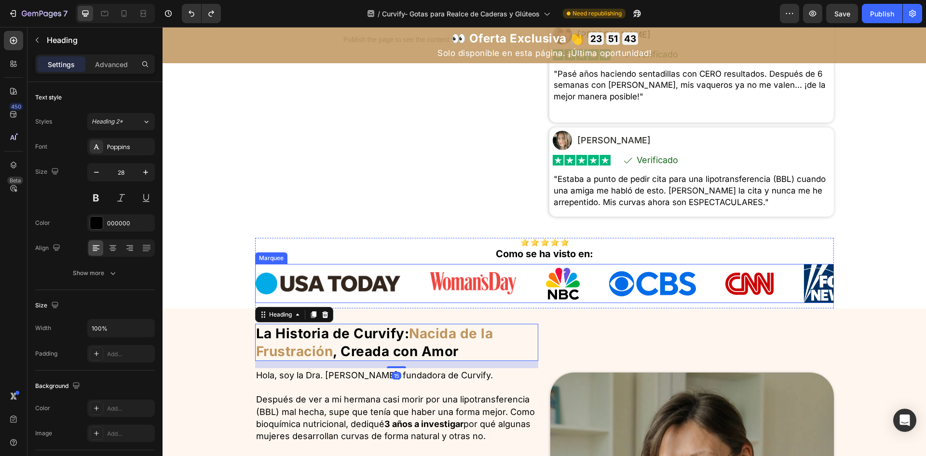
click at [311, 279] on img at bounding box center [328, 284] width 145 height 22
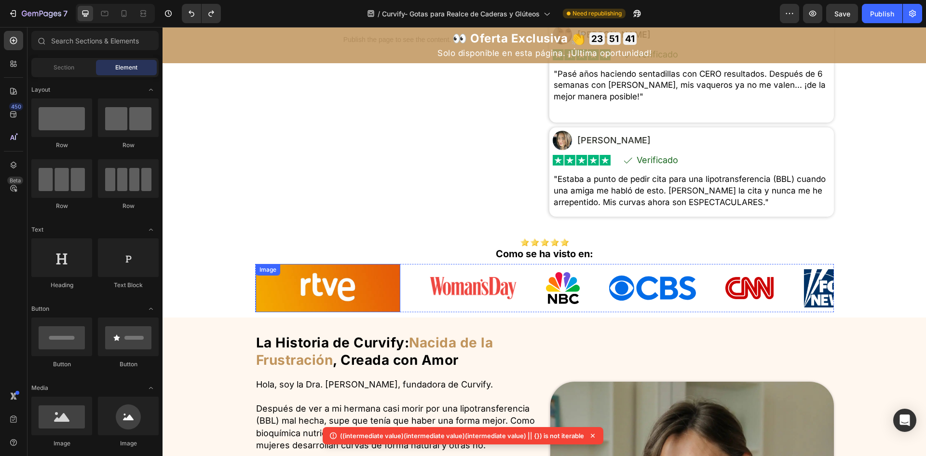
click at [342, 303] on img at bounding box center [328, 288] width 145 height 48
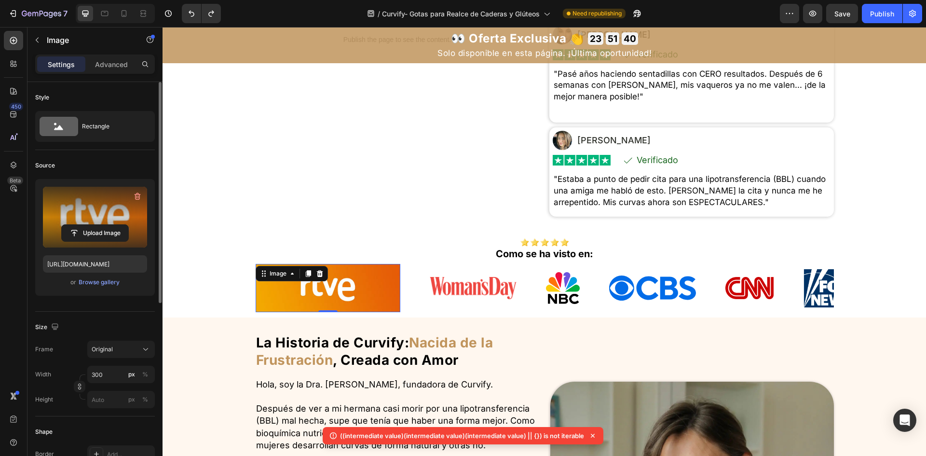
click at [100, 217] on label at bounding box center [95, 217] width 104 height 61
click at [100, 225] on input "file" at bounding box center [95, 233] width 67 height 16
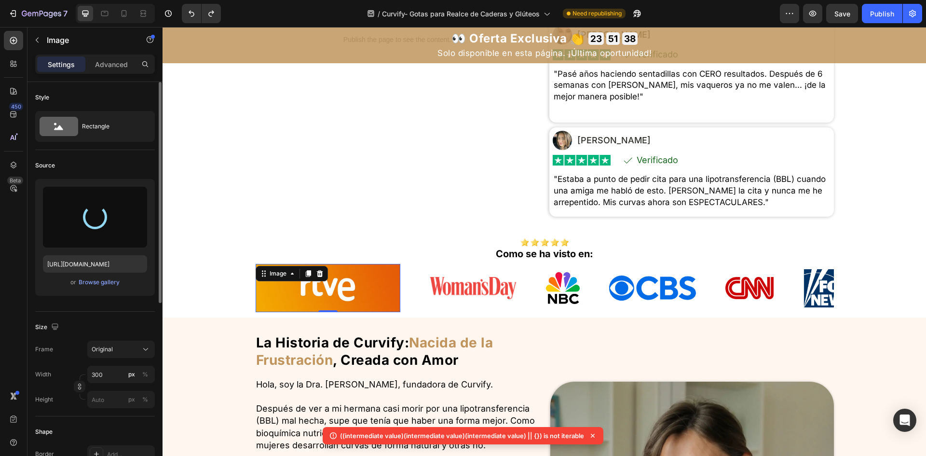
type input "[URL][DOMAIN_NAME]"
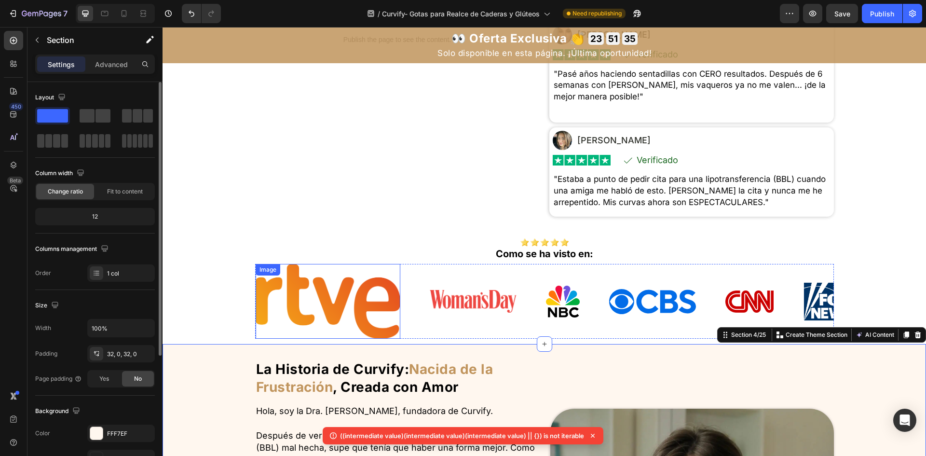
click at [355, 305] on img at bounding box center [328, 301] width 145 height 75
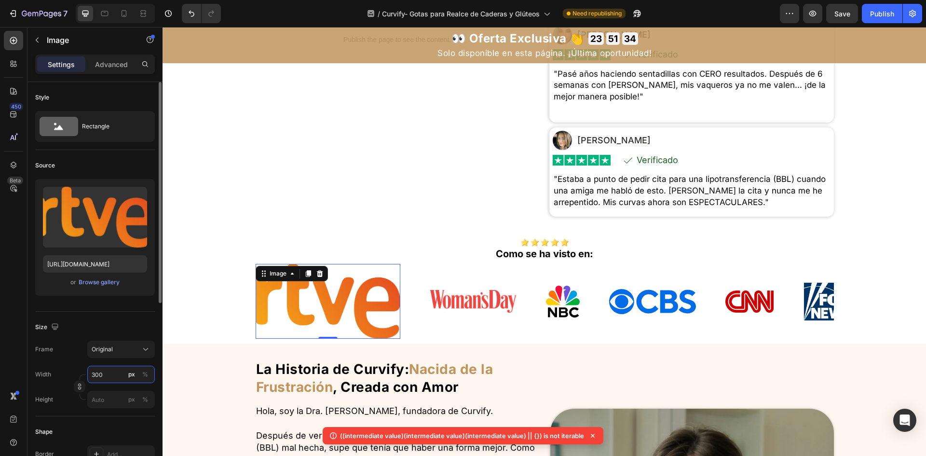
click at [110, 368] on input "300" at bounding box center [121, 374] width 68 height 17
click at [146, 376] on div "%" at bounding box center [145, 374] width 6 height 9
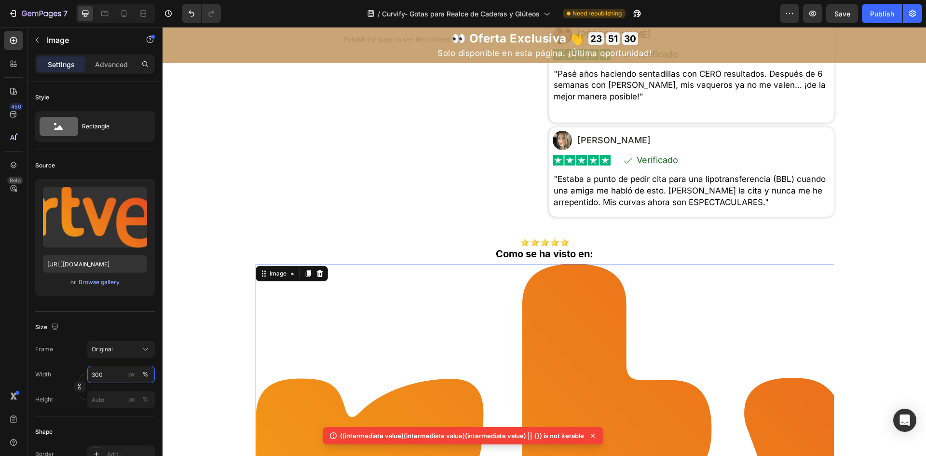
scroll to position [742, 0]
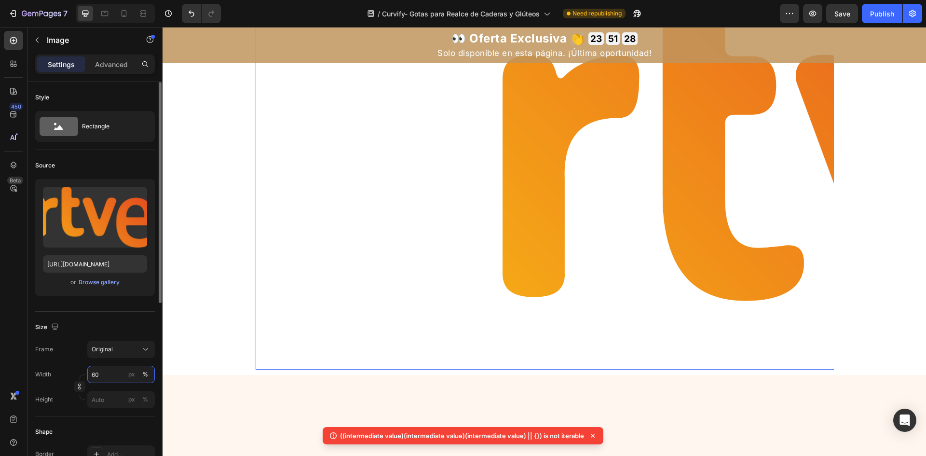
type input "6"
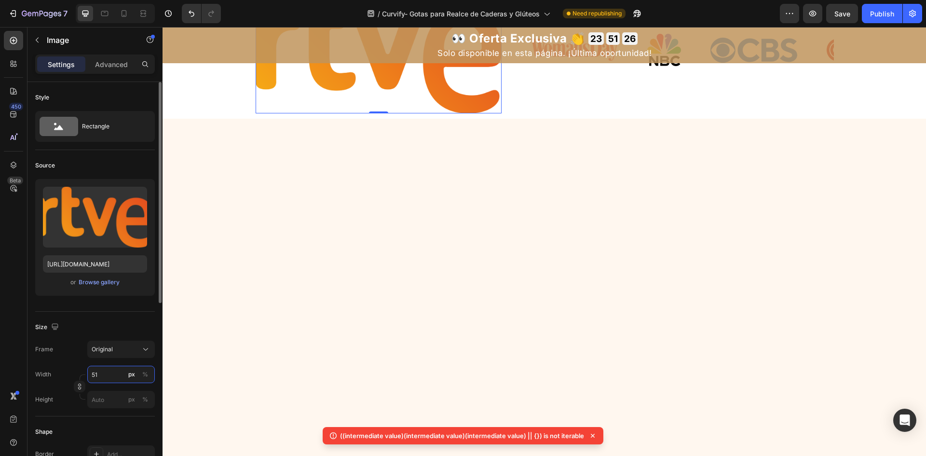
type input "5"
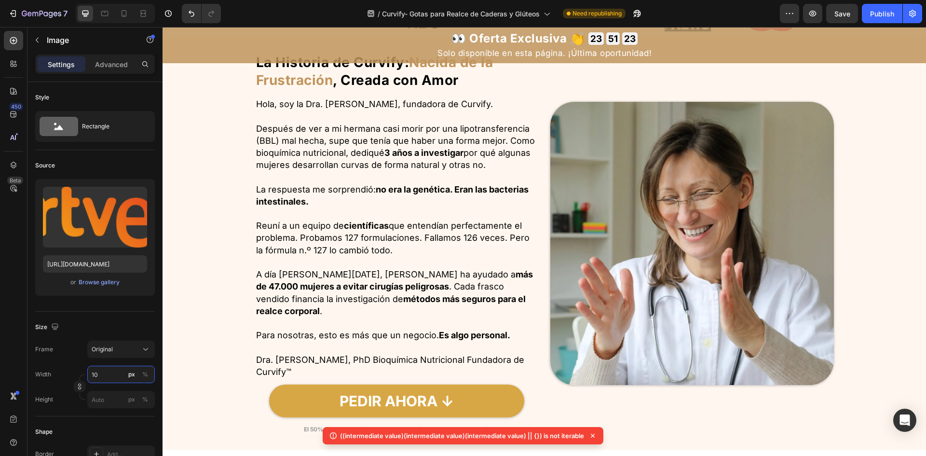
scroll to position [452, 0]
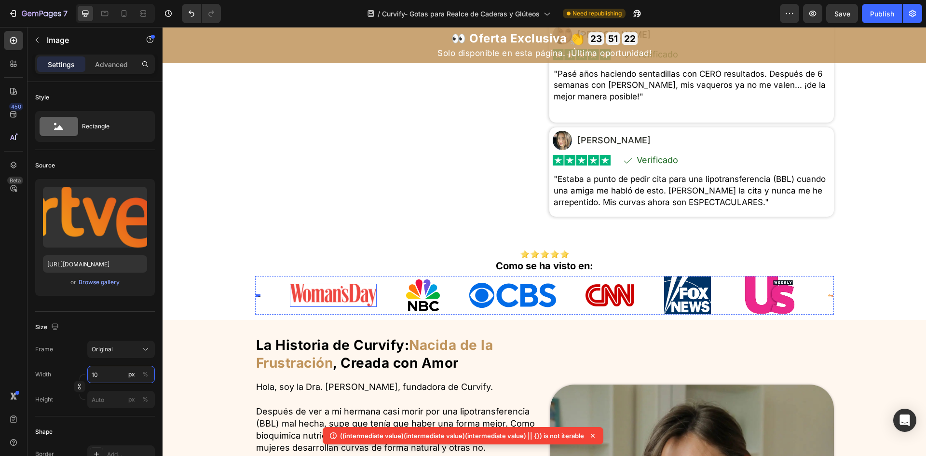
type input "1"
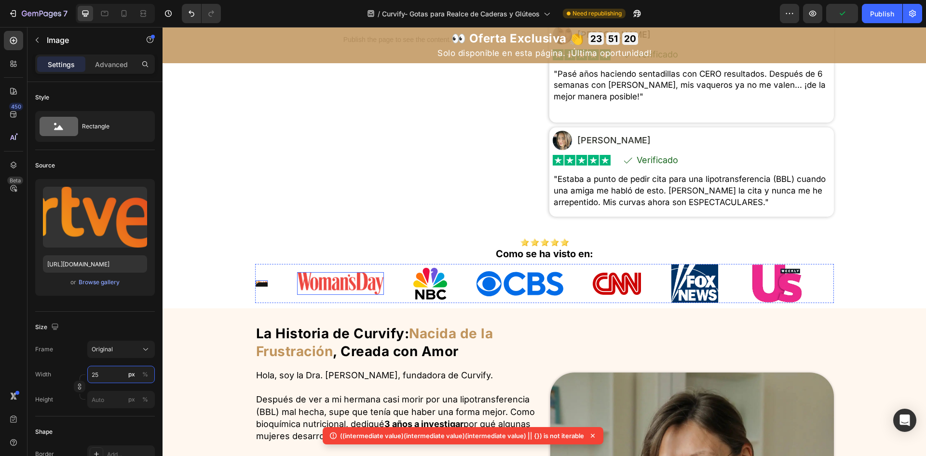
type input "2"
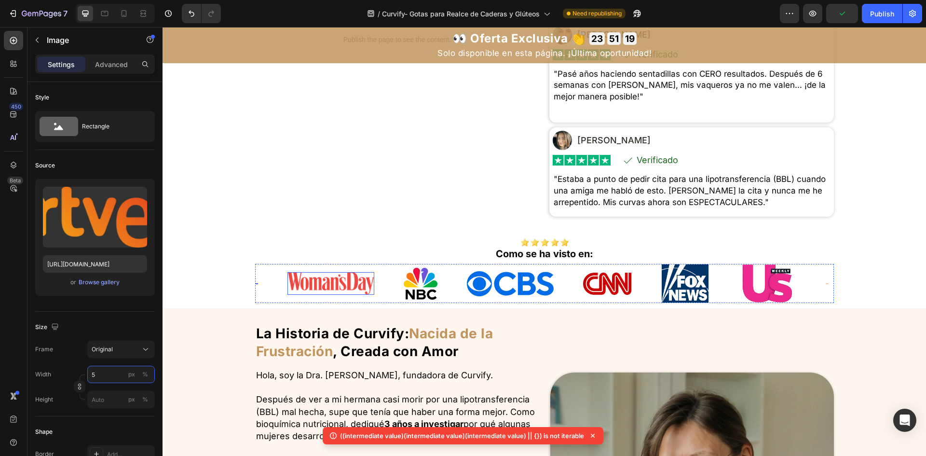
type input "50"
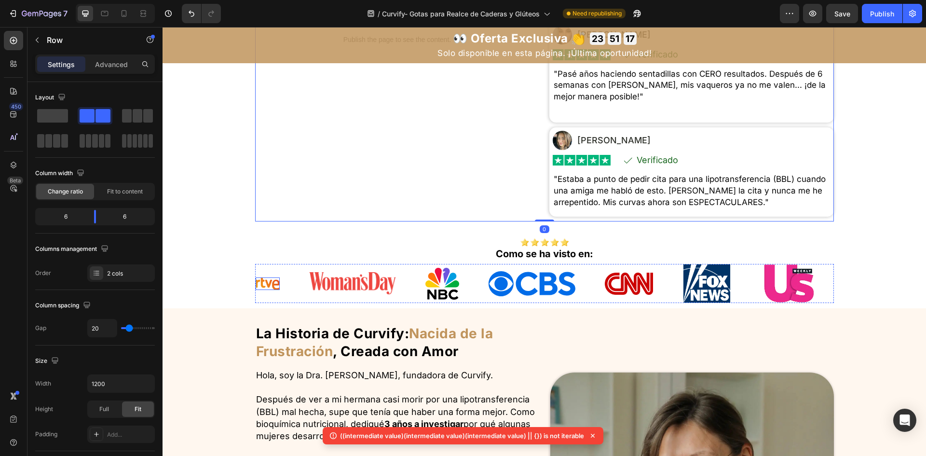
click at [263, 290] on img at bounding box center [268, 283] width 24 height 13
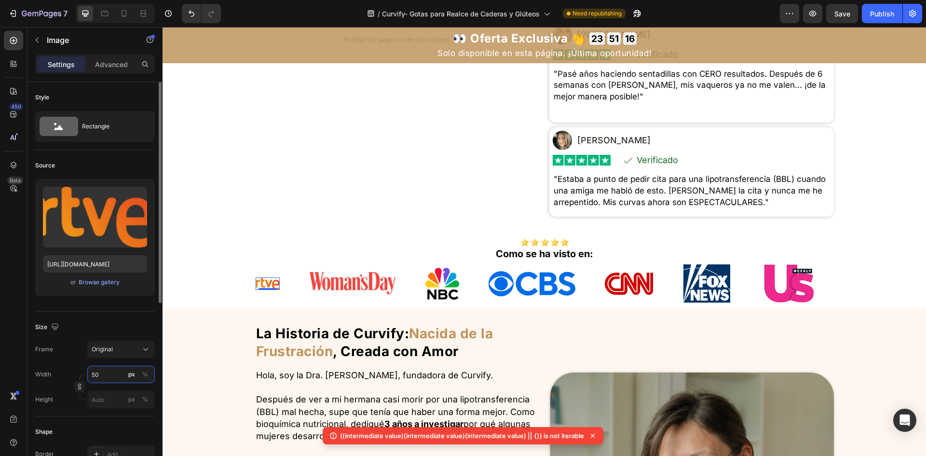
click at [104, 377] on input "50" at bounding box center [121, 374] width 68 height 17
click at [141, 374] on button "%" at bounding box center [145, 375] width 12 height 12
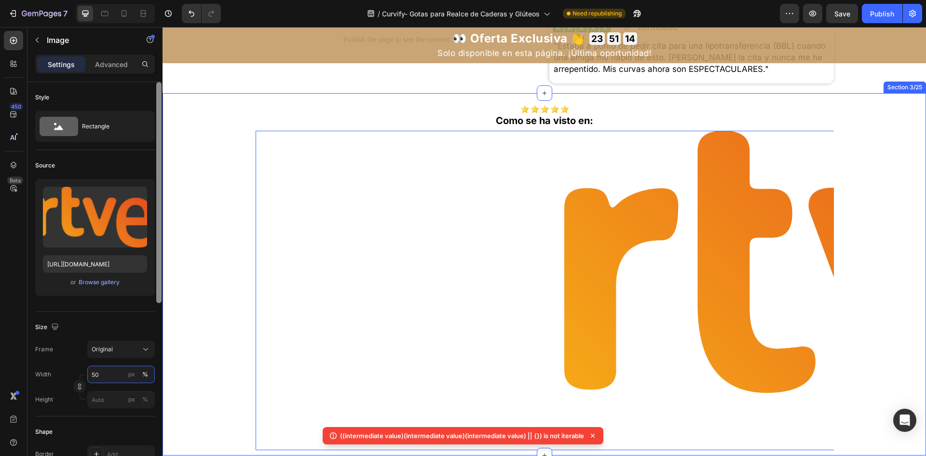
scroll to position [597, 0]
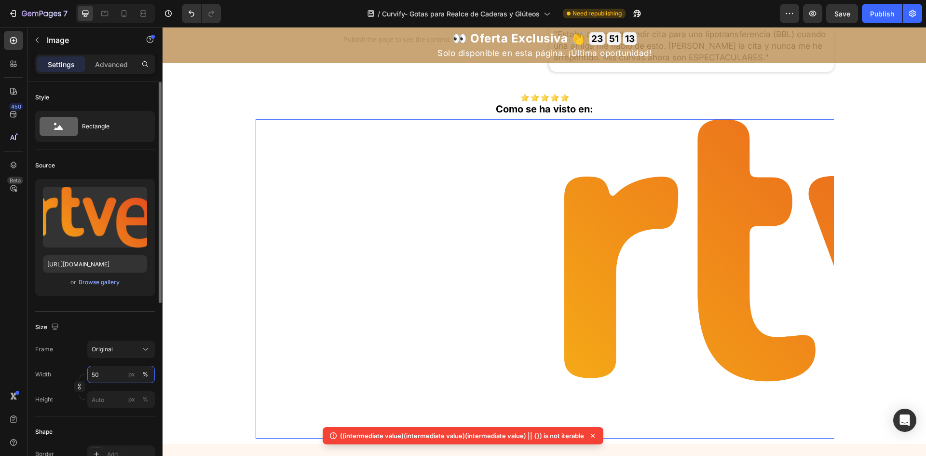
click at [110, 377] on input "50" at bounding box center [121, 374] width 68 height 17
drag, startPoint x: 128, startPoint y: 375, endPoint x: 118, endPoint y: 375, distance: 10.1
click at [128, 375] on button "px" at bounding box center [132, 375] width 12 height 12
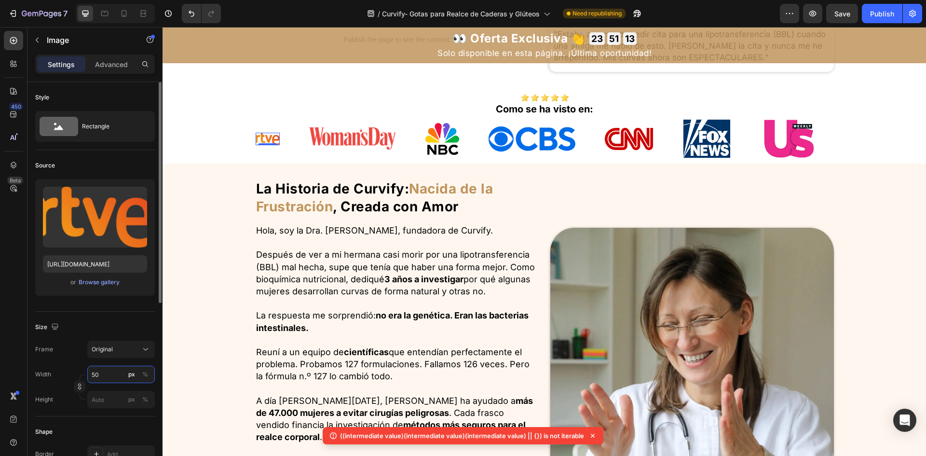
click at [112, 374] on input "50" at bounding box center [121, 374] width 68 height 17
type input "5"
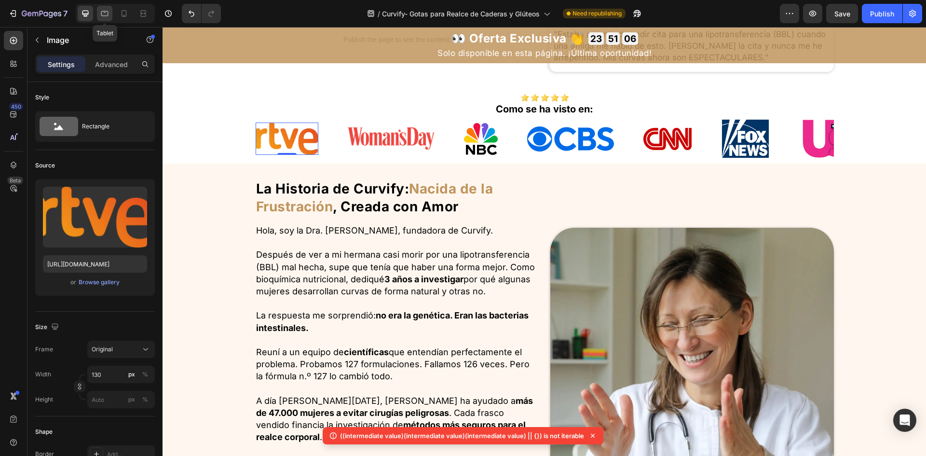
click at [110, 14] on div at bounding box center [104, 13] width 15 height 15
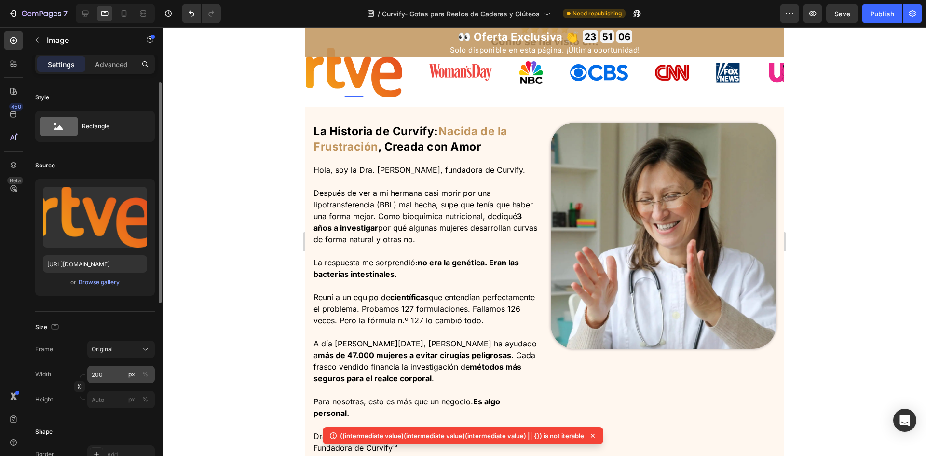
scroll to position [584, 0]
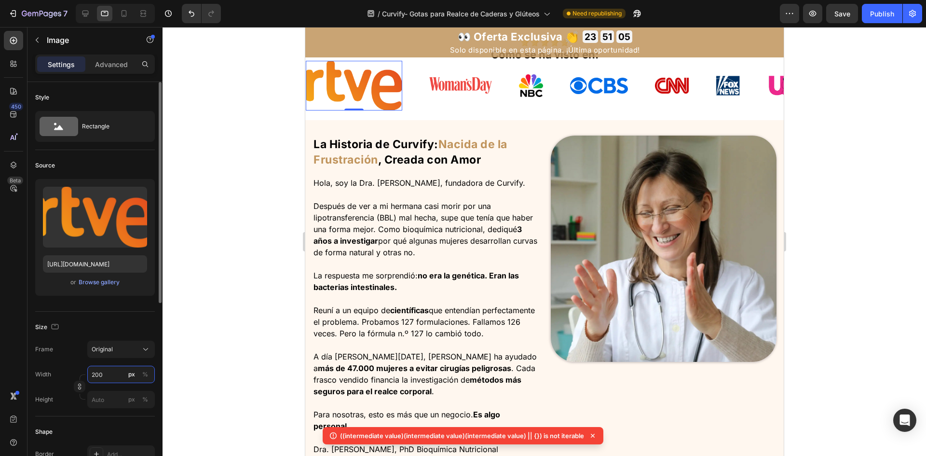
click at [100, 374] on input "200" at bounding box center [121, 374] width 68 height 17
paste input "13"
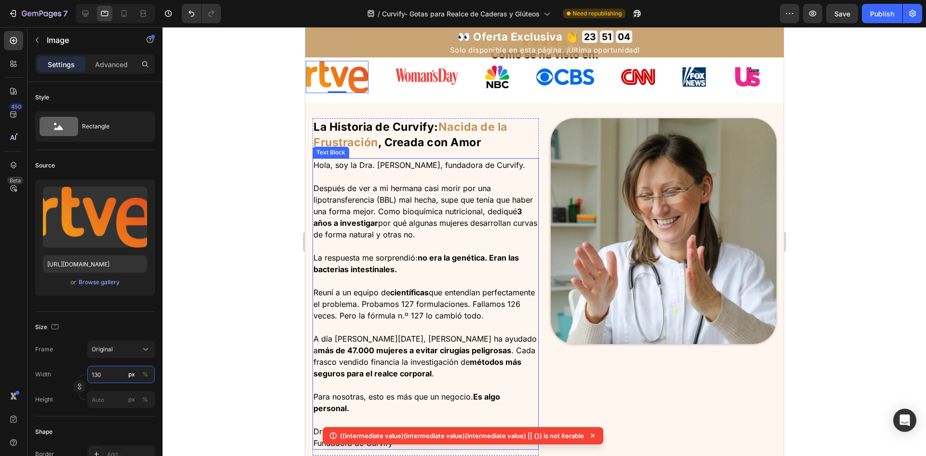
scroll to position [439, 0]
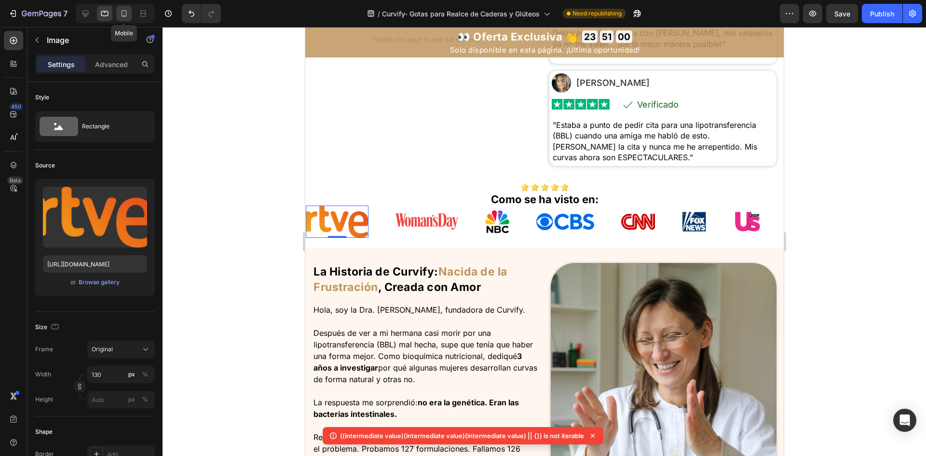
click at [128, 17] on icon at bounding box center [124, 14] width 10 height 10
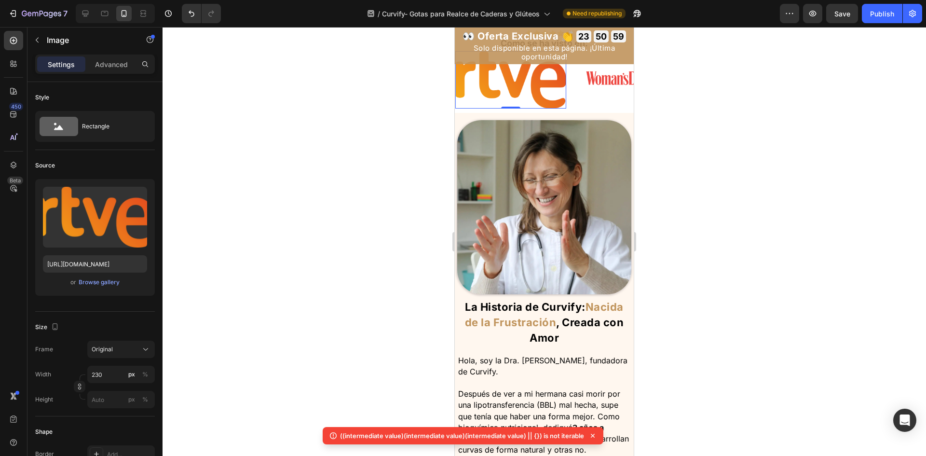
scroll to position [649, 0]
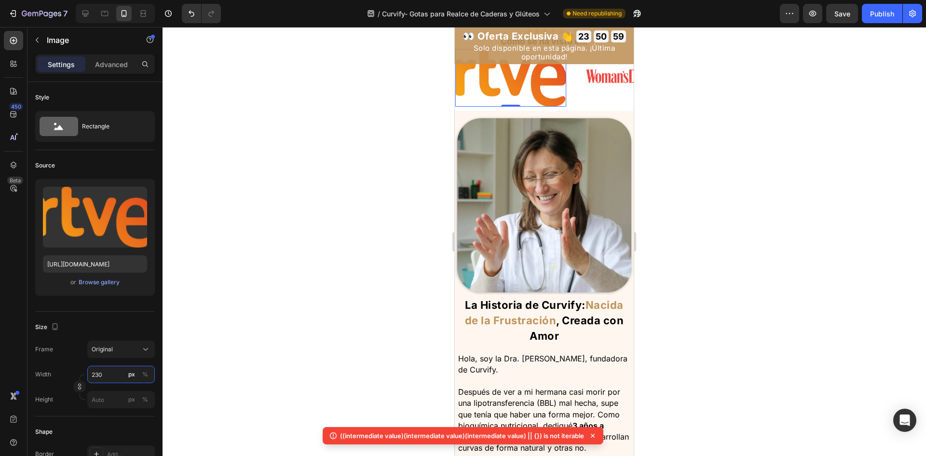
click at [98, 374] on input "230" at bounding box center [121, 374] width 68 height 17
paste input "1"
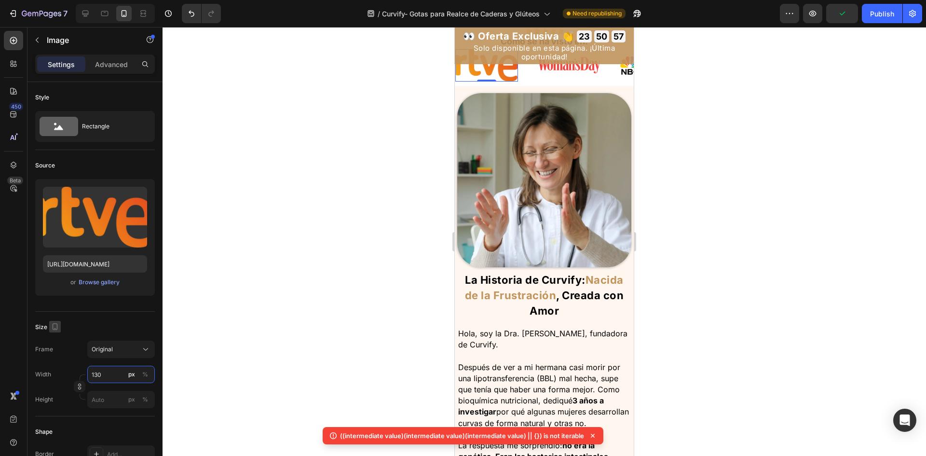
type input "130"
click at [53, 326] on icon "button" at bounding box center [55, 326] width 5 height 7
click at [56, 359] on icon "button" at bounding box center [57, 360] width 10 height 10
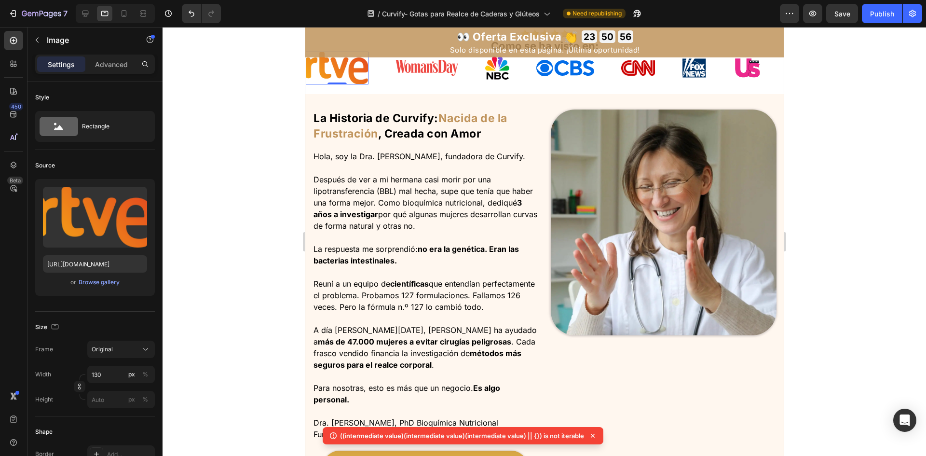
scroll to position [631, 0]
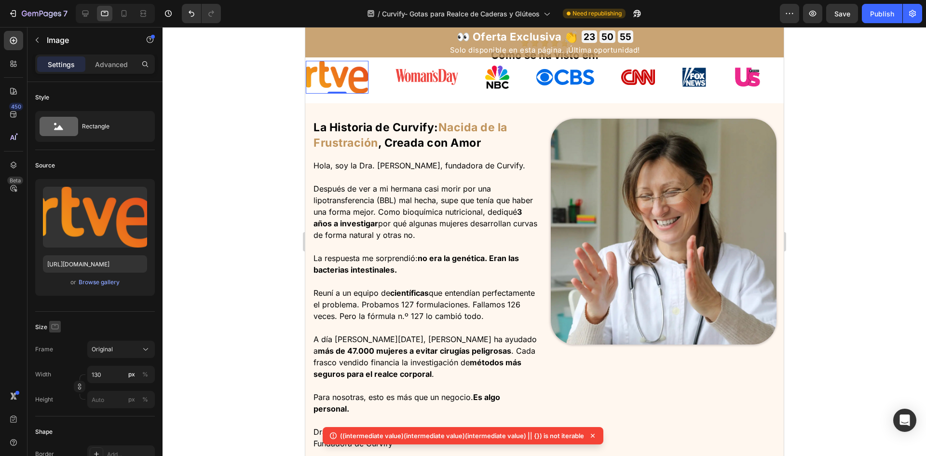
click at [55, 326] on icon "button" at bounding box center [55, 325] width 2 height 1
click at [58, 339] on icon "button" at bounding box center [57, 342] width 6 height 6
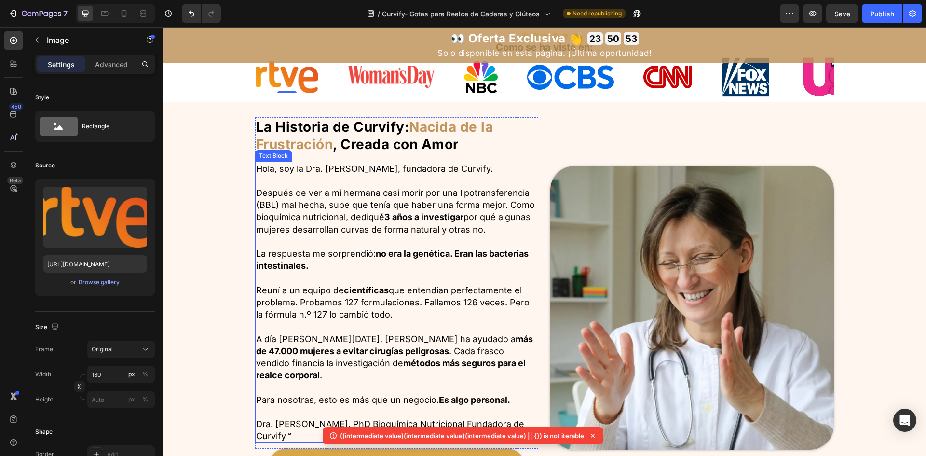
scroll to position [503, 0]
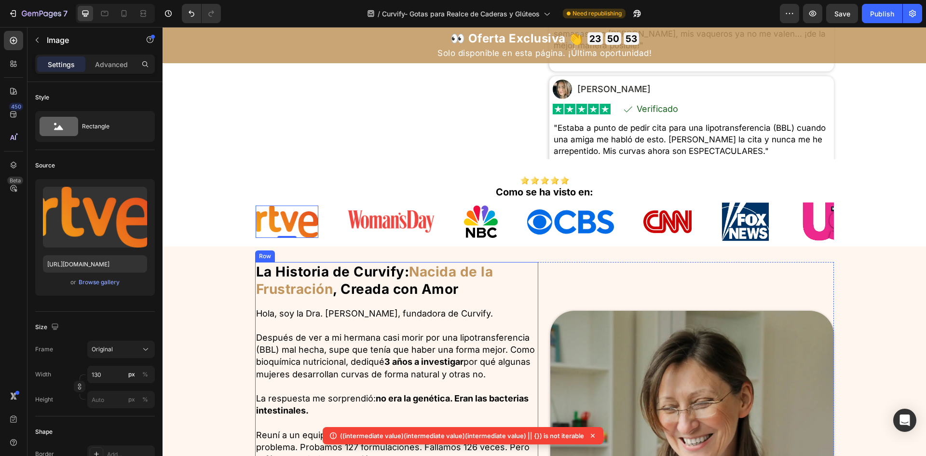
click at [419, 312] on p "Hola, soy la Dra. [PERSON_NAME], fundadora de Curvify." at bounding box center [397, 313] width 282 height 12
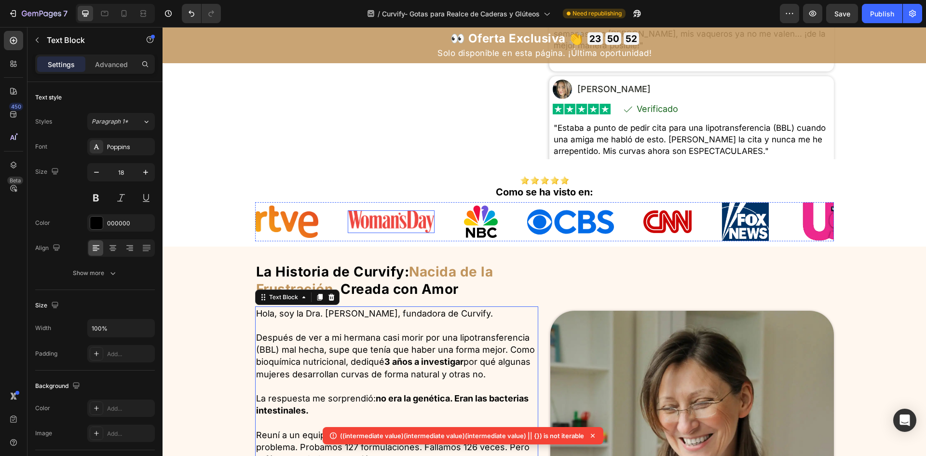
click at [391, 225] on img at bounding box center [391, 221] width 87 height 22
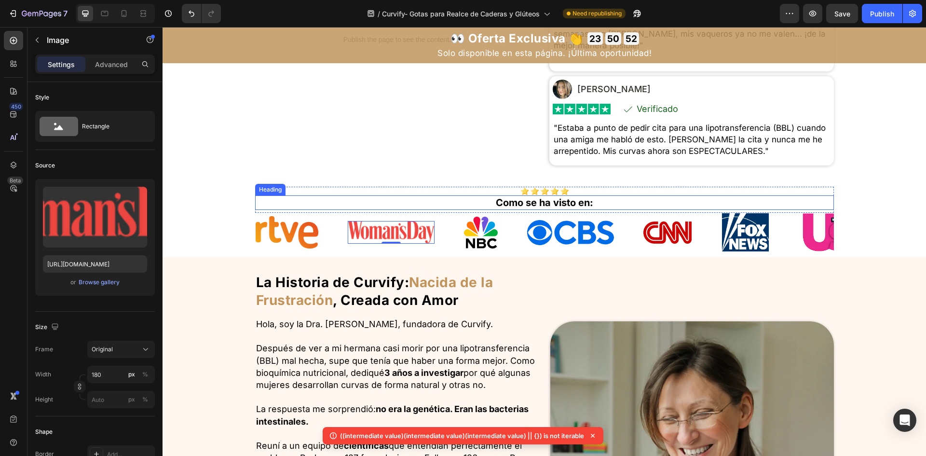
click at [462, 210] on h2 "Como se ha visto en:" at bounding box center [544, 202] width 579 height 14
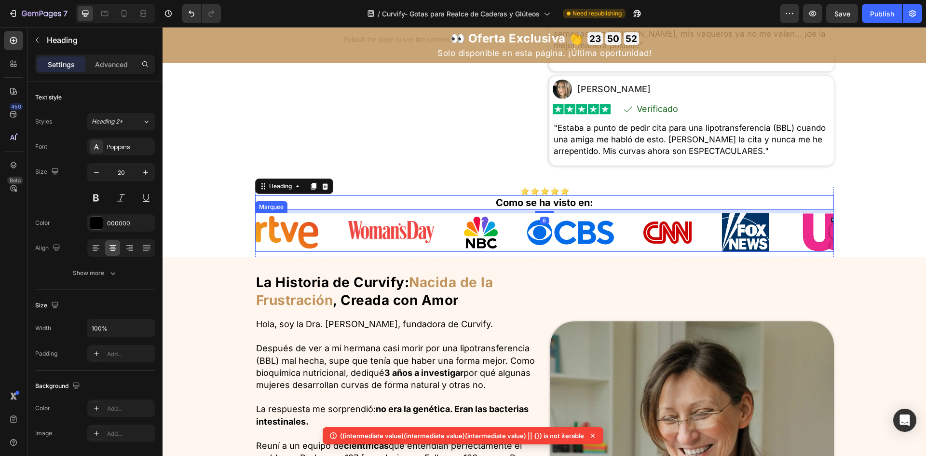
click at [470, 217] on div "Image" at bounding box center [477, 211] width 26 height 12
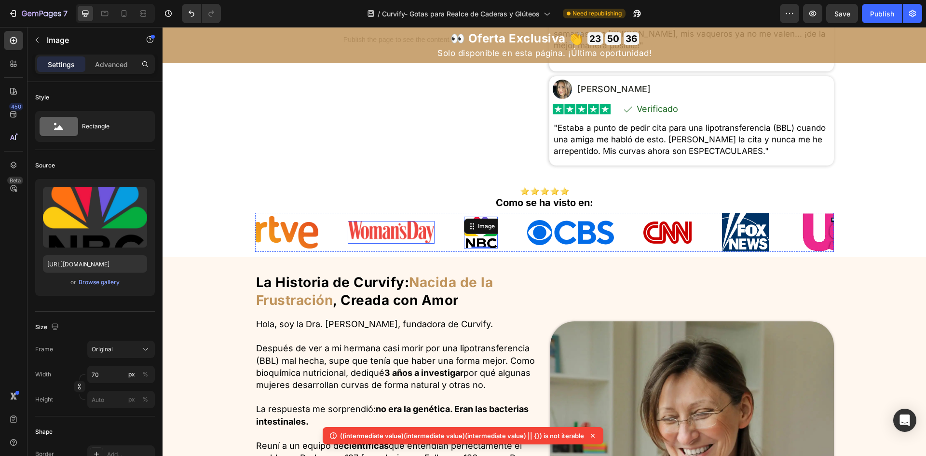
click at [394, 241] on img at bounding box center [391, 232] width 87 height 22
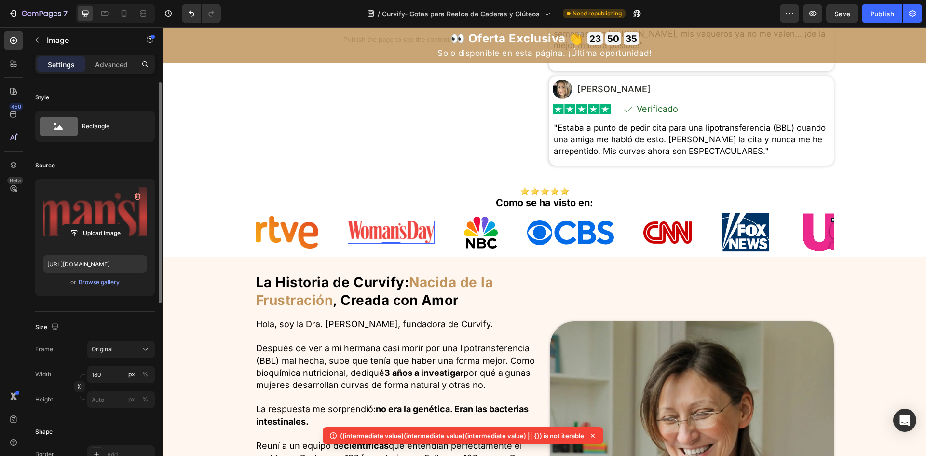
click at [81, 224] on label at bounding box center [95, 217] width 104 height 61
click at [81, 225] on input "file" at bounding box center [95, 233] width 67 height 16
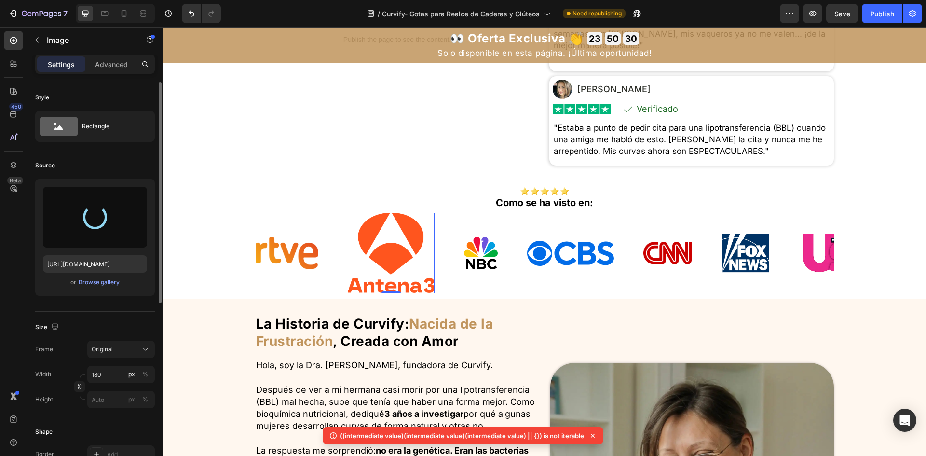
type input "[URL][DOMAIN_NAME]"
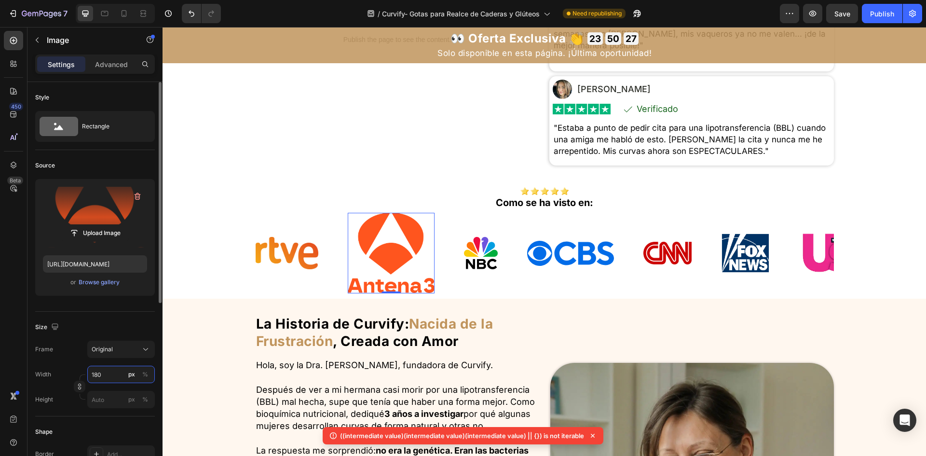
click at [112, 381] on input "180" at bounding box center [121, 374] width 68 height 17
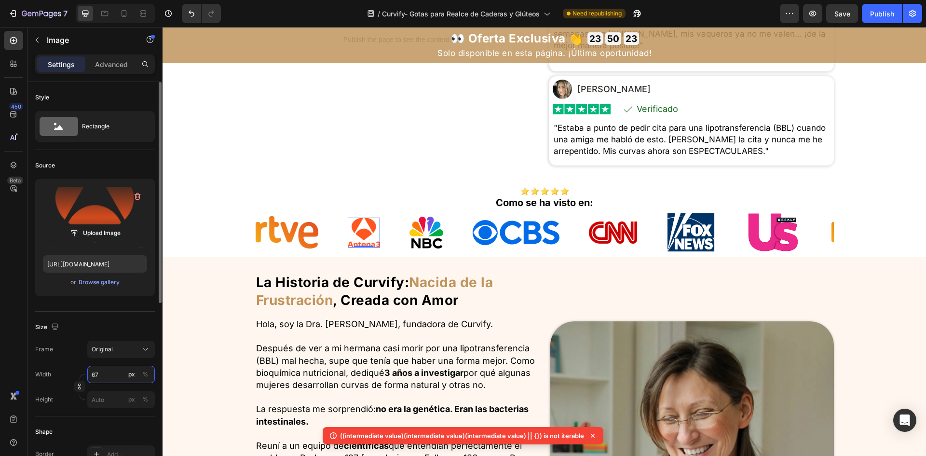
type input "6"
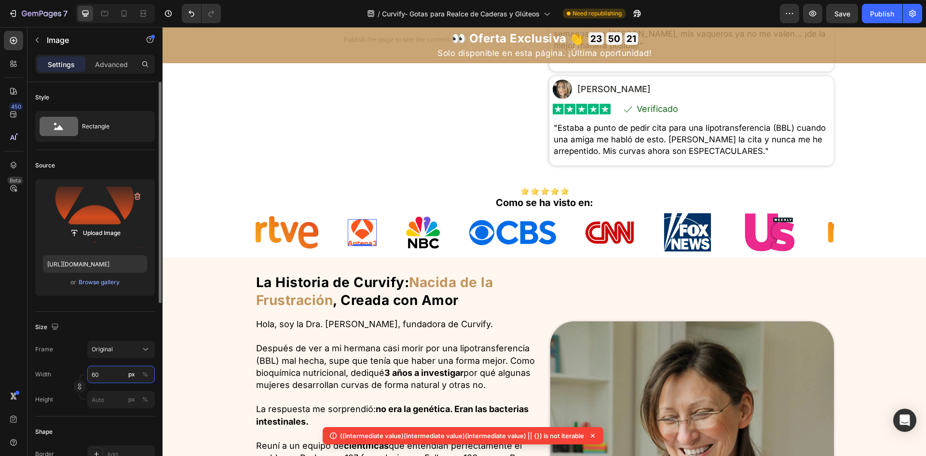
type input "6"
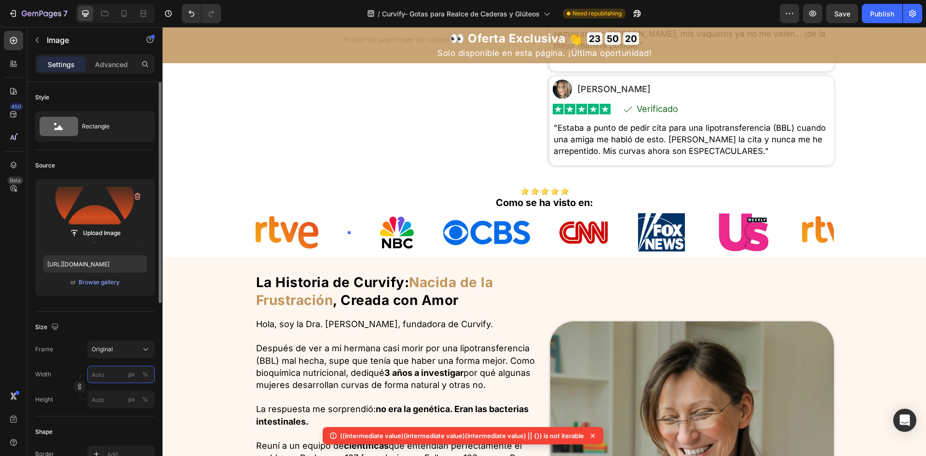
type input "6"
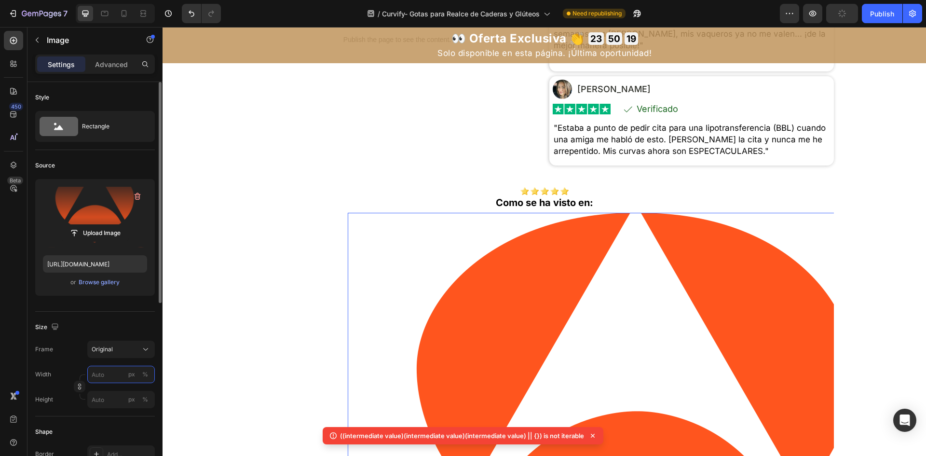
type input "7"
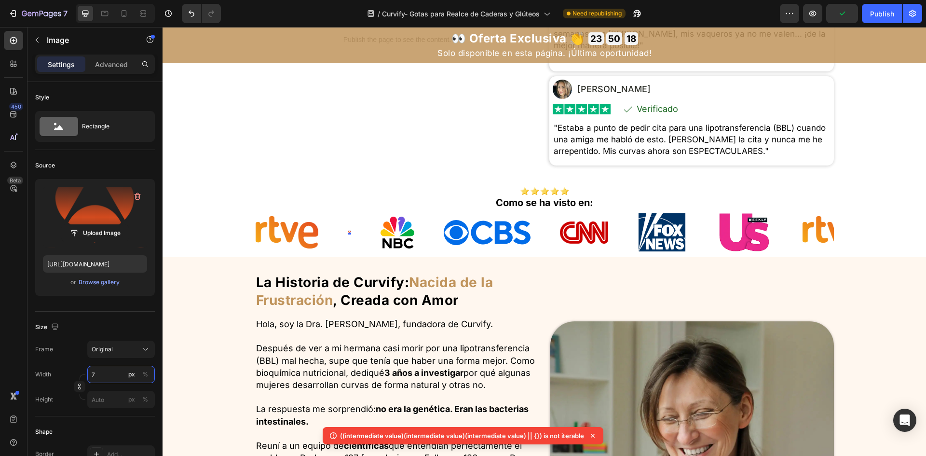
type input "7"
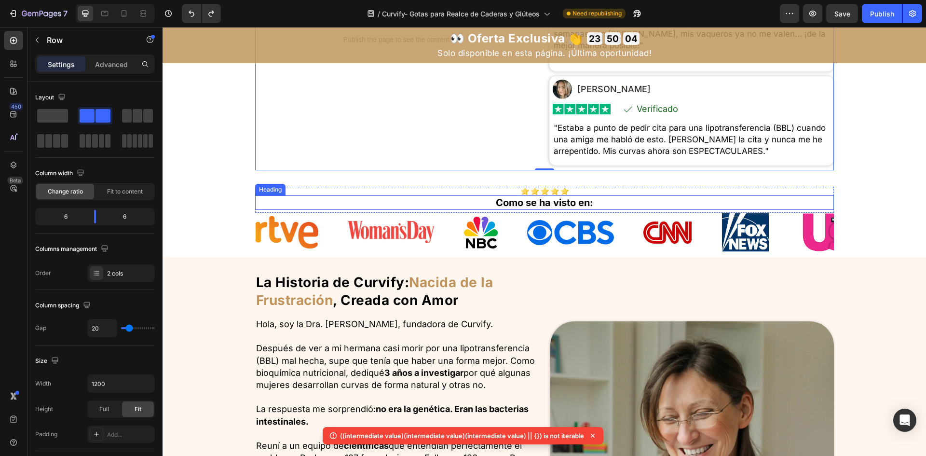
click at [318, 248] on div "Image" at bounding box center [302, 232] width 92 height 32
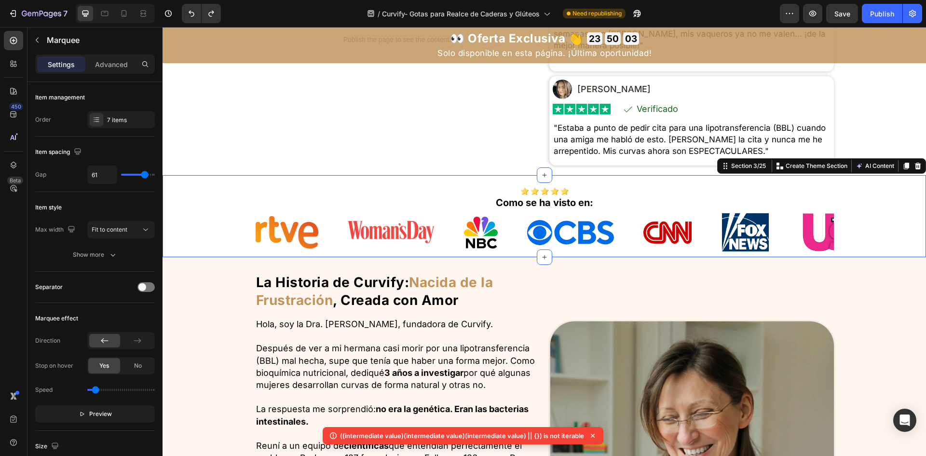
click at [232, 250] on div "Image Como se ha visto en: Heading Row Image Image Image Image Image Image Imag…" at bounding box center [545, 216] width 764 height 83
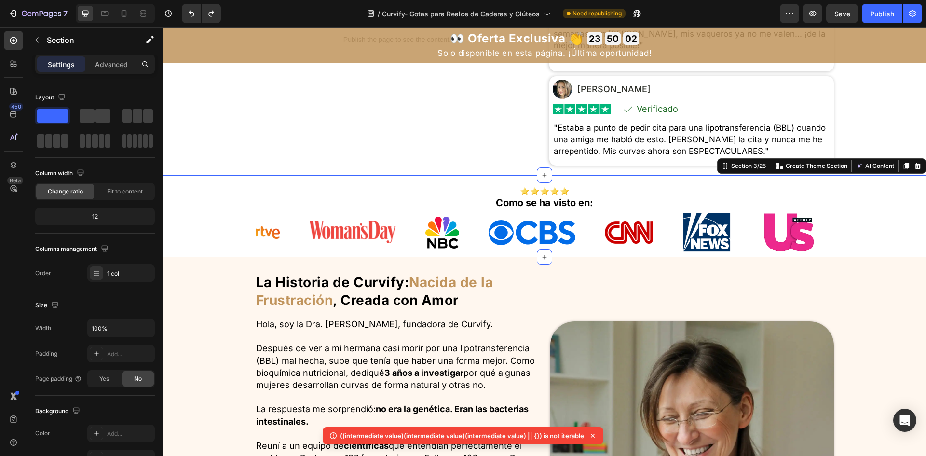
click at [232, 250] on div "Image Como se ha visto en: Heading Row Image Image Image Image Image Image Imag…" at bounding box center [545, 216] width 764 height 83
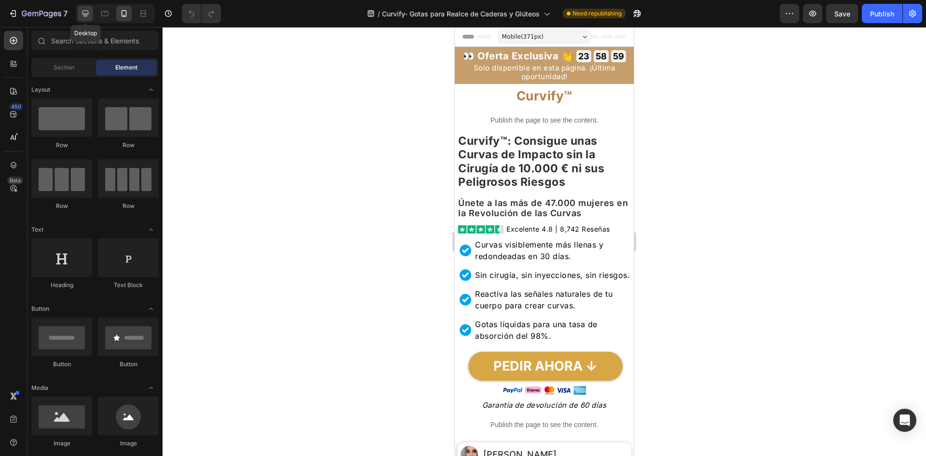
click at [88, 12] on icon at bounding box center [86, 14] width 10 height 10
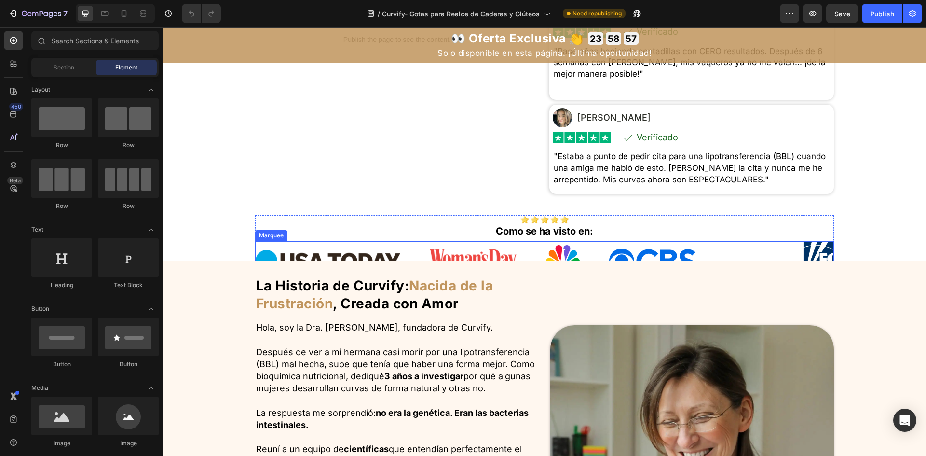
scroll to position [434, 0]
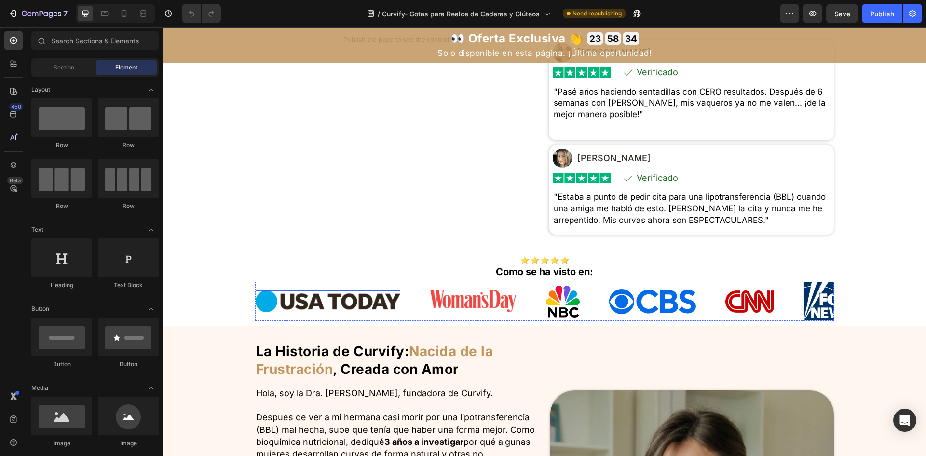
click at [339, 312] on img at bounding box center [328, 301] width 145 height 22
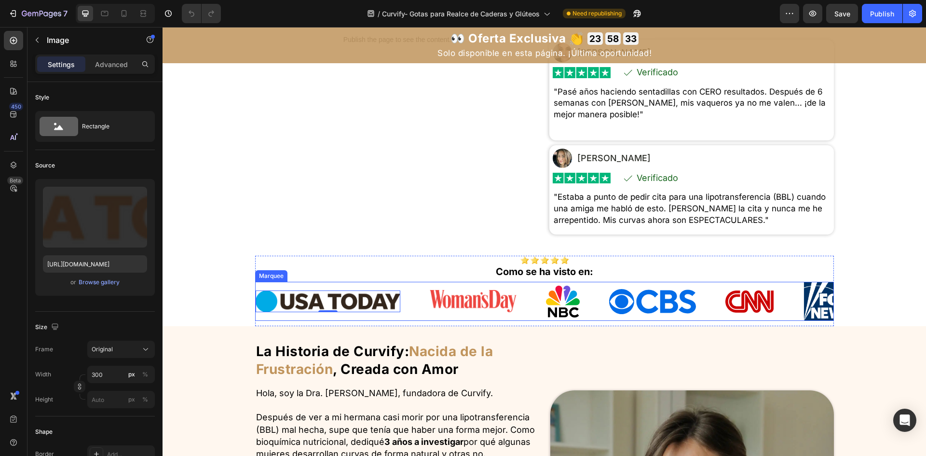
click at [418, 312] on div "Image 0" at bounding box center [343, 301] width 174 height 22
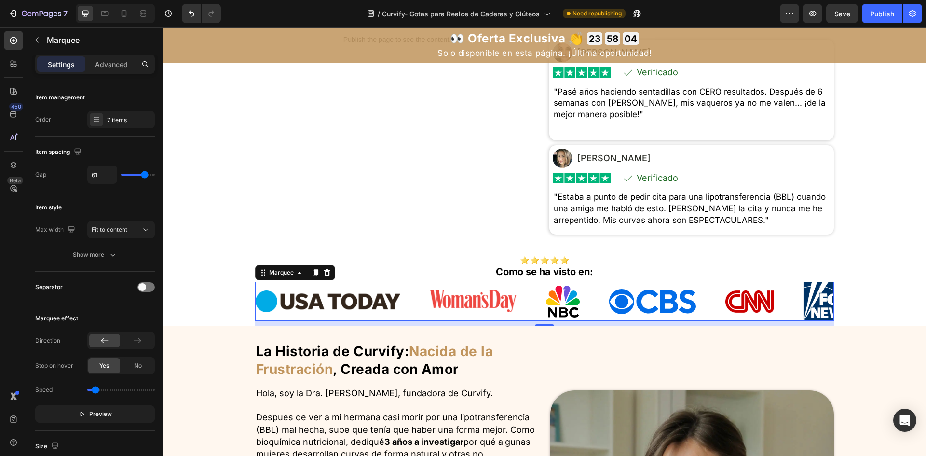
click at [414, 312] on div "Image" at bounding box center [343, 301] width 174 height 22
click at [437, 312] on img at bounding box center [473, 301] width 87 height 22
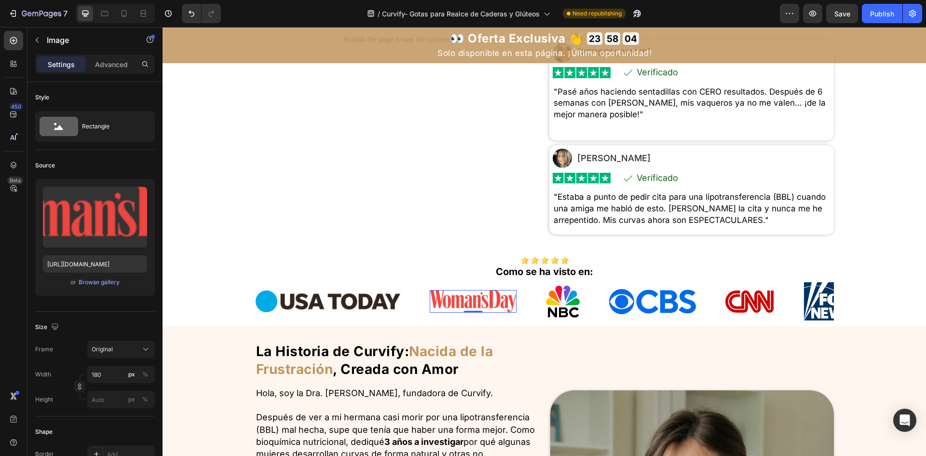
click at [412, 312] on div "Image" at bounding box center [343, 301] width 174 height 22
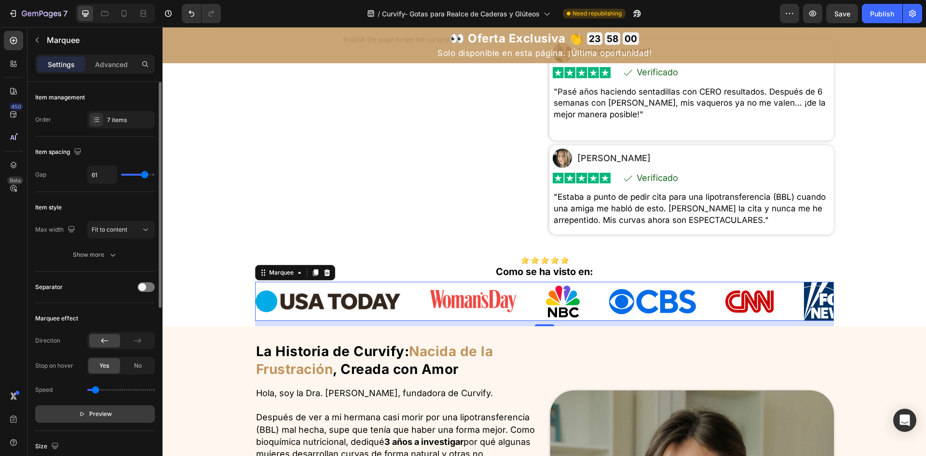
click at [133, 419] on button "Preview" at bounding box center [95, 413] width 120 height 17
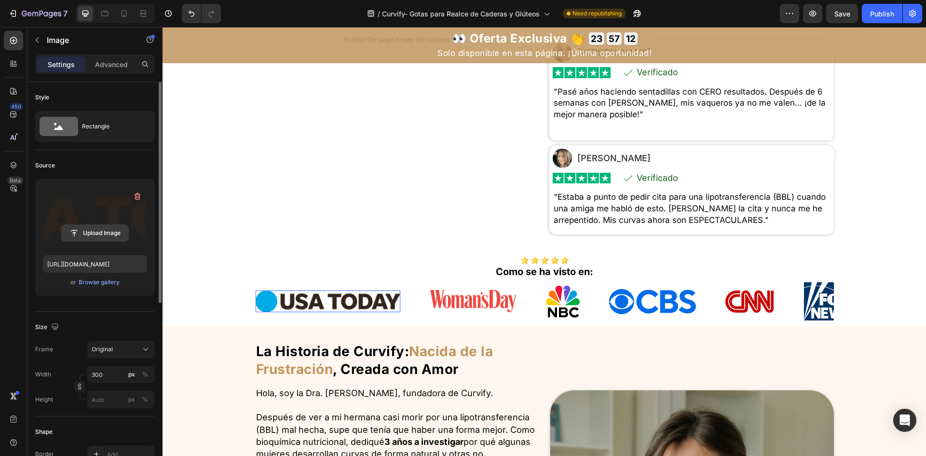
click at [64, 235] on input "file" at bounding box center [95, 233] width 67 height 16
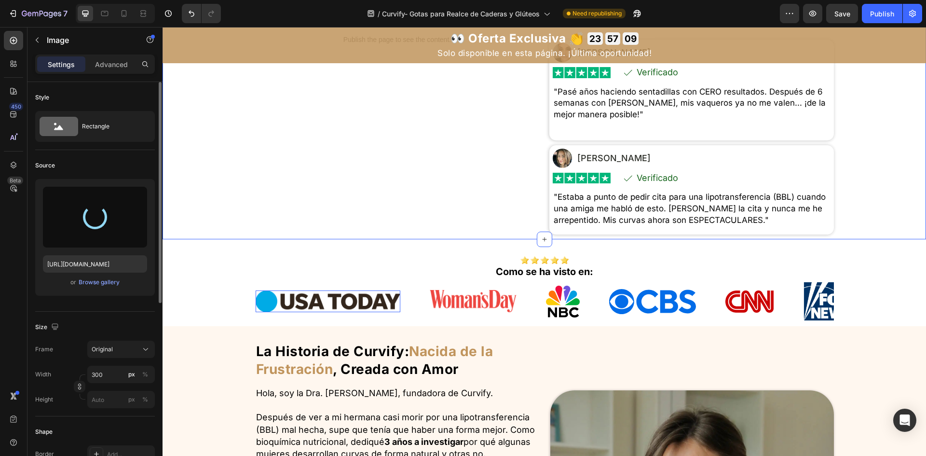
type input "[URL][DOMAIN_NAME]"
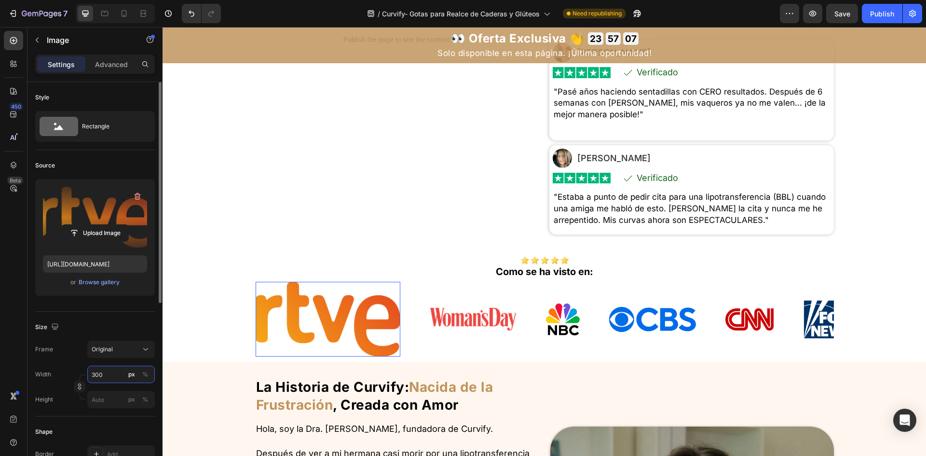
click at [114, 376] on input "300" at bounding box center [121, 374] width 68 height 17
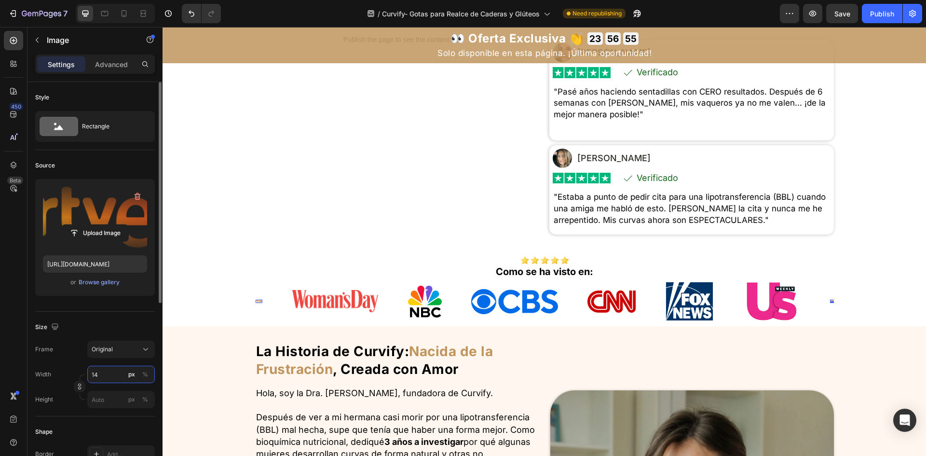
type input "140"
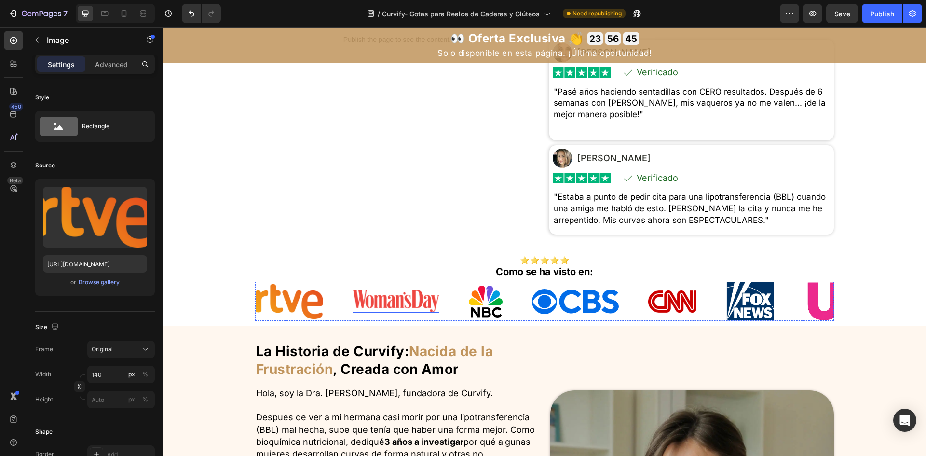
click at [891, 318] on img at bounding box center [925, 301] width 68 height 35
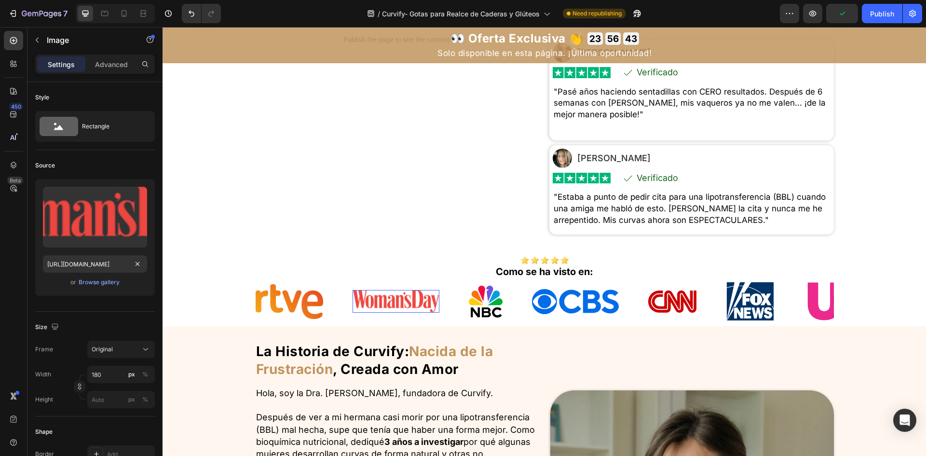
click at [102, 252] on div "Upload Image [URL][DOMAIN_NAME] or Browse gallery" at bounding box center [95, 237] width 120 height 117
click at [890, 308] on div "Image" at bounding box center [924, 301] width 68 height 35
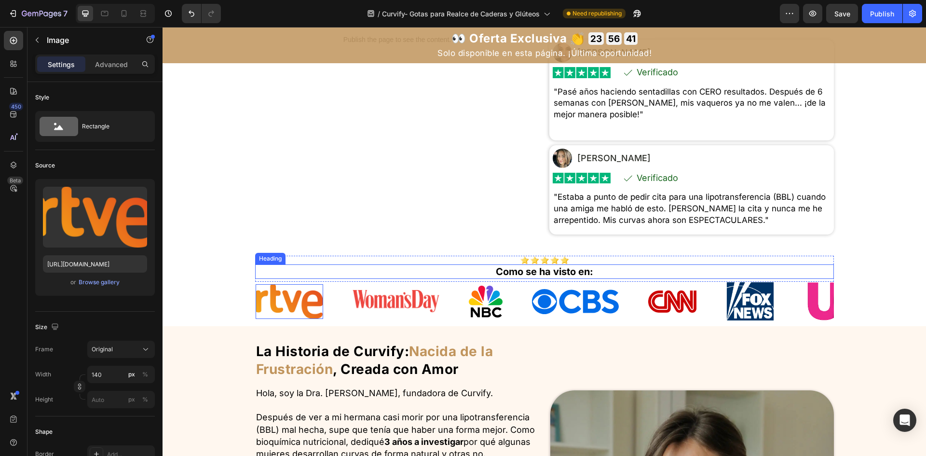
click at [343, 279] on h2 "Como se ha visto en:" at bounding box center [544, 271] width 579 height 14
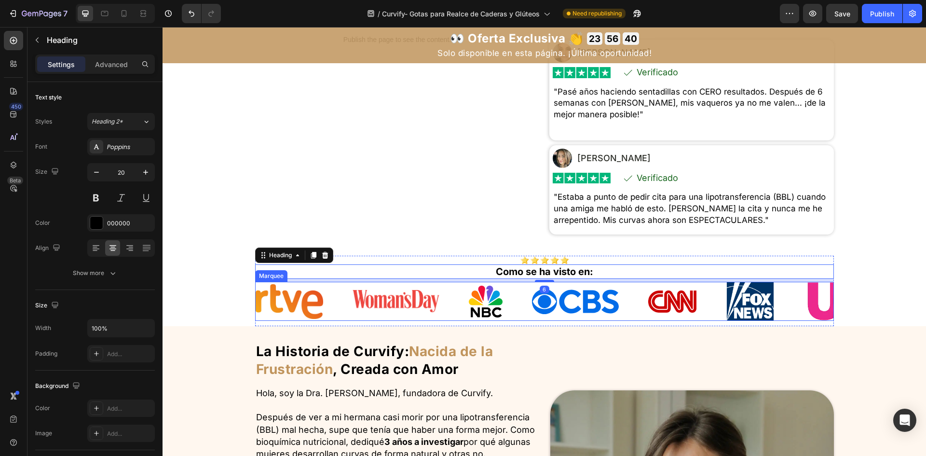
click at [891, 319] on img at bounding box center [925, 301] width 68 height 35
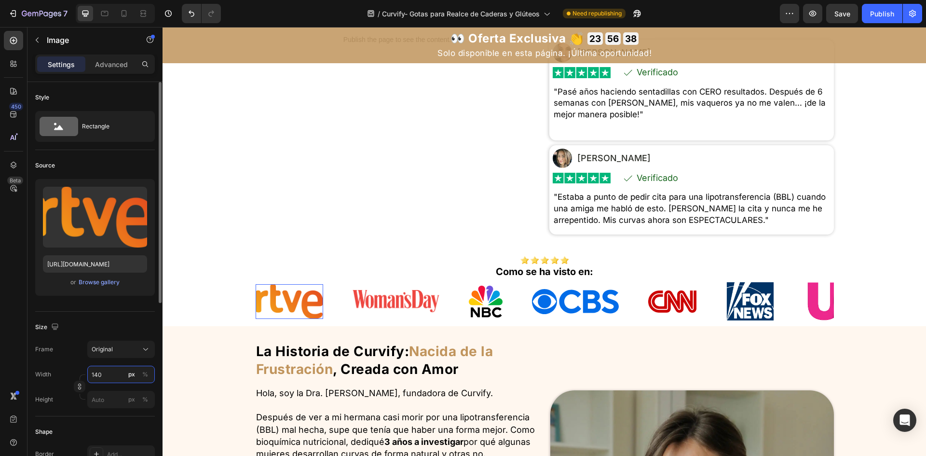
click at [115, 372] on input "140" at bounding box center [121, 374] width 68 height 17
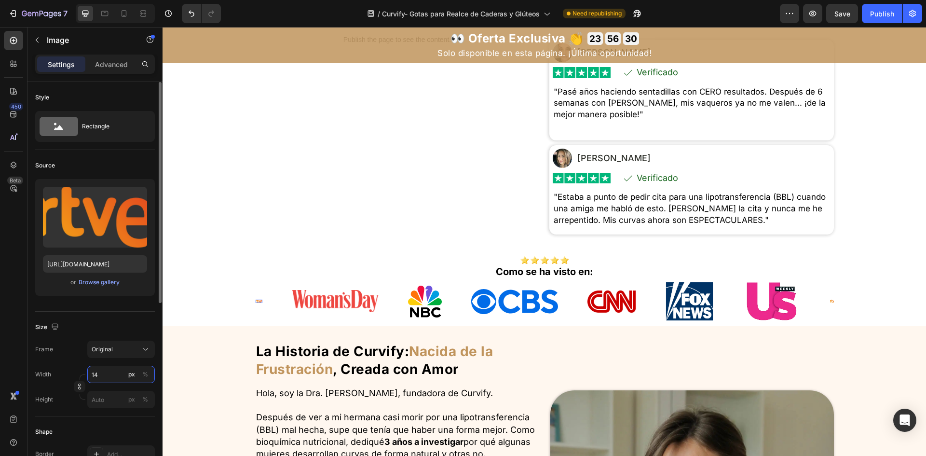
click at [109, 374] on input "14" at bounding box center [121, 374] width 68 height 17
type input "1"
click at [105, 375] on input "14" at bounding box center [121, 374] width 68 height 17
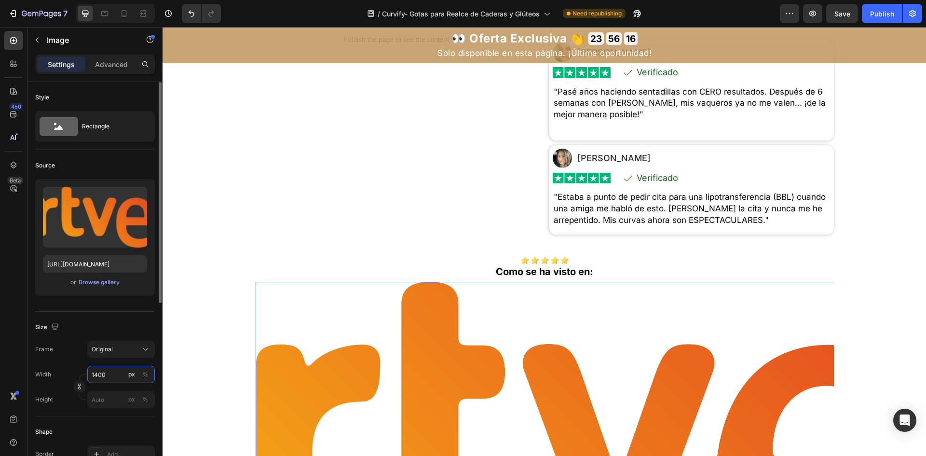
type input "140"
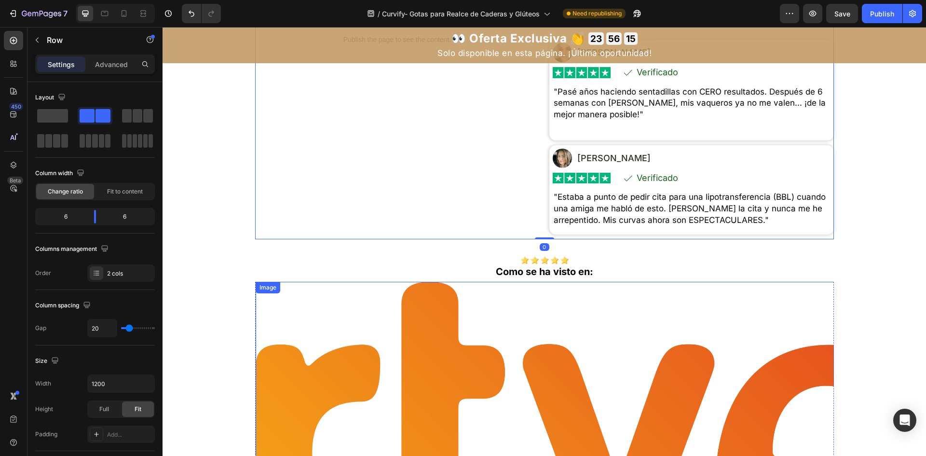
scroll to position [579, 0]
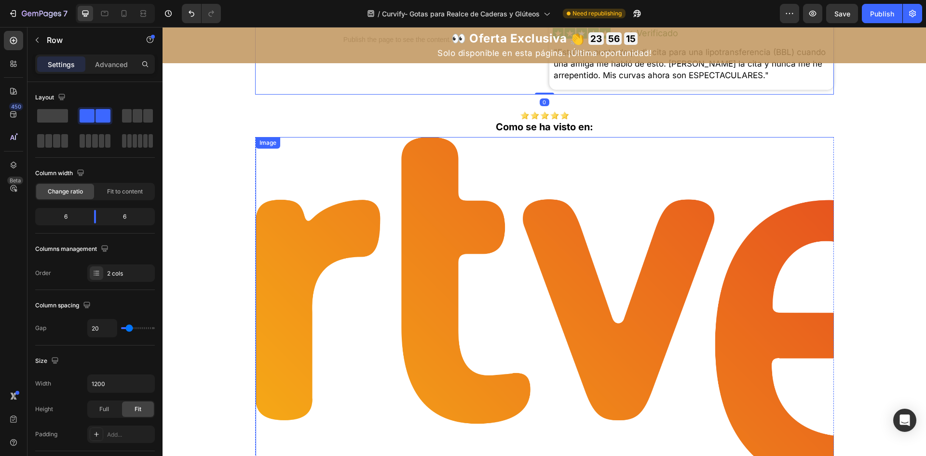
click at [429, 304] on img at bounding box center [592, 311] width 675 height 349
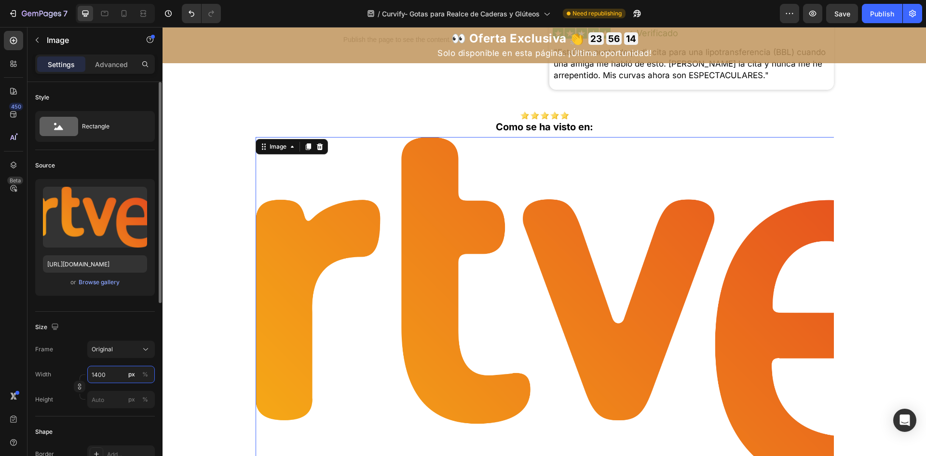
click at [116, 371] on input "1400" at bounding box center [121, 374] width 68 height 17
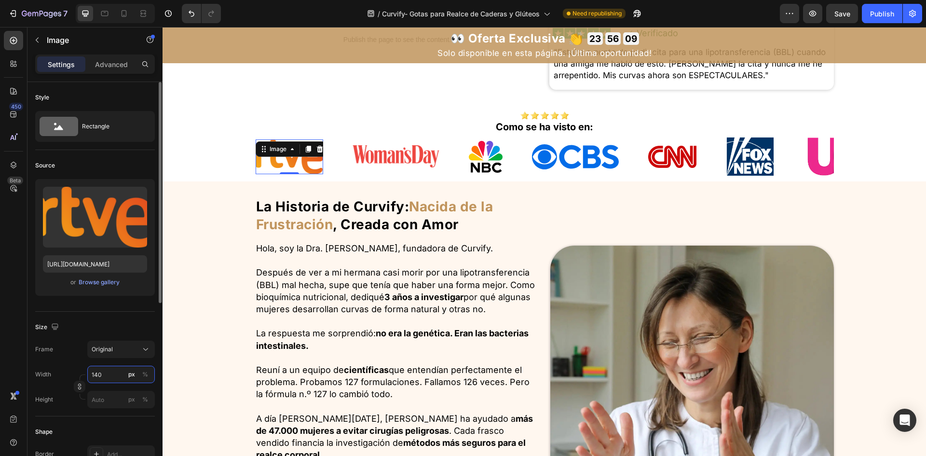
click at [107, 373] on input "140" at bounding box center [121, 374] width 68 height 17
click at [105, 11] on icon at bounding box center [105, 14] width 10 height 10
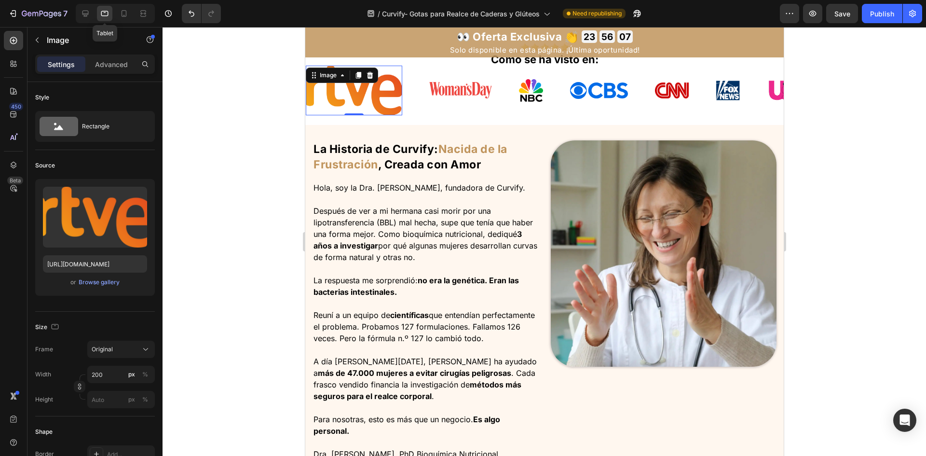
scroll to position [584, 0]
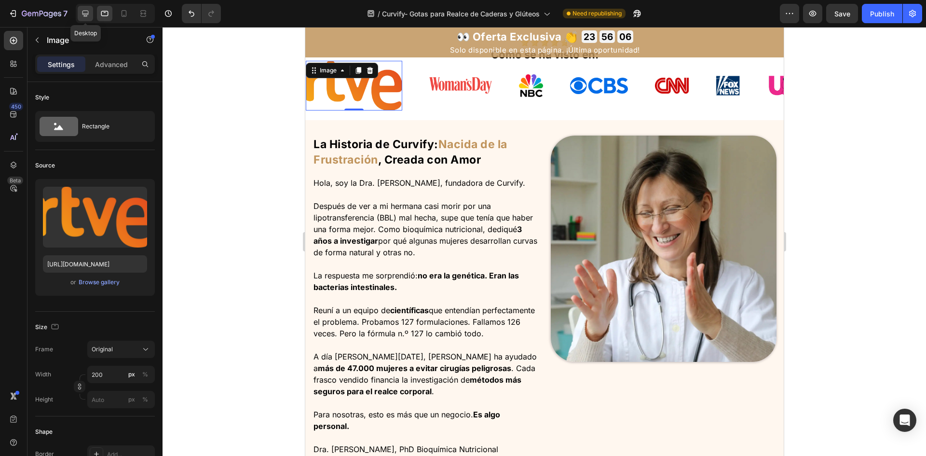
click at [90, 11] on icon at bounding box center [86, 14] width 10 height 10
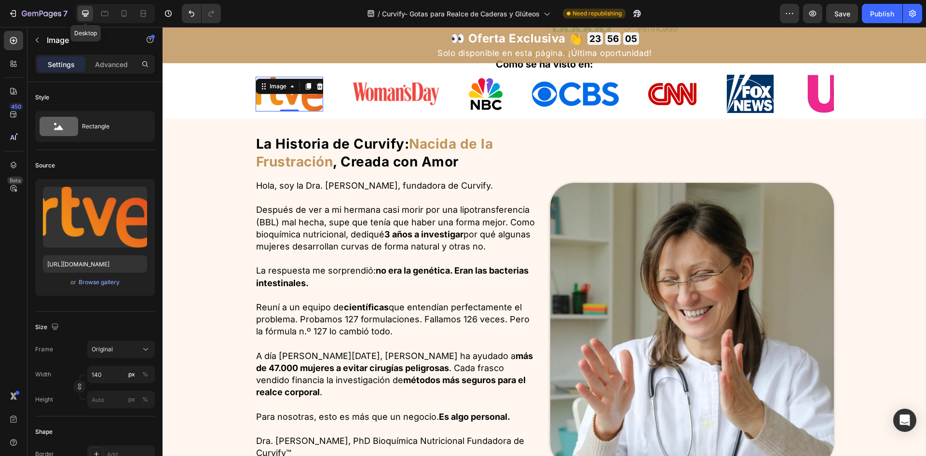
scroll to position [600, 0]
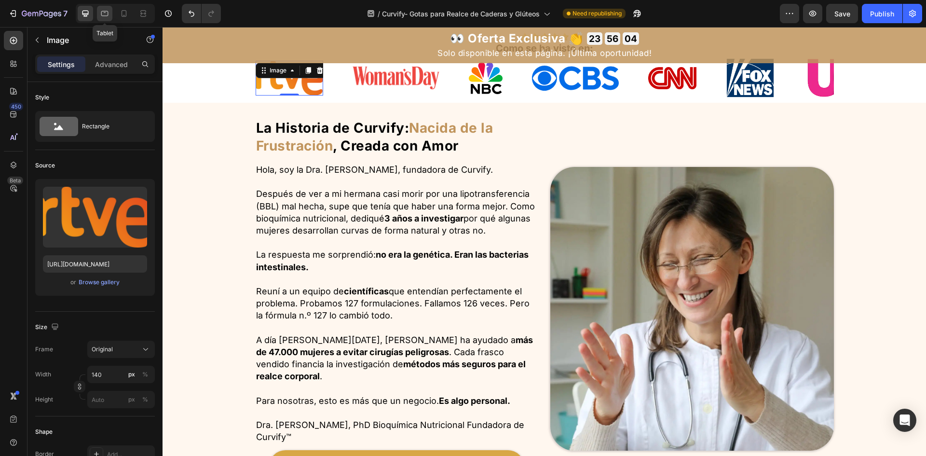
click at [101, 13] on icon at bounding box center [104, 13] width 7 height 5
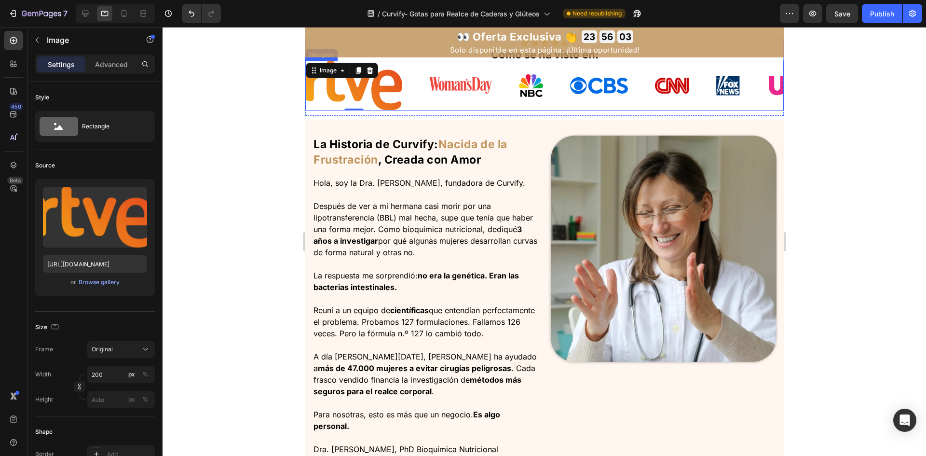
scroll to position [439, 0]
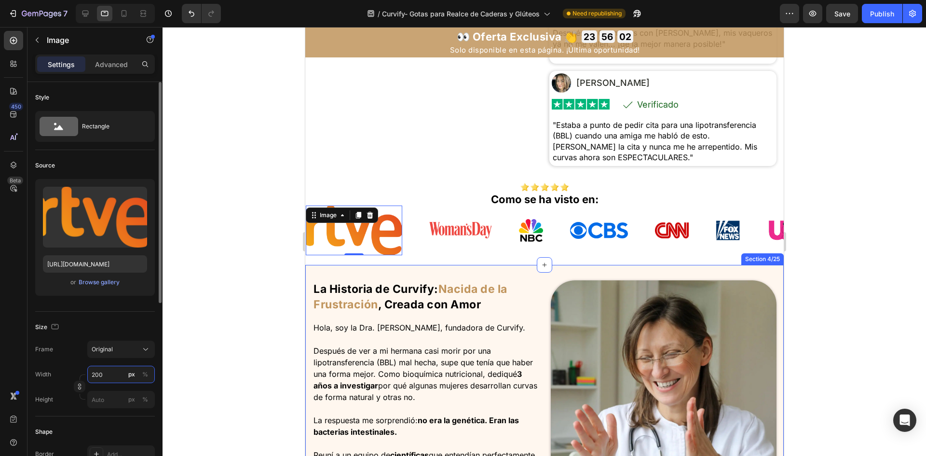
drag, startPoint x: 117, startPoint y: 371, endPoint x: 129, endPoint y: 363, distance: 14.7
click at [117, 371] on input "200" at bounding box center [121, 374] width 68 height 17
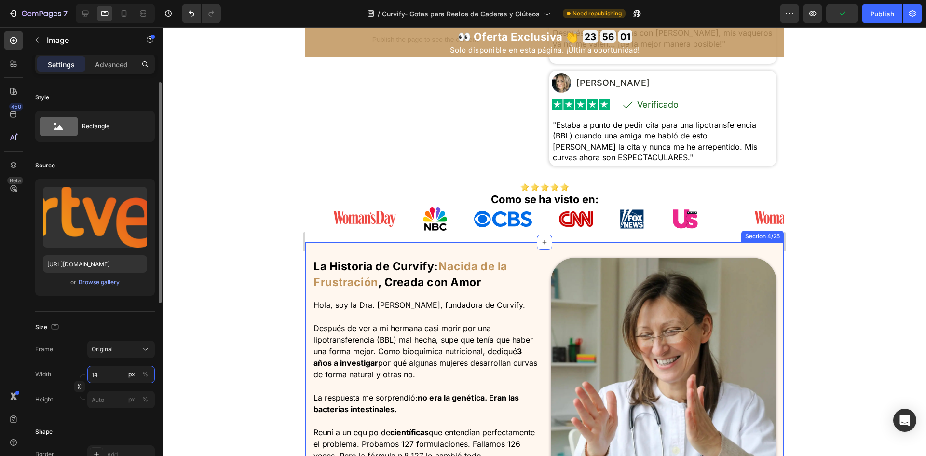
type input "140"
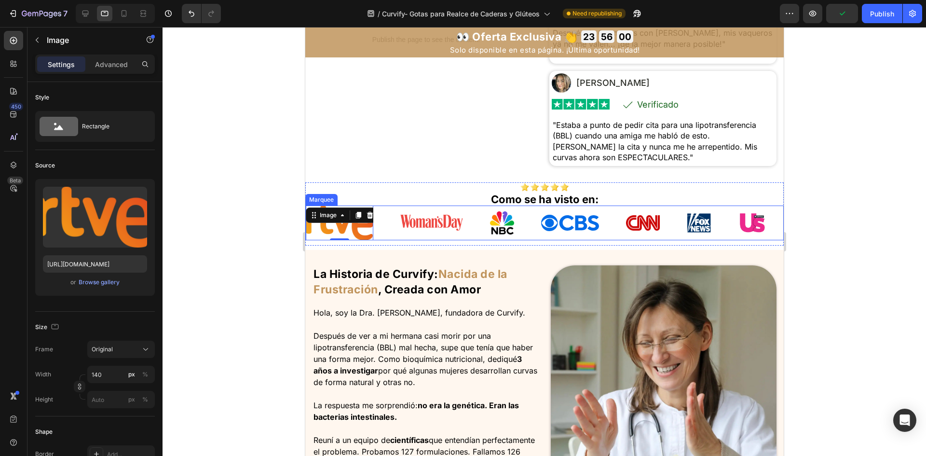
click at [541, 230] on div "Image" at bounding box center [583, 223] width 85 height 17
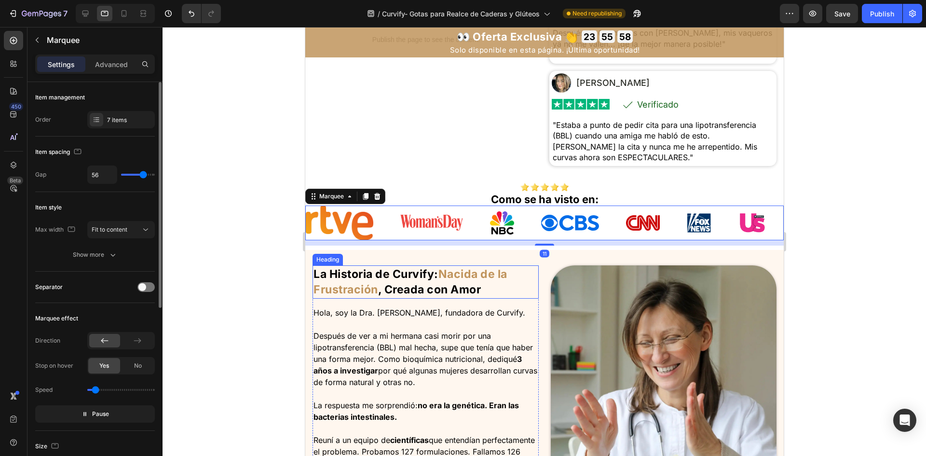
click at [99, 425] on div "Marquee effect Direction Stop on hover Yes No Speed Pause" at bounding box center [95, 367] width 120 height 128
click at [101, 421] on button "Pause" at bounding box center [95, 413] width 120 height 17
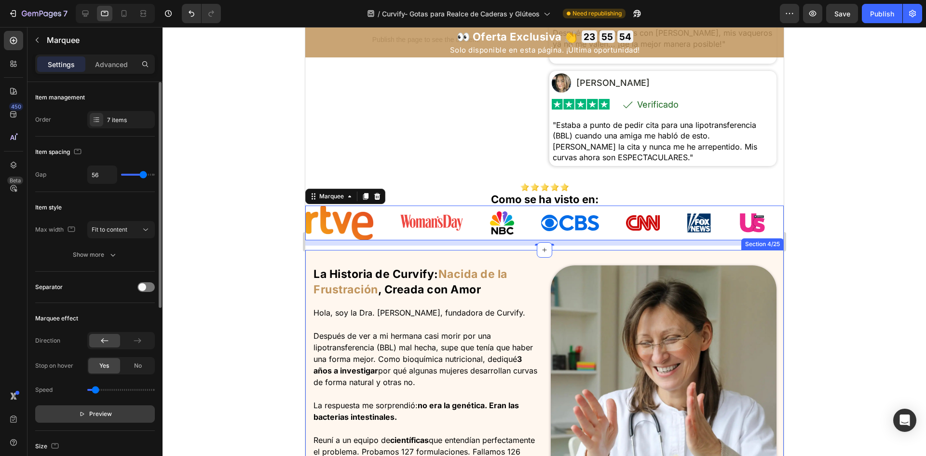
click at [102, 416] on span "Preview" at bounding box center [100, 414] width 23 height 10
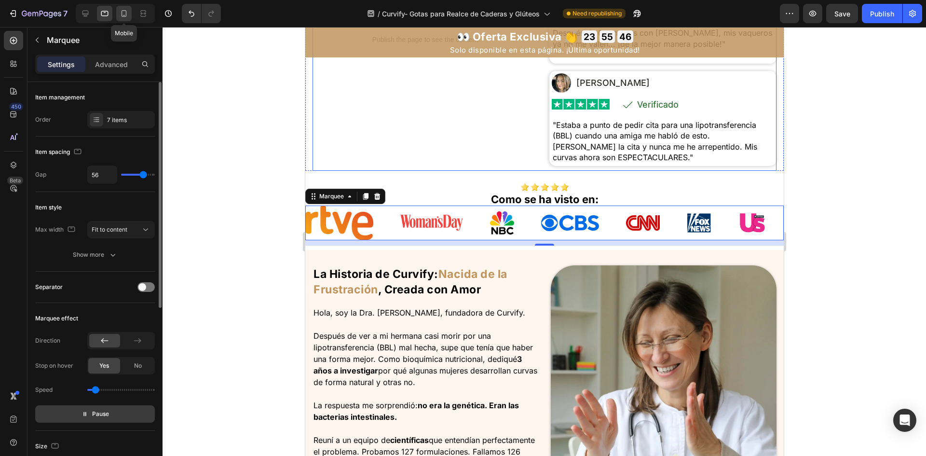
click at [126, 18] on div at bounding box center [123, 13] width 15 height 15
type input "41"
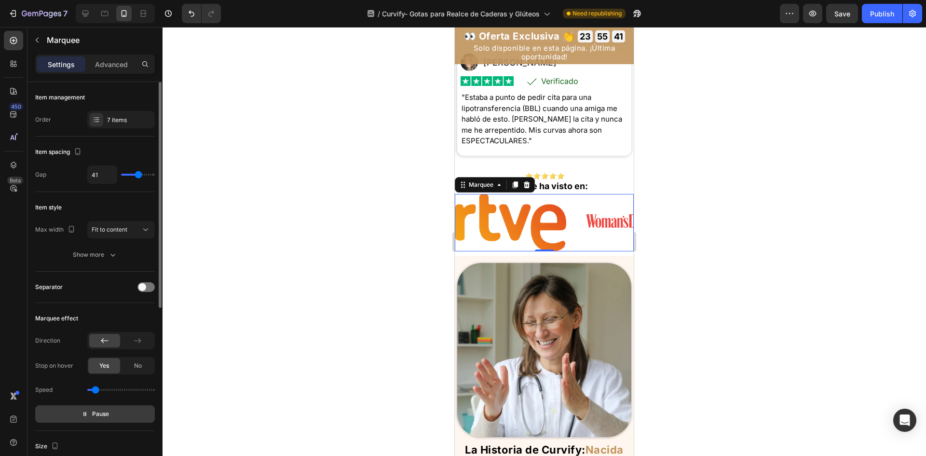
scroll to position [514, 0]
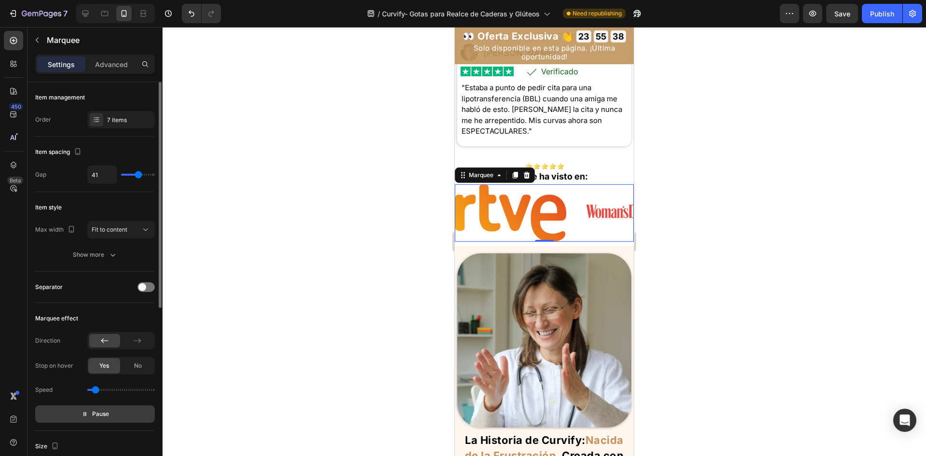
click at [781, 220] on img at bounding box center [796, 213] width 31 height 14
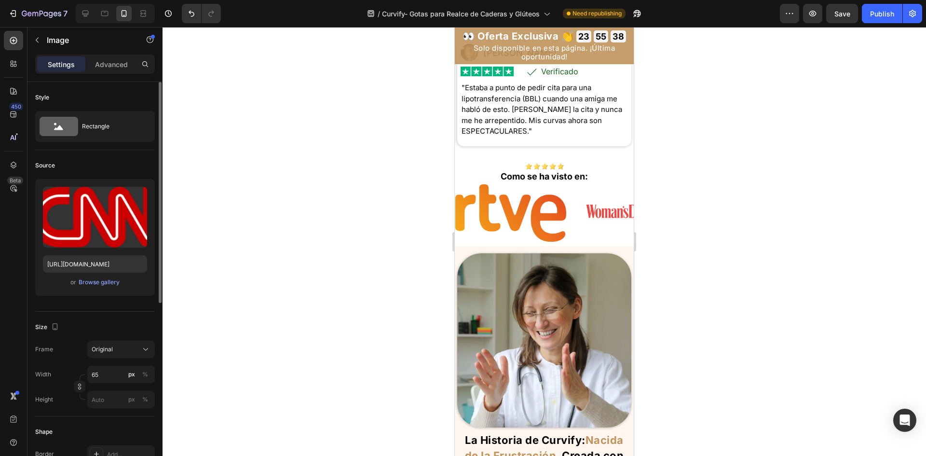
scroll to position [505, 0]
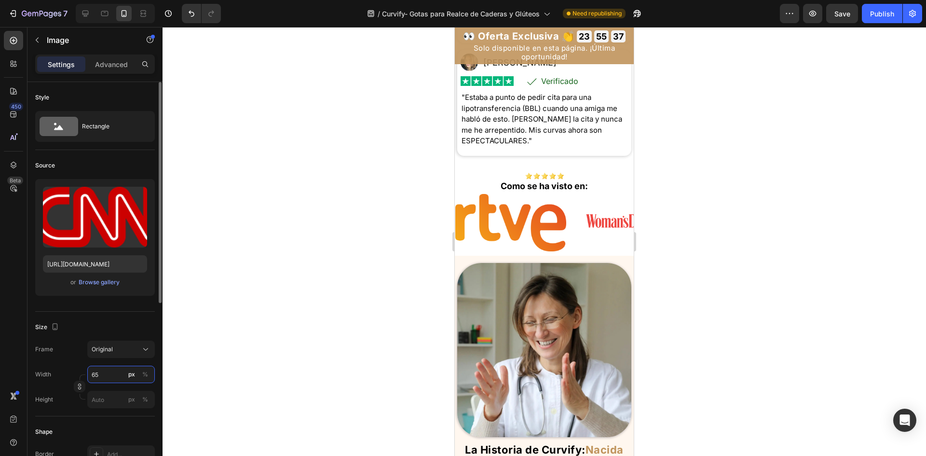
drag, startPoint x: 102, startPoint y: 378, endPoint x: 101, endPoint y: 365, distance: 13.1
click at [102, 378] on input "65" at bounding box center [121, 374] width 68 height 17
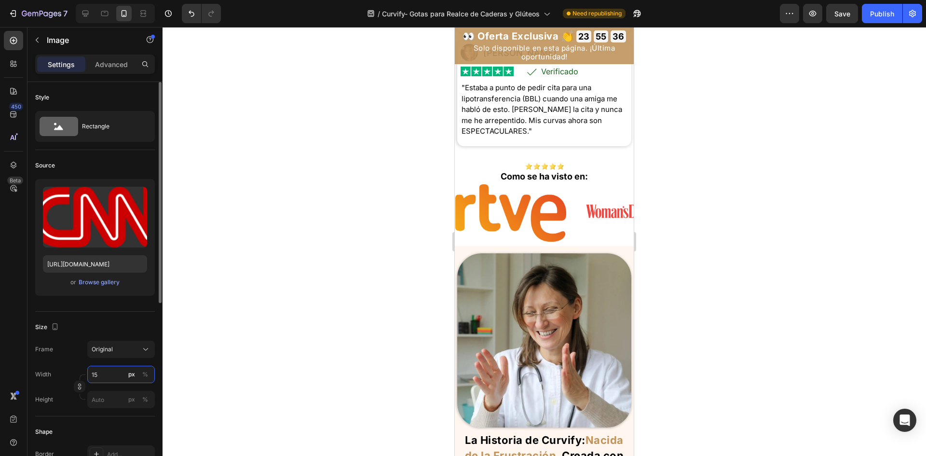
type input "150"
click at [510, 242] on div "Image Image Image Image Image 0 Image Image" at bounding box center [709, 212] width 508 height 57
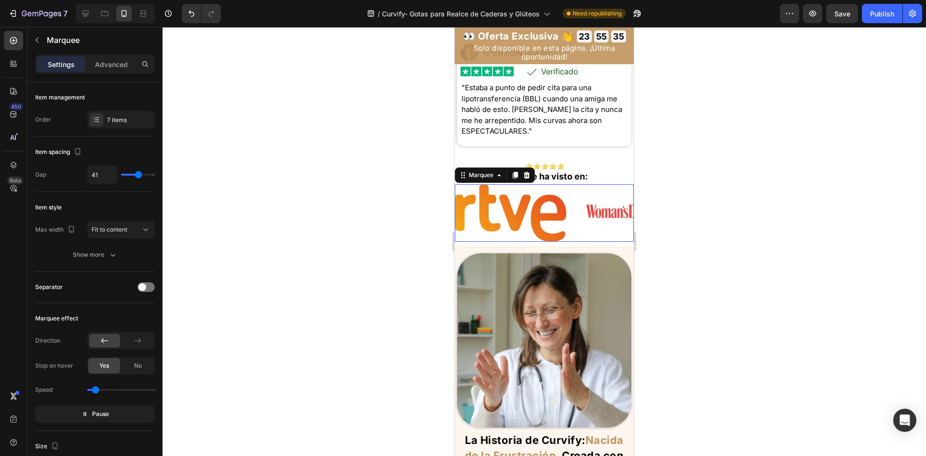
click at [510, 242] on div "Image Image Image Image Image Image Image" at bounding box center [709, 212] width 508 height 57
click at [107, 14] on icon at bounding box center [105, 14] width 10 height 10
type input "56"
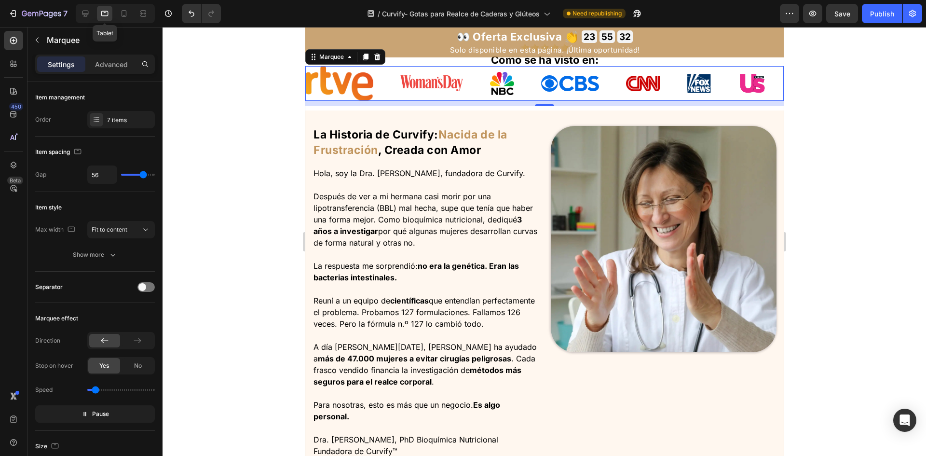
scroll to position [584, 0]
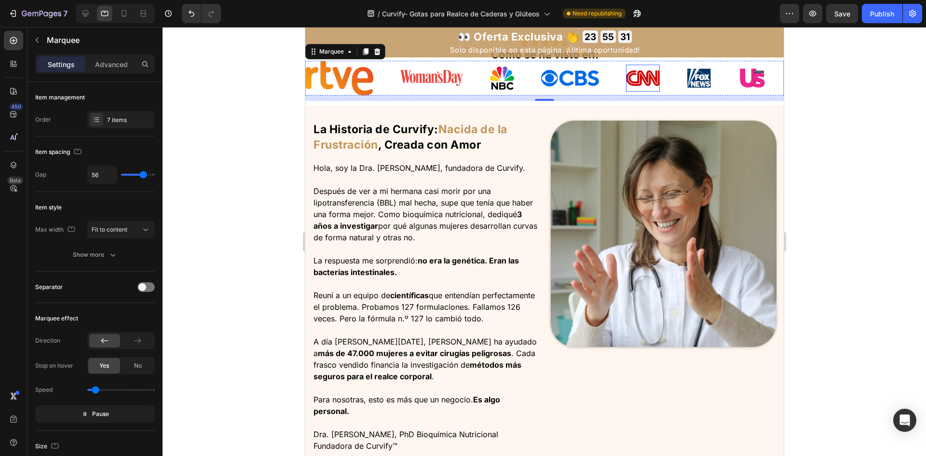
click at [626, 85] on img at bounding box center [643, 78] width 34 height 16
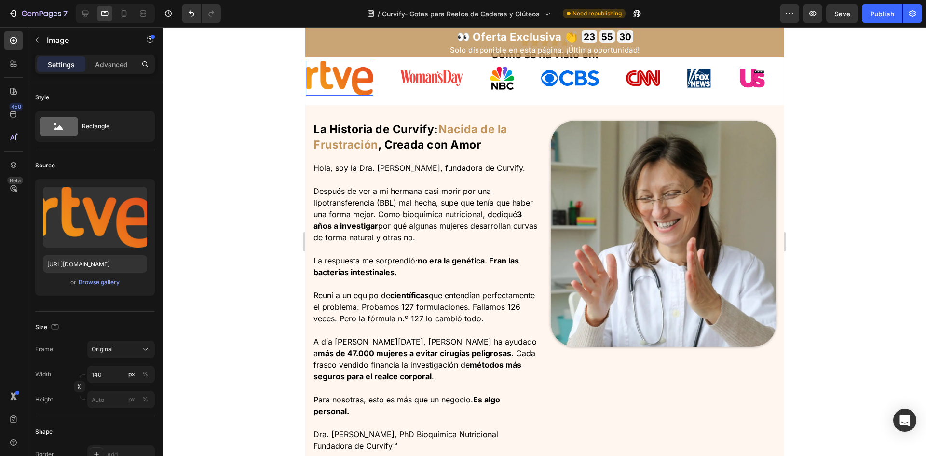
click at [793, 85] on img at bounding box center [827, 78] width 68 height 35
click at [113, 373] on input "140" at bounding box center [121, 374] width 68 height 17
click at [88, 15] on icon at bounding box center [86, 14] width 10 height 10
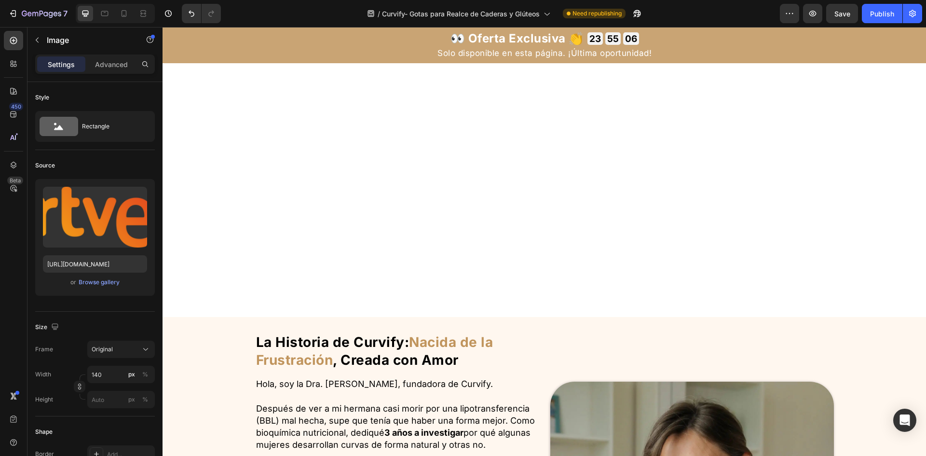
scroll to position [889, 0]
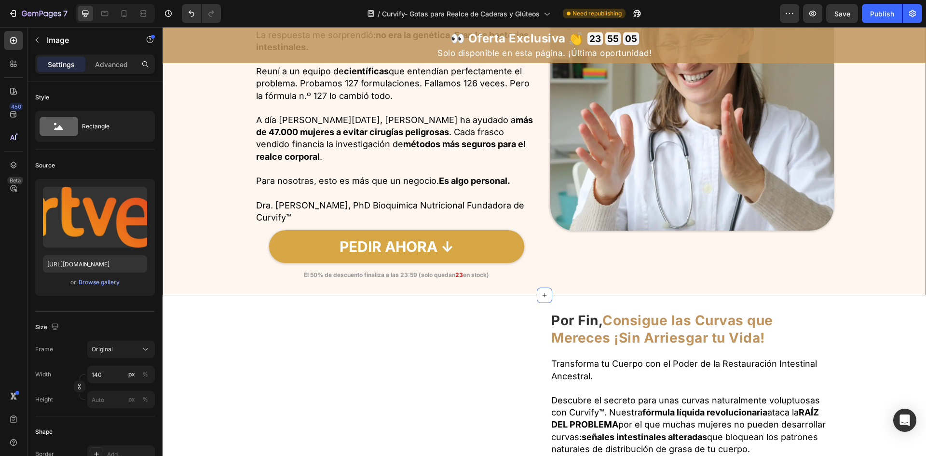
drag, startPoint x: 871, startPoint y: 179, endPoint x: 925, endPoint y: 159, distance: 57.1
click at [871, 179] on div "La Historia de Curvify: Nacida de la Frustración , Creada con Amor Heading Hola…" at bounding box center [545, 88] width 764 height 381
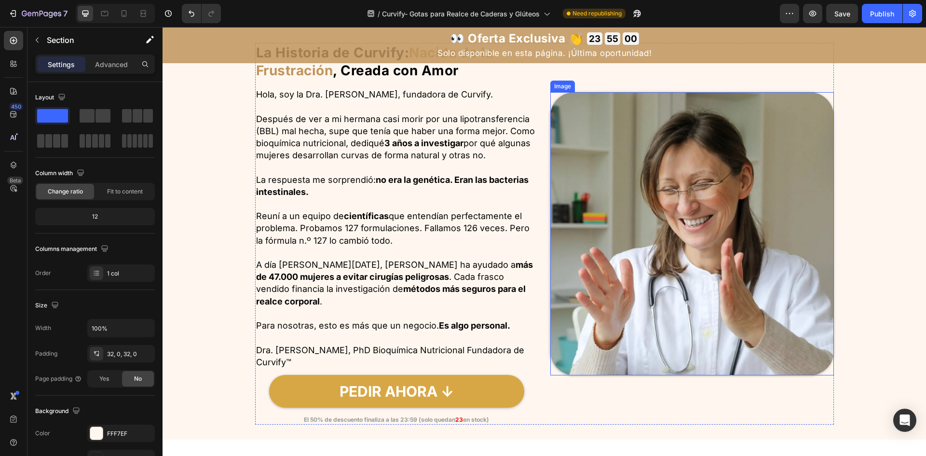
scroll to position [455, 0]
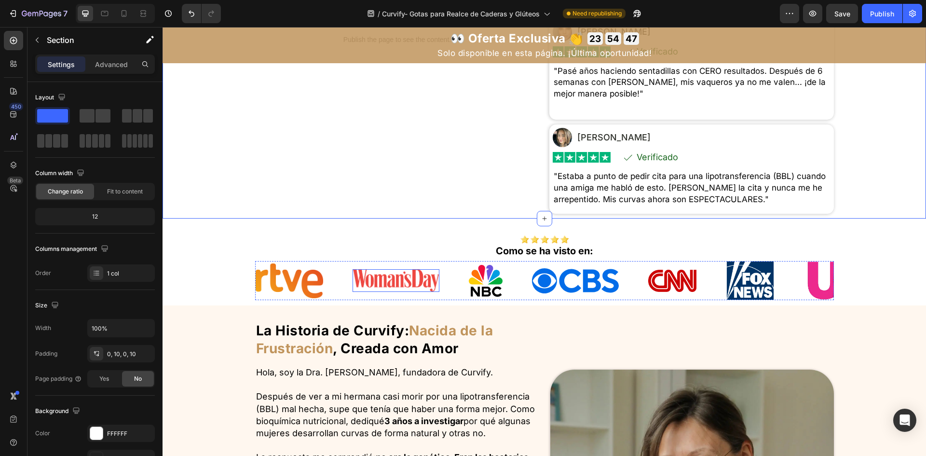
click at [342, 298] on div "Image" at bounding box center [304, 280] width 97 height 35
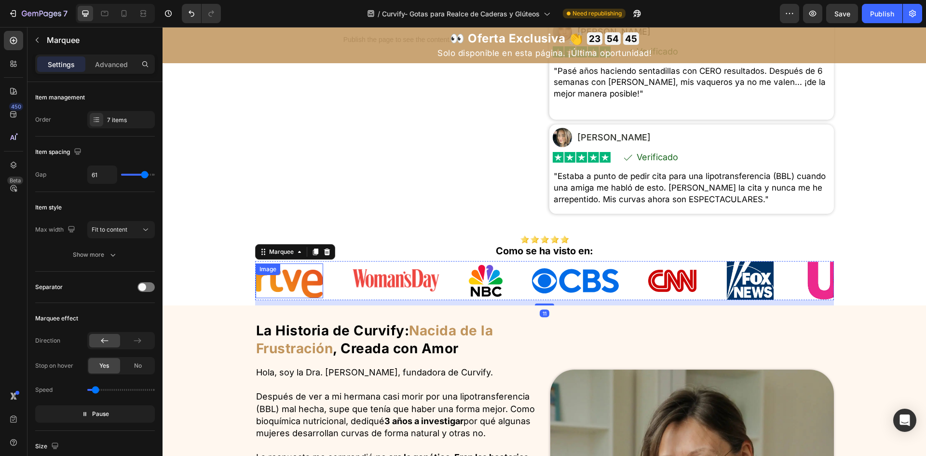
click at [317, 296] on img at bounding box center [290, 280] width 68 height 35
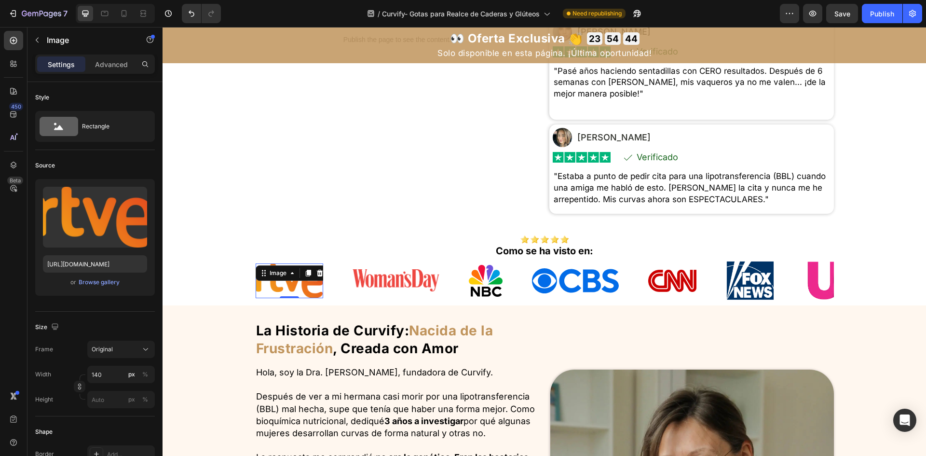
click at [344, 297] on div "Image 0" at bounding box center [304, 280] width 97 height 35
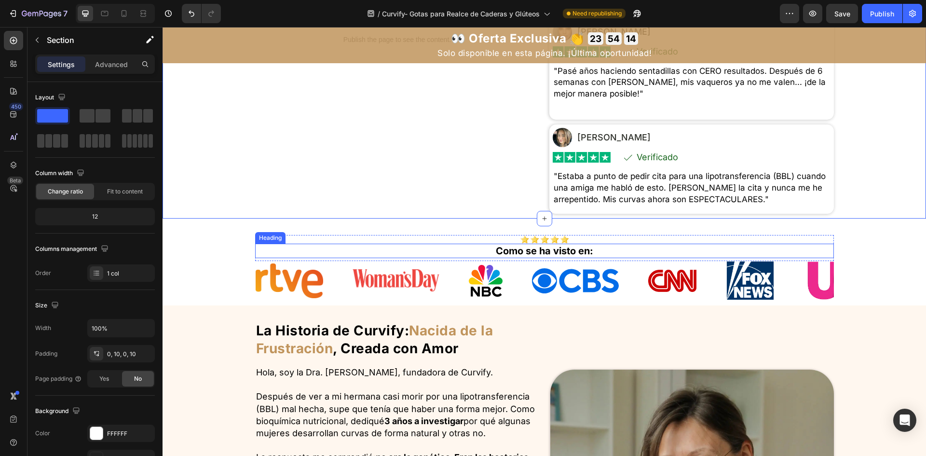
click at [317, 289] on img at bounding box center [290, 280] width 68 height 35
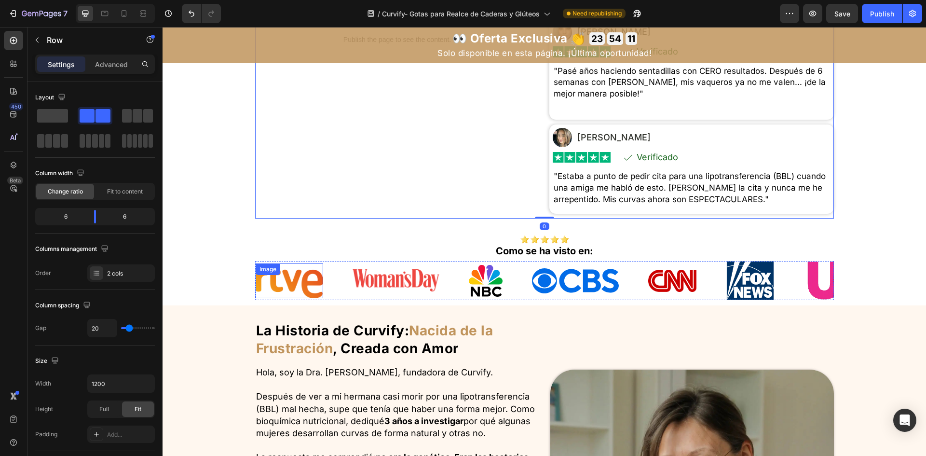
click at [271, 298] on img at bounding box center [290, 280] width 68 height 35
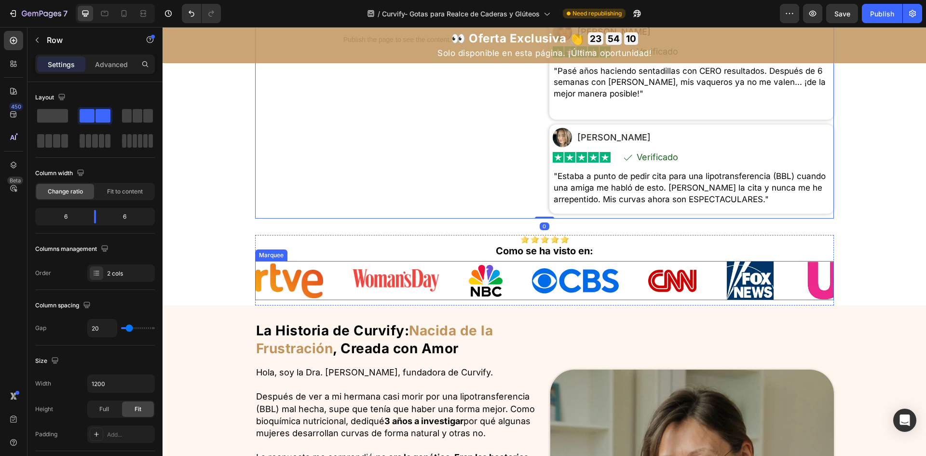
click at [347, 289] on div "Image" at bounding box center [304, 280] width 97 height 35
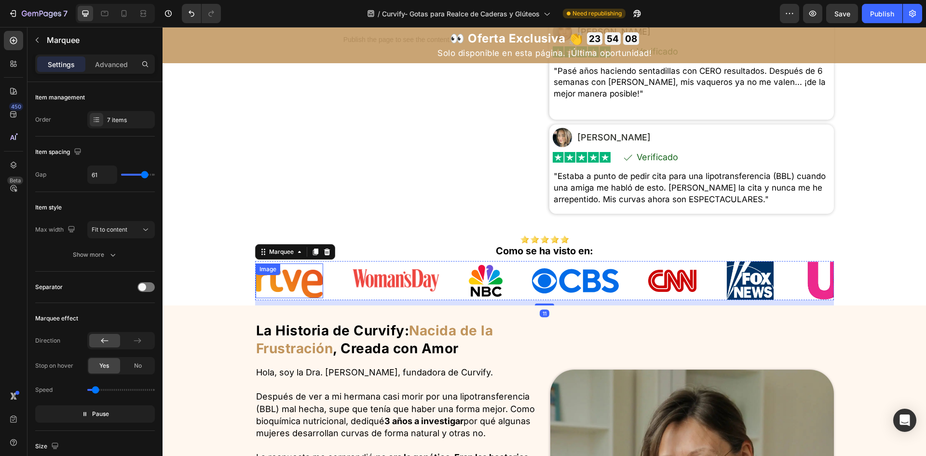
click at [297, 291] on img at bounding box center [290, 280] width 68 height 35
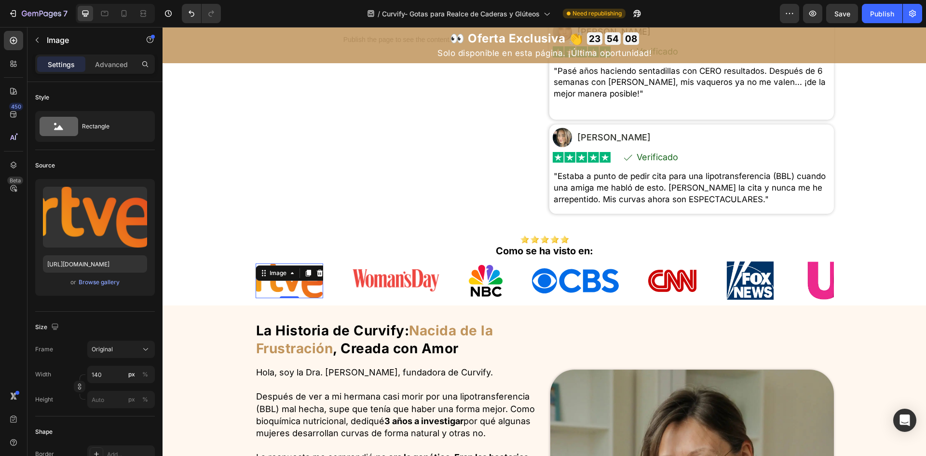
click at [323, 289] on div "Image 0" at bounding box center [304, 280] width 97 height 35
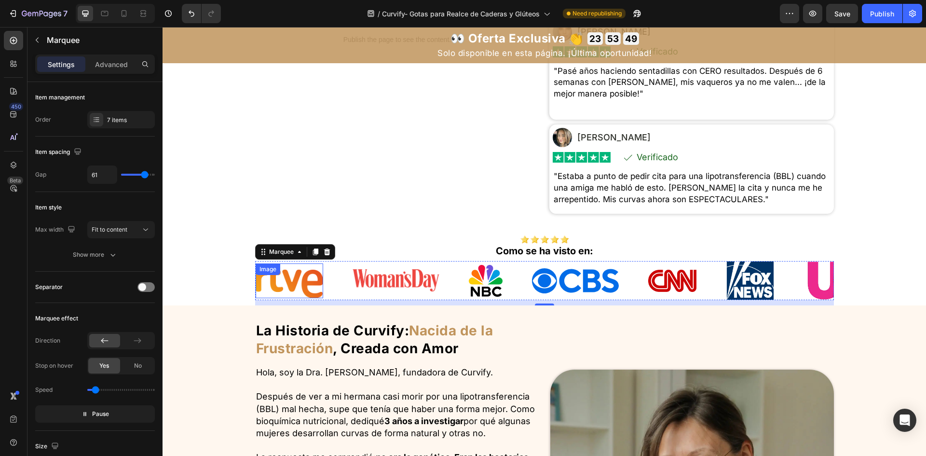
click at [287, 298] on img at bounding box center [290, 280] width 68 height 35
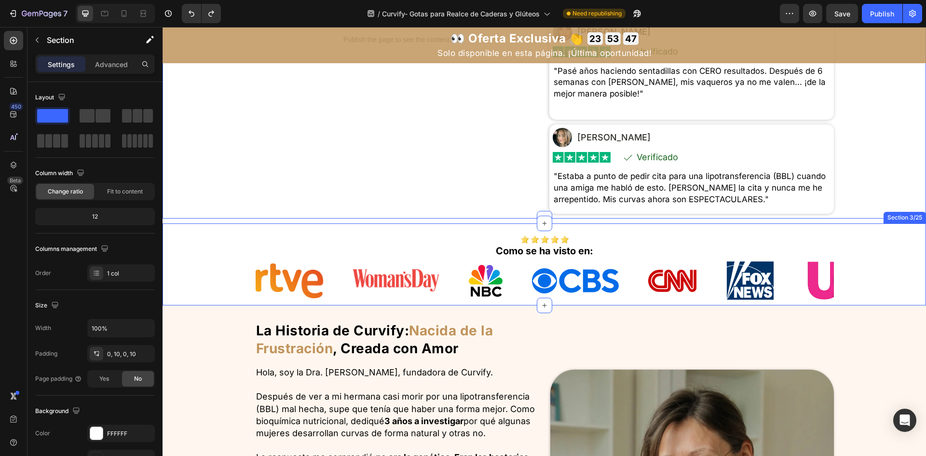
click at [236, 266] on div "Image Como se ha visto en: Heading Row Image Image Image Image Image Image Imag…" at bounding box center [545, 264] width 764 height 83
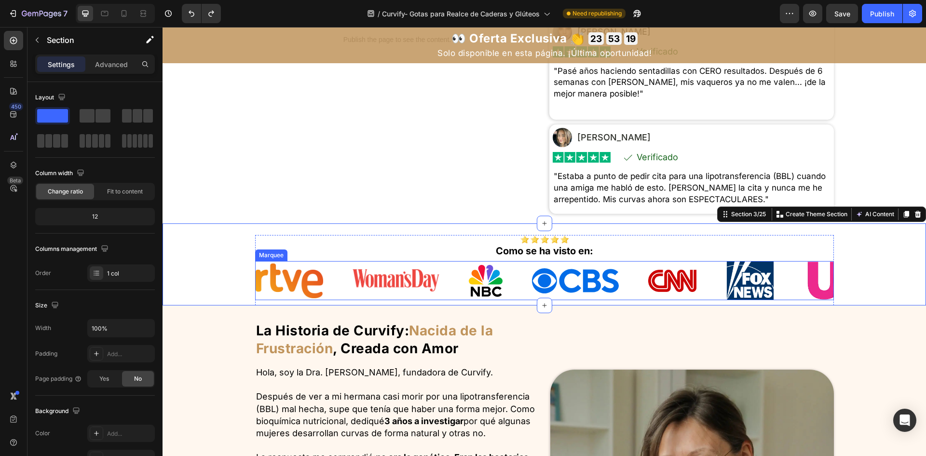
click at [648, 282] on div "Image" at bounding box center [687, 281] width 78 height 34
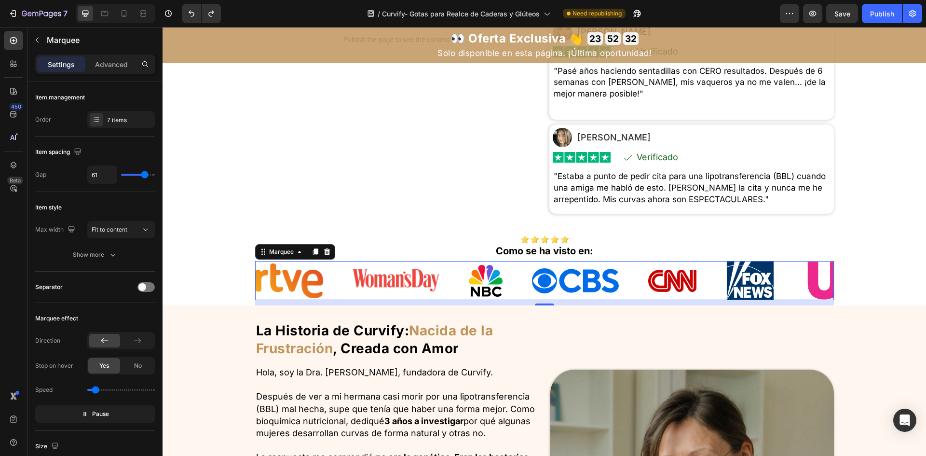
click at [803, 285] on div "Image" at bounding box center [832, 281] width 58 height 39
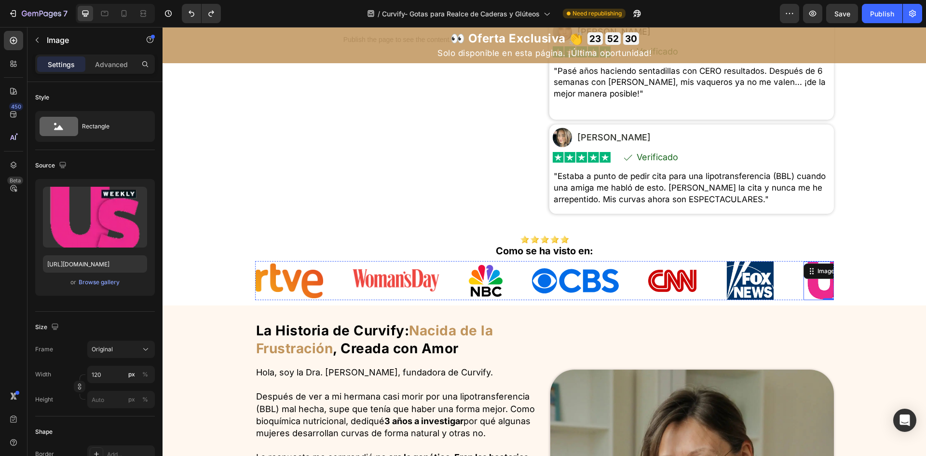
click at [890, 286] on div "Image" at bounding box center [924, 280] width 68 height 35
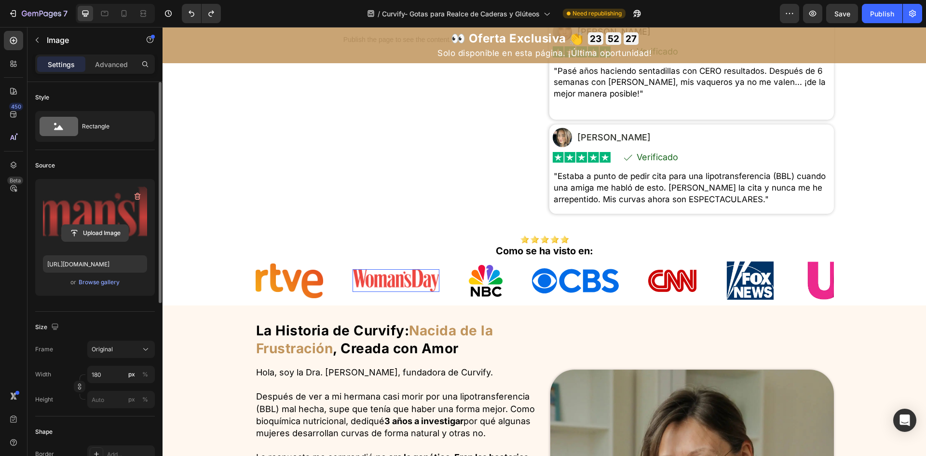
click at [113, 230] on input "file" at bounding box center [95, 233] width 67 height 16
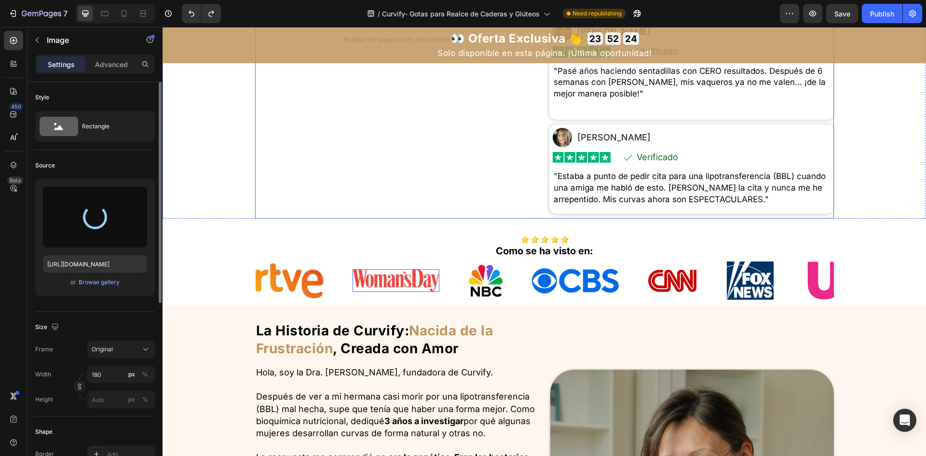
type input "[URL][DOMAIN_NAME]"
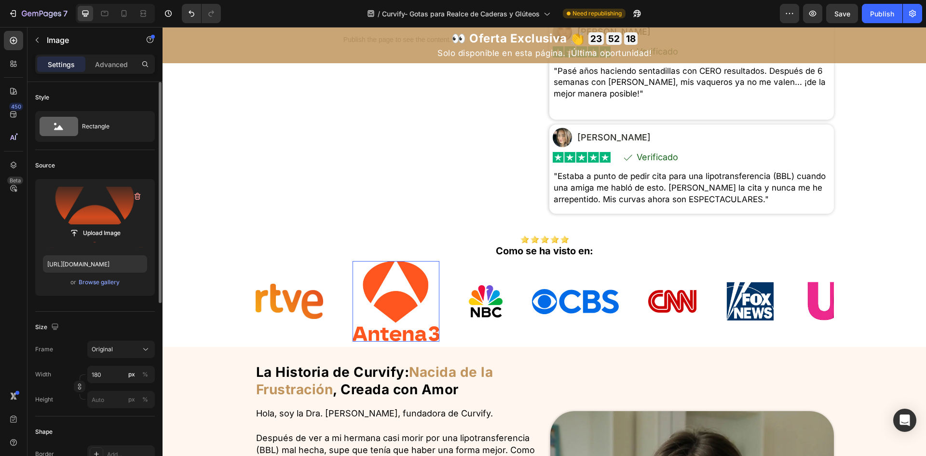
drag, startPoint x: 109, startPoint y: 386, endPoint x: 113, endPoint y: 378, distance: 9.1
click at [110, 385] on div "Width 180 px % Height px %" at bounding box center [95, 387] width 120 height 42
click at [112, 378] on input "180" at bounding box center [121, 374] width 68 height 17
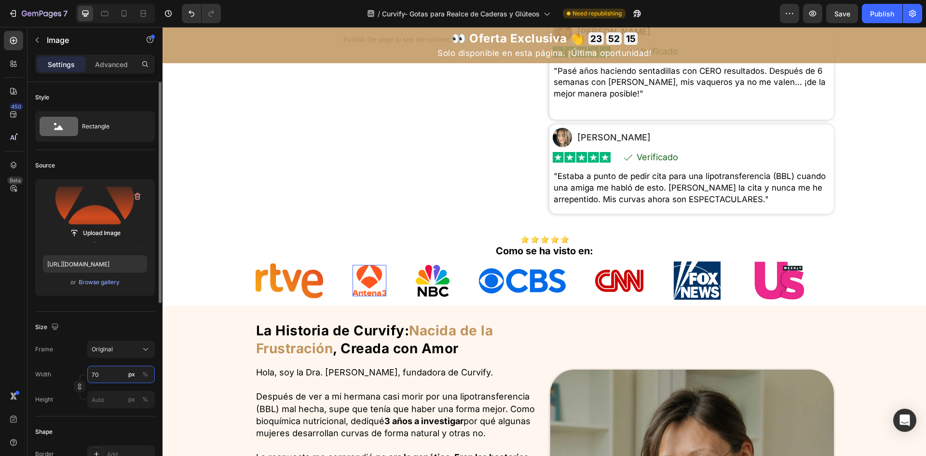
type input "7"
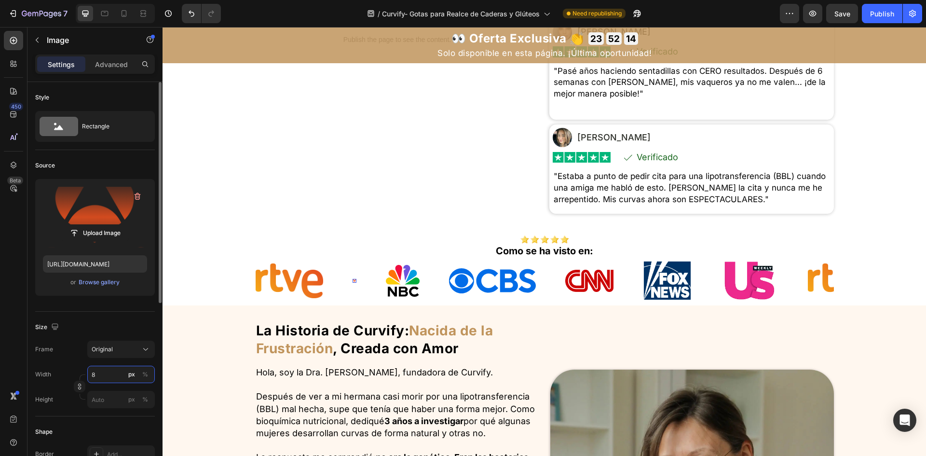
type input "80"
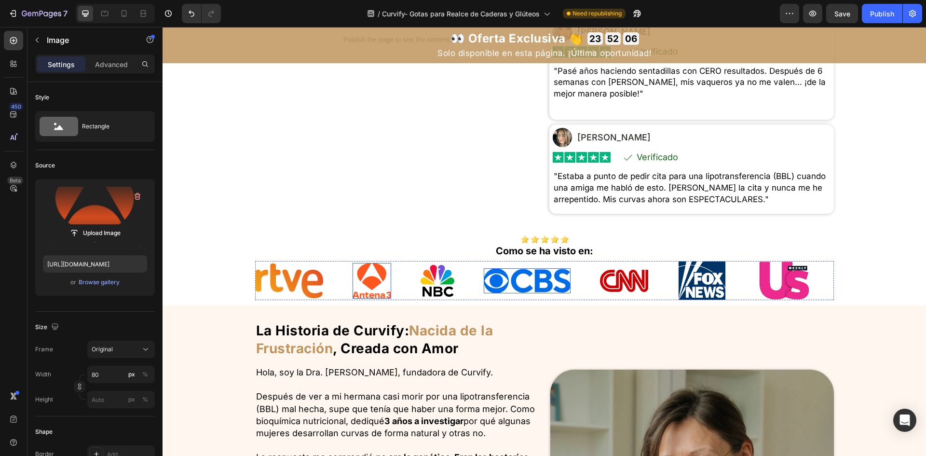
click at [483, 293] on img at bounding box center [526, 280] width 87 height 25
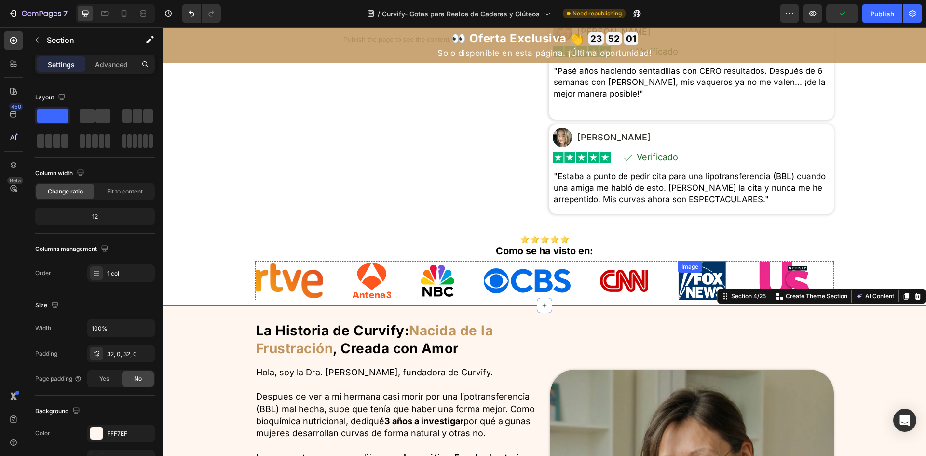
click at [678, 289] on div "Image" at bounding box center [702, 280] width 48 height 39
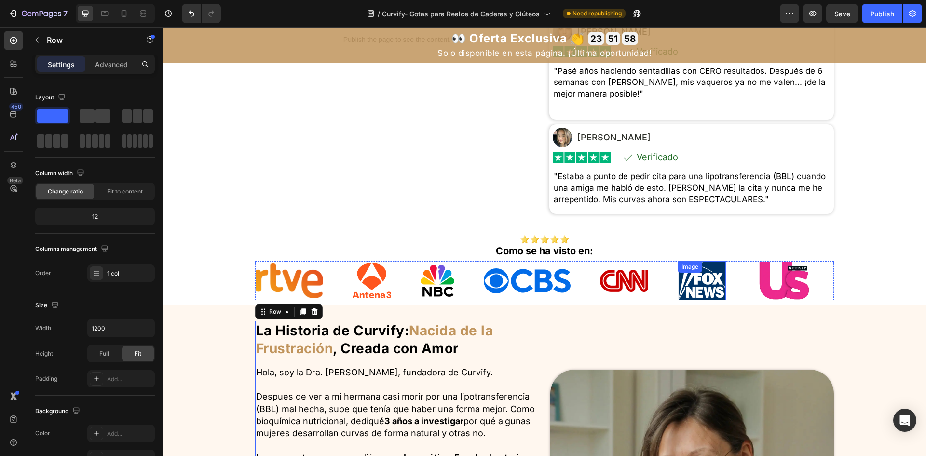
click at [677, 297] on img at bounding box center [701, 280] width 48 height 39
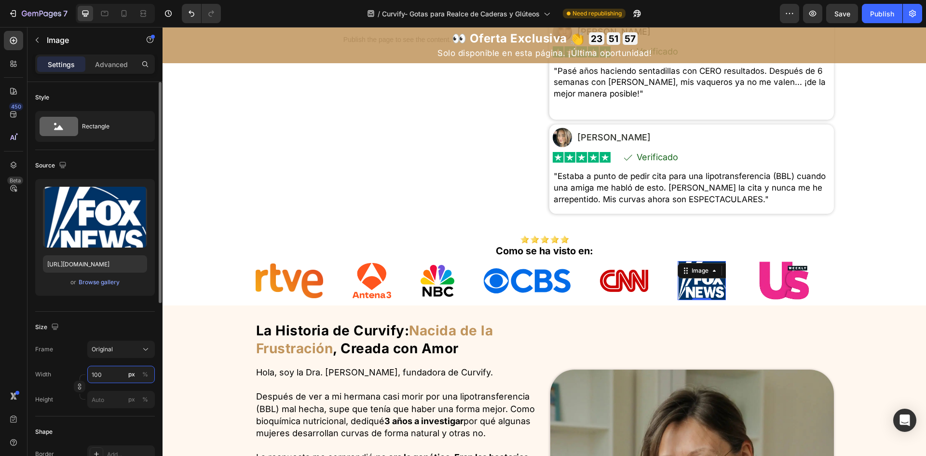
click at [118, 367] on input "100" at bounding box center [121, 374] width 68 height 17
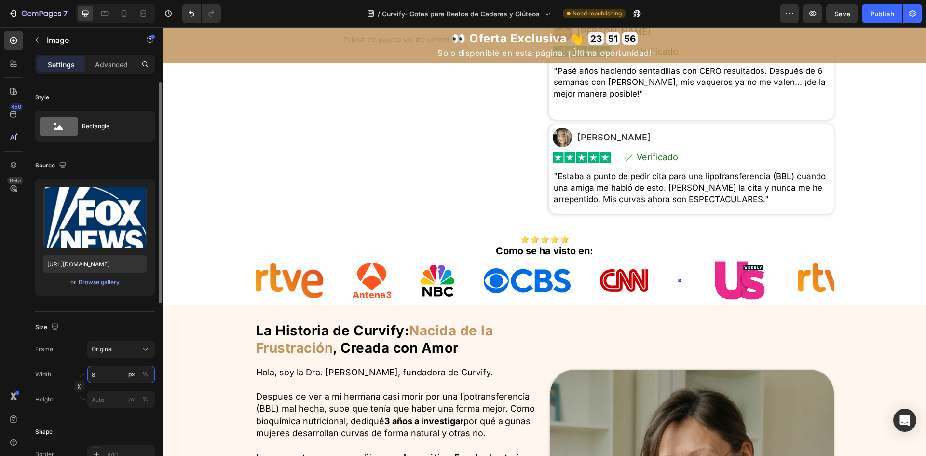
type input "80"
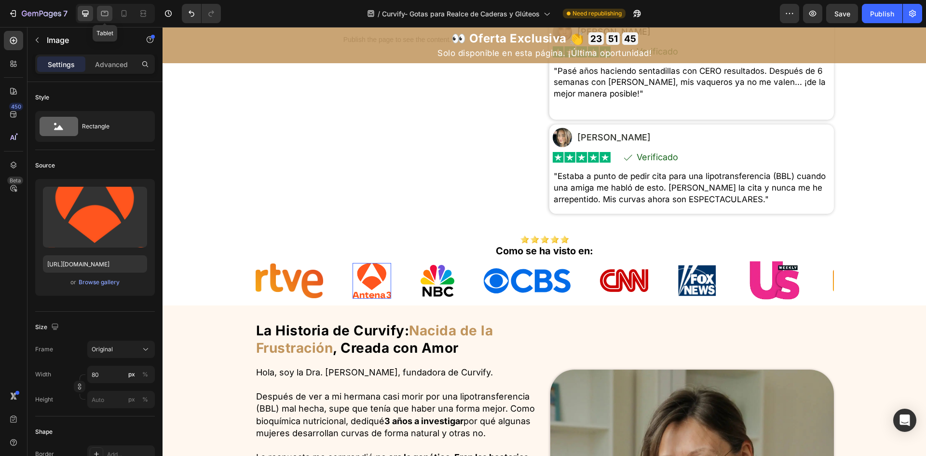
click at [106, 14] on icon at bounding box center [105, 14] width 10 height 10
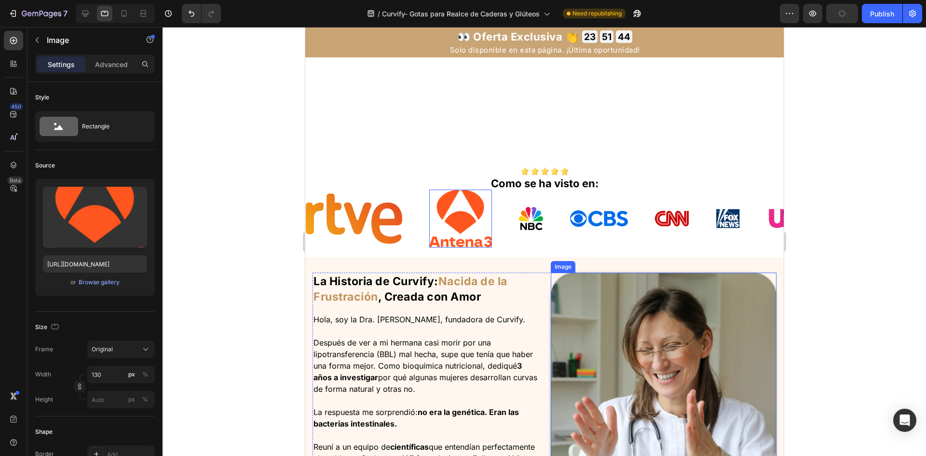
scroll to position [584, 0]
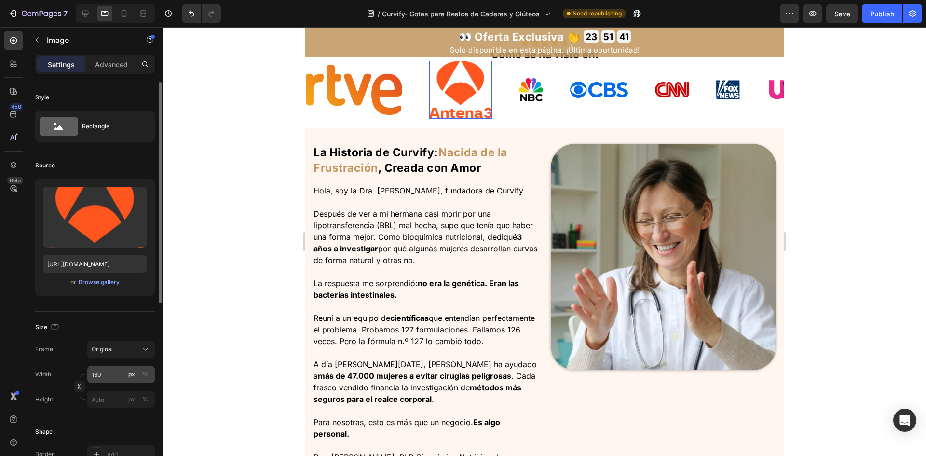
click at [131, 369] on button "px" at bounding box center [132, 375] width 12 height 12
click at [111, 375] on input "130" at bounding box center [121, 374] width 68 height 17
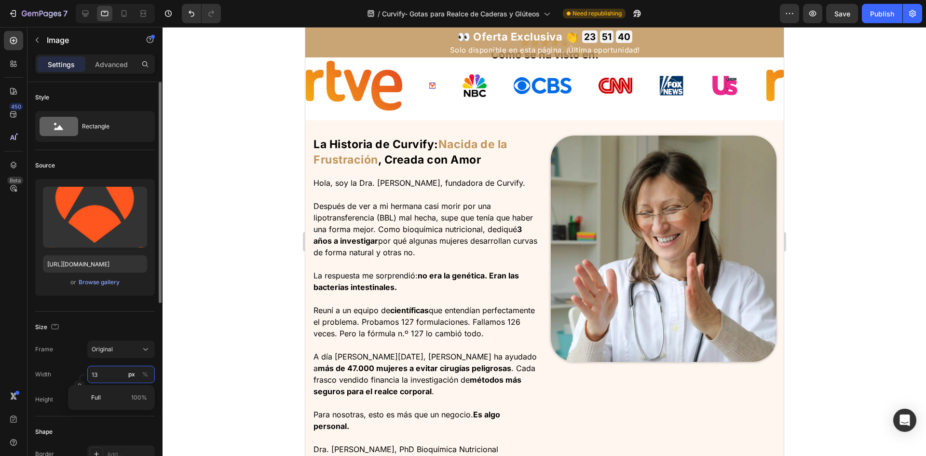
type input "1"
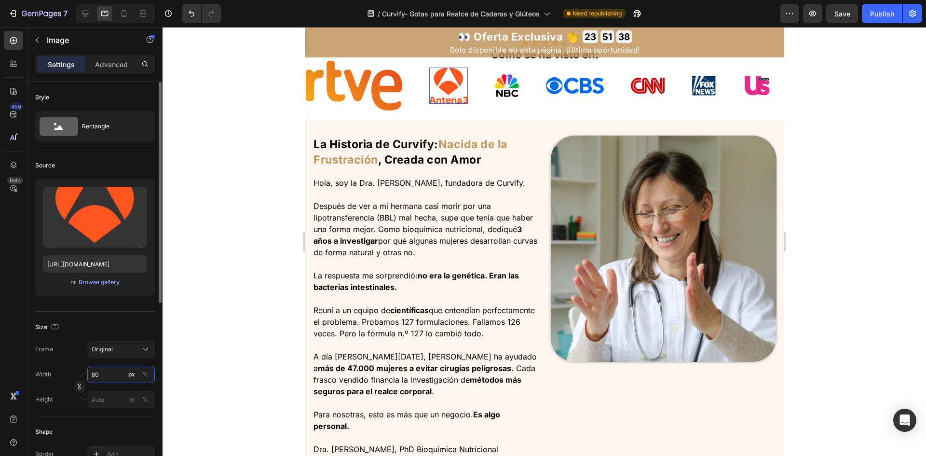
type input "8"
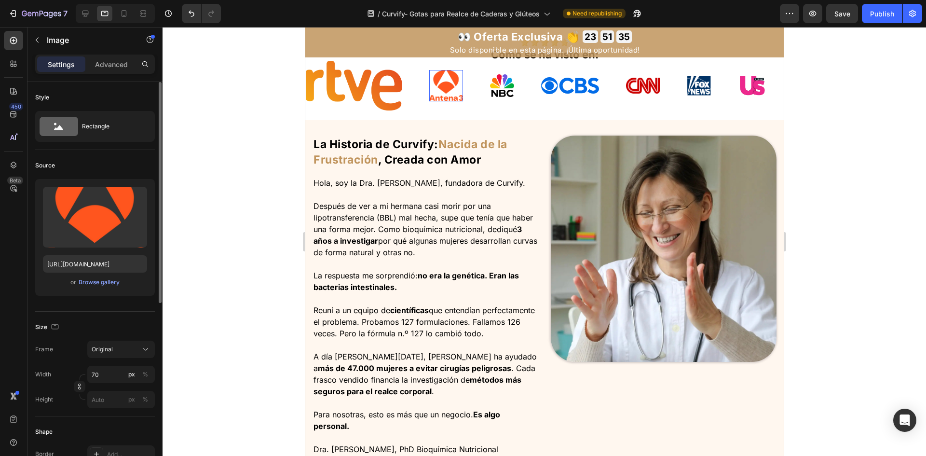
click at [55, 332] on div at bounding box center [55, 327] width 12 height 13
click at [53, 325] on icon "button" at bounding box center [55, 327] width 10 height 10
click at [57, 375] on icon "button" at bounding box center [57, 377] width 10 height 10
type input "130"
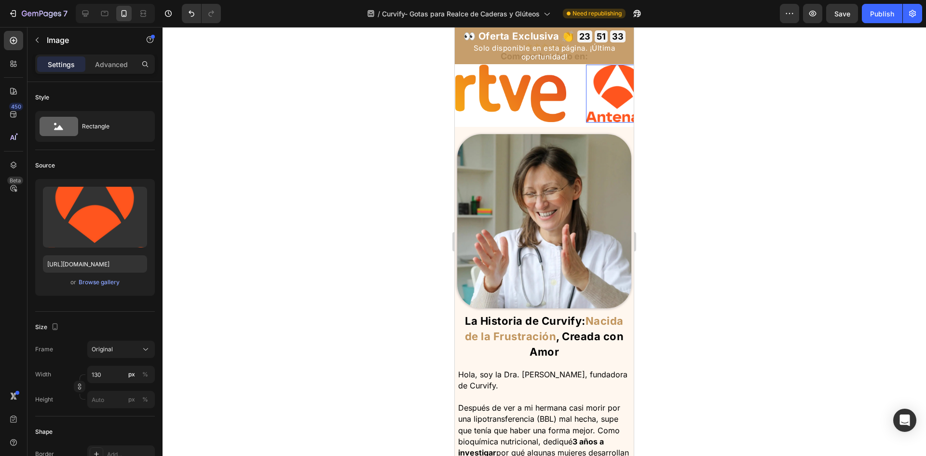
scroll to position [594, 0]
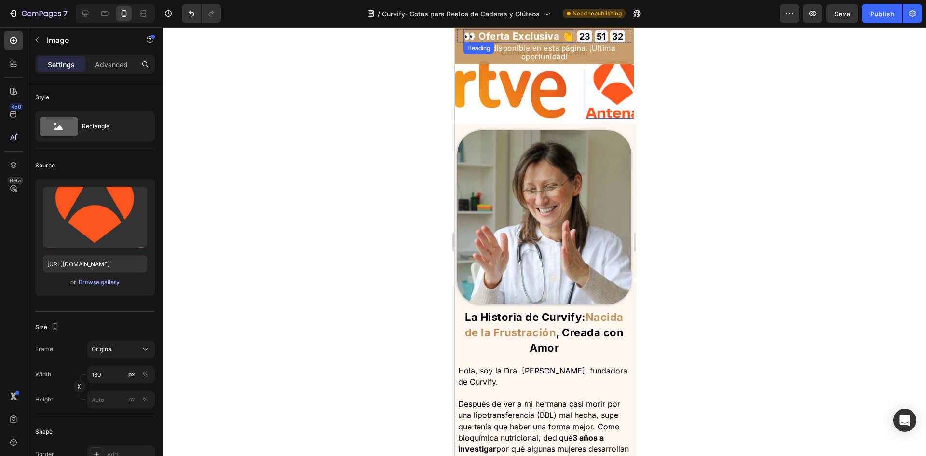
click at [512, 37] on h2 "👀 Oferta Exclusiva 👏" at bounding box center [519, 36] width 111 height 14
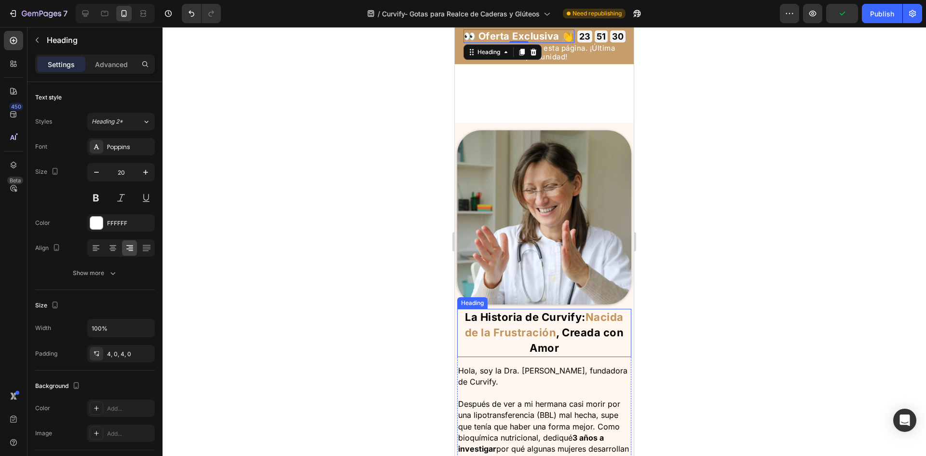
scroll to position [1029, 0]
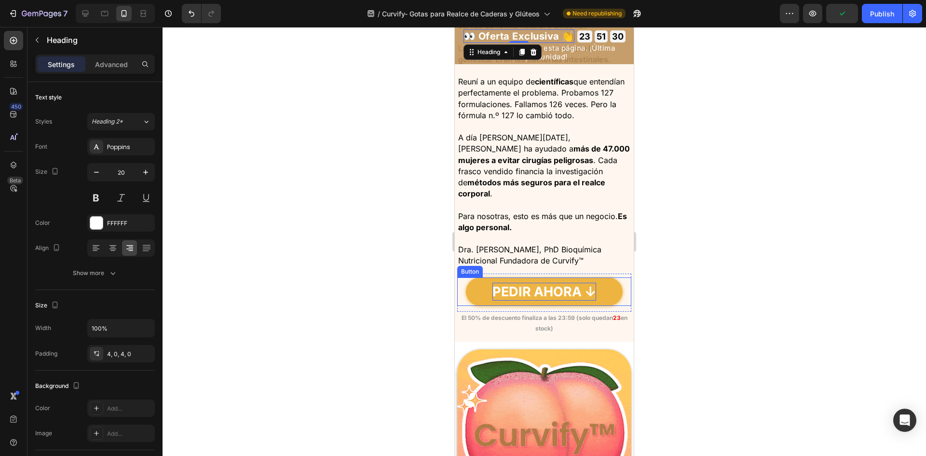
click at [549, 294] on p "PEDIR AHORA ↓" at bounding box center [545, 292] width 104 height 18
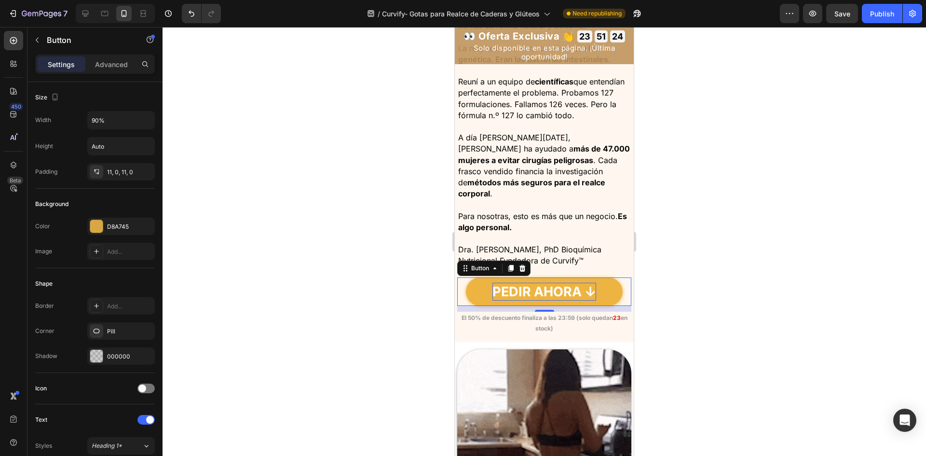
click at [551, 293] on p "PEDIR AHORA ↓" at bounding box center [545, 292] width 104 height 18
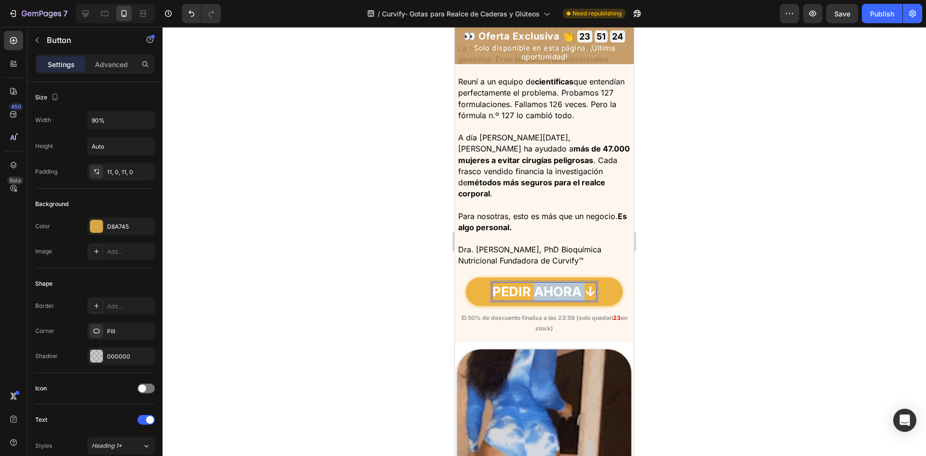
click at [551, 293] on p "PEDIR AHORA ↓" at bounding box center [545, 292] width 104 height 18
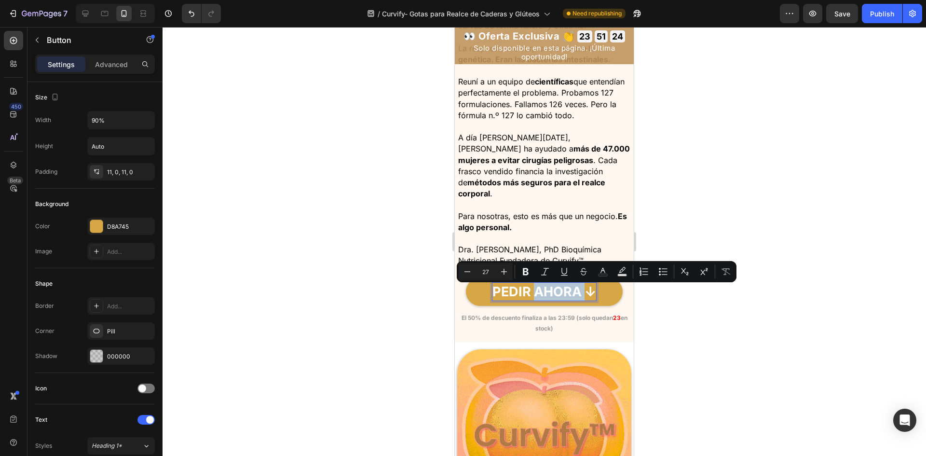
click at [560, 229] on strong "Es algo personal." at bounding box center [542, 221] width 169 height 21
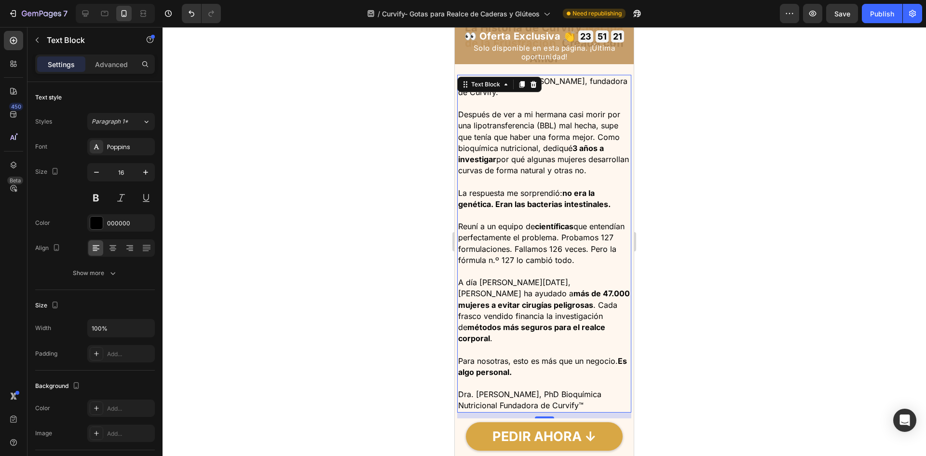
scroll to position [739, 0]
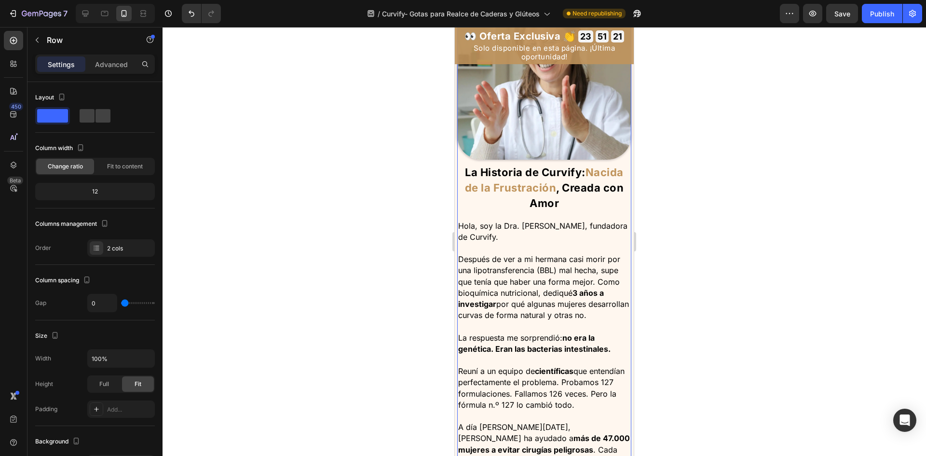
click at [568, 156] on div "Image" at bounding box center [544, 75] width 174 height 179
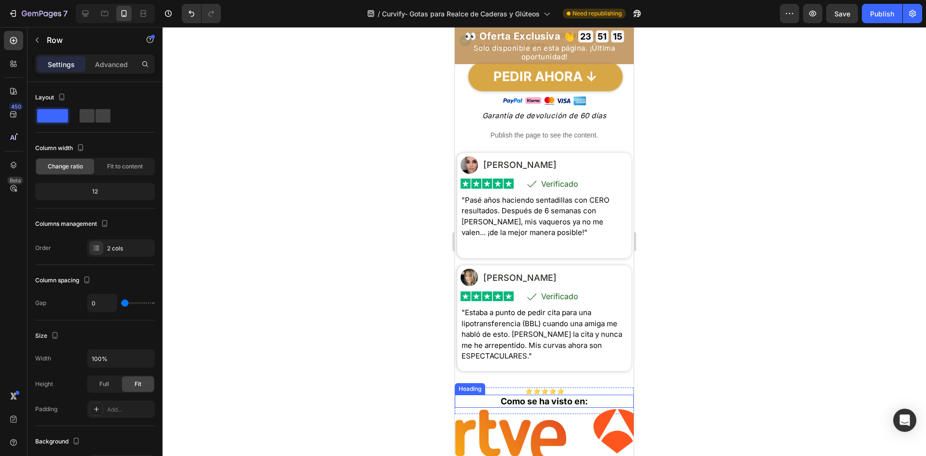
scroll to position [434, 0]
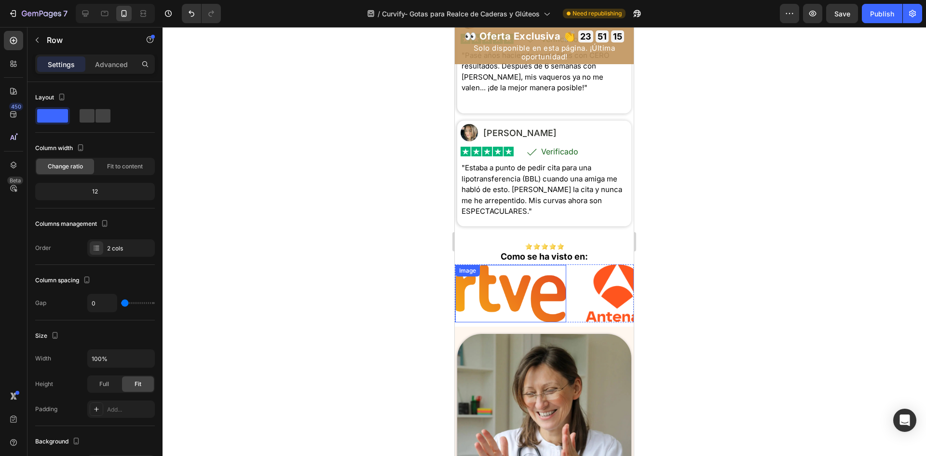
click at [546, 318] on img at bounding box center [510, 293] width 111 height 57
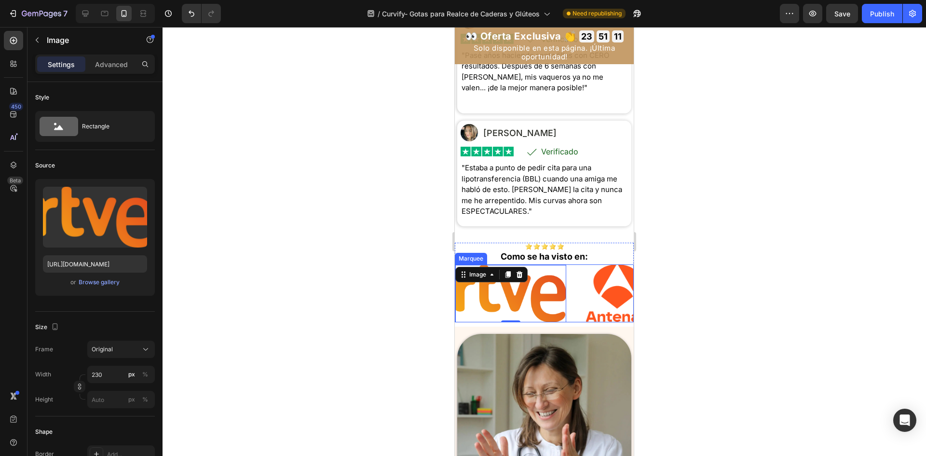
click at [572, 322] on div "Image 0" at bounding box center [520, 293] width 131 height 57
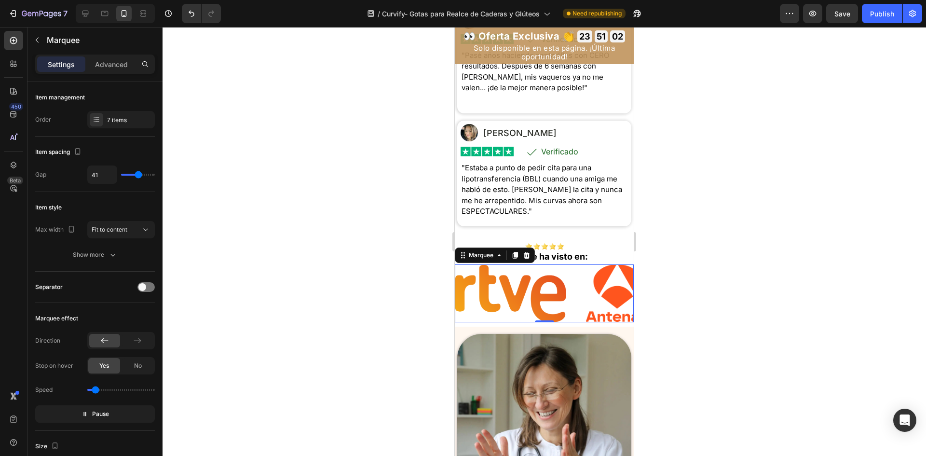
click at [536, 378] on img at bounding box center [544, 421] width 174 height 174
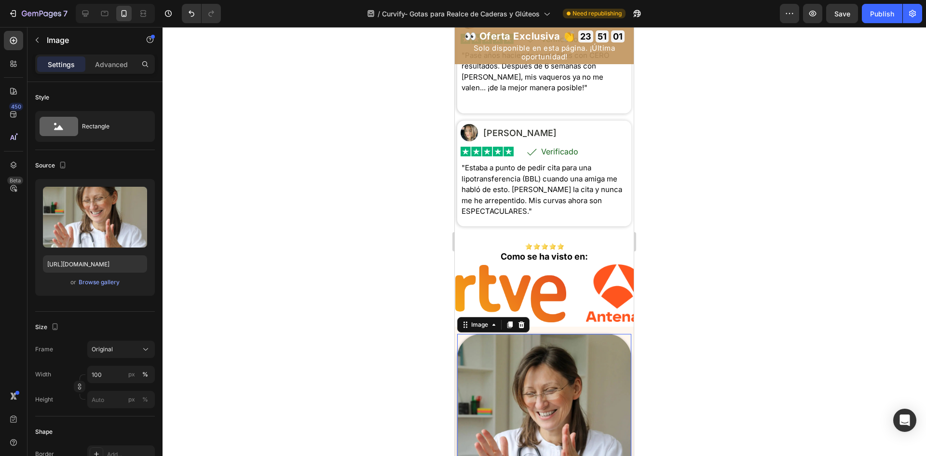
click at [730, 360] on div at bounding box center [545, 241] width 764 height 429
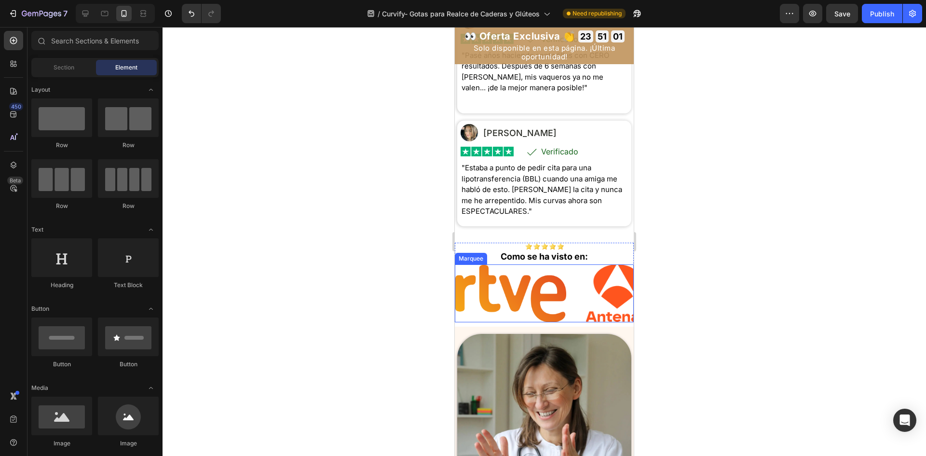
click at [566, 322] on div "Image" at bounding box center [520, 293] width 131 height 57
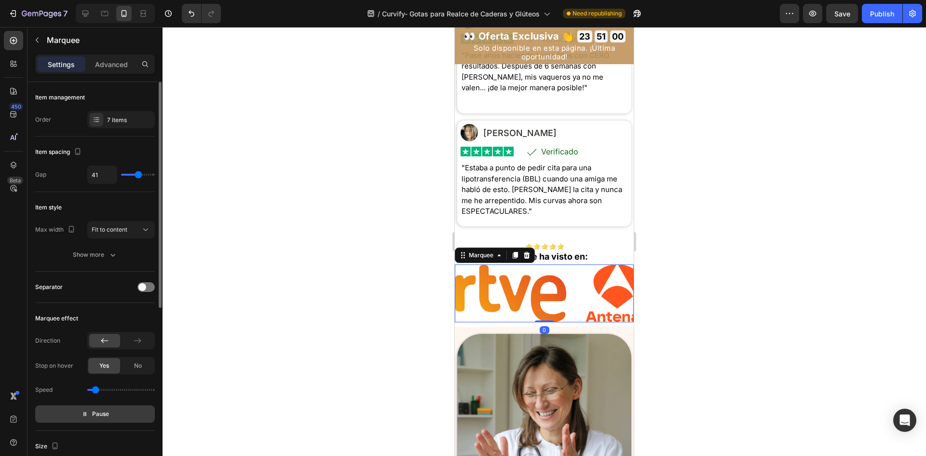
click at [88, 421] on button "Pause" at bounding box center [95, 413] width 120 height 17
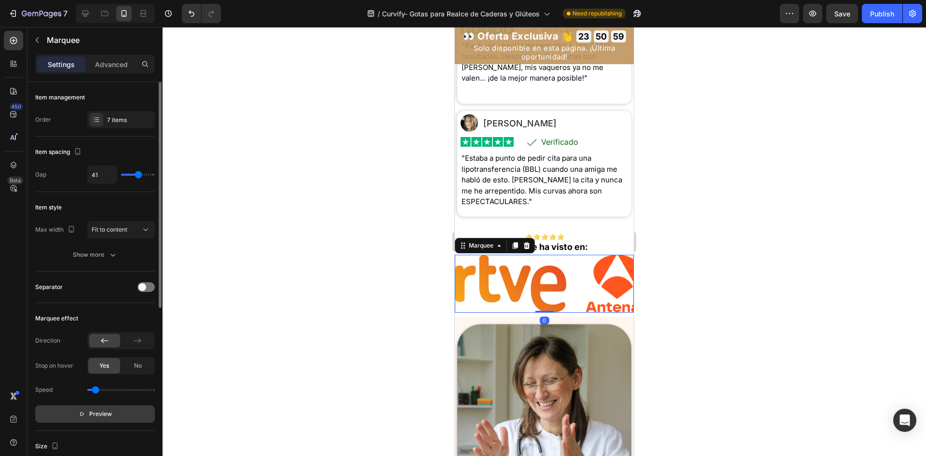
click at [96, 415] on span "Preview" at bounding box center [100, 414] width 23 height 10
click at [509, 313] on img at bounding box center [510, 283] width 111 height 57
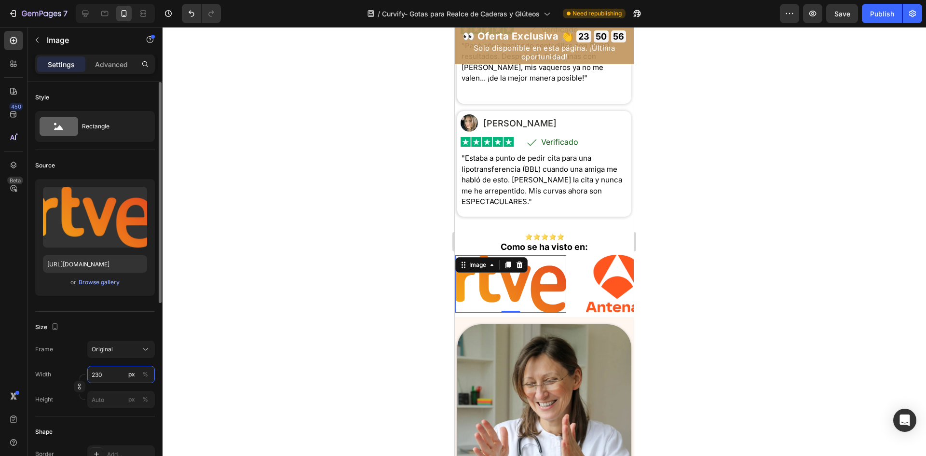
click at [96, 372] on input "230" at bounding box center [121, 374] width 68 height 17
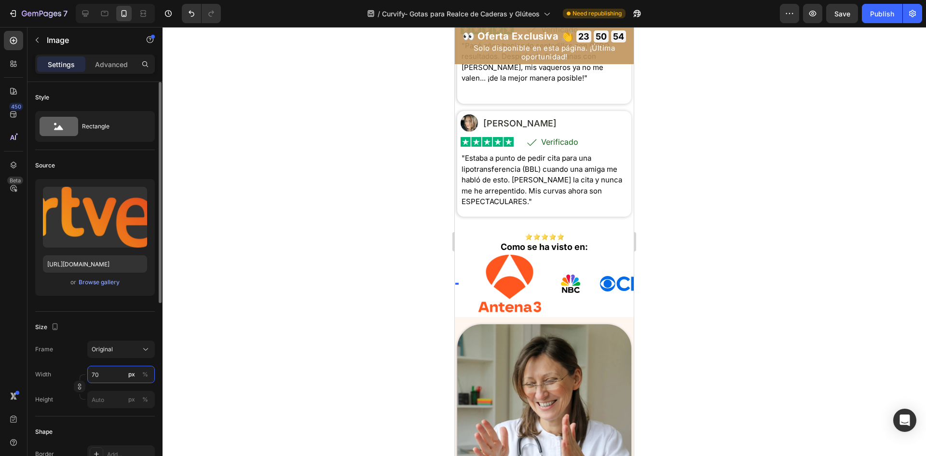
type input "7"
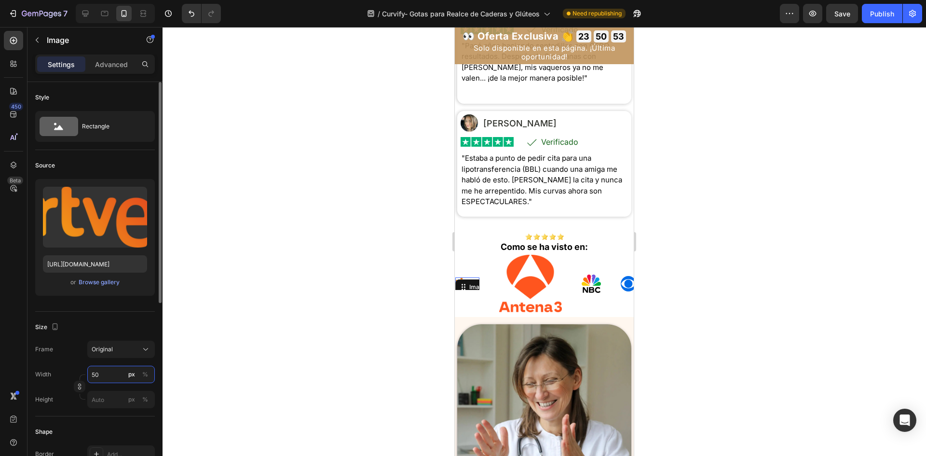
type input "5"
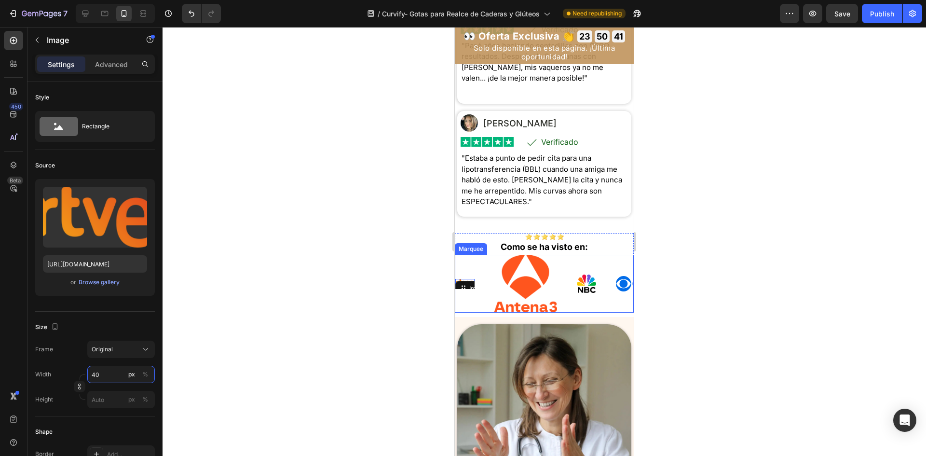
type input "4"
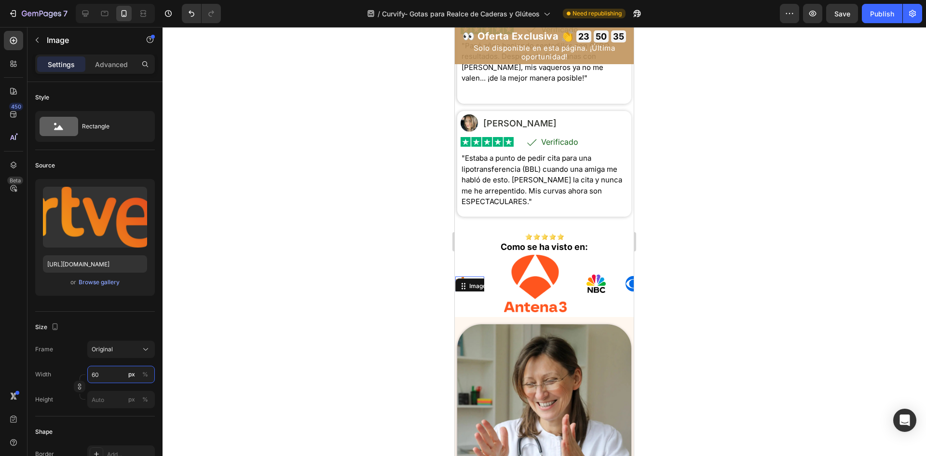
type input "60"
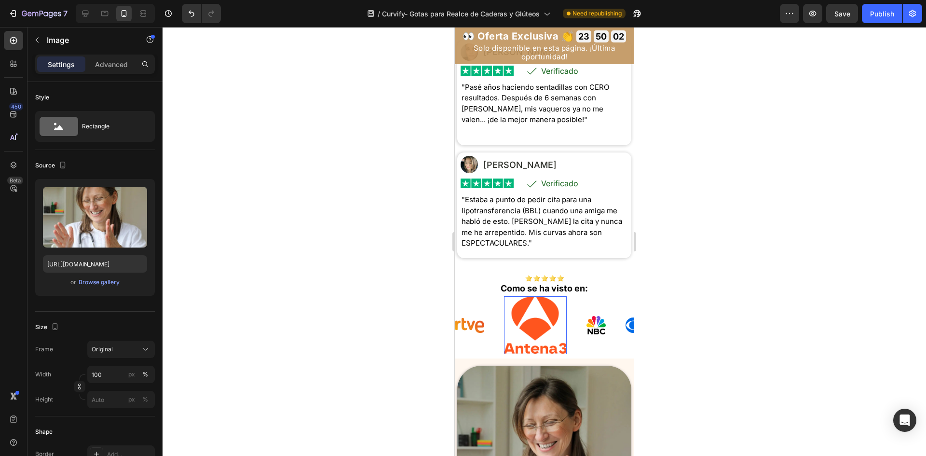
click at [889, 333] on div "Image 0" at bounding box center [920, 325] width 63 height 58
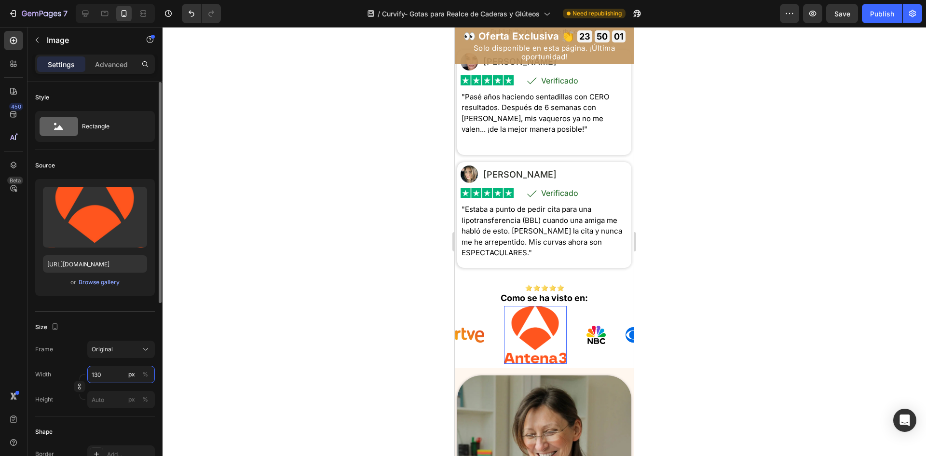
scroll to position [402, 0]
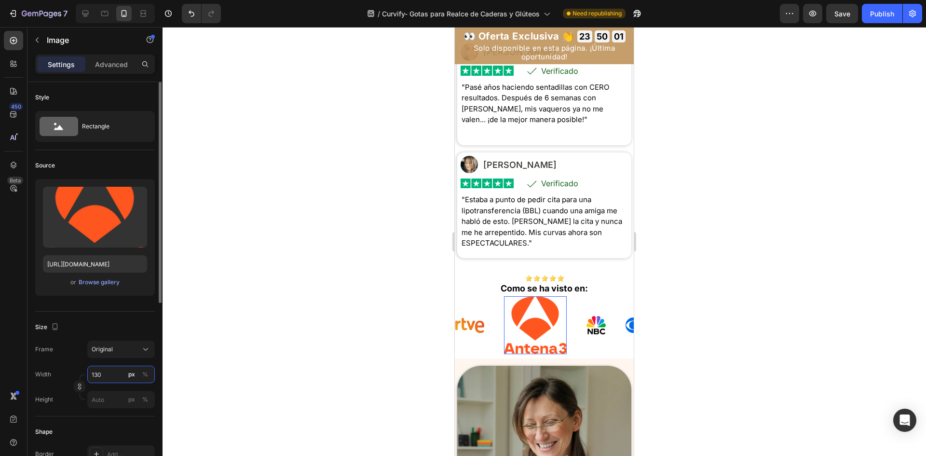
click at [110, 377] on input "130" at bounding box center [121, 374] width 68 height 17
type input "80"
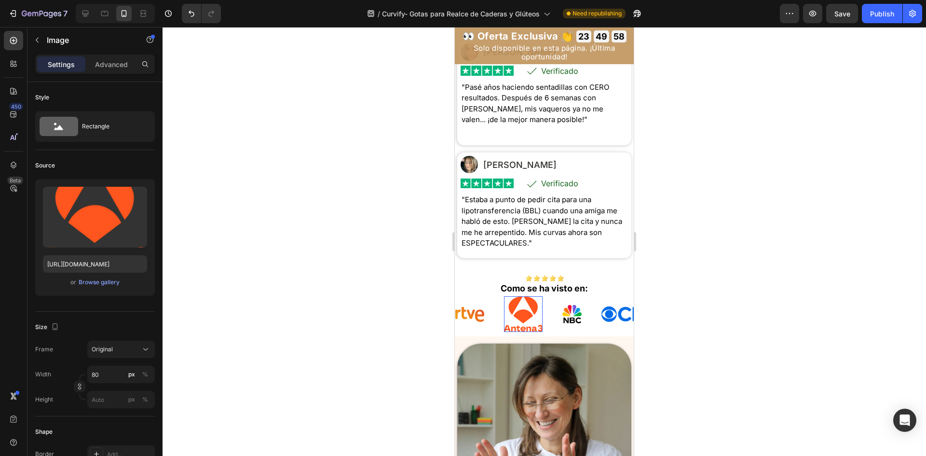
click at [296, 234] on div at bounding box center [545, 241] width 764 height 429
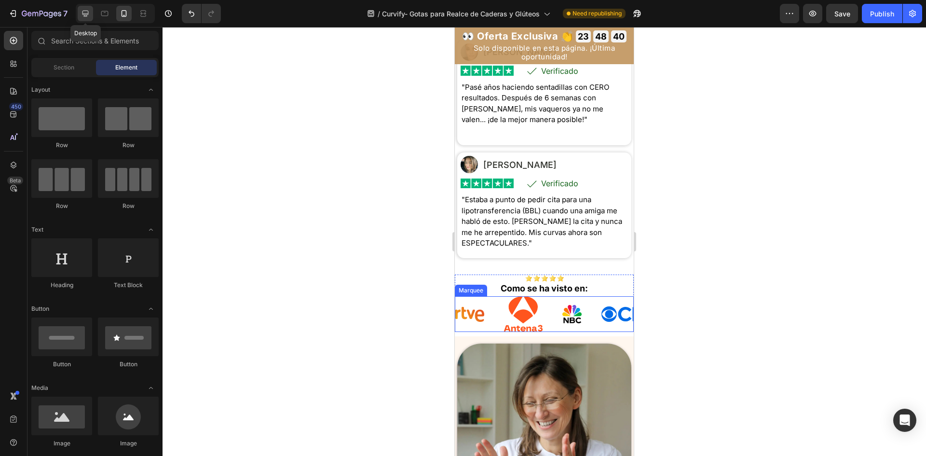
click at [85, 14] on icon at bounding box center [86, 14] width 6 height 6
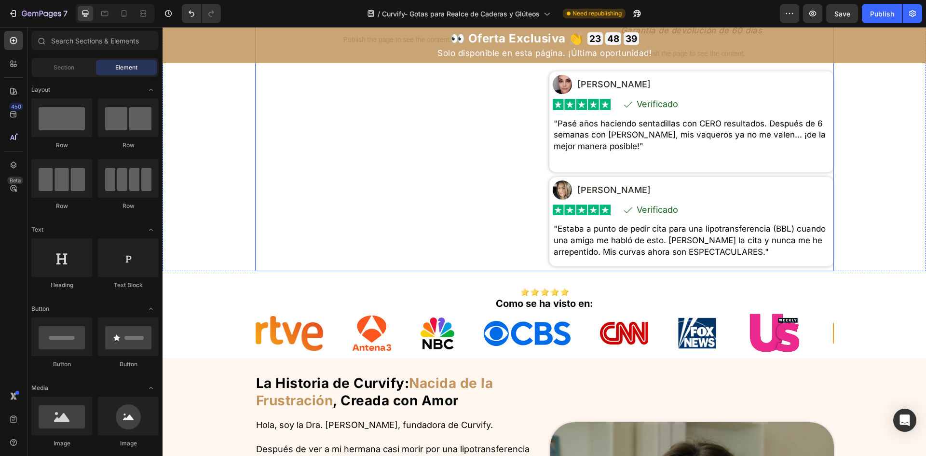
scroll to position [393, 0]
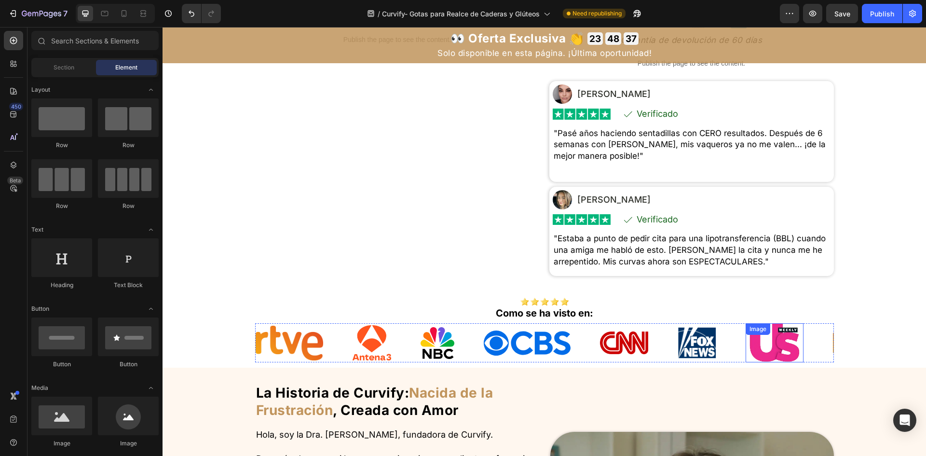
click at [745, 356] on img at bounding box center [774, 342] width 58 height 39
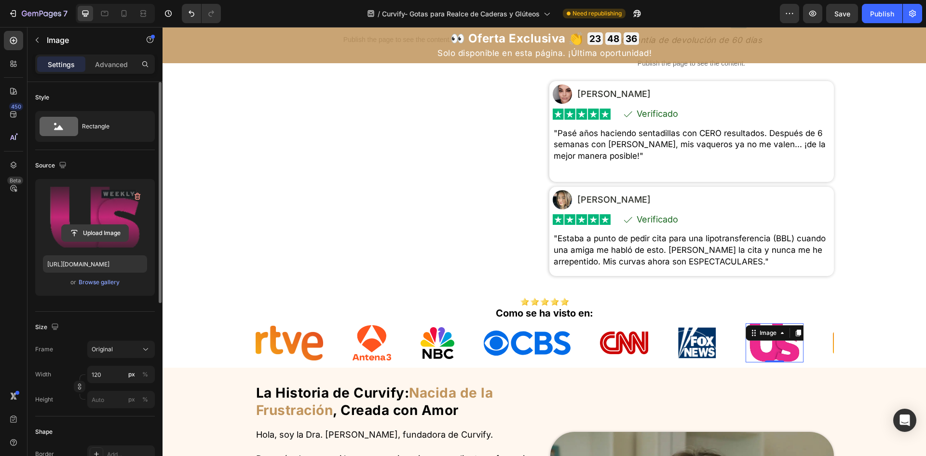
click at [99, 231] on input "file" at bounding box center [95, 233] width 67 height 16
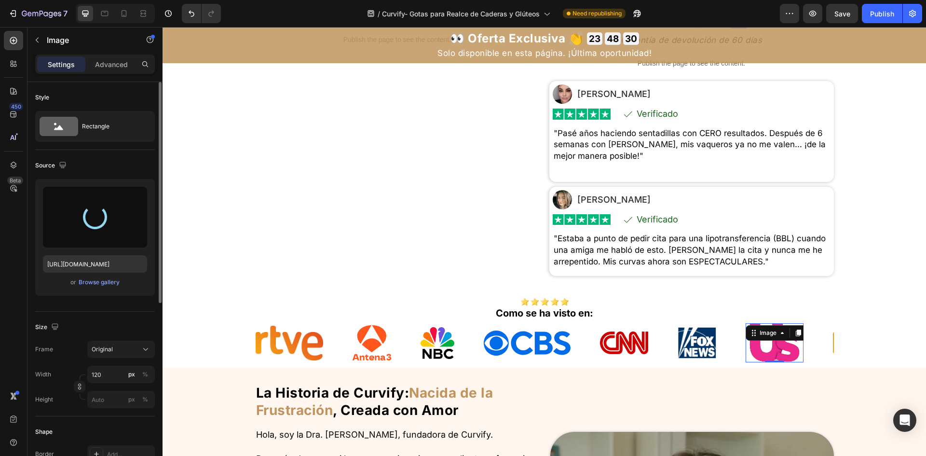
type input "[URL][DOMAIN_NAME]"
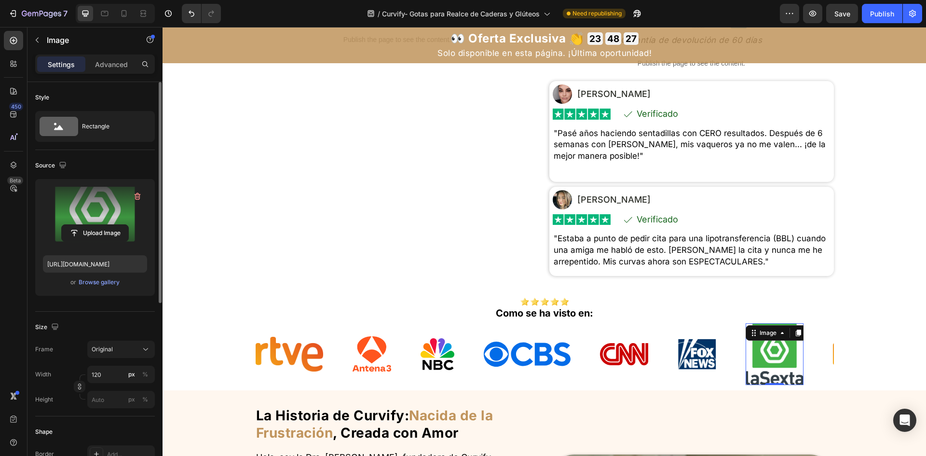
click at [117, 385] on div "Width 120 px % Height px %" at bounding box center [95, 387] width 120 height 42
click at [115, 379] on input "120" at bounding box center [121, 374] width 68 height 17
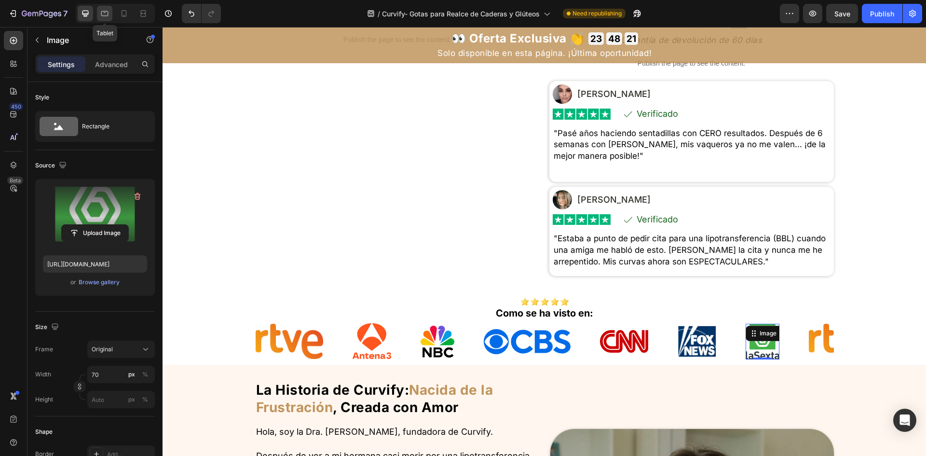
click at [105, 20] on div at bounding box center [104, 13] width 15 height 15
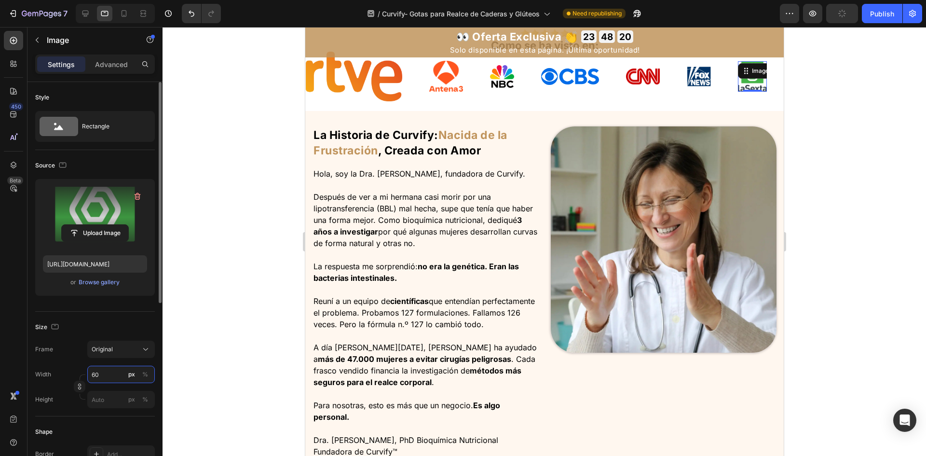
scroll to position [593, 0]
click at [101, 373] on input "60" at bounding box center [121, 374] width 68 height 17
click at [122, 14] on icon at bounding box center [124, 13] width 5 height 7
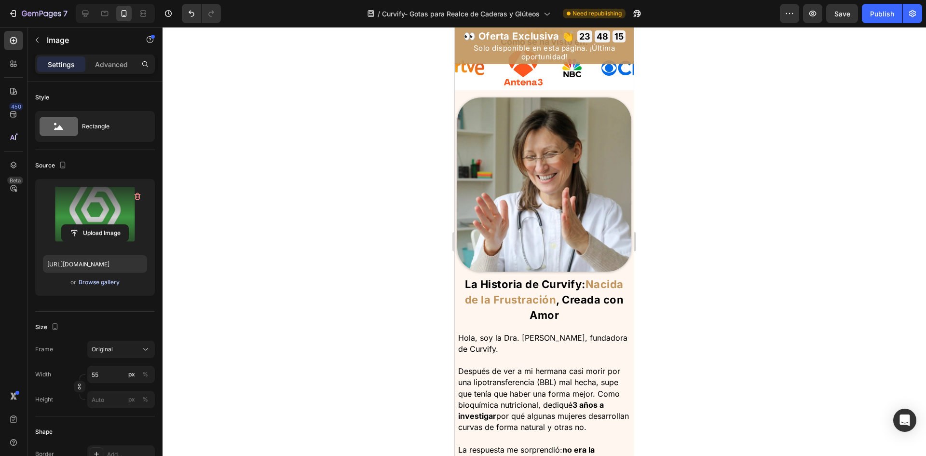
scroll to position [598, 0]
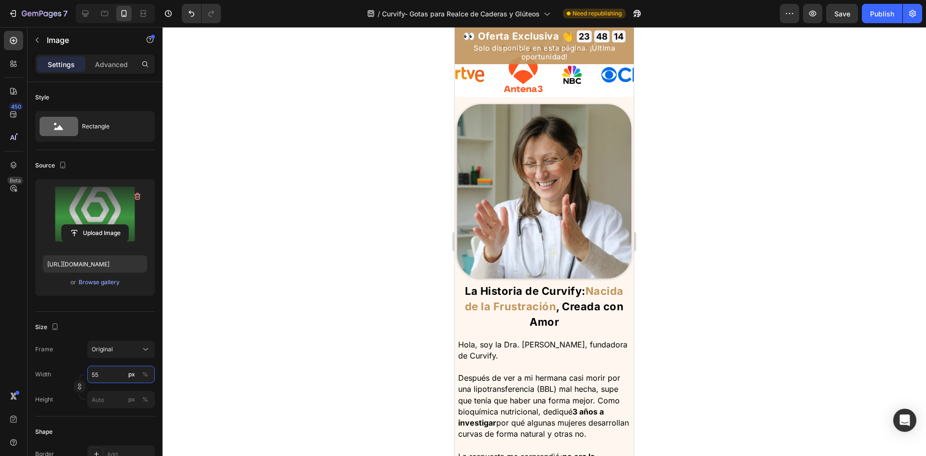
click at [102, 373] on input "55" at bounding box center [121, 374] width 68 height 17
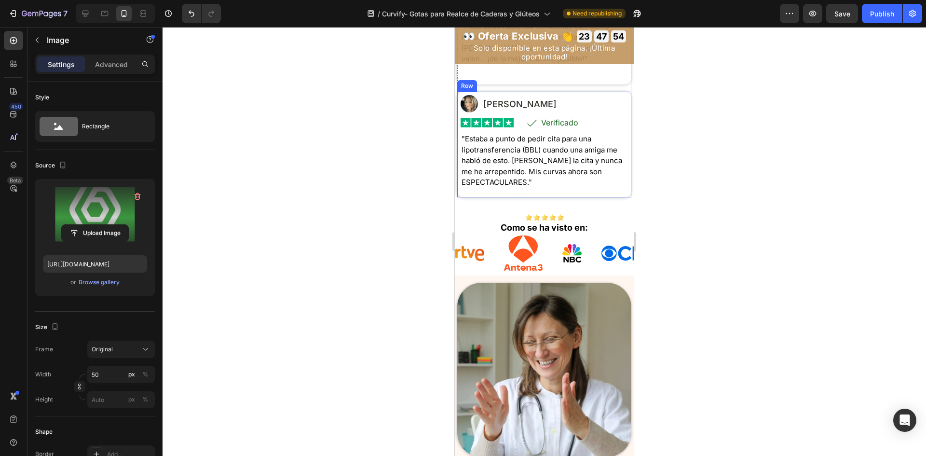
scroll to position [454, 0]
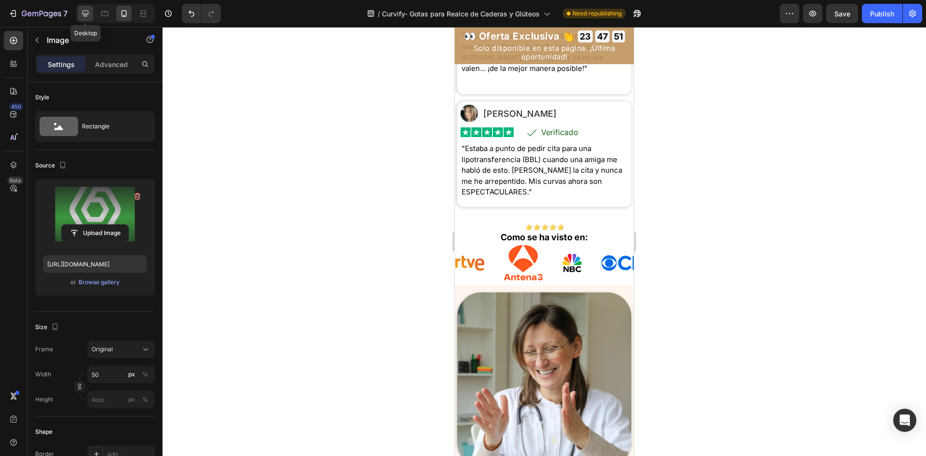
click at [82, 12] on icon at bounding box center [86, 14] width 10 height 10
type input "70"
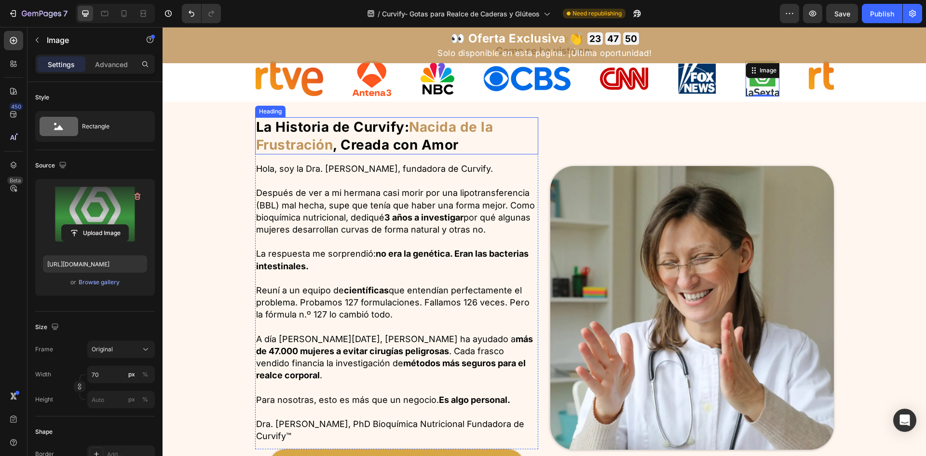
scroll to position [523, 0]
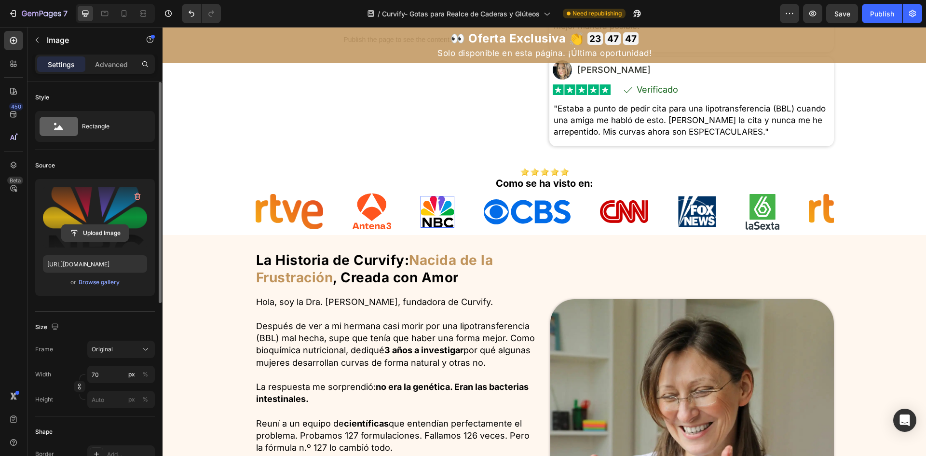
click at [108, 234] on input "file" at bounding box center [95, 233] width 67 height 16
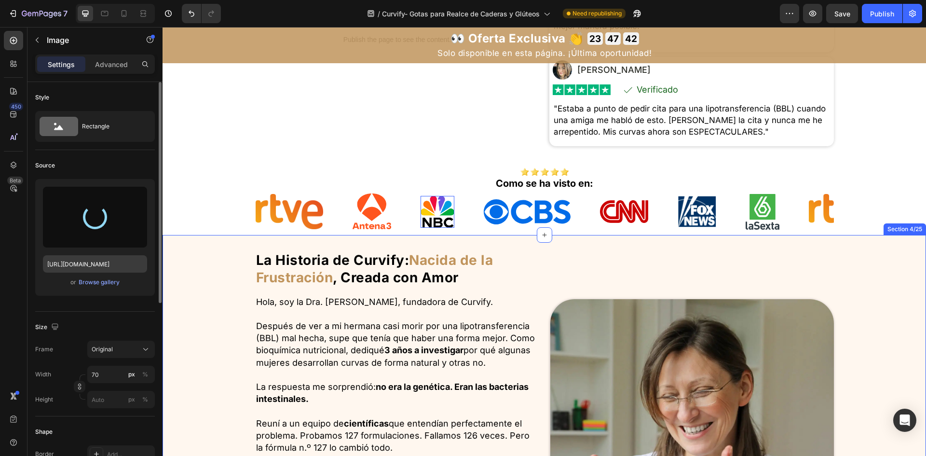
type input "[URL][DOMAIN_NAME]"
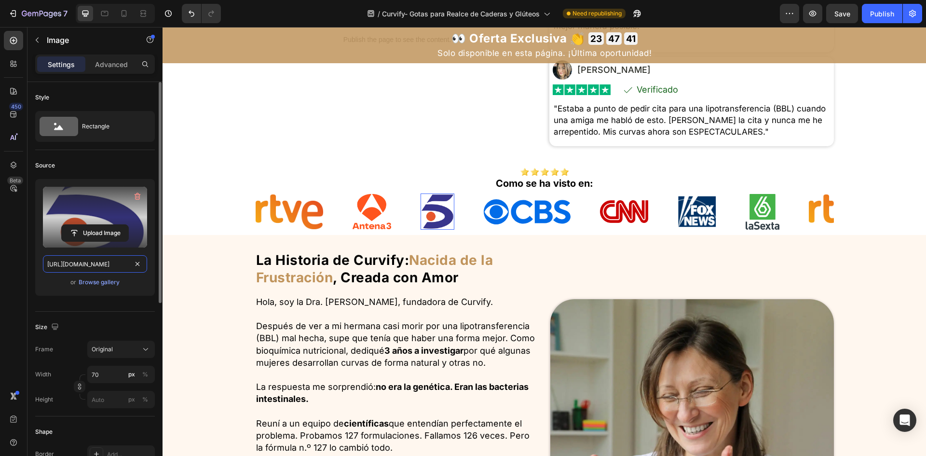
click at [92, 262] on input "[URL][DOMAIN_NAME]" at bounding box center [95, 263] width 104 height 17
click at [108, 375] on input "70" at bounding box center [121, 374] width 68 height 17
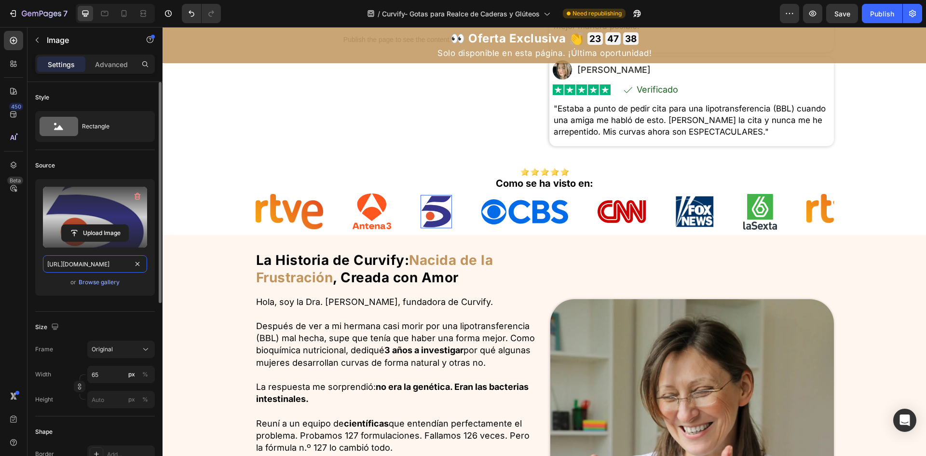
click at [104, 267] on input "[URL][DOMAIN_NAME]" at bounding box center [95, 263] width 104 height 17
click at [104, 19] on div at bounding box center [104, 13] width 15 height 15
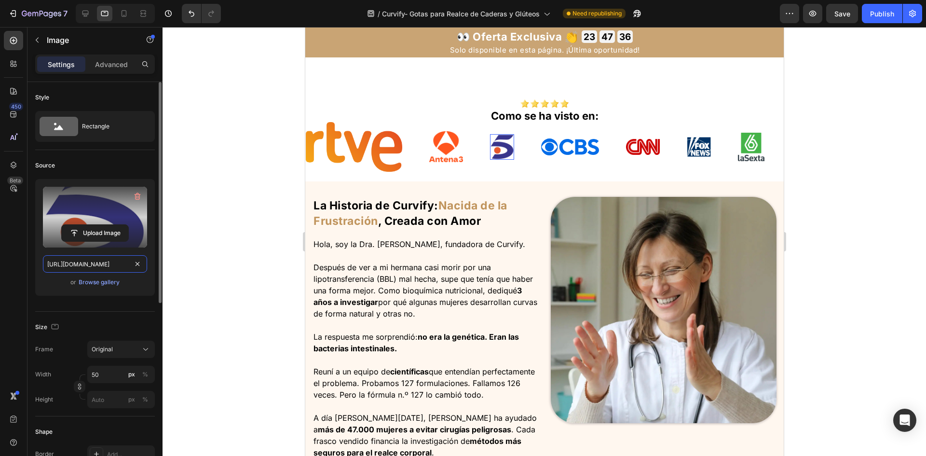
scroll to position [596, 0]
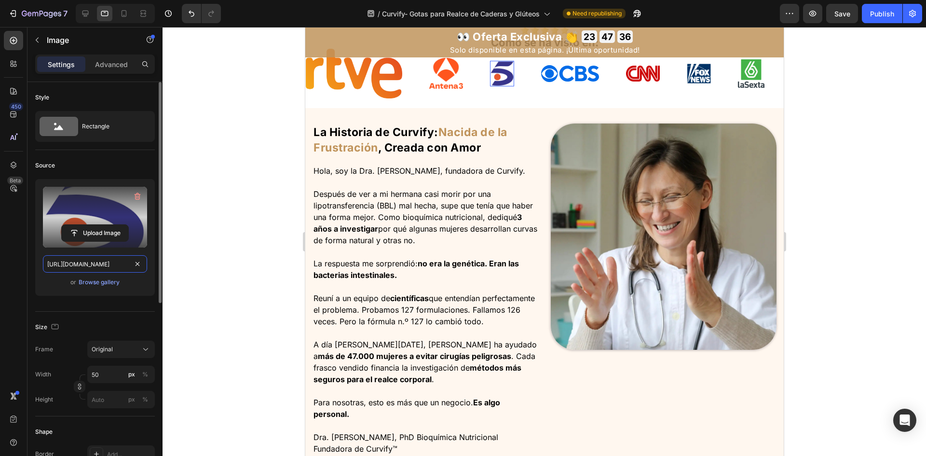
click at [91, 265] on input "[URL][DOMAIN_NAME]" at bounding box center [95, 263] width 104 height 17
click at [126, 11] on icon at bounding box center [124, 14] width 10 height 10
type input "40"
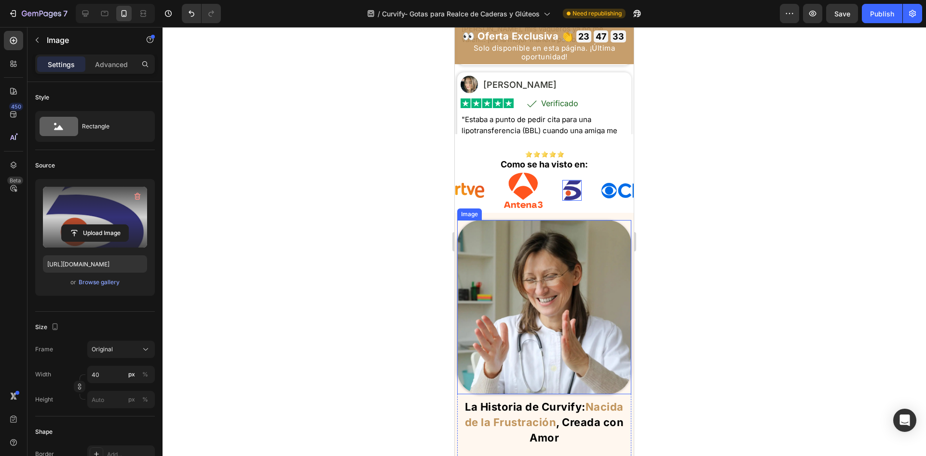
scroll to position [457, 0]
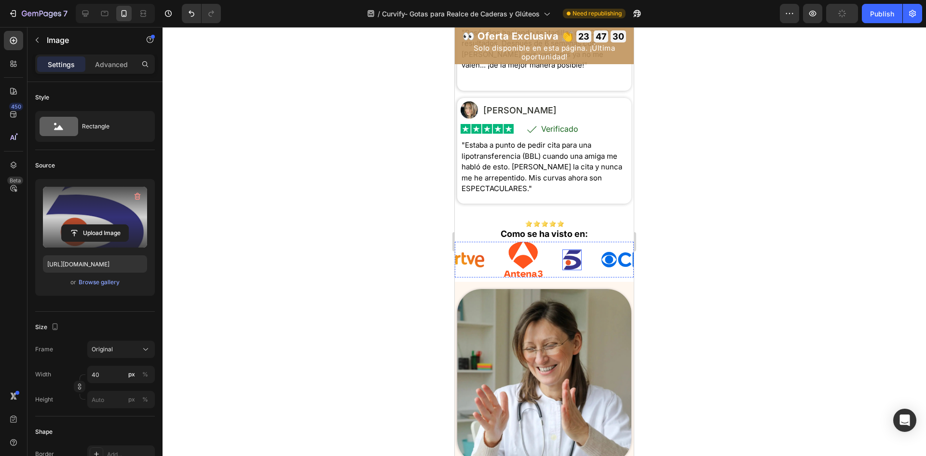
click at [813, 267] on img at bounding box center [827, 259] width 29 height 15
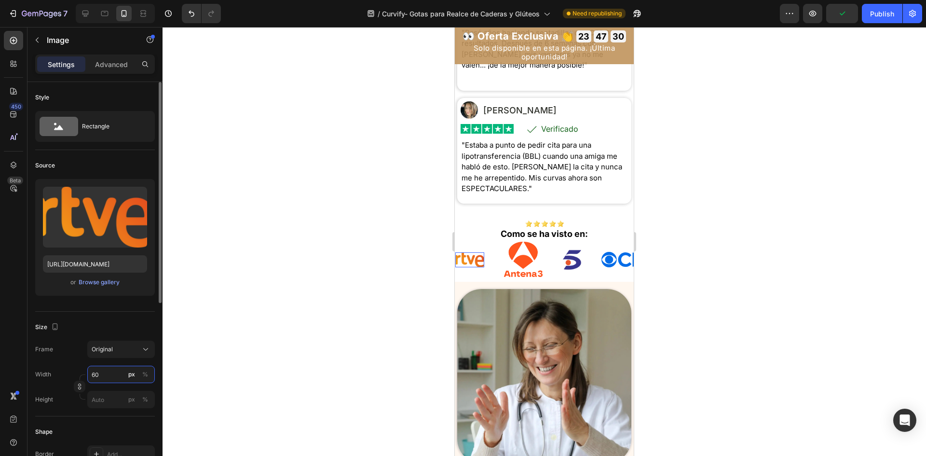
click at [120, 375] on input "60" at bounding box center [121, 374] width 68 height 17
type input "75"
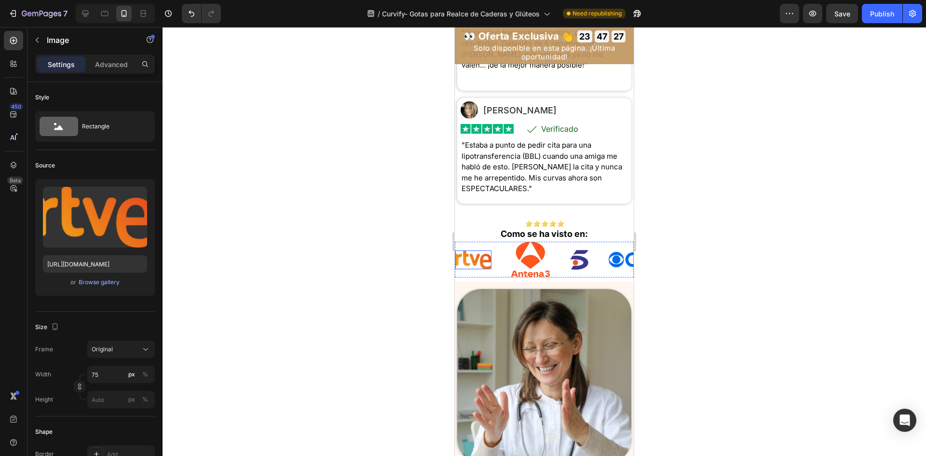
click at [877, 268] on div "Image" at bounding box center [896, 260] width 39 height 36
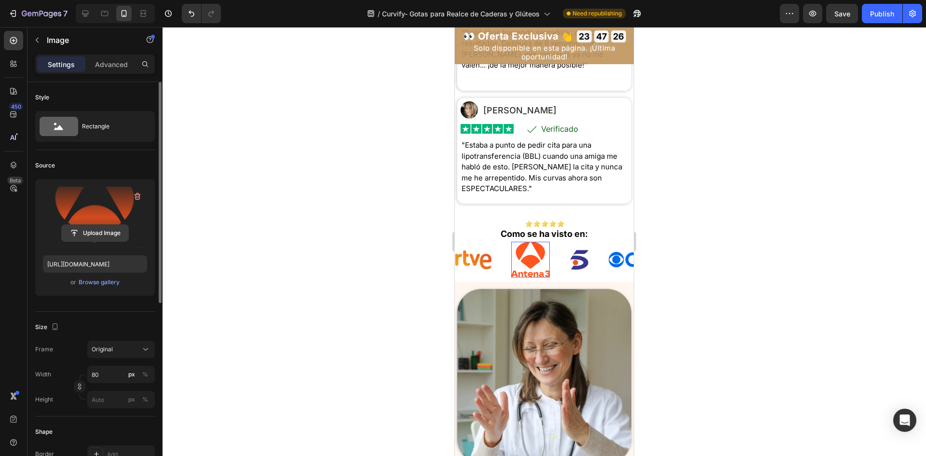
click at [101, 233] on input "file" at bounding box center [95, 233] width 67 height 16
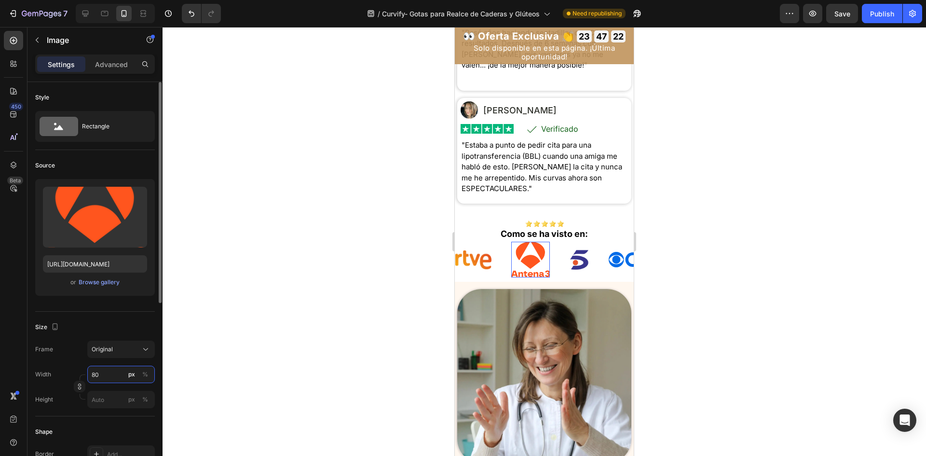
click at [109, 374] on input "80" at bounding box center [121, 374] width 68 height 17
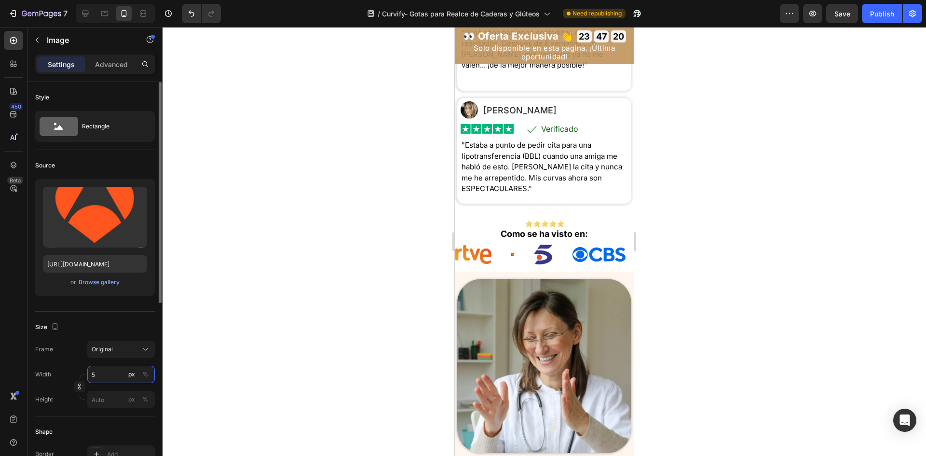
type input "50"
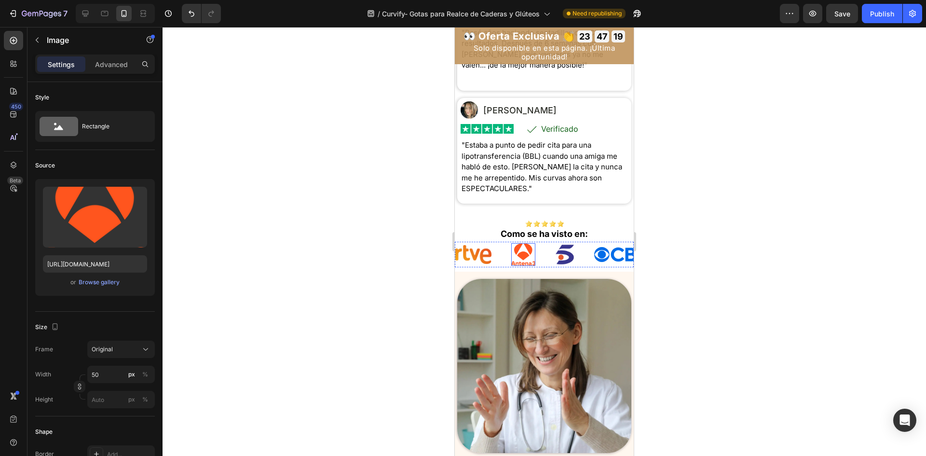
click at [762, 258] on img at bounding box center [774, 255] width 24 height 26
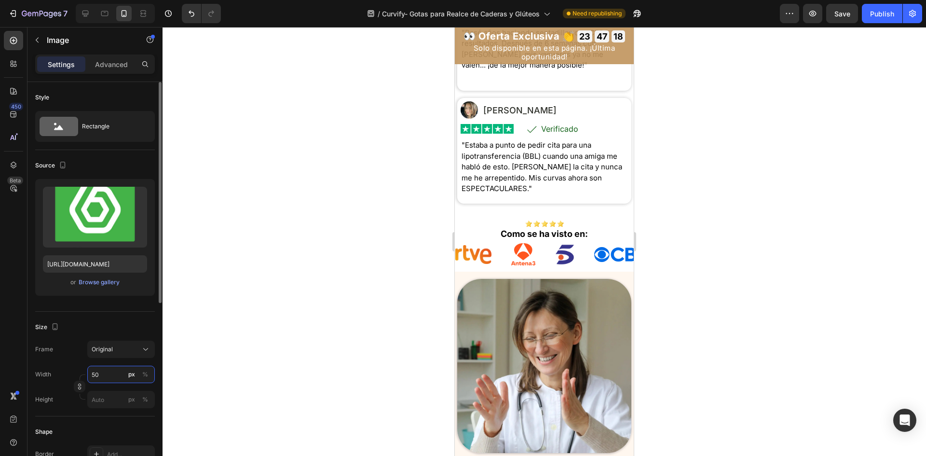
click at [102, 372] on input "50" at bounding box center [121, 374] width 68 height 17
type input "45"
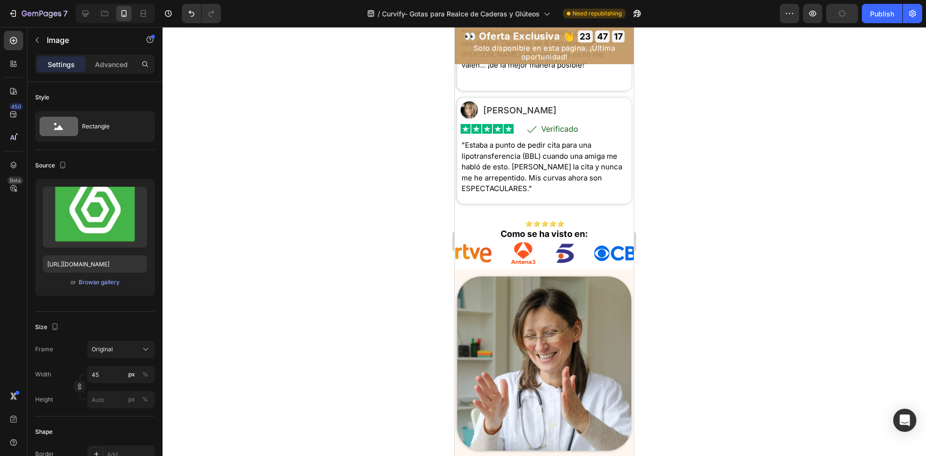
click at [296, 299] on div at bounding box center [545, 241] width 764 height 429
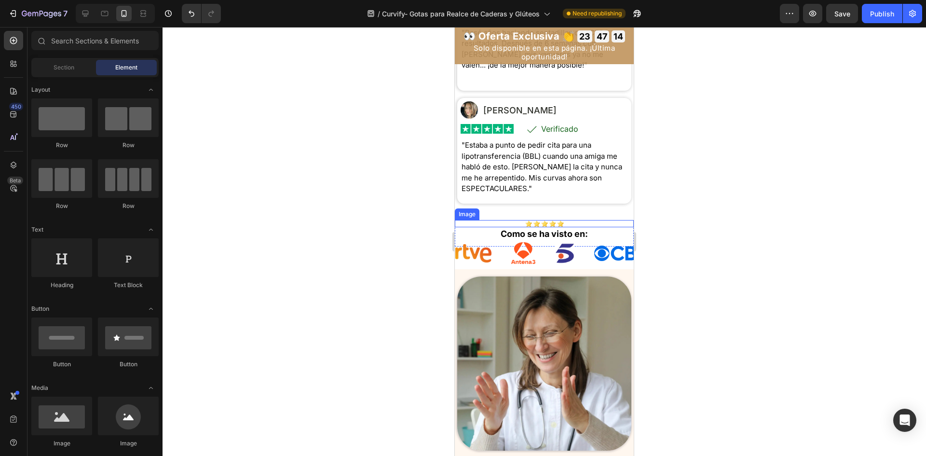
click at [594, 240] on h2 "Como se ha visto en:" at bounding box center [544, 233] width 179 height 13
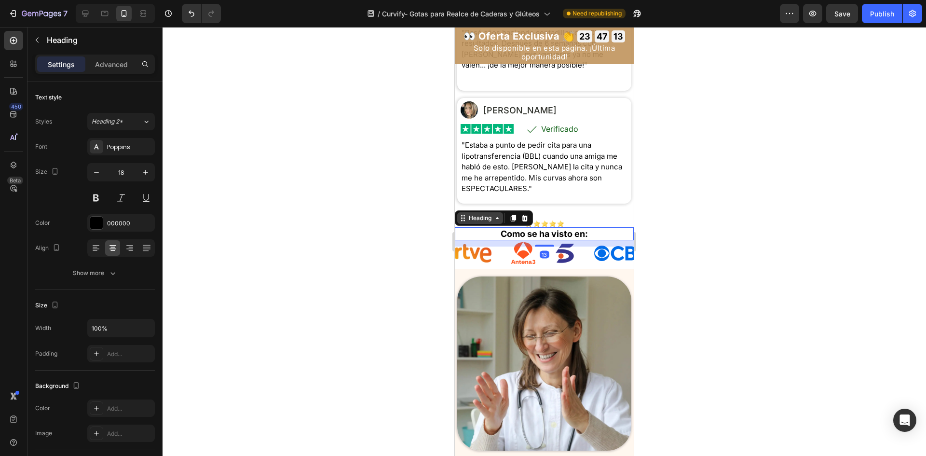
click at [481, 222] on div "Heading" at bounding box center [480, 218] width 27 height 9
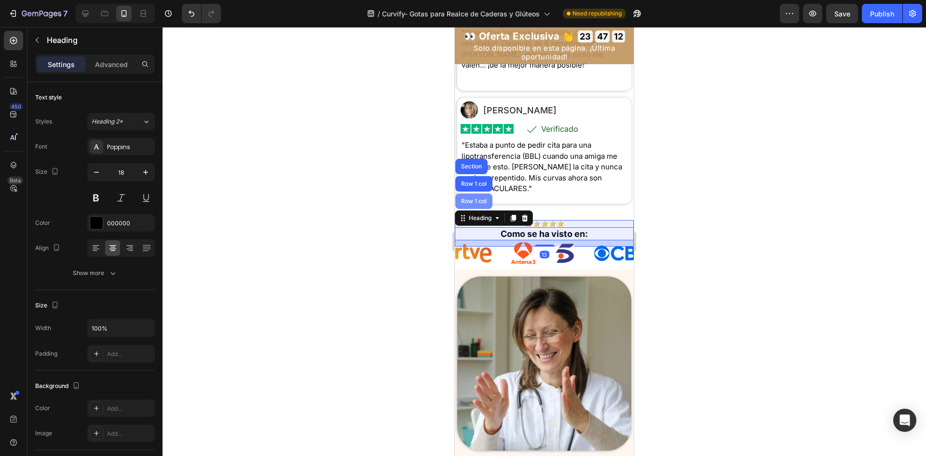
click at [481, 209] on div "Row 1 col" at bounding box center [473, 200] width 37 height 15
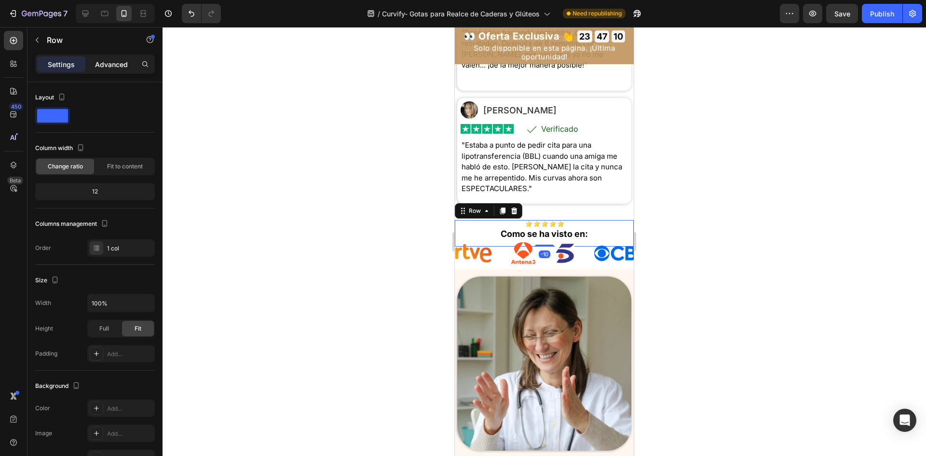
click at [115, 67] on p "Advanced" at bounding box center [111, 64] width 33 height 10
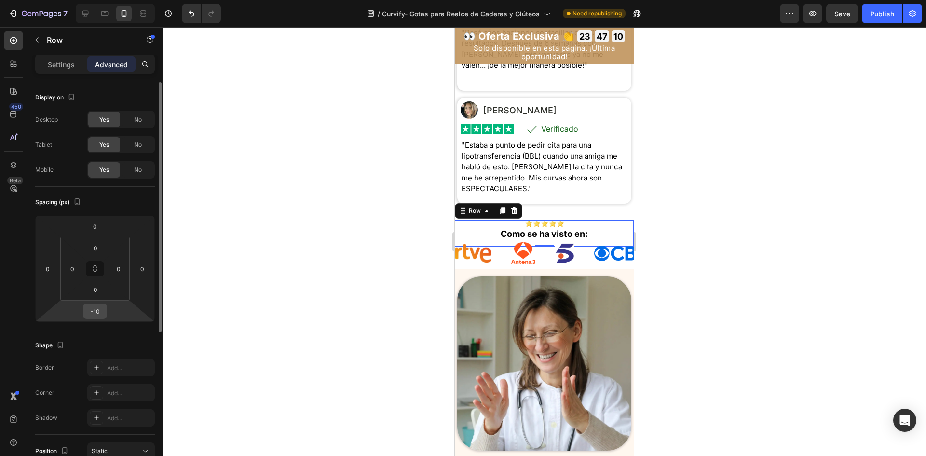
scroll to position [467, 0]
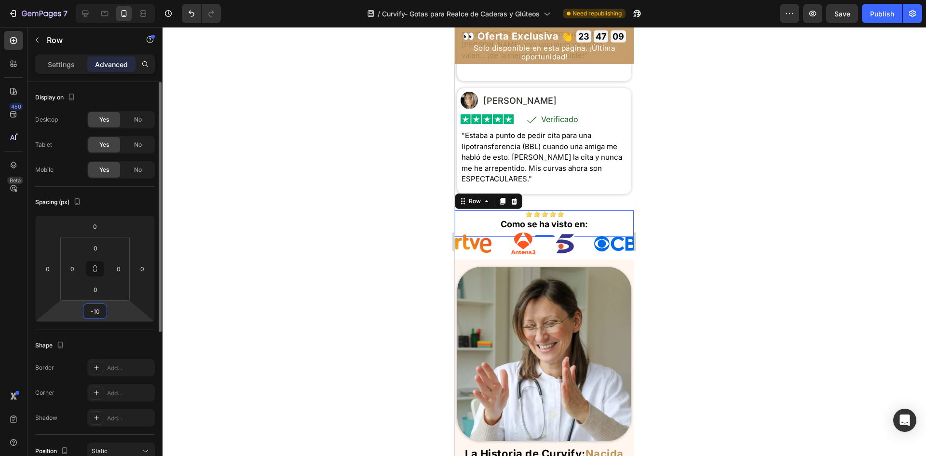
drag, startPoint x: 97, startPoint y: 314, endPoint x: 100, endPoint y: 309, distance: 5.2
click at [96, 313] on input "-10" at bounding box center [94, 311] width 19 height 14
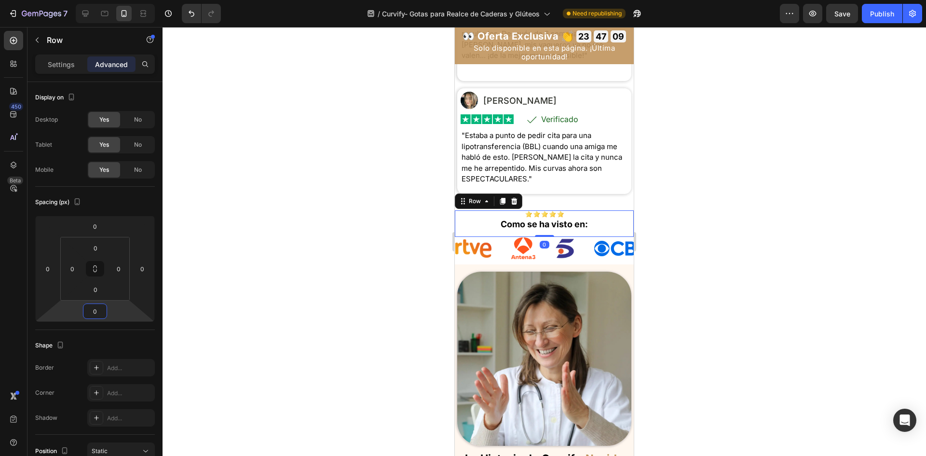
click at [280, 276] on div at bounding box center [545, 241] width 764 height 429
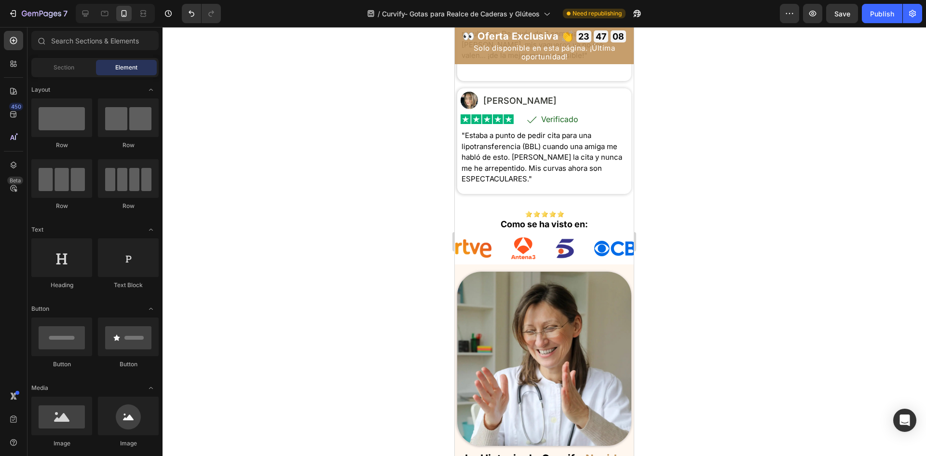
click at [554, 229] on strong "Como se ha visto en:" at bounding box center [544, 224] width 87 height 10
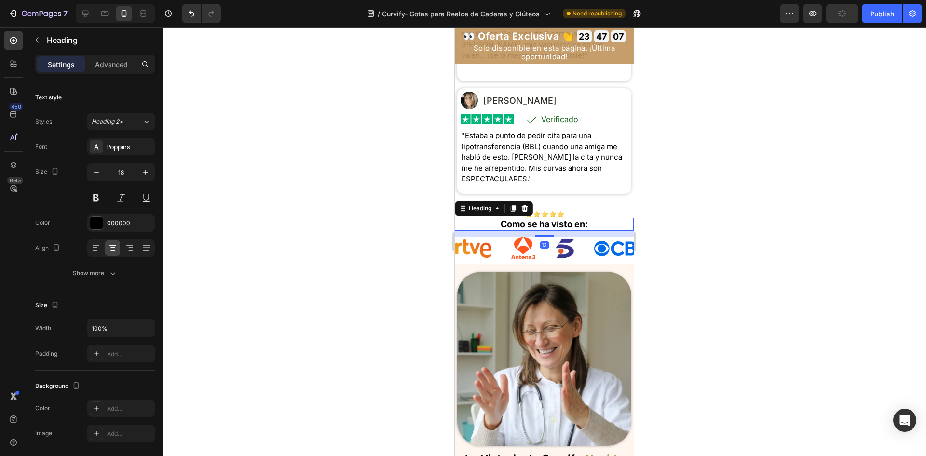
click at [734, 320] on div at bounding box center [545, 241] width 764 height 429
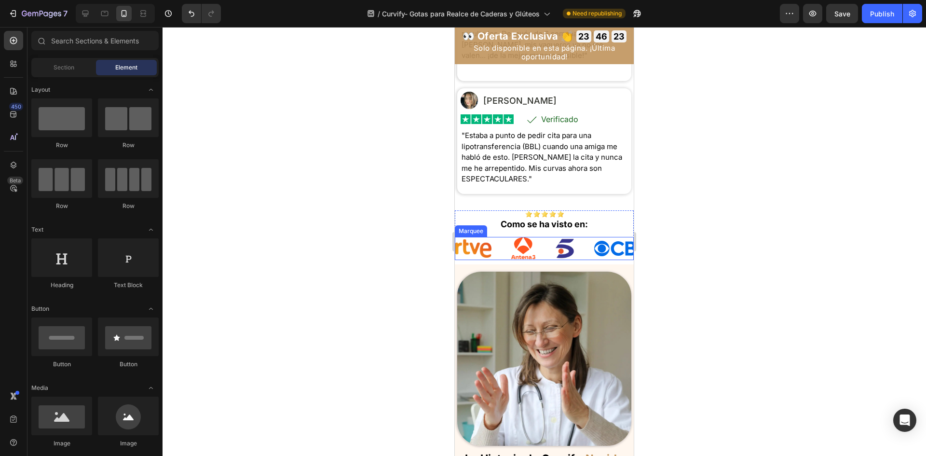
drag, startPoint x: 494, startPoint y: 274, endPoint x: 459, endPoint y: 280, distance: 35.9
click at [762, 260] on div "Image" at bounding box center [782, 248] width 41 height 23
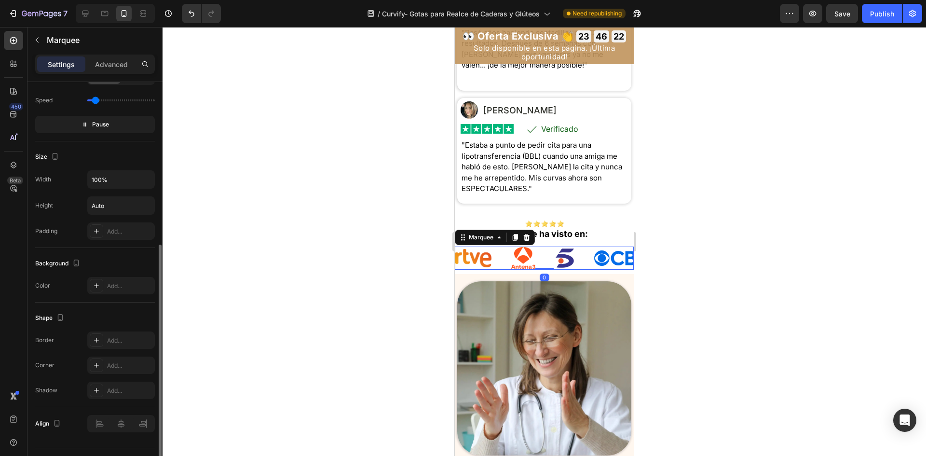
scroll to position [145, 0]
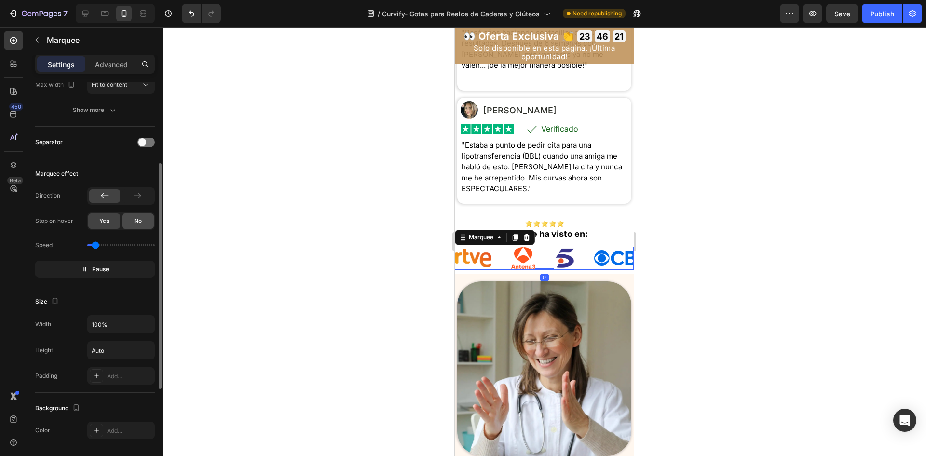
drag, startPoint x: 127, startPoint y: 224, endPoint x: 134, endPoint y: 226, distance: 7.4
click at [128, 223] on div "No" at bounding box center [138, 220] width 32 height 15
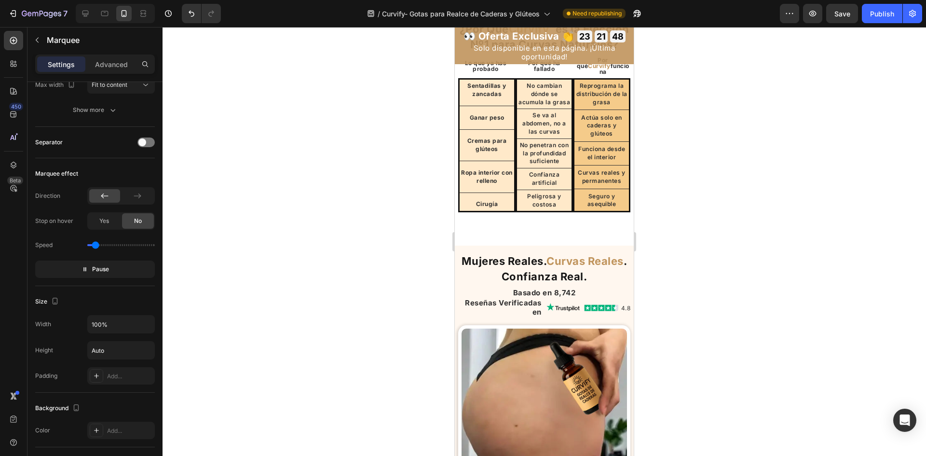
scroll to position [3619, 0]
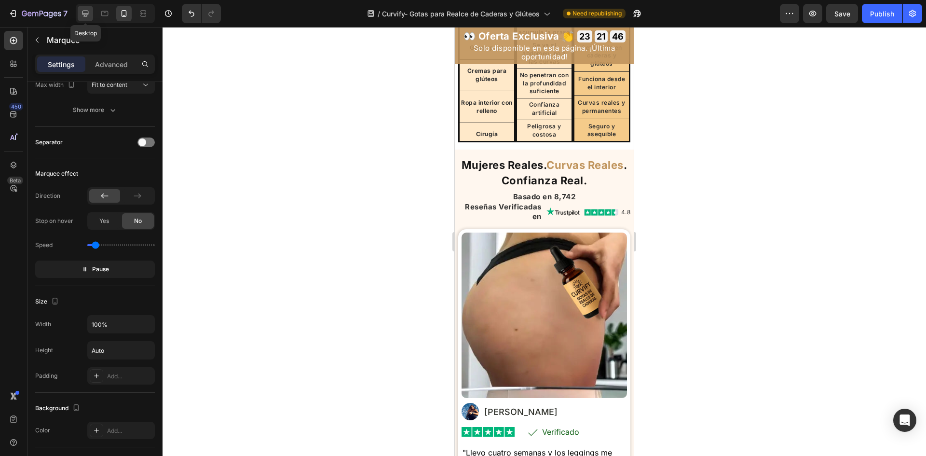
click at [90, 12] on div at bounding box center [85, 13] width 15 height 15
type input "61"
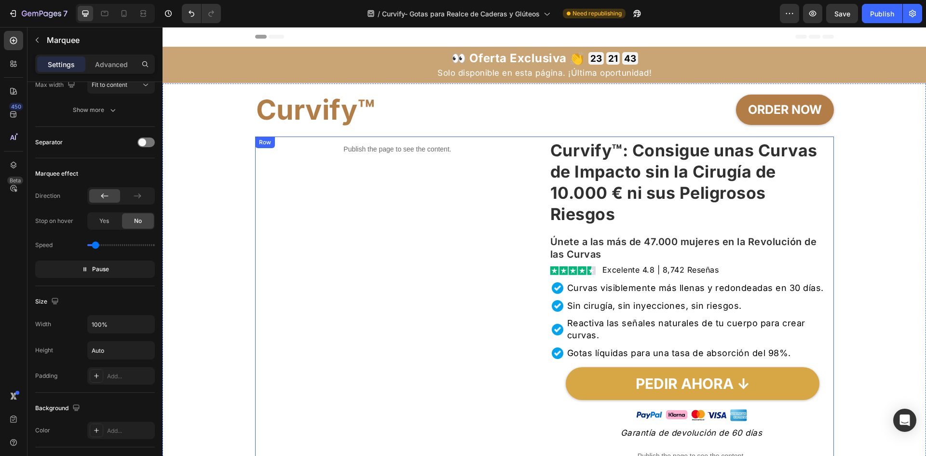
click at [417, 134] on div "Curvify™ Heading ORDER NOW Button Row" at bounding box center [544, 109] width 579 height 53
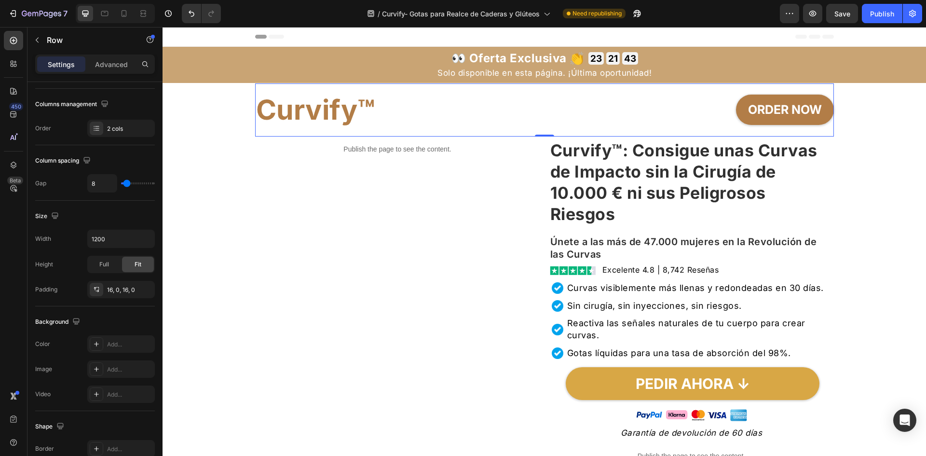
click at [417, 146] on p "Publish the page to see the content." at bounding box center [397, 149] width 285 height 10
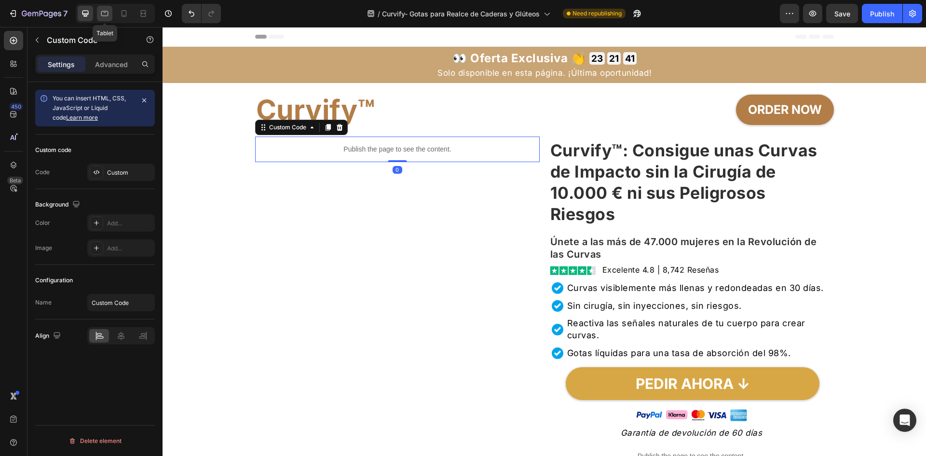
click at [108, 16] on icon at bounding box center [105, 14] width 10 height 10
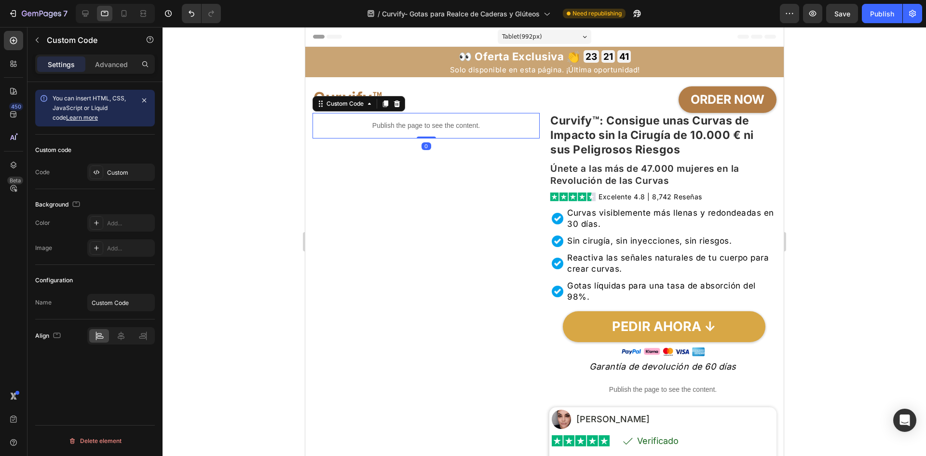
scroll to position [52, 0]
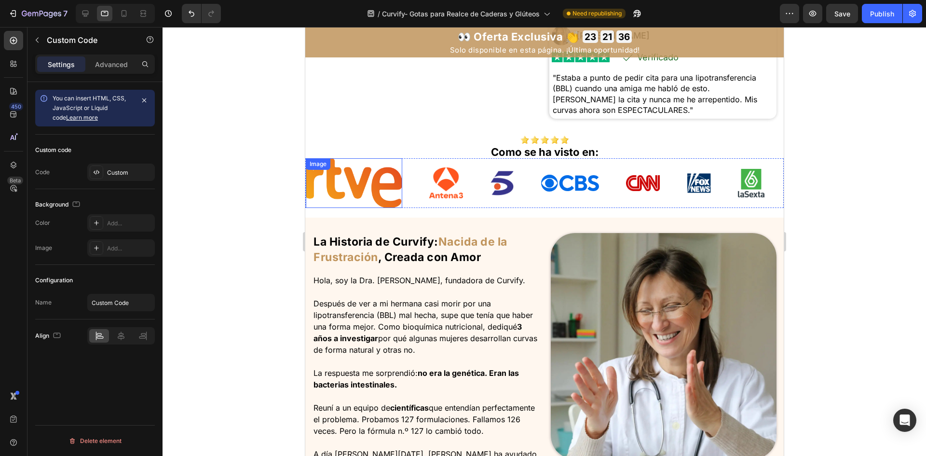
click at [355, 179] on img at bounding box center [353, 183] width 96 height 50
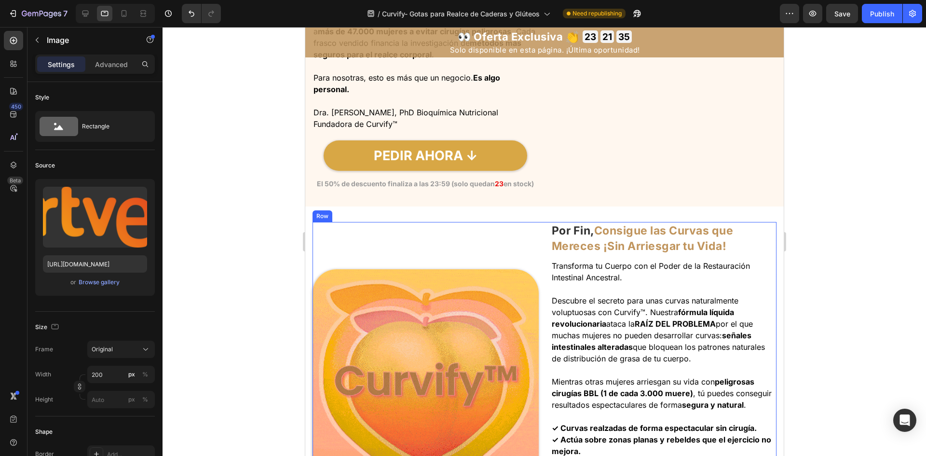
scroll to position [1355, 0]
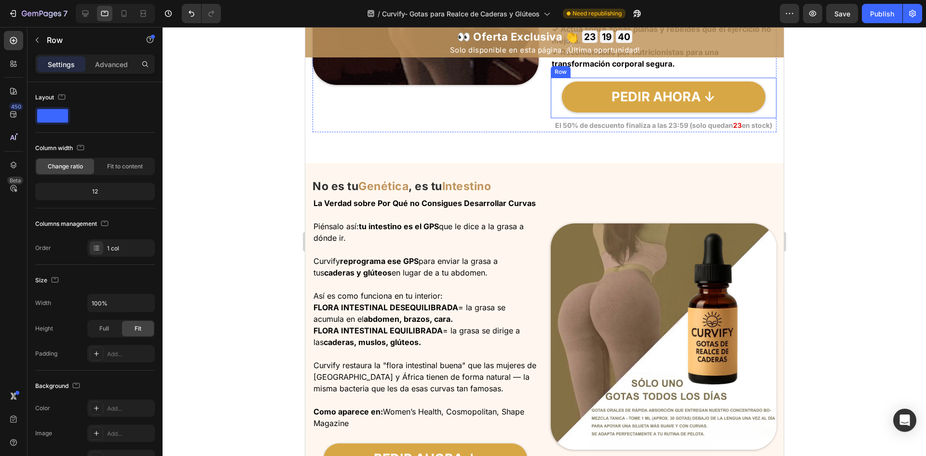
click at [660, 118] on div "PEDIR AHORA ↓ Button" at bounding box center [664, 98] width 226 height 41
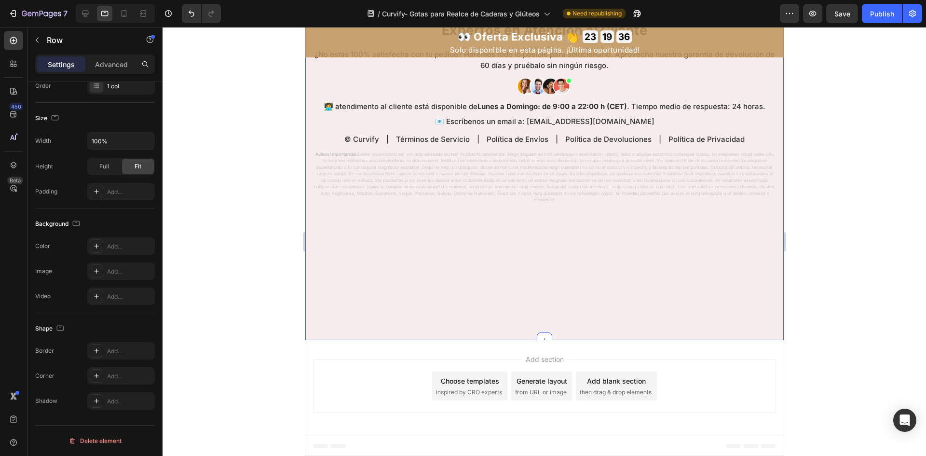
scroll to position [7030, 0]
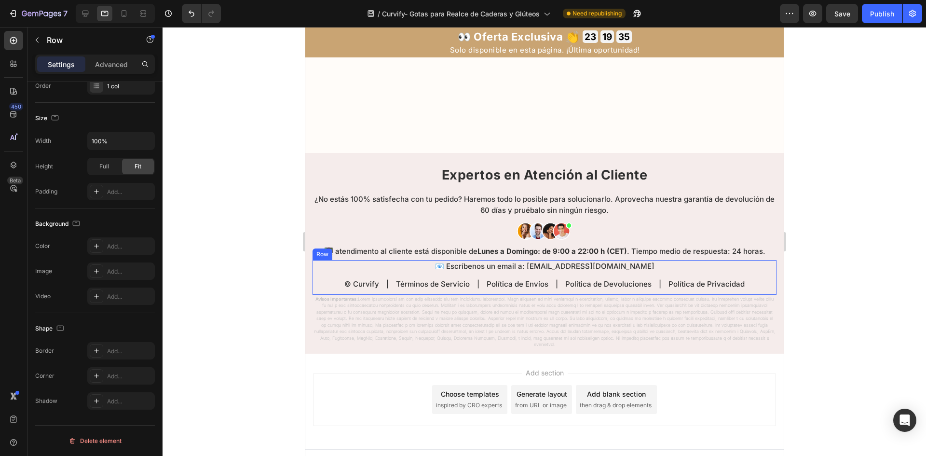
drag, startPoint x: 593, startPoint y: 285, endPoint x: 585, endPoint y: 296, distance: 13.4
click at [593, 287] on div "📧 Escríbenos un email a: [EMAIL_ADDRESS][DOMAIN_NAME] Text Block © Curvify | Té…" at bounding box center [544, 277] width 464 height 35
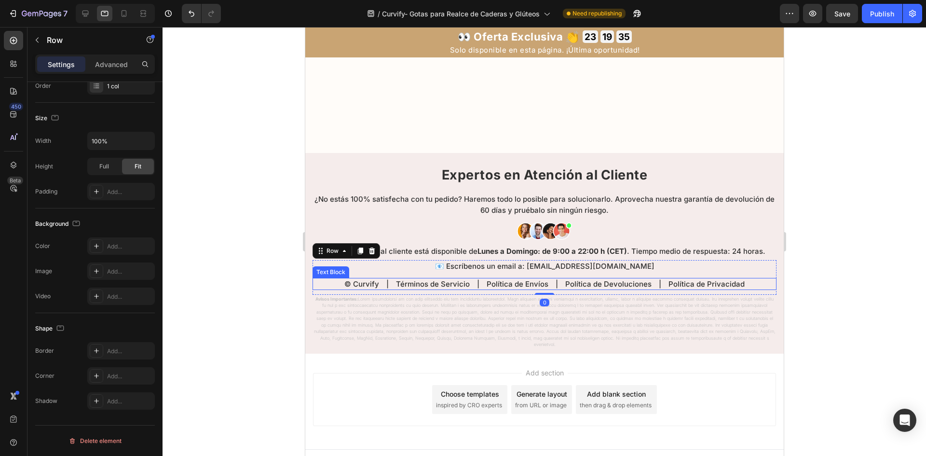
click at [585, 289] on p "© Curvify | Términos de Servicio | Política de Envíos | Política de Devolucione…" at bounding box center [544, 284] width 462 height 10
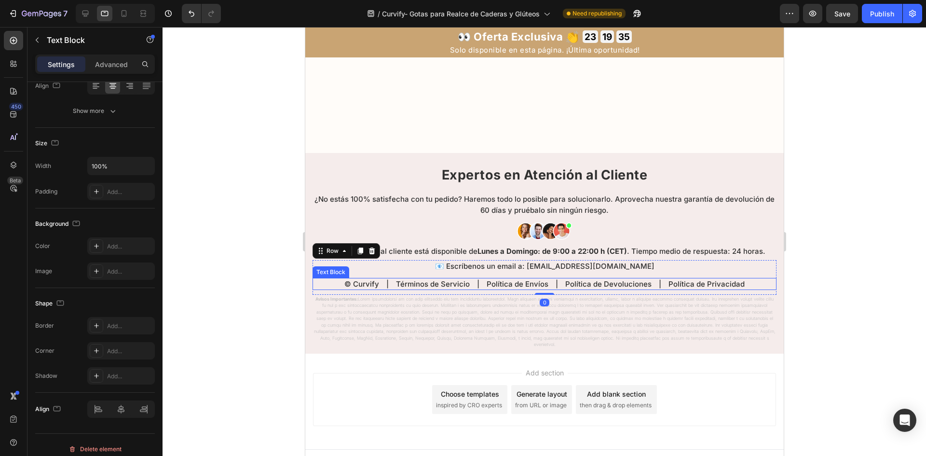
click at [585, 289] on p "© Curvify | Términos de Servicio | Política de Envíos | Política de Devolucione…" at bounding box center [544, 284] width 462 height 10
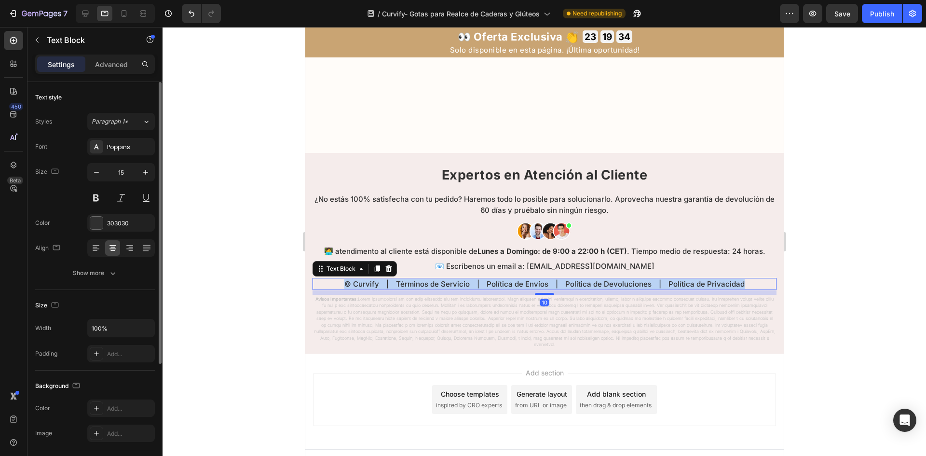
click at [585, 289] on p "© Curvify | Términos de Servicio | Política de Envíos | Política de Devolucione…" at bounding box center [544, 284] width 462 height 10
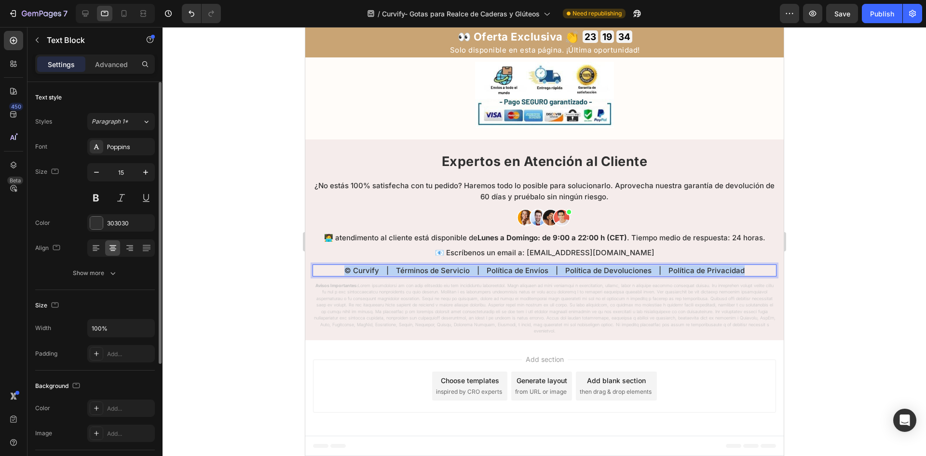
scroll to position [6877, 0]
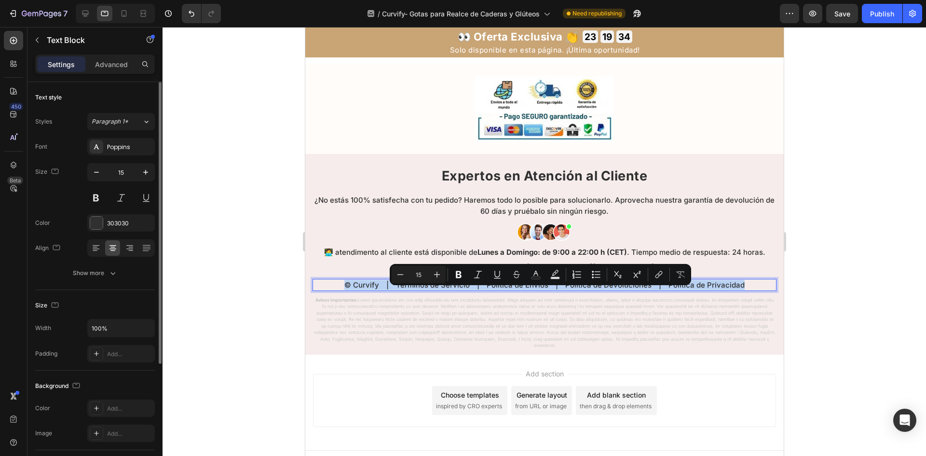
click at [562, 290] on p "© Curvify | Términos de Servicio | Política de Envíos | Política de Devolucione…" at bounding box center [544, 285] width 462 height 10
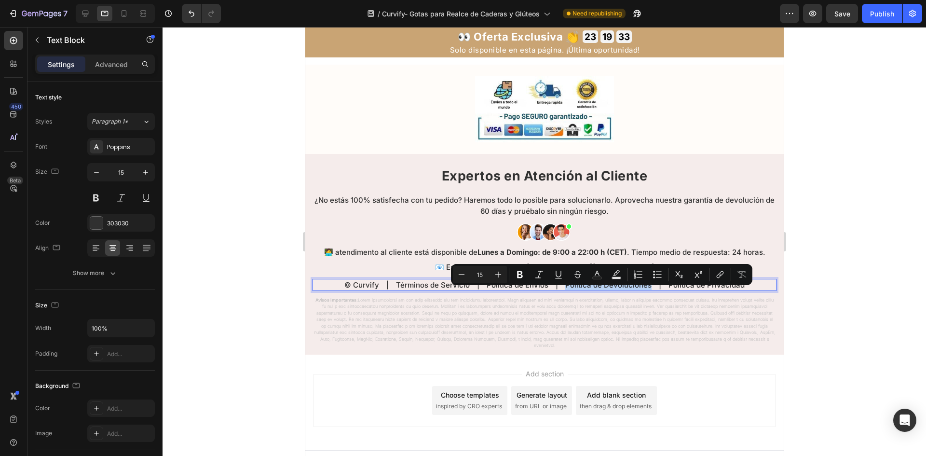
drag, startPoint x: 559, startPoint y: 296, endPoint x: 647, endPoint y: 298, distance: 87.8
click at [647, 290] on p "© Curvify | Términos de Servicio | Política de Envíos | Política de Devolucione…" at bounding box center [544, 285] width 462 height 10
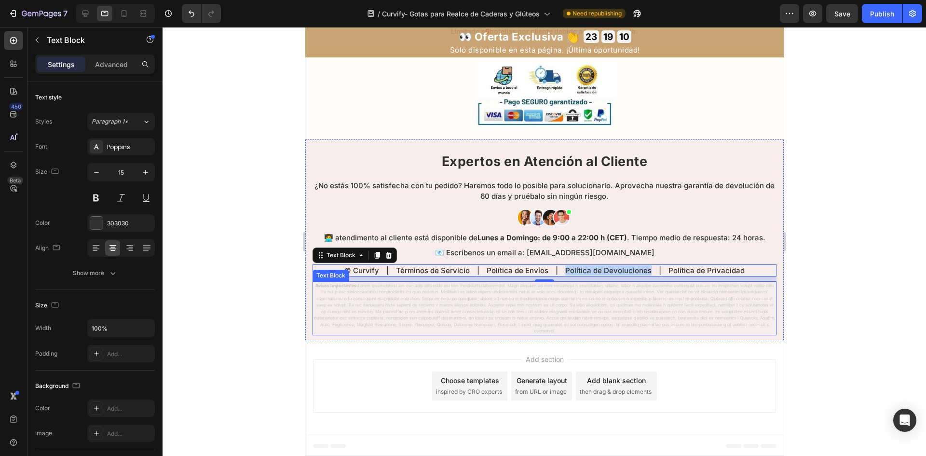
click at [578, 281] on div "📧 Escríbenos un email a: [EMAIL_ADDRESS][DOMAIN_NAME] Text Block © Curvify | Té…" at bounding box center [544, 264] width 464 height 35
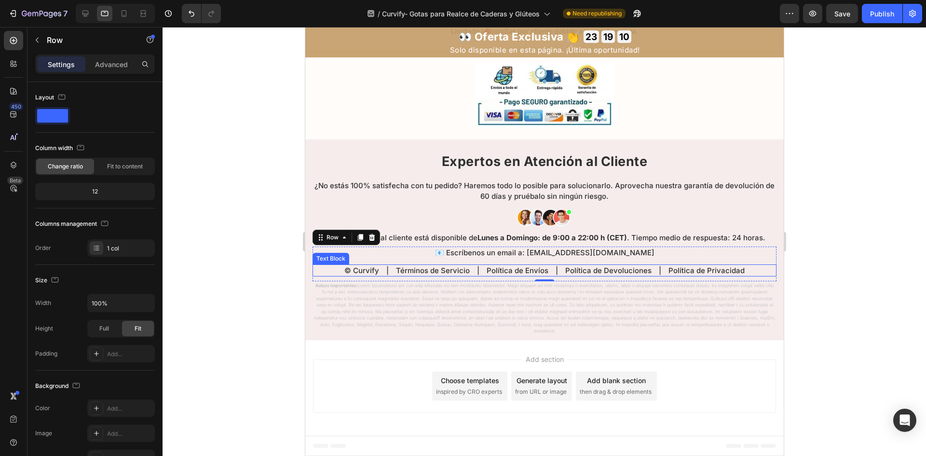
click at [586, 276] on p "© Curvify | Términos de Servicio | Política de Envíos | Política de Devolucione…" at bounding box center [544, 270] width 462 height 10
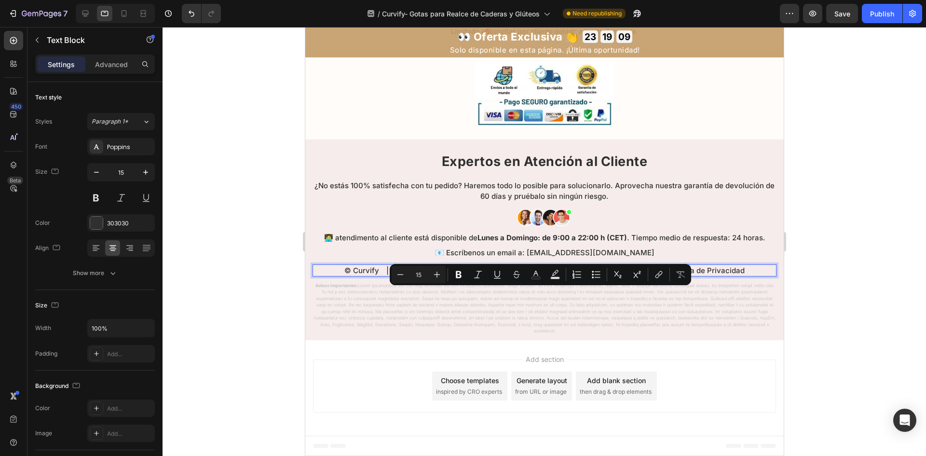
drag, startPoint x: 560, startPoint y: 299, endPoint x: 563, endPoint y: 294, distance: 5.2
click at [562, 276] on p "© Curvify | Términos de Servicio | Política de Envíos | Política de Devolucione…" at bounding box center [544, 270] width 462 height 10
click at [561, 276] on p "© Curvify | Términos de Servicio | Política de Envíos | Política de Devolucione…" at bounding box center [544, 270] width 462 height 10
click at [555, 276] on p "© Curvify | Términos de Servicio | Política de Envíos | Política de Devolucione…" at bounding box center [544, 270] width 462 height 10
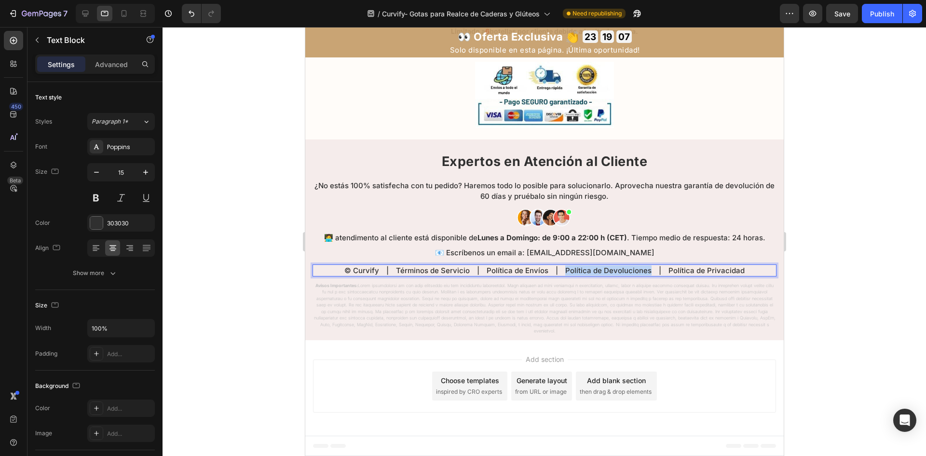
drag, startPoint x: 559, startPoint y: 295, endPoint x: 647, endPoint y: 294, distance: 87.3
click at [647, 276] on p "© Curvify | Términos de Servicio | Política de Envíos | Política de Devolucione…" at bounding box center [544, 270] width 462 height 10
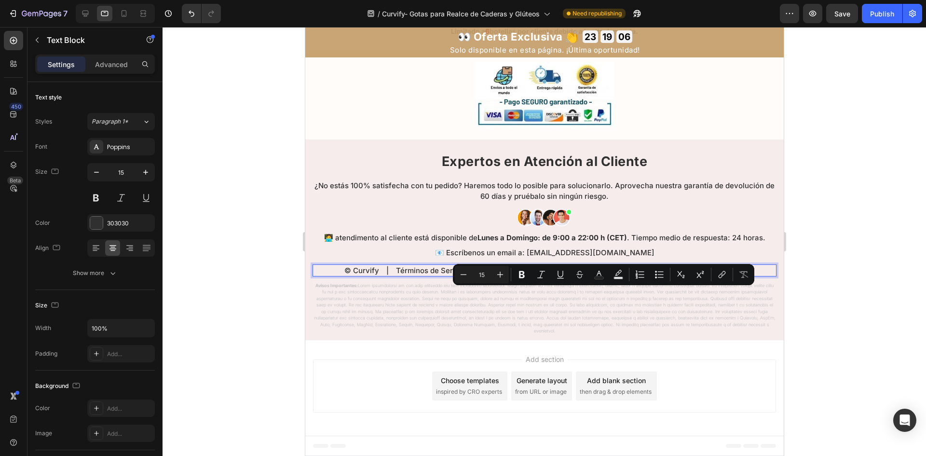
click at [627, 139] on div "Image Row Section 19/25" at bounding box center [544, 94] width 479 height 89
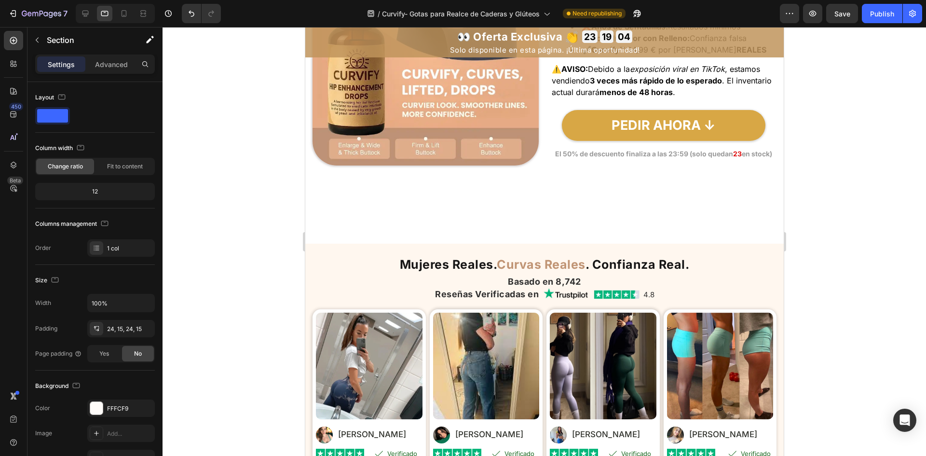
scroll to position [5118, 0]
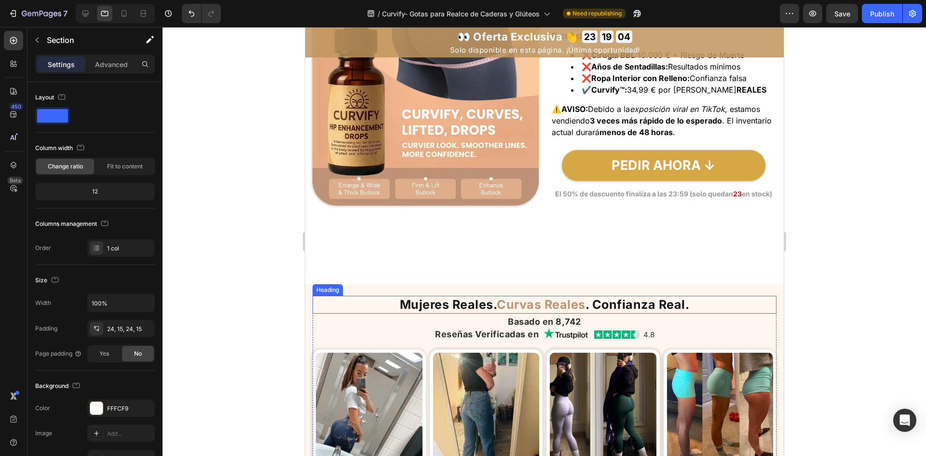
click at [553, 305] on strong "Curvas Reales" at bounding box center [540, 304] width 89 height 14
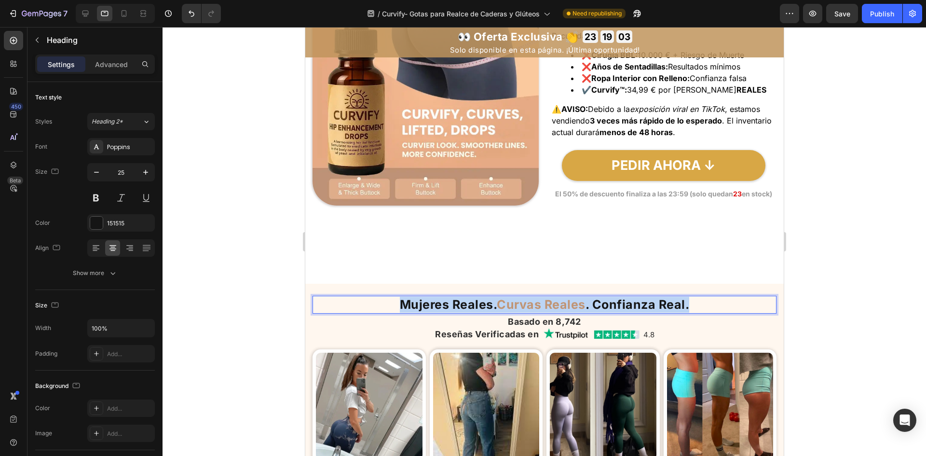
click at [553, 305] on strong "Curvas Reales" at bounding box center [540, 304] width 89 height 14
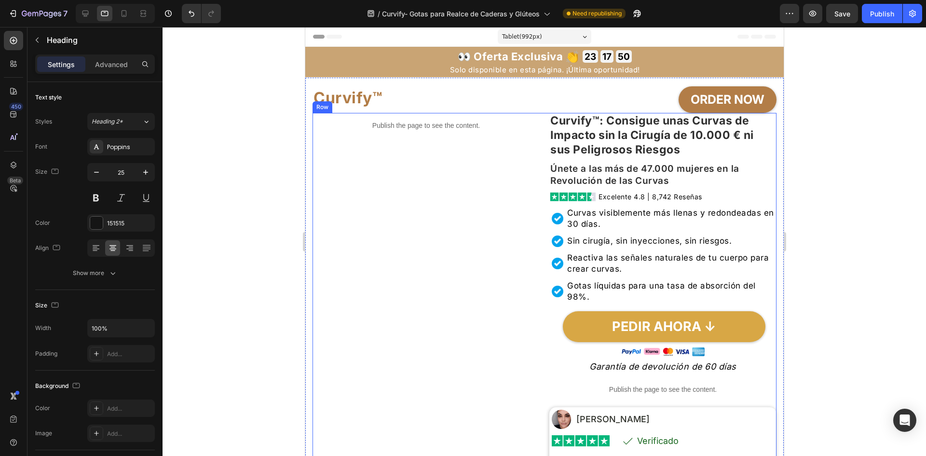
scroll to position [579, 0]
